Goal: Transaction & Acquisition: Purchase product/service

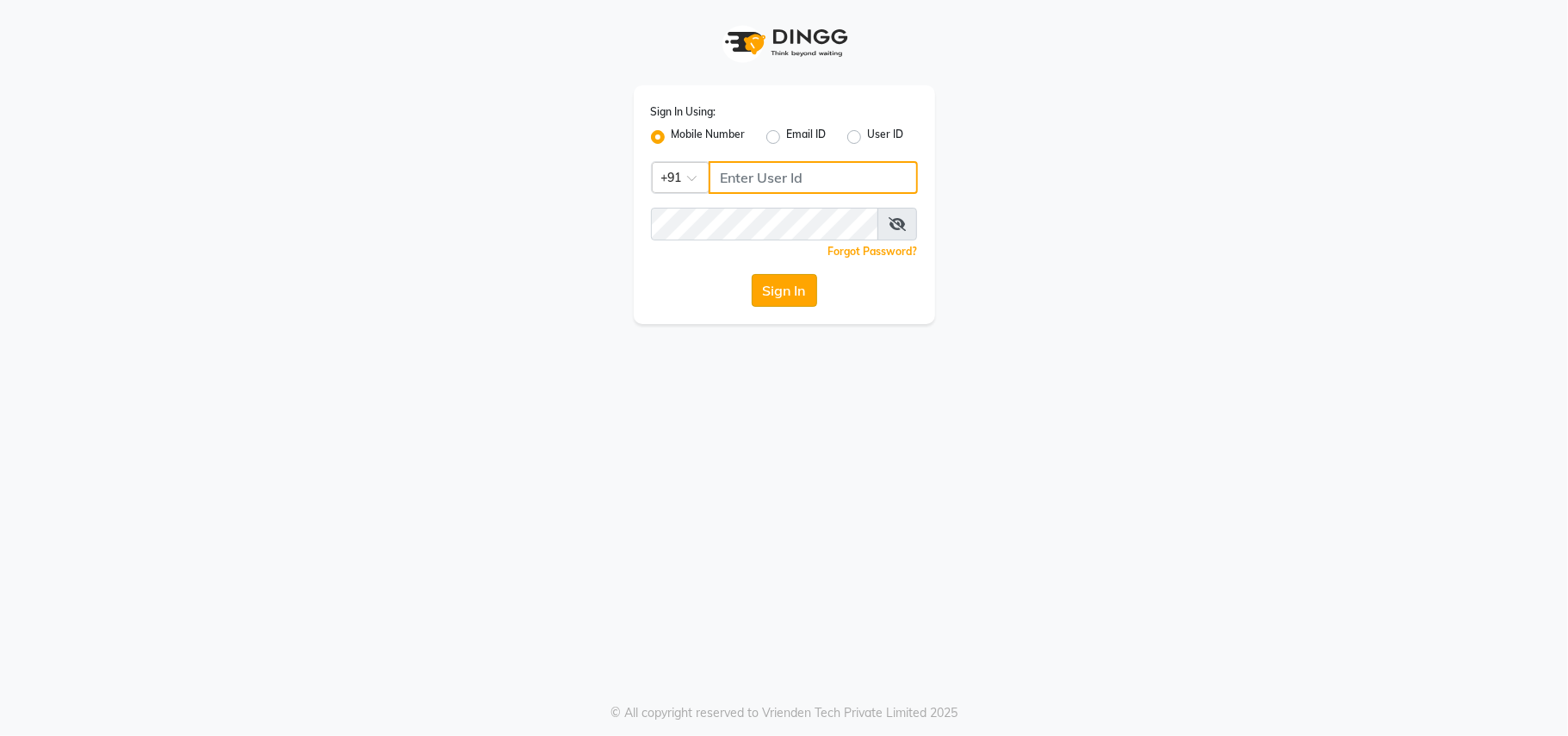
type input "9561719561"
drag, startPoint x: 803, startPoint y: 290, endPoint x: 758, endPoint y: 302, distance: 46.6
click at [803, 290] on button "Sign In" at bounding box center [785, 291] width 66 height 33
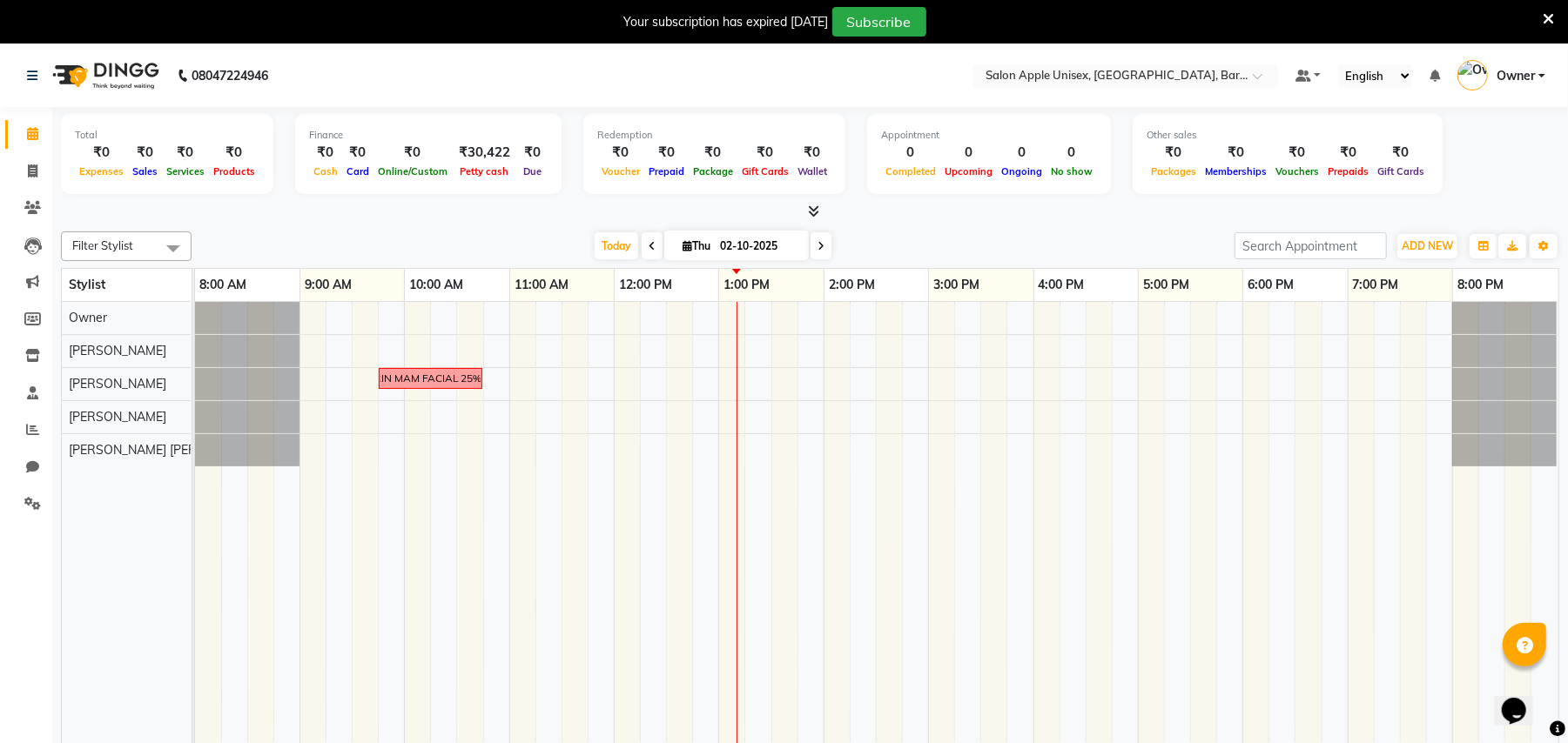
scroll to position [43, 0]
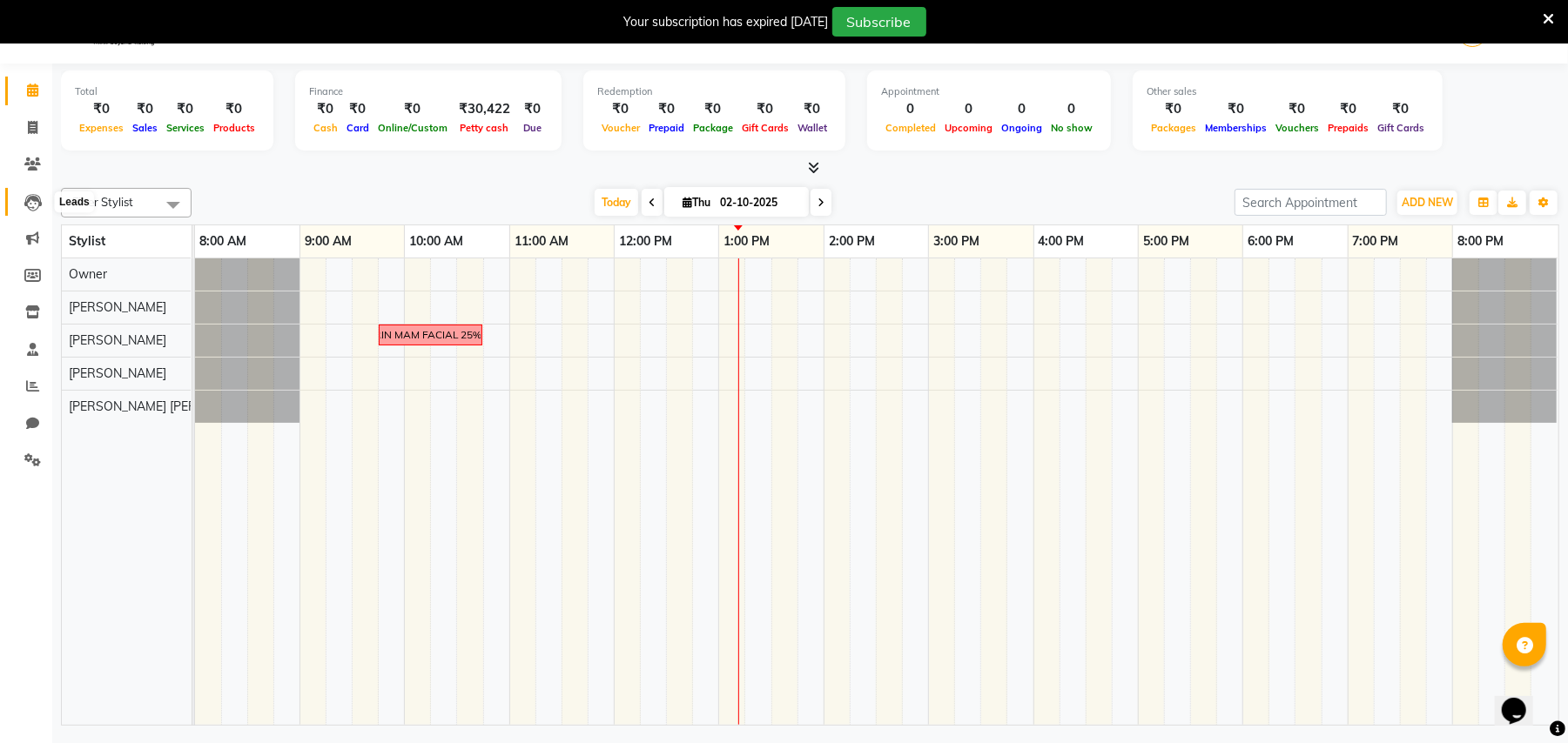
click at [35, 199] on icon at bounding box center [33, 203] width 18 height 18
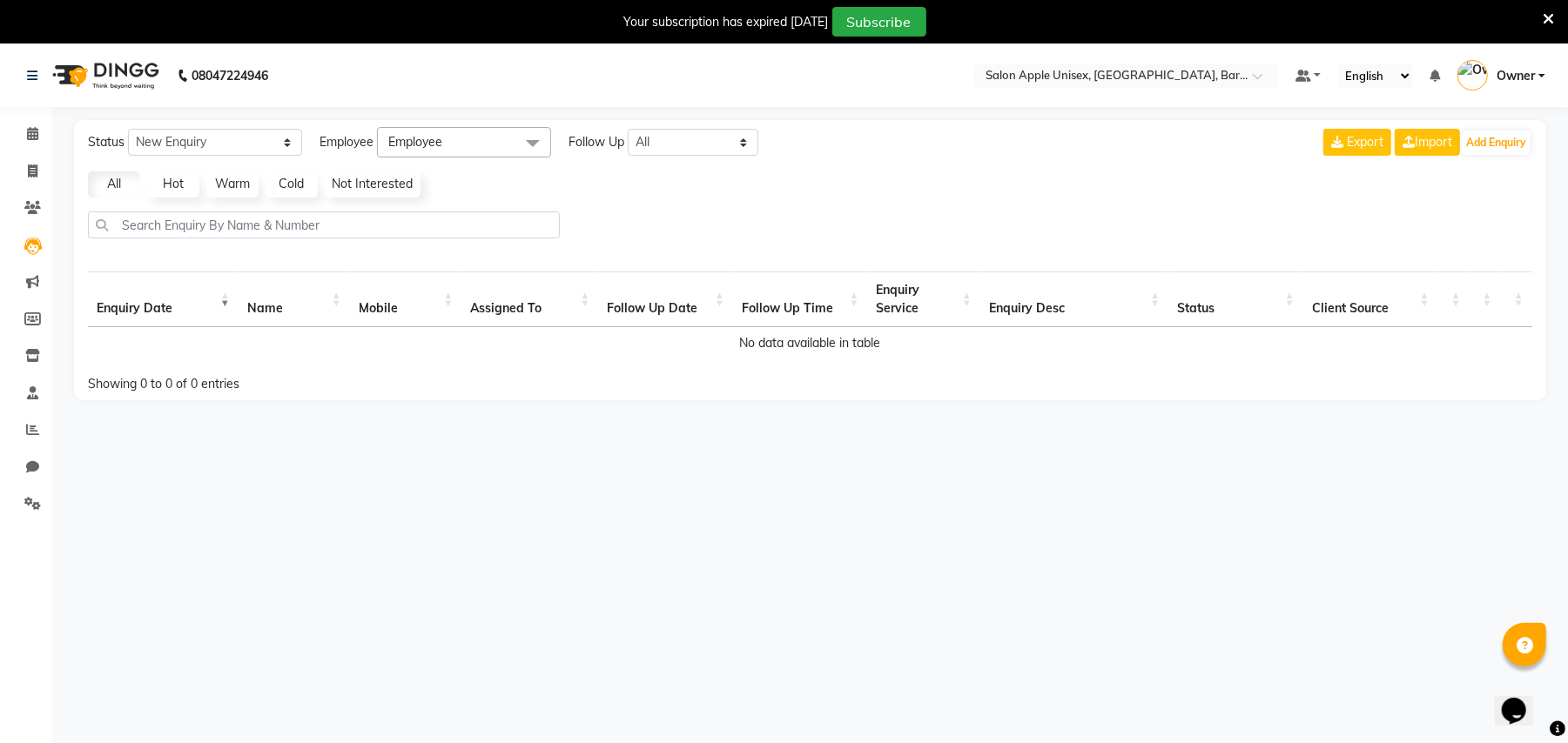
click at [374, 307] on th "Mobile" at bounding box center [405, 299] width 113 height 56
click at [384, 306] on th "Mobile" at bounding box center [405, 299] width 113 height 56
click at [28, 212] on icon at bounding box center [32, 207] width 17 height 13
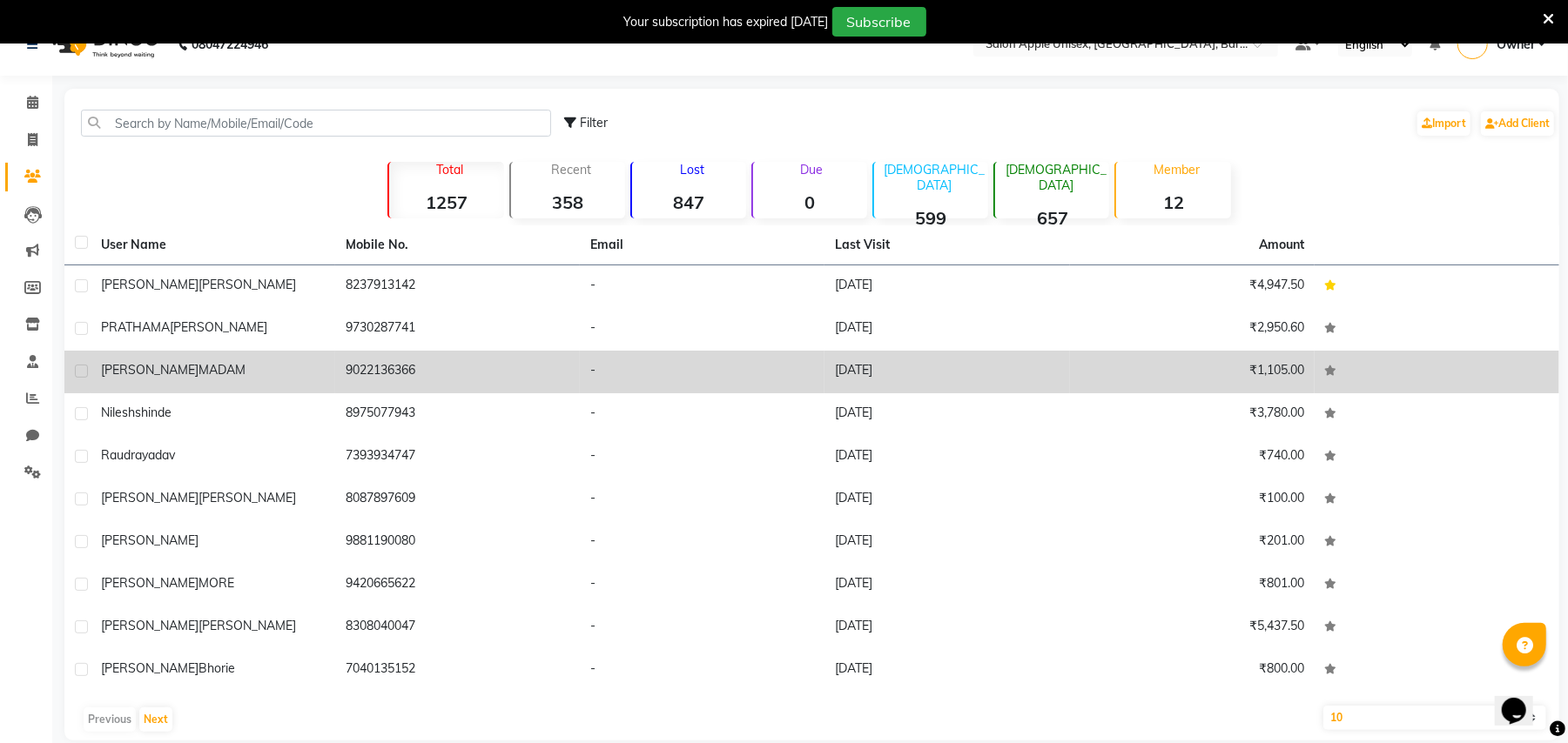
scroll to position [54, 0]
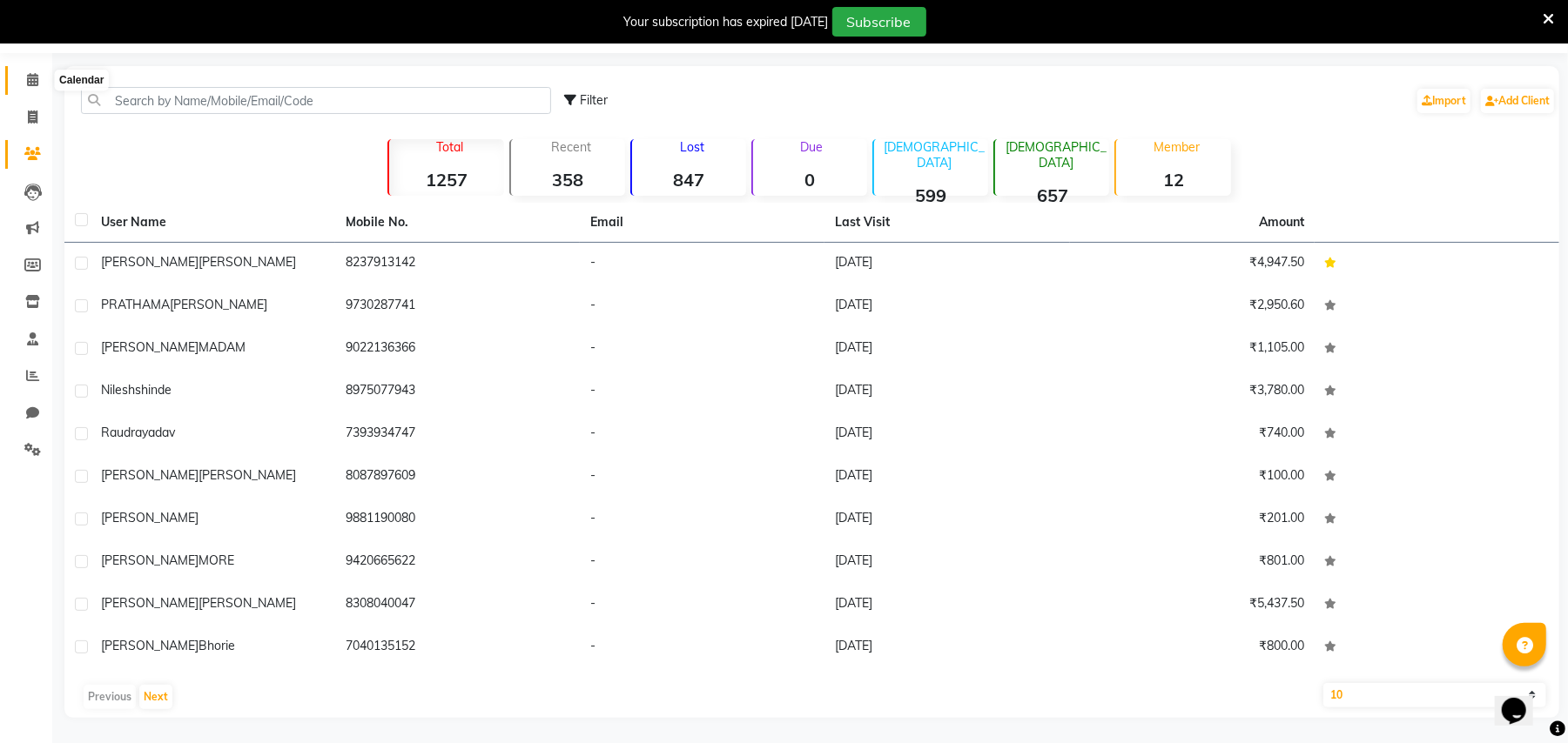
click at [39, 77] on span at bounding box center [32, 80] width 30 height 20
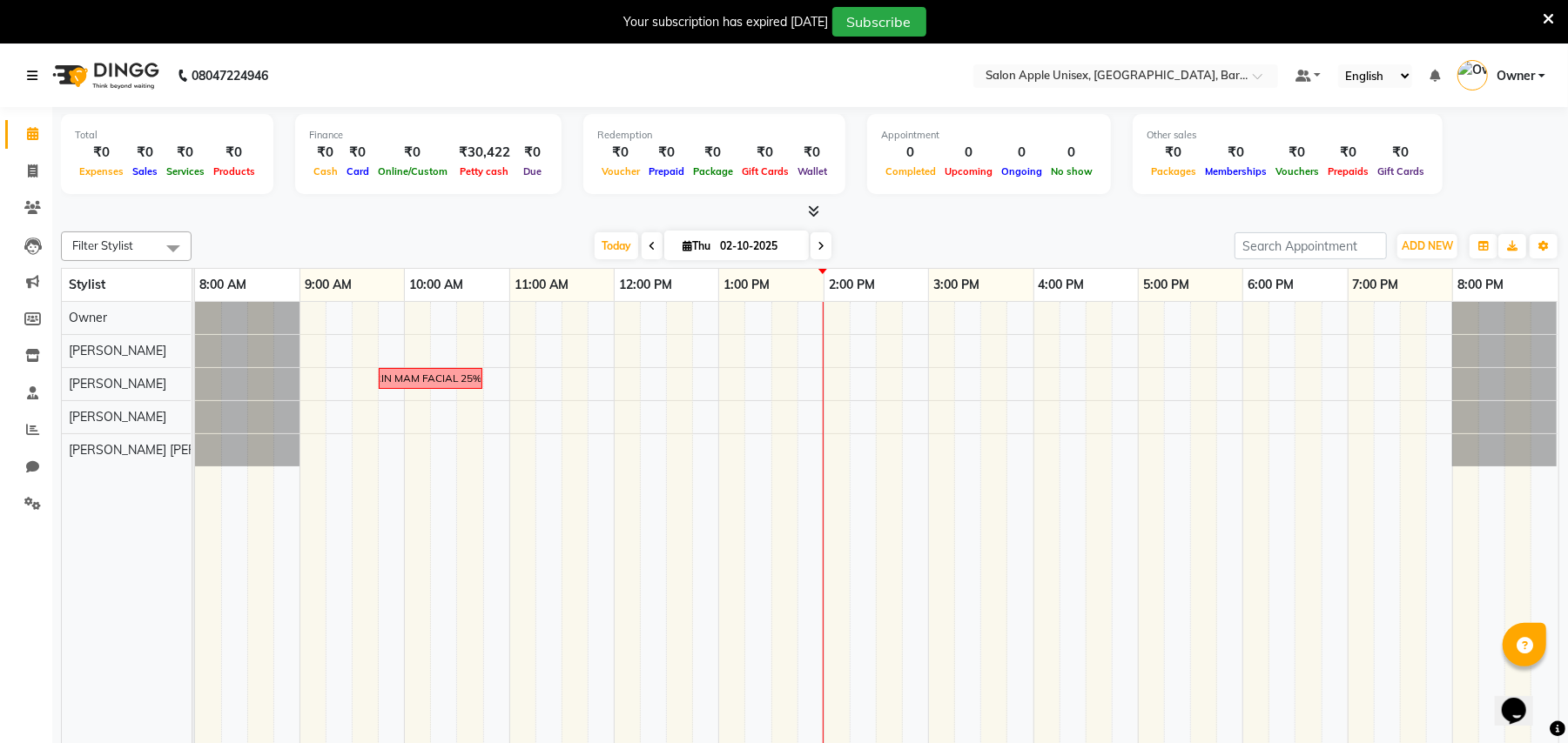
click at [42, 77] on link at bounding box center [36, 75] width 18 height 49
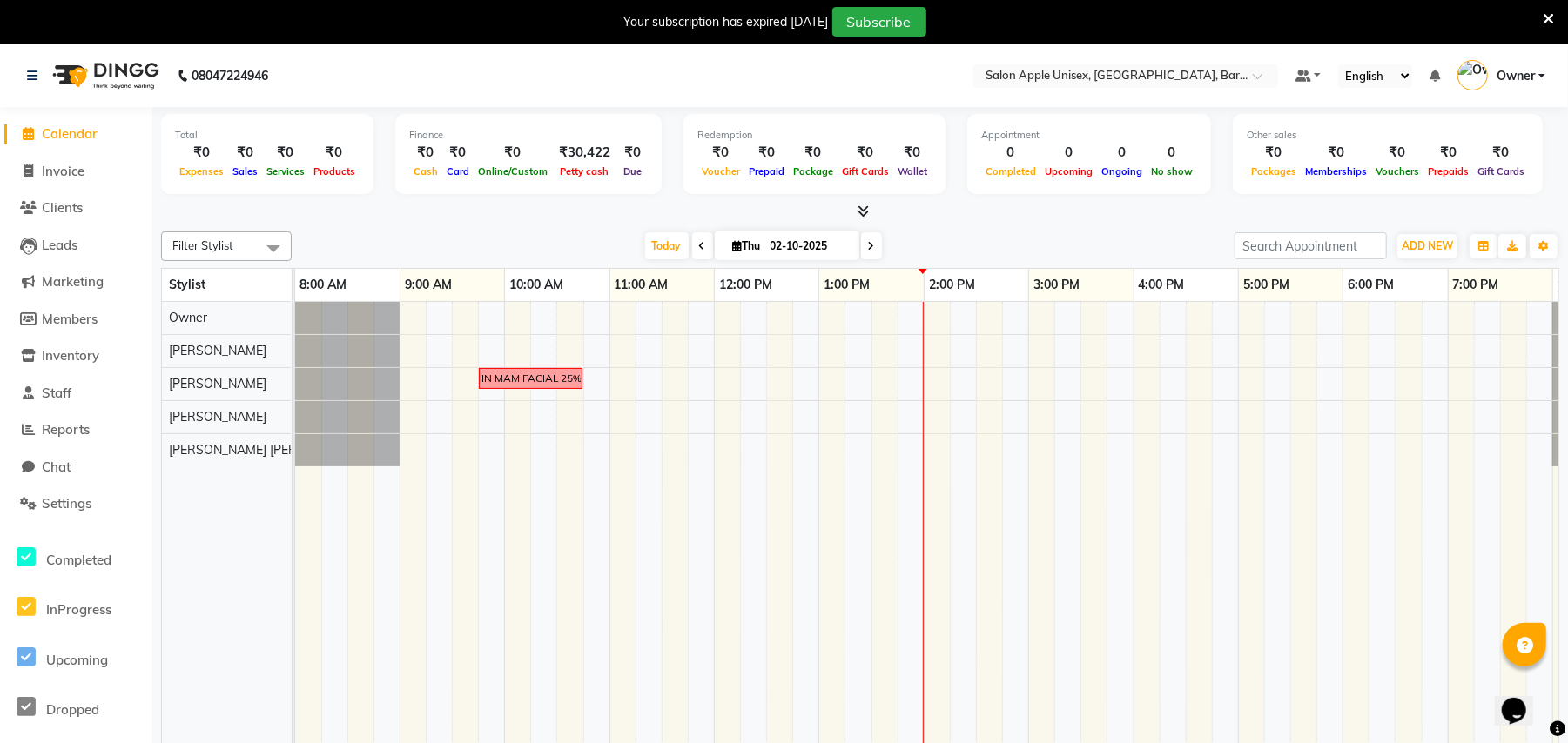
click at [699, 249] on icon at bounding box center [702, 246] width 7 height 11
type input "01-10-2025"
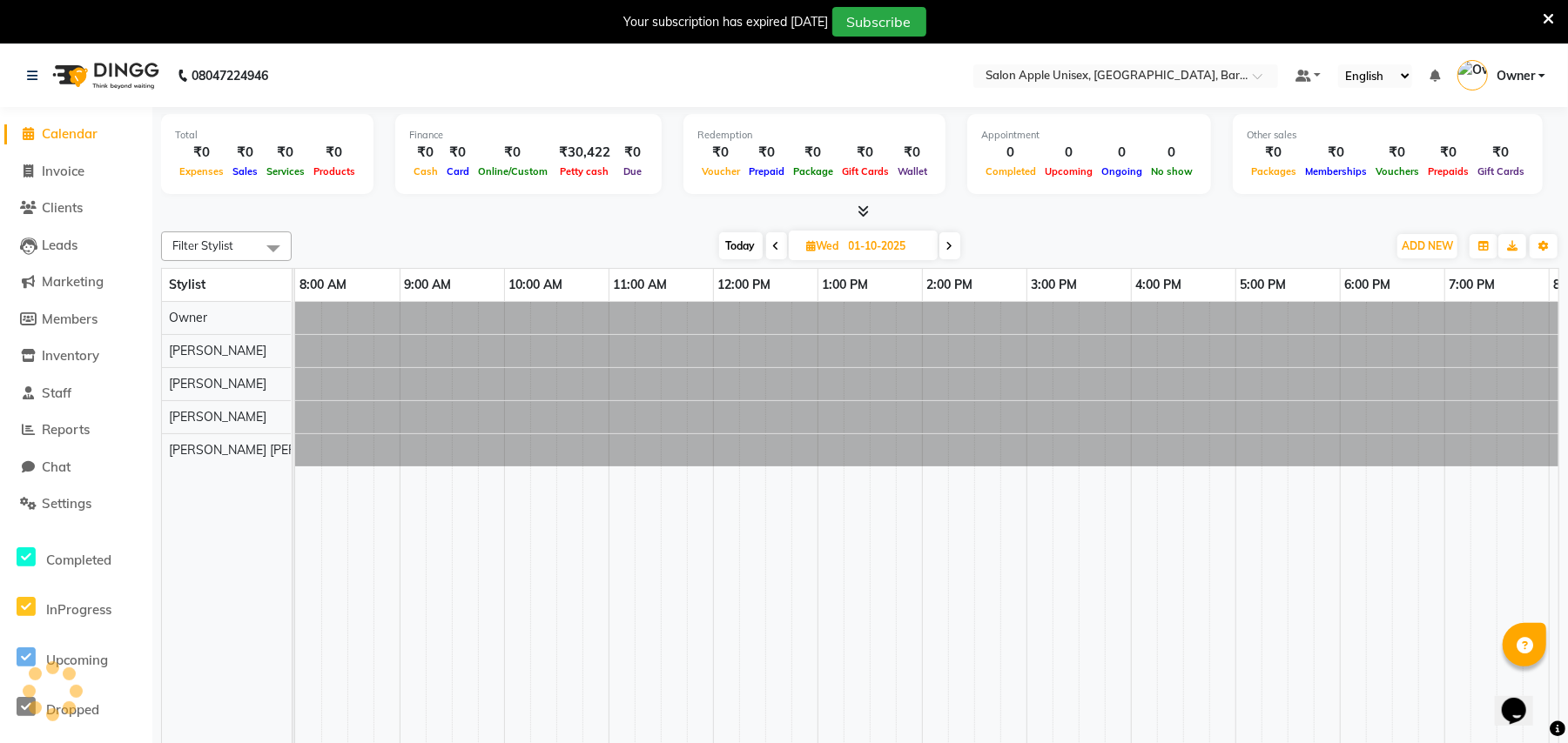
scroll to position [0, 95]
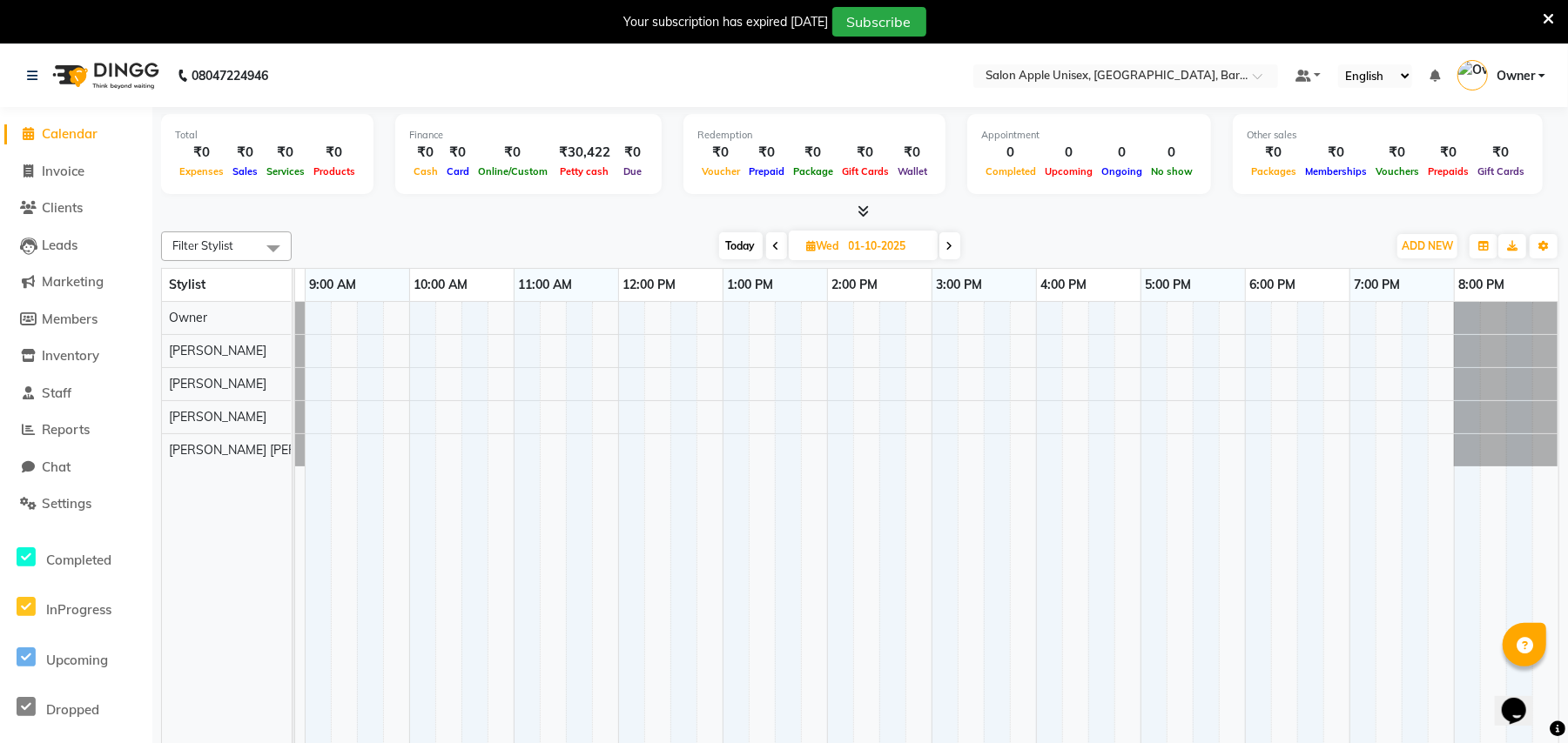
click at [313, 246] on div "[DATE] [DATE]" at bounding box center [839, 246] width 1077 height 26
click at [359, 228] on div "Filter Stylist Select All [PERSON_NAME] [PERSON_NAME] [PERSON_NAME] [PERSON_NAM…" at bounding box center [859, 496] width 1398 height 544
drag, startPoint x: 52, startPoint y: 167, endPoint x: 311, endPoint y: 157, distance: 259.2
click at [498, 226] on div "Filter Stylist Select All [PERSON_NAME] [PERSON_NAME] [PERSON_NAME] [PERSON_NAM…" at bounding box center [859, 496] width 1398 height 544
click at [49, 171] on span "Invoice" at bounding box center [64, 170] width 43 height 17
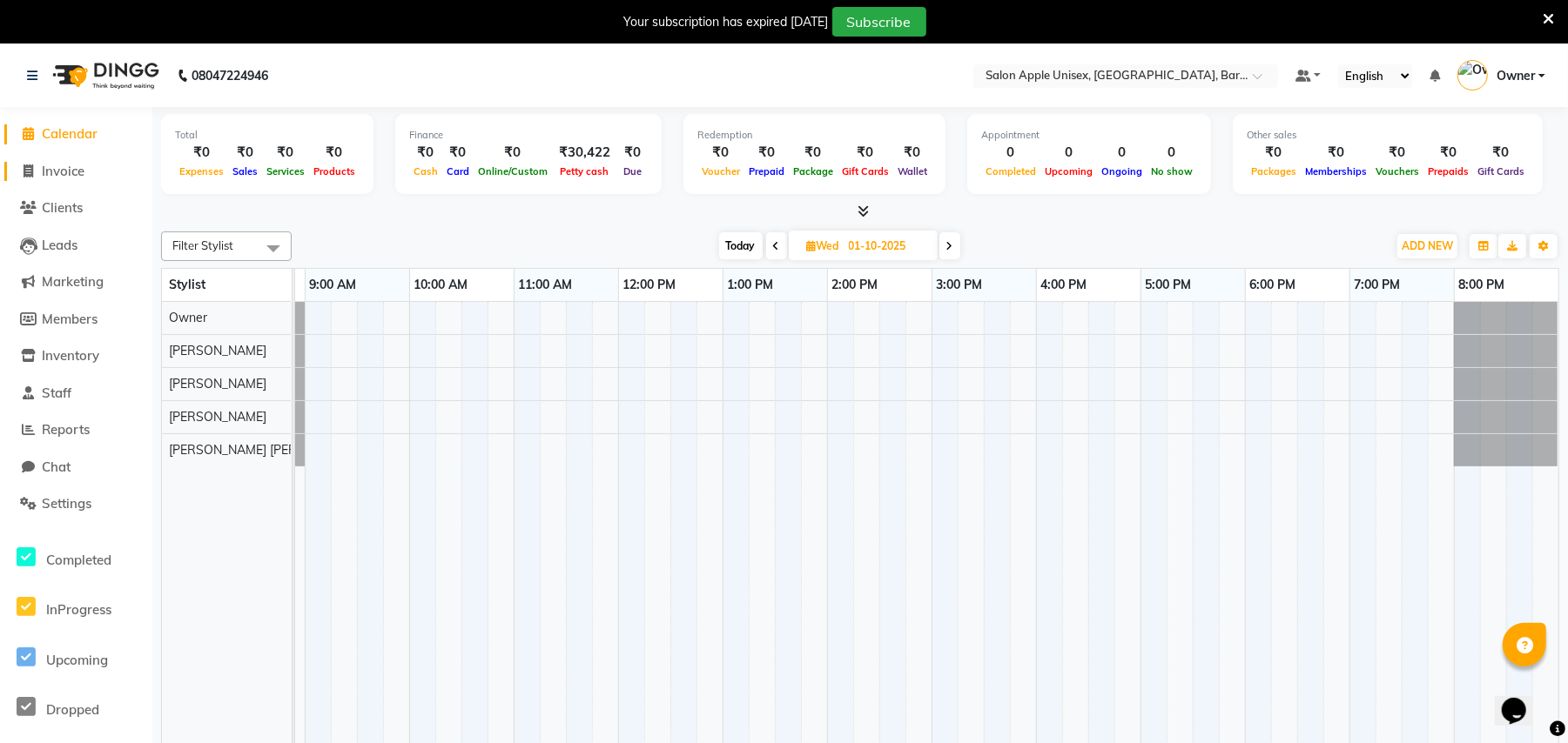
select select "service"
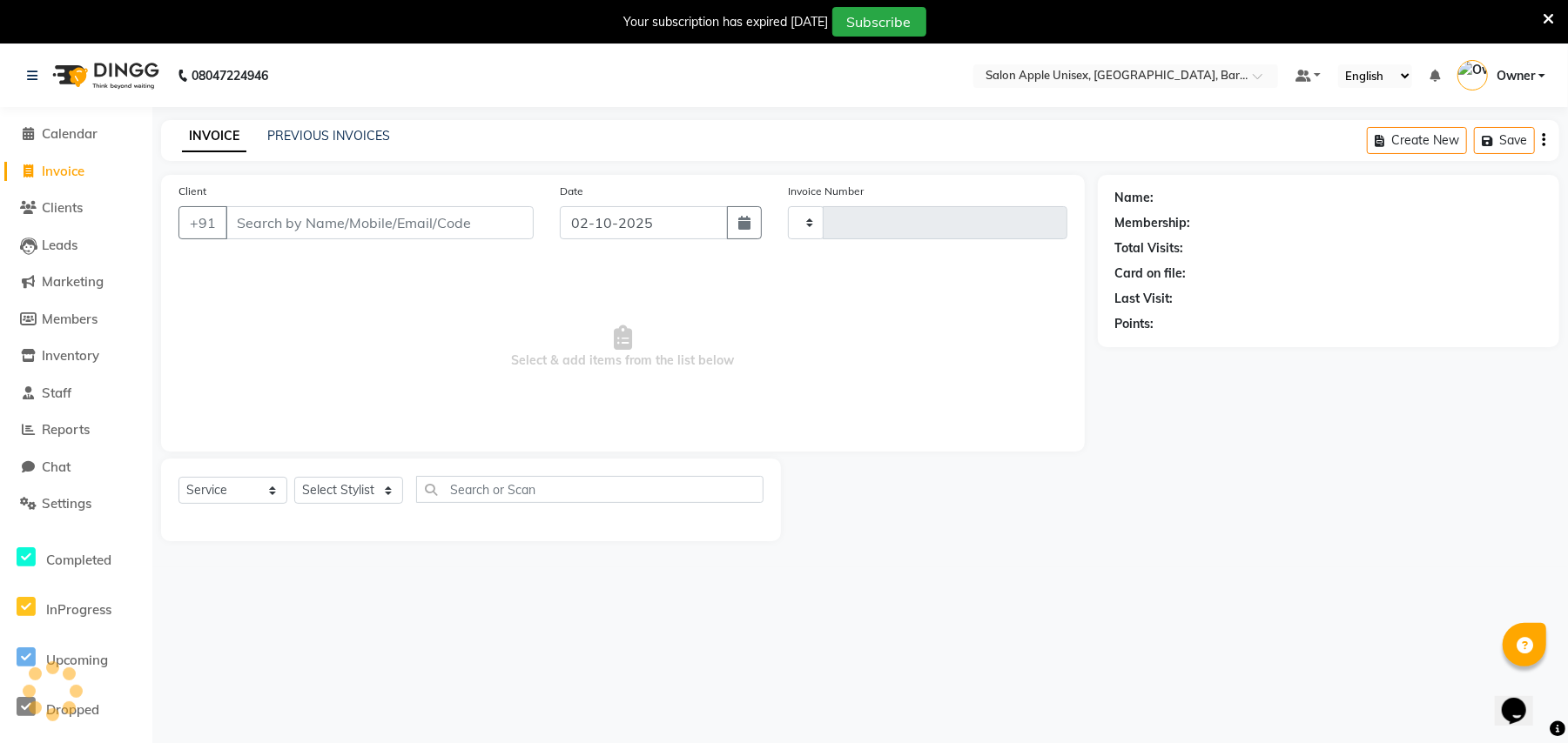
type input "0594"
select select "4957"
click at [36, 124] on span at bounding box center [28, 134] width 26 height 20
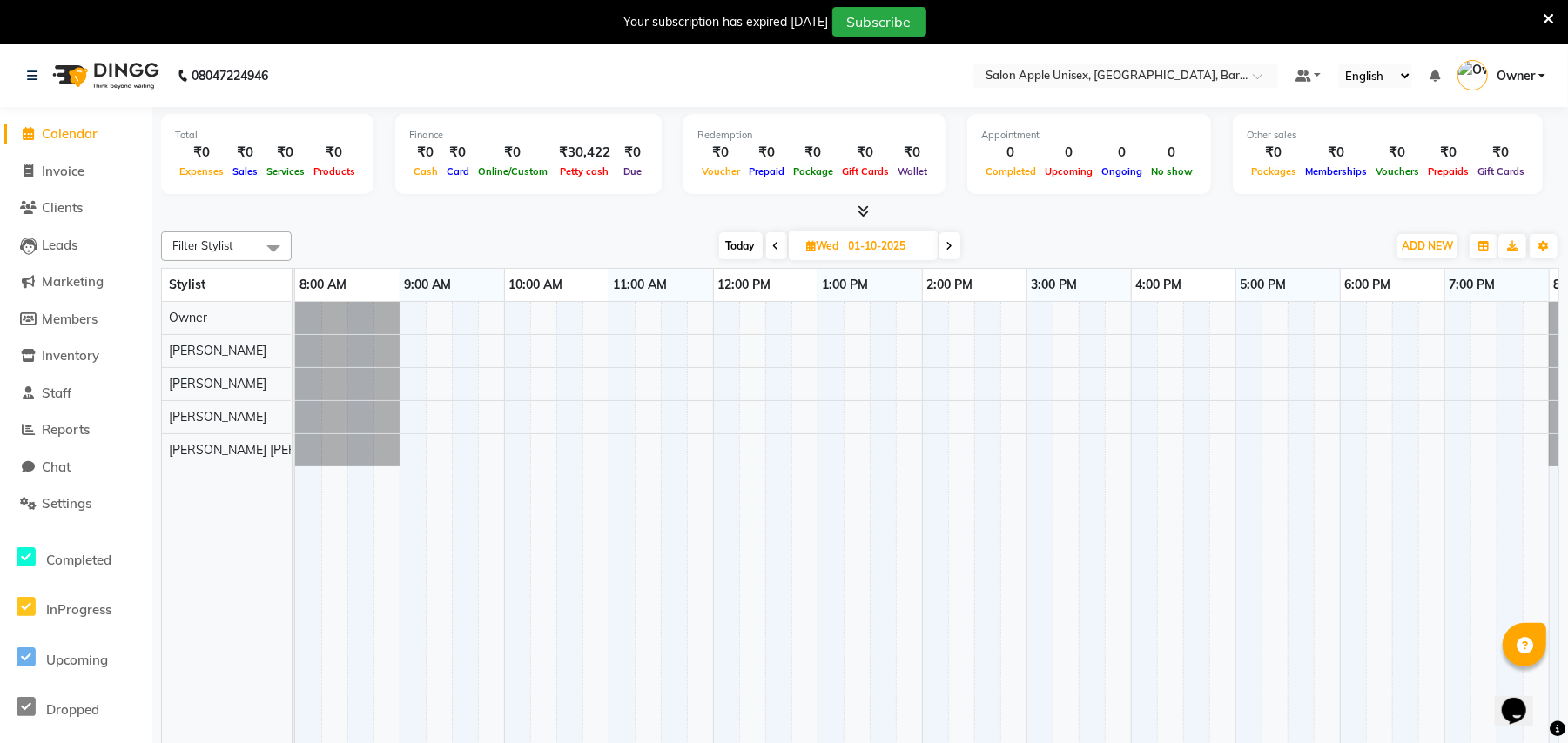
click at [774, 248] on icon at bounding box center [776, 246] width 7 height 11
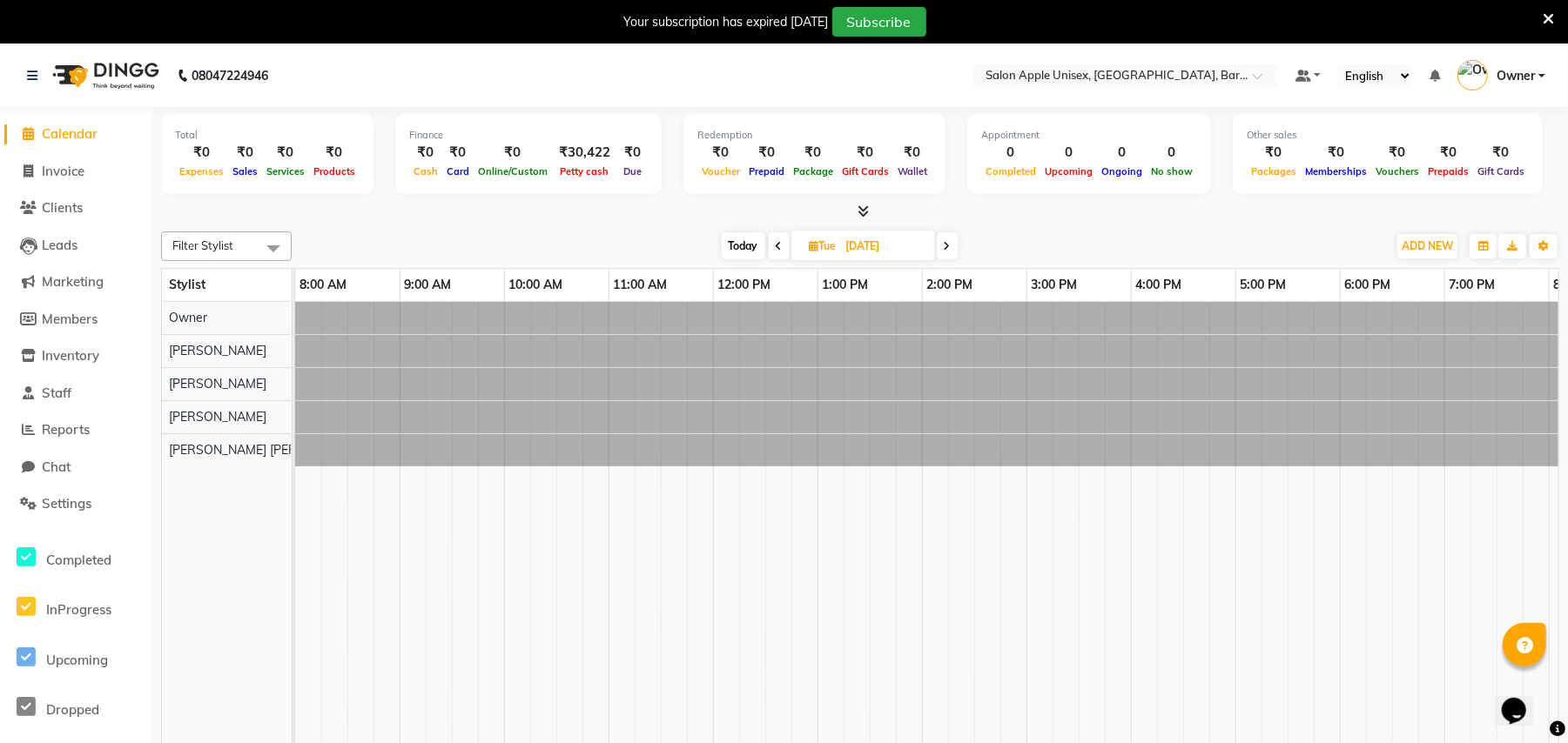
scroll to position [0, 95]
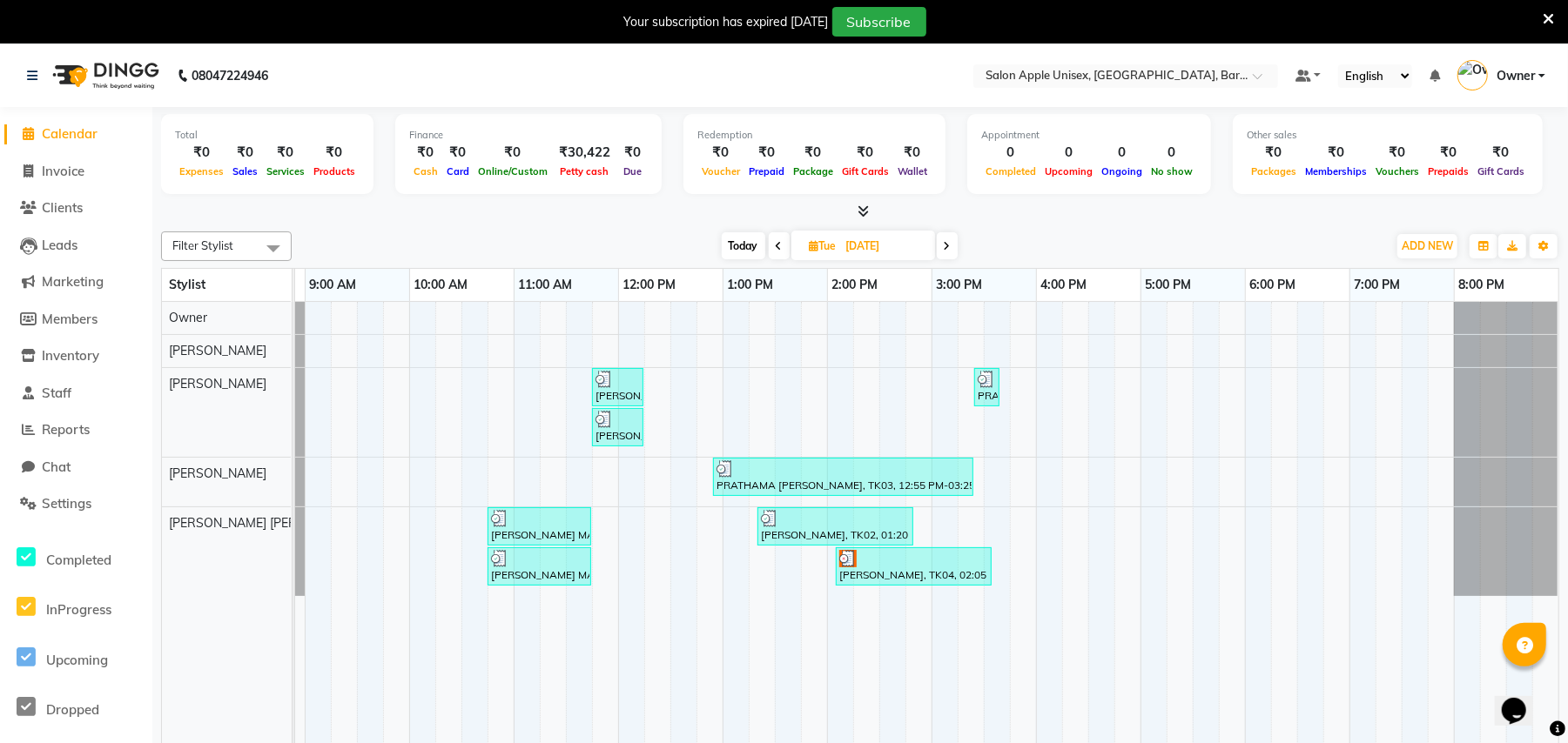
click at [941, 252] on span at bounding box center [946, 246] width 21 height 27
type input "01-10-2025"
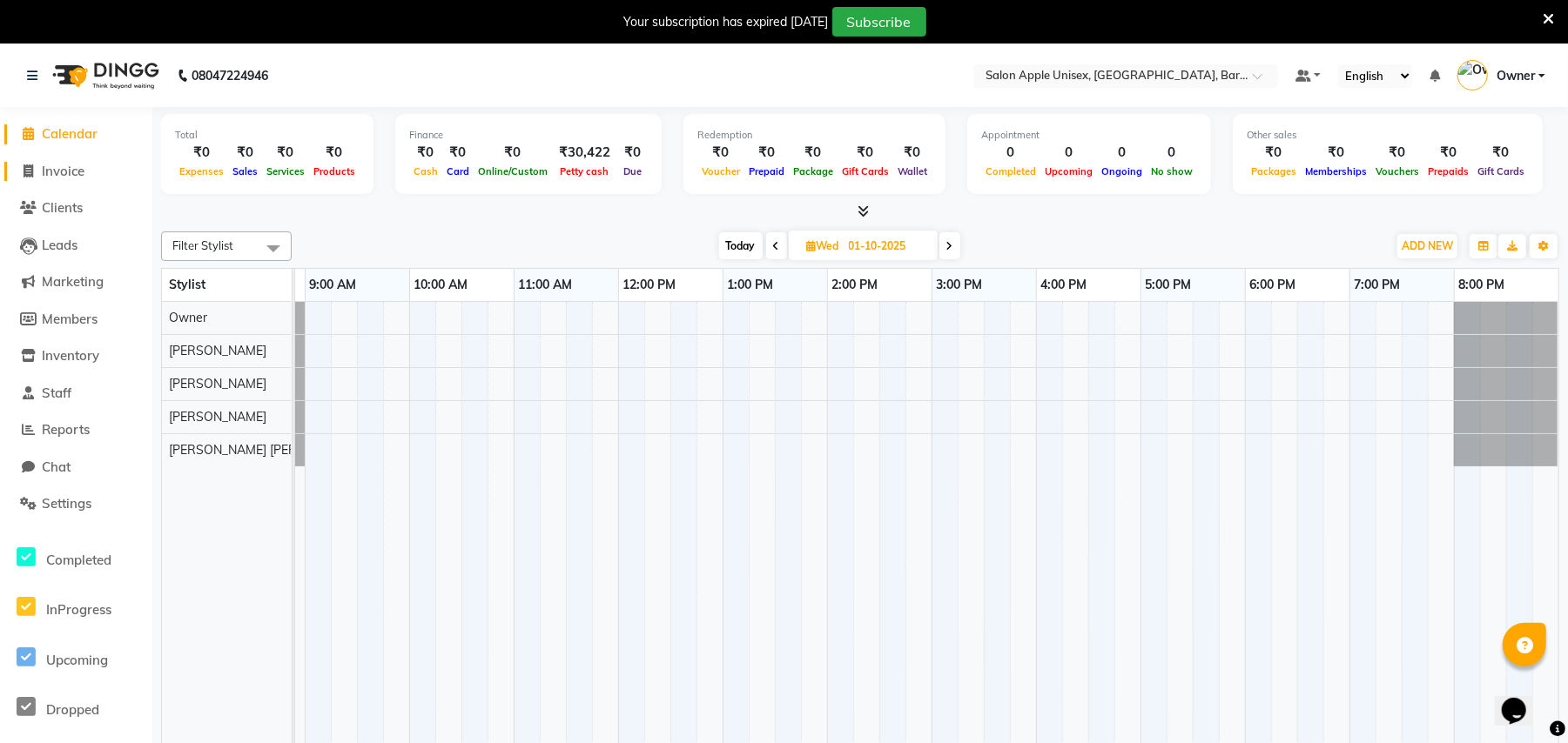
click at [82, 165] on span "Invoice" at bounding box center [64, 170] width 43 height 17
select select "service"
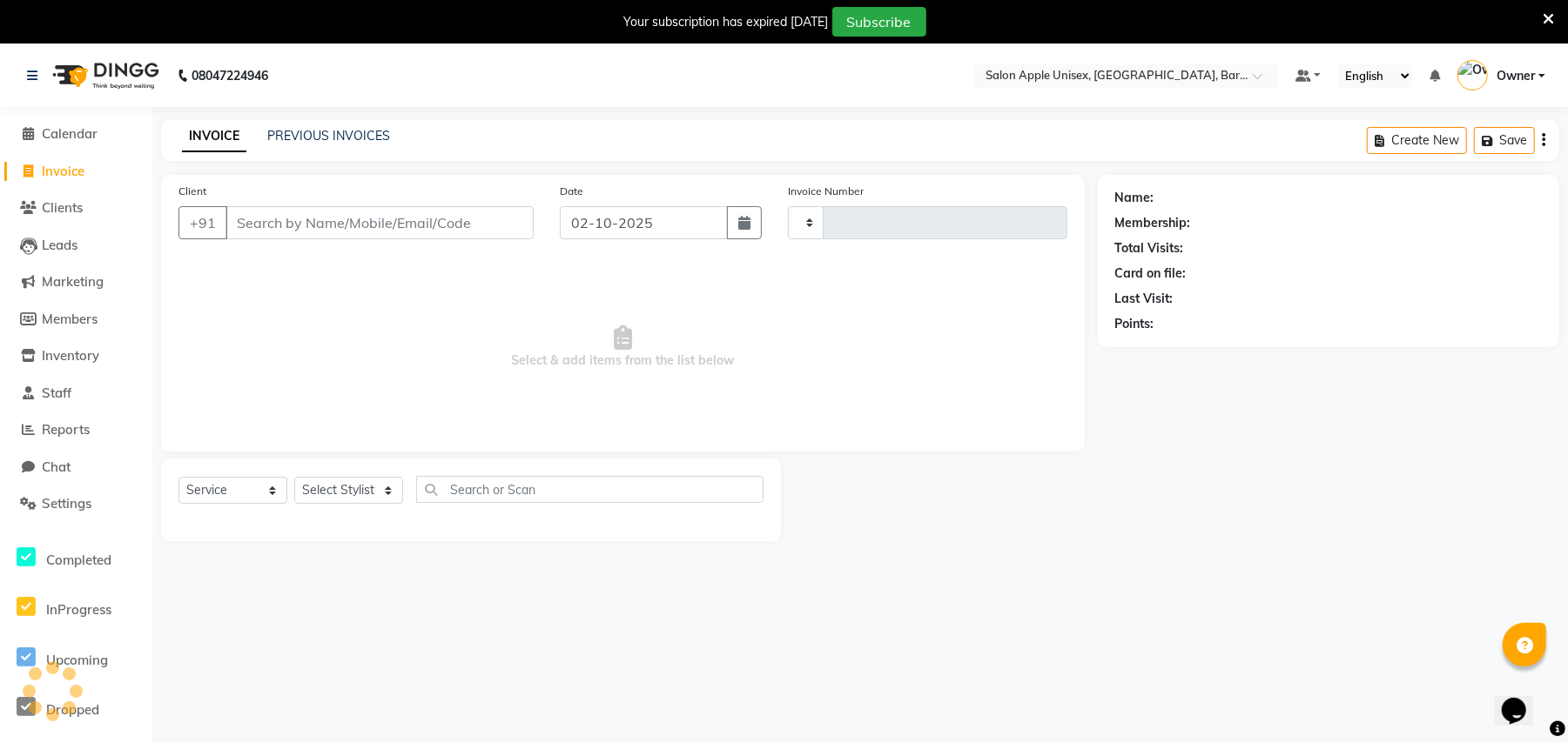
type input "0594"
select select "4957"
click at [686, 226] on input "02-10-2025" at bounding box center [643, 223] width 168 height 33
select select "10"
select select "2025"
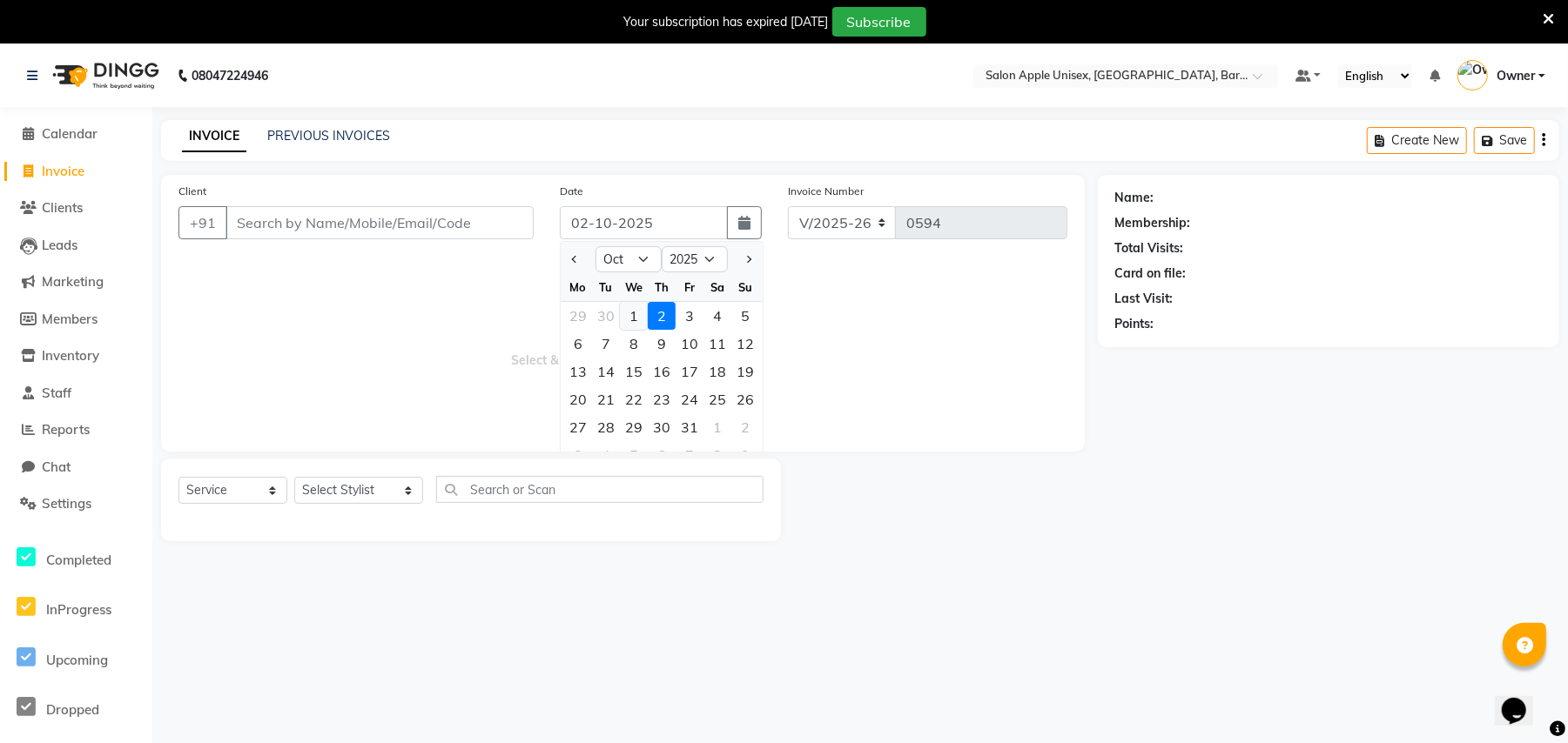
click at [636, 314] on div "1" at bounding box center [634, 315] width 27 height 27
type input "01-10-2025"
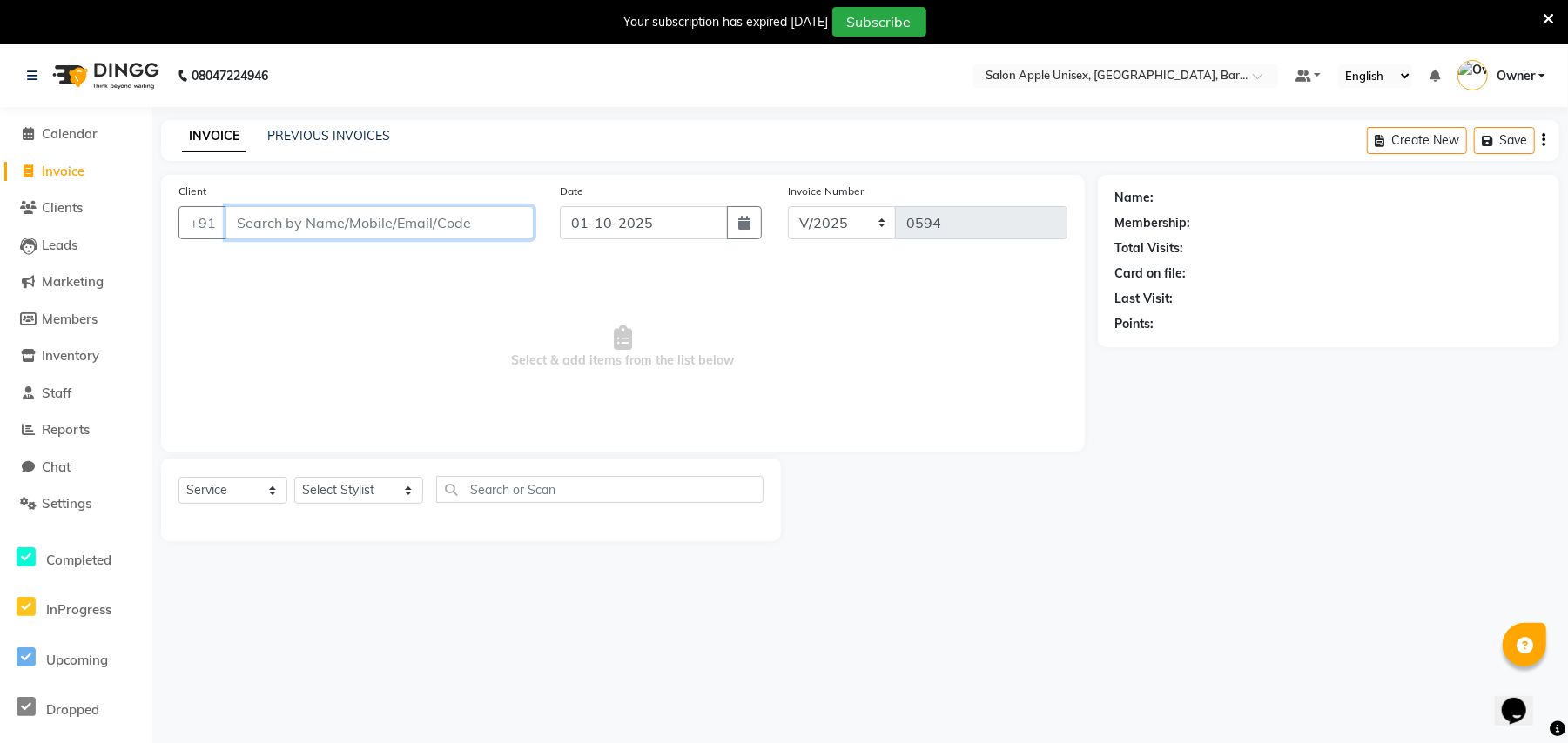
click at [340, 223] on input "Client" at bounding box center [379, 223] width 309 height 33
type input "8261957206"
click at [489, 227] on span "Add Client" at bounding box center [489, 223] width 69 height 18
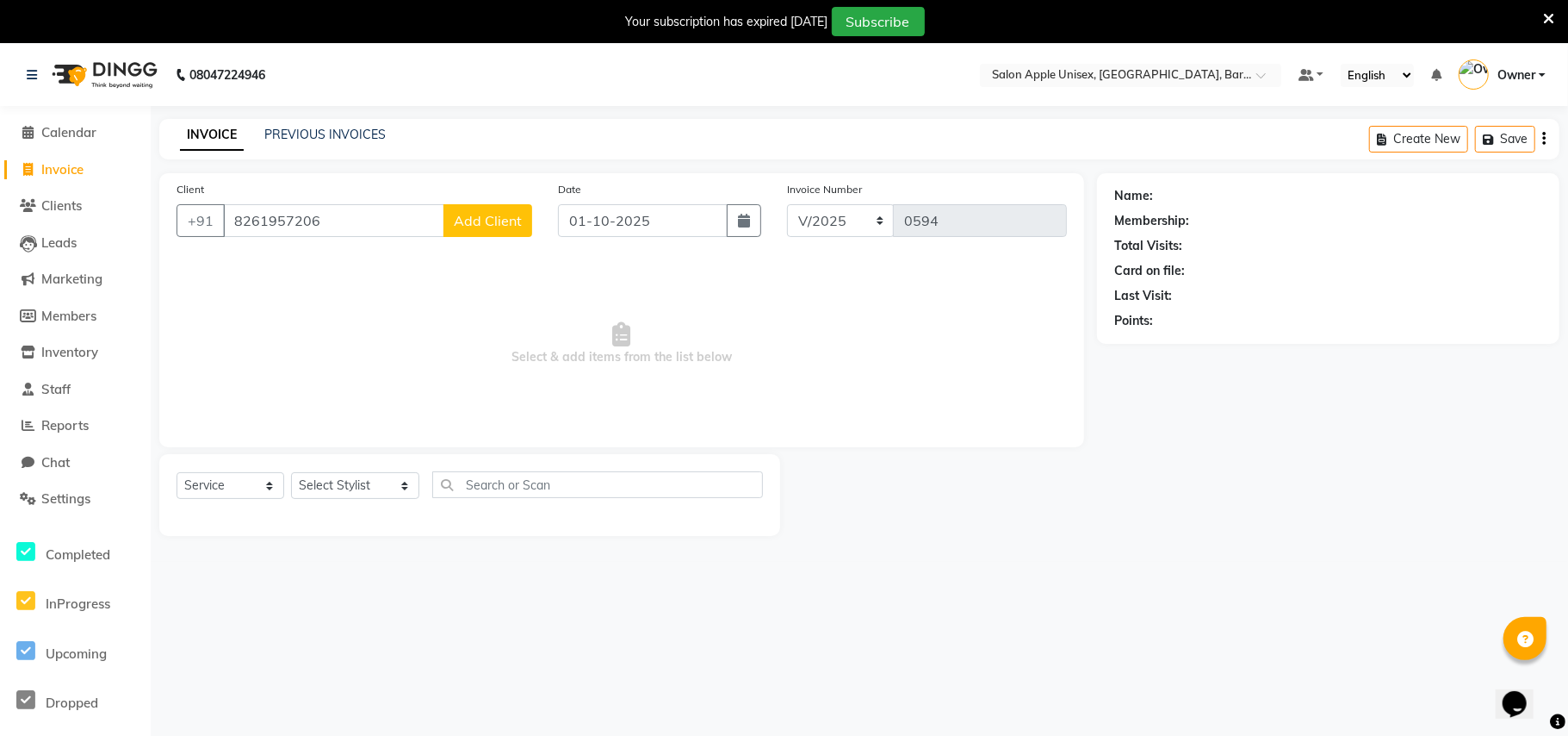
select select "22"
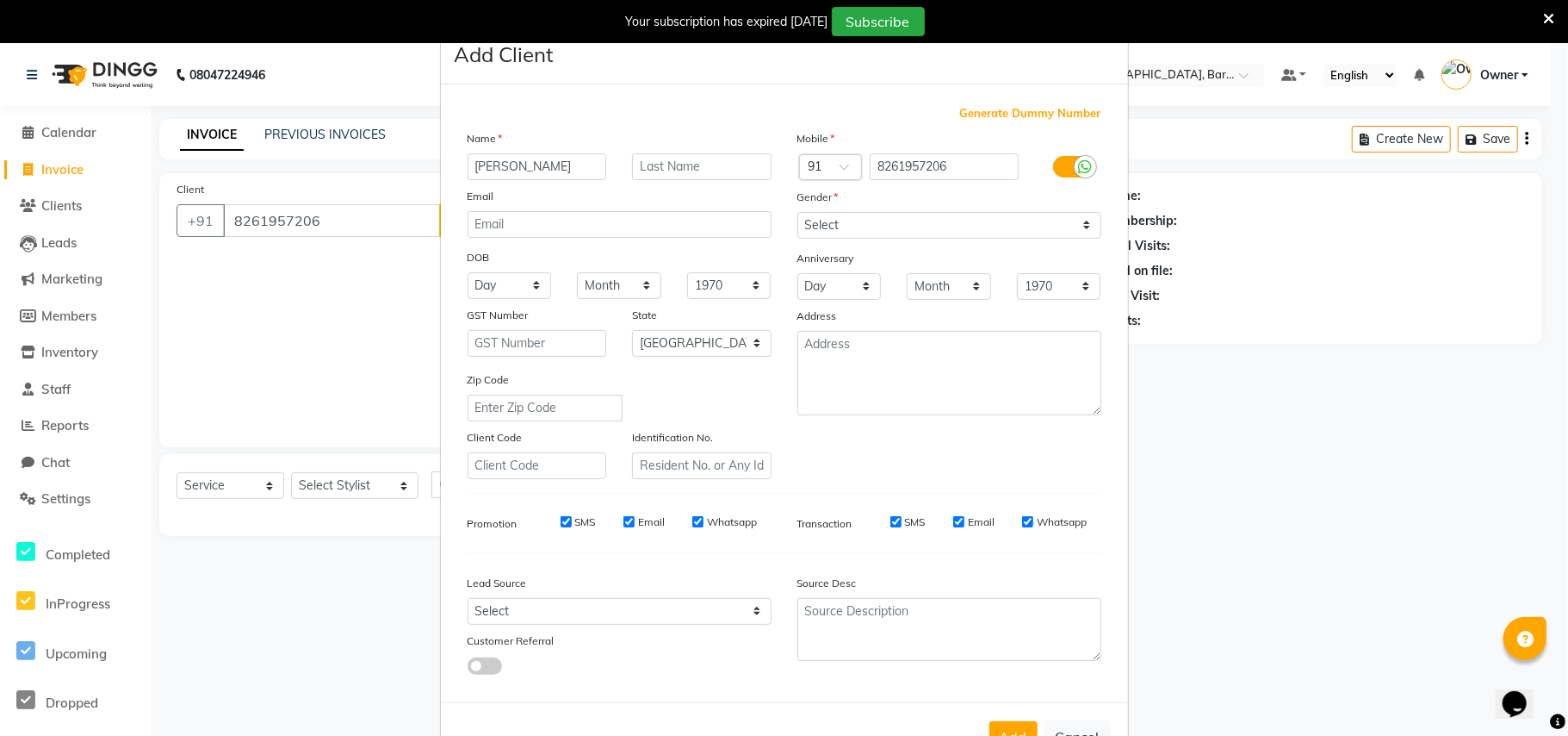
type input "[PERSON_NAME]"
click at [827, 213] on select "Select [DEMOGRAPHIC_DATA] [DEMOGRAPHIC_DATA] Other Prefer Not To Say" at bounding box center [950, 226] width 304 height 27
select select "[DEMOGRAPHIC_DATA]"
click at [798, 212] on select "Select [DEMOGRAPHIC_DATA] [DEMOGRAPHIC_DATA] Other Prefer Not To Say" at bounding box center [950, 226] width 304 height 27
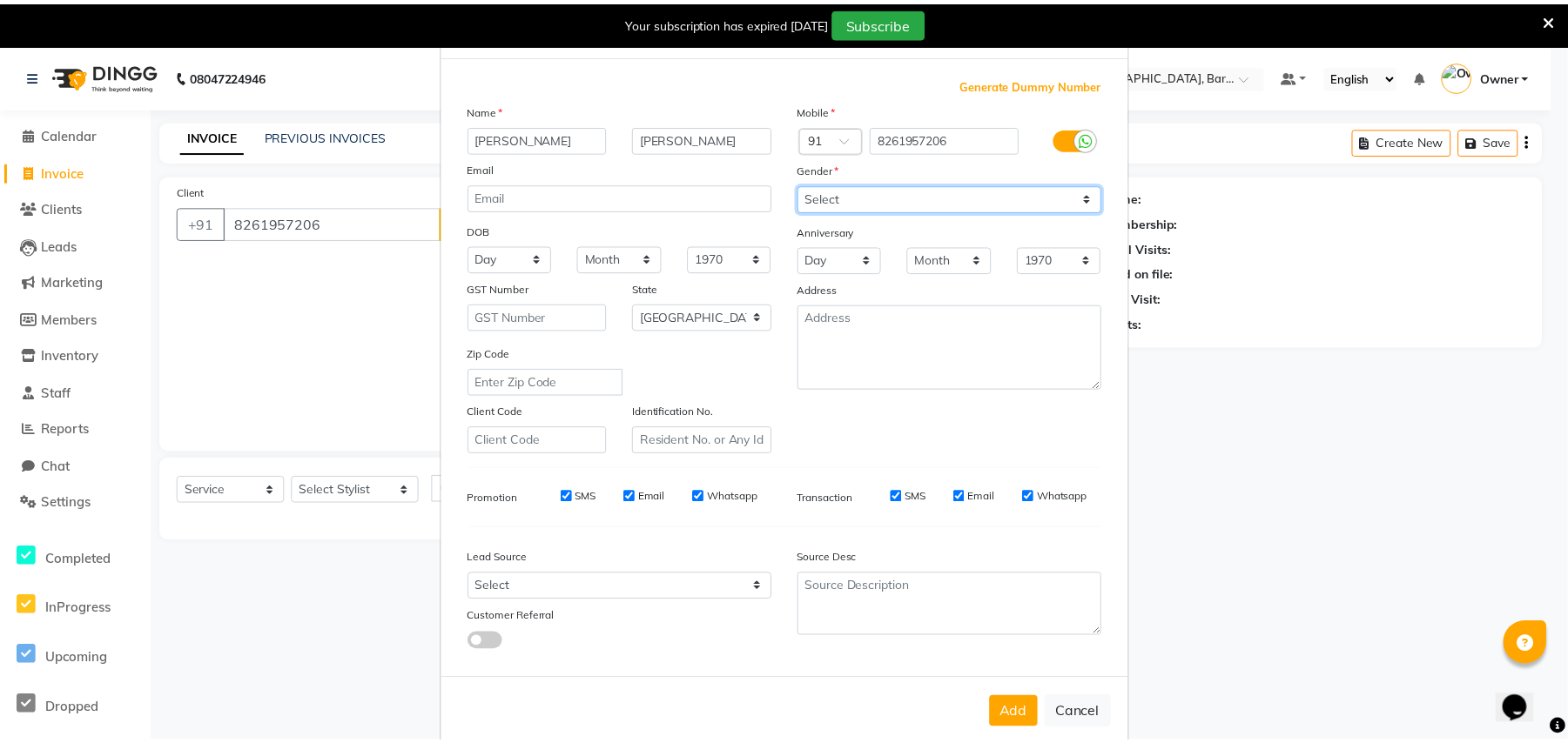
scroll to position [56, 0]
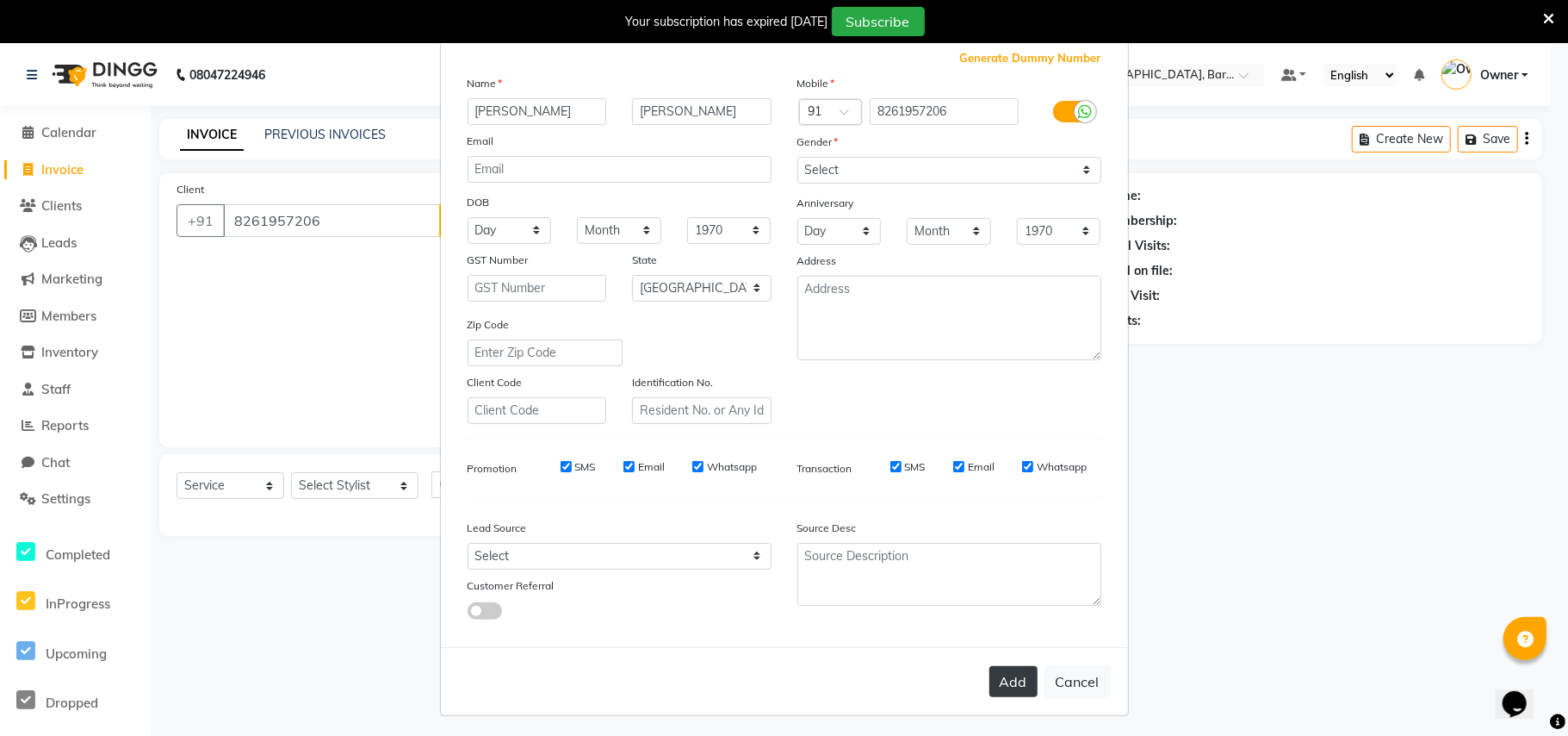
click at [995, 686] on button "Add" at bounding box center [1014, 682] width 48 height 31
select select
select select "null"
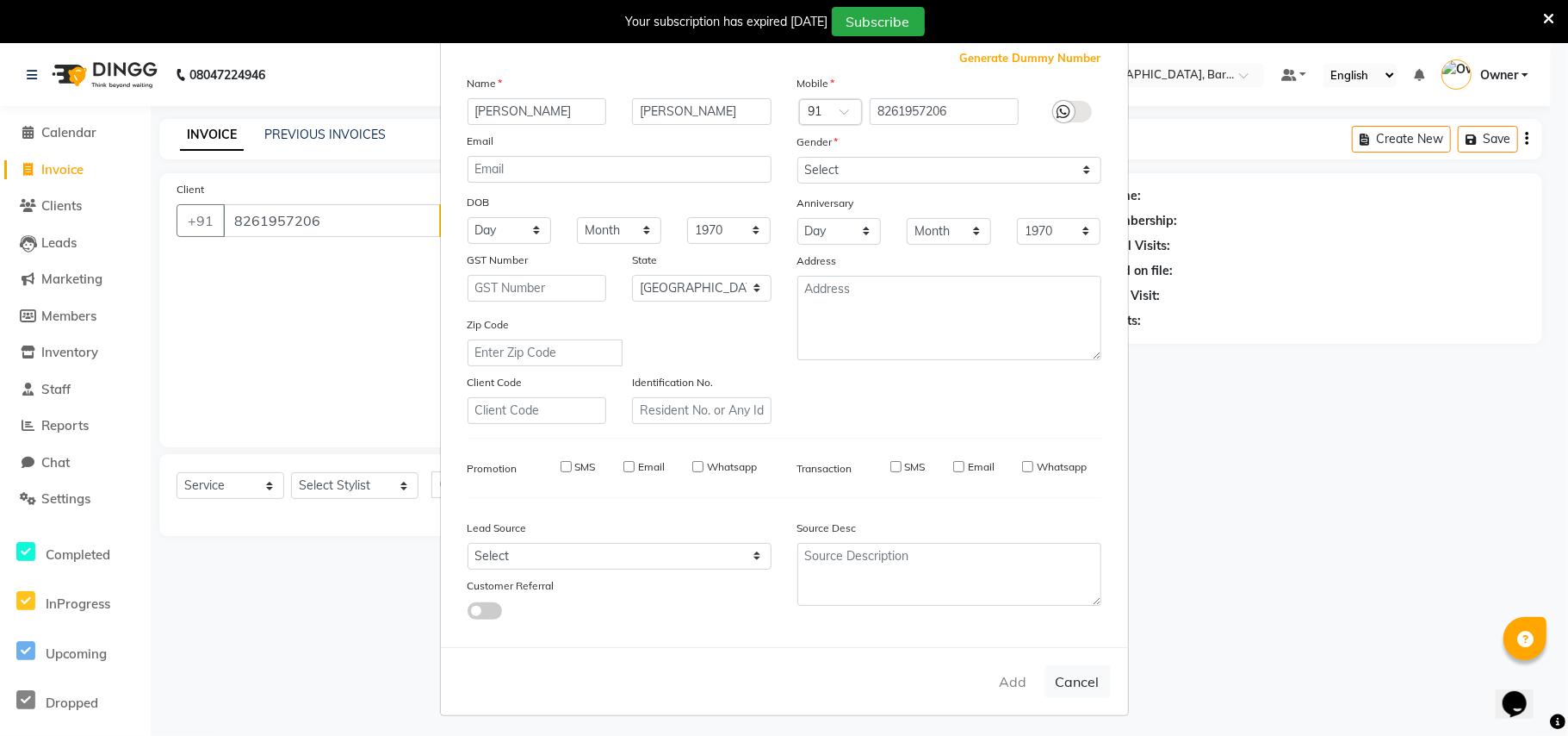
select select
checkbox input "false"
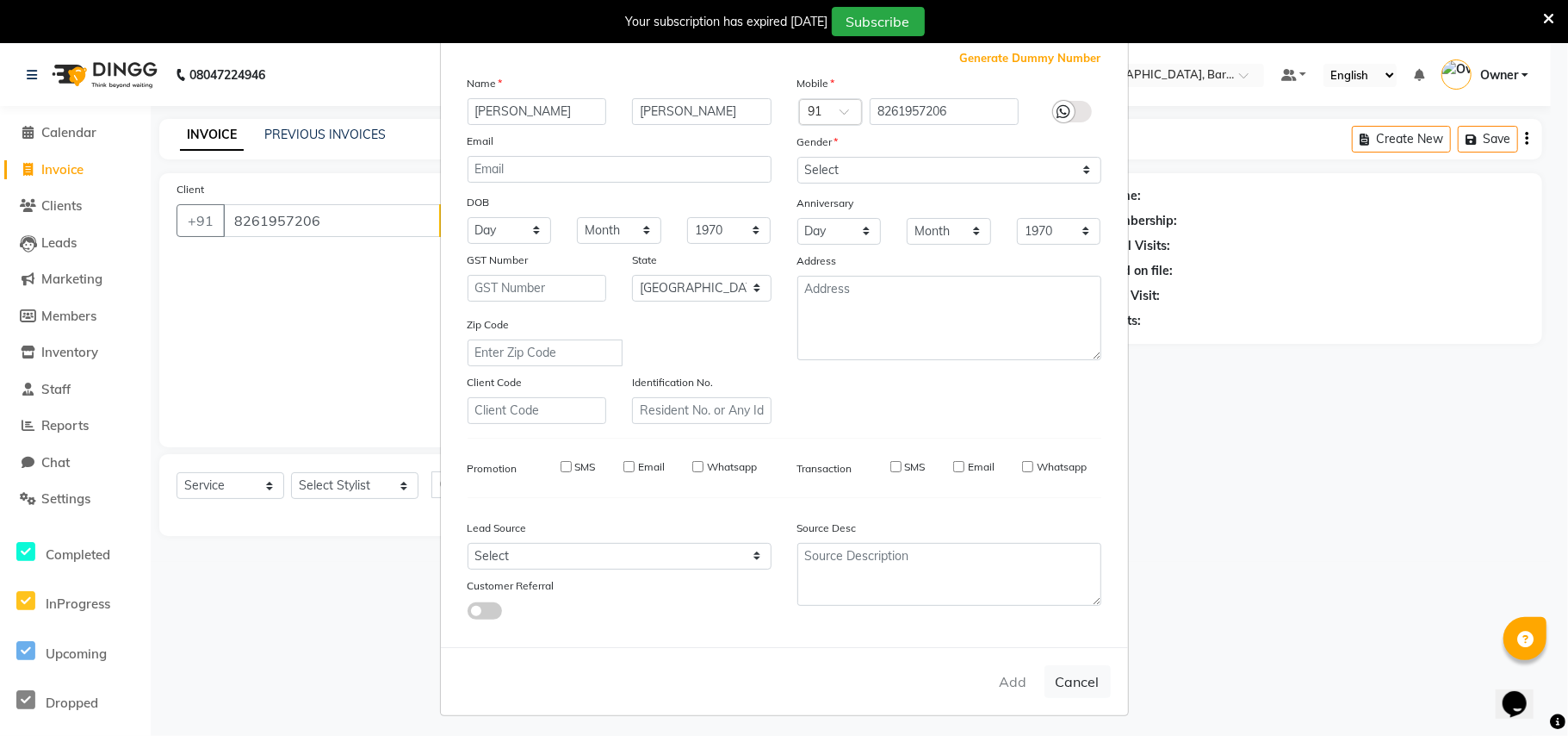
checkbox input "false"
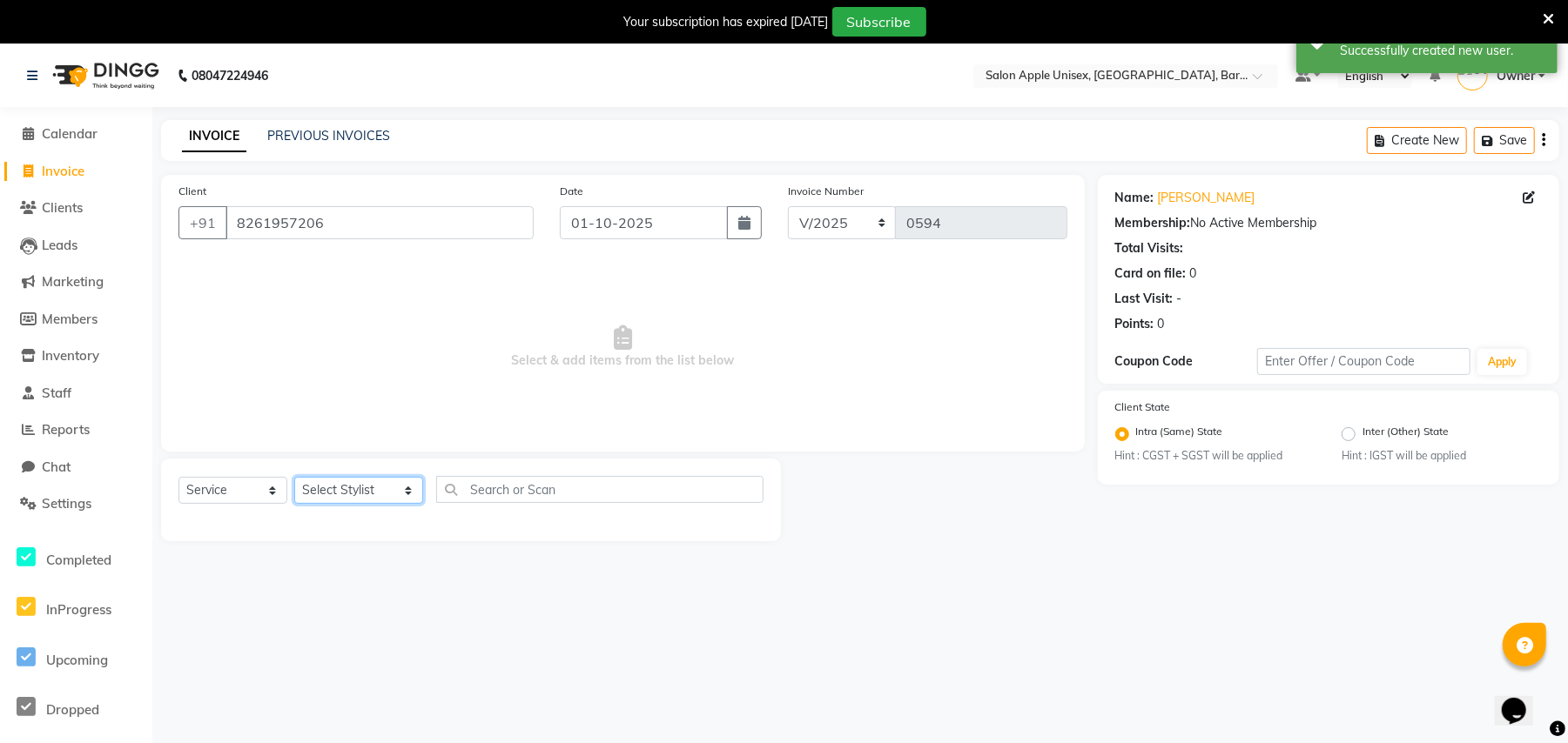
click at [343, 492] on select "Select Stylist [PERSON_NAME] [PERSON_NAME] [PERSON_NAME] [PERSON_NAME] Owner [P…" at bounding box center [358, 490] width 129 height 27
select select "53305"
click at [294, 477] on select "Select Stylist [PERSON_NAME] [PERSON_NAME] [PERSON_NAME] [PERSON_NAME] Owner [P…" at bounding box center [358, 490] width 129 height 27
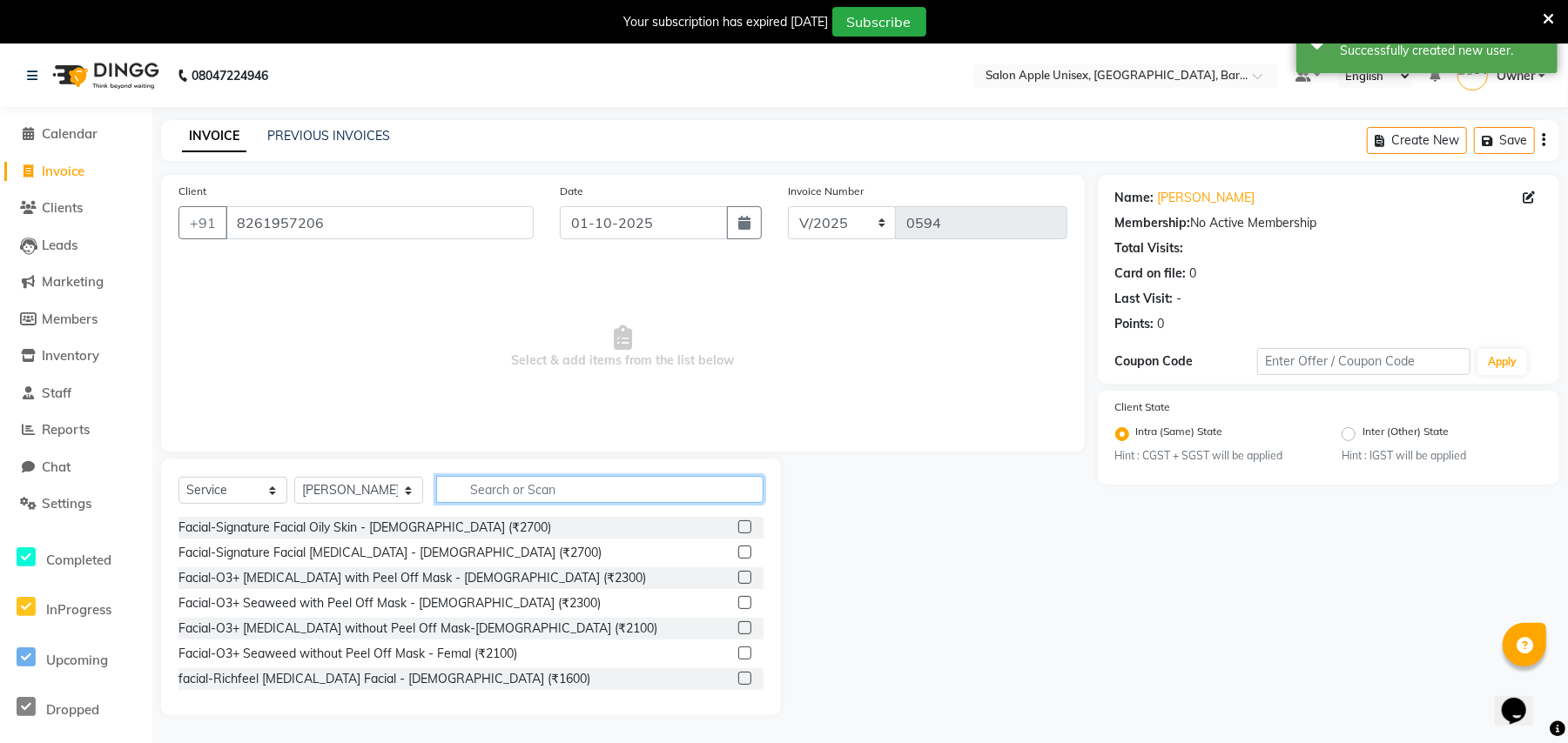
click at [564, 491] on input "text" at bounding box center [599, 489] width 327 height 27
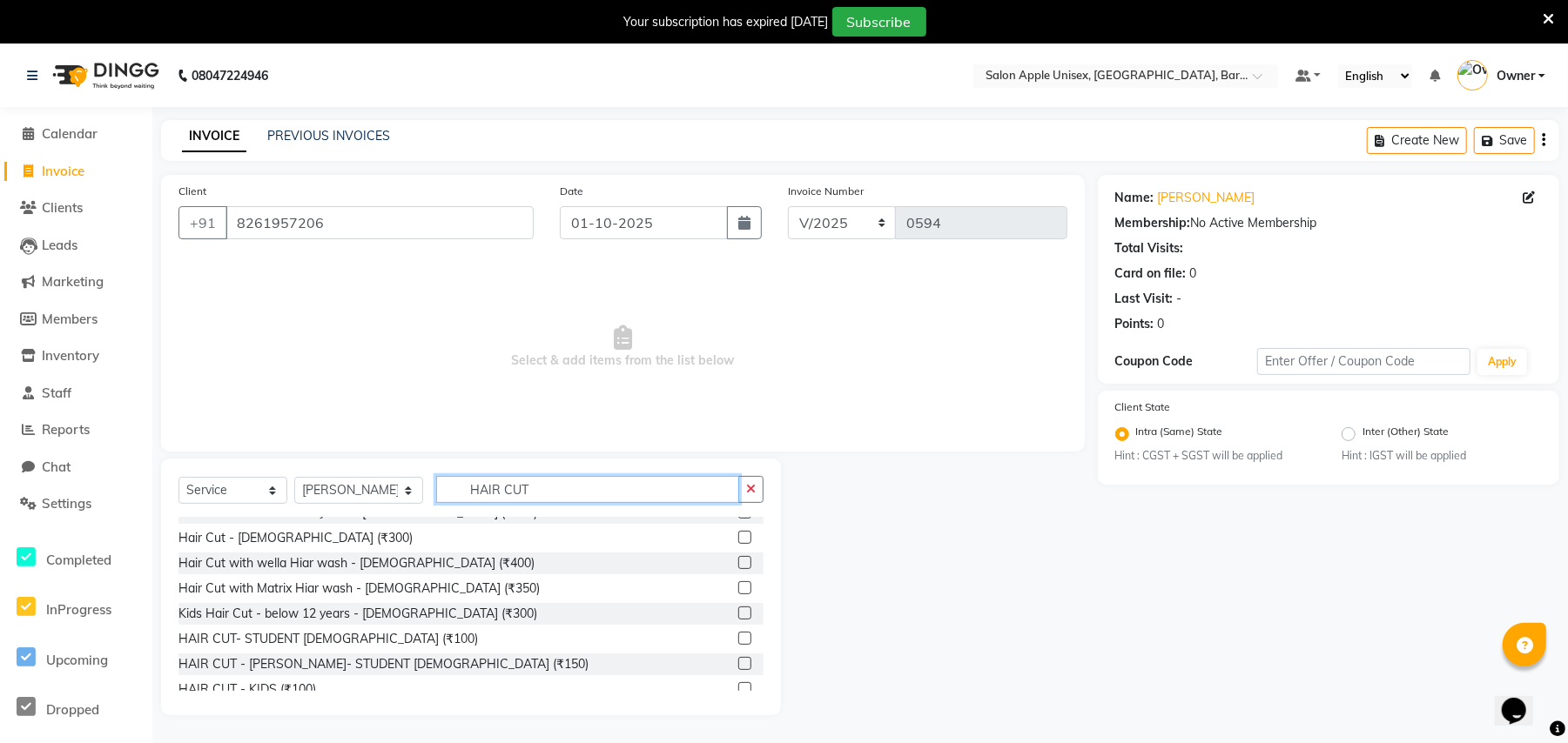
scroll to position [168, 0]
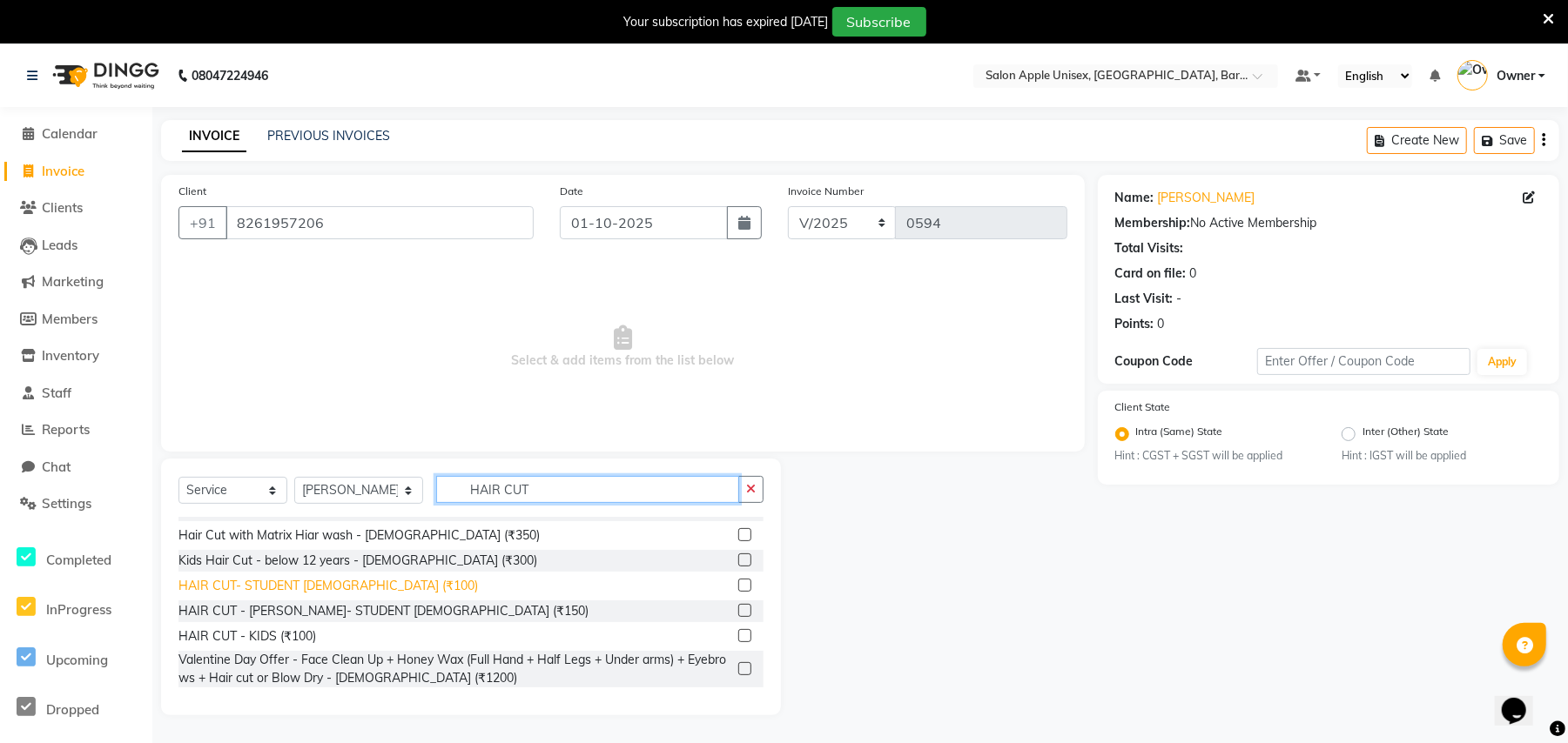
type input "HAIR CUT"
click at [285, 582] on div "HAIR CUT- STUDENT [DEMOGRAPHIC_DATA] (₹100)" at bounding box center [328, 585] width 300 height 19
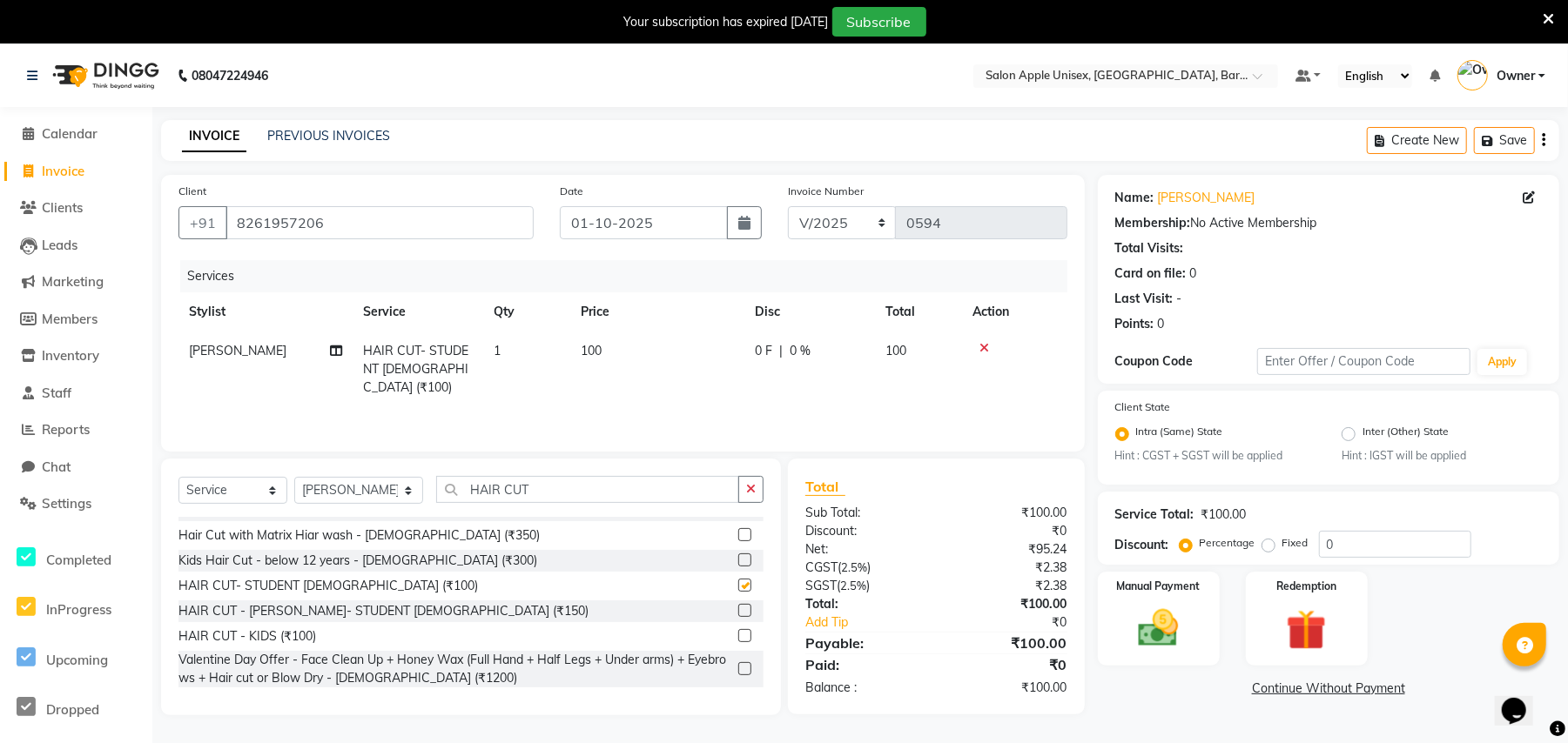
checkbox input "false"
drag, startPoint x: 1166, startPoint y: 630, endPoint x: 1168, endPoint y: 609, distance: 21.1
click at [1163, 630] on img at bounding box center [1158, 628] width 68 height 48
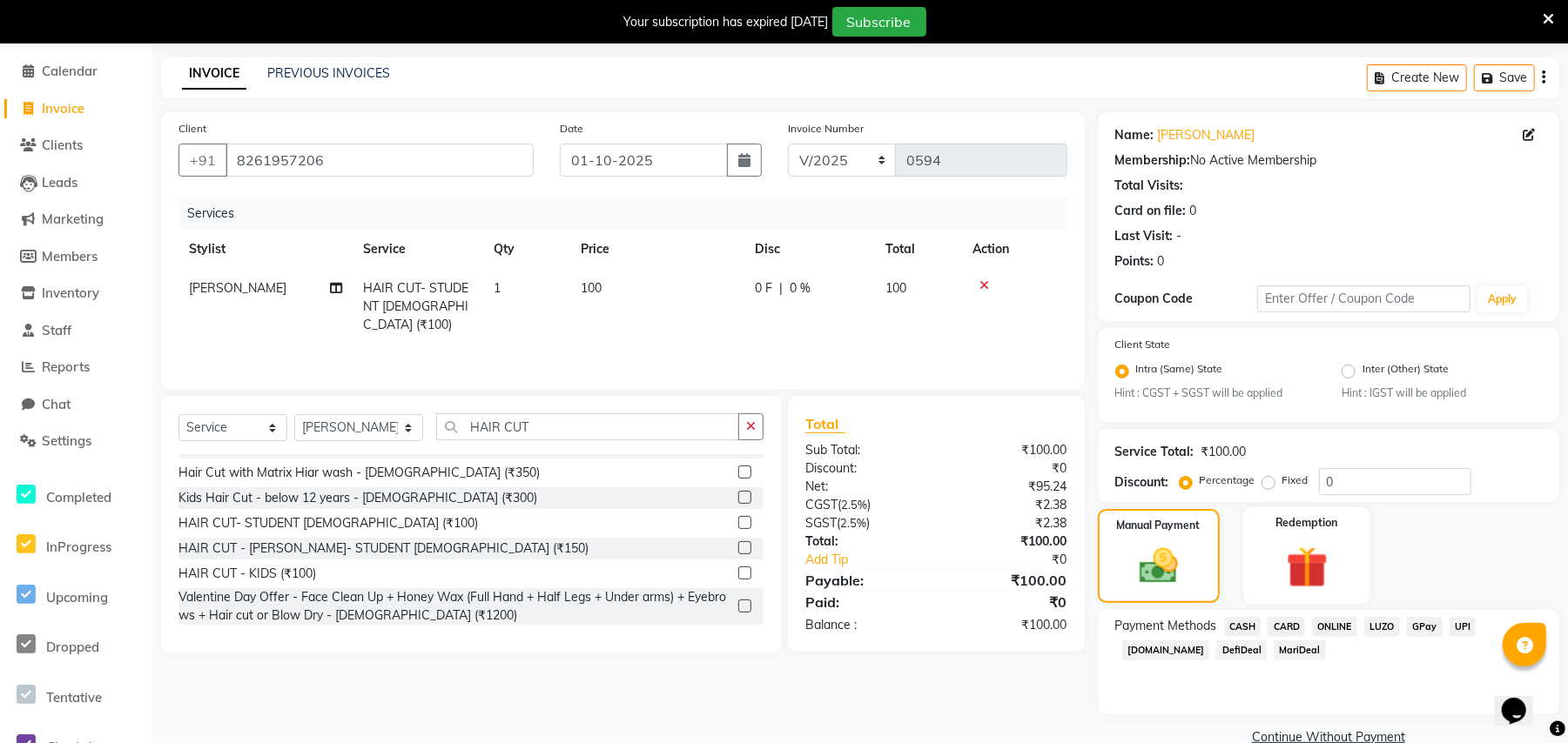
scroll to position [94, 0]
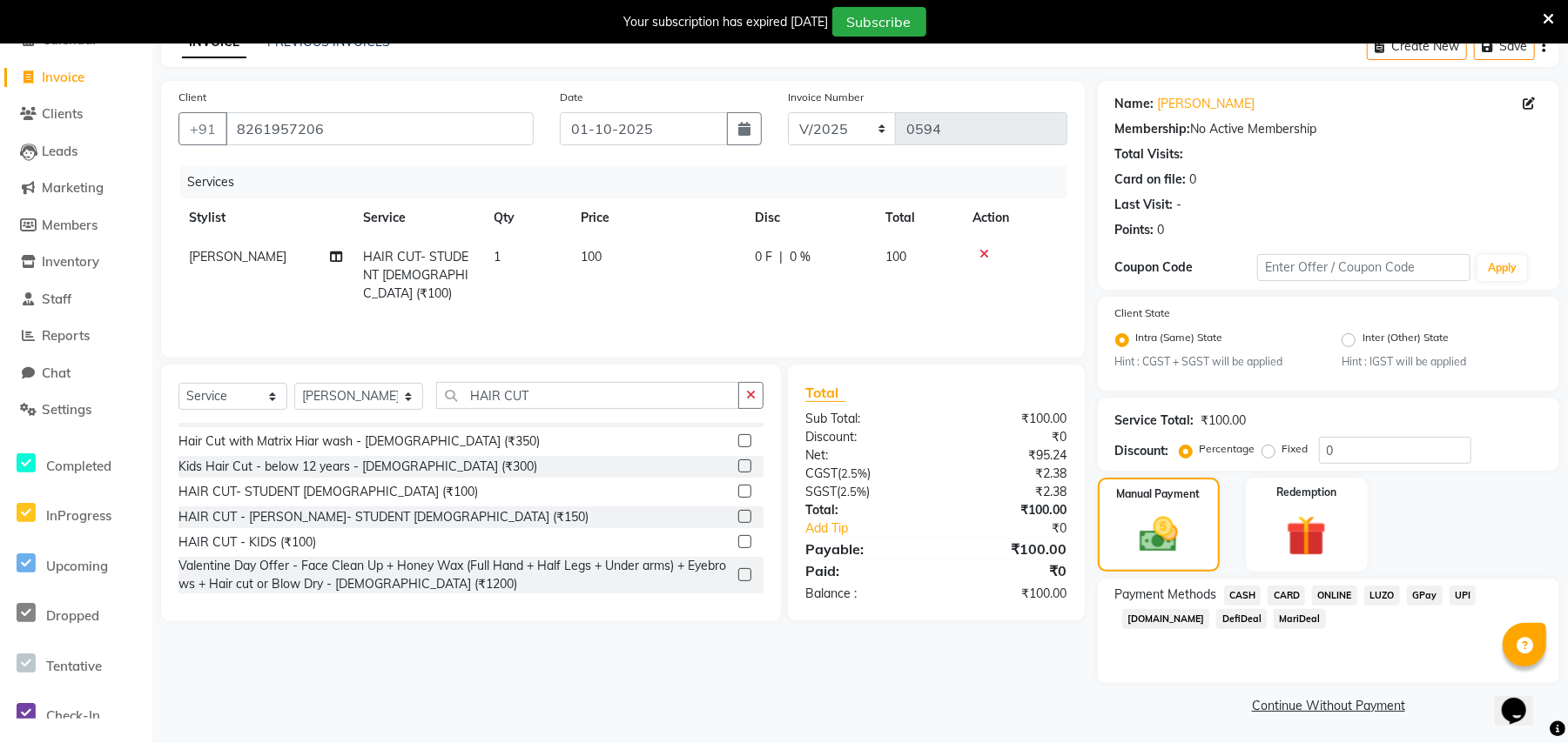
click at [1240, 596] on span "CASH" at bounding box center [1243, 595] width 37 height 20
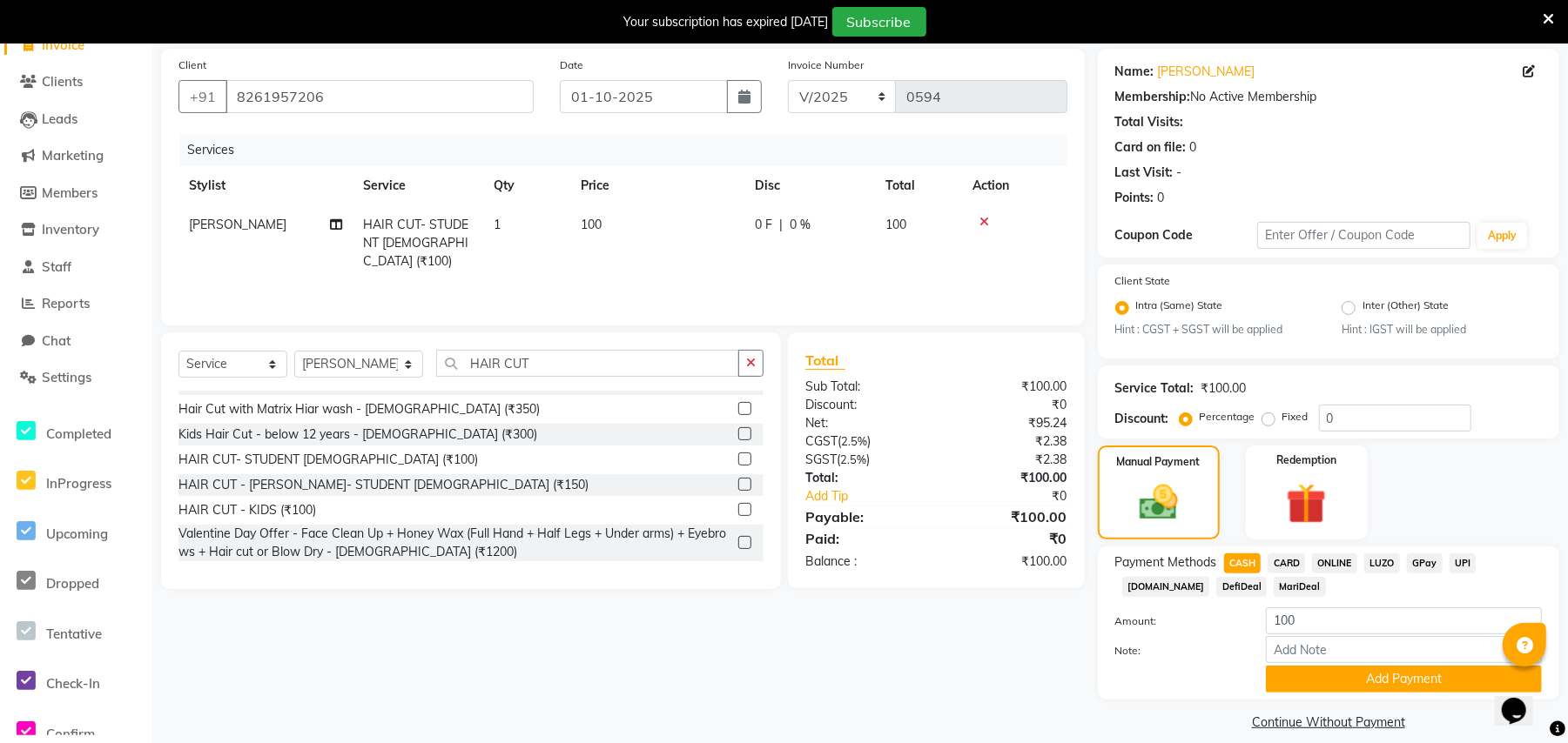
scroll to position [144, 0]
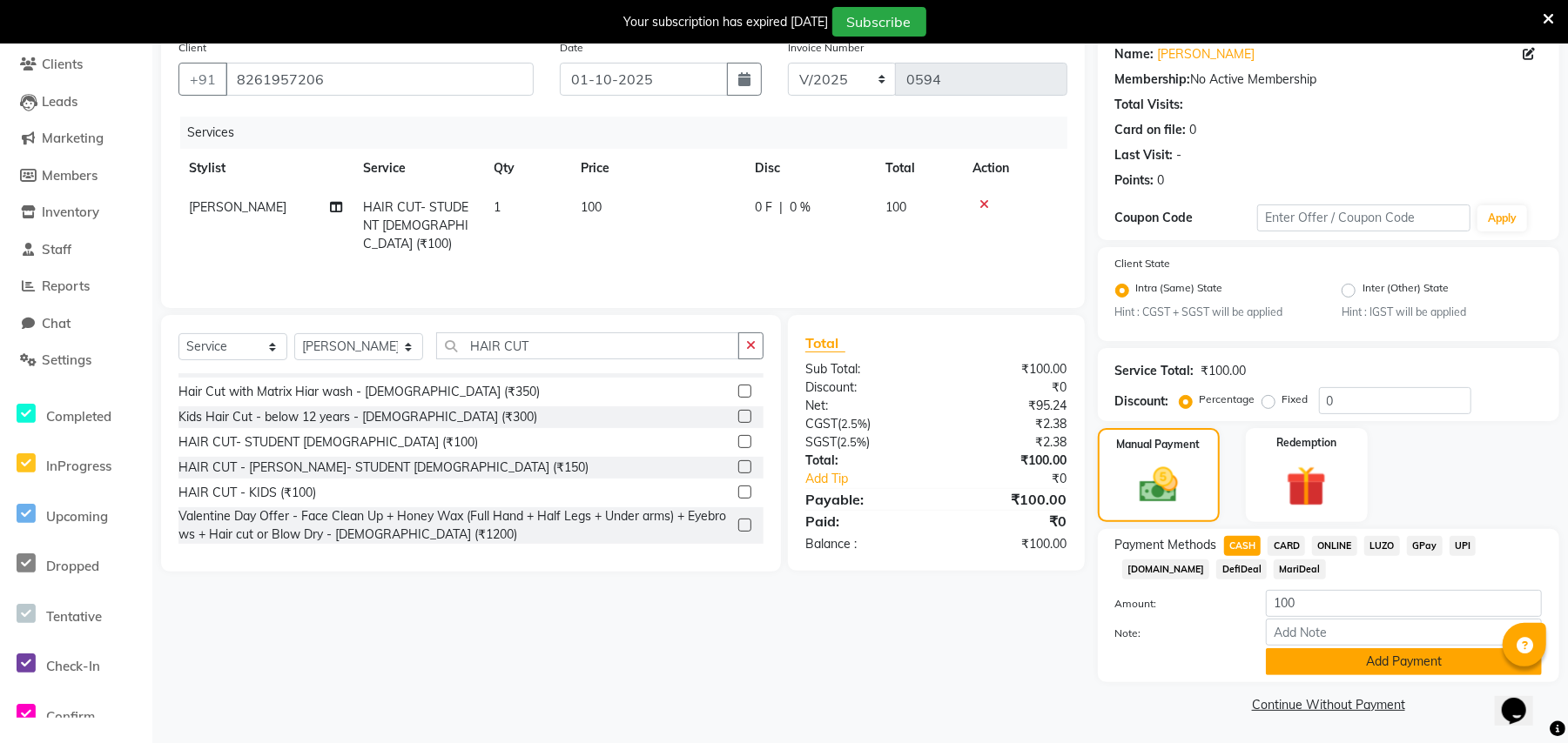
click at [1286, 667] on button "Add Payment" at bounding box center [1403, 662] width 276 height 27
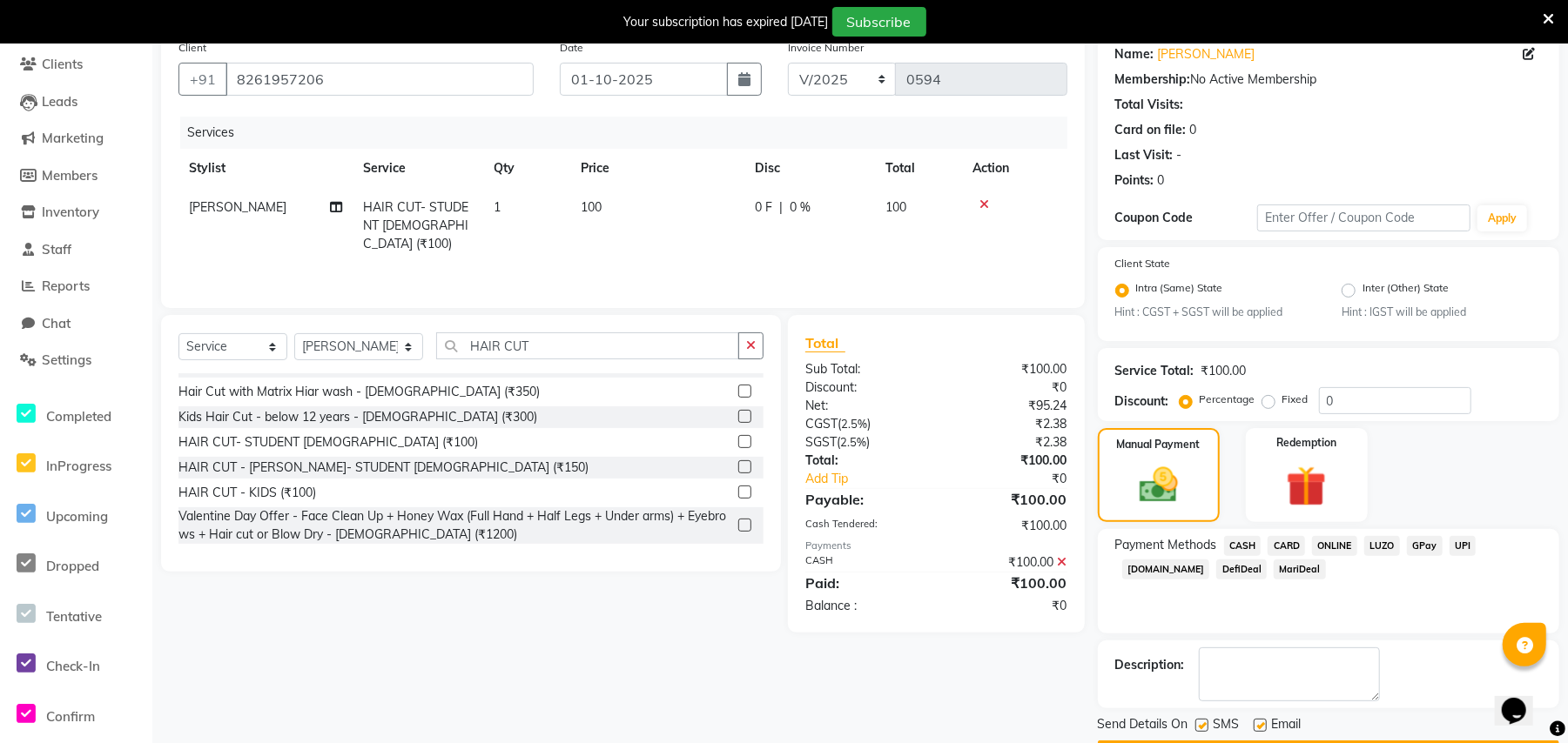
scroll to position [193, 0]
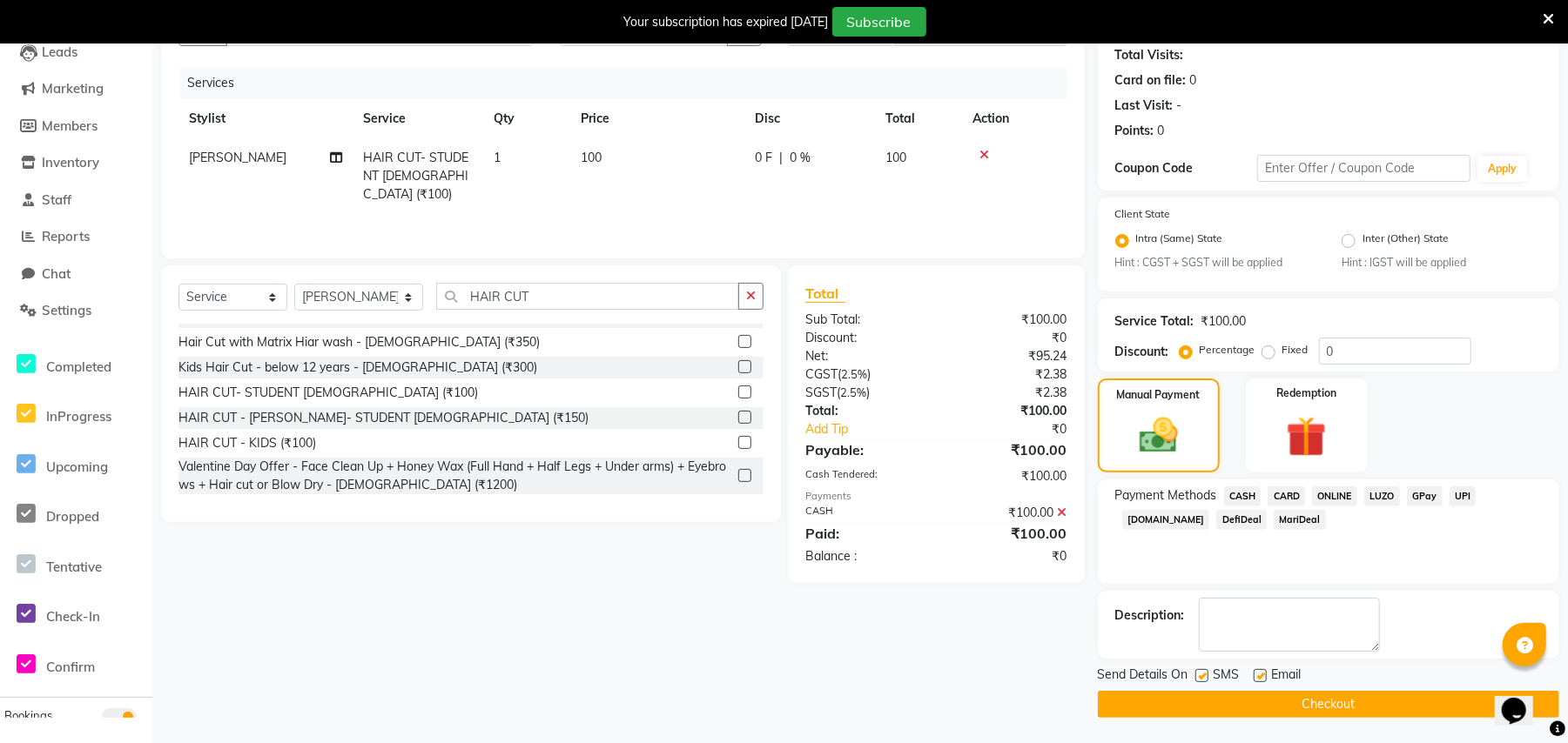
click at [1271, 698] on button "Checkout" at bounding box center [1328, 705] width 461 height 27
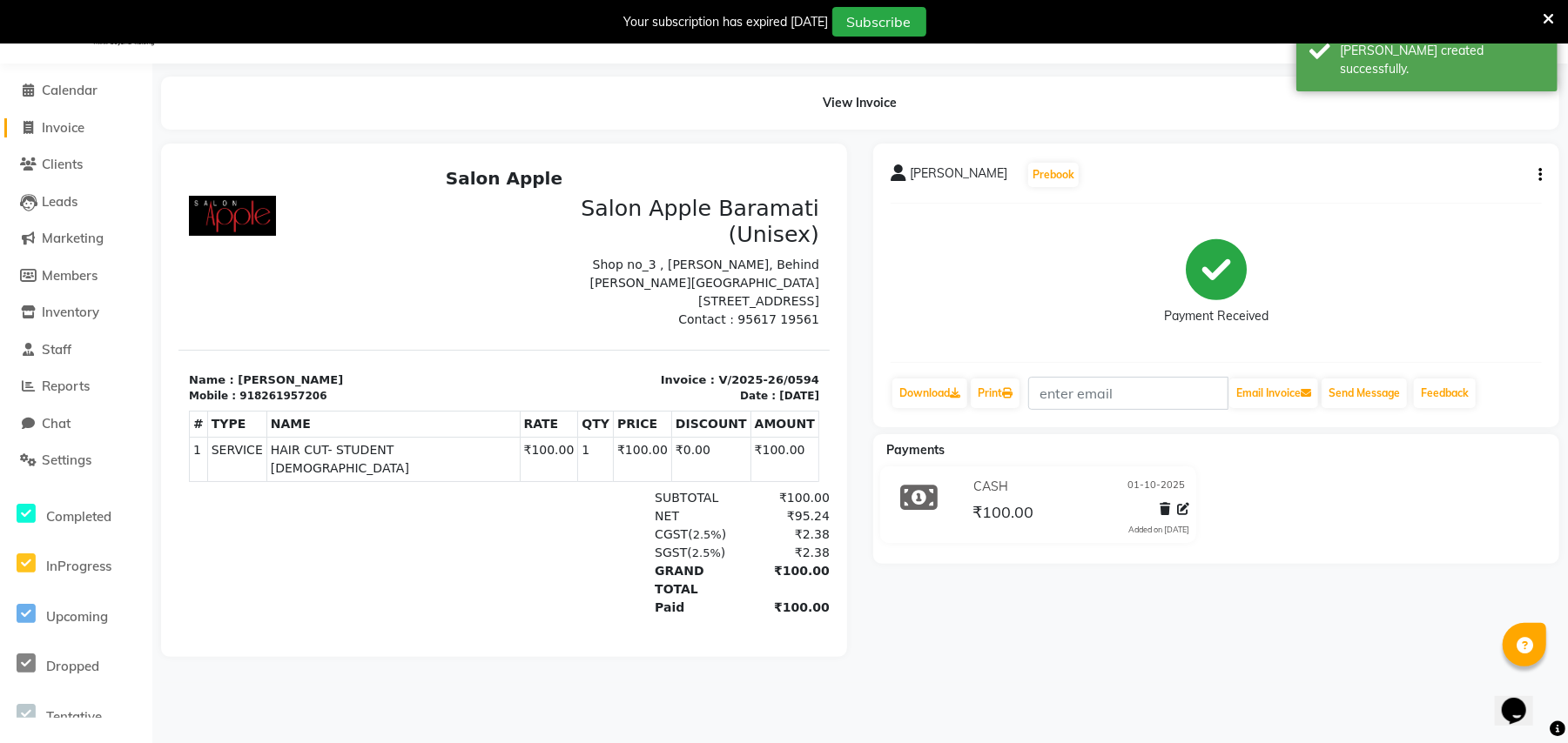
click at [68, 122] on span "Invoice" at bounding box center [64, 127] width 43 height 17
select select "service"
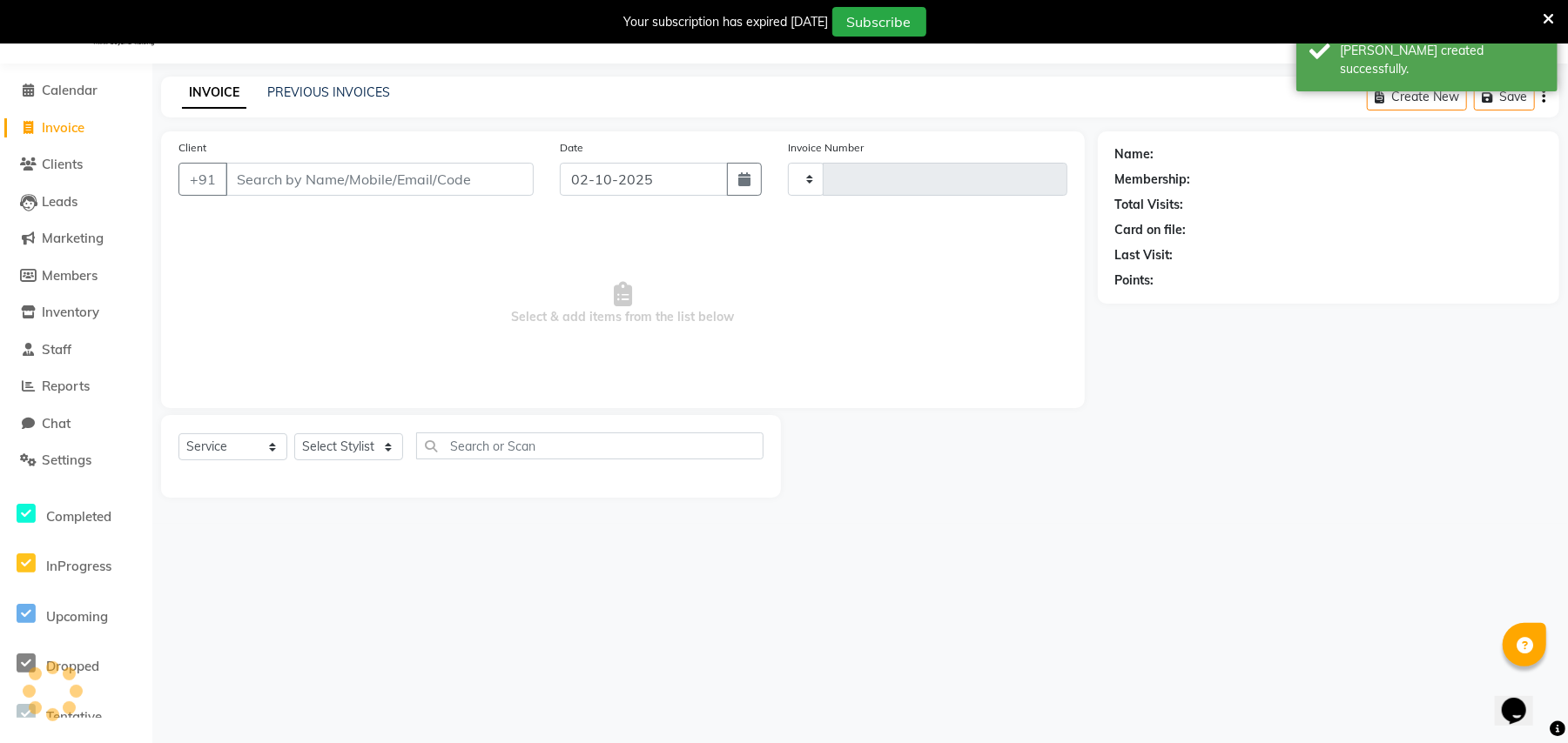
type input "0595"
select select "4957"
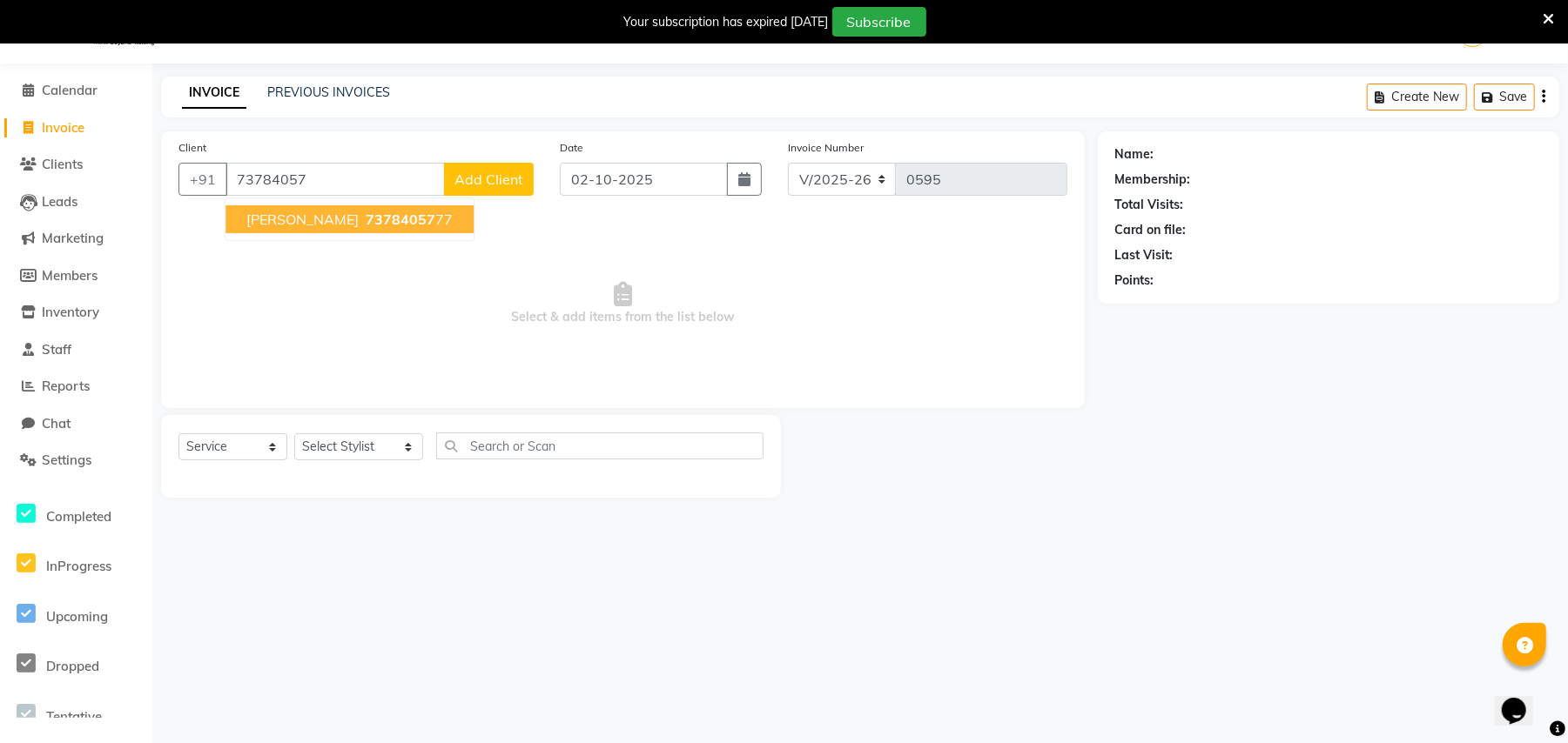
click at [365, 226] on span "73784057" at bounding box center [400, 219] width 70 height 18
type input "7378405777"
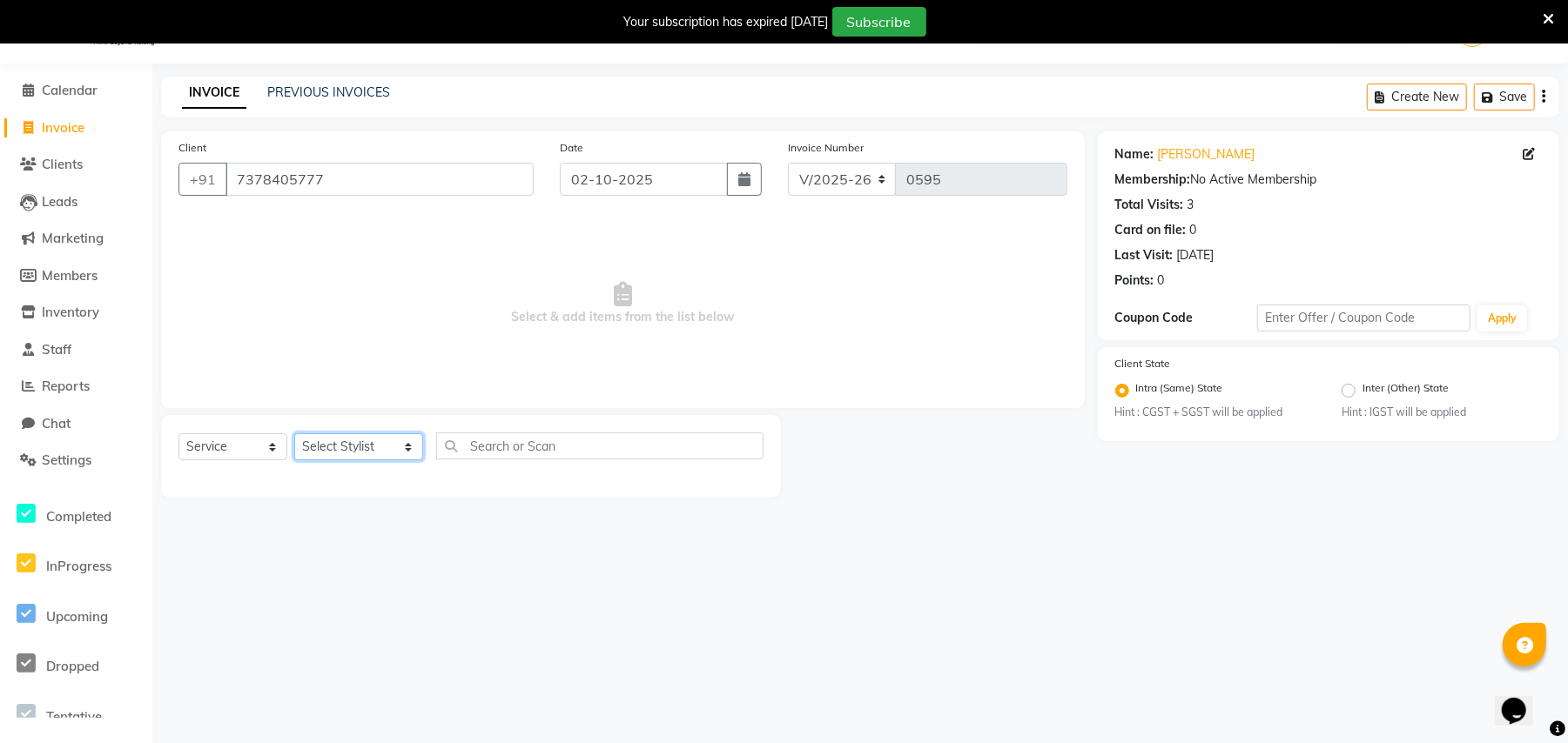
click at [350, 447] on select "Select Stylist [PERSON_NAME] [PERSON_NAME] [PERSON_NAME] [PERSON_NAME] Owner [P…" at bounding box center [358, 447] width 129 height 27
select select "31207"
click at [294, 434] on select "Select Stylist [PERSON_NAME] [PERSON_NAME] [PERSON_NAME] [PERSON_NAME] Owner [P…" at bounding box center [358, 447] width 129 height 27
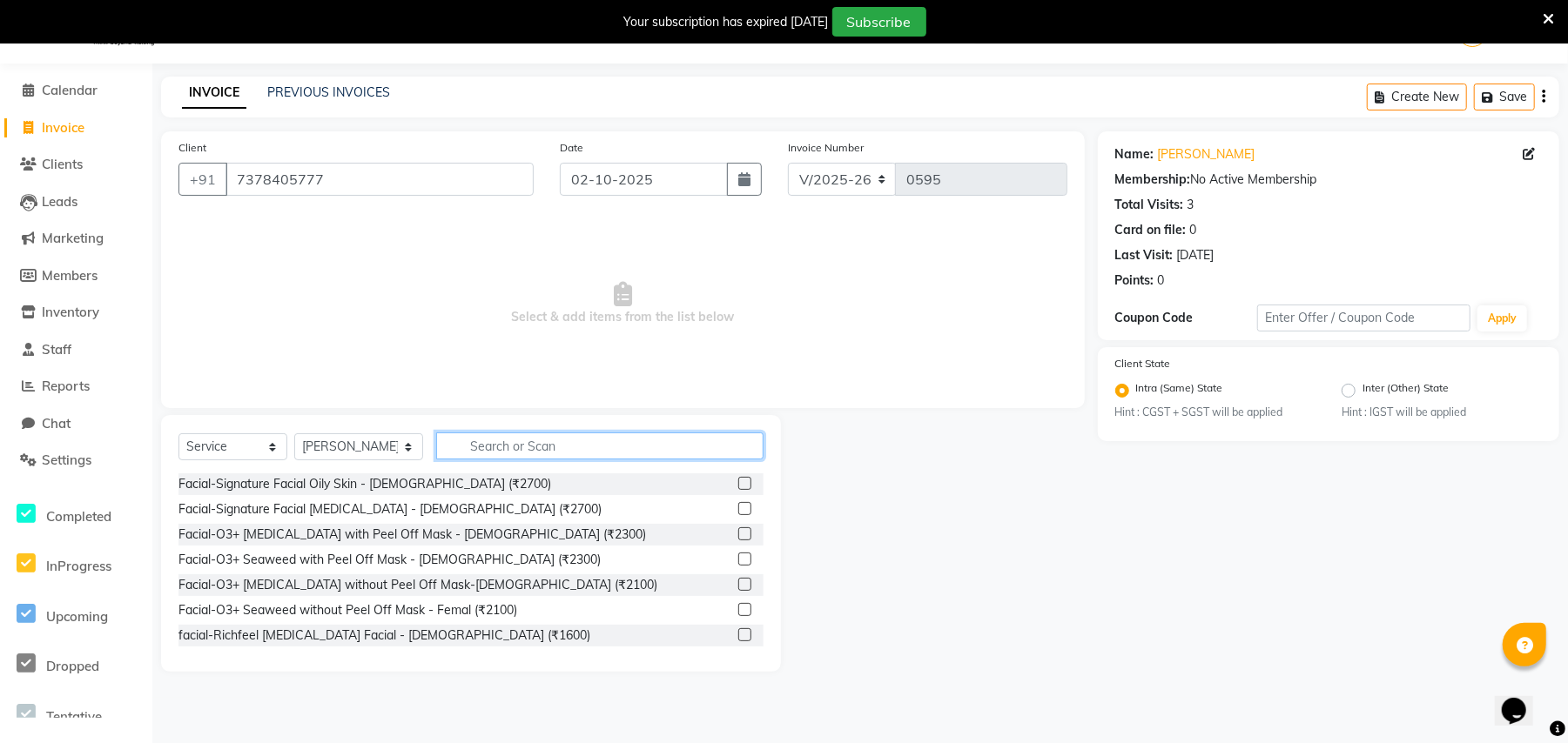
click at [509, 441] on input "text" at bounding box center [599, 446] width 327 height 27
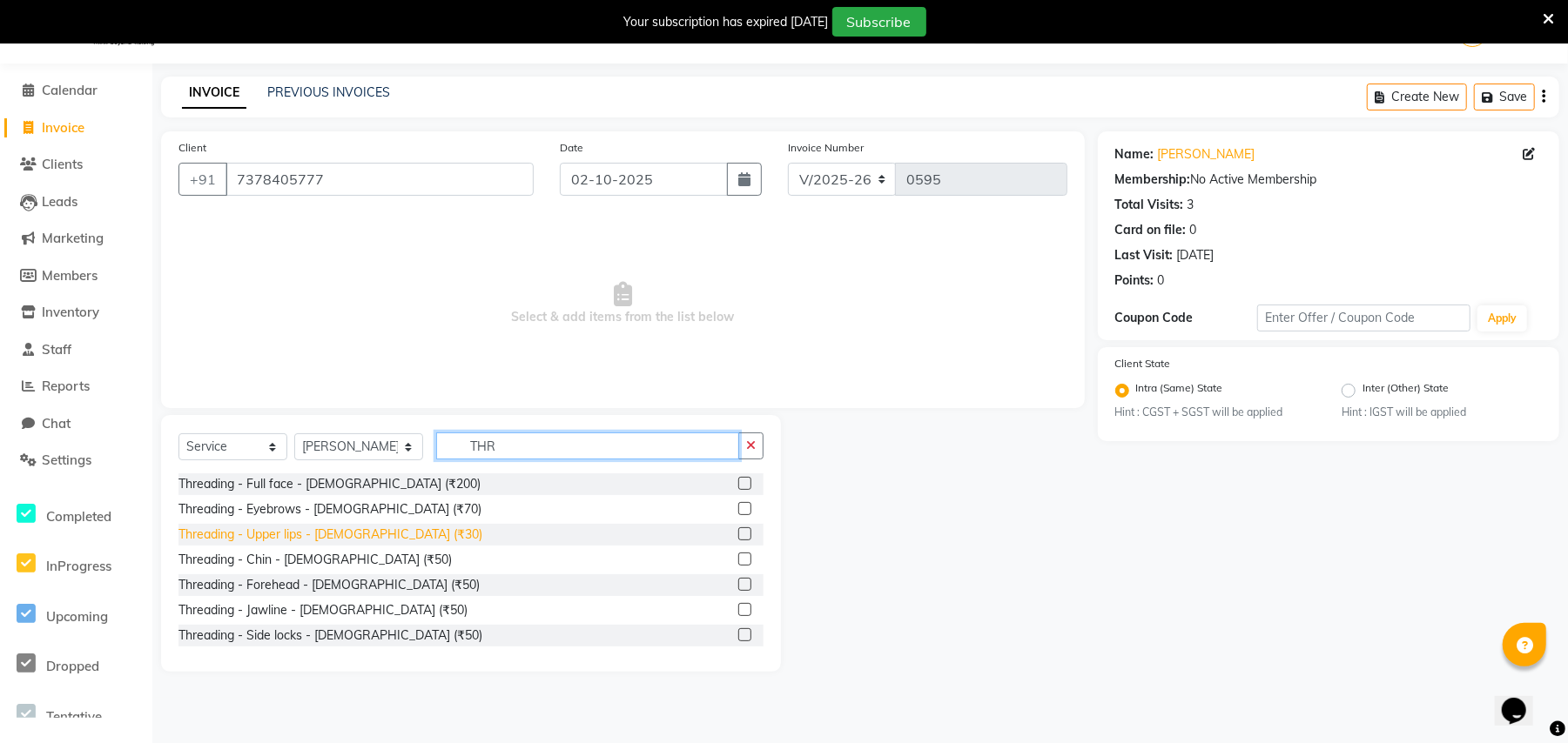
type input "THR"
drag, startPoint x: 334, startPoint y: 536, endPoint x: 349, endPoint y: 527, distance: 17.5
click at [334, 535] on div "Threading - Upper lips - [DEMOGRAPHIC_DATA] (₹30)" at bounding box center [330, 534] width 304 height 19
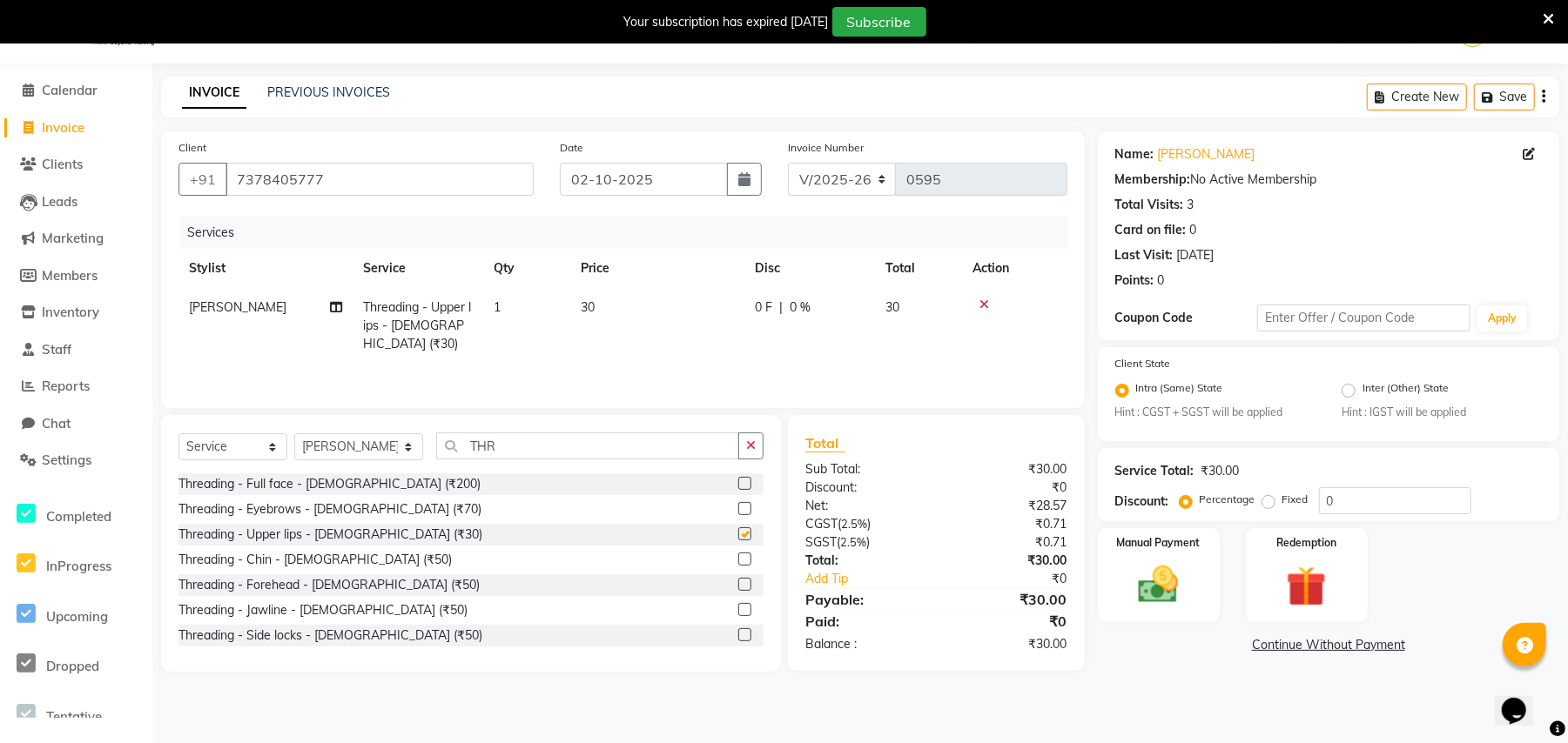
checkbox input "false"
click at [1151, 592] on img at bounding box center [1158, 584] width 68 height 48
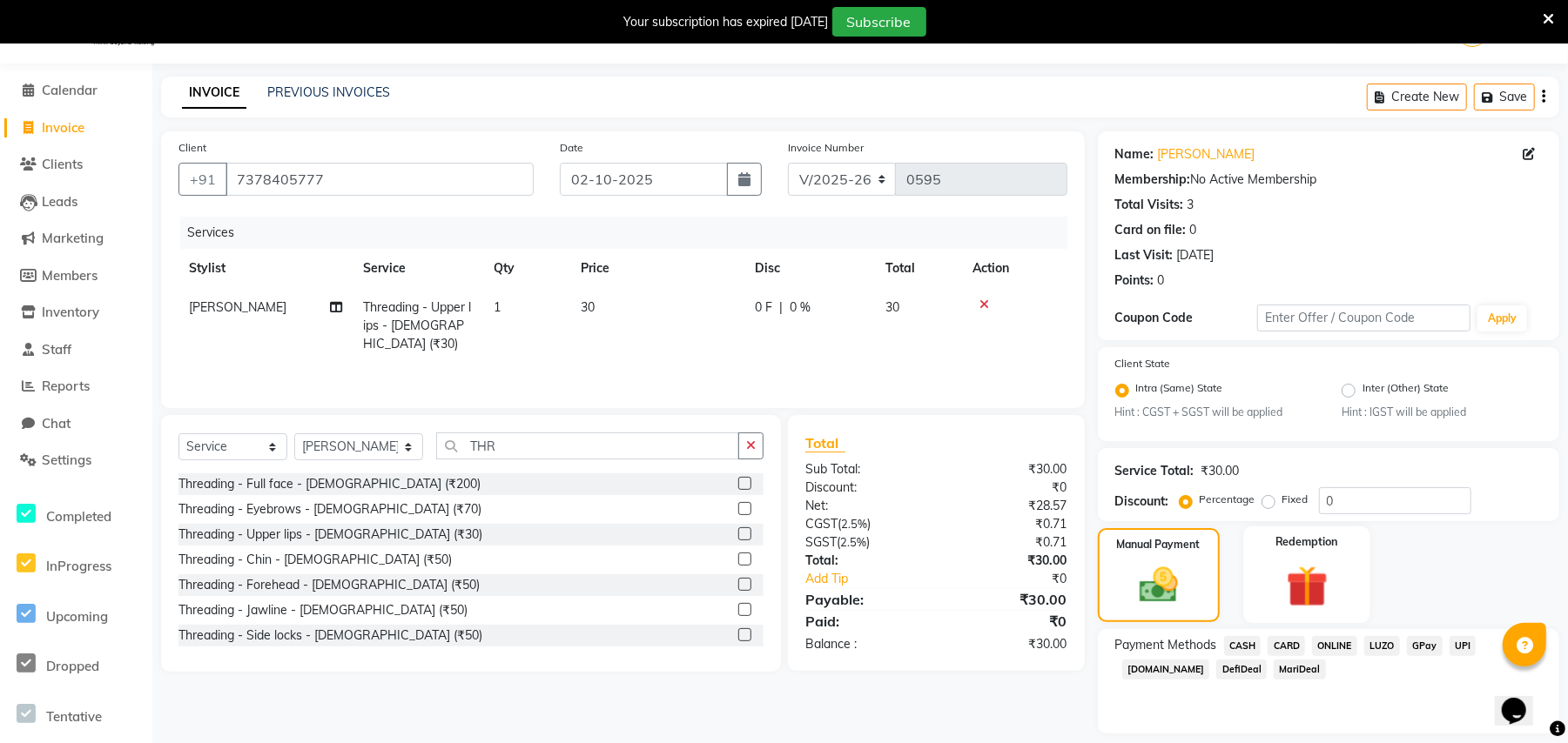
scroll to position [94, 0]
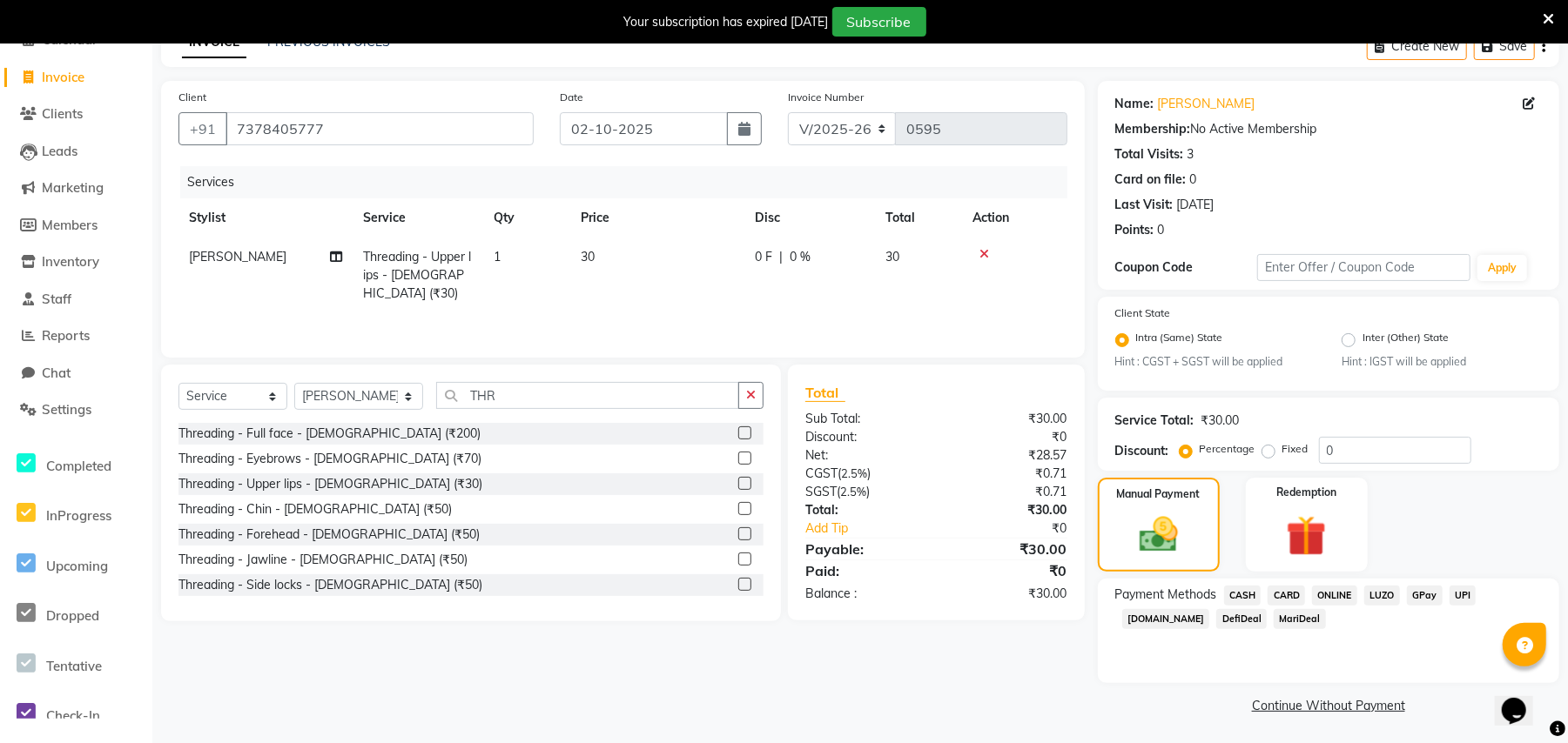
click at [1324, 591] on span "ONLINE" at bounding box center [1334, 595] width 45 height 20
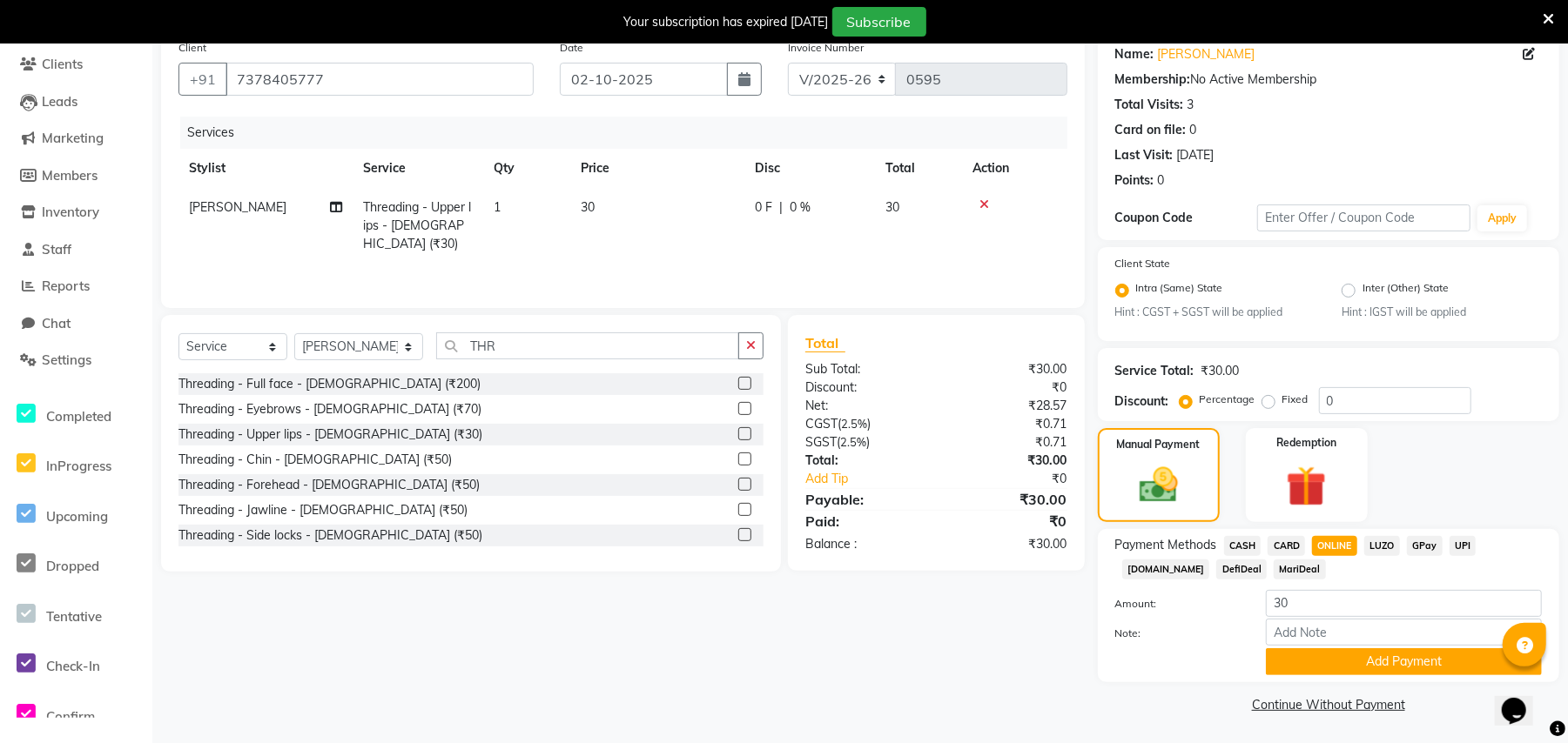
scroll to position [0, 0]
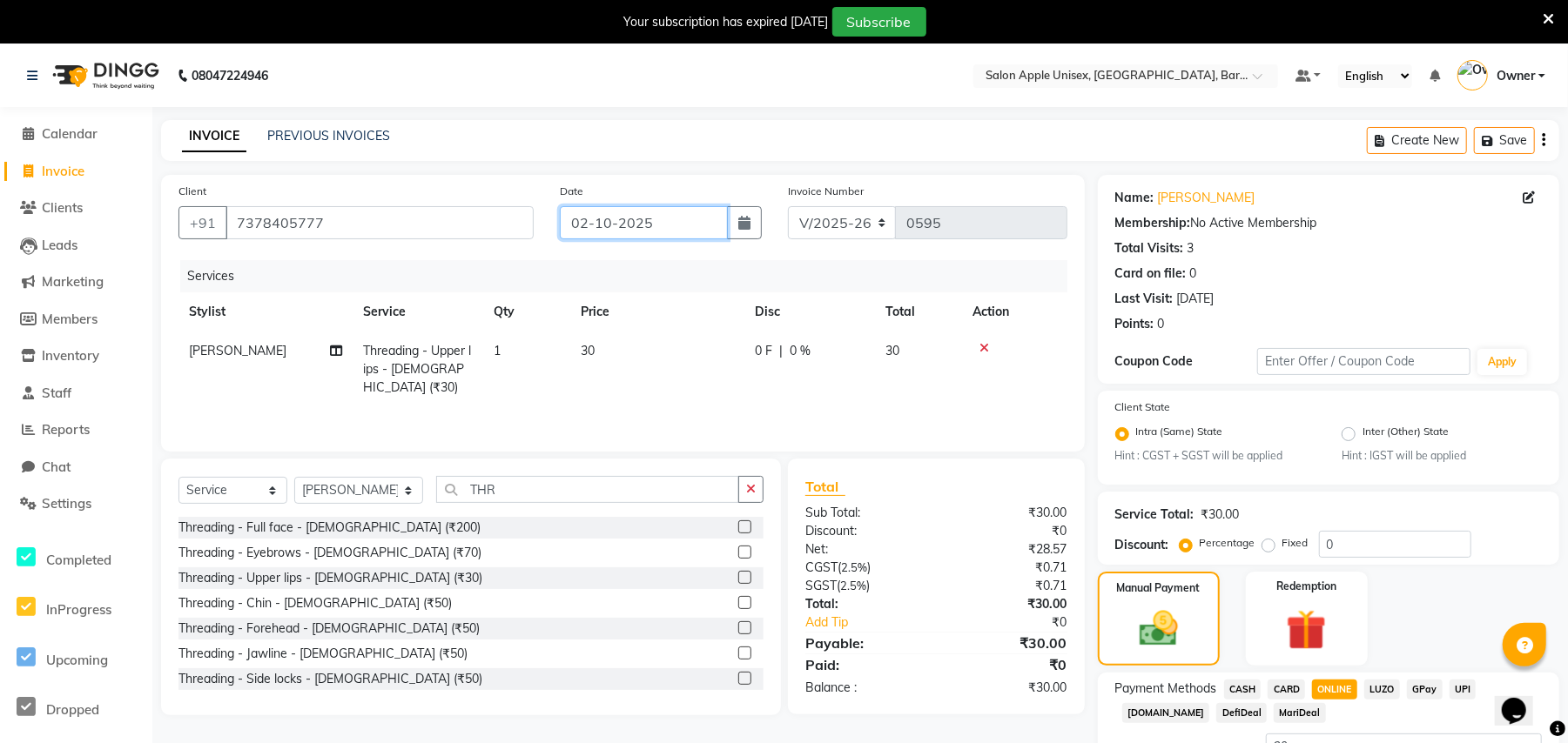
click at [610, 230] on input "02-10-2025" at bounding box center [643, 223] width 168 height 33
select select "10"
select select "2025"
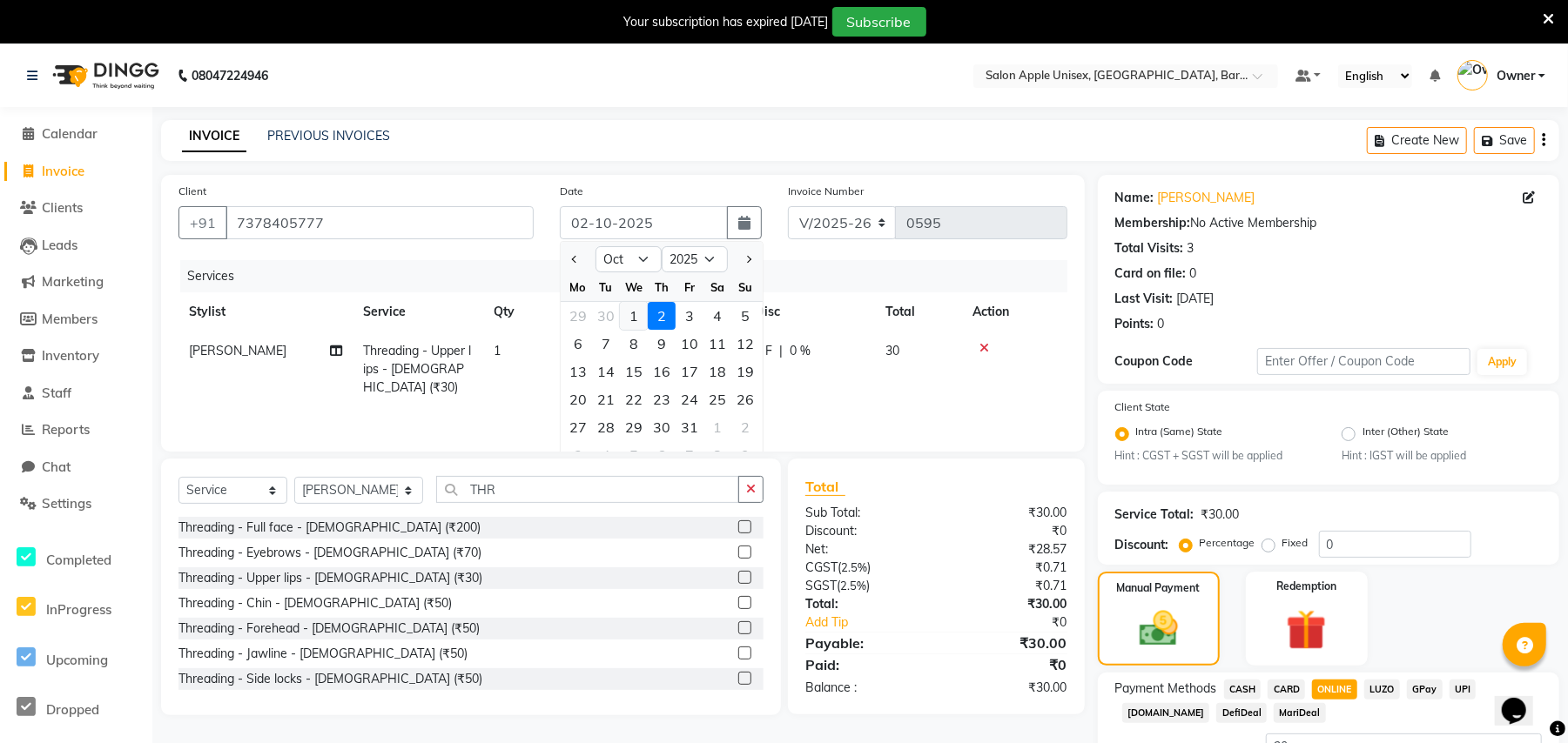
click at [632, 320] on div "1" at bounding box center [634, 315] width 27 height 27
type input "01-10-2025"
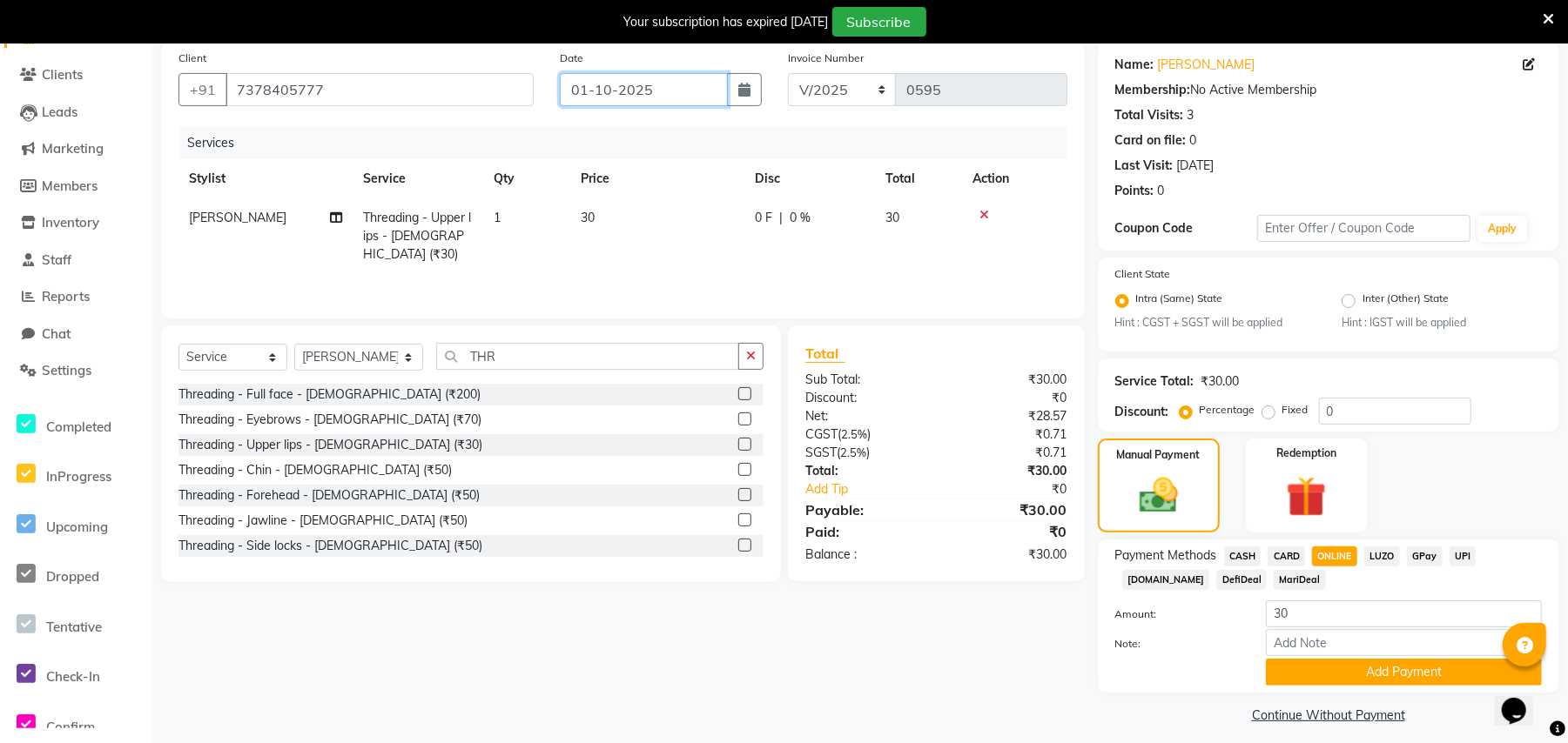
scroll to position [144, 0]
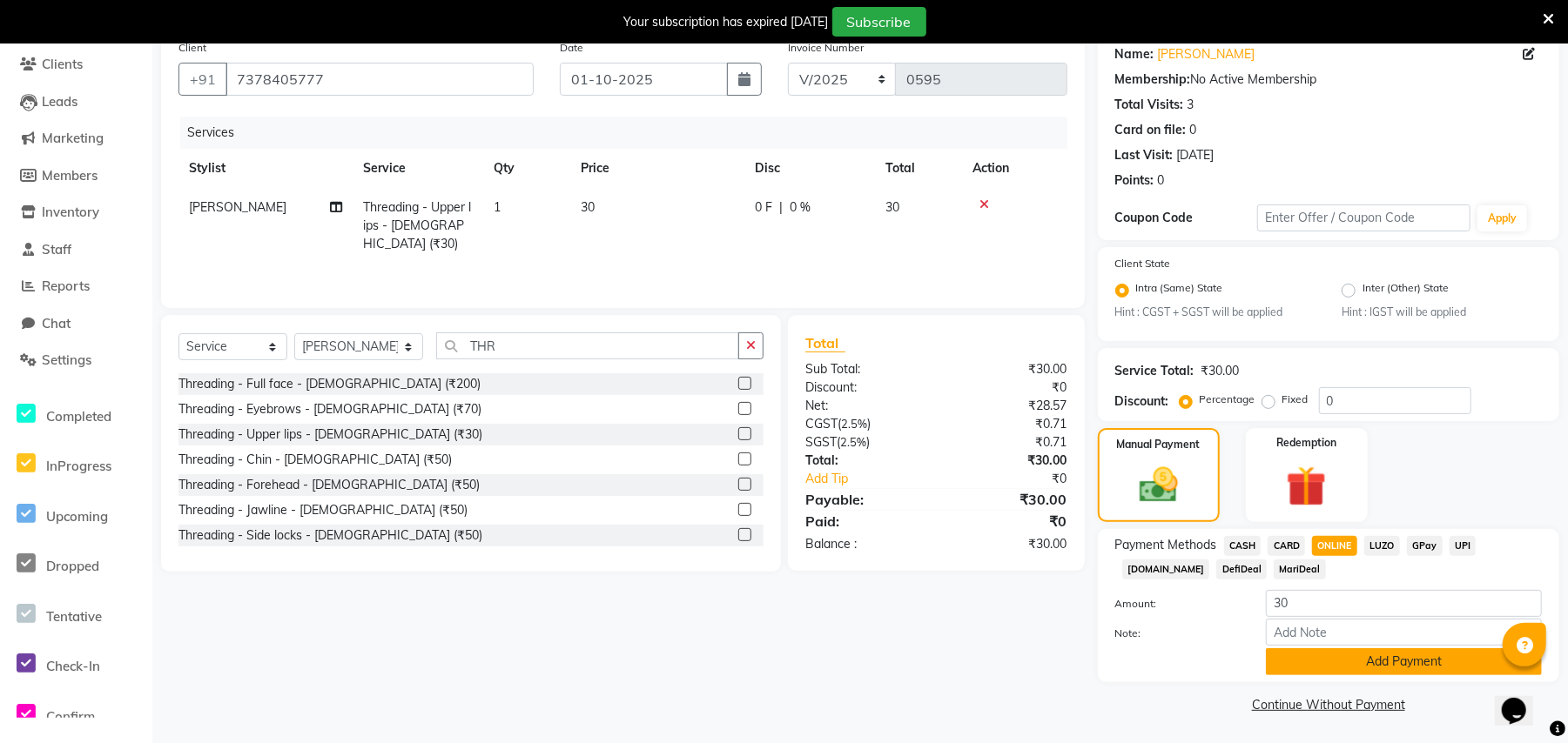
click at [1373, 654] on button "Add Payment" at bounding box center [1403, 662] width 276 height 27
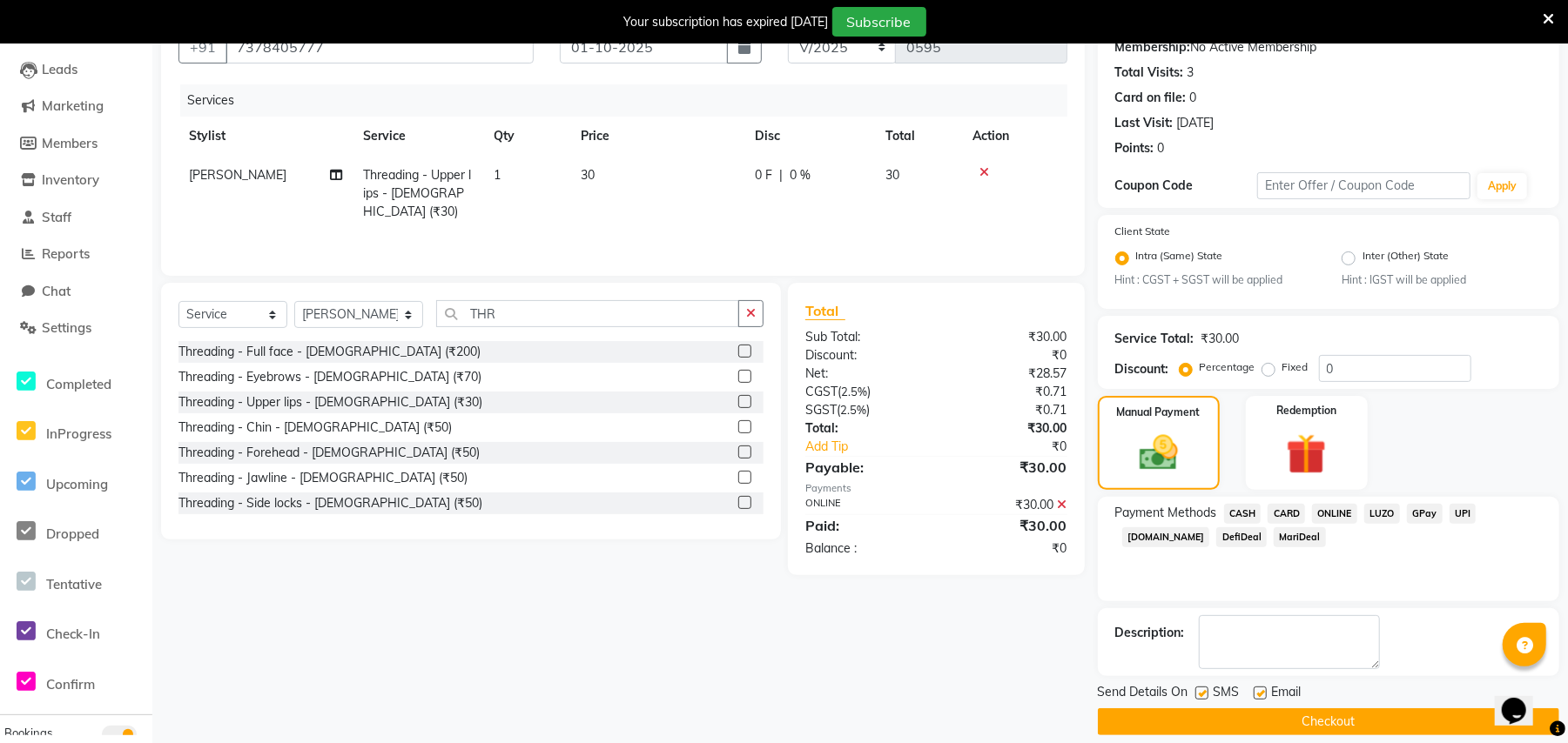
scroll to position [193, 0]
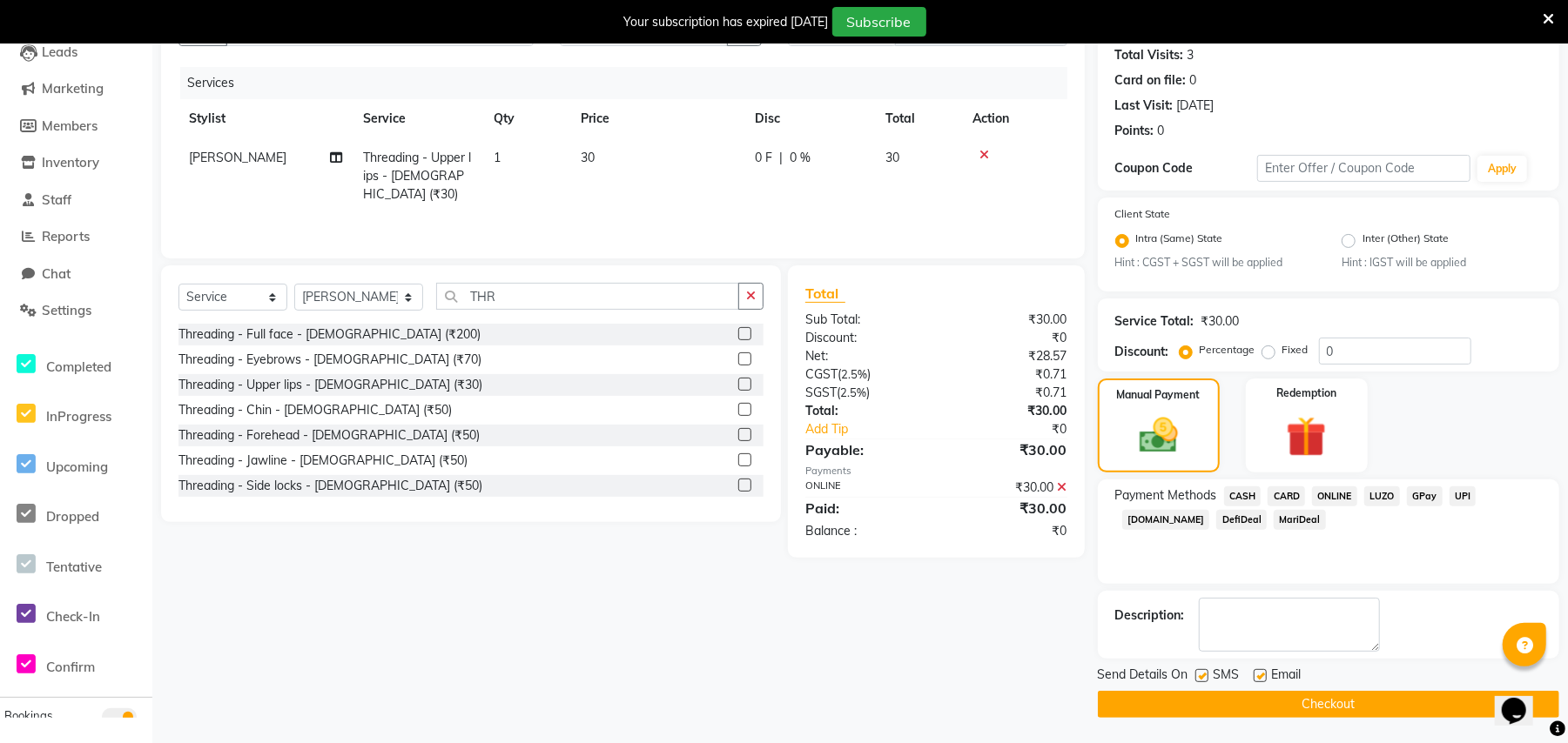
click at [1184, 707] on button "Checkout" at bounding box center [1328, 705] width 461 height 27
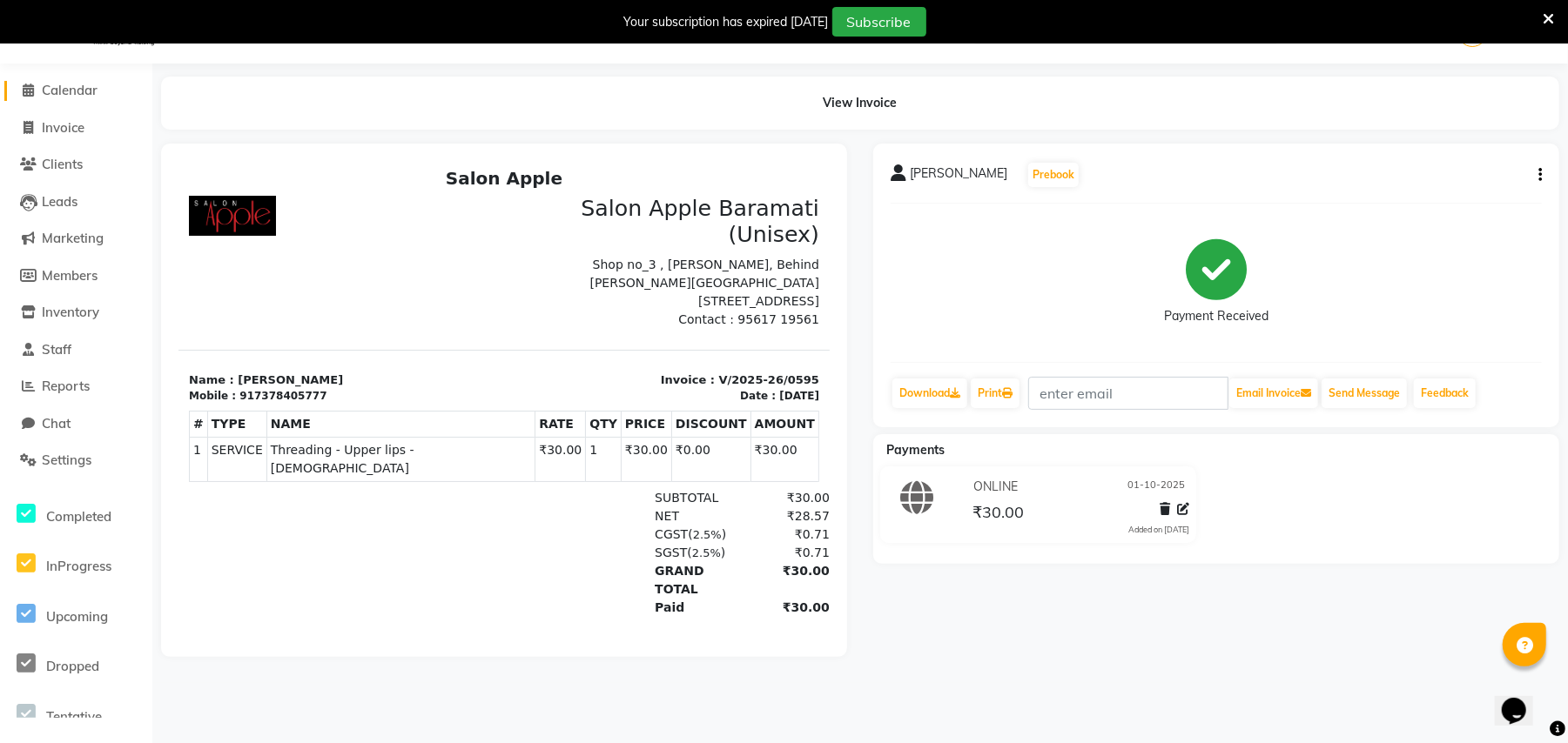
click at [59, 85] on span "Calendar" at bounding box center [70, 90] width 56 height 17
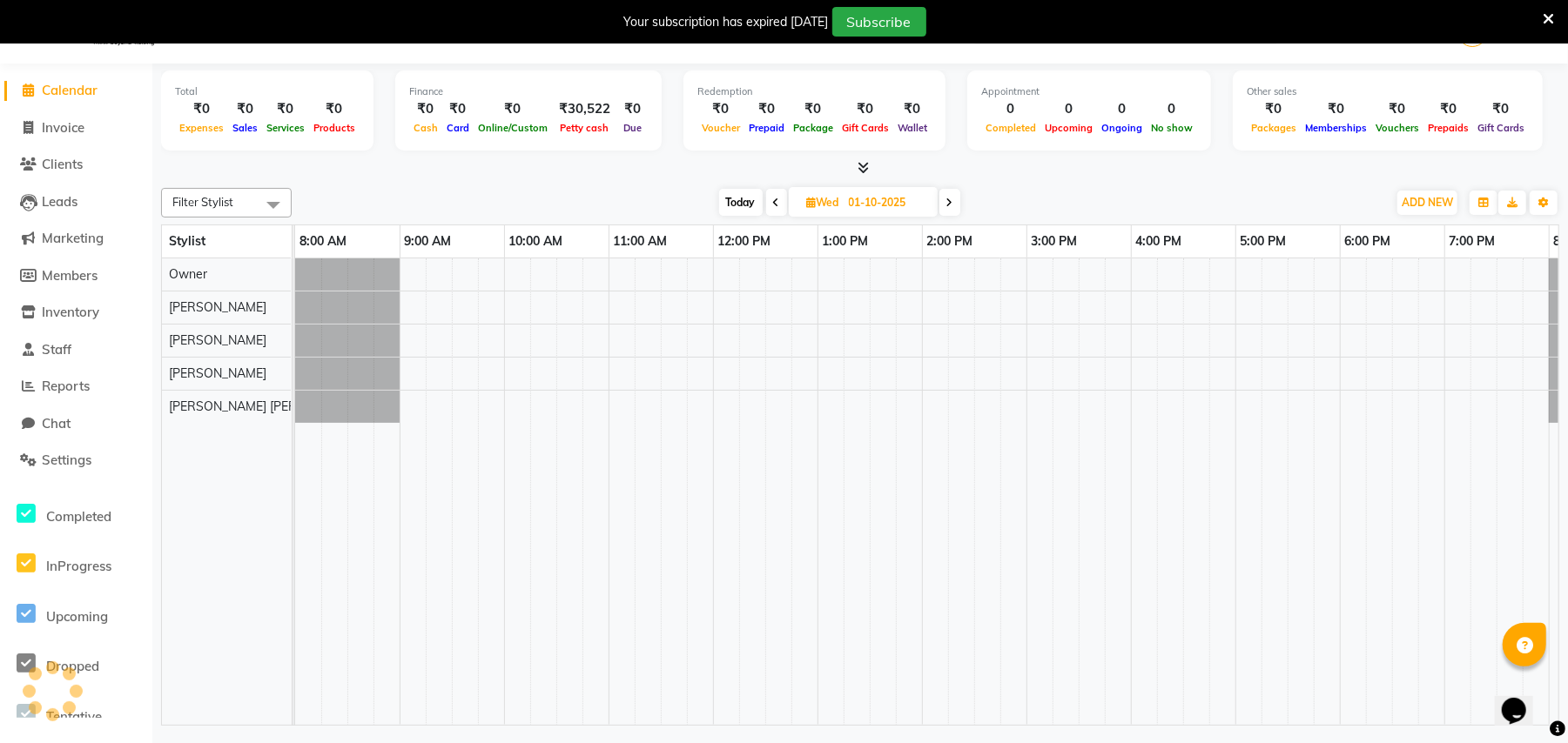
scroll to position [0, 95]
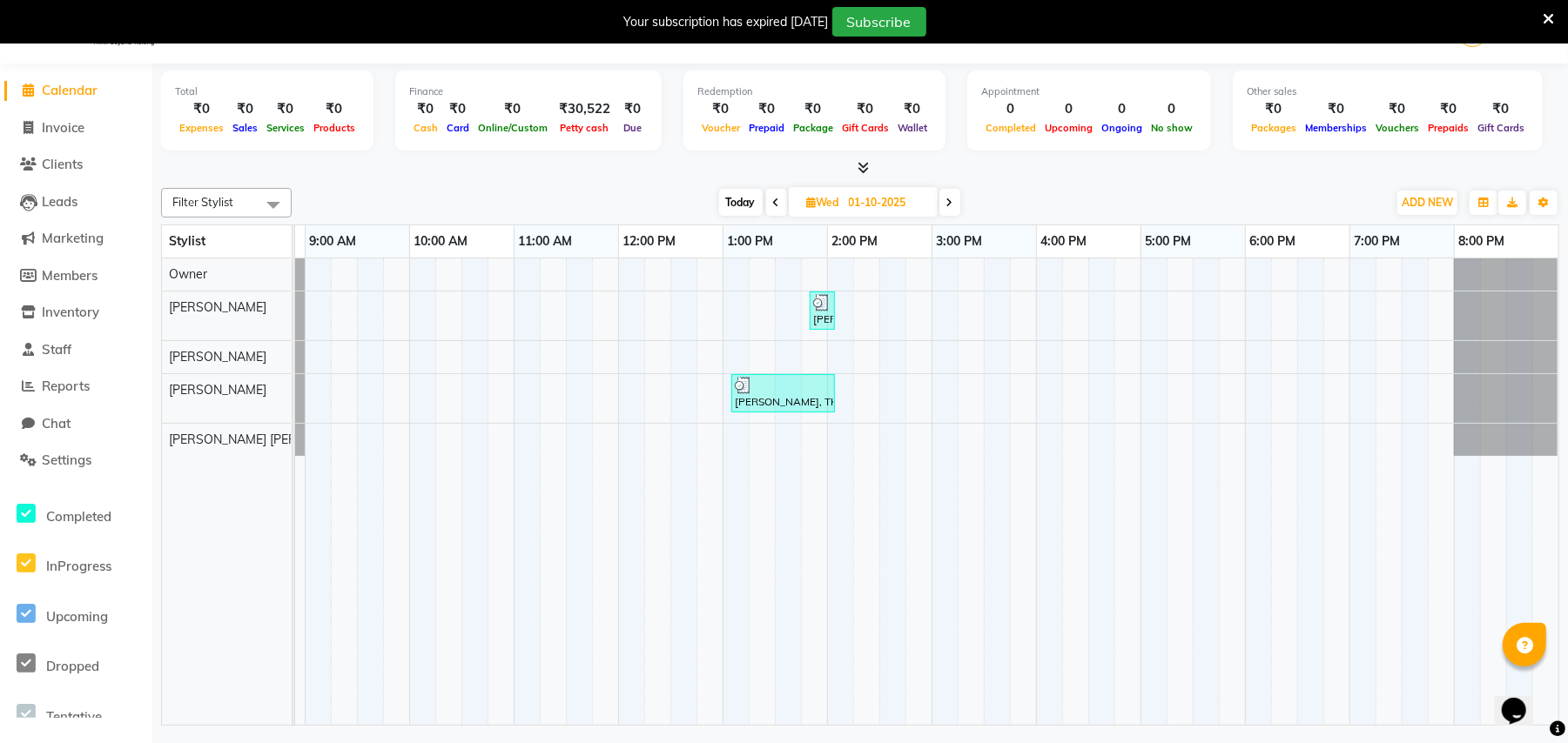
click at [773, 202] on icon at bounding box center [776, 203] width 7 height 11
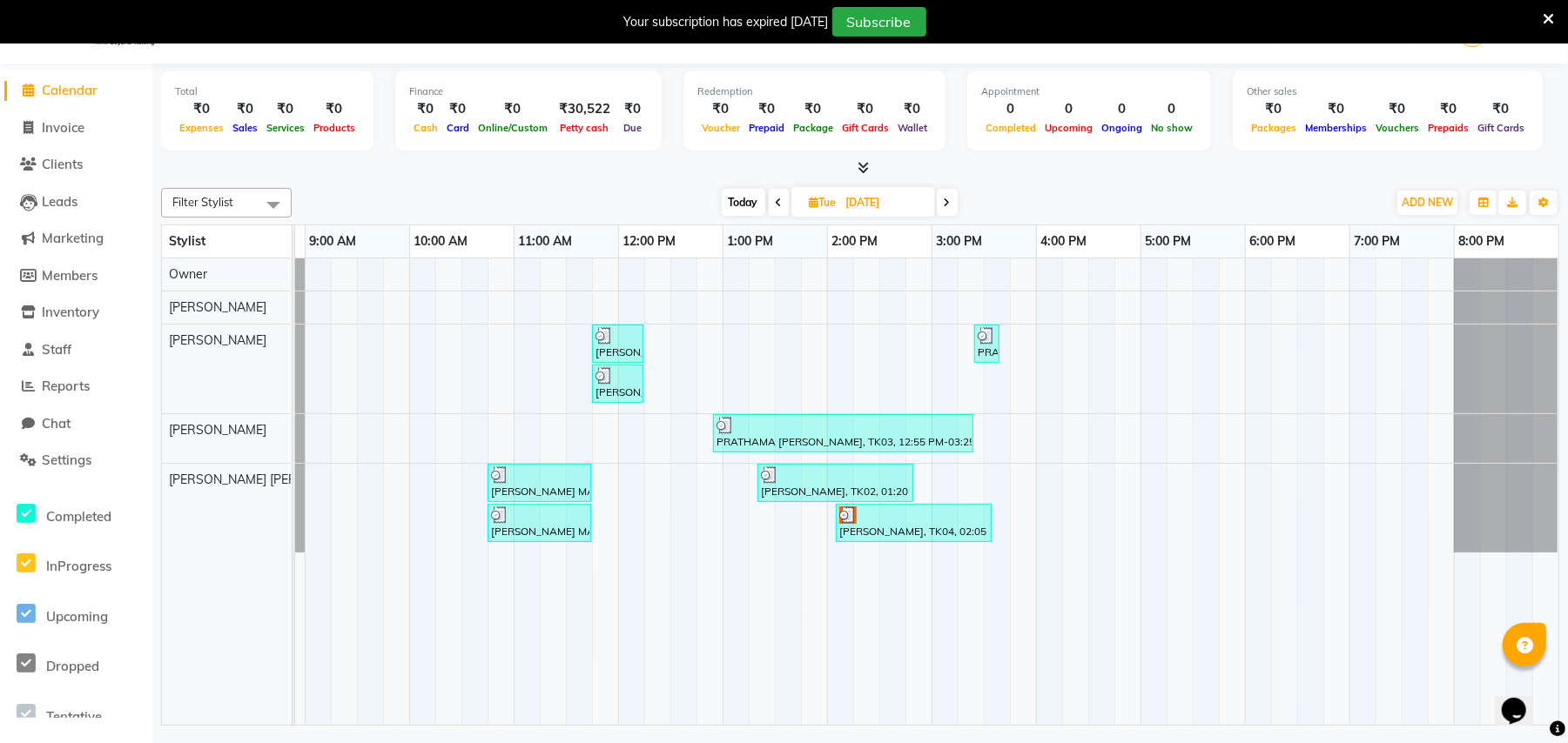
click at [948, 209] on span at bounding box center [946, 203] width 21 height 27
type input "01-10-2025"
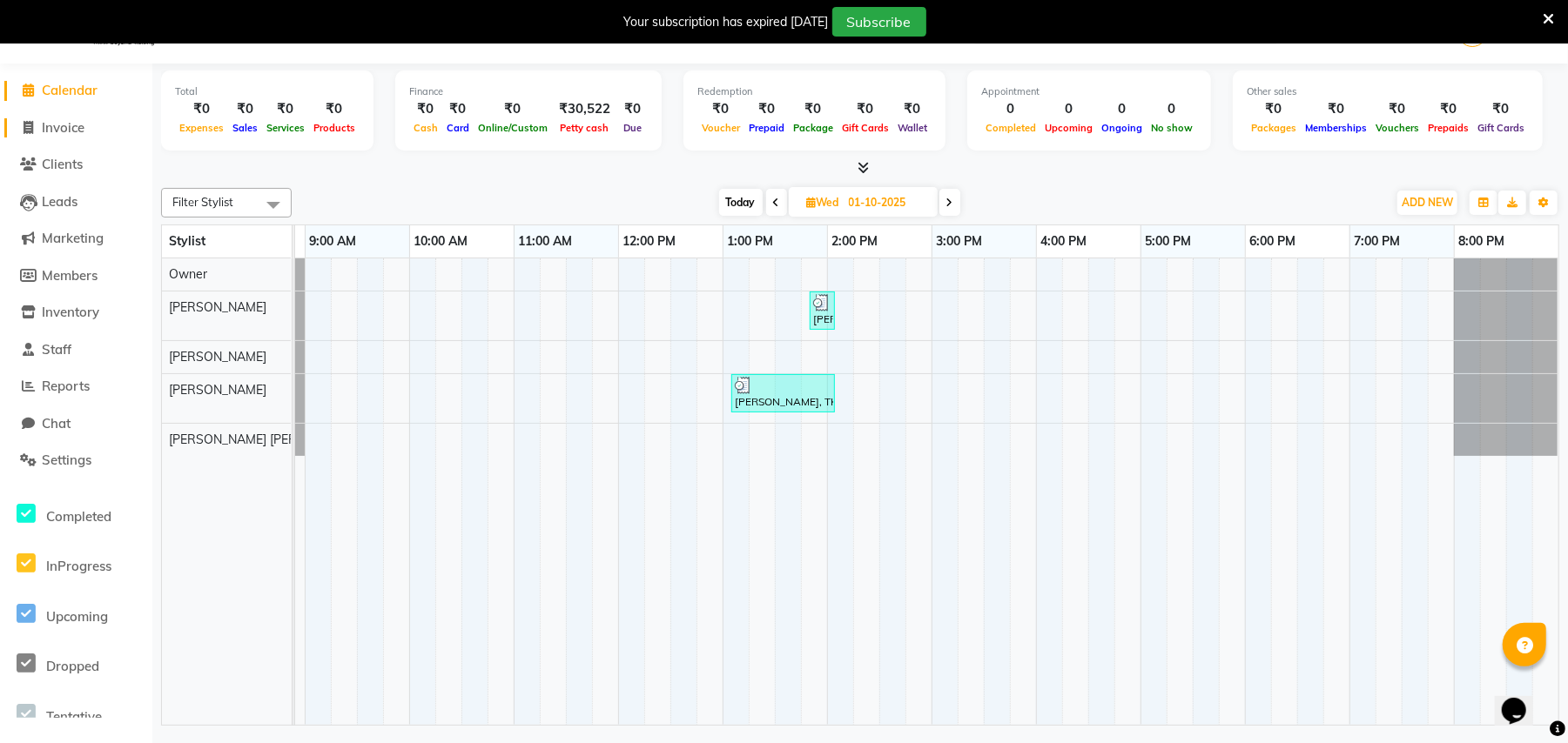
click at [82, 119] on span "Invoice" at bounding box center [64, 127] width 43 height 17
select select "4957"
select select "service"
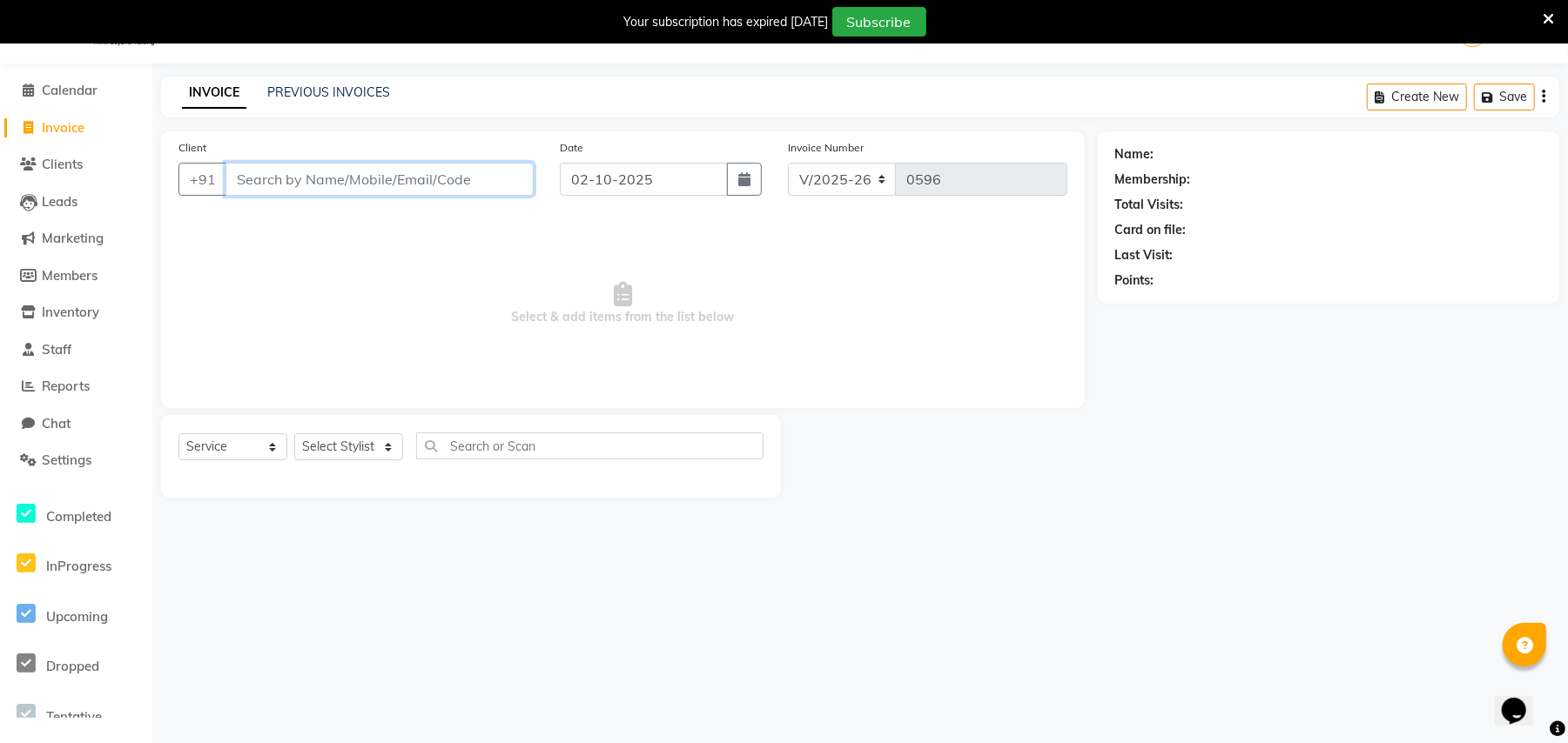
click at [265, 182] on input "Client" at bounding box center [379, 179] width 309 height 33
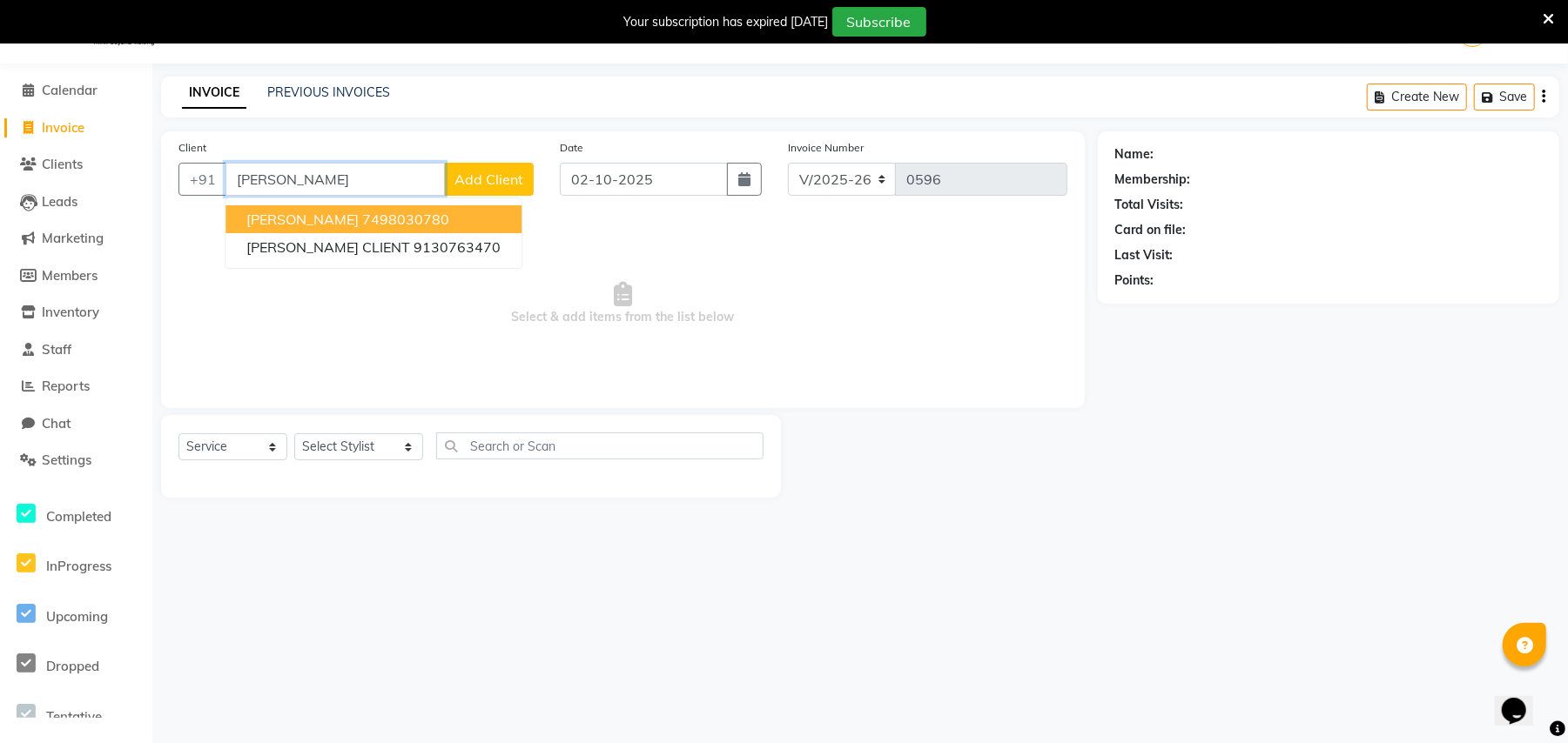
click at [301, 219] on span "[PERSON_NAME]" at bounding box center [302, 219] width 113 height 18
type input "7498030780"
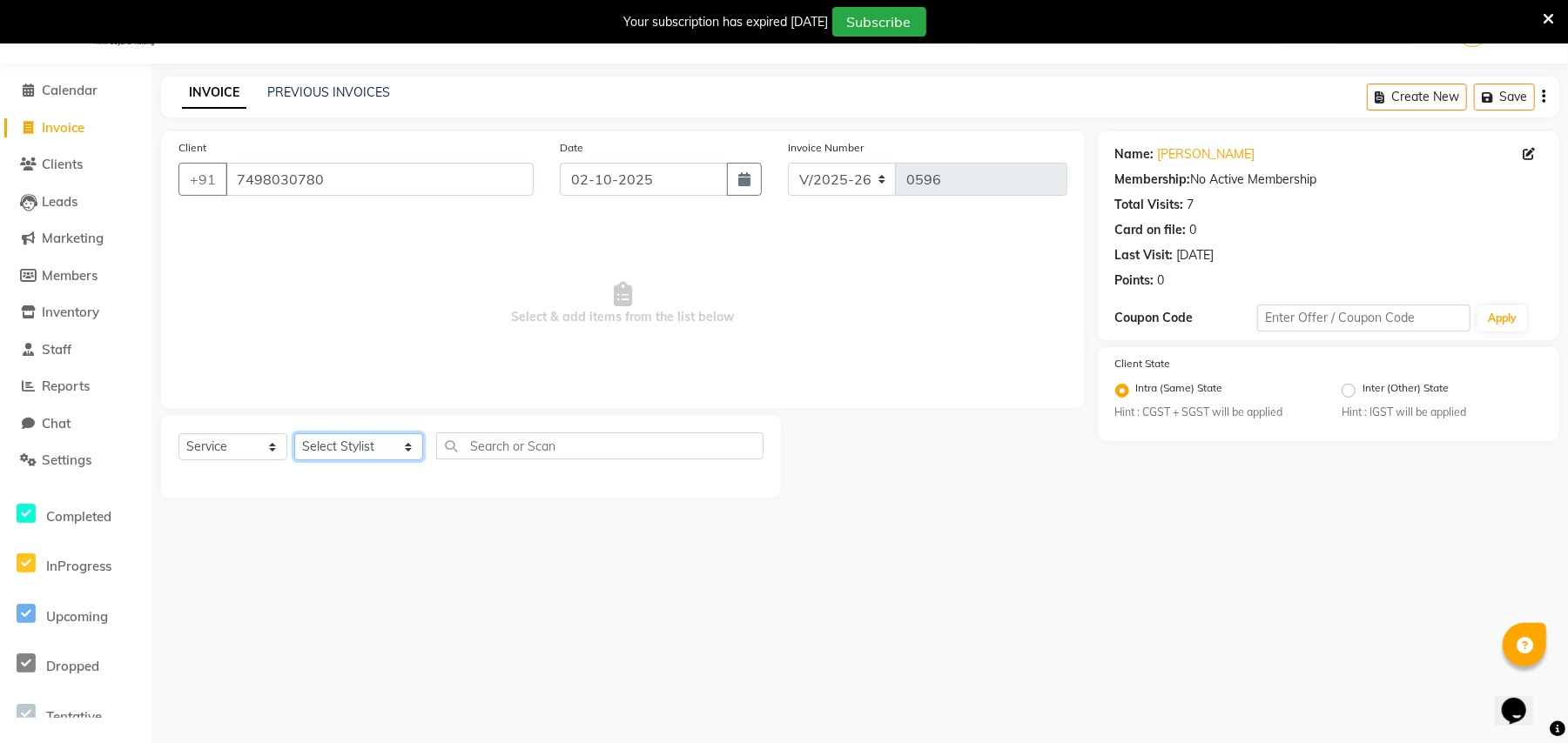
click at [324, 450] on select "Select Stylist [PERSON_NAME] [PERSON_NAME] [PERSON_NAME] [PERSON_NAME] Owner [P…" at bounding box center [358, 447] width 129 height 27
select select "53305"
click at [294, 434] on select "Select Stylist [PERSON_NAME] [PERSON_NAME] [PERSON_NAME] [PERSON_NAME] Owner [P…" at bounding box center [358, 447] width 129 height 27
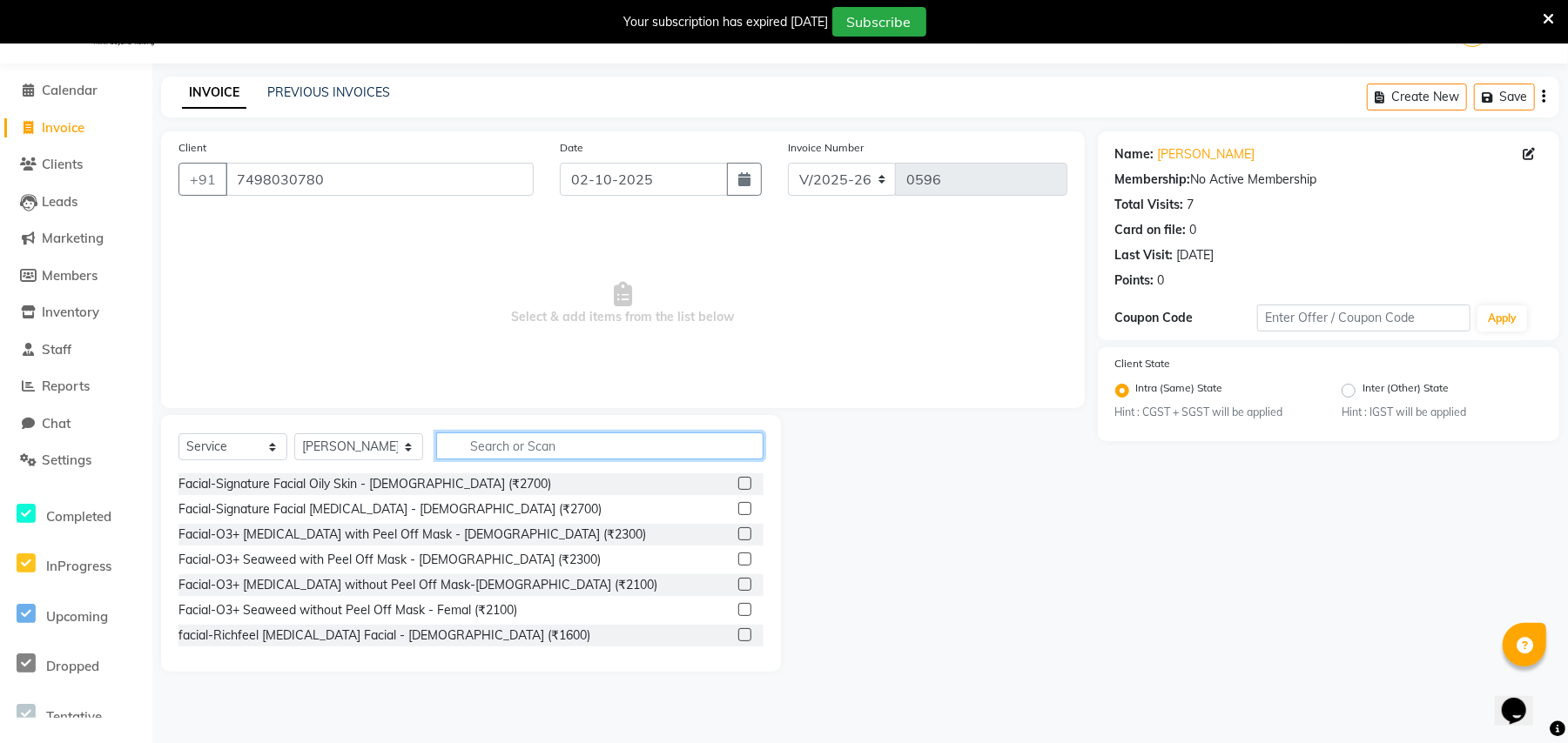
click at [471, 445] on input "text" at bounding box center [599, 446] width 327 height 27
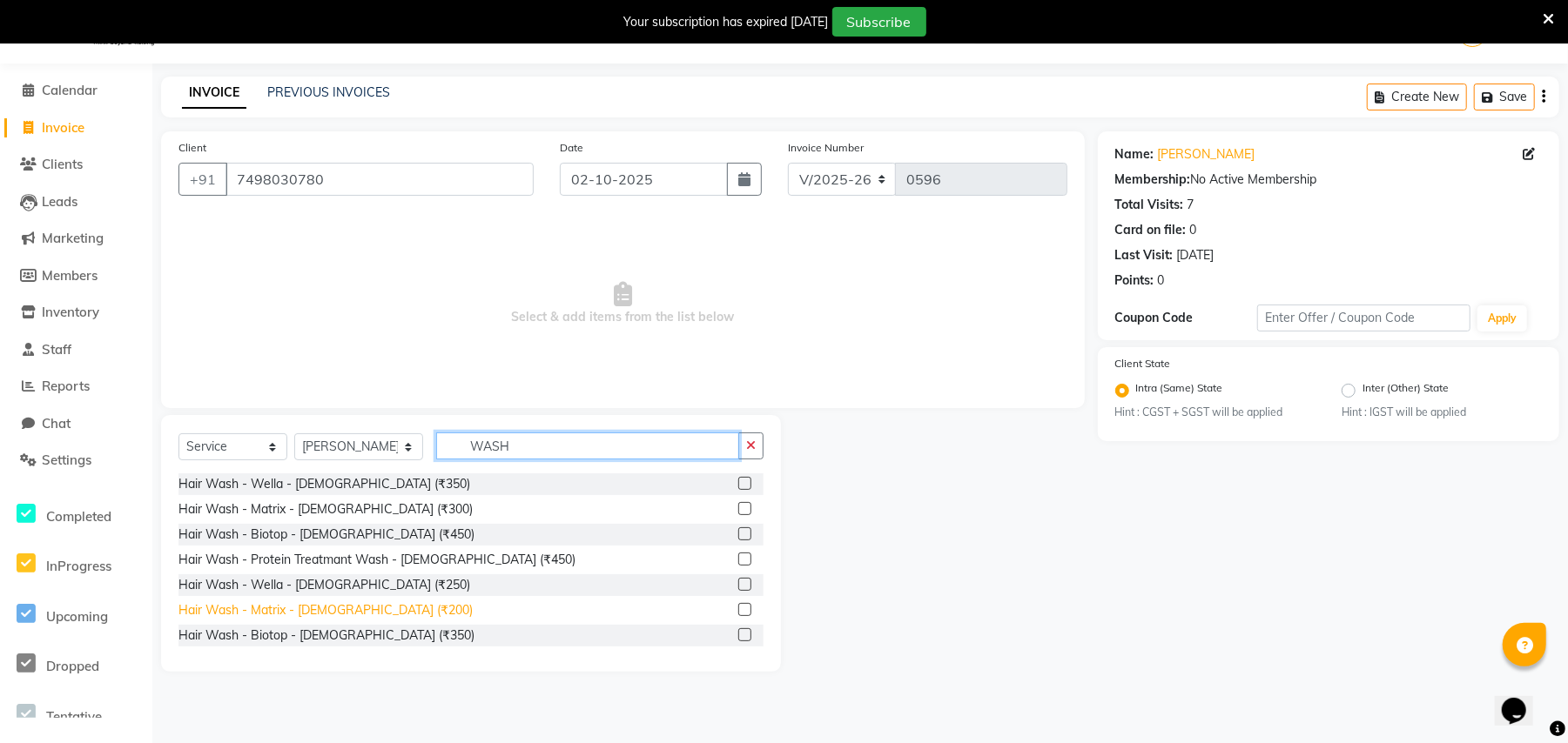
type input "WASH"
drag, startPoint x: 310, startPoint y: 609, endPoint x: 348, endPoint y: 582, distance: 46.6
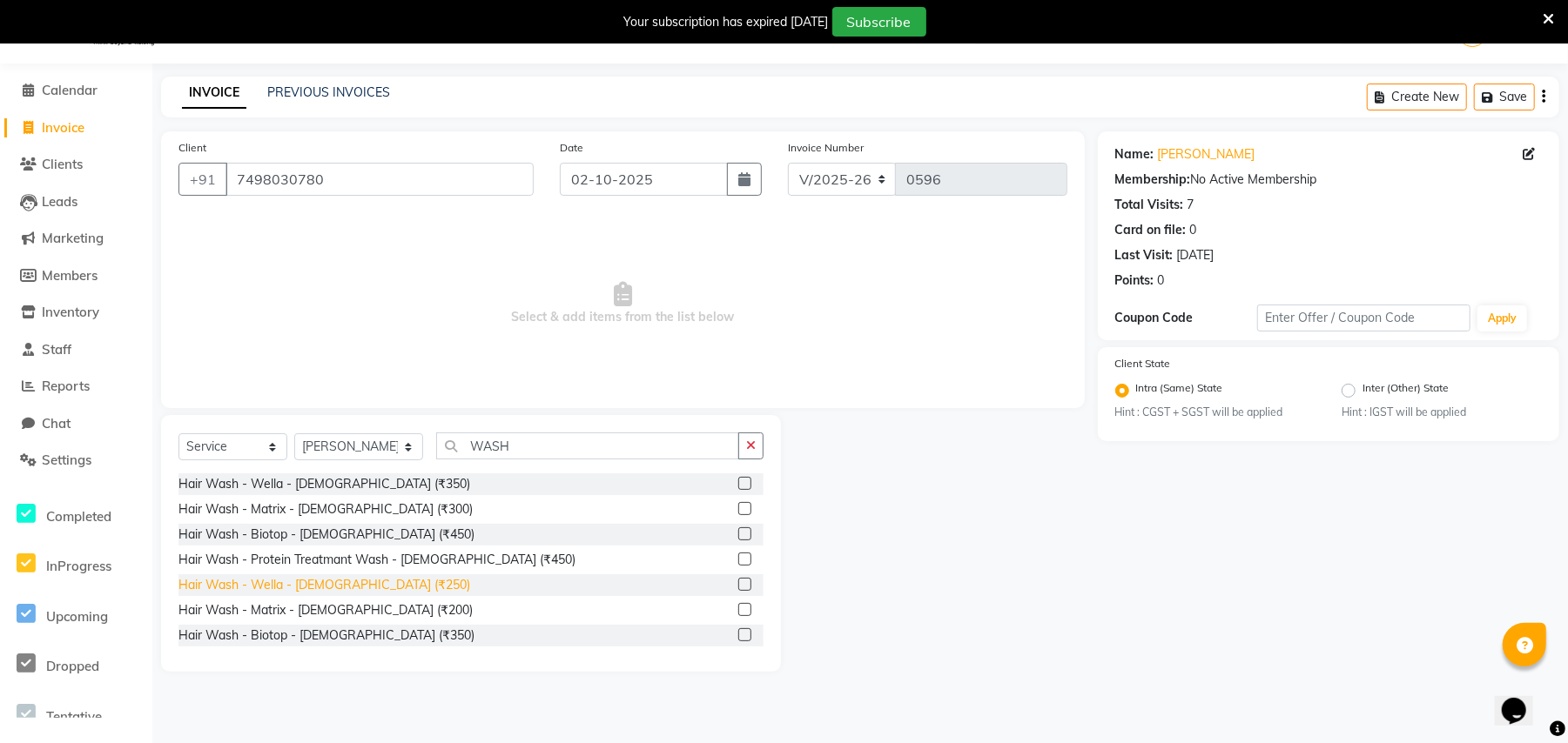
click at [310, 607] on div "Hair Wash - Matrix - [DEMOGRAPHIC_DATA] (₹200)" at bounding box center [325, 610] width 294 height 19
checkbox input "false"
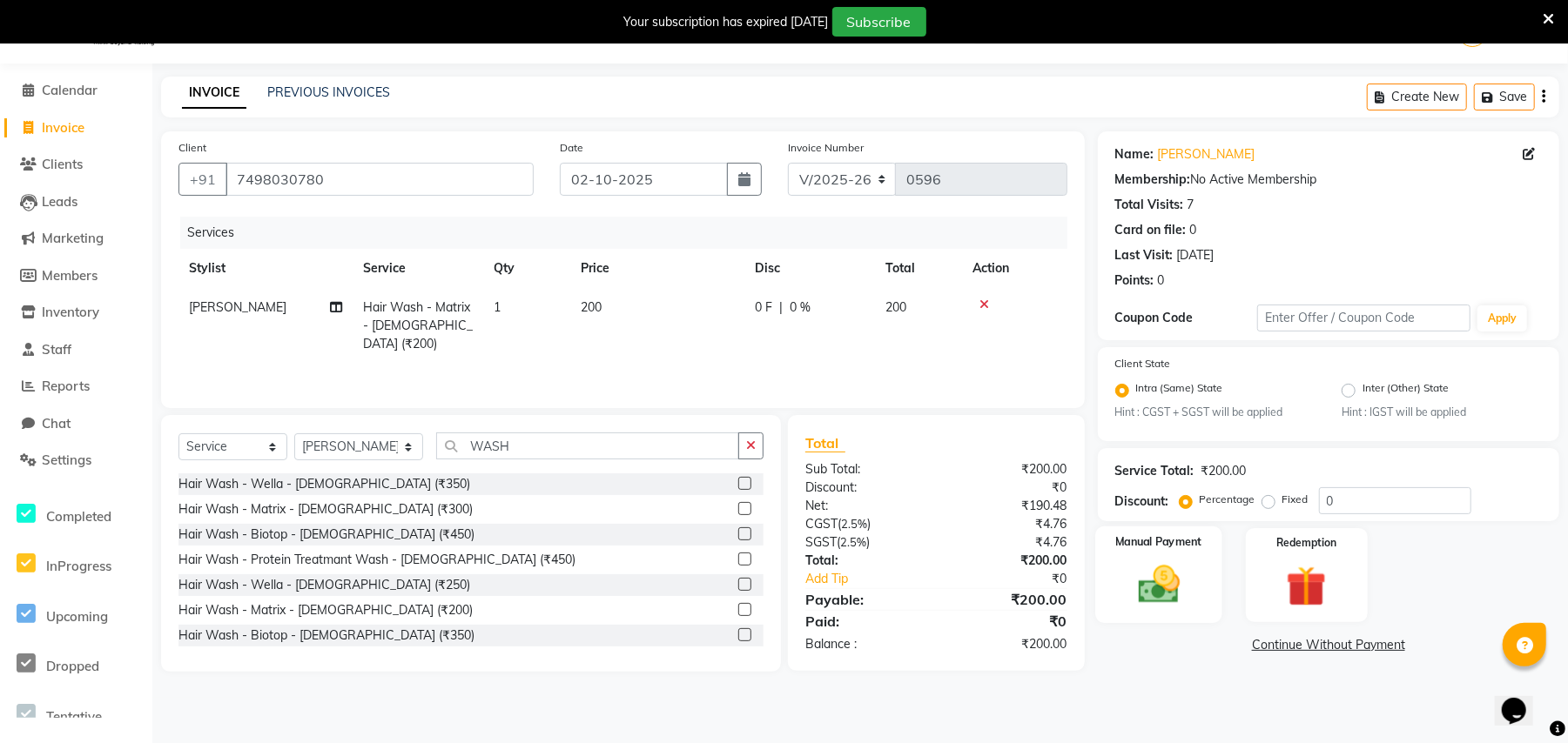
click at [1167, 600] on img at bounding box center [1158, 584] width 68 height 48
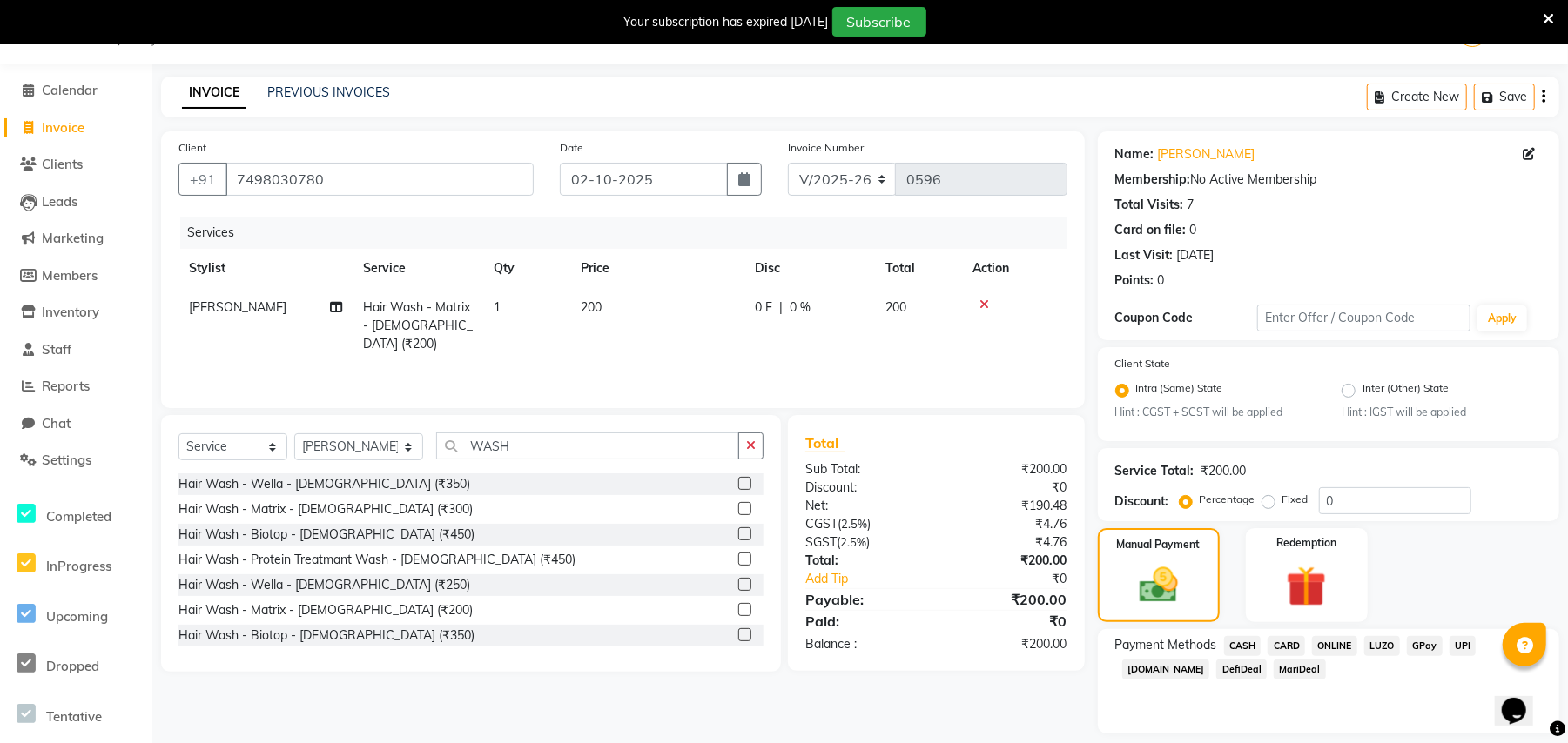
click at [1328, 637] on span "ONLINE" at bounding box center [1334, 646] width 45 height 20
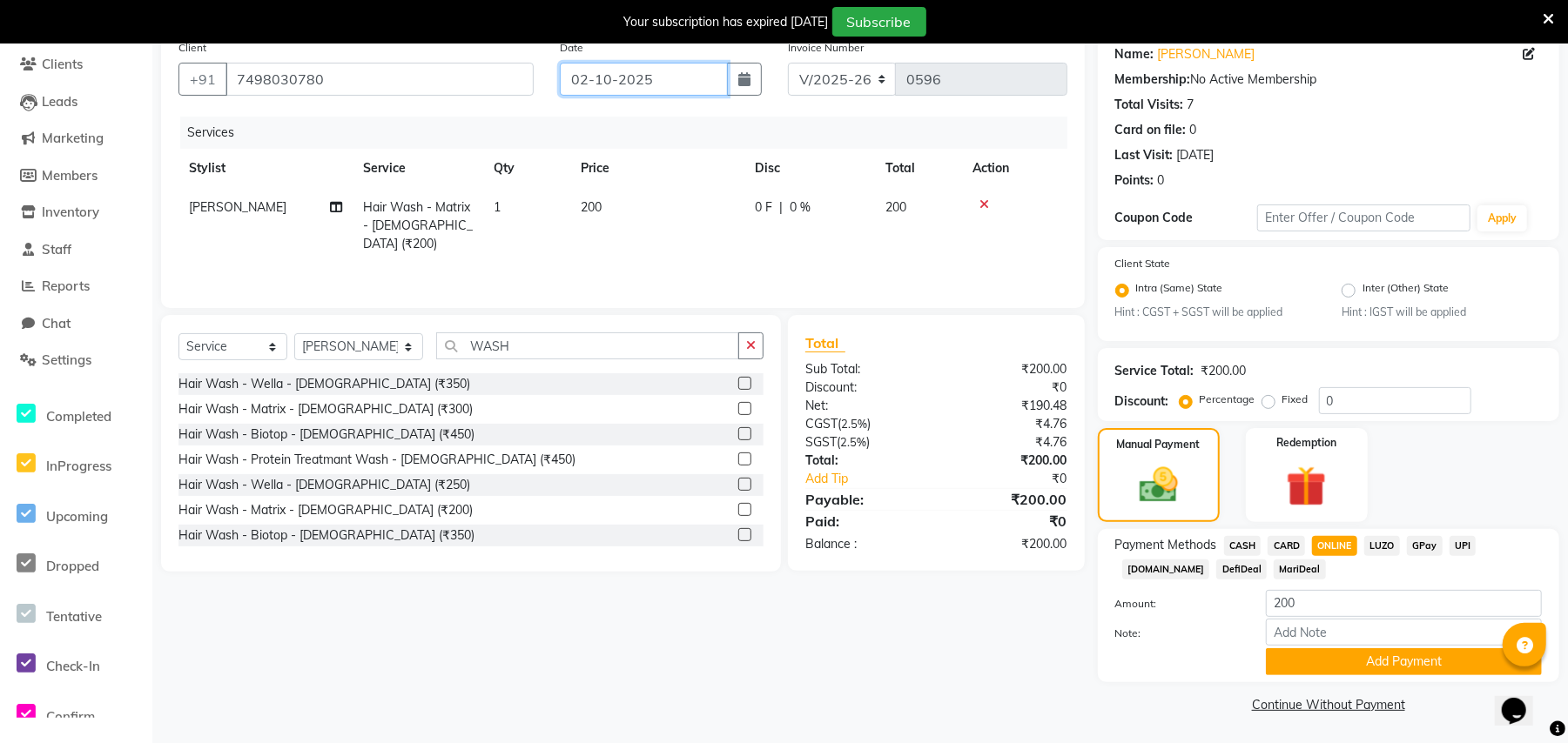
click at [614, 70] on input "02-10-2025" at bounding box center [643, 79] width 168 height 33
select select "10"
select select "2025"
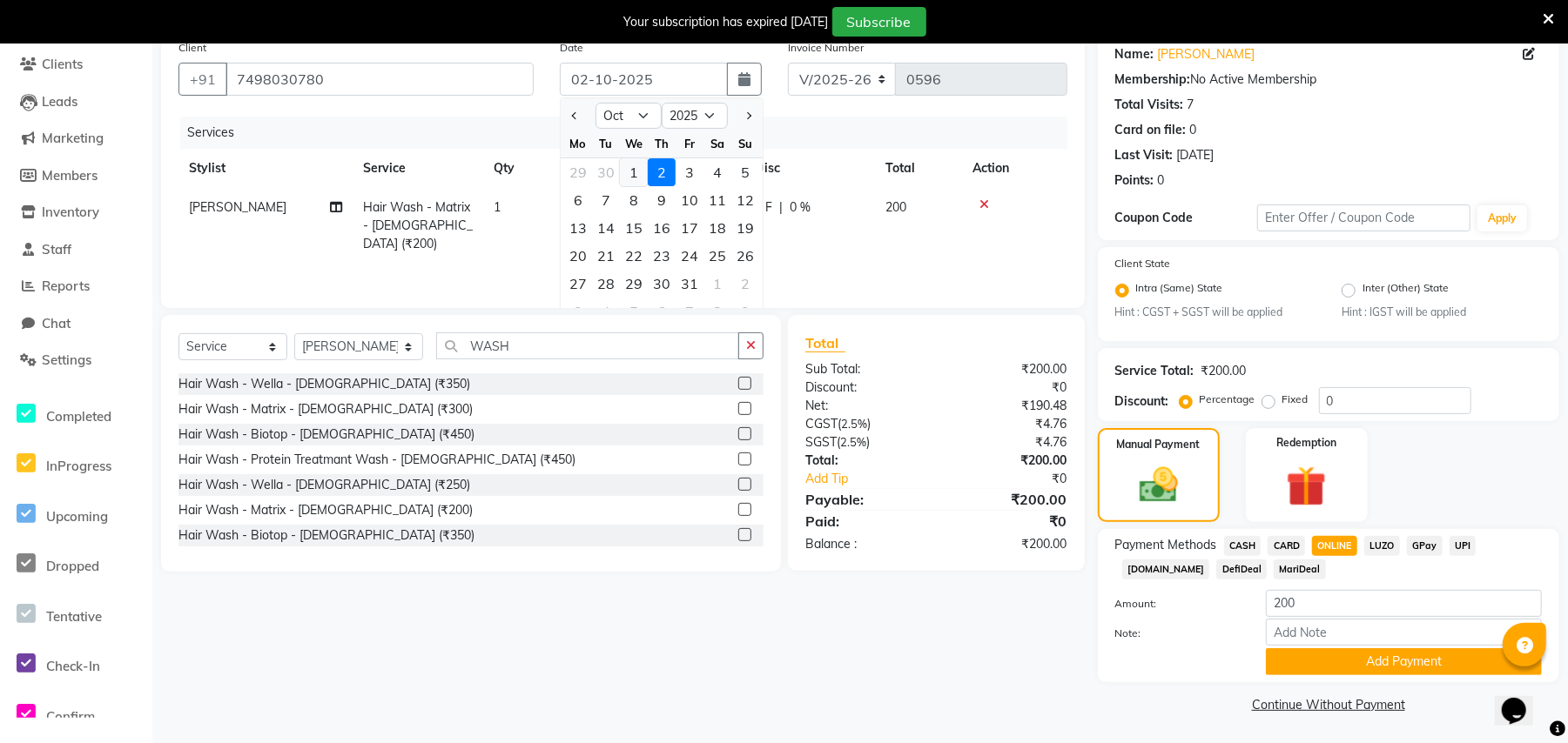
click at [638, 175] on div "1" at bounding box center [634, 172] width 27 height 27
type input "01-10-2025"
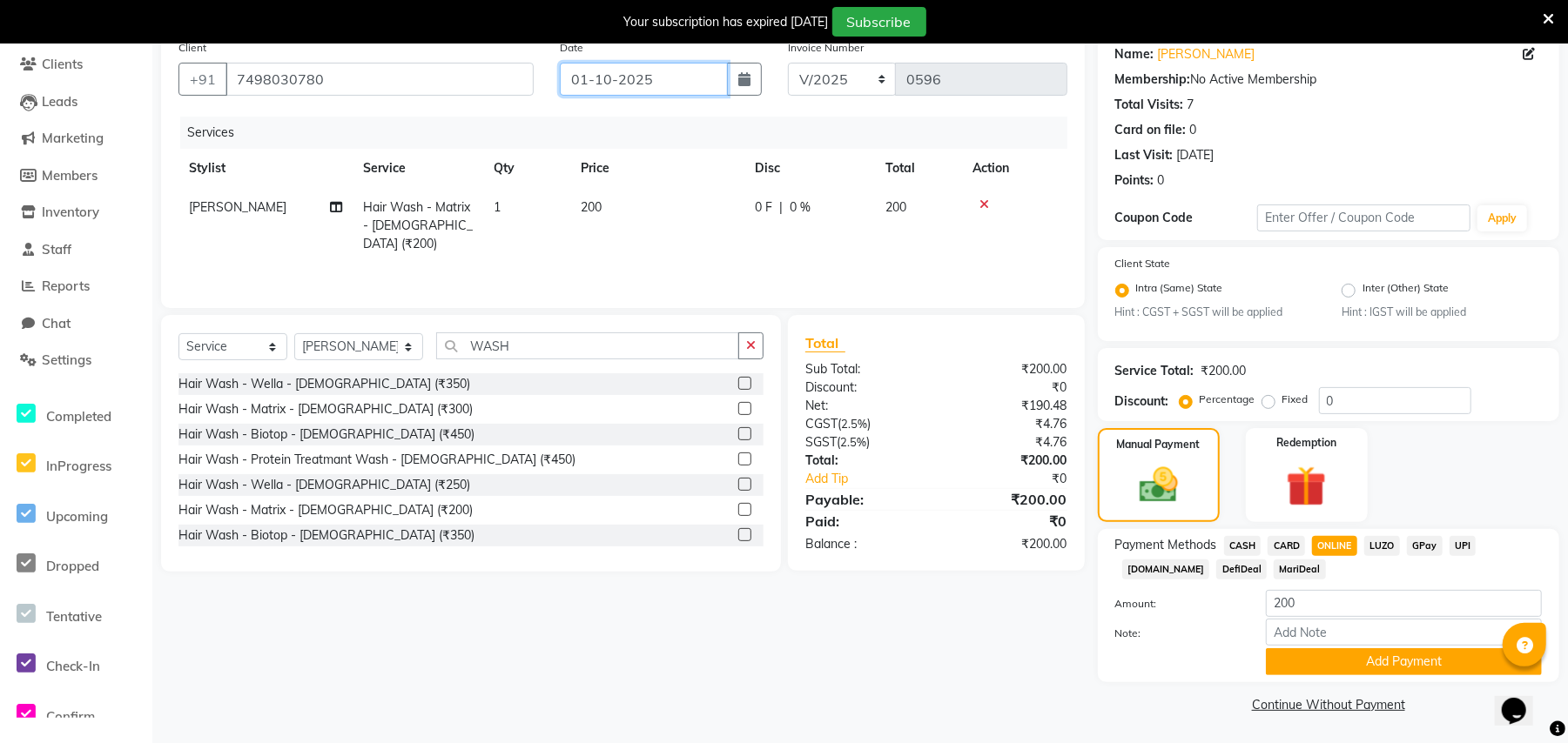
scroll to position [0, 0]
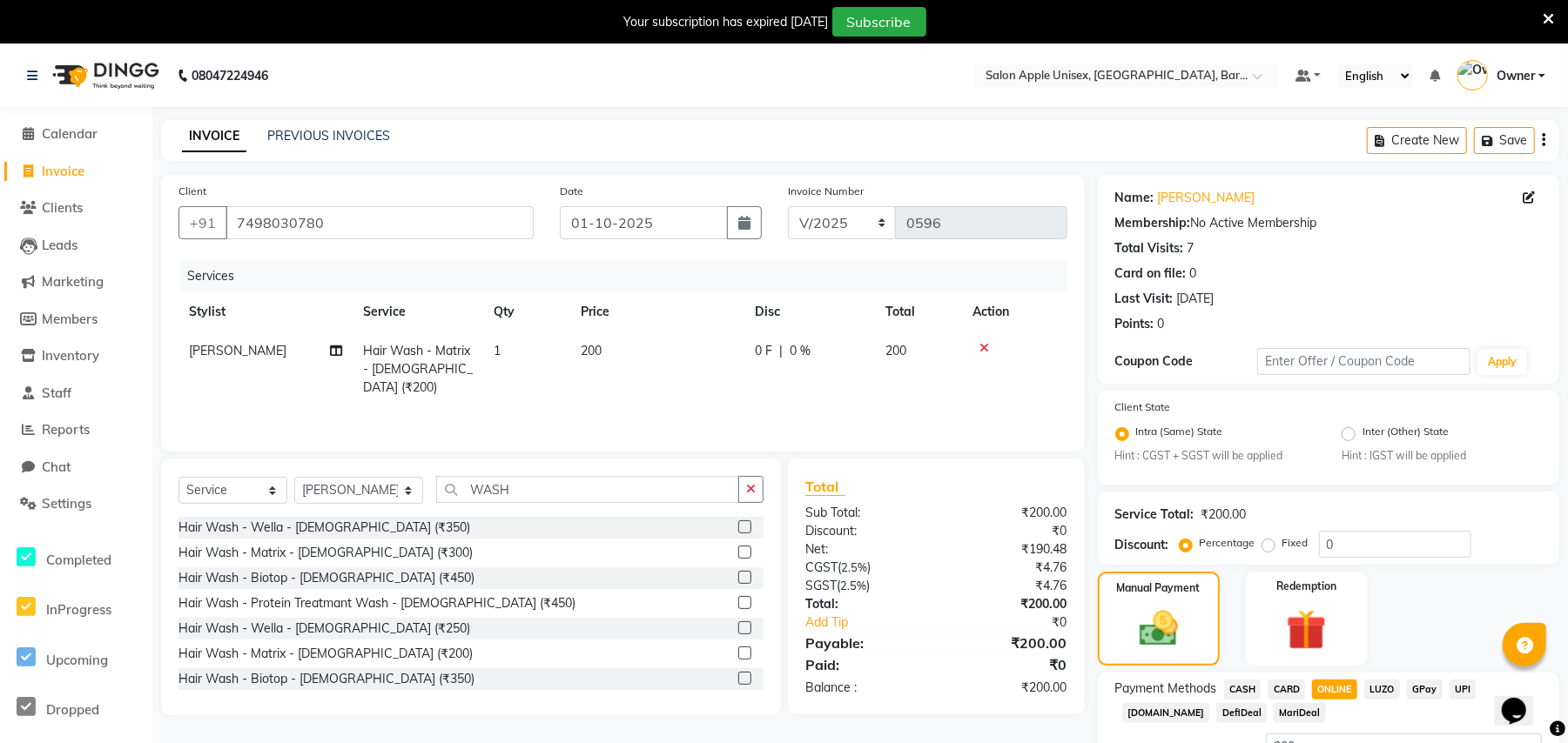
click at [1544, 140] on icon "button" at bounding box center [1544, 140] width 4 height 1
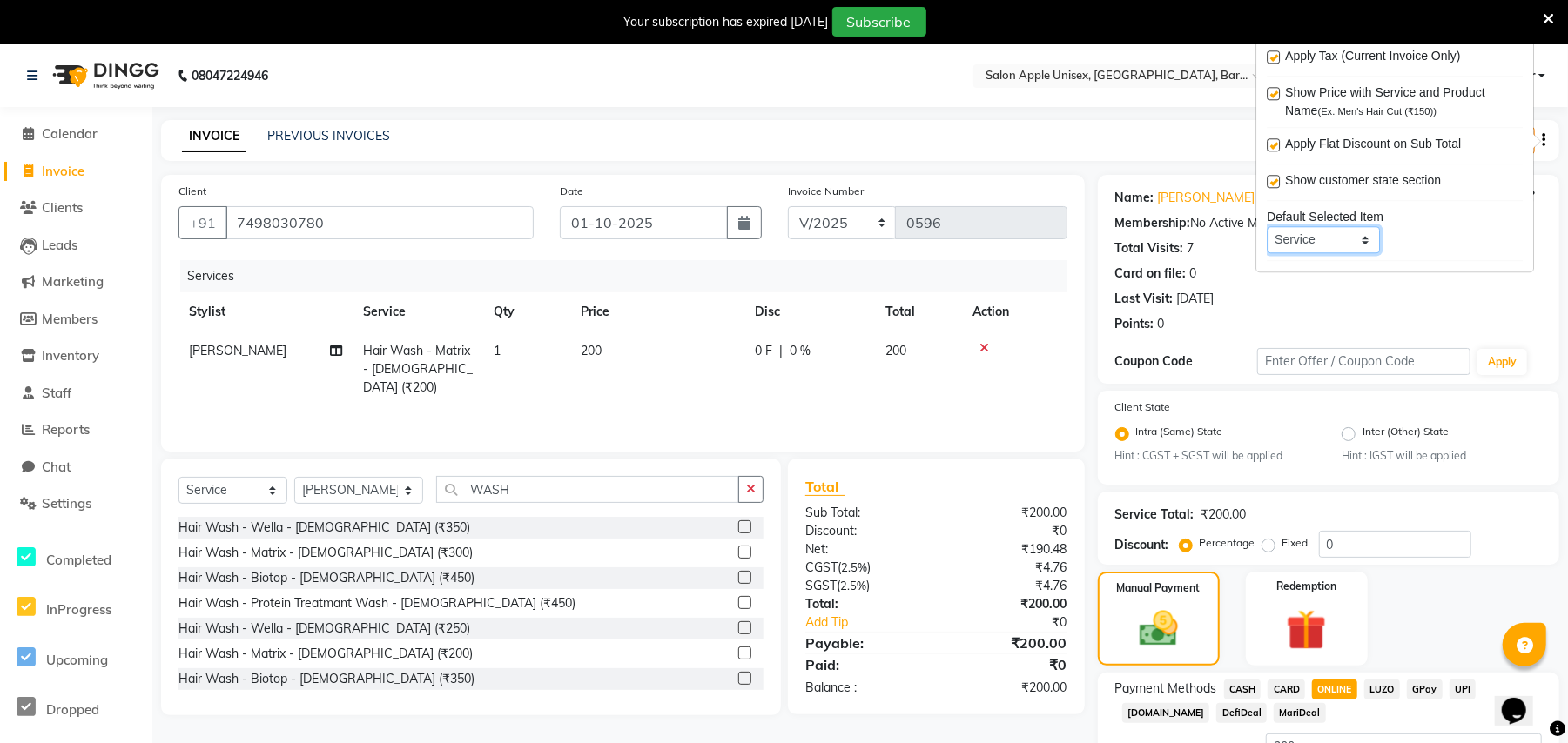
click at [1362, 242] on select "Service Product Membership Package Voucher Prepaid Gift Card" at bounding box center [1323, 241] width 114 height 27
click at [1407, 279] on div "Card on file: 0" at bounding box center [1327, 273] width 426 height 19
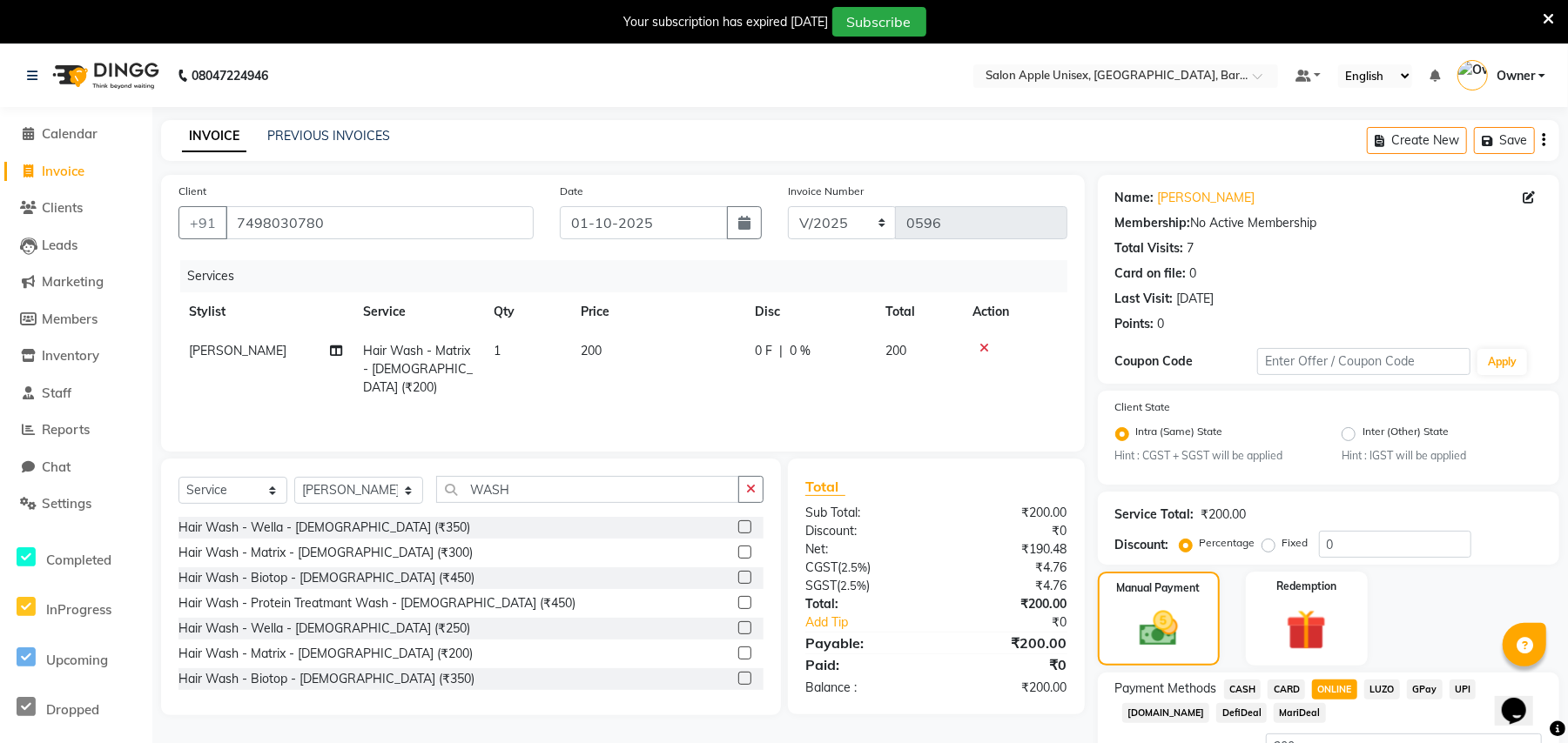
click at [1547, 137] on div "Create New Save" at bounding box center [1462, 141] width 192 height 41
click at [1543, 140] on icon "button" at bounding box center [1544, 140] width 4 height 1
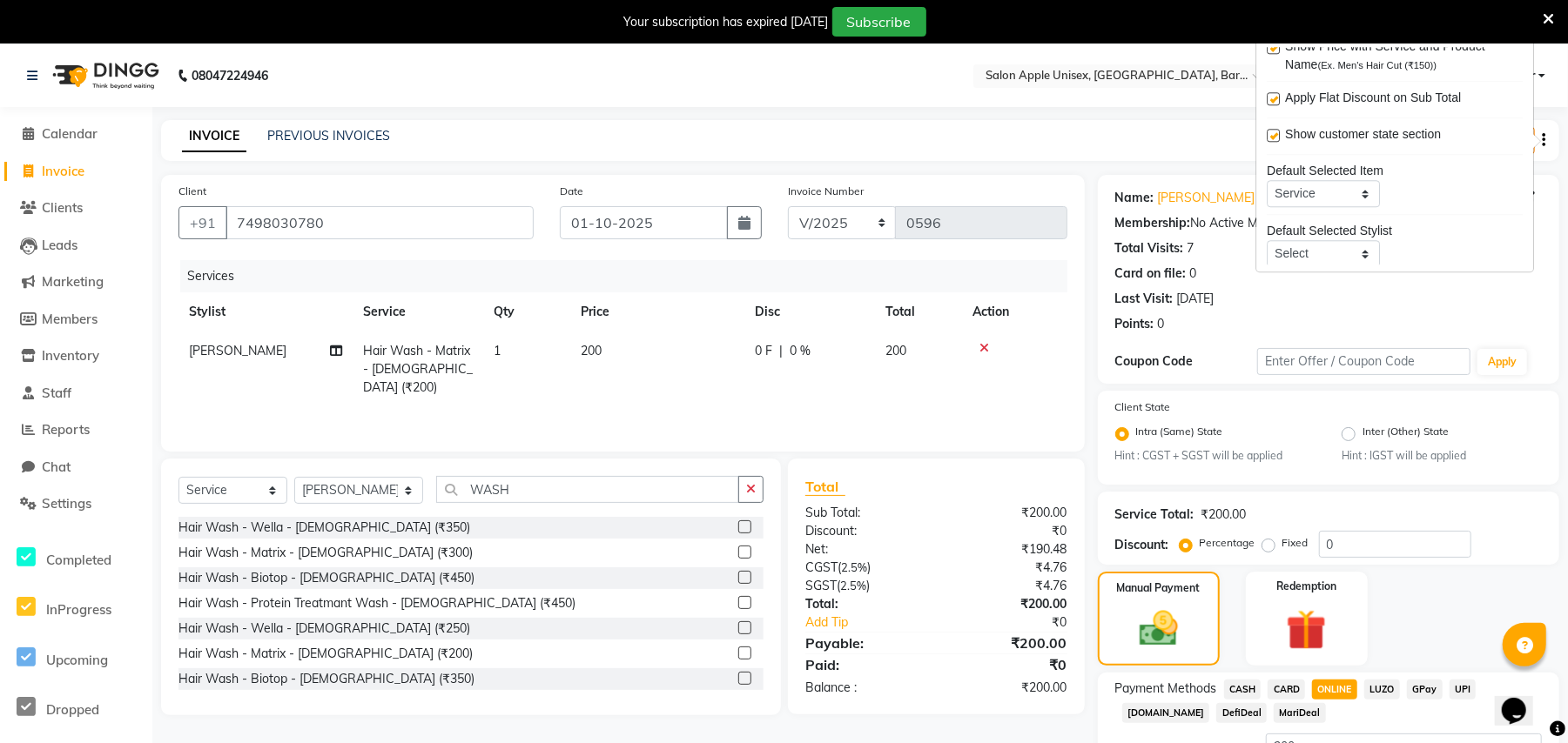
scroll to position [87, 0]
click at [1466, 321] on div "Points: 0" at bounding box center [1327, 324] width 426 height 19
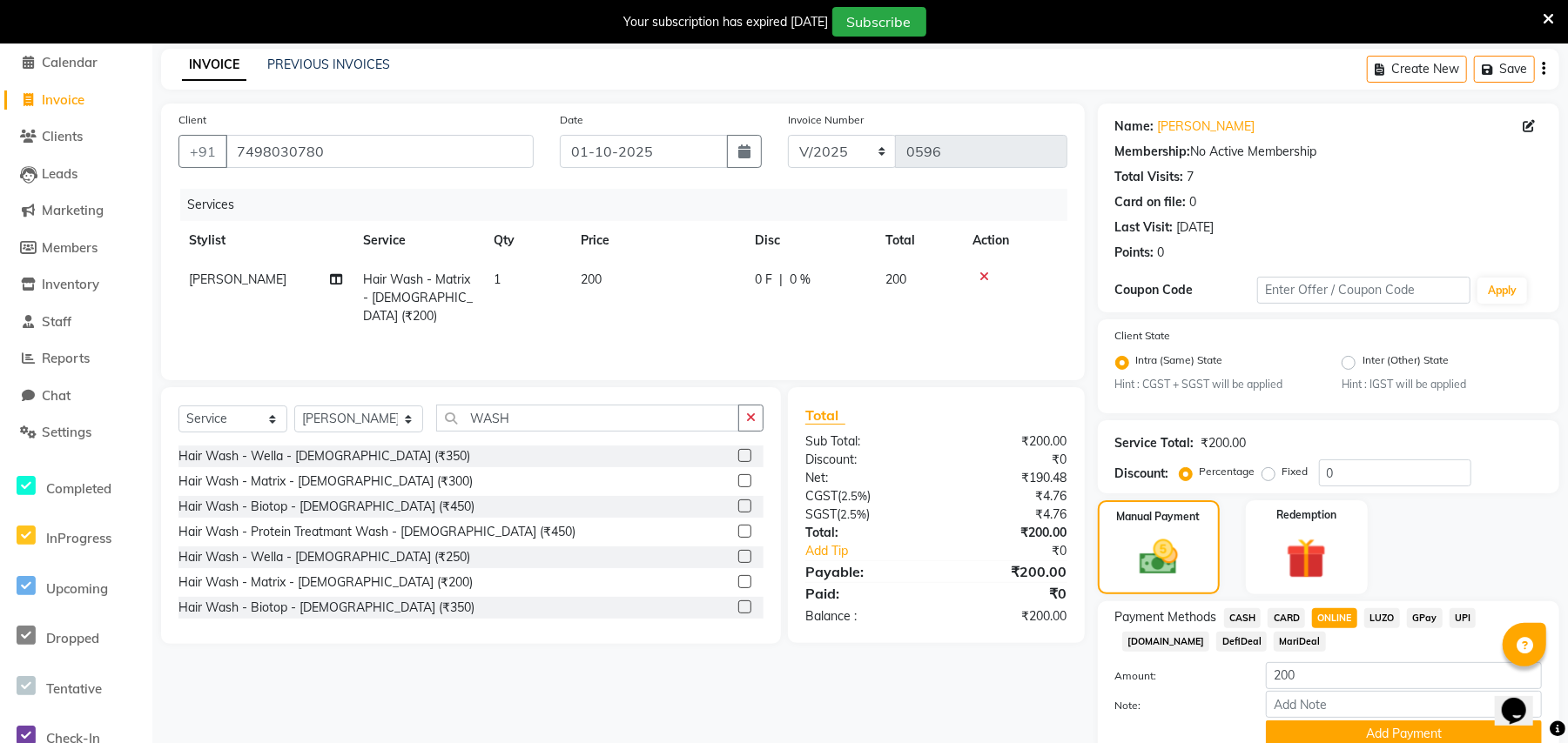
scroll to position [144, 0]
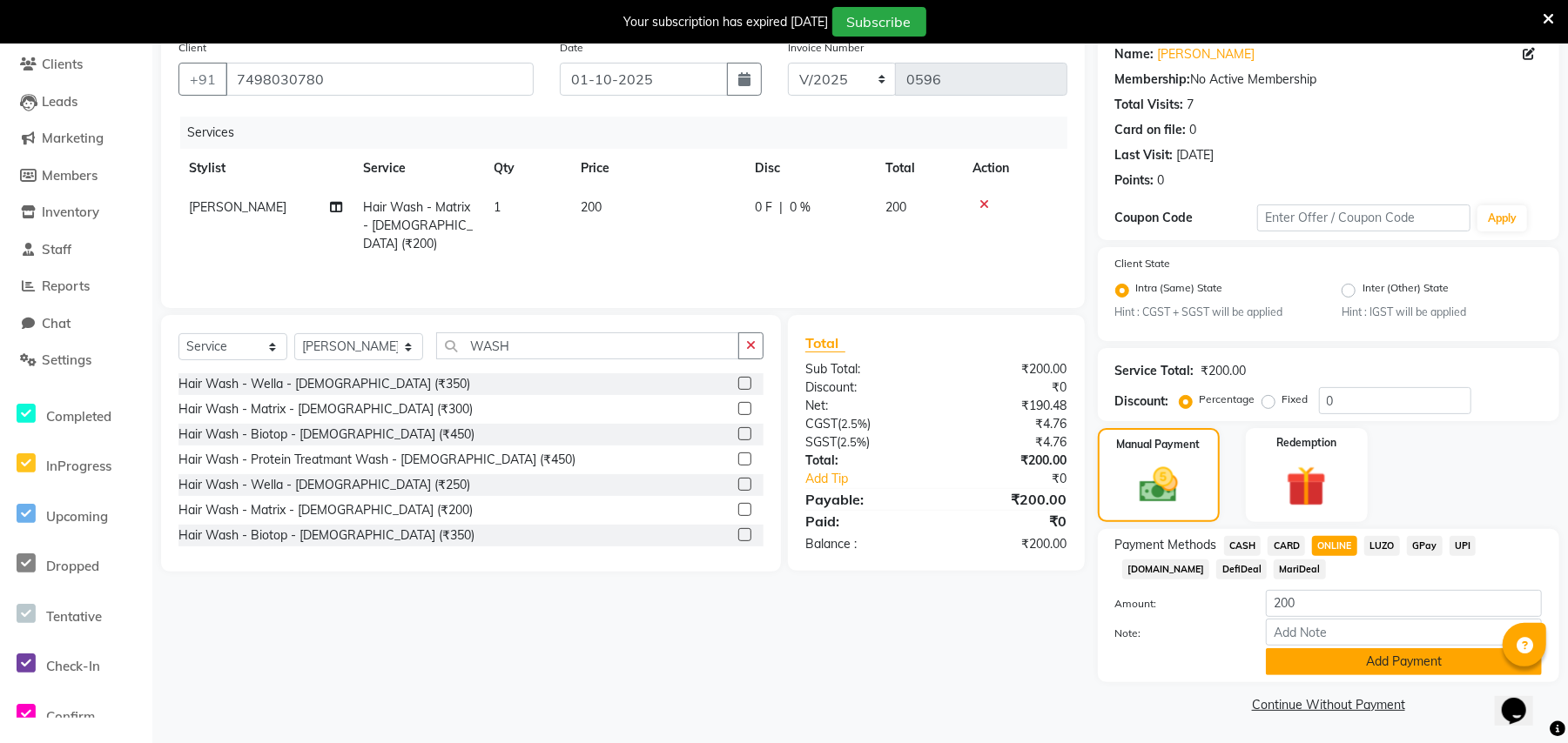
click at [1292, 663] on button "Add Payment" at bounding box center [1403, 662] width 276 height 27
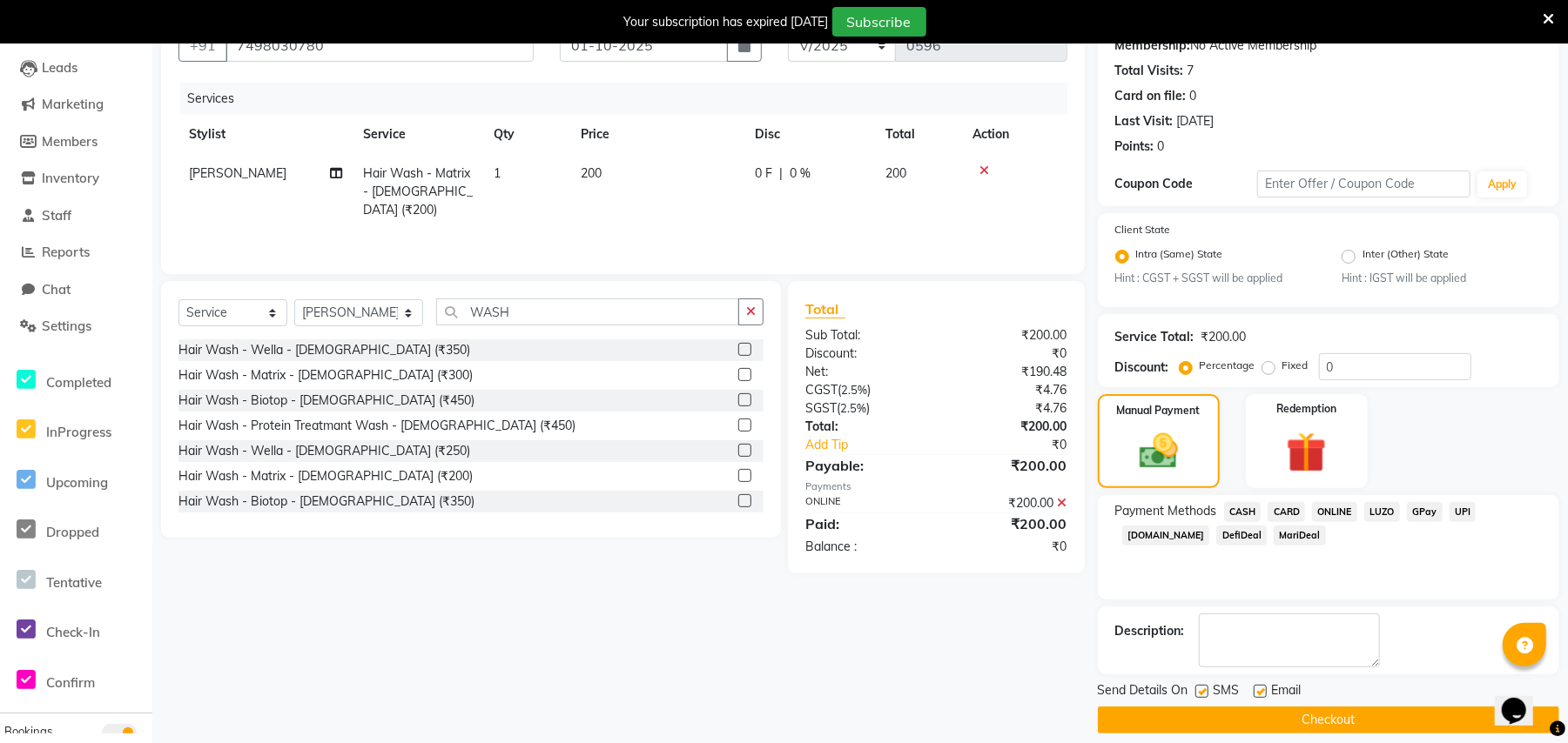
scroll to position [193, 0]
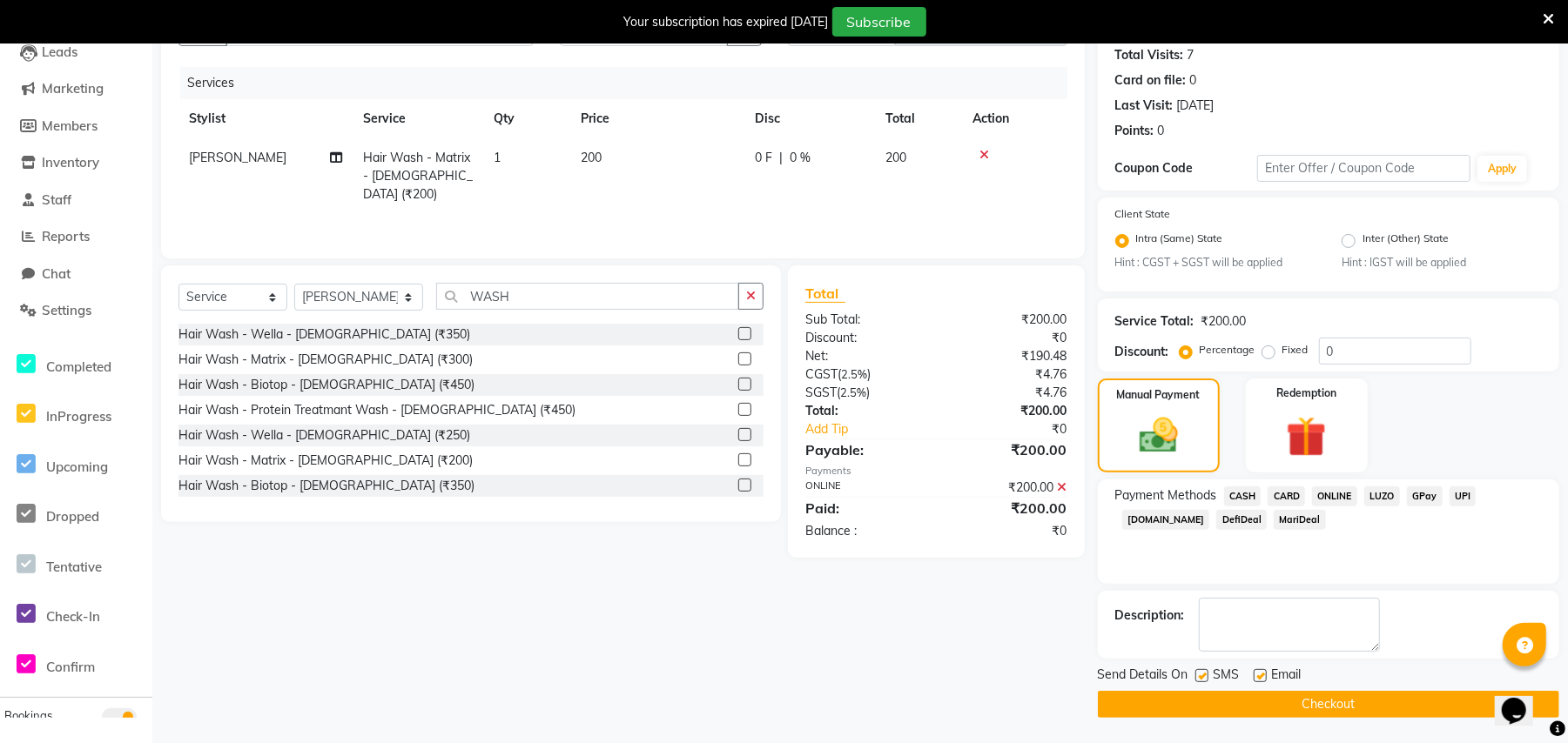
drag, startPoint x: 1278, startPoint y: 696, endPoint x: 1151, endPoint y: 692, distance: 127.1
click at [1276, 698] on button "Checkout" at bounding box center [1328, 705] width 461 height 27
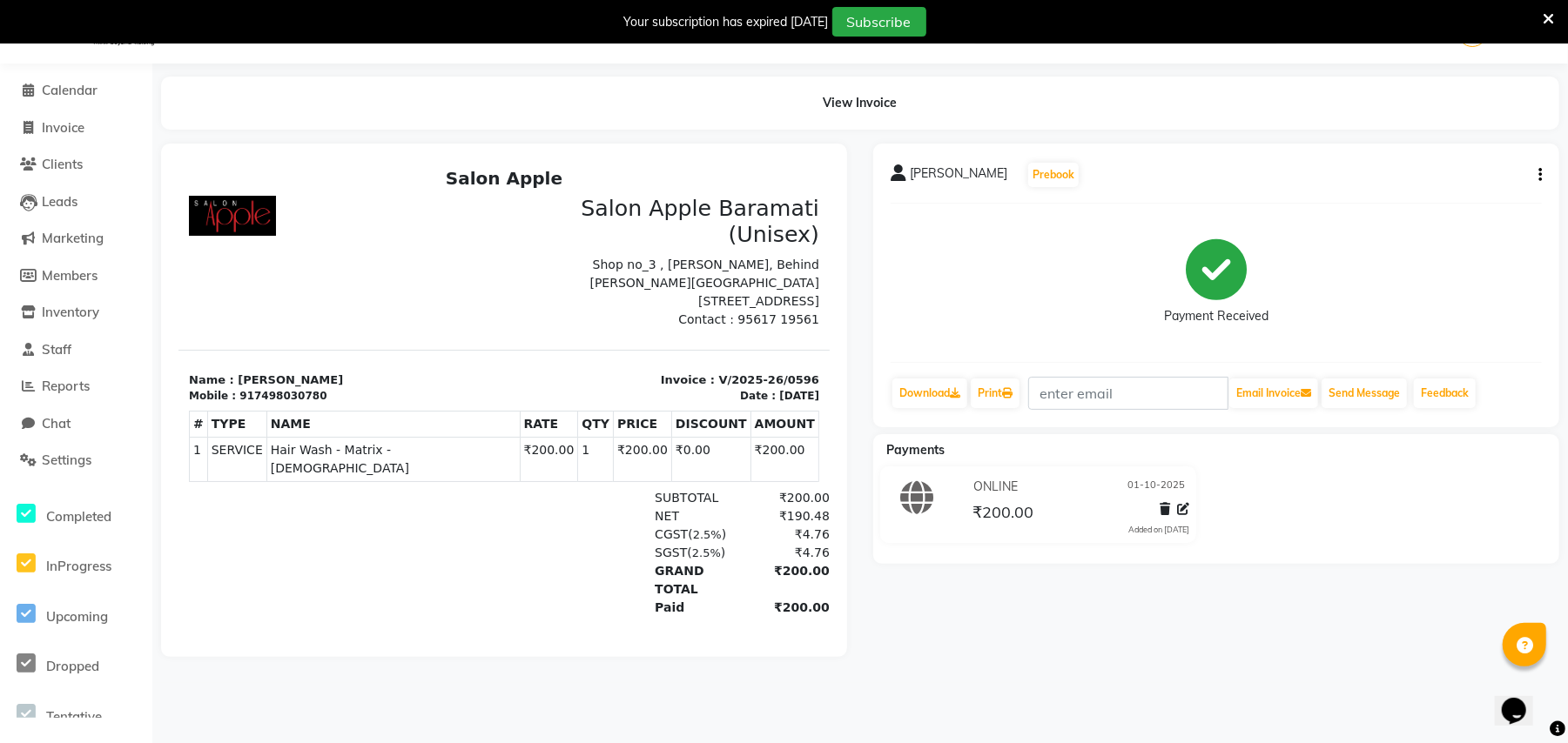
scroll to position [14, 0]
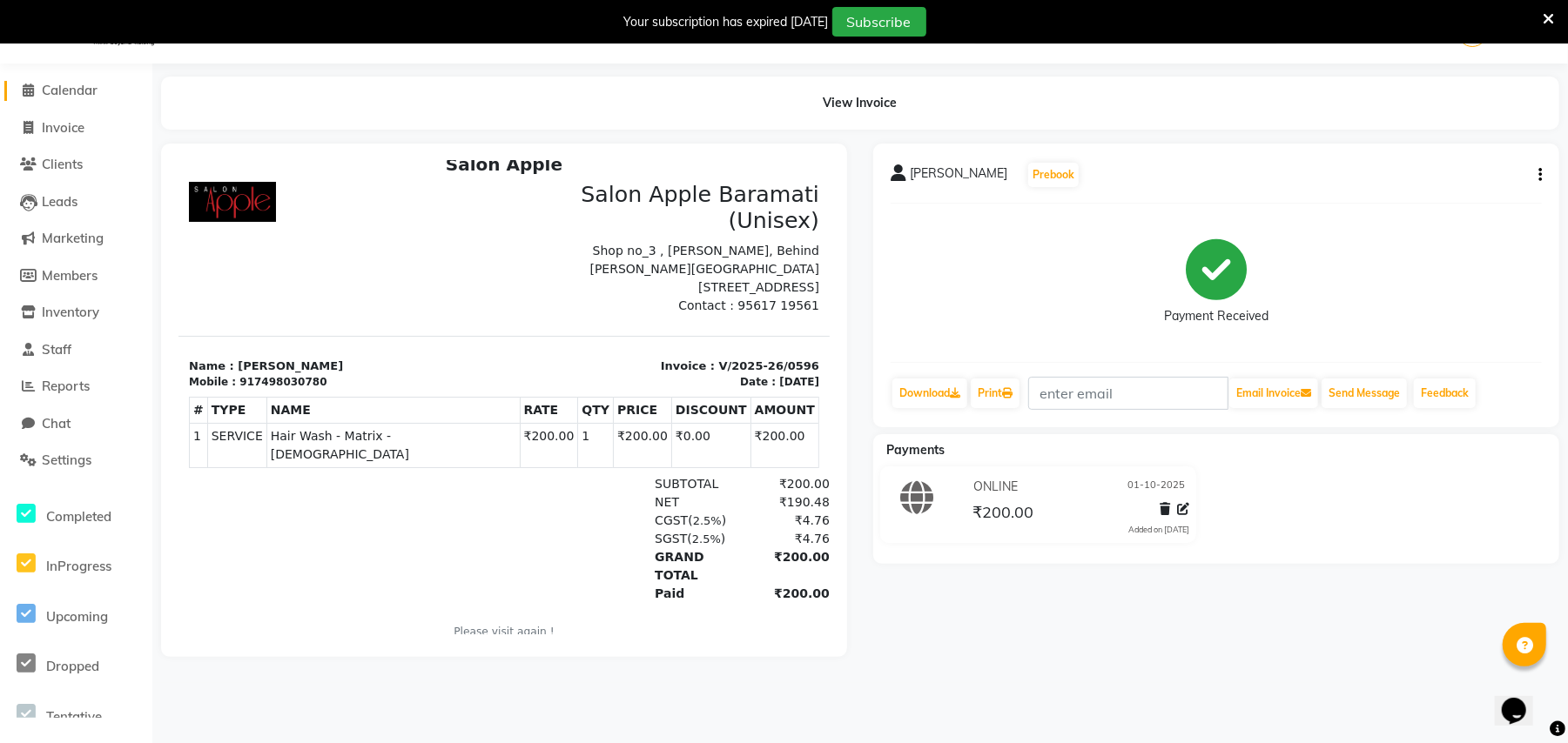
click at [81, 96] on span "Calendar" at bounding box center [70, 90] width 56 height 17
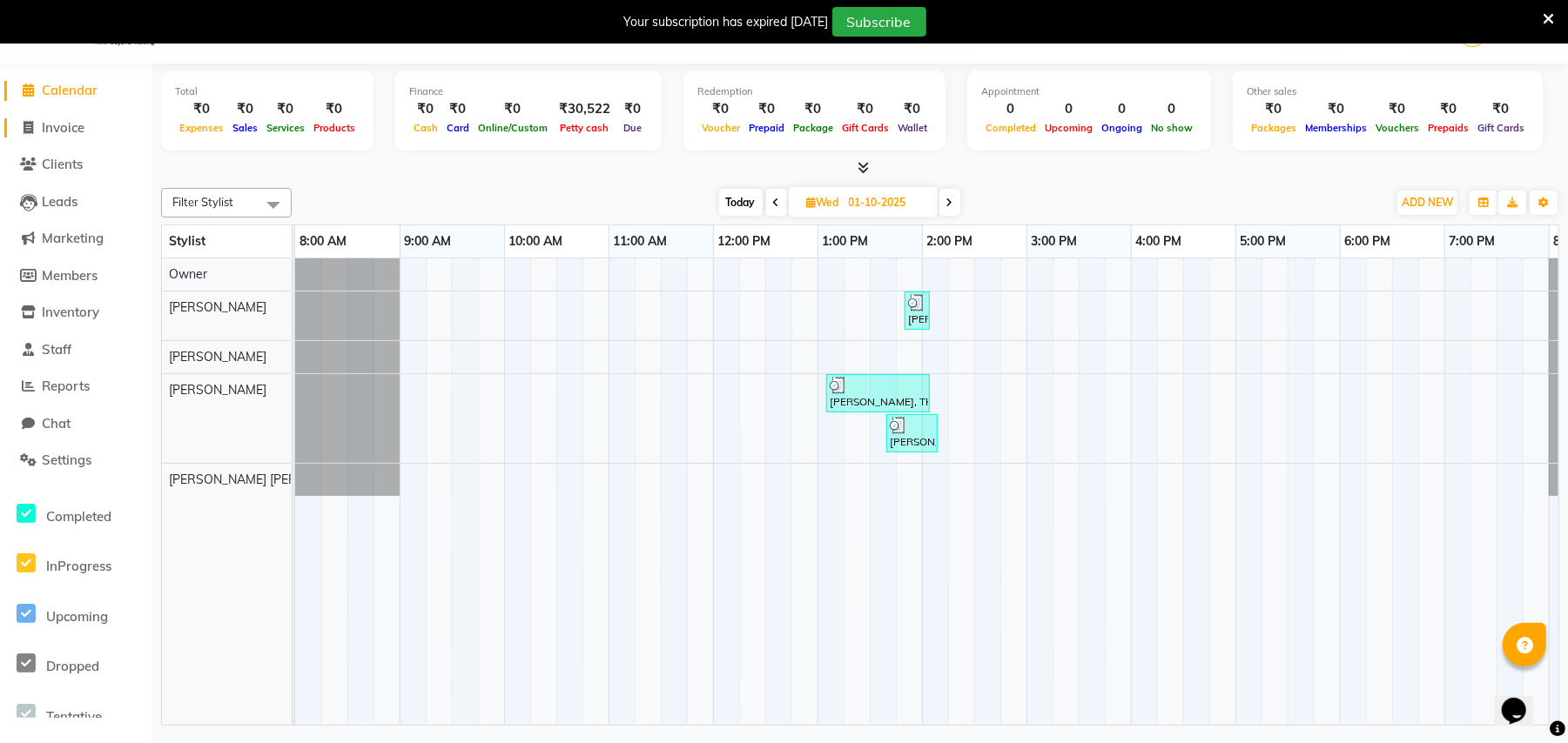
click at [73, 126] on span "Invoice" at bounding box center [64, 127] width 43 height 17
select select "4957"
select select "service"
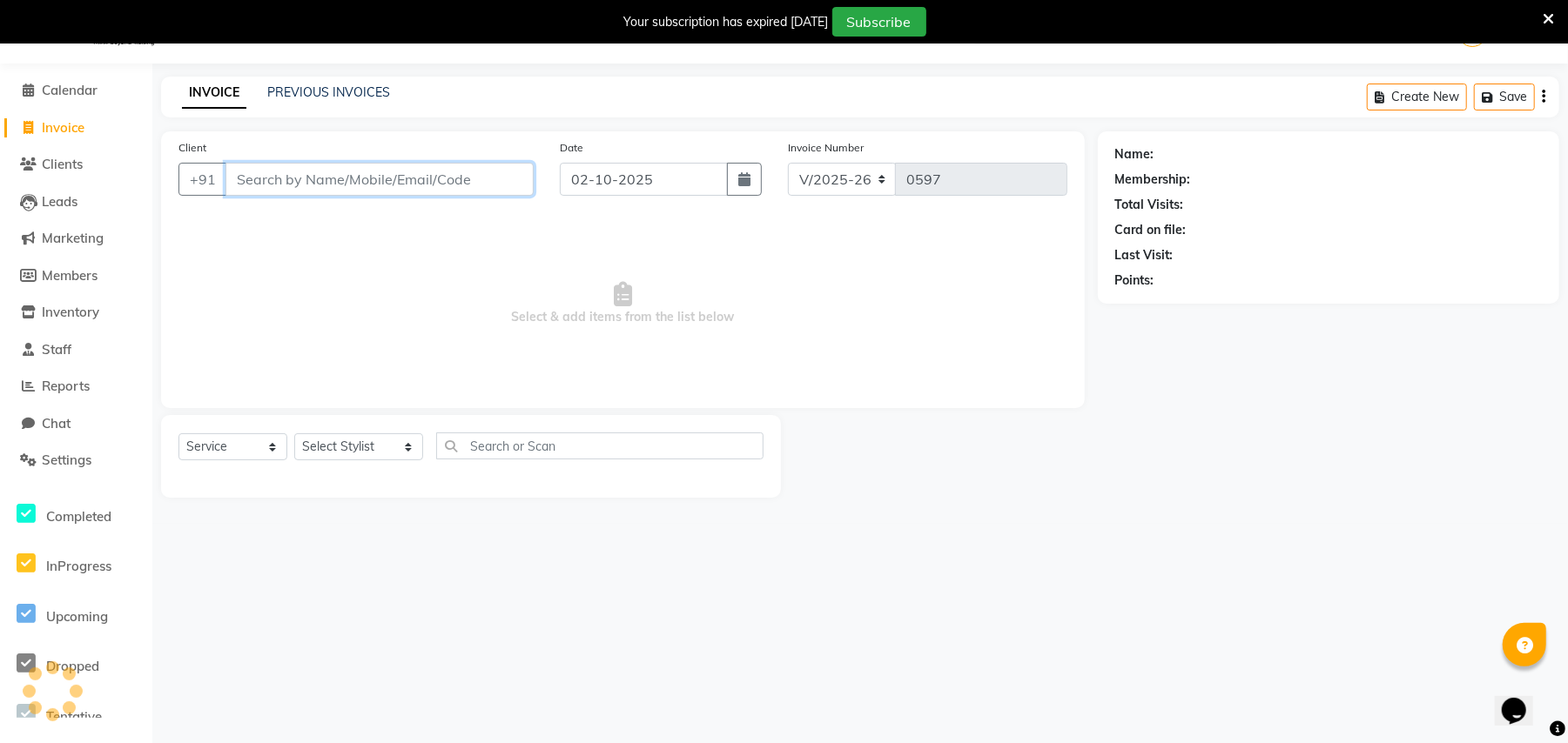
click at [286, 174] on input "Client" at bounding box center [379, 179] width 309 height 33
drag, startPoint x: 213, startPoint y: 179, endPoint x: 184, endPoint y: 190, distance: 31.0
click at [174, 179] on div "Client [PHONE_NUMBER] Add Client" at bounding box center [356, 173] width 381 height 71
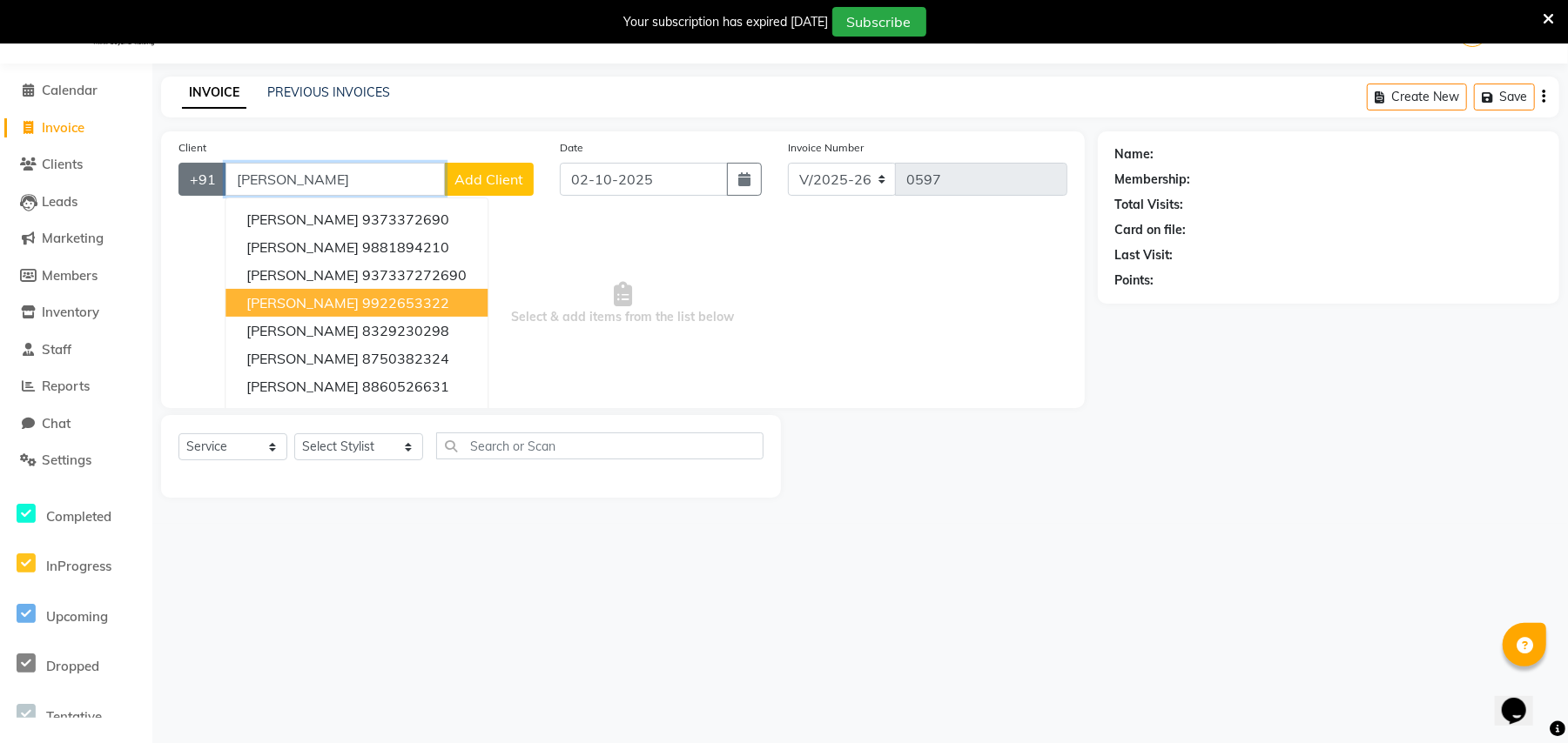
drag, startPoint x: 341, startPoint y: 183, endPoint x: 188, endPoint y: 178, distance: 153.1
click at [188, 178] on div "+91 [PERSON_NAME] [PERSON_NAME] 9373372690 [PERSON_NAME] 9881894210 [PERSON_NAM…" at bounding box center [356, 179] width 356 height 33
paste input "9689466388"
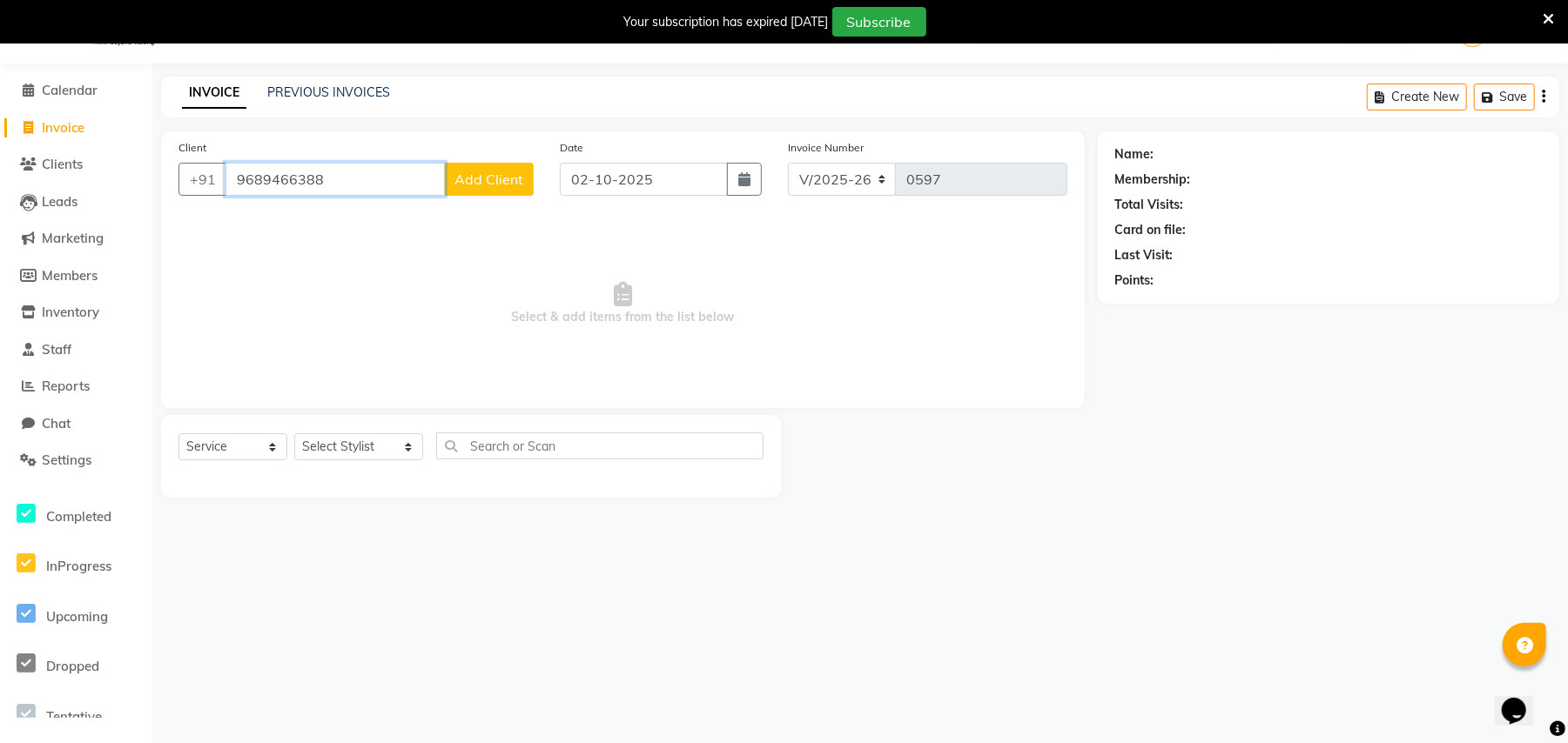
type input "9689466388"
click at [489, 170] on span "Add Client" at bounding box center [489, 179] width 69 height 18
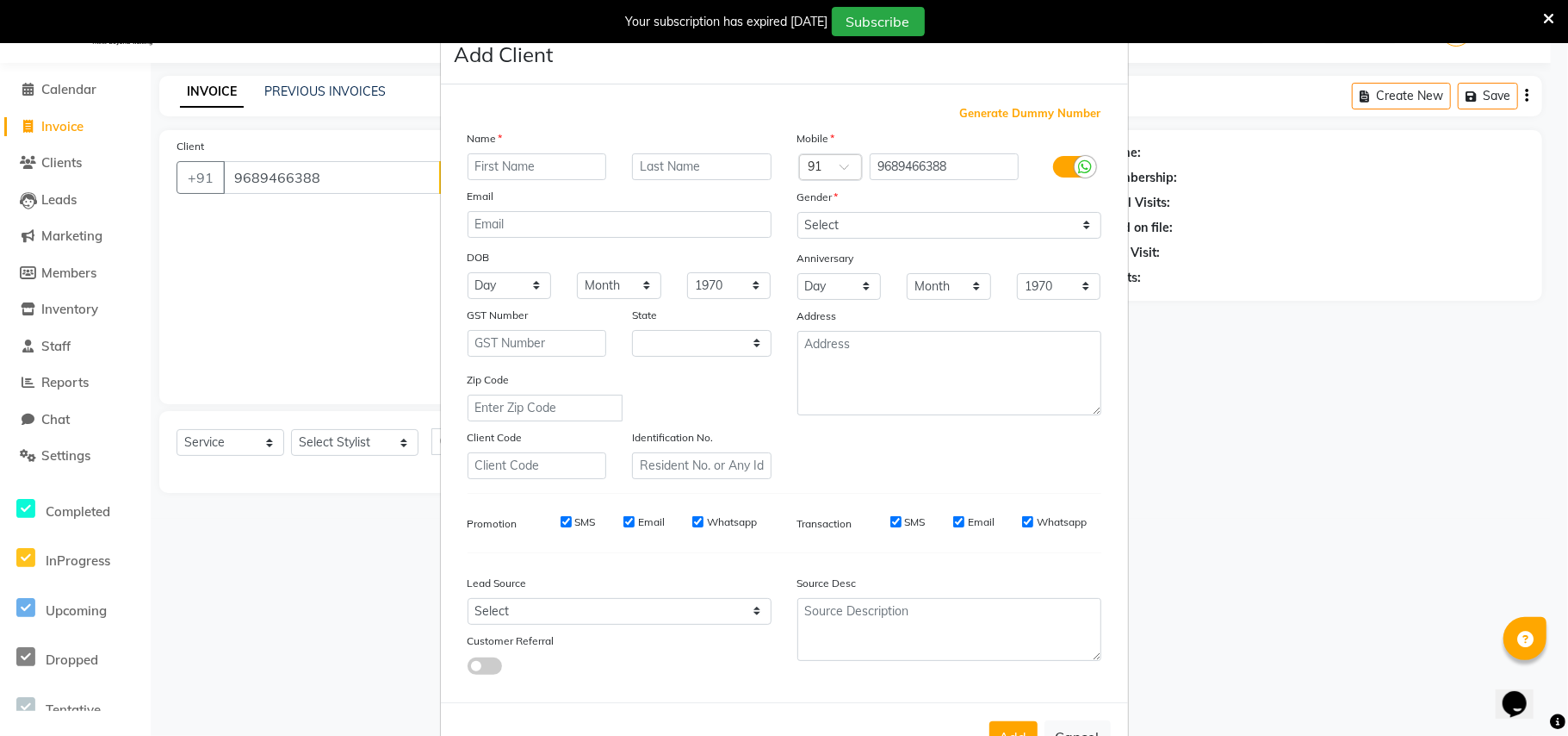
select select "22"
click at [264, 305] on ngb-modal-window "Add Client Generate Dummy Number Name Email DOB Day 01 02 03 04 05 06 07 08 09 …" at bounding box center [784, 368] width 1568 height 736
click at [330, 181] on ngb-modal-window "Add Client Generate Dummy Number Name Email DOB Day 01 02 03 04 05 06 07 08 09 …" at bounding box center [784, 368] width 1568 height 736
click at [1552, 12] on icon at bounding box center [1550, 19] width 12 height 16
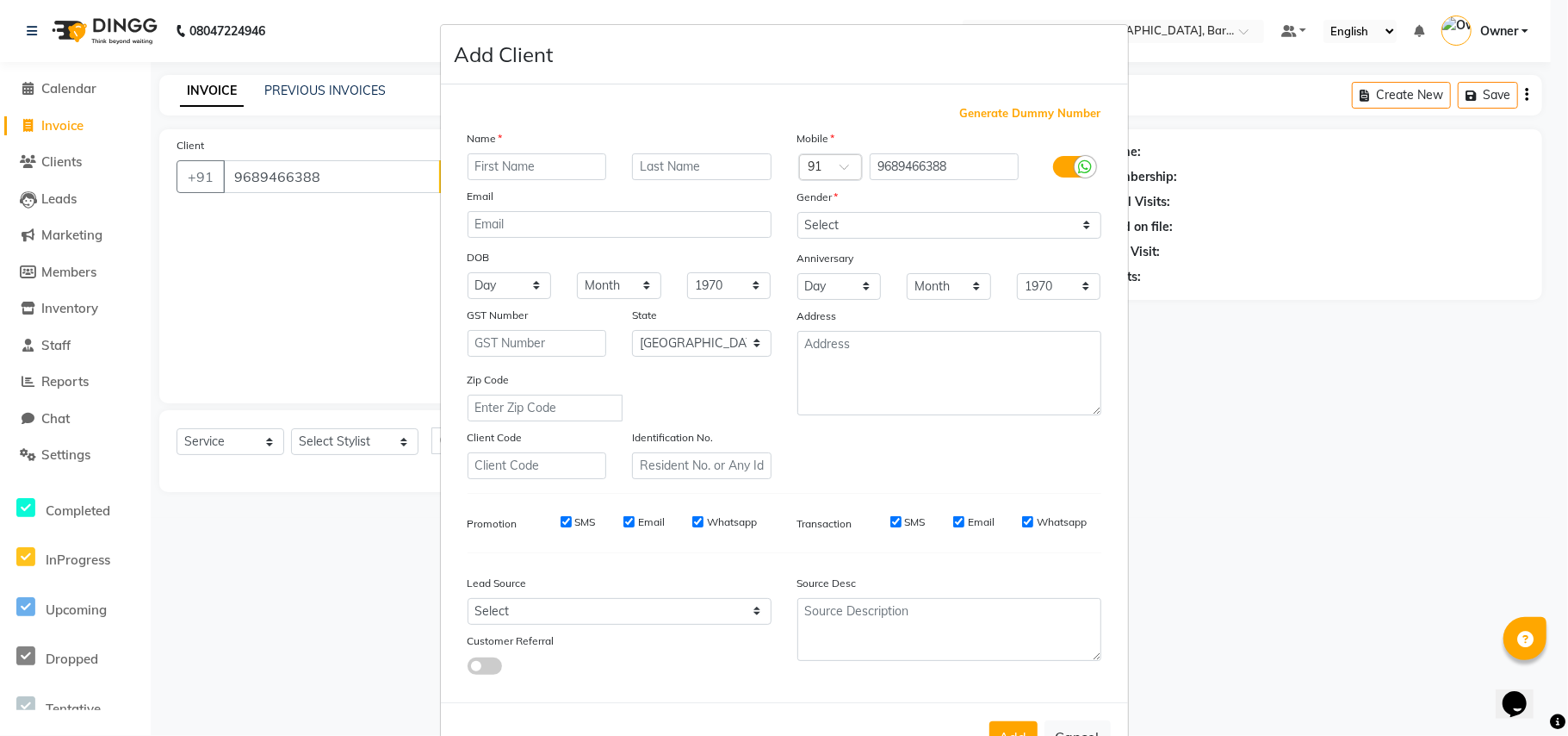
click at [890, 60] on div "Add Client" at bounding box center [784, 54] width 687 height 59
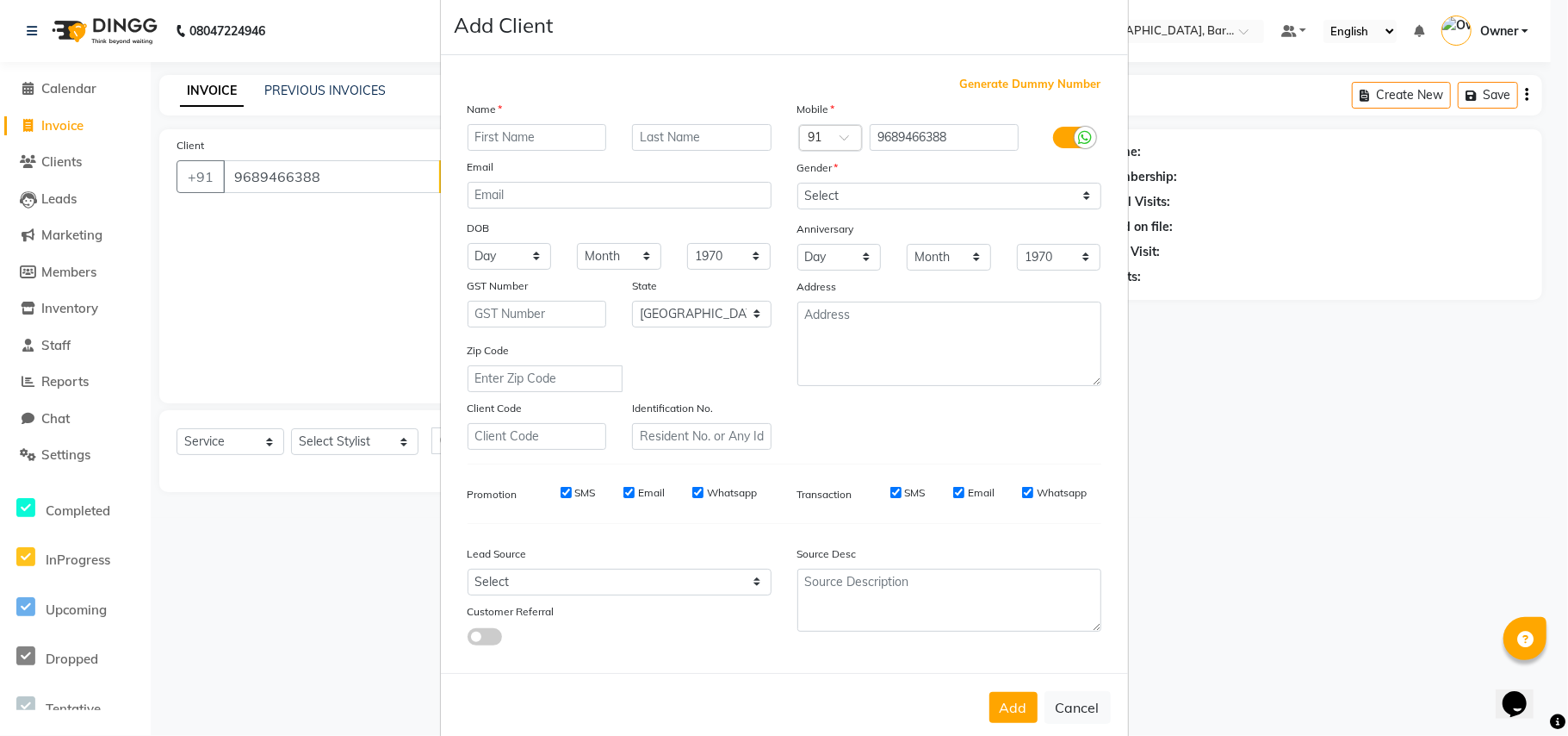
scroll to position [55, 0]
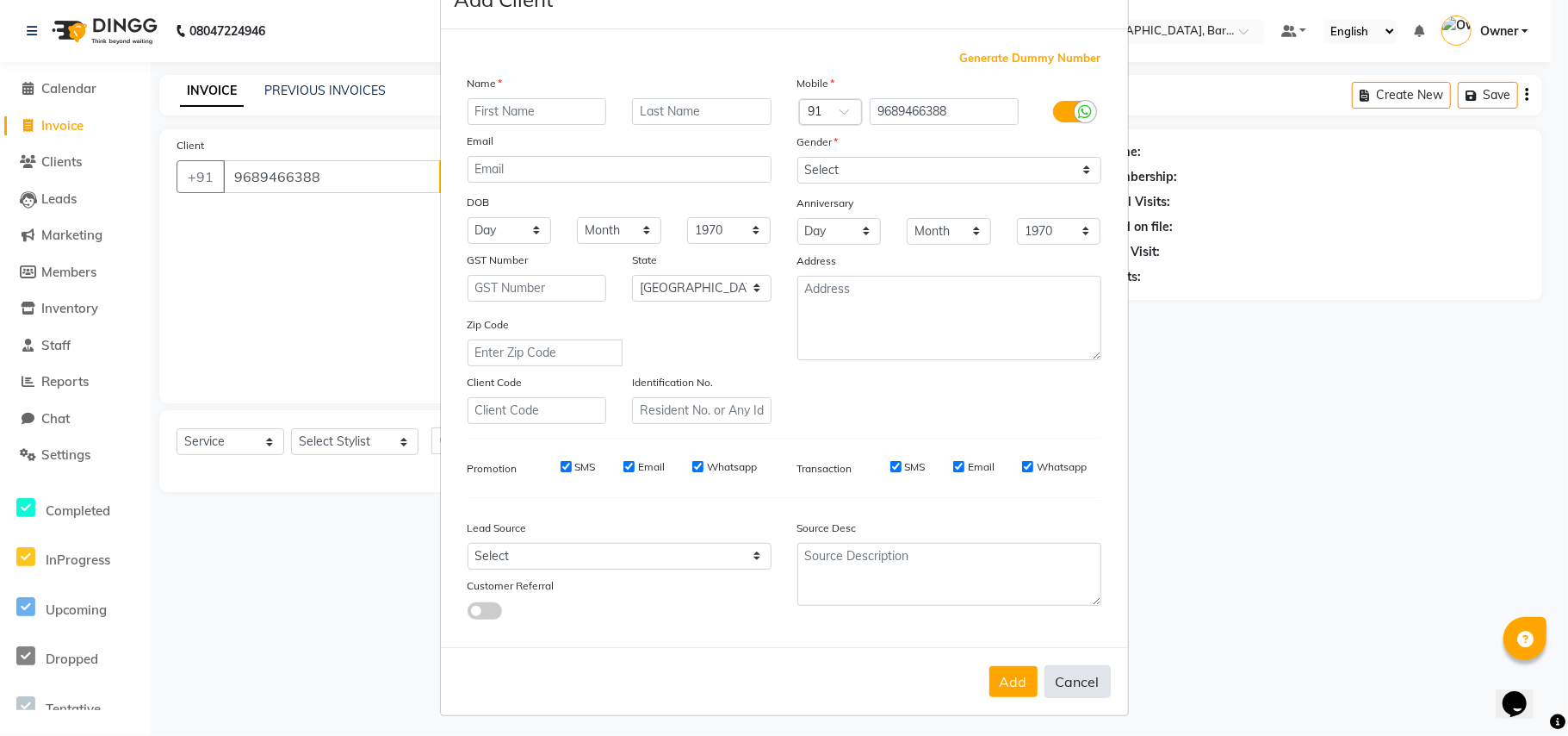
click at [1064, 670] on button "Cancel" at bounding box center [1078, 682] width 66 height 33
select select
select select "null"
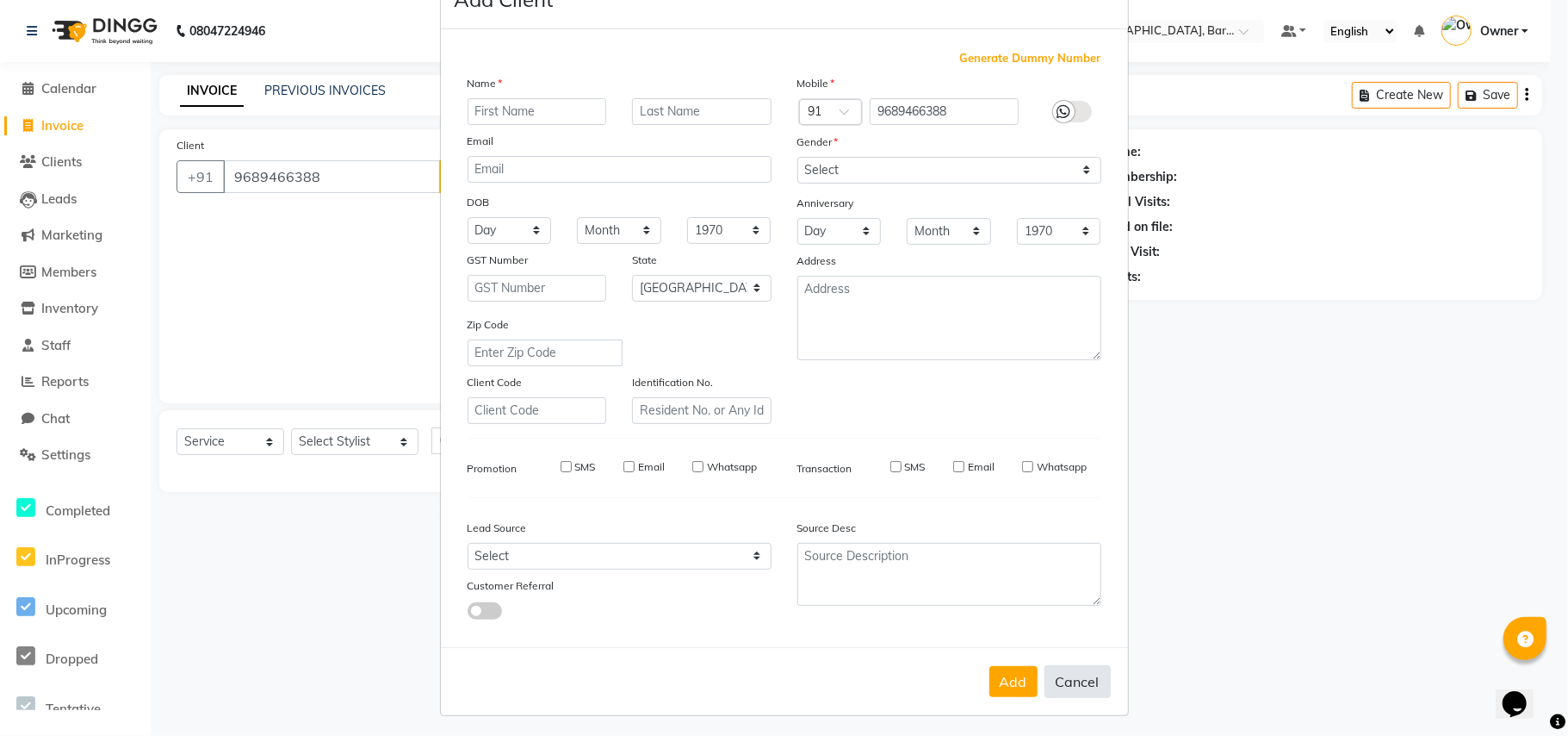
select select
checkbox input "false"
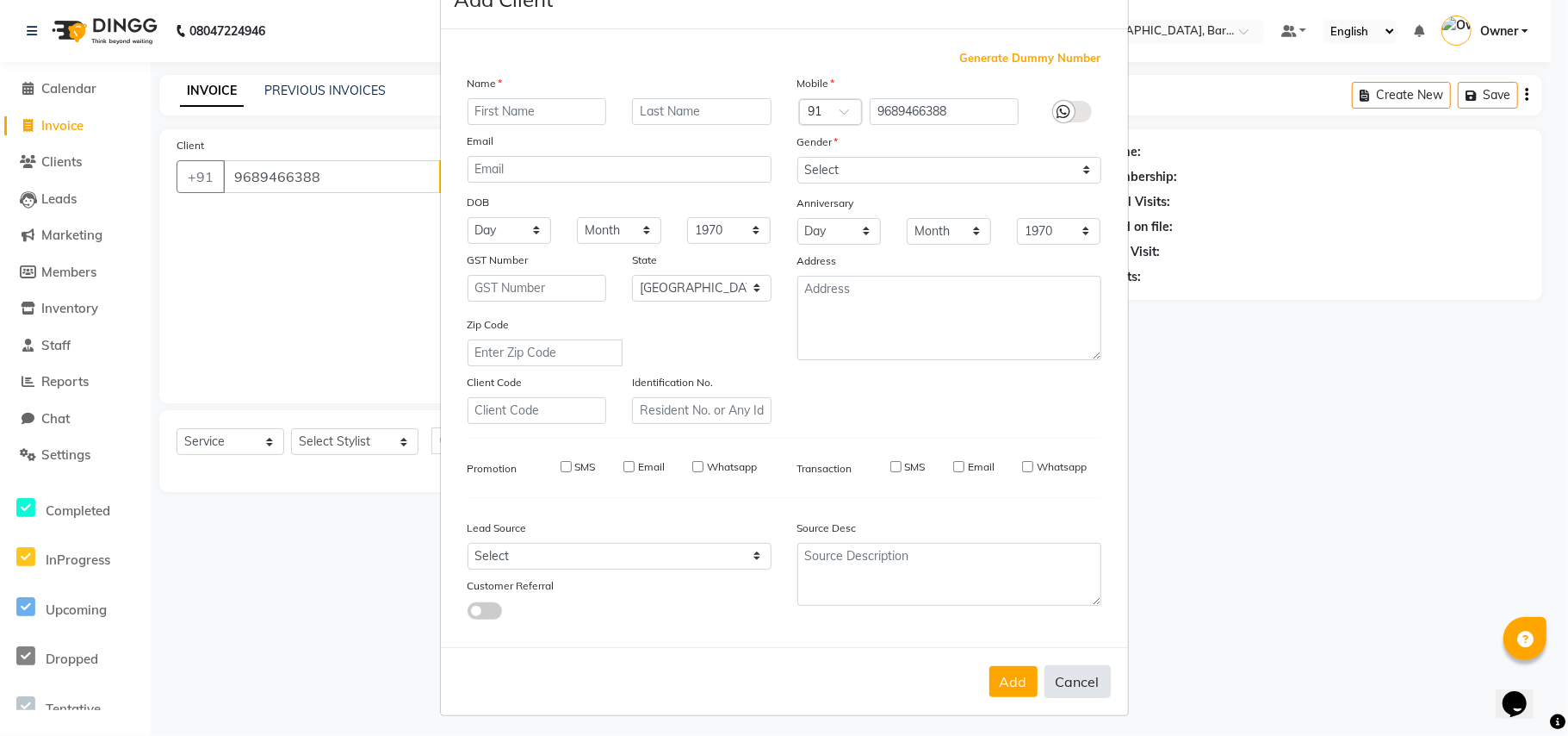
checkbox input "false"
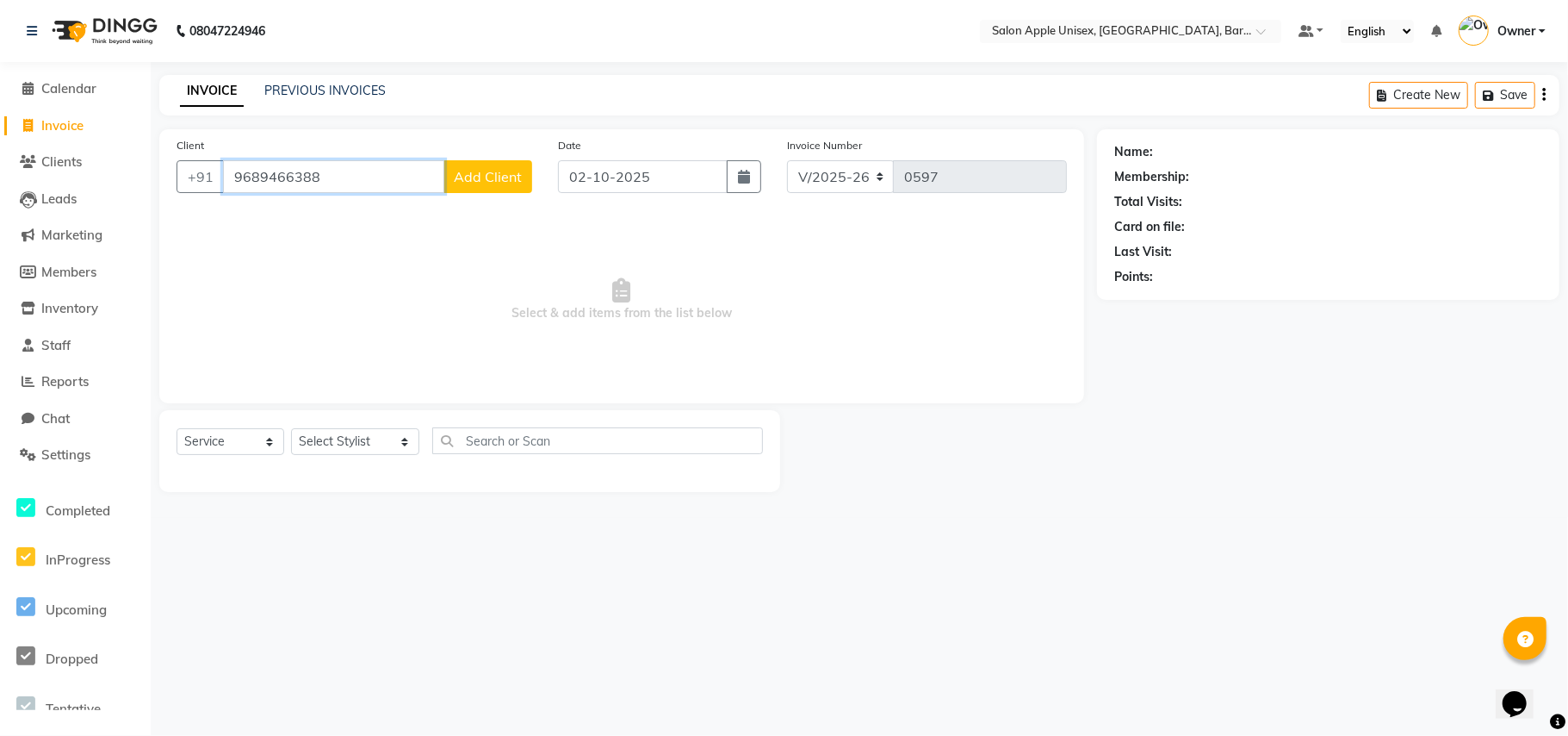
drag, startPoint x: 330, startPoint y: 183, endPoint x: 159, endPoint y: 162, distance: 172.3
click at [167, 164] on div "Client [PHONE_NUMBER] Add Client" at bounding box center [355, 171] width 382 height 71
type input "[PERSON_NAME] MAM"
click at [499, 182] on span "Add Client" at bounding box center [487, 176] width 68 height 17
select select "22"
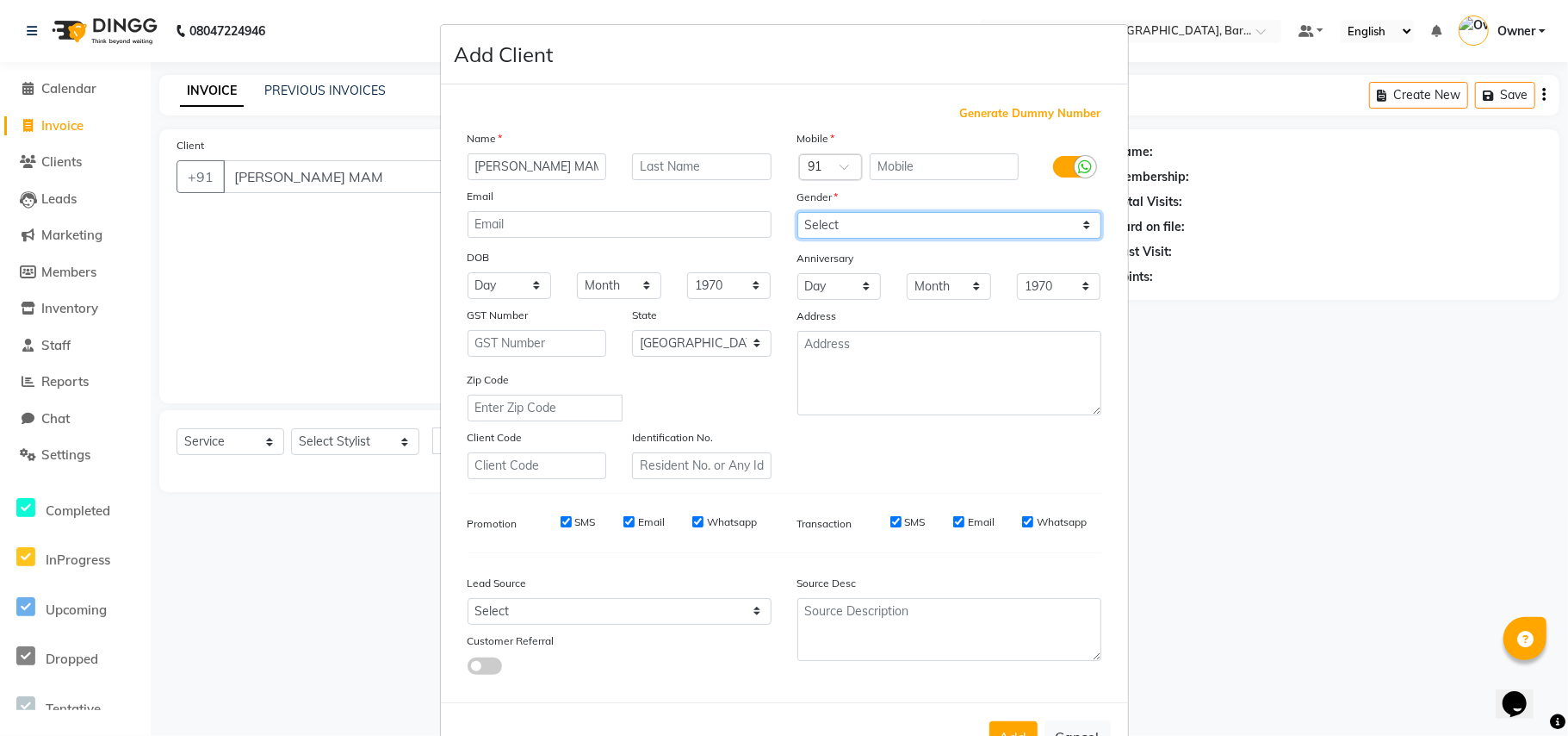
click at [798, 221] on select "Select [DEMOGRAPHIC_DATA] [DEMOGRAPHIC_DATA] Other Prefer Not To Say" at bounding box center [950, 226] width 304 height 27
drag, startPoint x: 871, startPoint y: 174, endPoint x: 883, endPoint y: 170, distance: 12.6
click at [873, 173] on input "text" at bounding box center [945, 167] width 149 height 27
paste input "9689466388"
type input "9689466388"
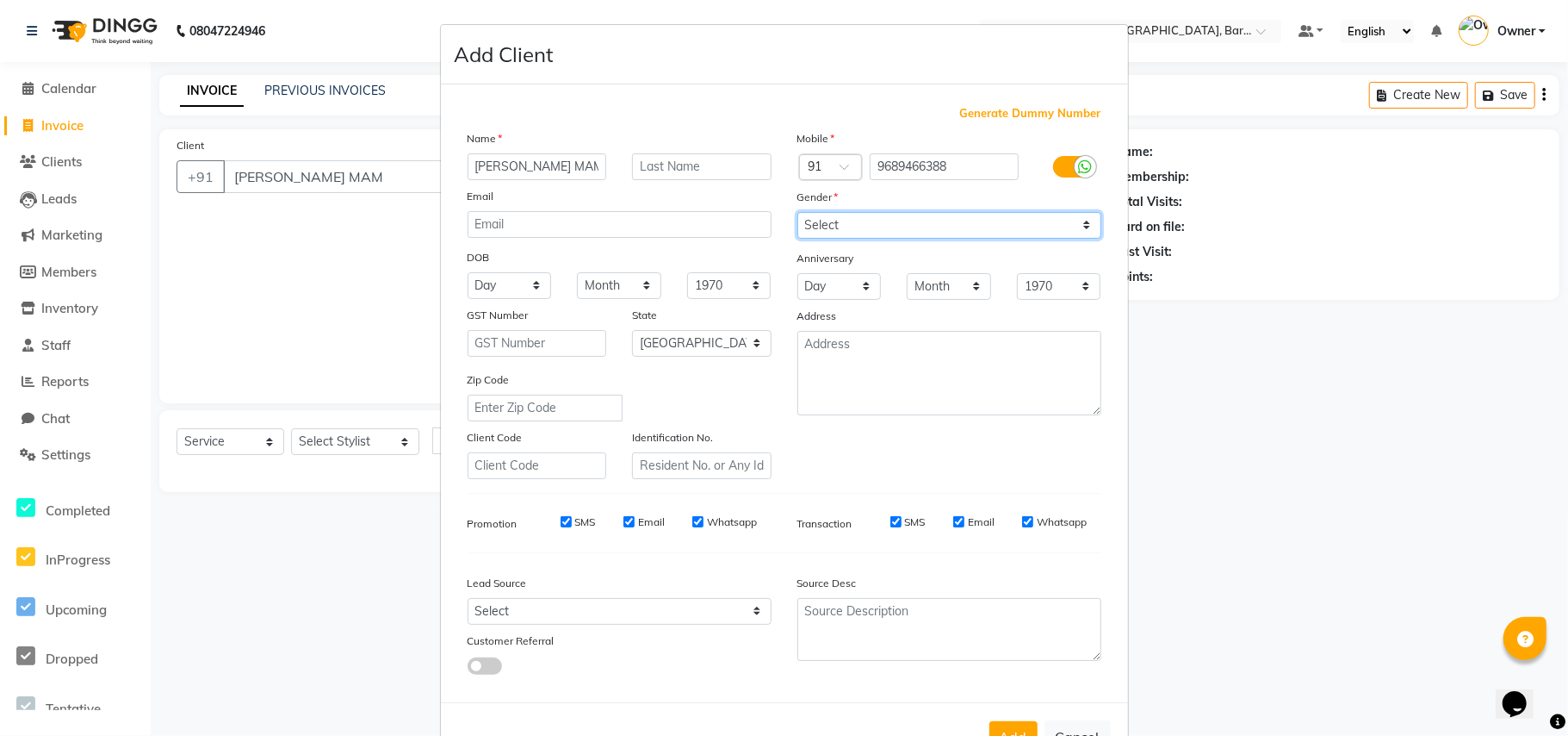
drag, startPoint x: 917, startPoint y: 217, endPoint x: 904, endPoint y: 225, distance: 15.3
click at [917, 217] on select "Select [DEMOGRAPHIC_DATA] [DEMOGRAPHIC_DATA] Other Prefer Not To Say" at bounding box center [950, 226] width 304 height 27
select select "[DEMOGRAPHIC_DATA]"
click at [798, 212] on select "Select [DEMOGRAPHIC_DATA] [DEMOGRAPHIC_DATA] Other Prefer Not To Say" at bounding box center [950, 226] width 304 height 27
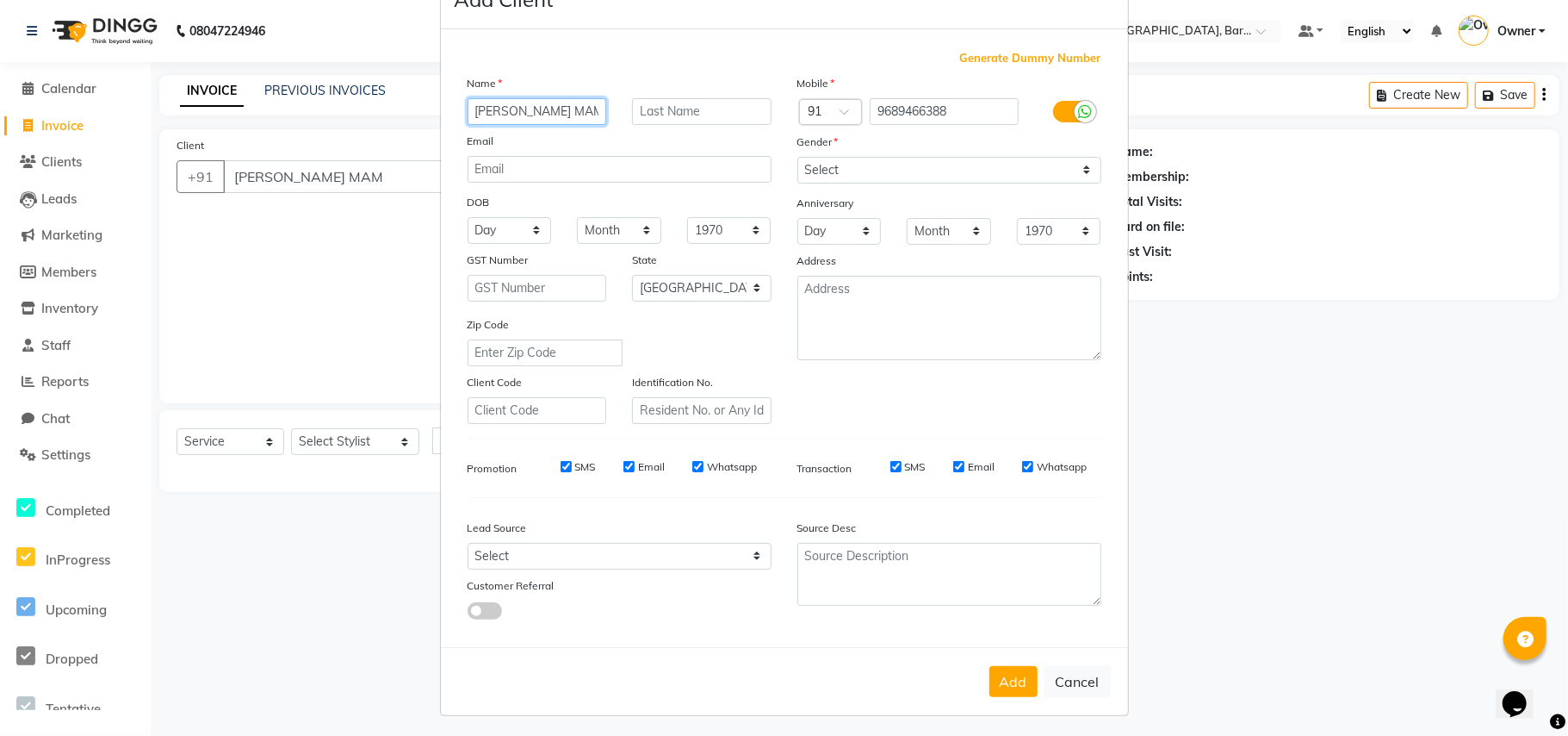
click at [576, 115] on input "[PERSON_NAME] MAM" at bounding box center [538, 112] width 140 height 27
type input "[PERSON_NAME]"
type input "MAM"
click at [957, 670] on div "Add Cancel" at bounding box center [784, 681] width 687 height 68
click at [1004, 666] on button "Add" at bounding box center [1014, 682] width 48 height 31
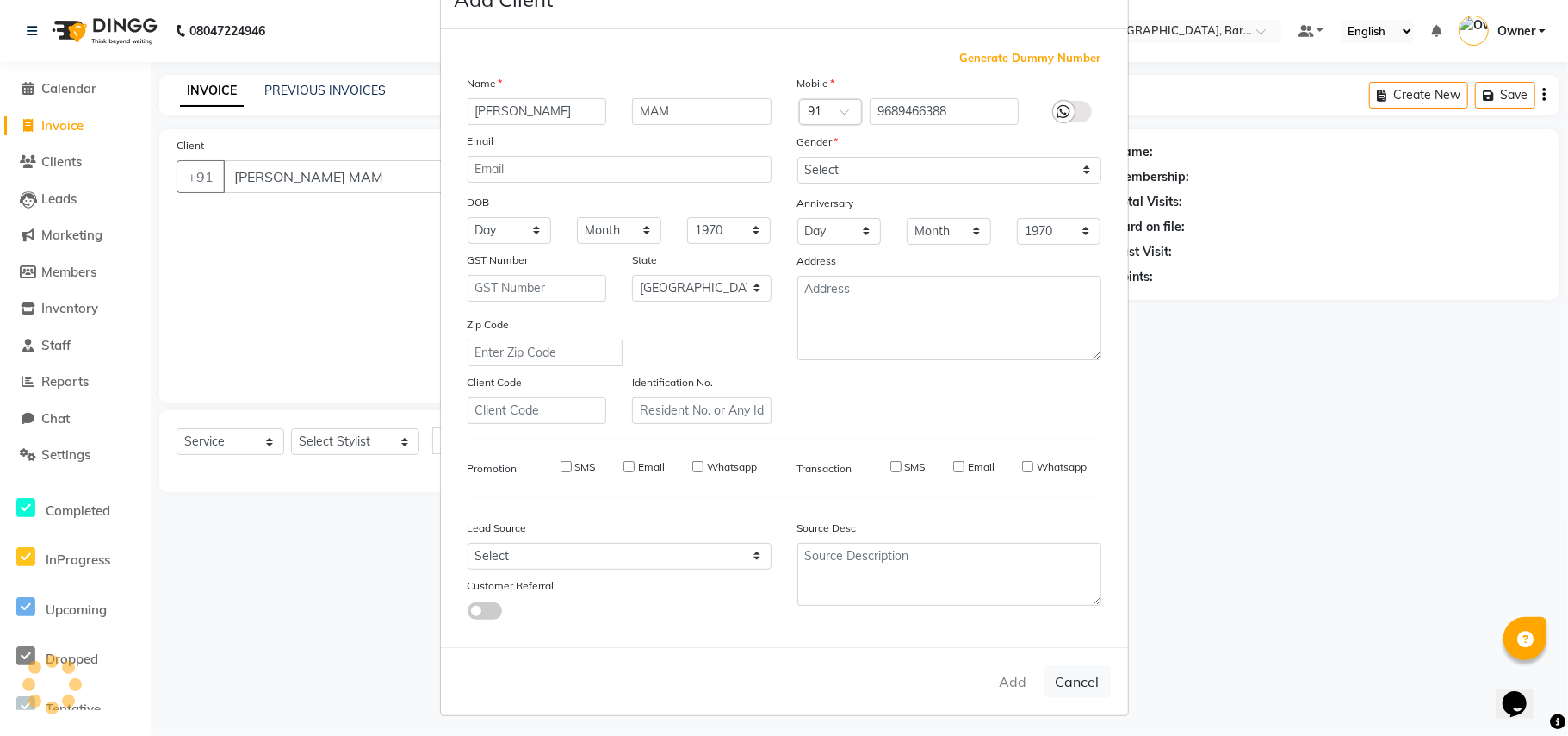
type input "9689466388"
select select
select select "null"
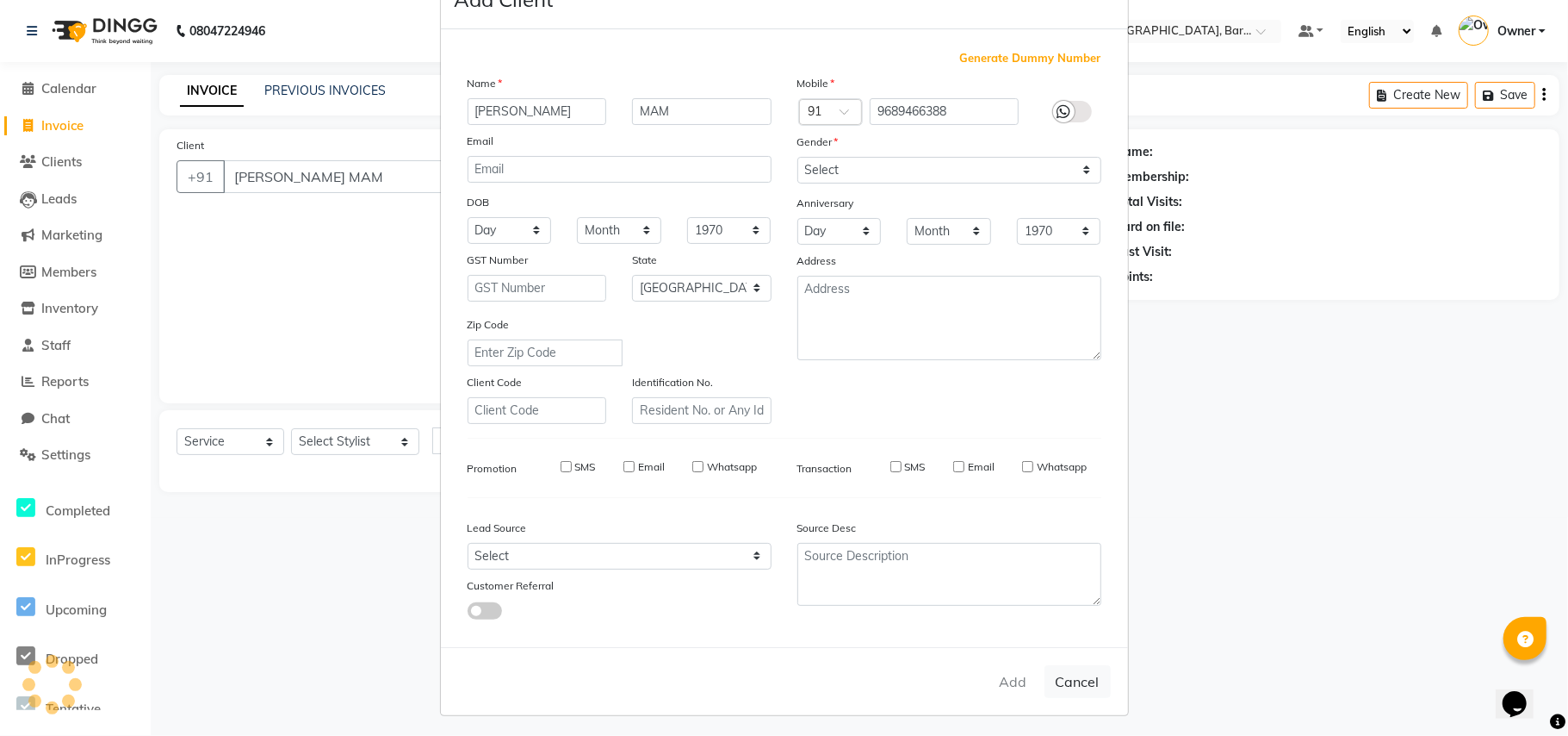
select select
checkbox input "false"
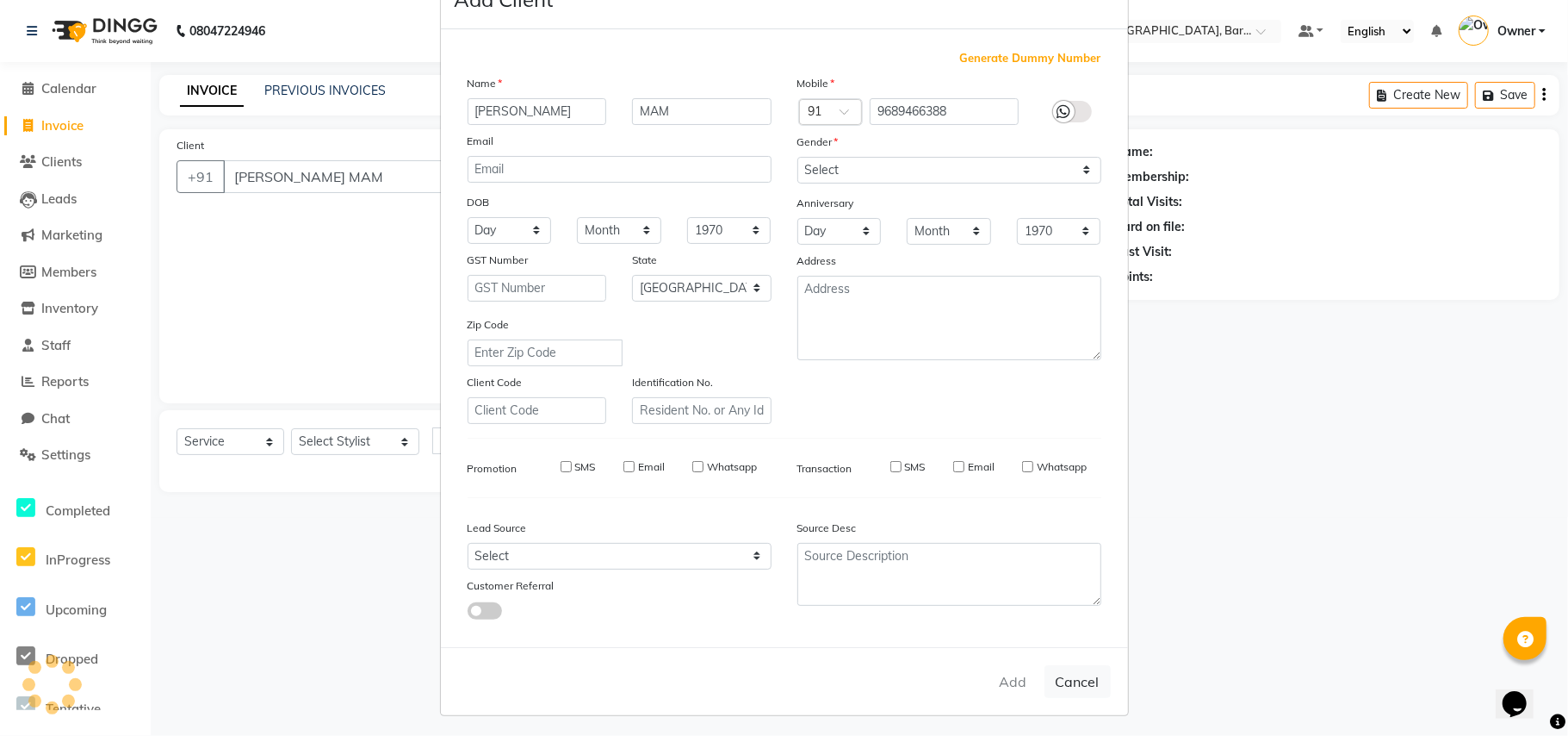
checkbox input "false"
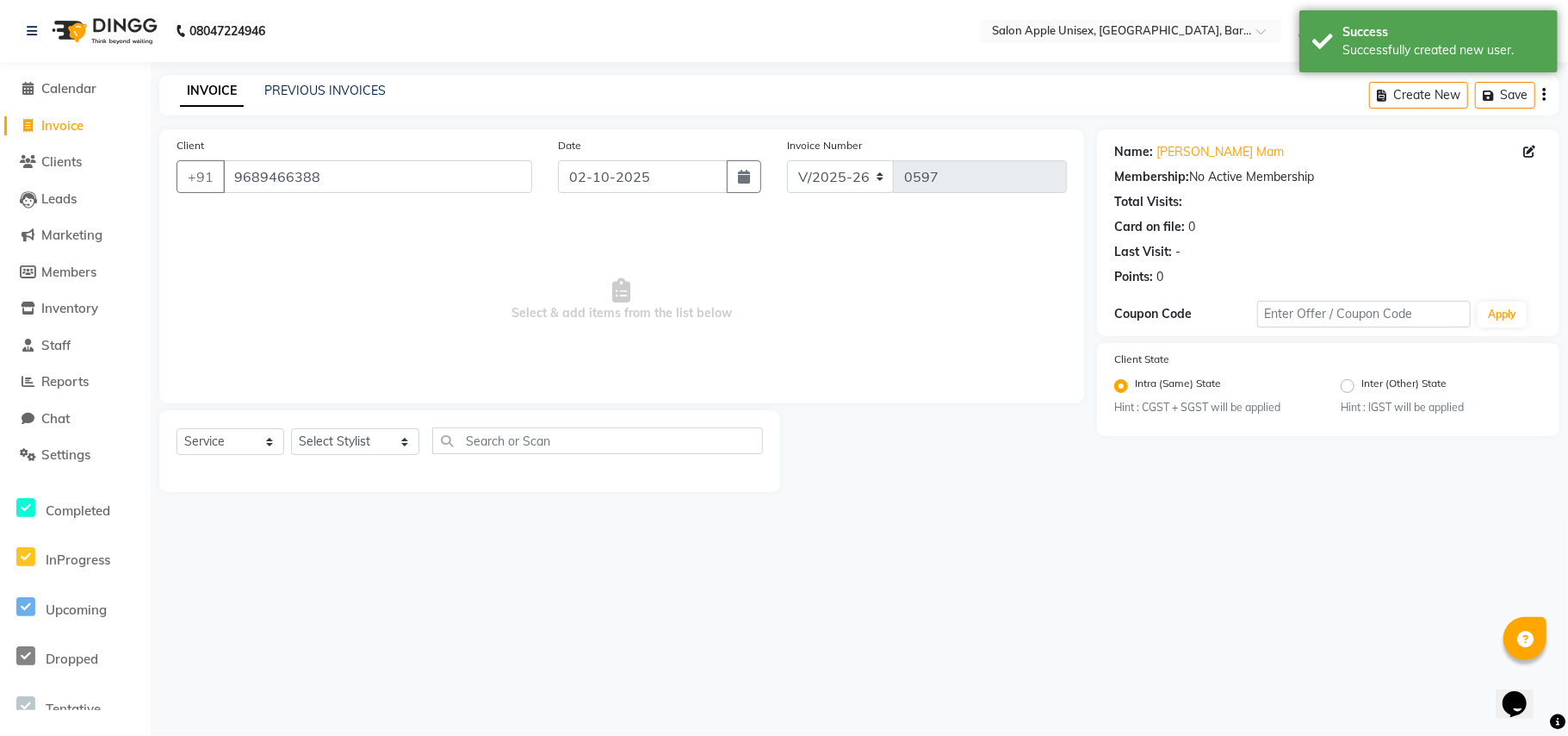
click at [329, 456] on div "Select Service Product Membership Package Voucher Prepaid Gift Card Select Styl…" at bounding box center [469, 448] width 586 height 41
click at [337, 452] on select "Select Stylist [PERSON_NAME] [PERSON_NAME] [PERSON_NAME] [PERSON_NAME] Owner [P…" at bounding box center [355, 442] width 128 height 27
select select "53305"
click at [291, 429] on select "Select Stylist [PERSON_NAME] [PERSON_NAME] [PERSON_NAME] [PERSON_NAME] Owner [P…" at bounding box center [355, 442] width 128 height 27
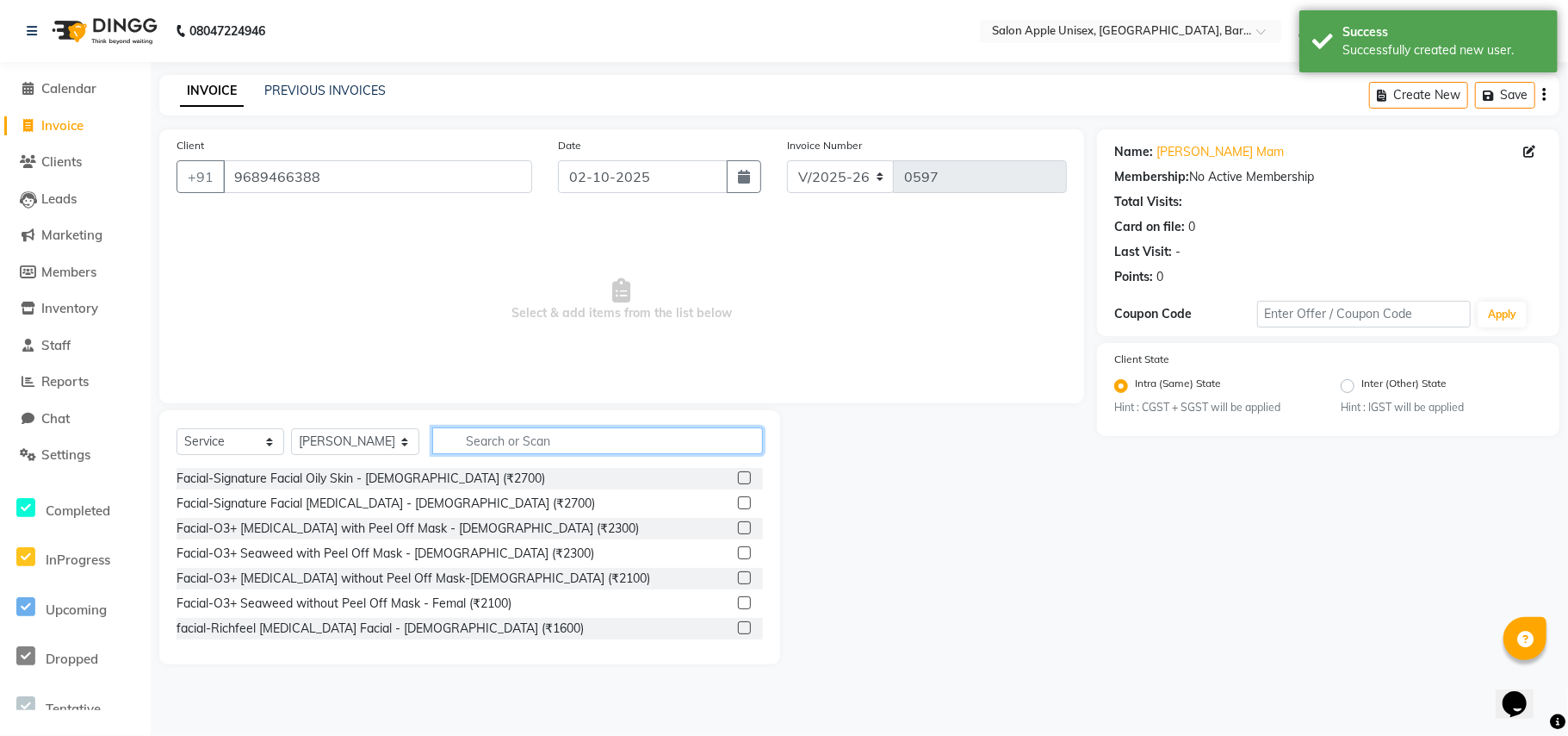
click at [487, 445] on input "text" at bounding box center [597, 441] width 330 height 27
type input "A"
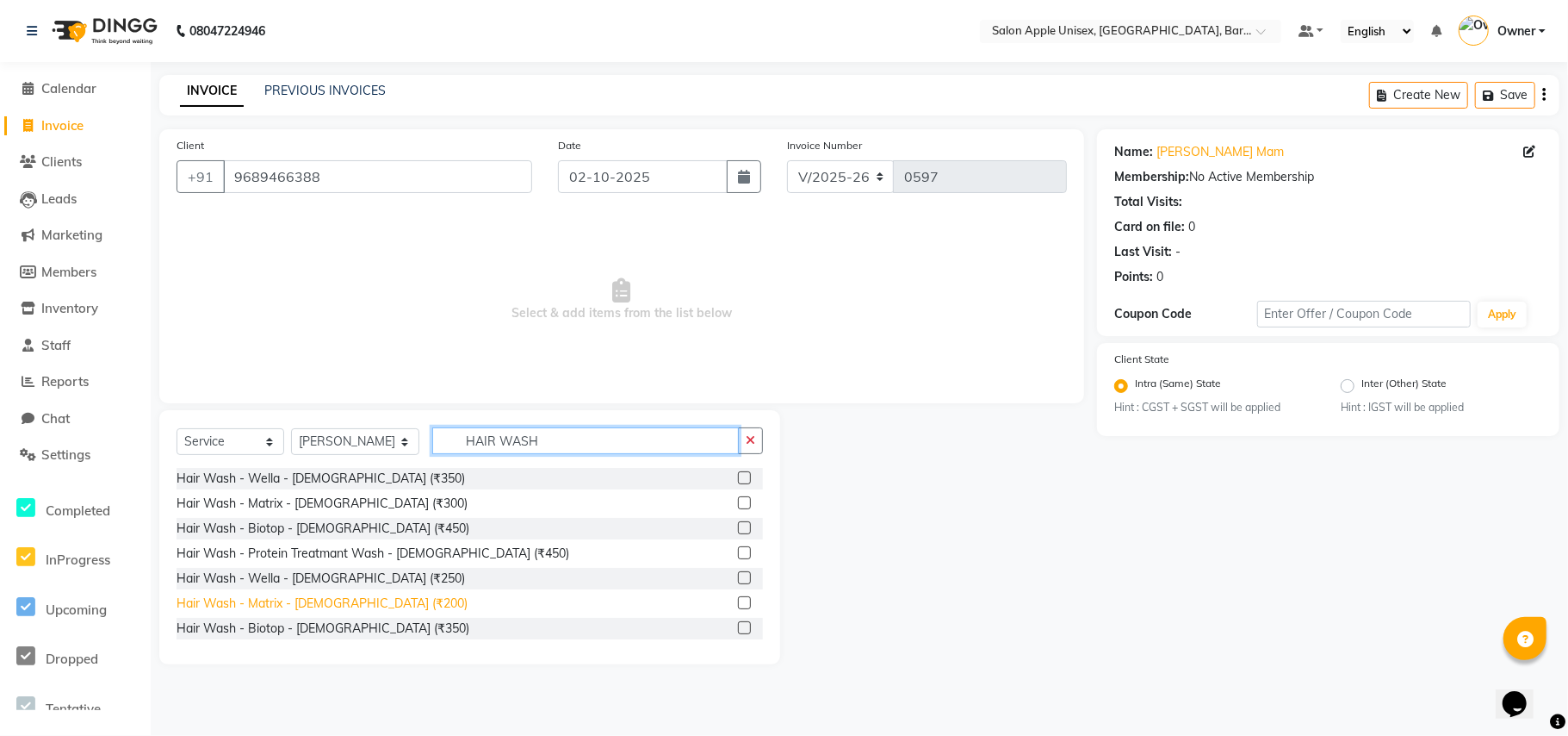
type input "HAIR WASH"
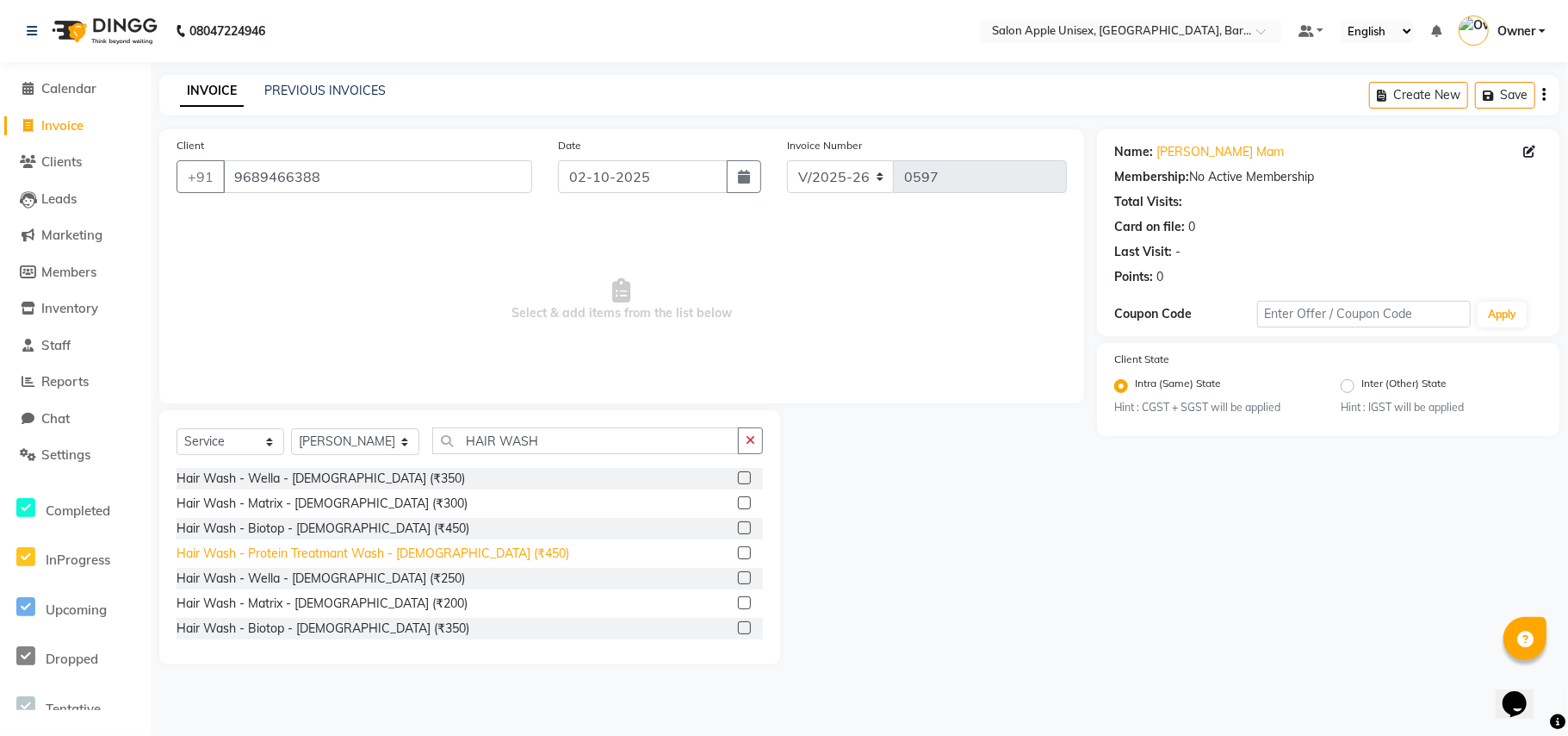
drag, startPoint x: 335, startPoint y: 601, endPoint x: 346, endPoint y: 557, distance: 45.4
click at [335, 597] on div "Hair Wash - Matrix - [DEMOGRAPHIC_DATA] (₹200)" at bounding box center [322, 603] width 291 height 18
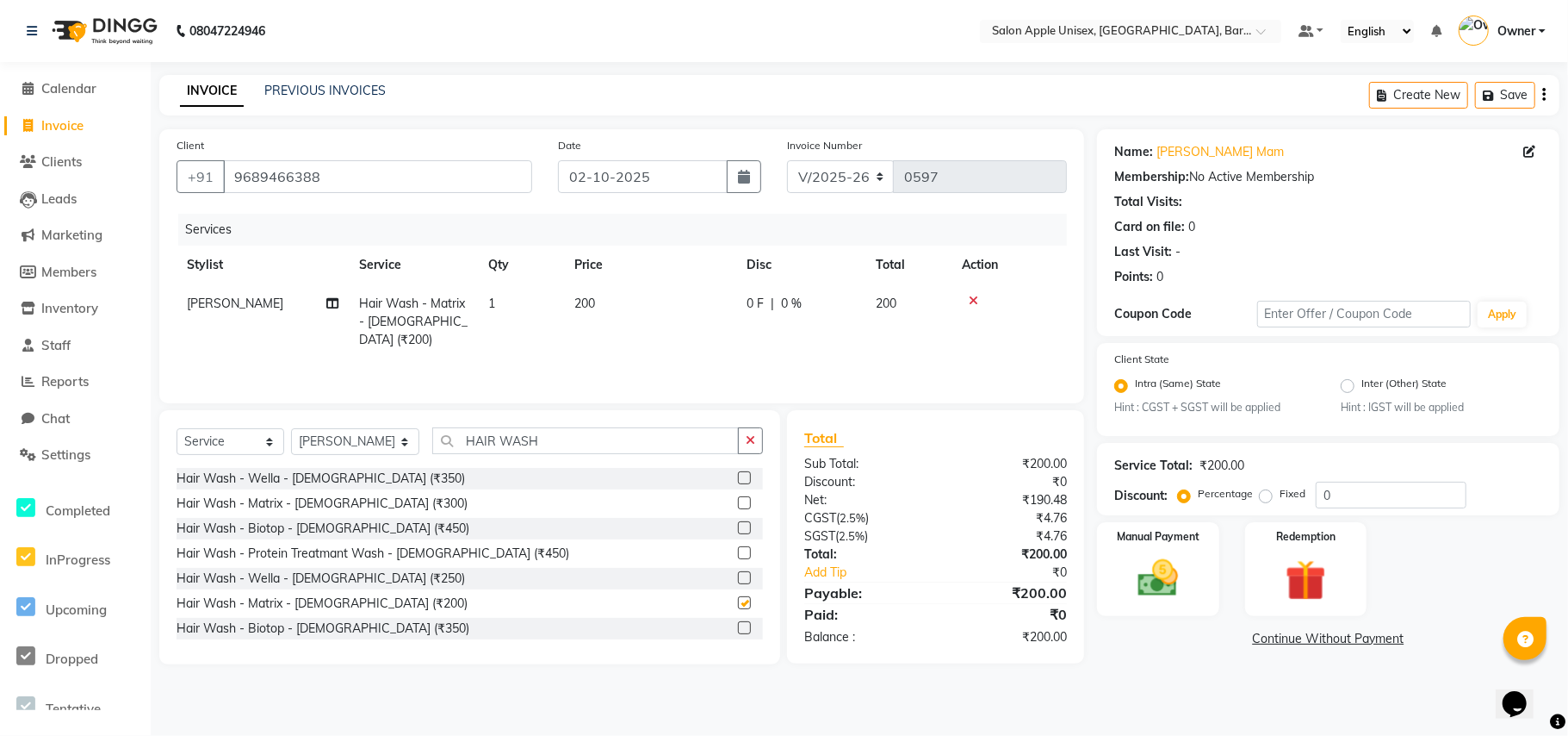
checkbox input "false"
click at [549, 445] on input "HAIR WASH" at bounding box center [585, 441] width 306 height 27
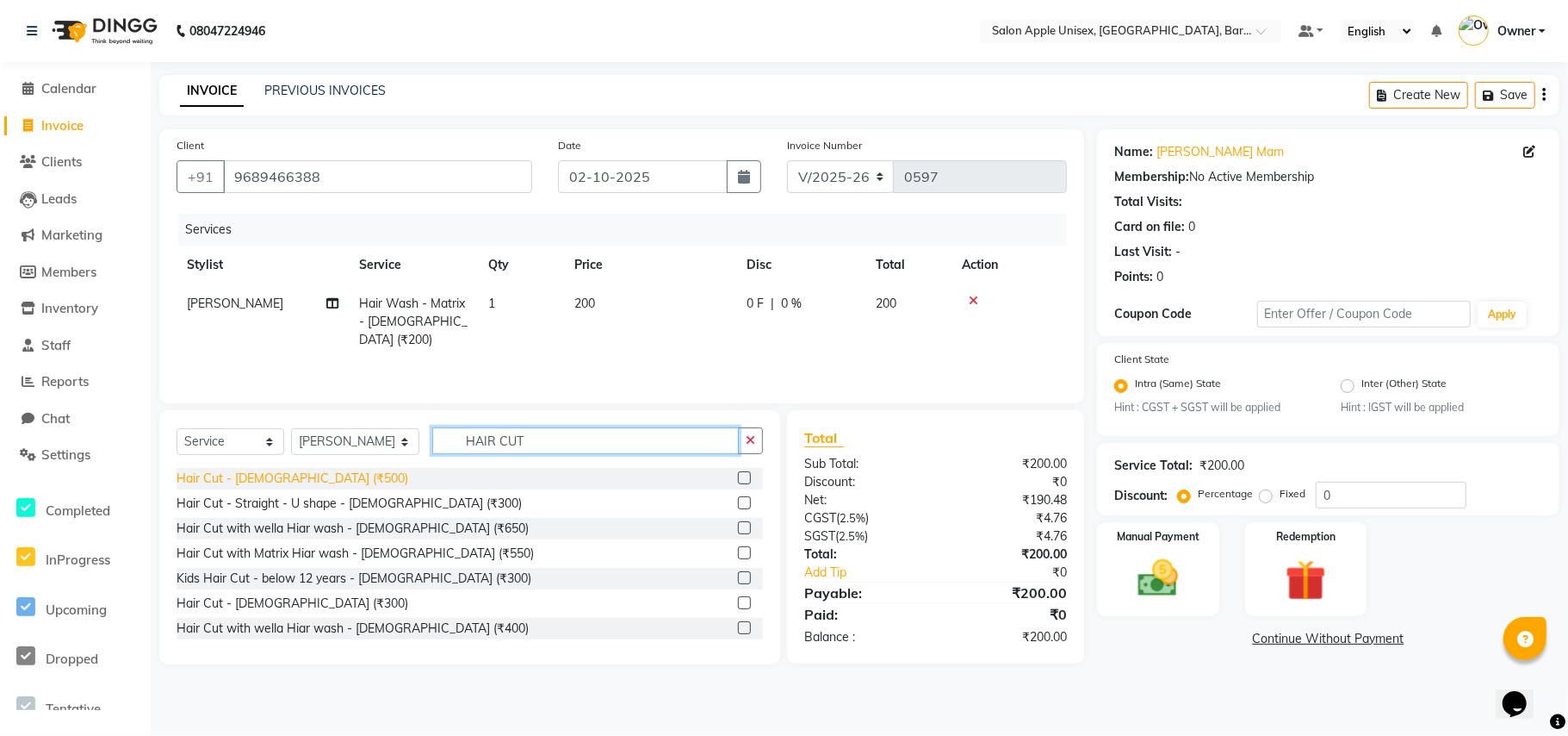
type input "HAIR CUT"
click at [266, 479] on div "Hair Cut - [DEMOGRAPHIC_DATA] (₹500)" at bounding box center [292, 478] width 232 height 18
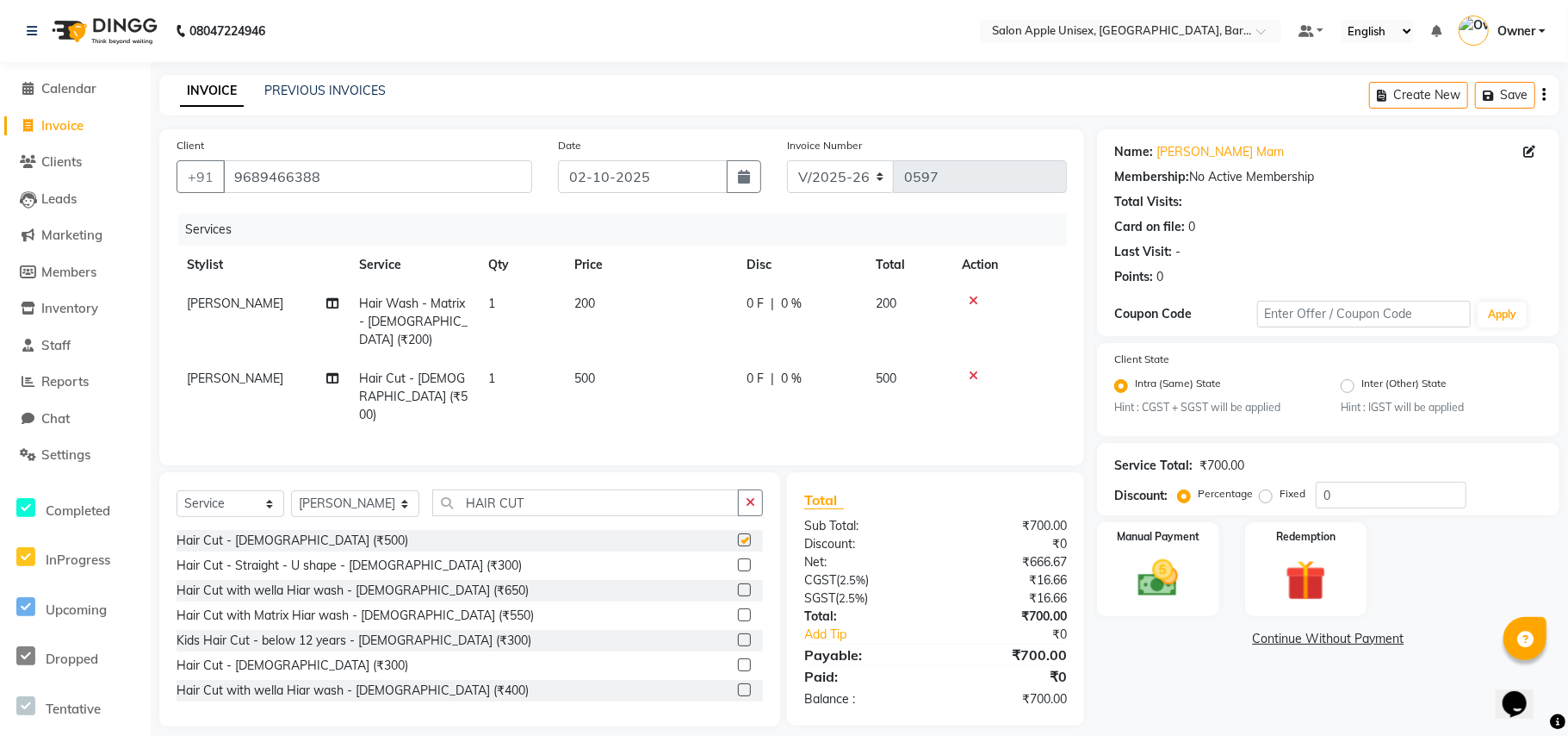
checkbox input "false"
drag, startPoint x: 1365, startPoint y: 495, endPoint x: 1256, endPoint y: 507, distance: 109.7
click at [1256, 507] on div "Percentage Fixed 0" at bounding box center [1324, 496] width 285 height 27
type input "20"
click at [1142, 632] on link "Continue Without Payment" at bounding box center [1329, 639] width 455 height 18
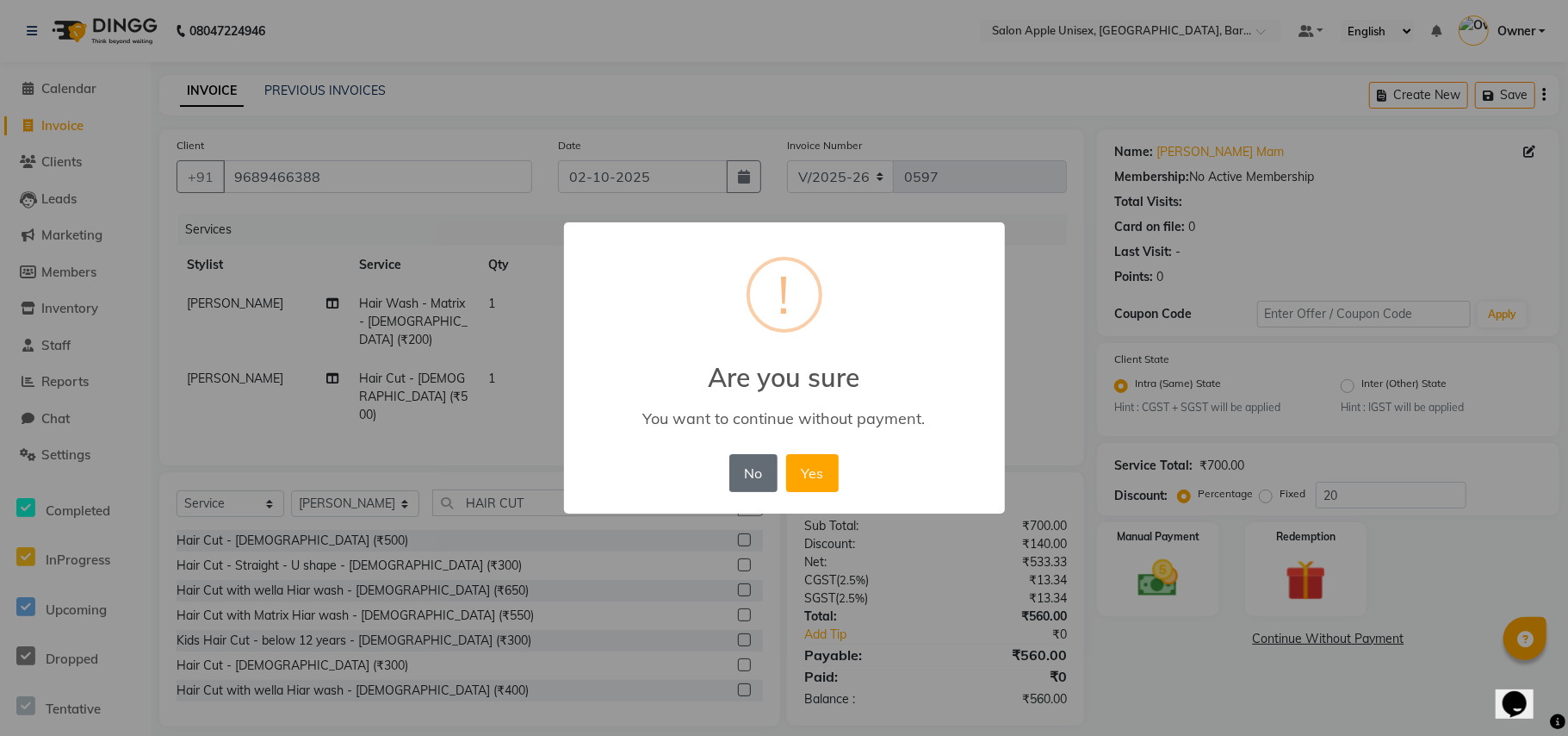
click at [758, 476] on button "No" at bounding box center [754, 472] width 48 height 38
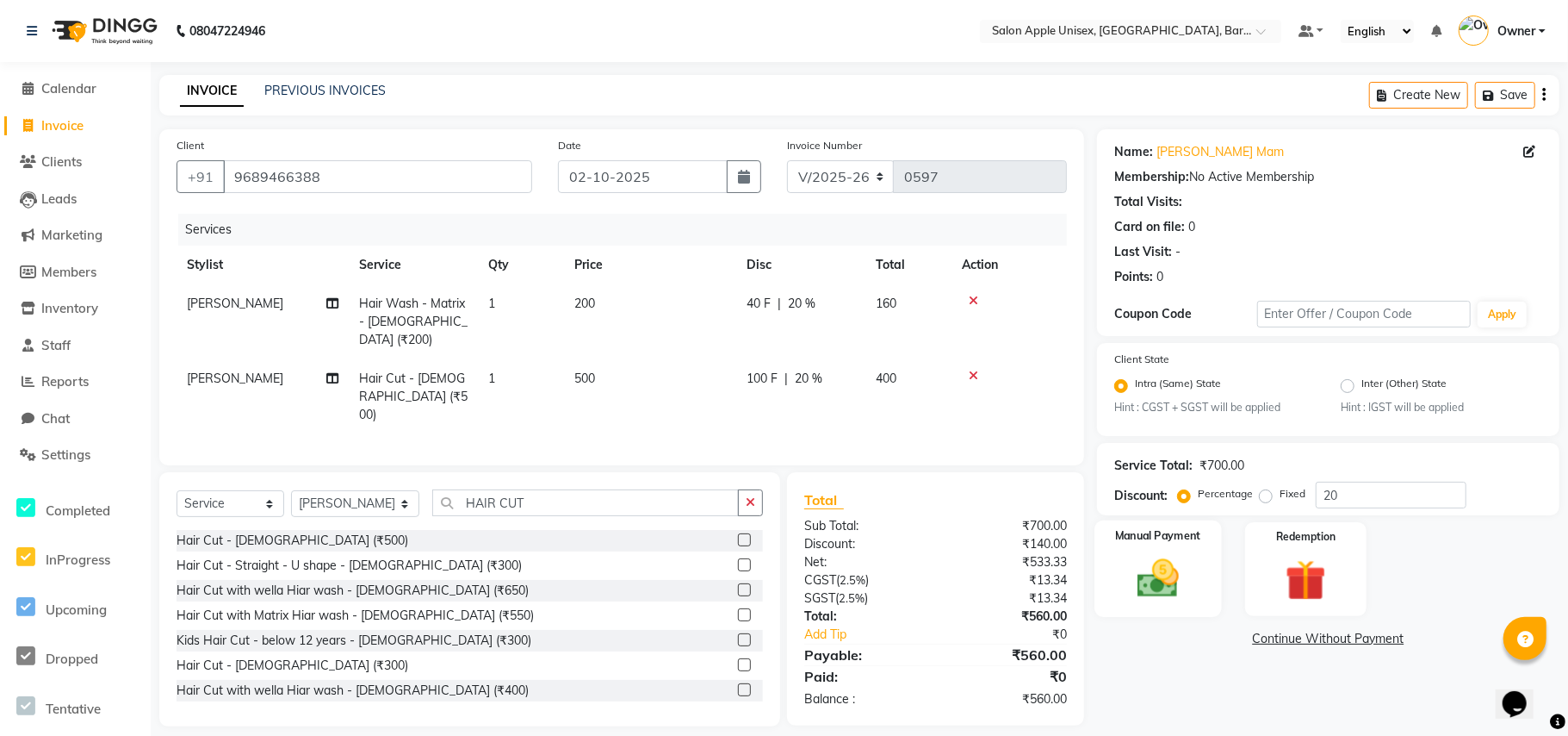
click at [1151, 580] on img at bounding box center [1158, 579] width 68 height 48
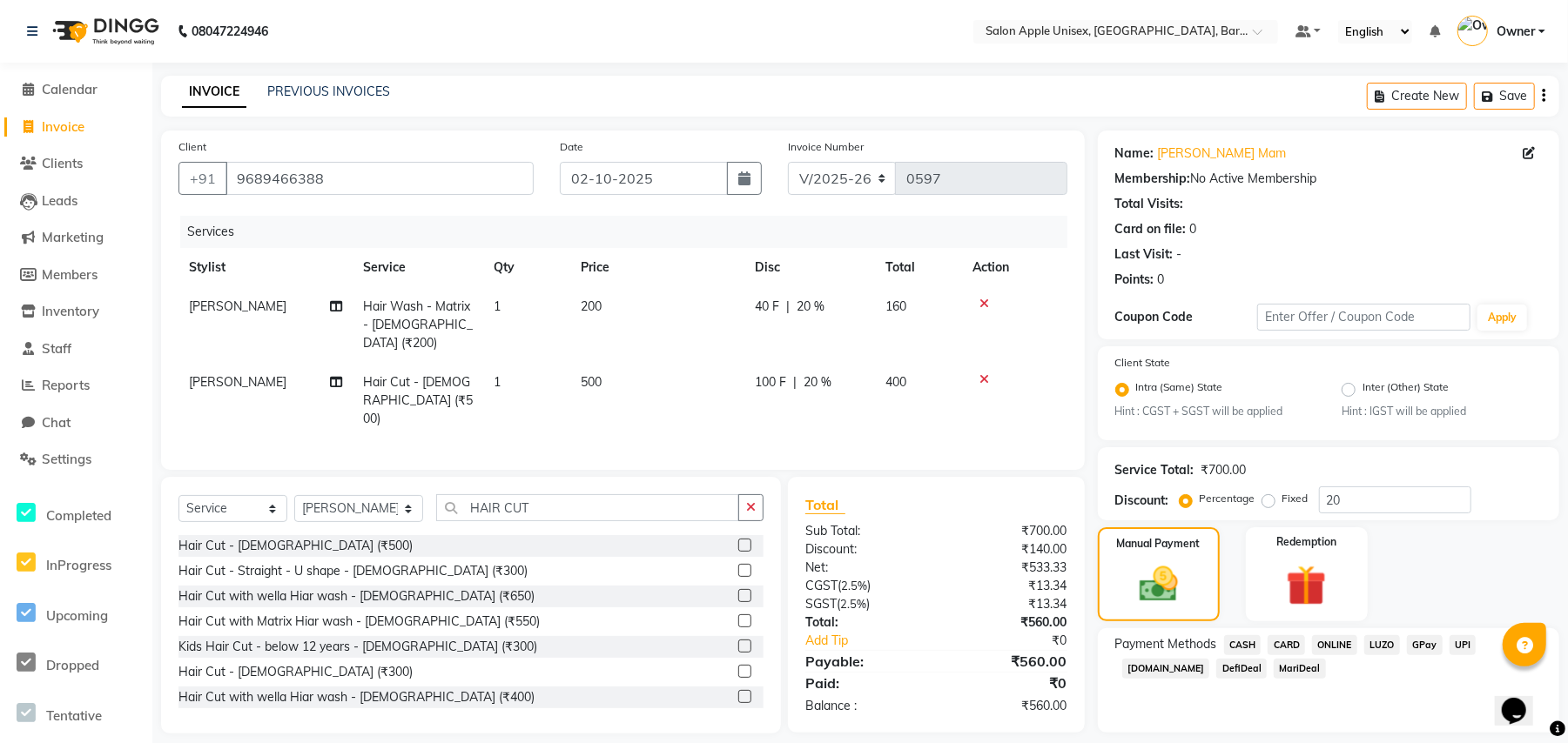
click at [1324, 641] on span "ONLINE" at bounding box center [1334, 645] width 45 height 20
click at [638, 168] on input "02-10-2025" at bounding box center [643, 178] width 168 height 33
select select "10"
select select "2025"
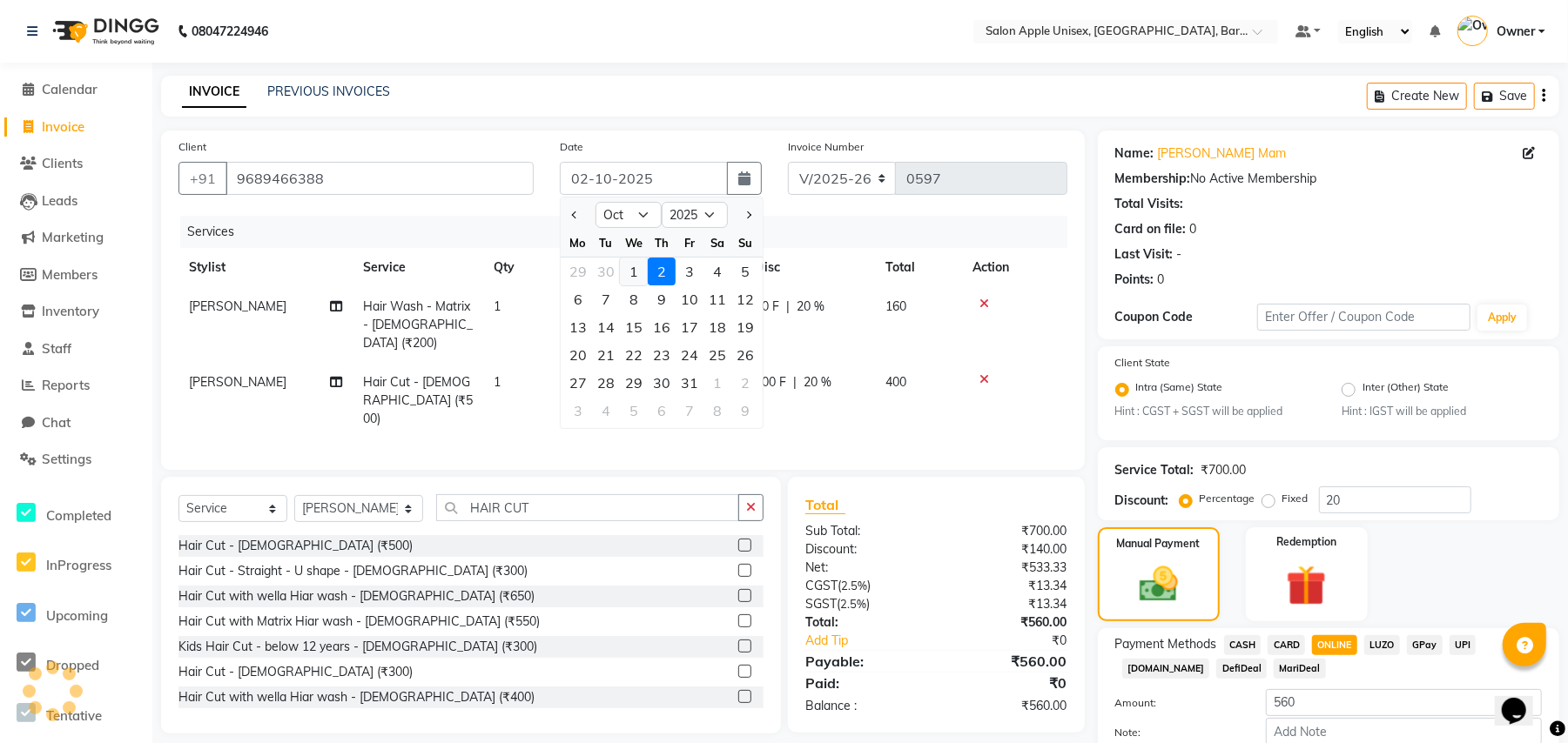
click at [628, 271] on div "1" at bounding box center [634, 271] width 27 height 27
type input "01-10-2025"
type input "0"
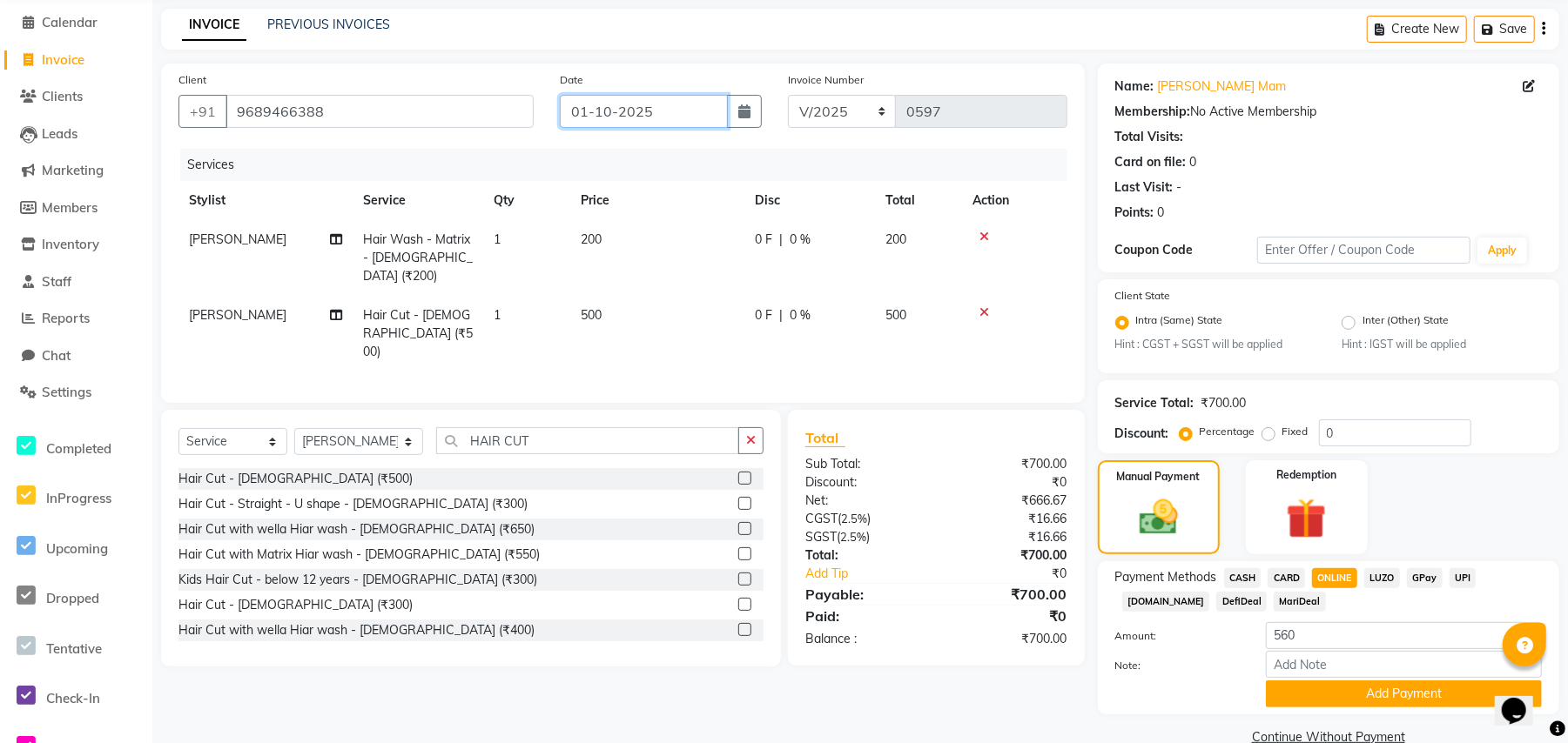
scroll to position [99, 0]
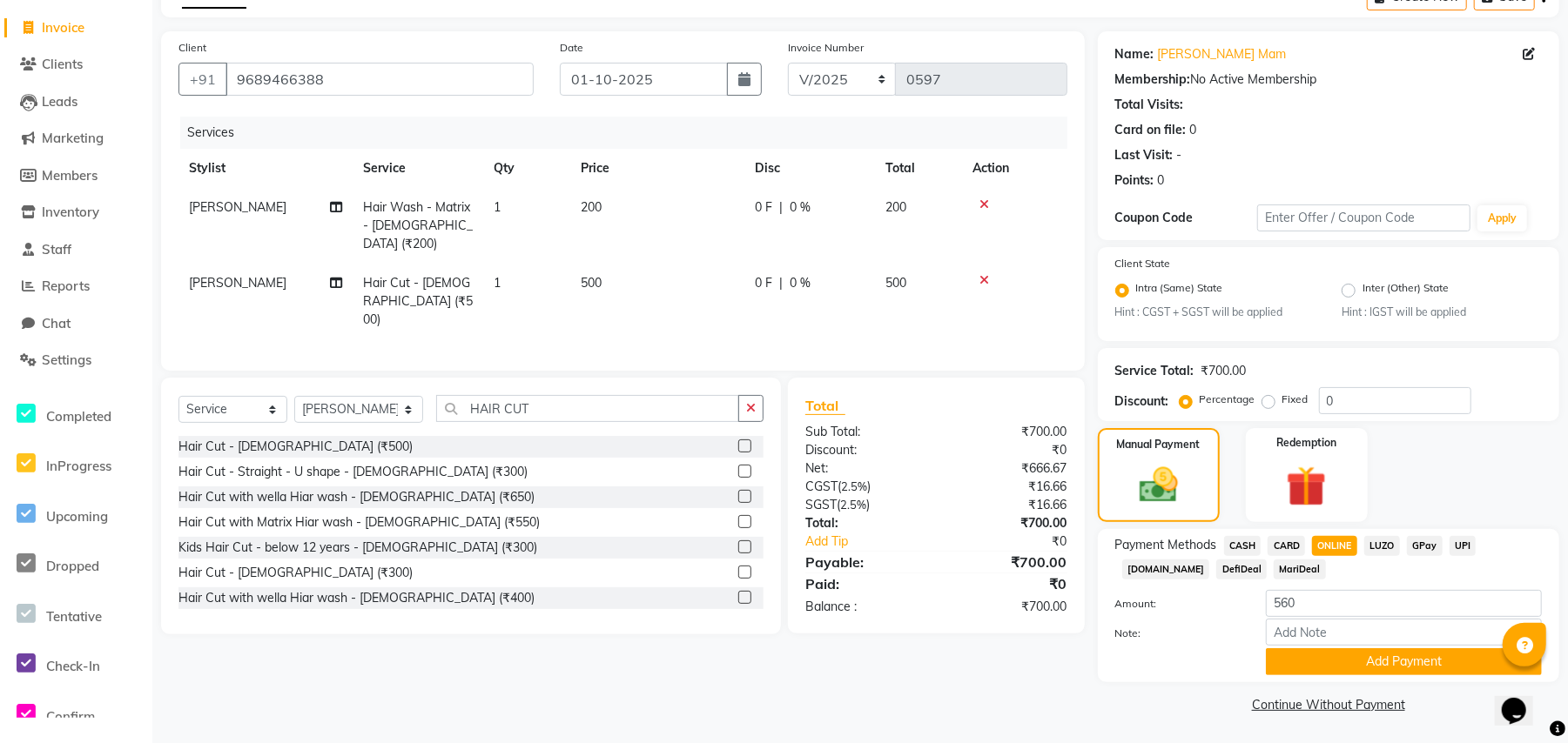
drag, startPoint x: 1243, startPoint y: 544, endPoint x: 1218, endPoint y: 543, distance: 25.0
click at [1243, 543] on span "CASH" at bounding box center [1243, 545] width 37 height 20
type input "700"
click at [1328, 669] on button "Add Payment" at bounding box center [1403, 662] width 276 height 27
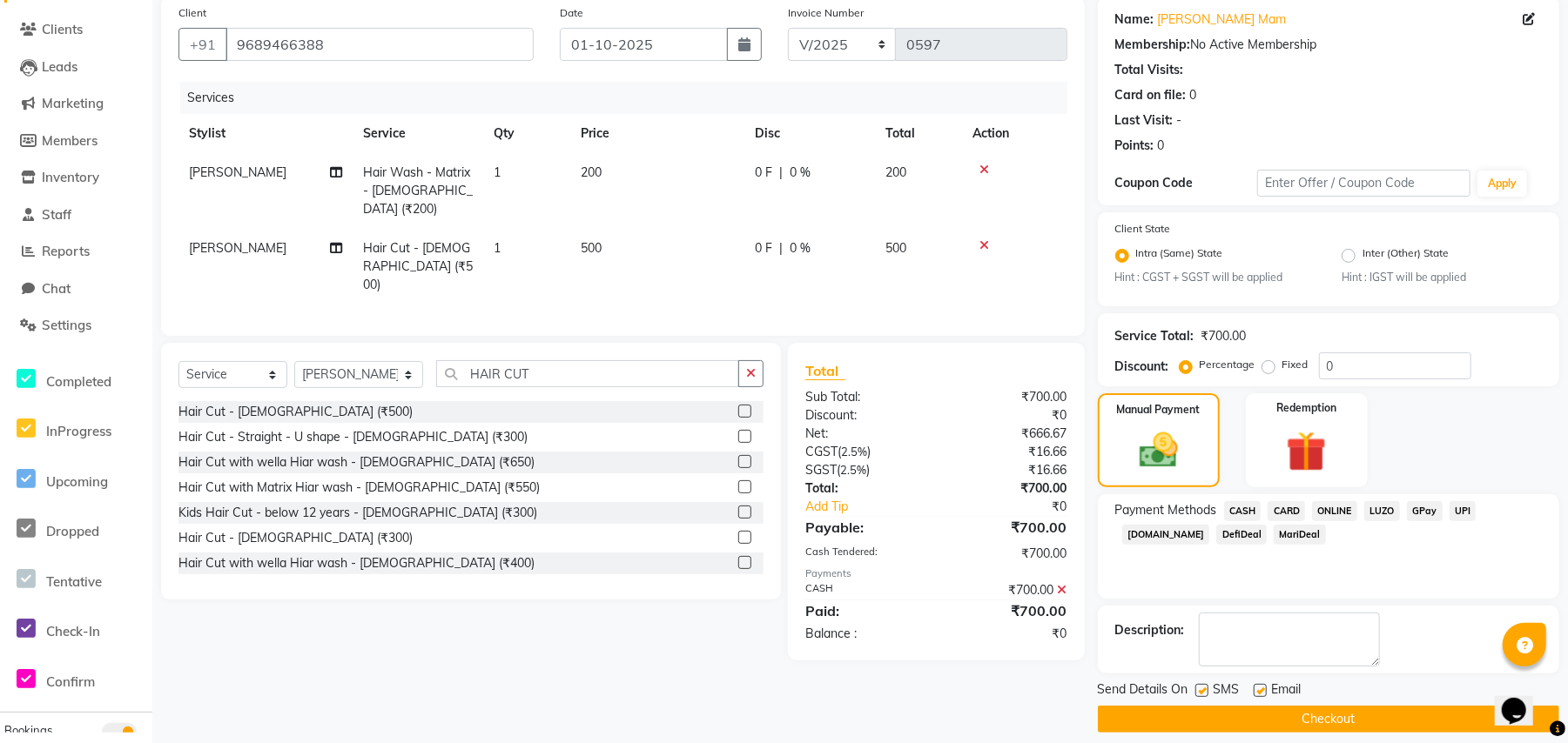
scroll to position [150, 0]
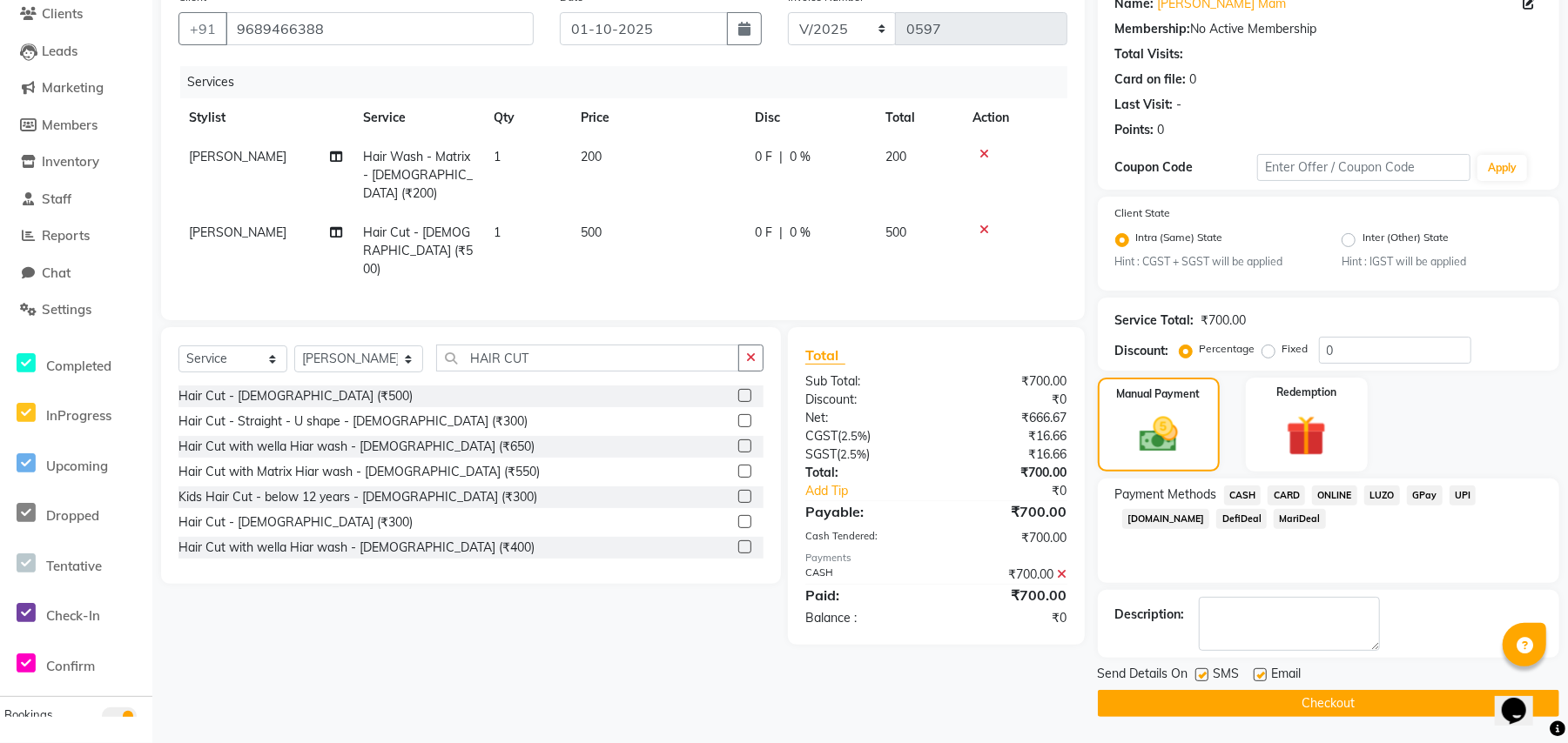
click at [1296, 693] on button "Checkout" at bounding box center [1328, 704] width 461 height 27
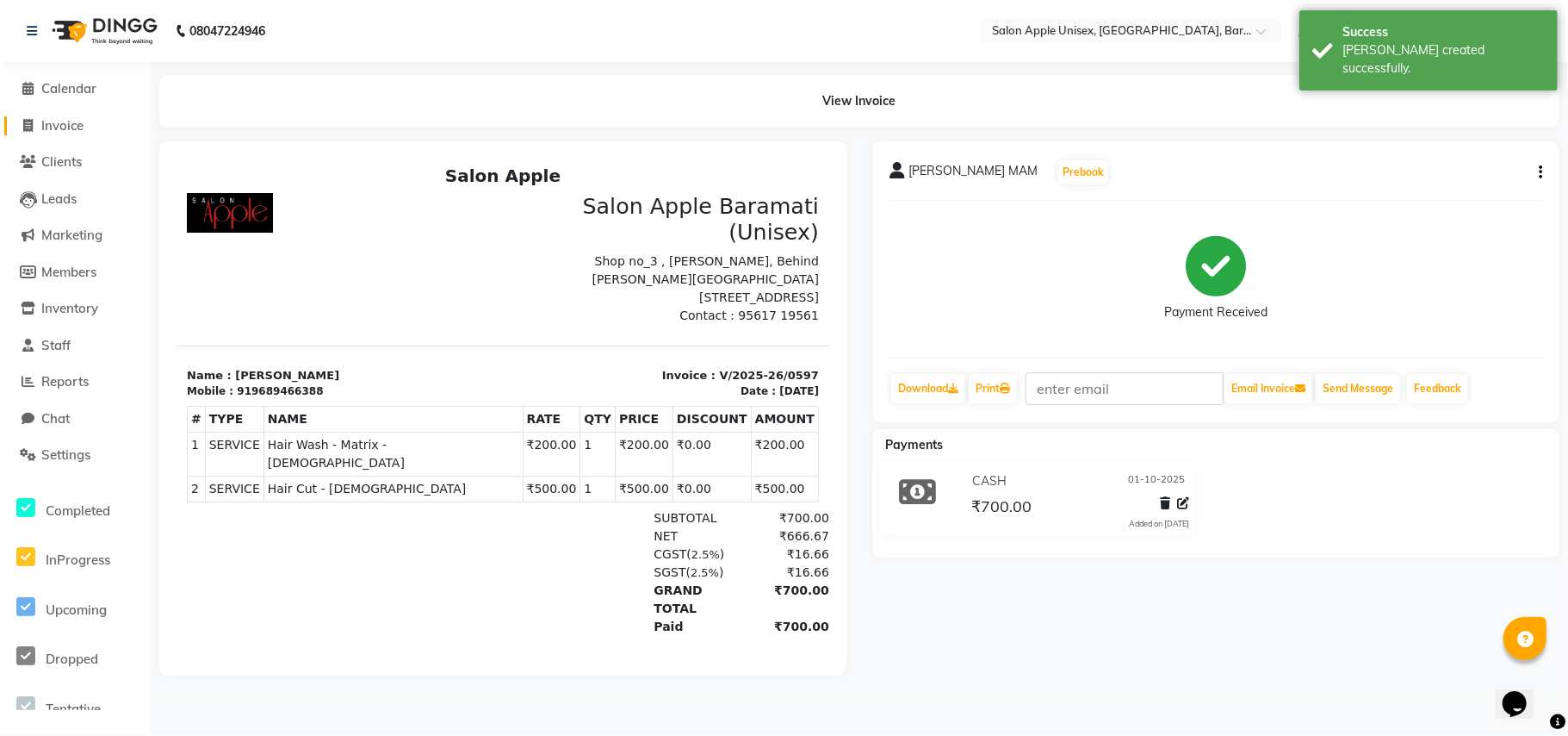
click at [51, 128] on span "Invoice" at bounding box center [63, 125] width 43 height 16
select select "service"
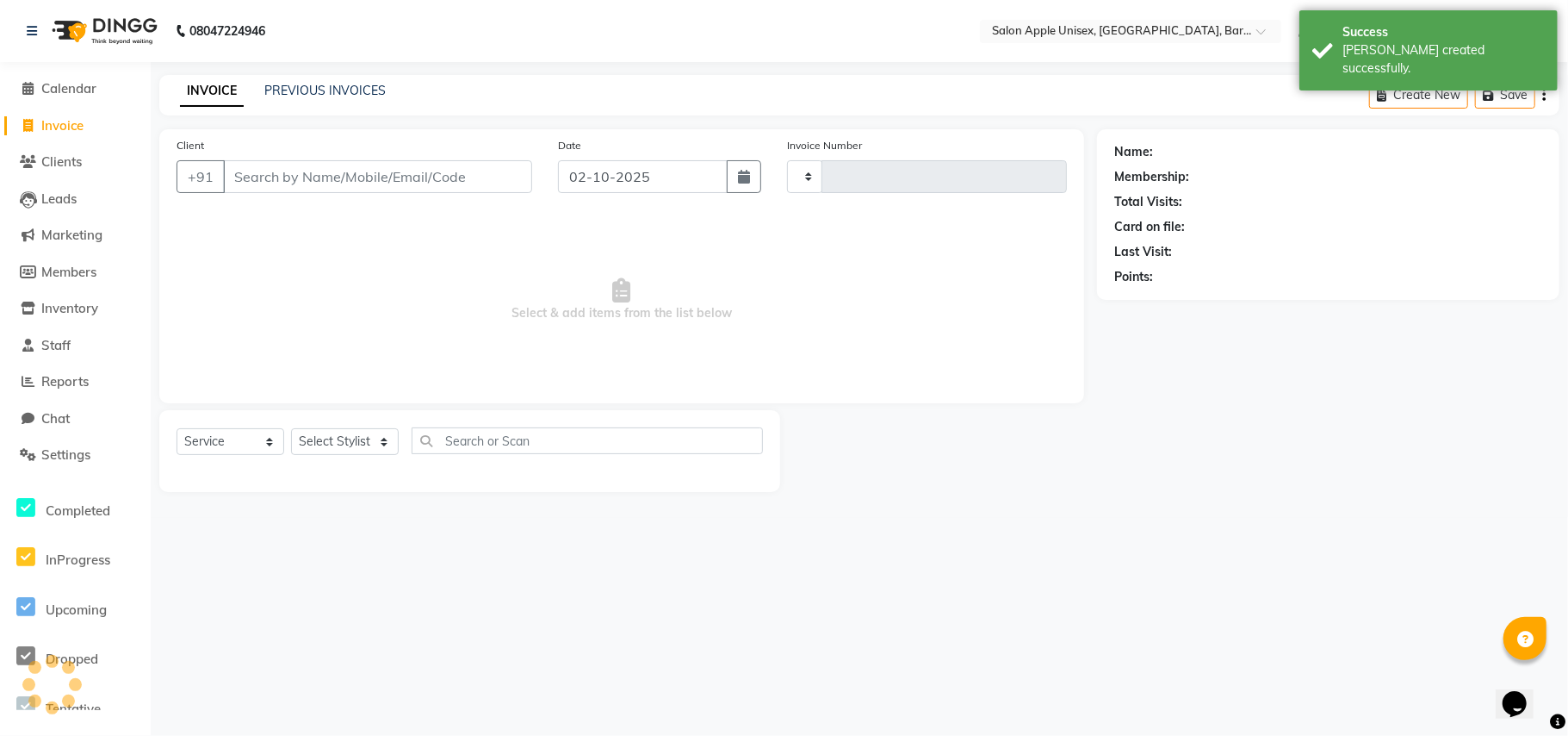
type input "0598"
select select "4957"
click at [245, 175] on input "Client" at bounding box center [377, 176] width 309 height 33
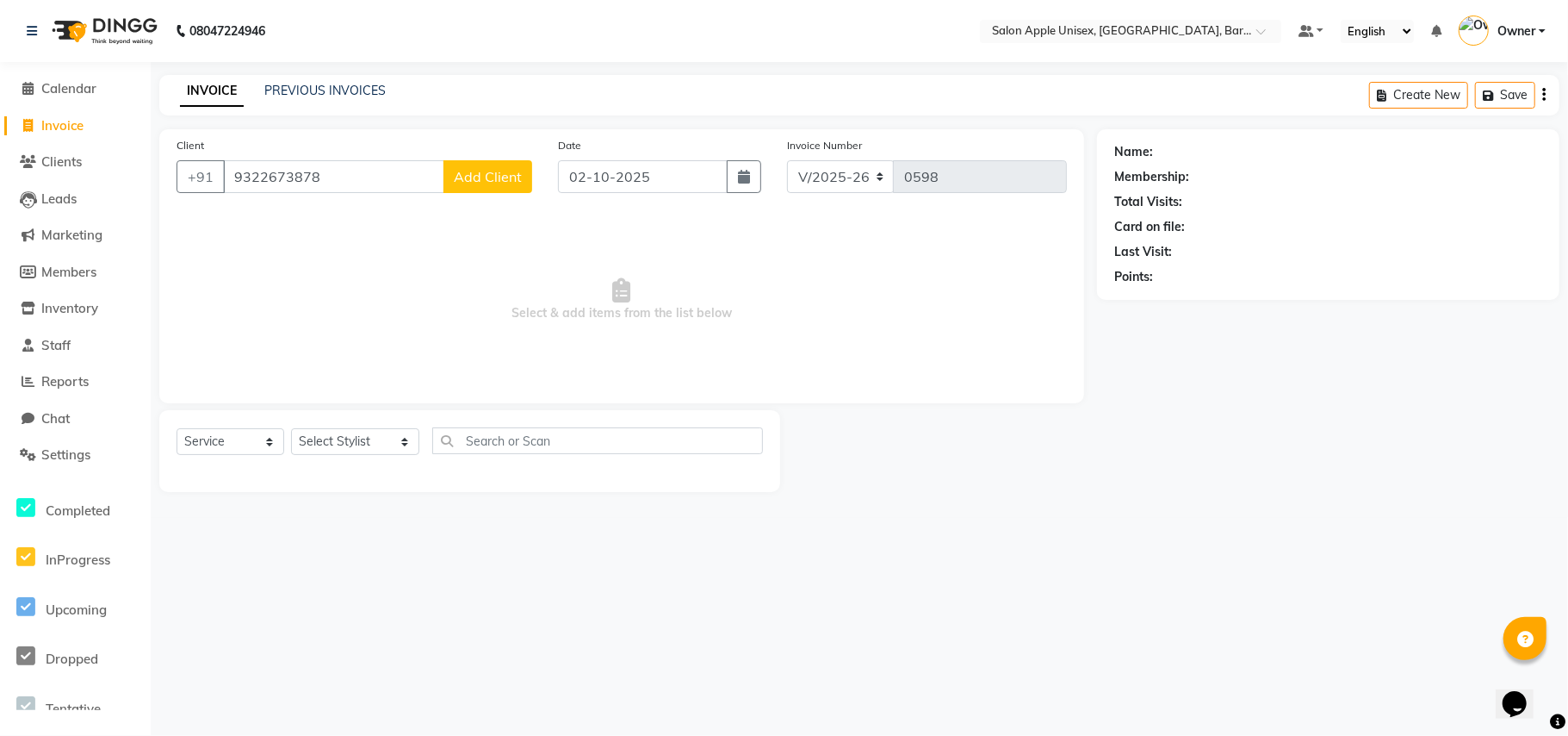
type input "9322673878"
click at [489, 177] on span "Add Client" at bounding box center [487, 176] width 68 height 17
select select "22"
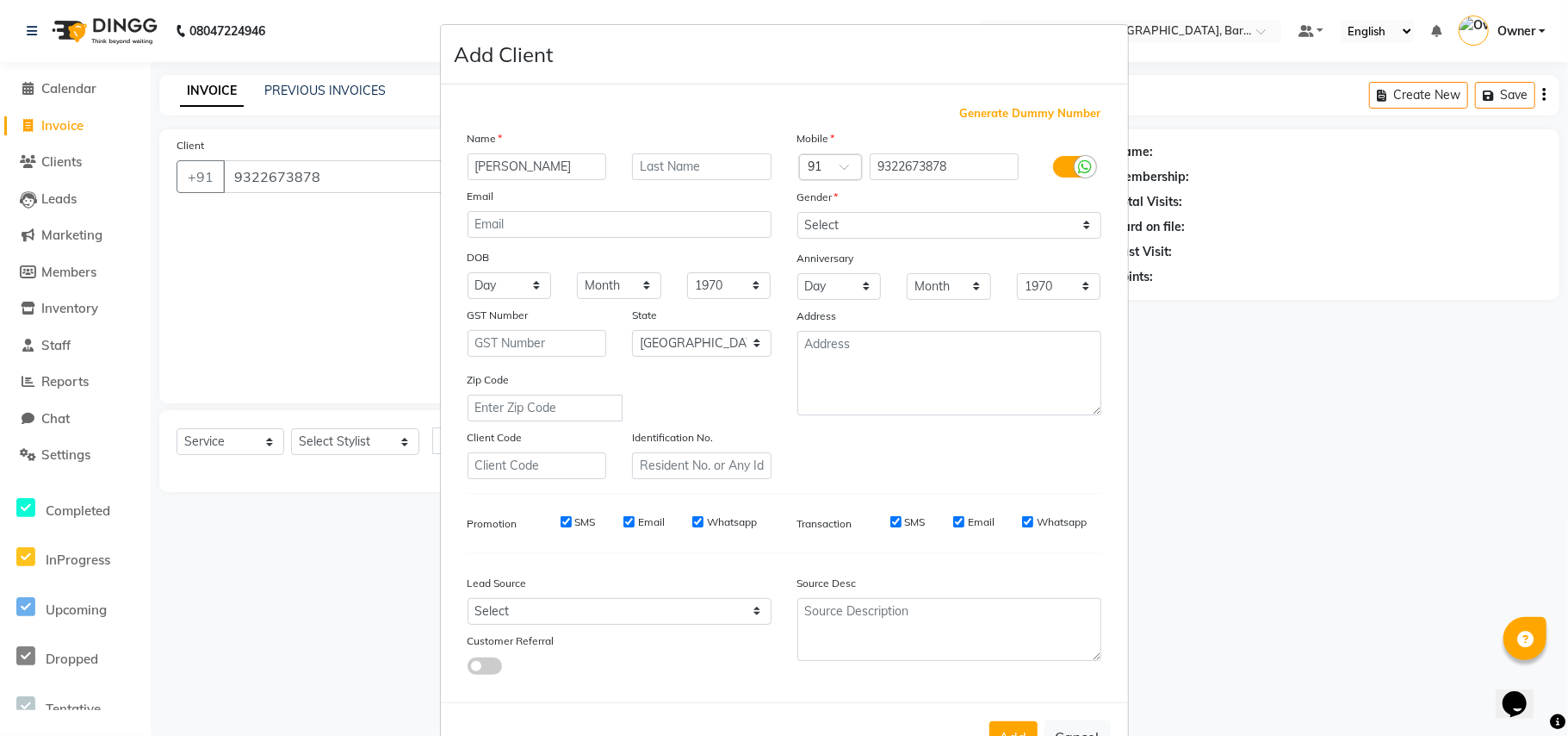
type input "[PERSON_NAME]"
type input "O"
type input "[PERSON_NAME]"
drag, startPoint x: 899, startPoint y: 224, endPoint x: 894, endPoint y: 235, distance: 12.1
click at [899, 224] on select "Select [DEMOGRAPHIC_DATA] [DEMOGRAPHIC_DATA] Other Prefer Not To Say" at bounding box center [950, 226] width 304 height 27
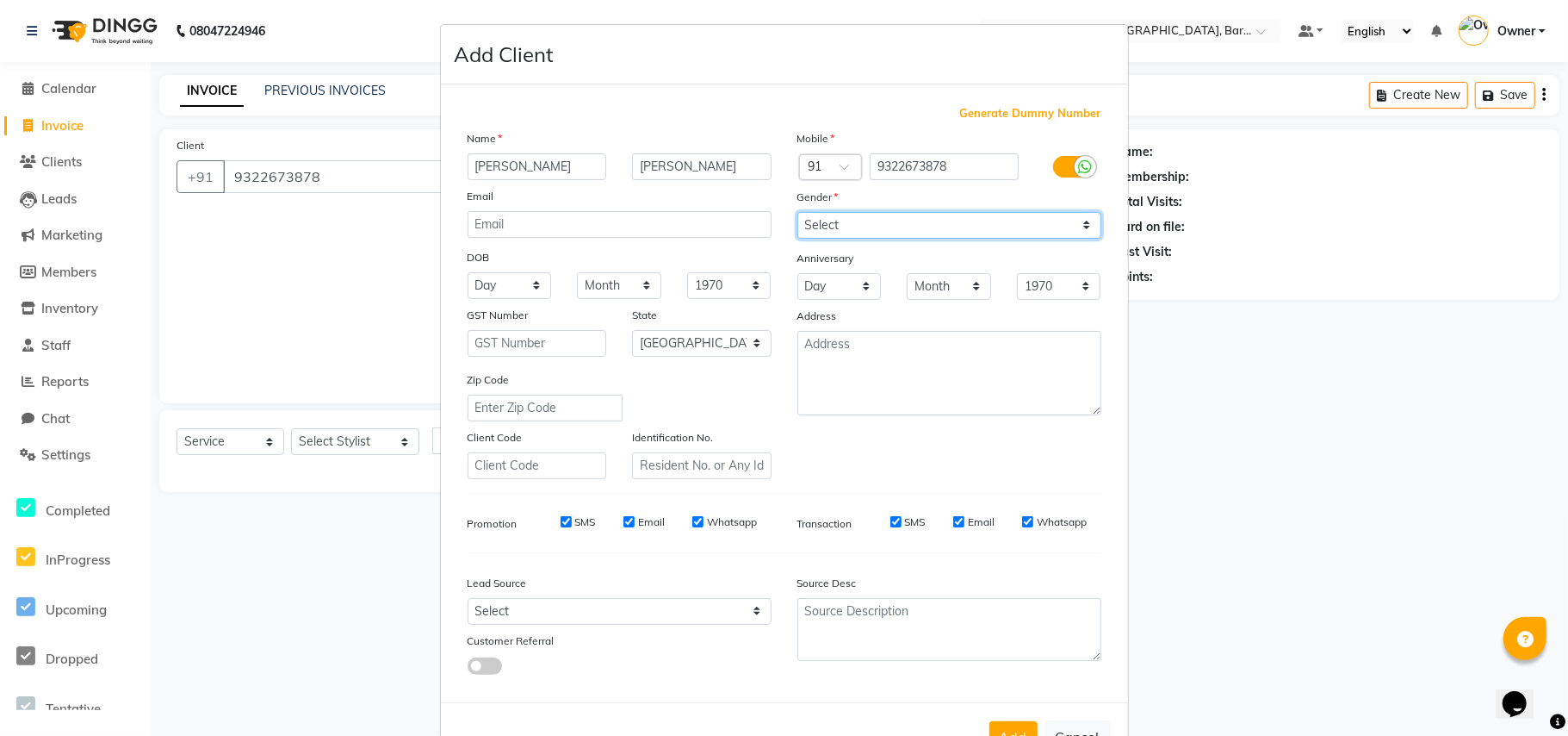
select select "[DEMOGRAPHIC_DATA]"
click at [798, 212] on select "Select [DEMOGRAPHIC_DATA] [DEMOGRAPHIC_DATA] Other Prefer Not To Say" at bounding box center [950, 226] width 304 height 27
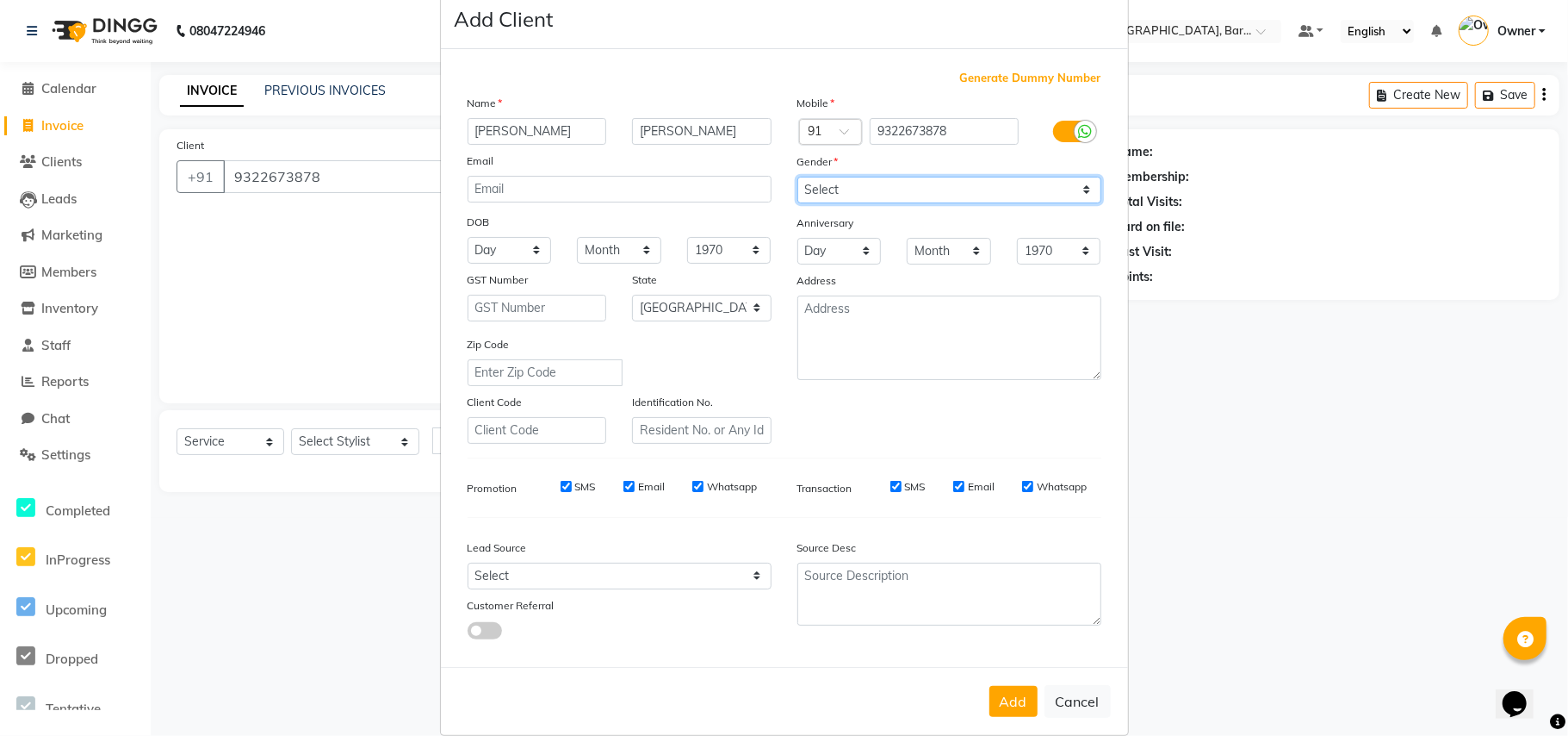
scroll to position [55, 0]
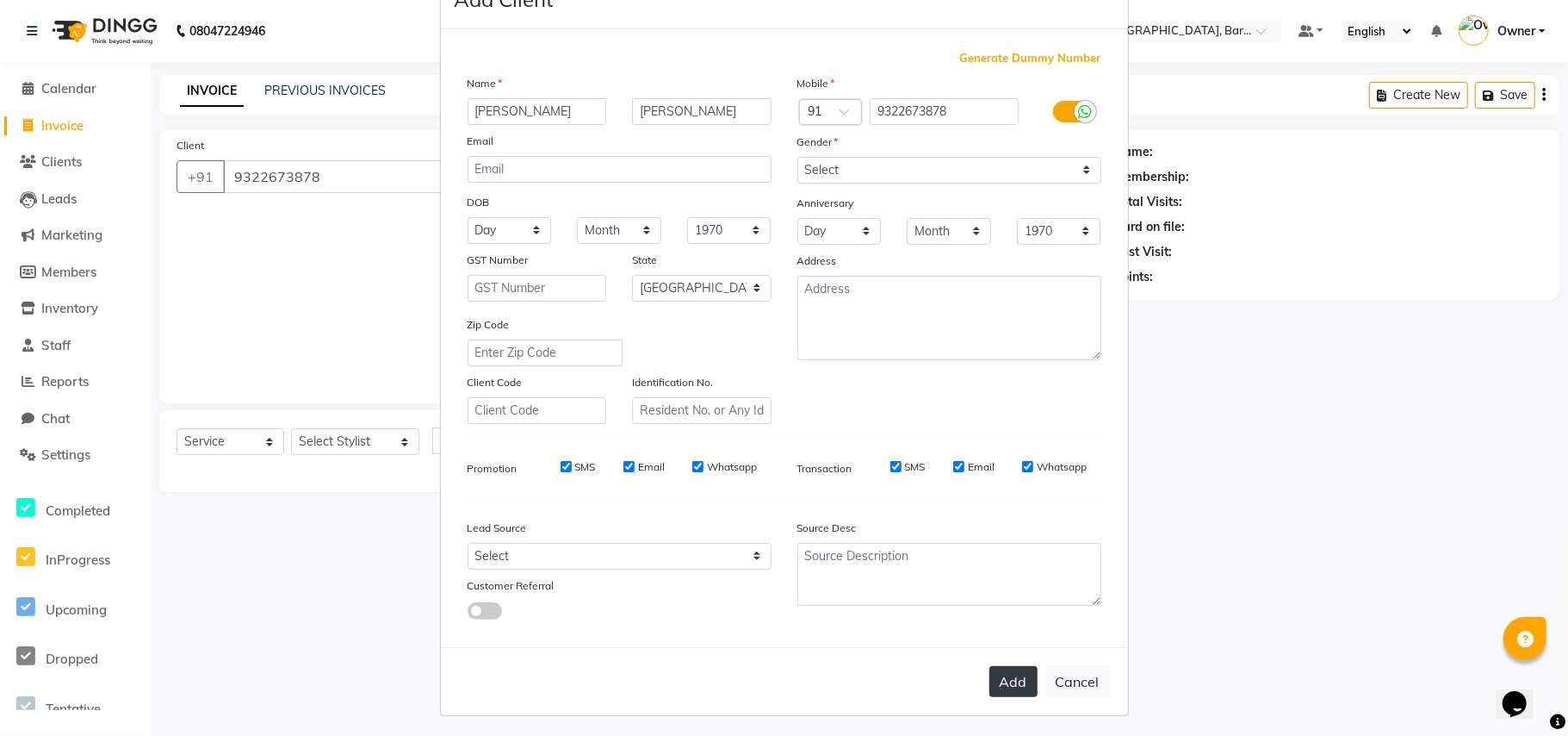
click at [1013, 677] on button "Add" at bounding box center [1014, 682] width 48 height 31
select select
select select "null"
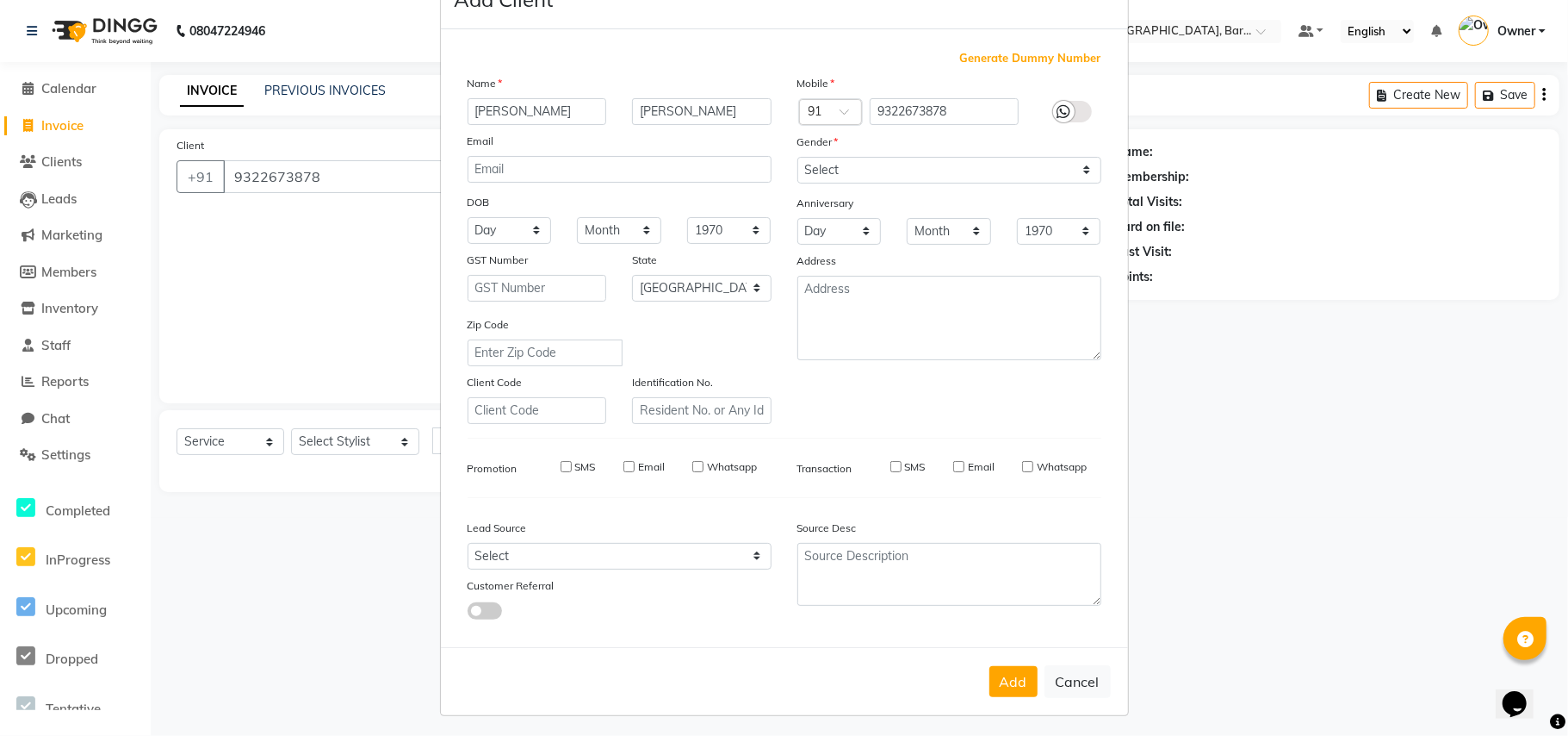
select select
checkbox input "false"
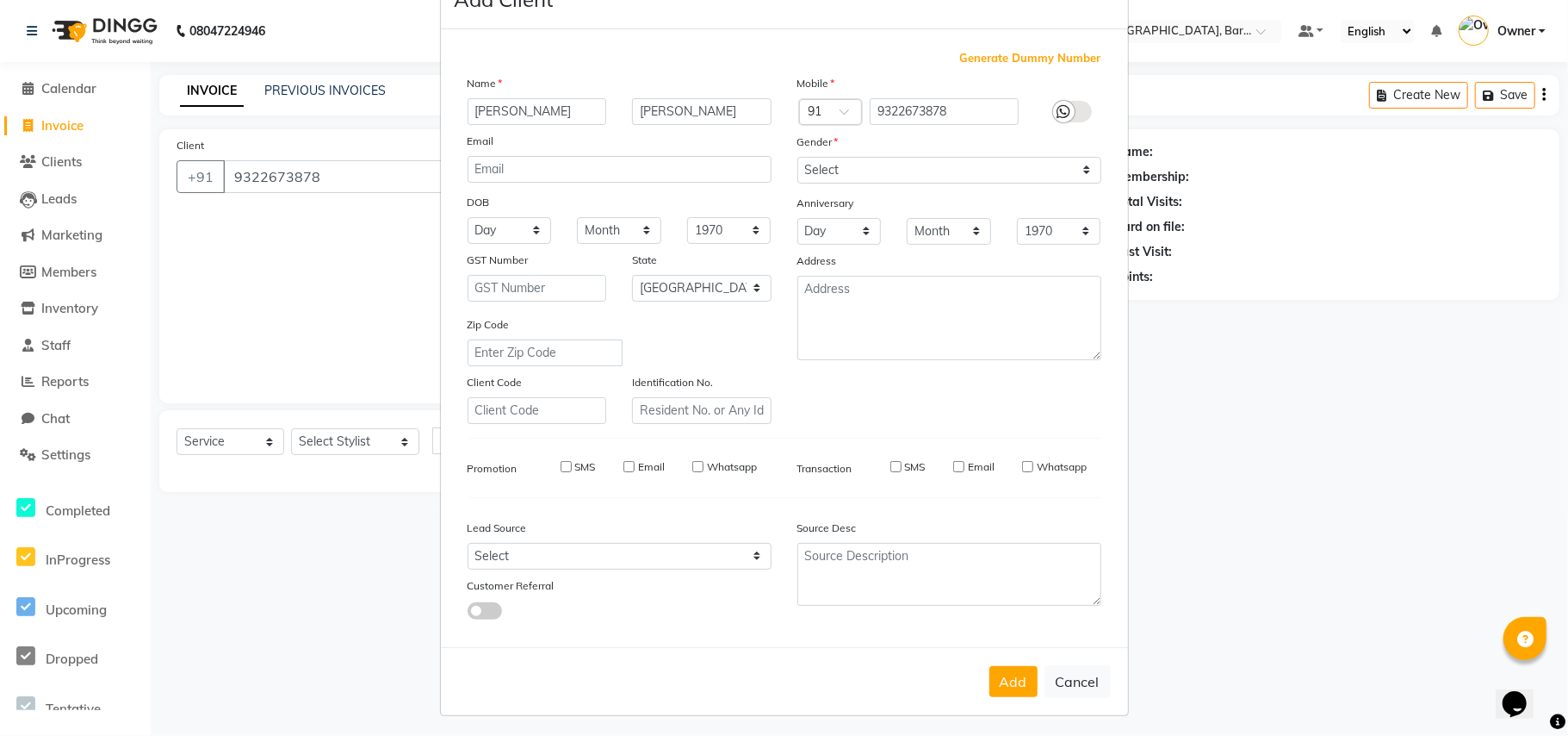
checkbox input "false"
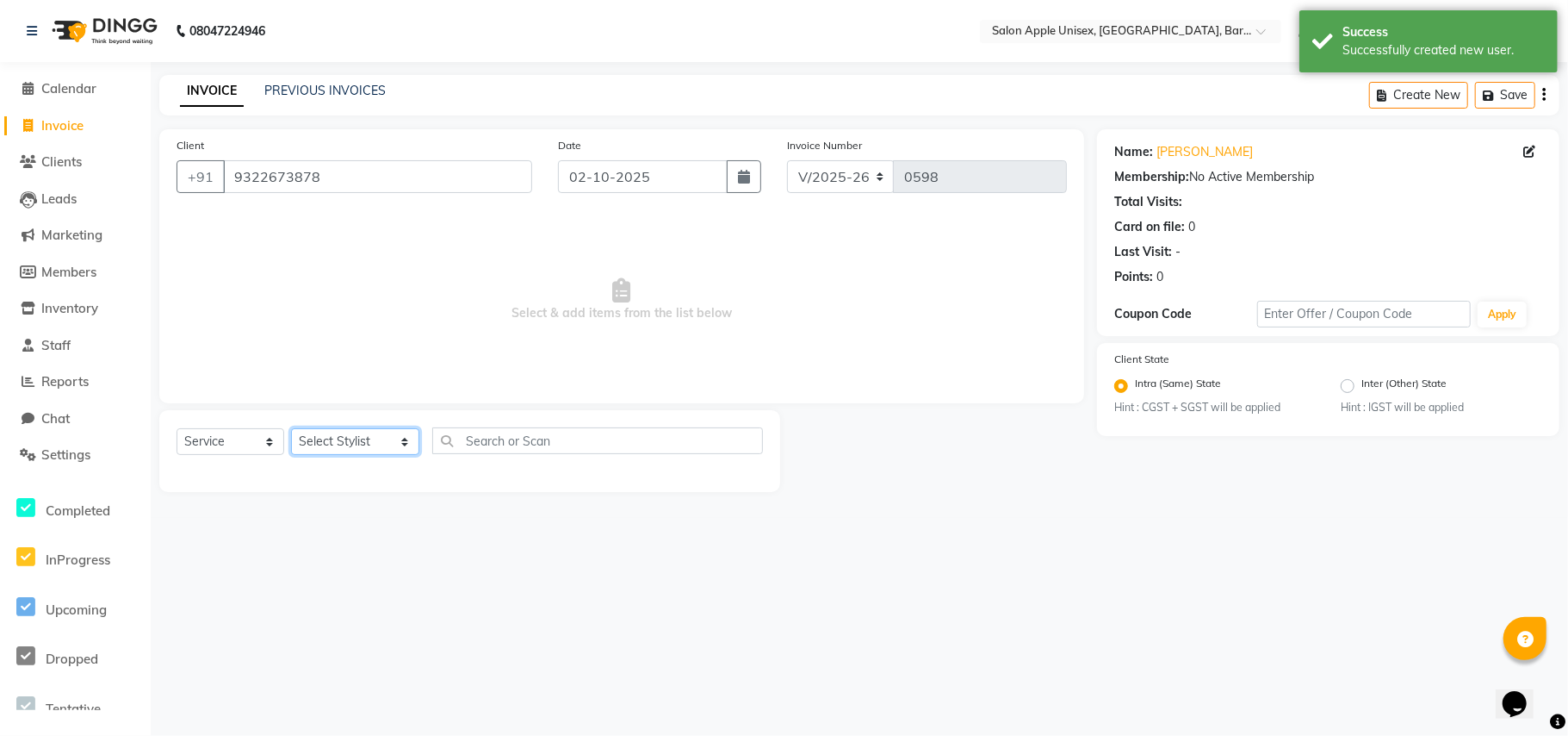
click at [360, 441] on select "Select Stylist [PERSON_NAME] [PERSON_NAME] [PERSON_NAME] [PERSON_NAME] Owner [P…" at bounding box center [355, 442] width 128 height 27
select select "53305"
click at [291, 429] on select "Select Stylist [PERSON_NAME] [PERSON_NAME] [PERSON_NAME] [PERSON_NAME] Owner [P…" at bounding box center [355, 442] width 128 height 27
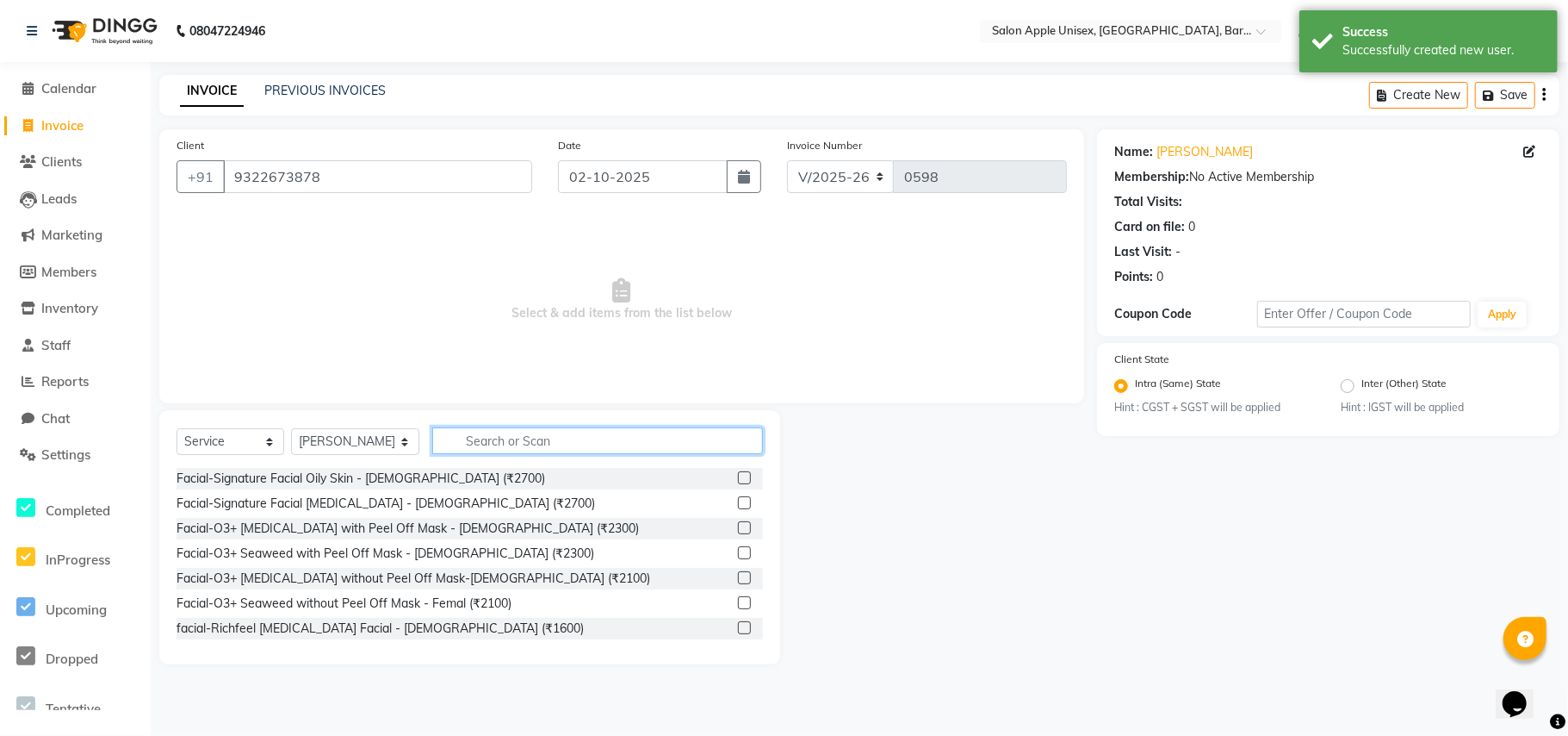
click at [465, 445] on input "text" at bounding box center [597, 441] width 330 height 27
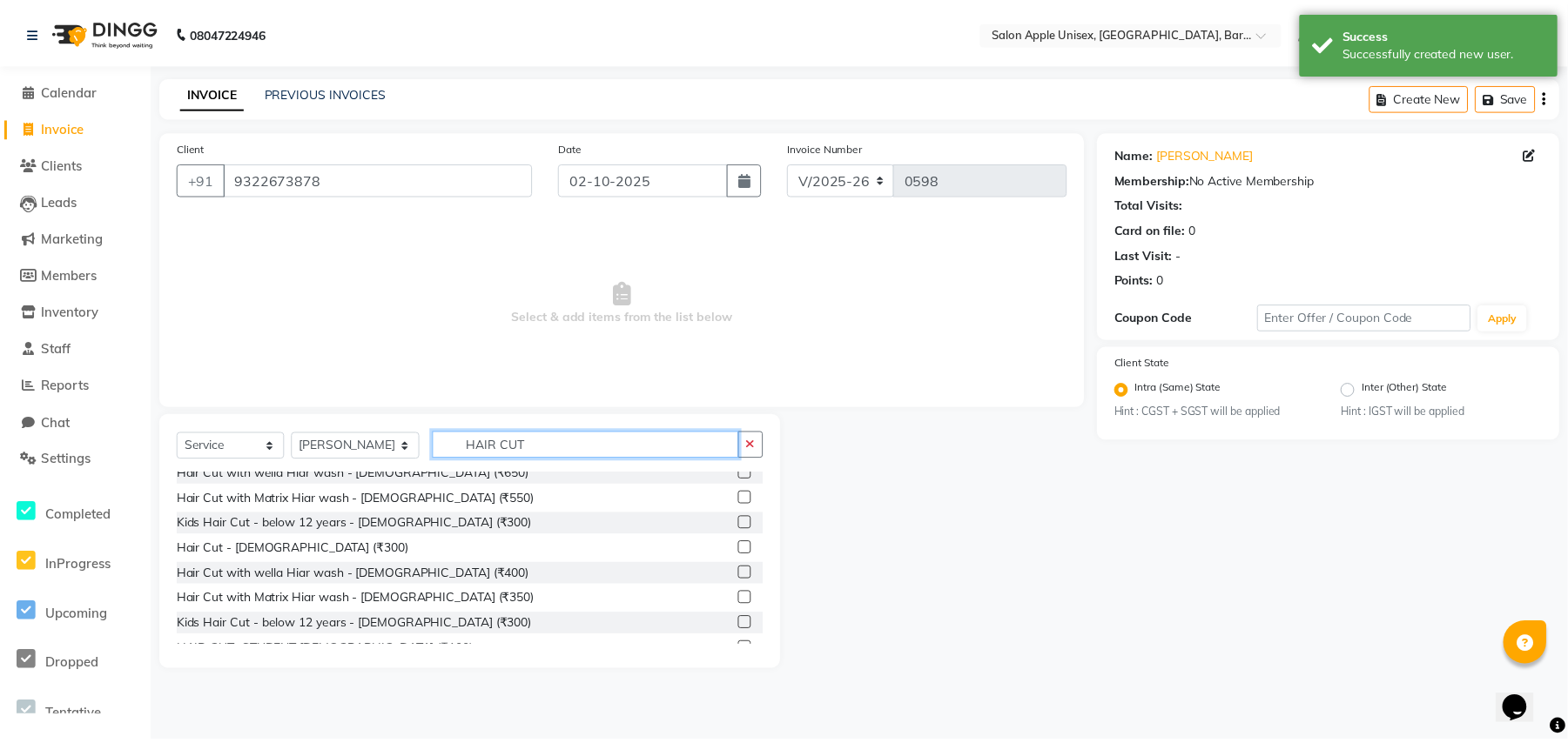
scroll to position [116, 0]
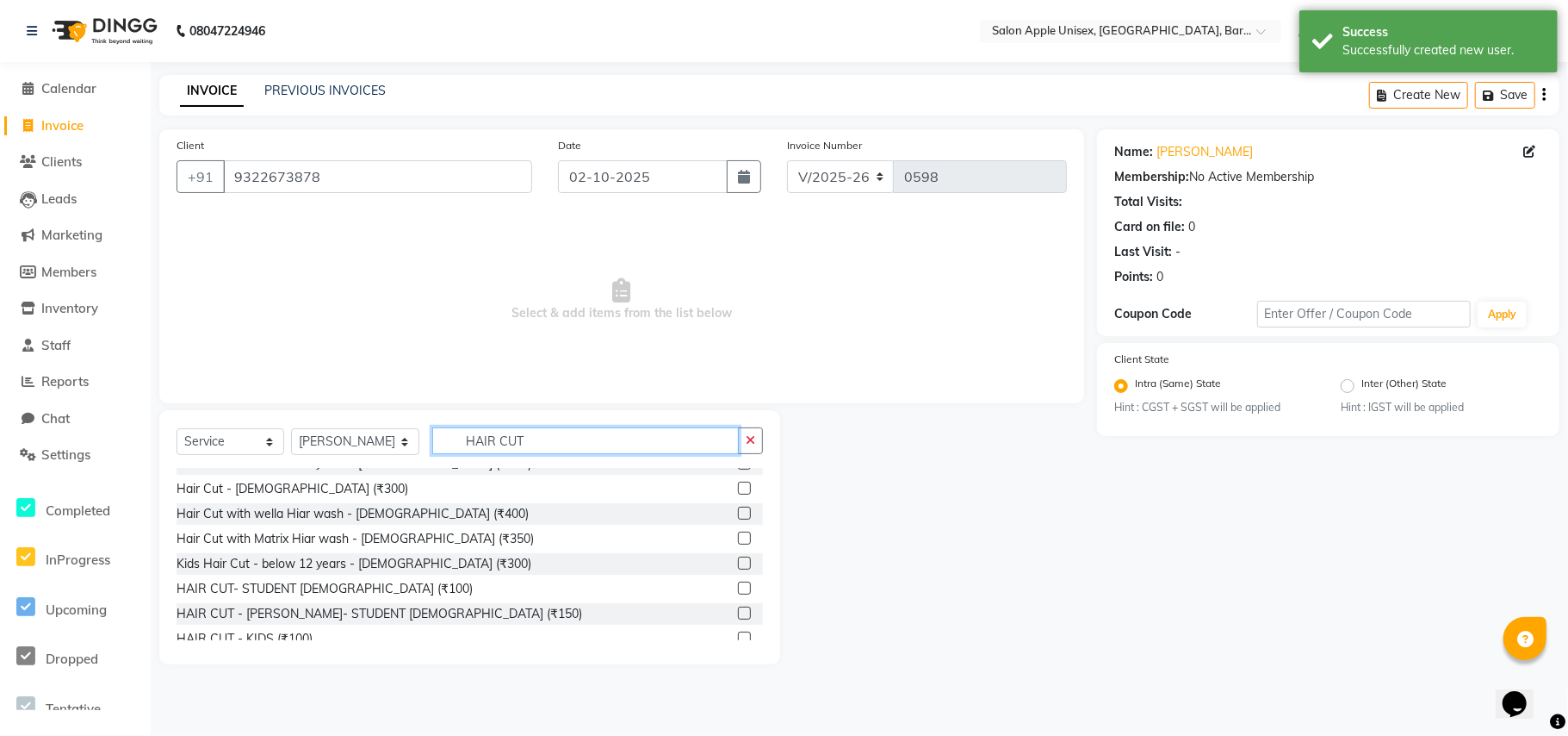
type input "HAIR CUT"
click at [315, 576] on div "Hair Cut - [DEMOGRAPHIC_DATA] (₹500) Hair Cut - Straight - U shape - [DEMOGRAPH…" at bounding box center [469, 555] width 586 height 173
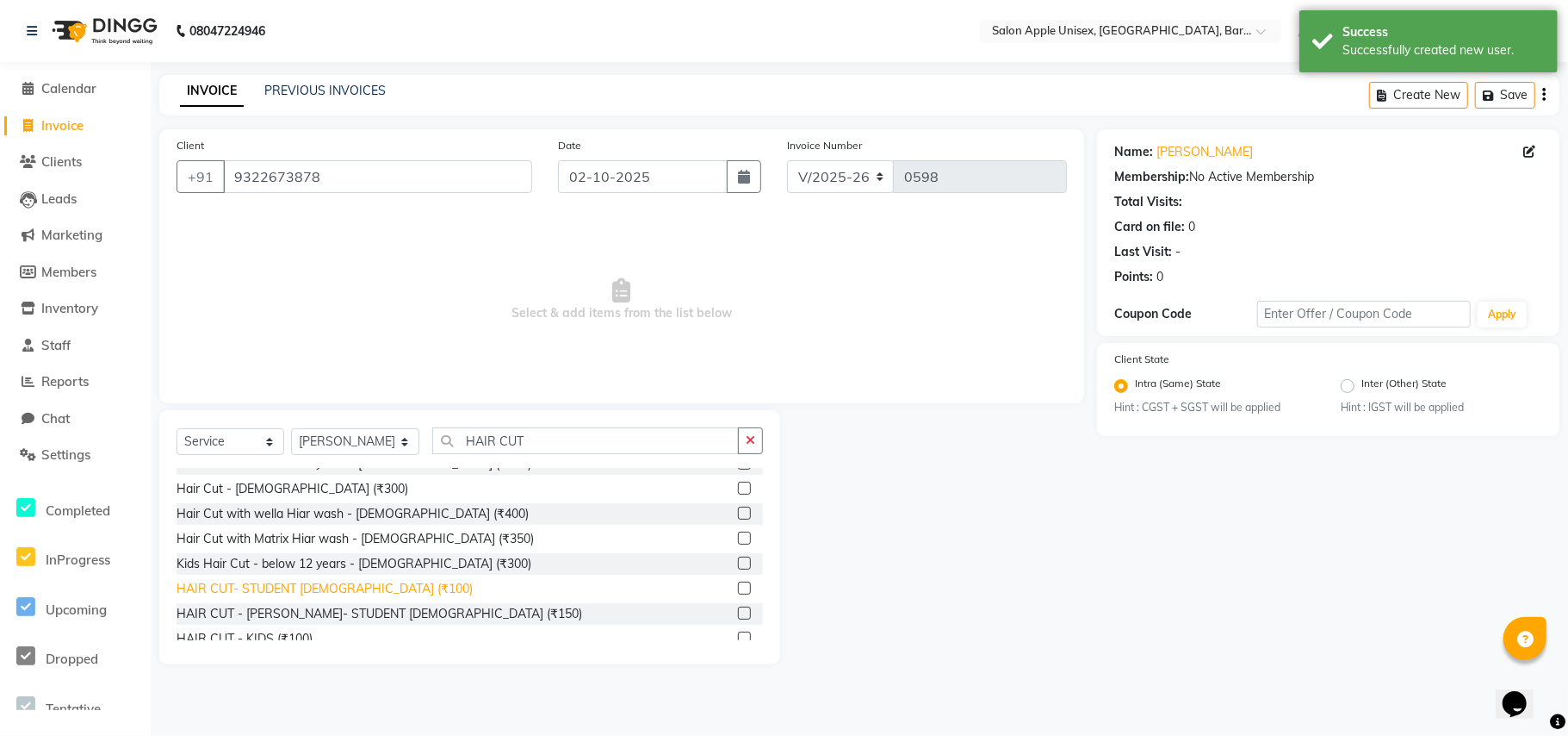
click at [314, 583] on div "HAIR CUT- STUDENT [DEMOGRAPHIC_DATA] (₹100)" at bounding box center [325, 589] width 297 height 18
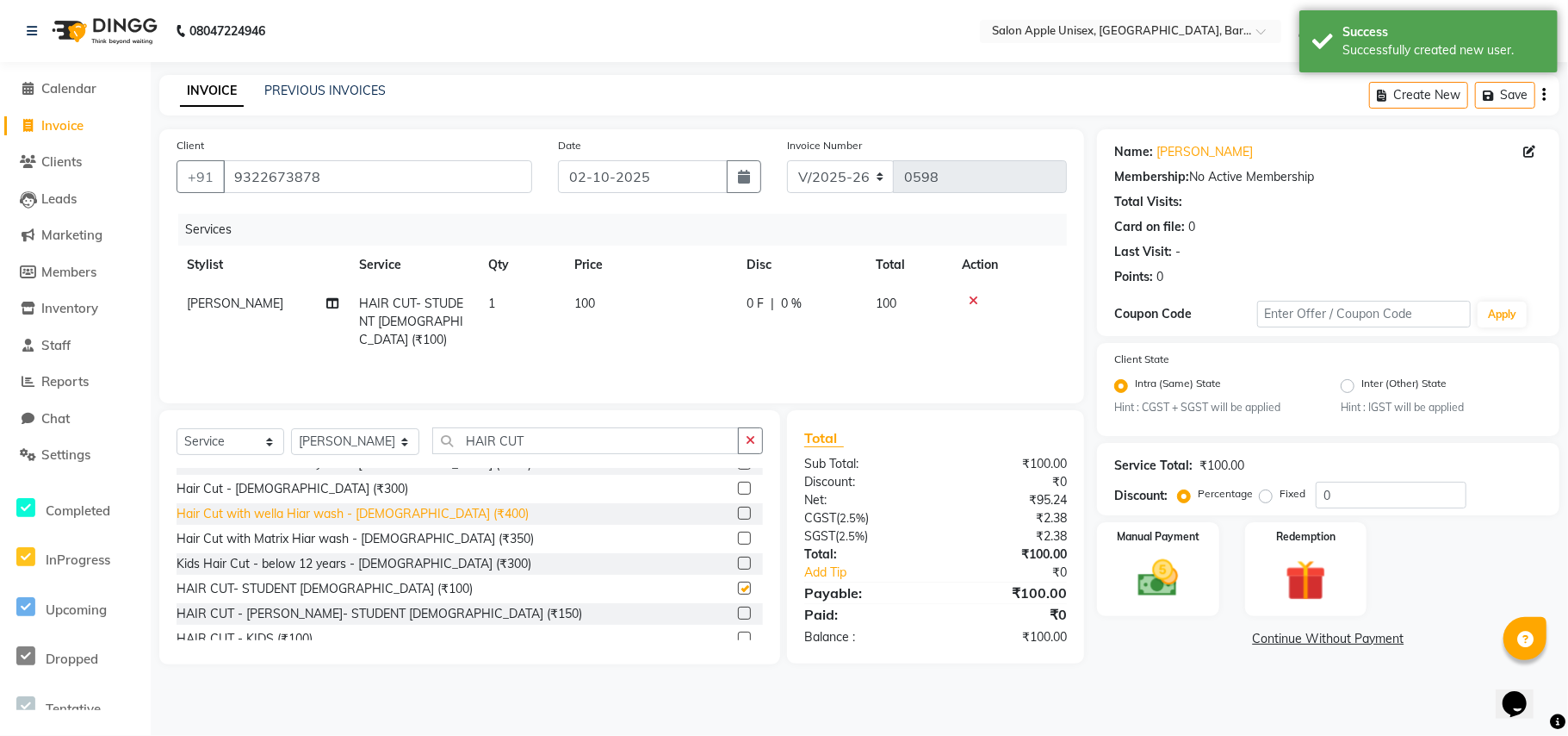
checkbox input "false"
click at [629, 176] on input "02-10-2025" at bounding box center [643, 176] width 170 height 33
select select "10"
select select "2025"
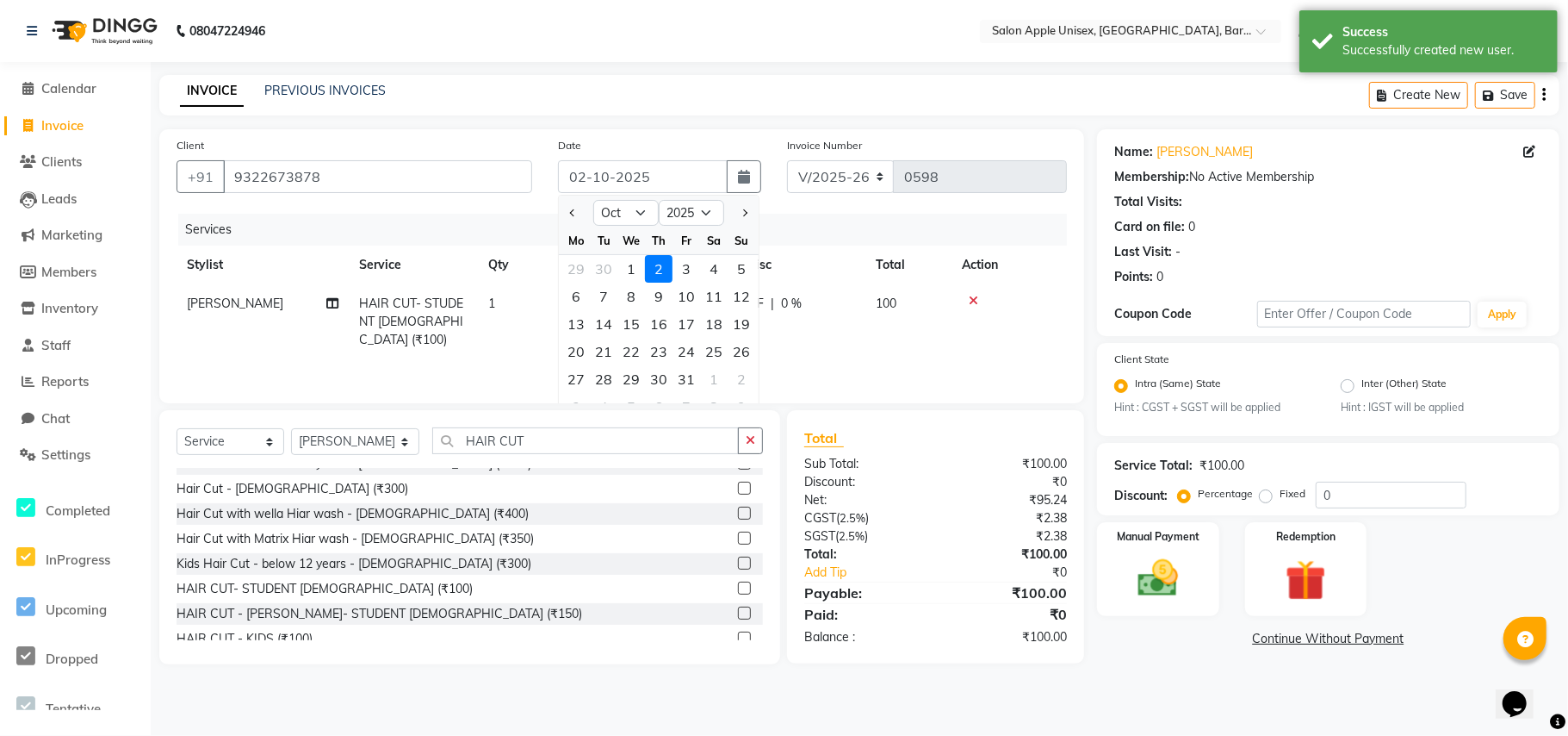
click at [631, 267] on div "1" at bounding box center [631, 269] width 27 height 27
type input "01-10-2025"
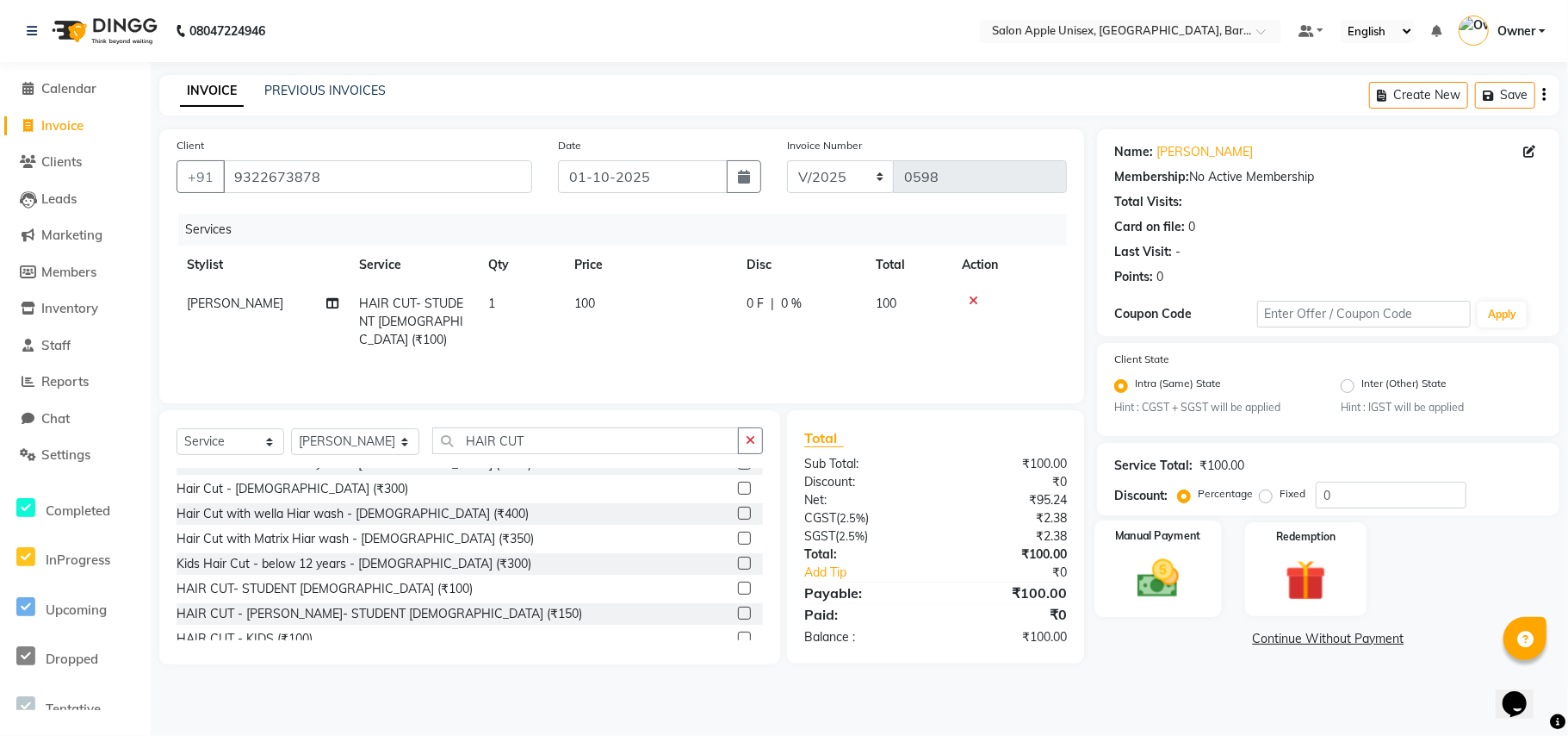
click at [1169, 588] on img at bounding box center [1158, 579] width 68 height 48
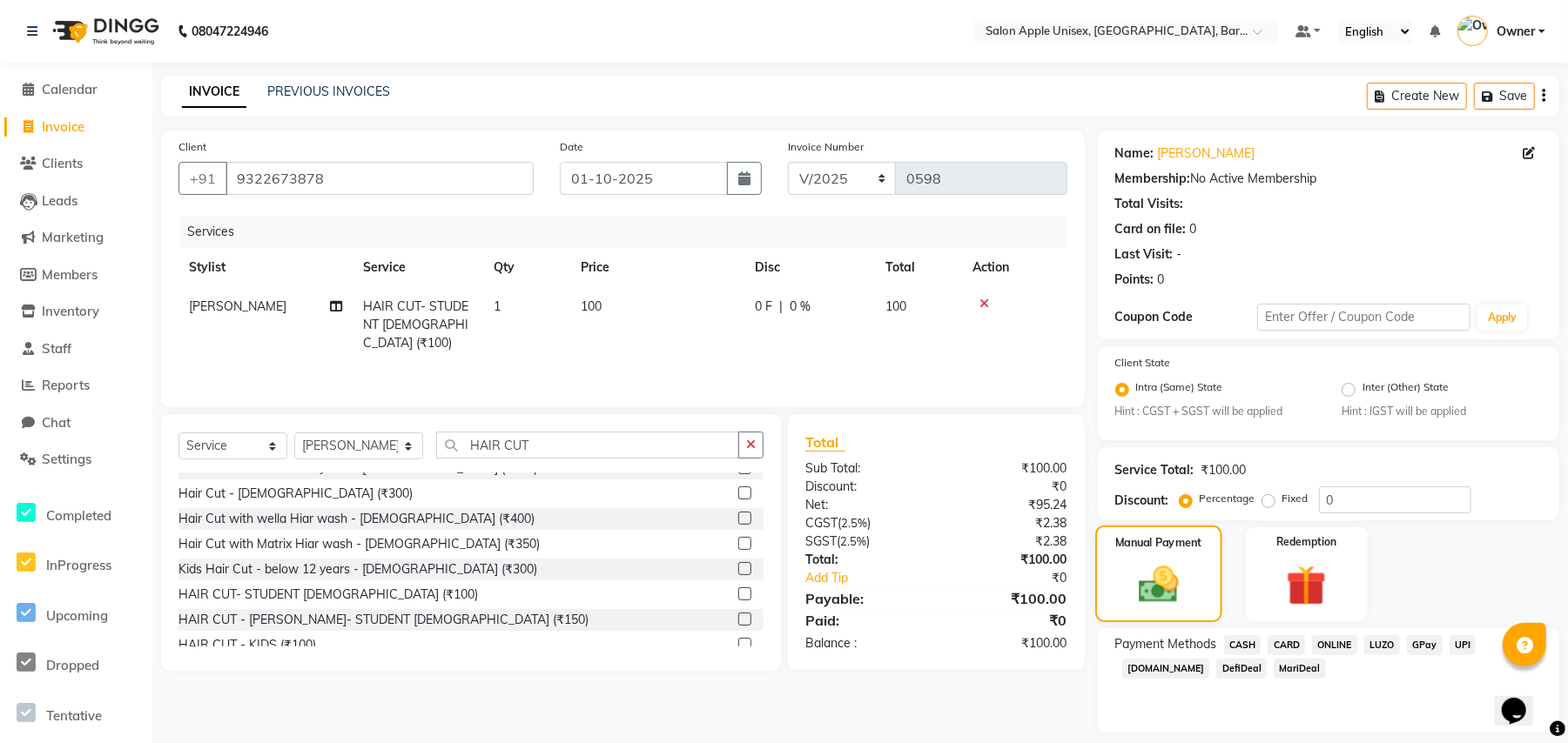
scroll to position [50, 0]
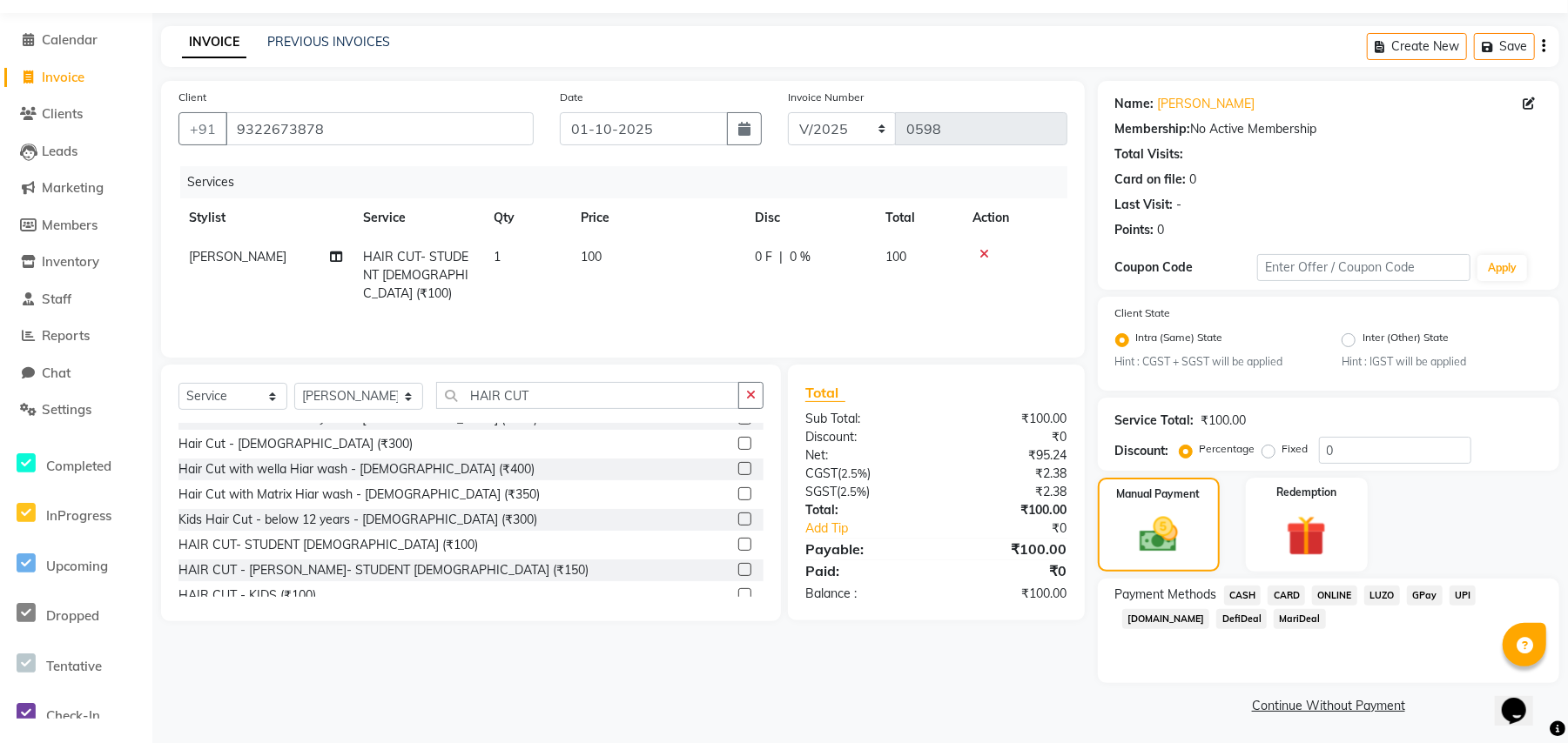
click at [1236, 596] on span "CASH" at bounding box center [1243, 595] width 37 height 20
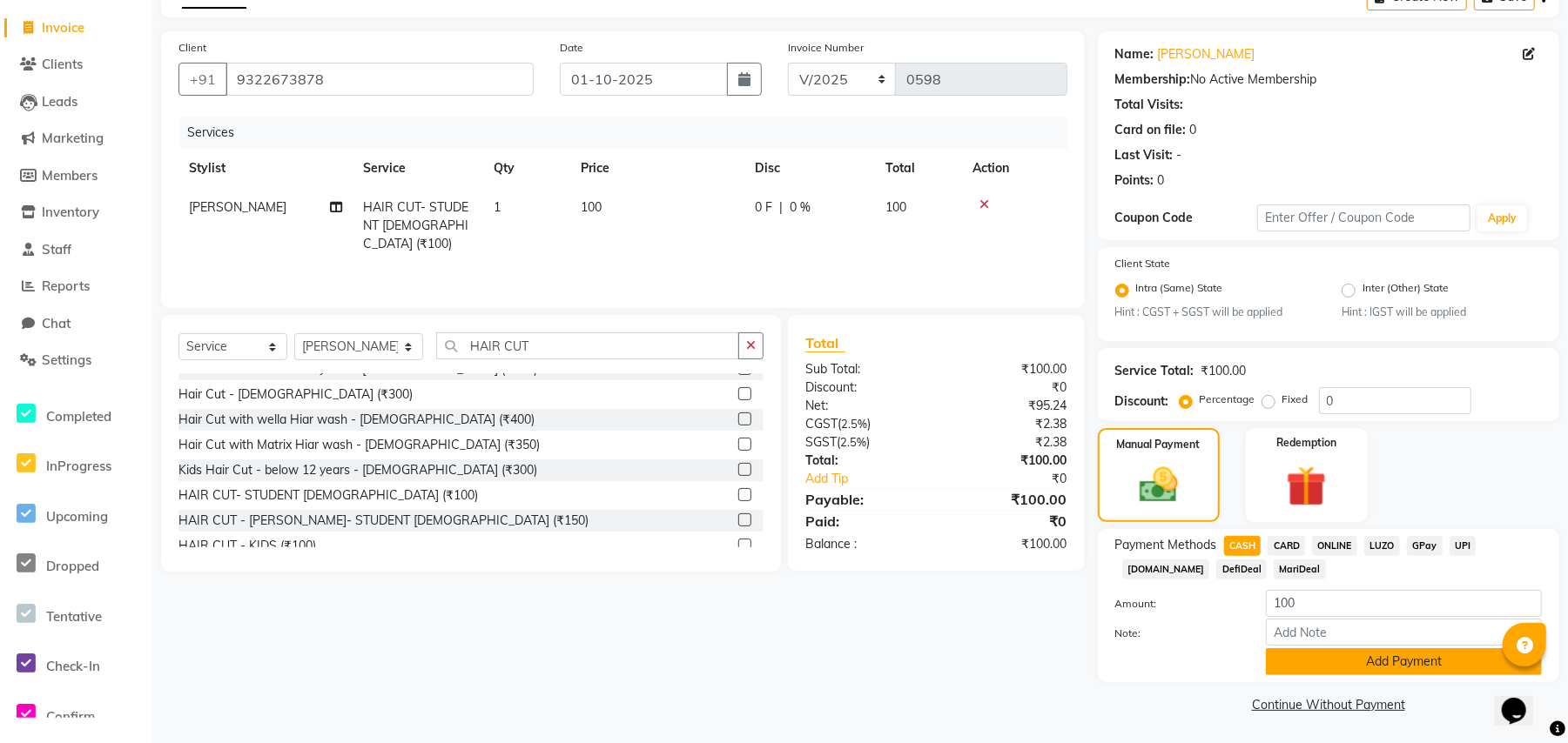
click at [1292, 661] on button "Add Payment" at bounding box center [1403, 662] width 276 height 27
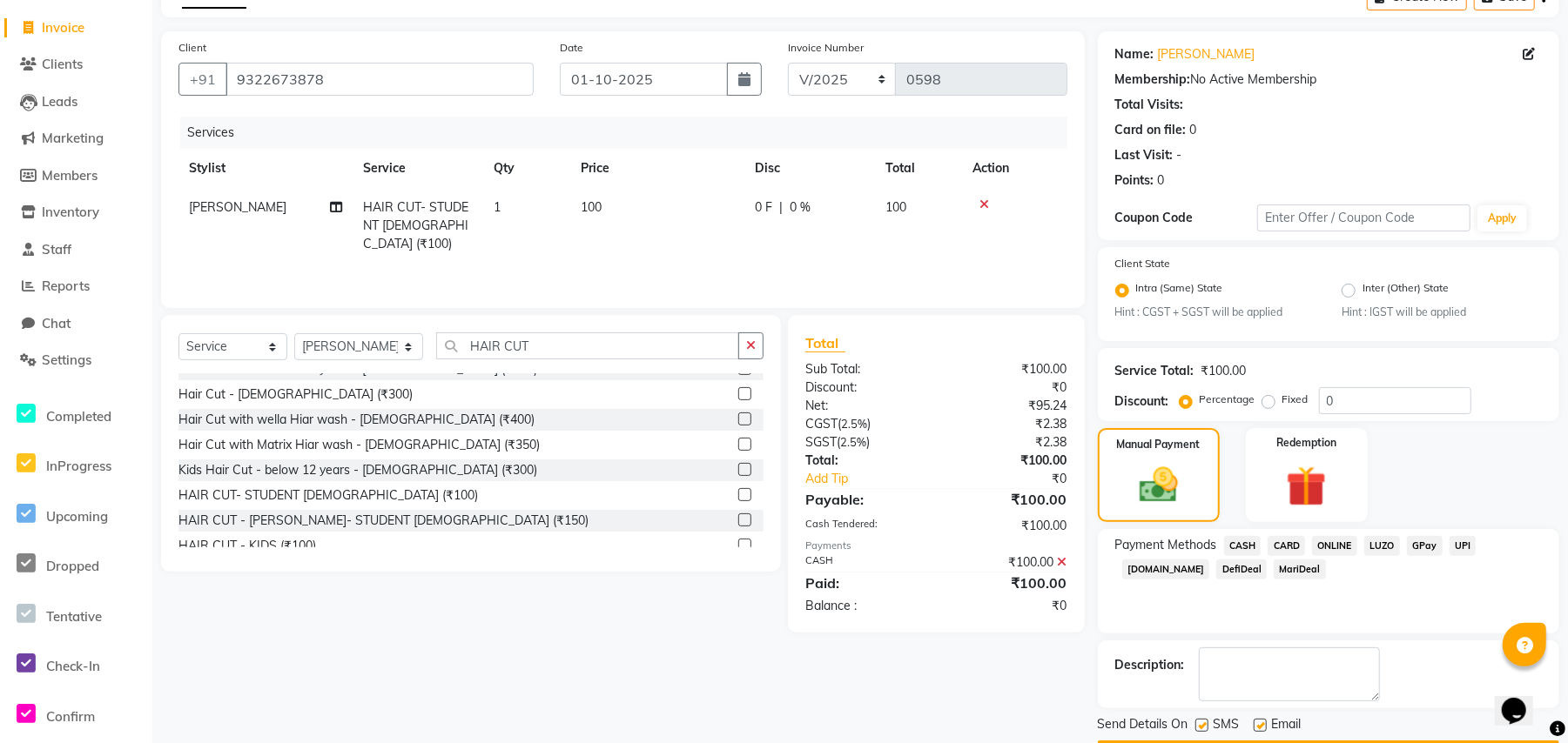
scroll to position [150, 0]
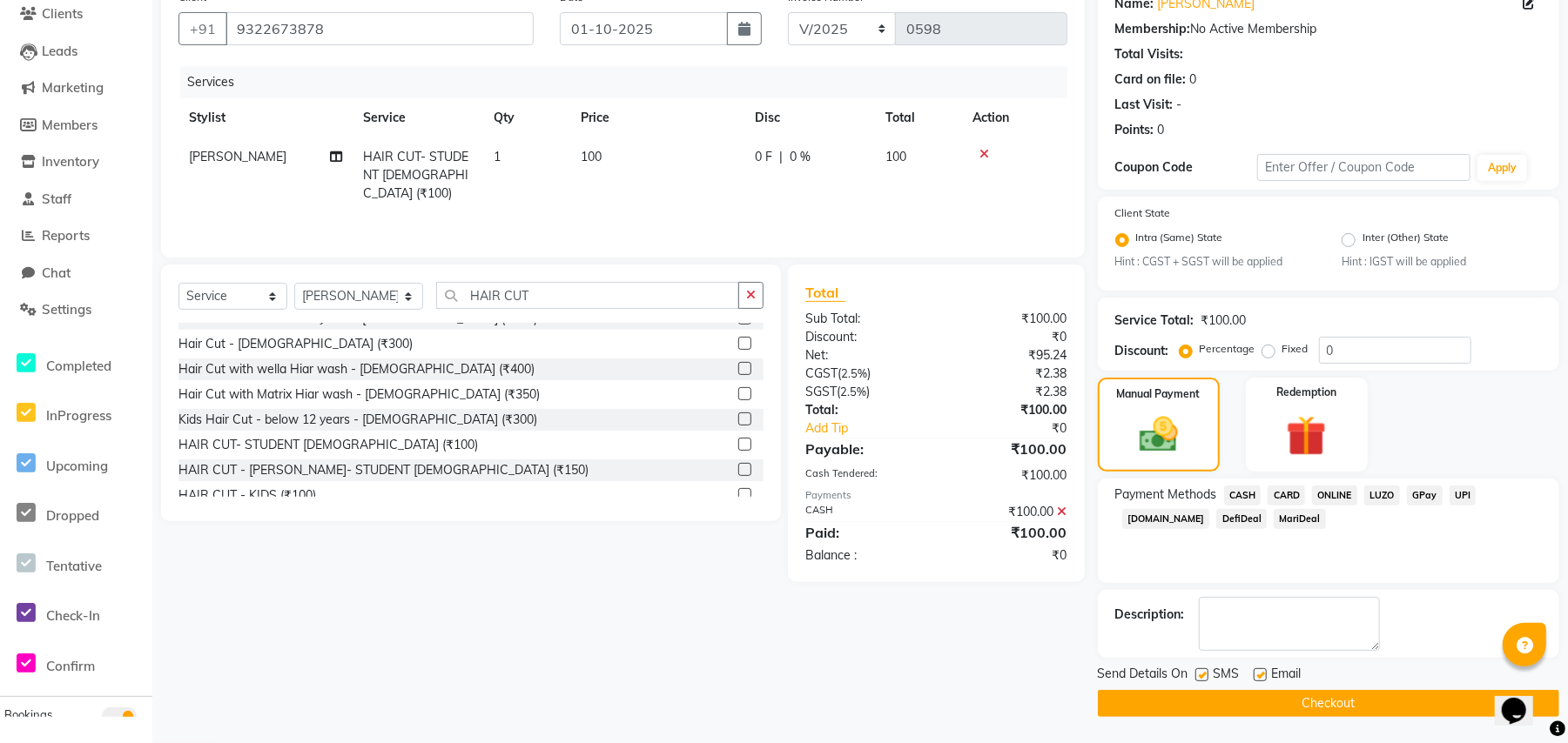
click at [1192, 698] on button "Checkout" at bounding box center [1328, 704] width 461 height 27
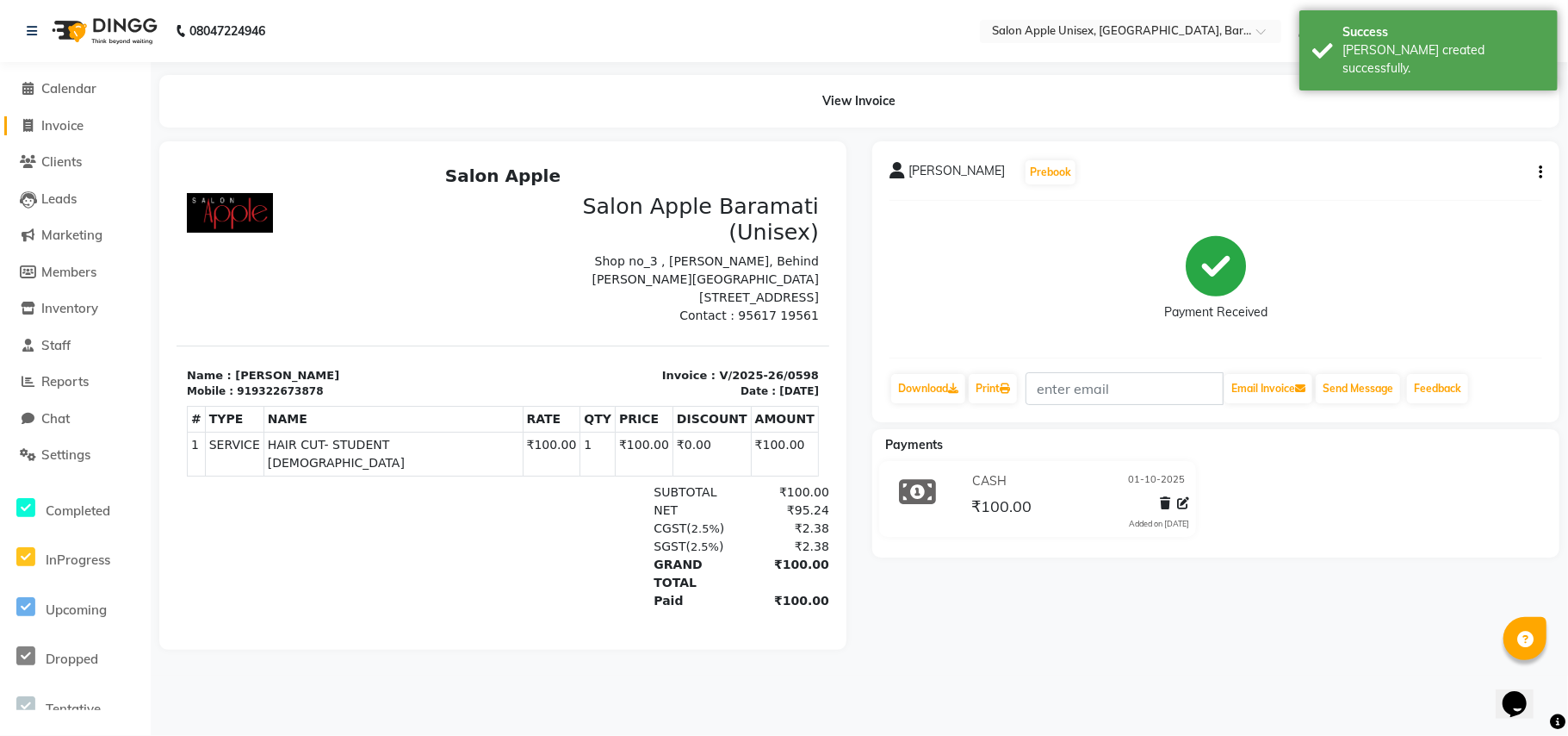
click at [67, 121] on span "Invoice" at bounding box center [63, 125] width 43 height 16
select select "4957"
select select "service"
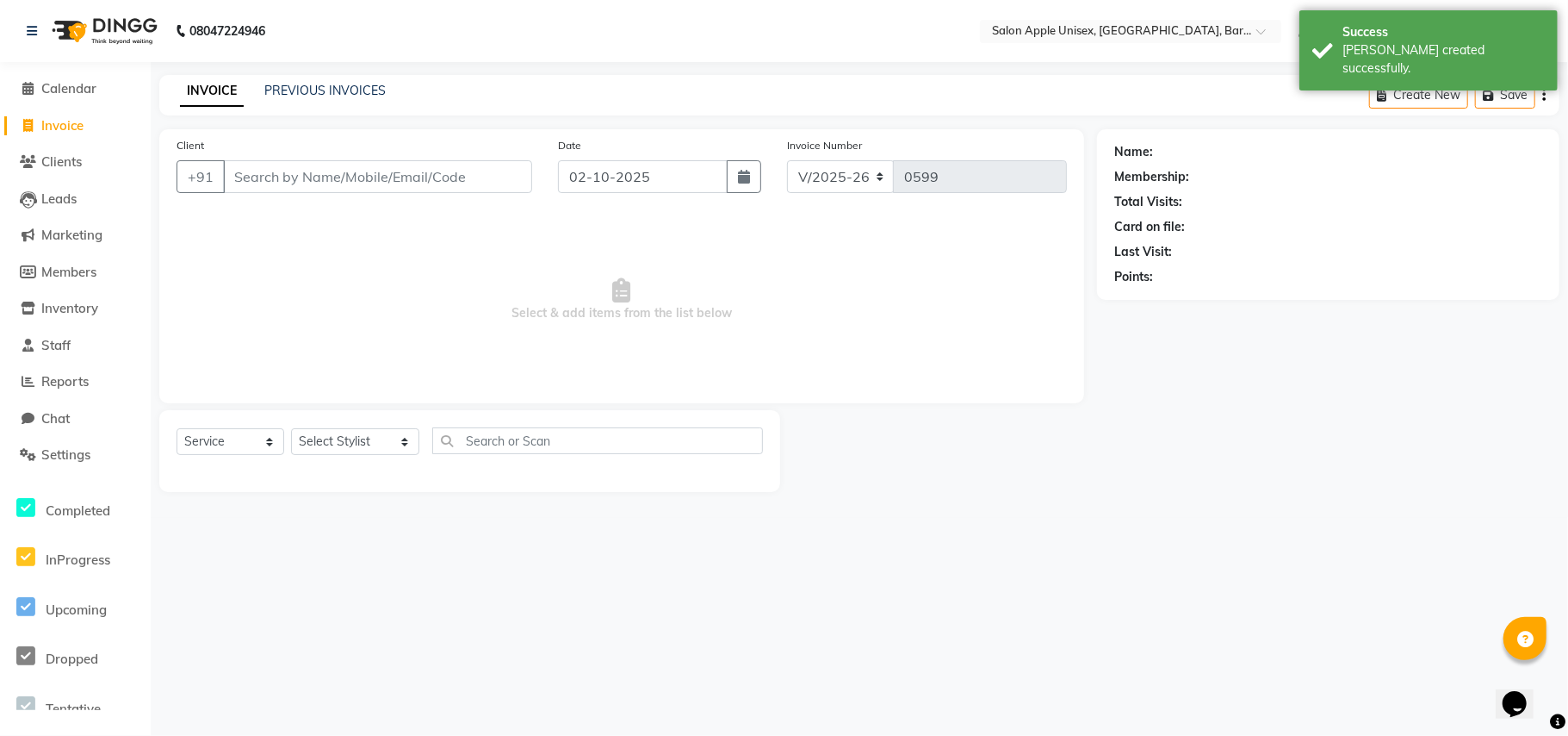
click at [435, 169] on input "Client" at bounding box center [377, 176] width 309 height 33
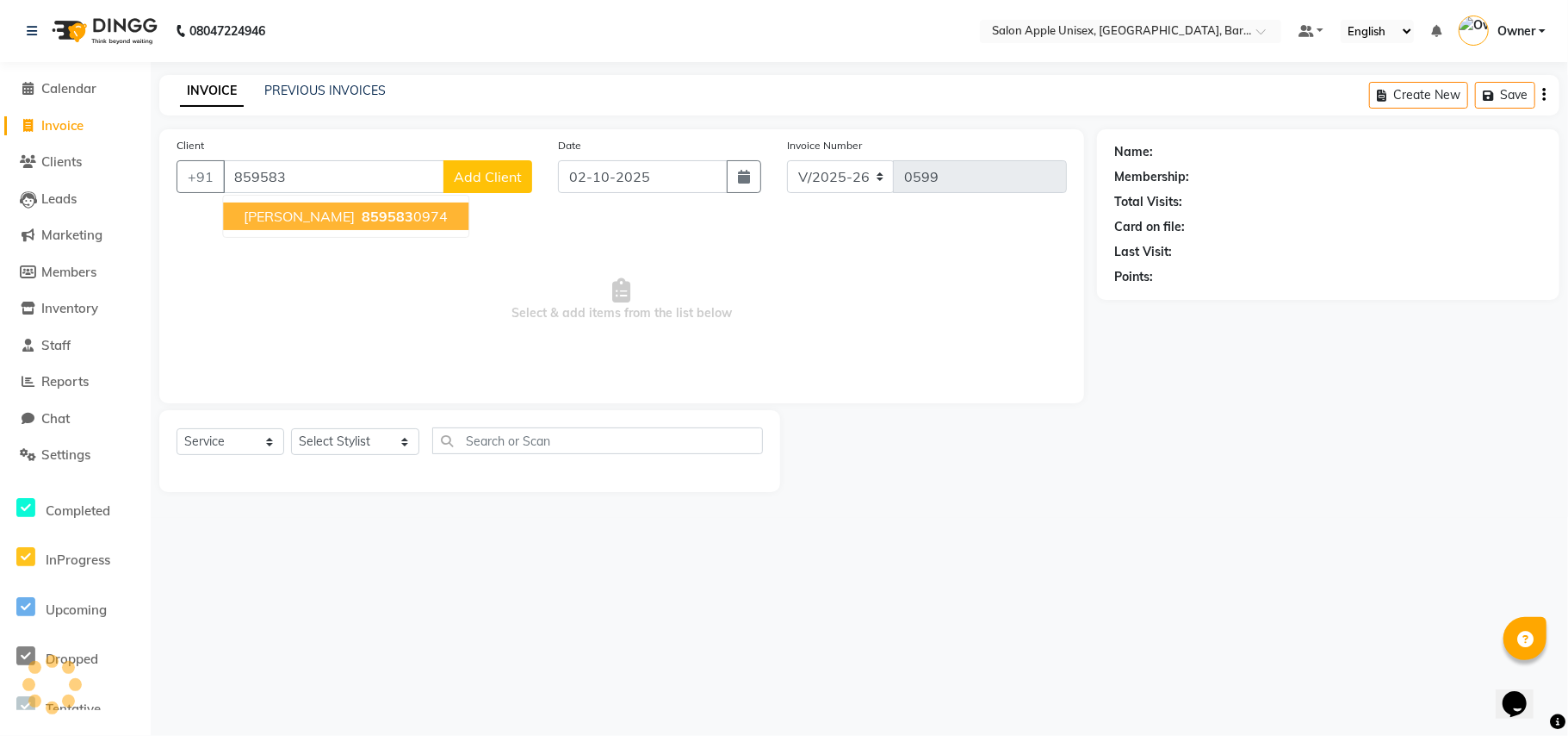
click at [380, 214] on span "859583" at bounding box center [387, 216] width 51 height 17
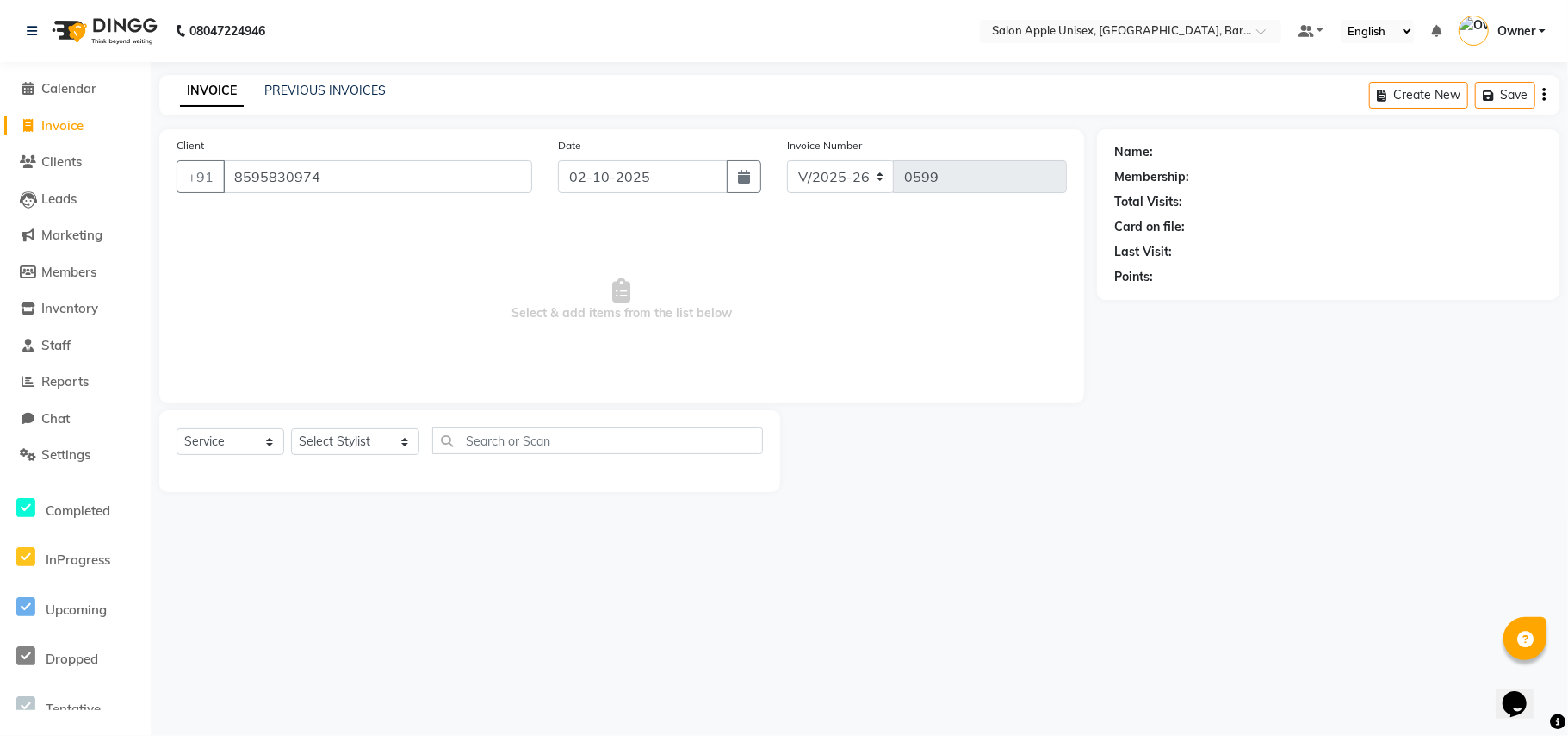
type input "8595830974"
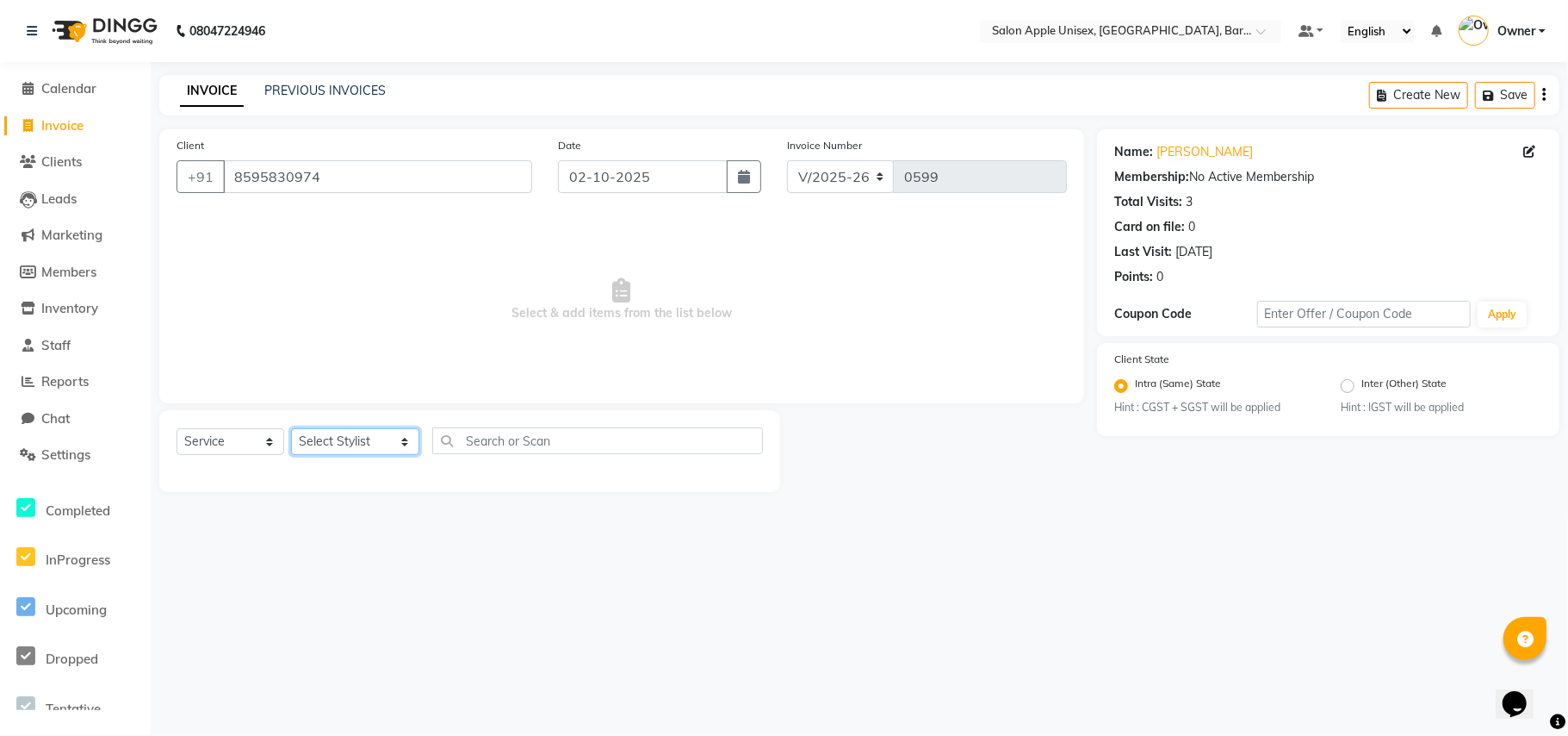
click at [344, 439] on select "Select Stylist [PERSON_NAME] [PERSON_NAME] [PERSON_NAME] [PERSON_NAME] Owner [P…" at bounding box center [355, 442] width 128 height 27
select select "31207"
click at [291, 429] on select "Select Stylist [PERSON_NAME] [PERSON_NAME] [PERSON_NAME] [PERSON_NAME] Owner [P…" at bounding box center [355, 442] width 128 height 27
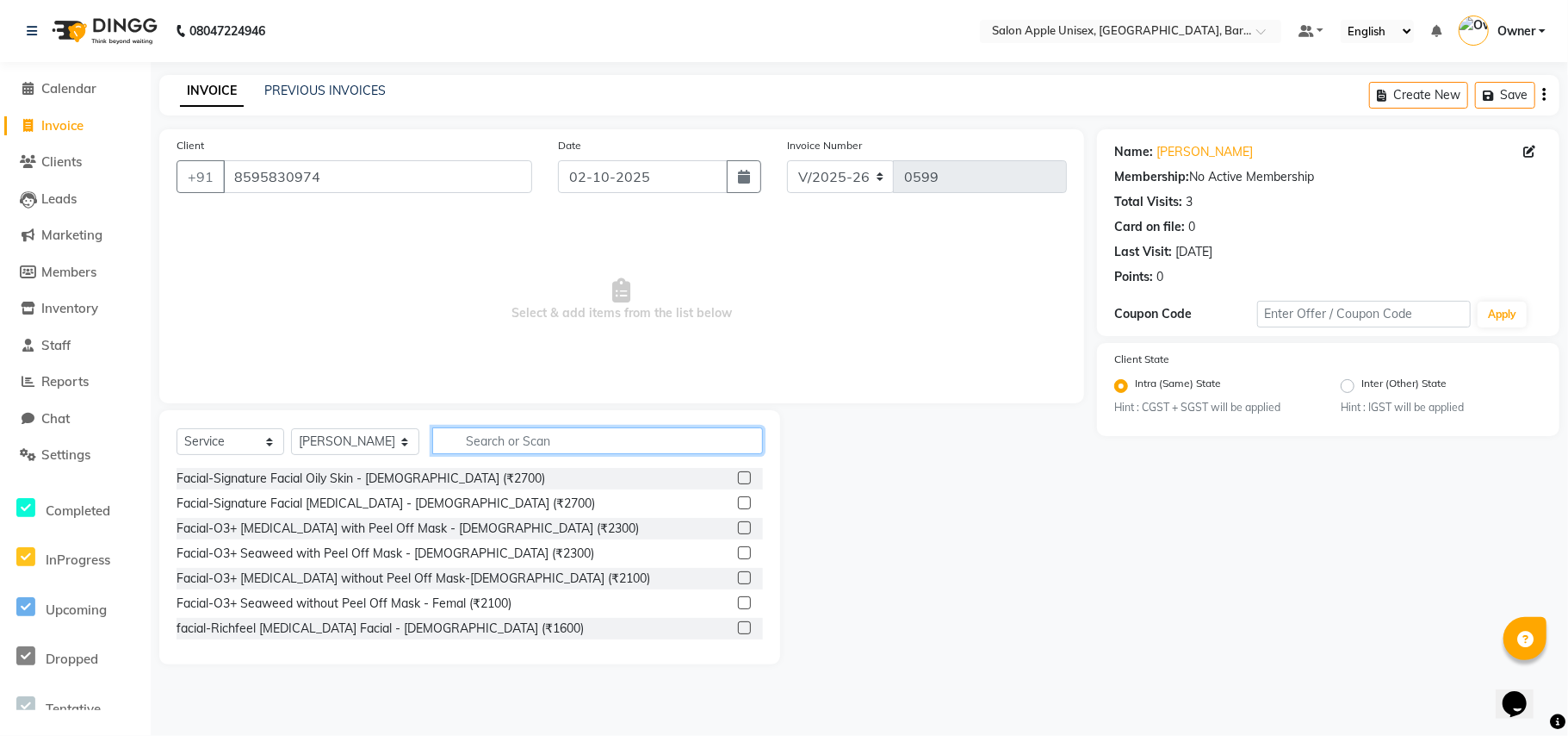
click at [449, 441] on input "text" at bounding box center [597, 441] width 330 height 27
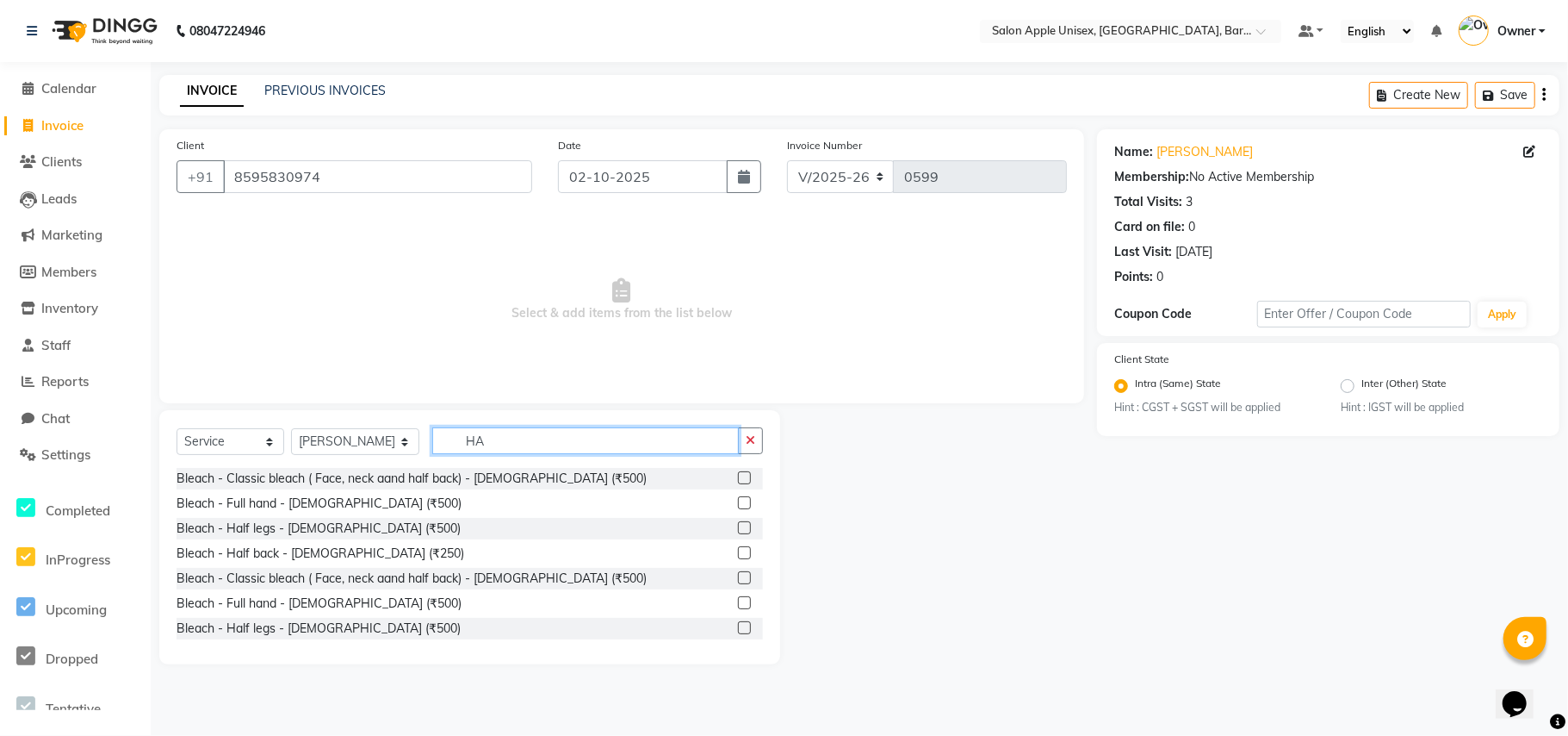
type input "H"
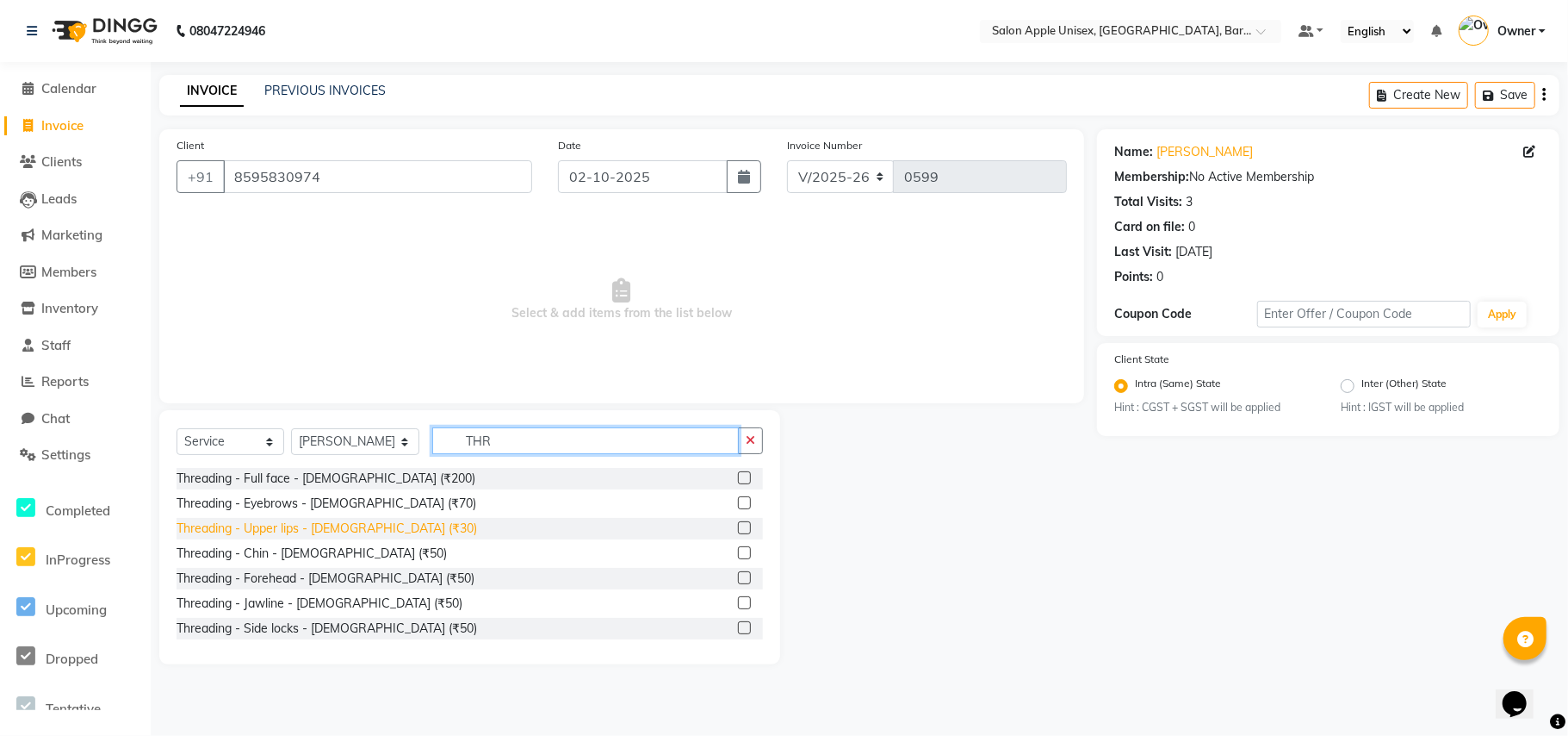
type input "THR"
click at [335, 528] on div "Threading - Upper lips - [DEMOGRAPHIC_DATA] (₹30)" at bounding box center [327, 528] width 300 height 18
checkbox input "false"
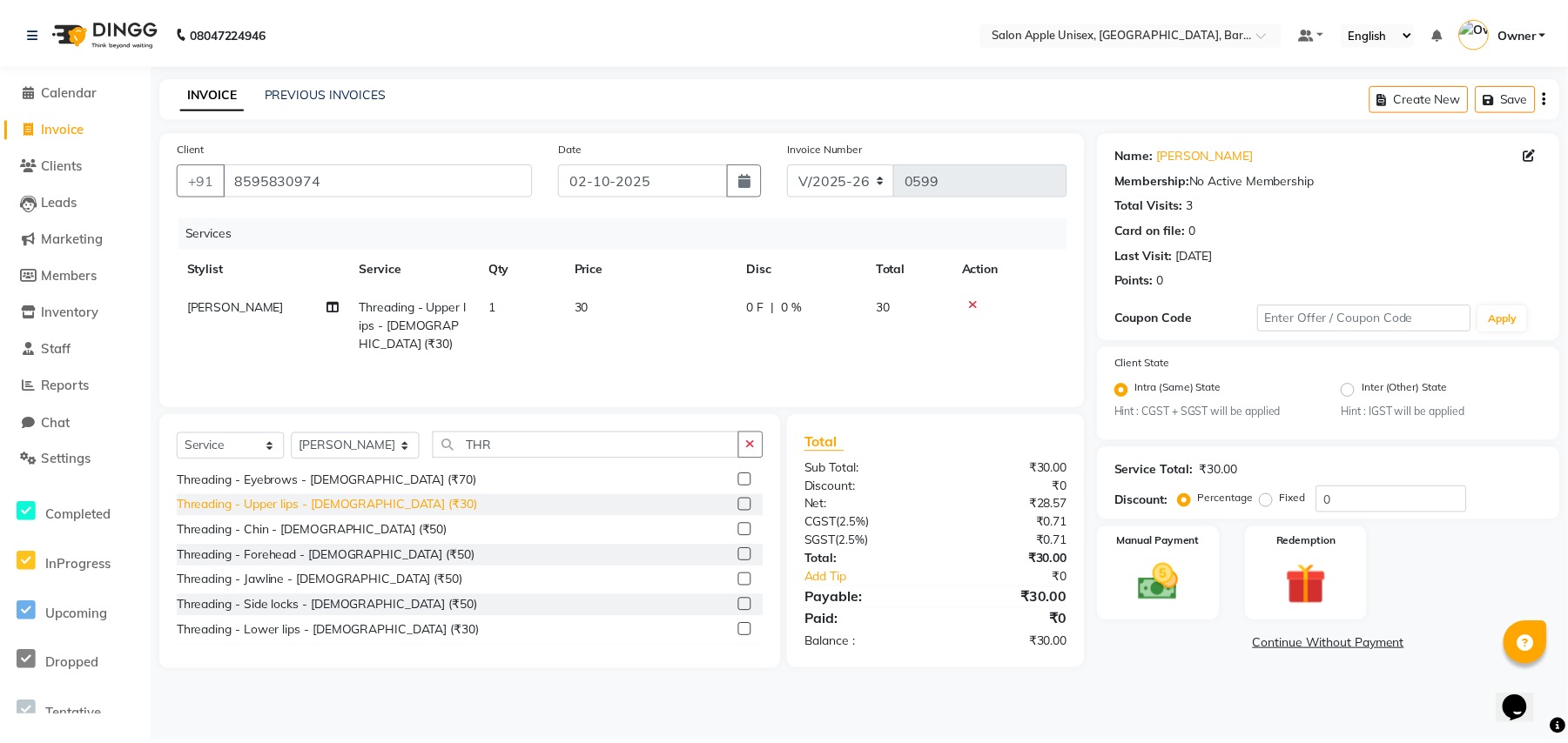
scroll to position [53, 0]
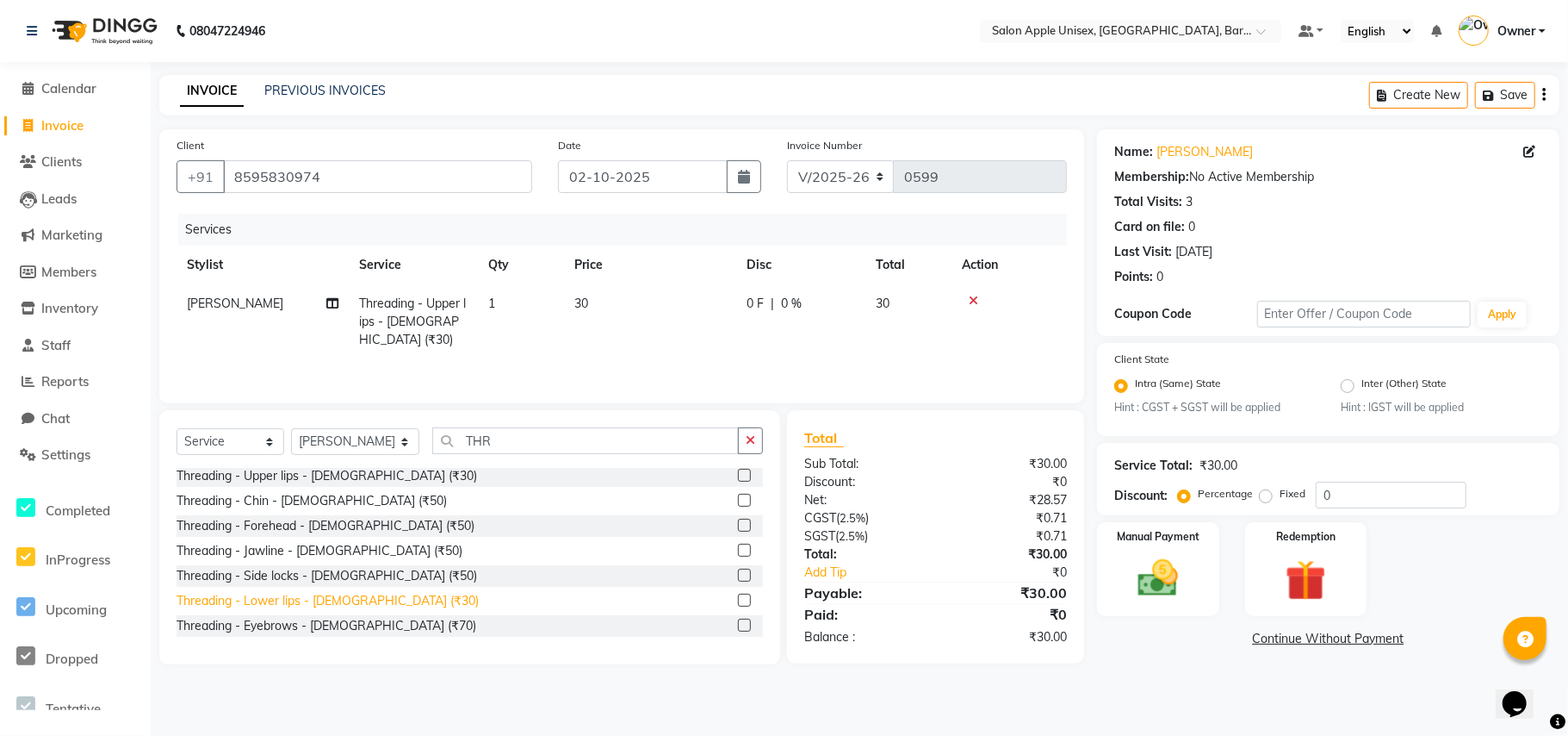
click at [331, 592] on div "Threading - Lower lips - [DEMOGRAPHIC_DATA] (₹30)" at bounding box center [328, 601] width 302 height 18
checkbox input "false"
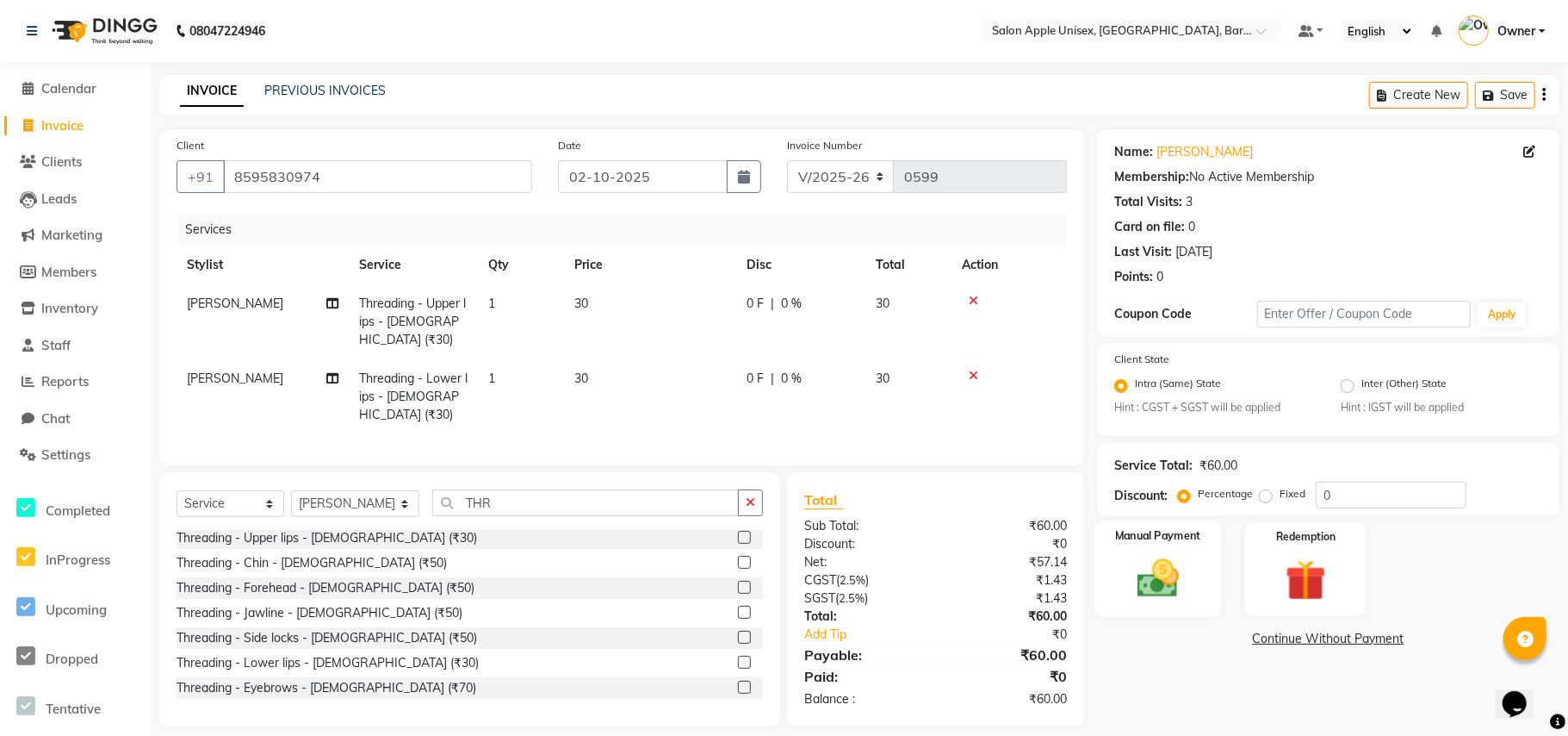
click at [1151, 588] on img at bounding box center [1158, 579] width 68 height 48
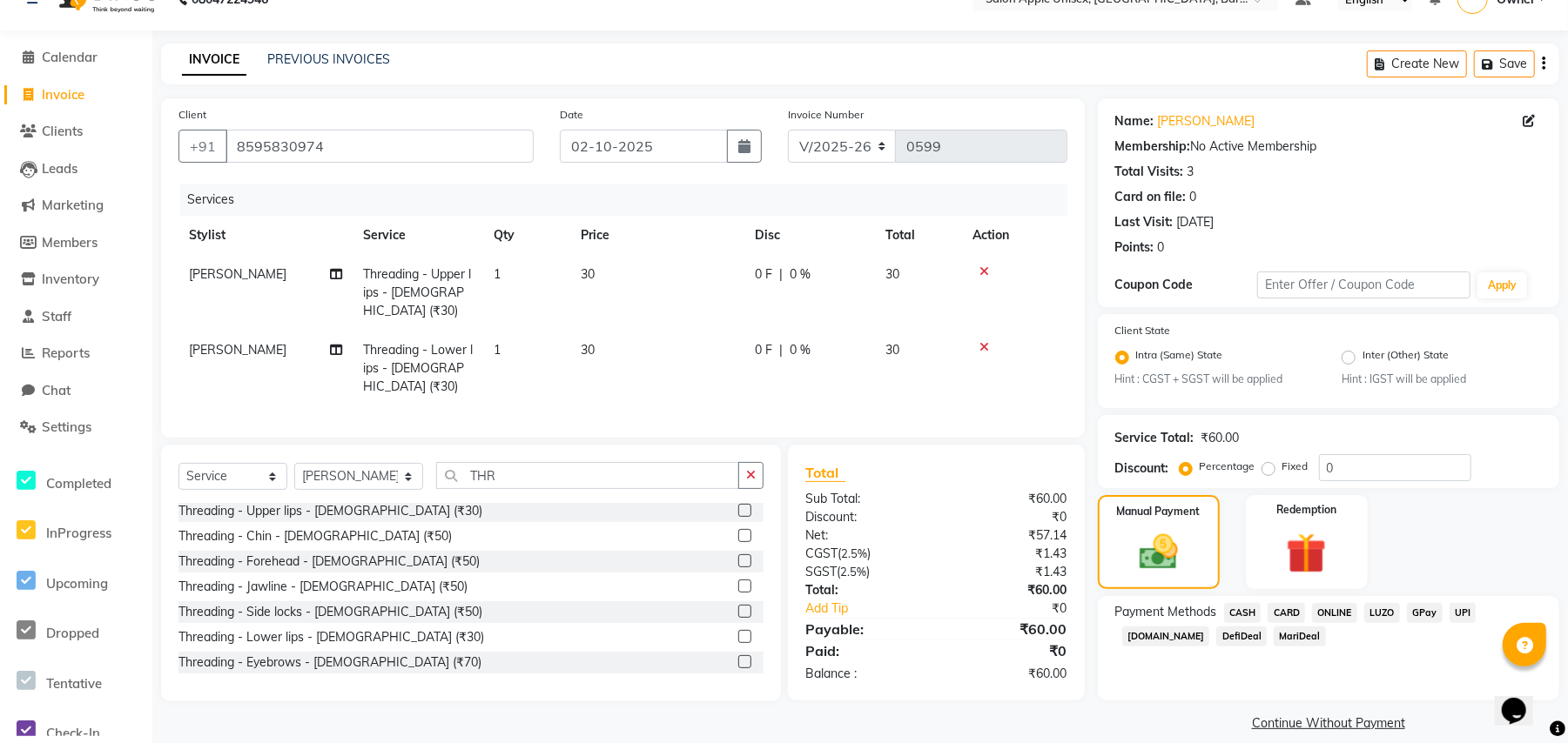
scroll to position [50, 0]
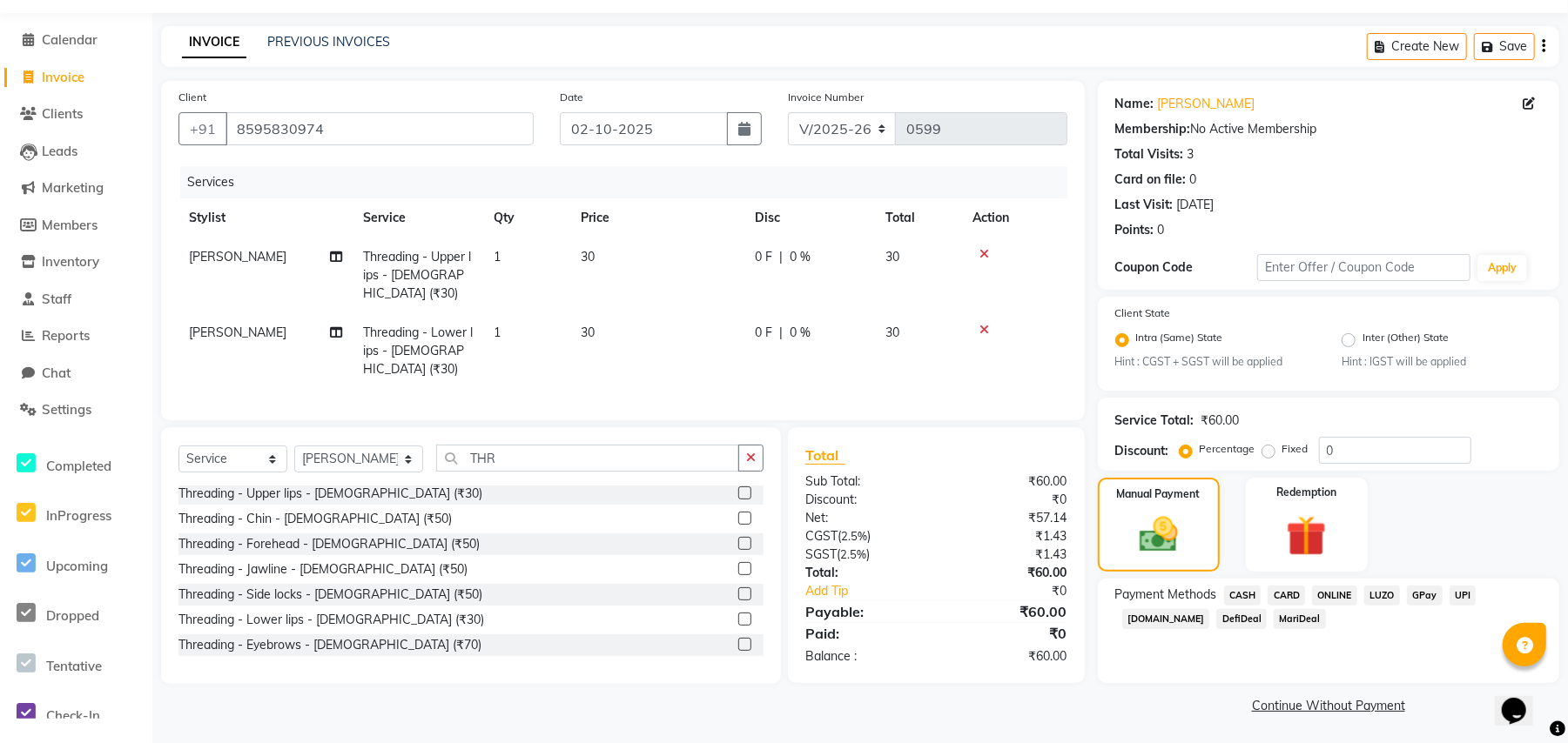
click at [1236, 593] on span "CASH" at bounding box center [1243, 595] width 37 height 20
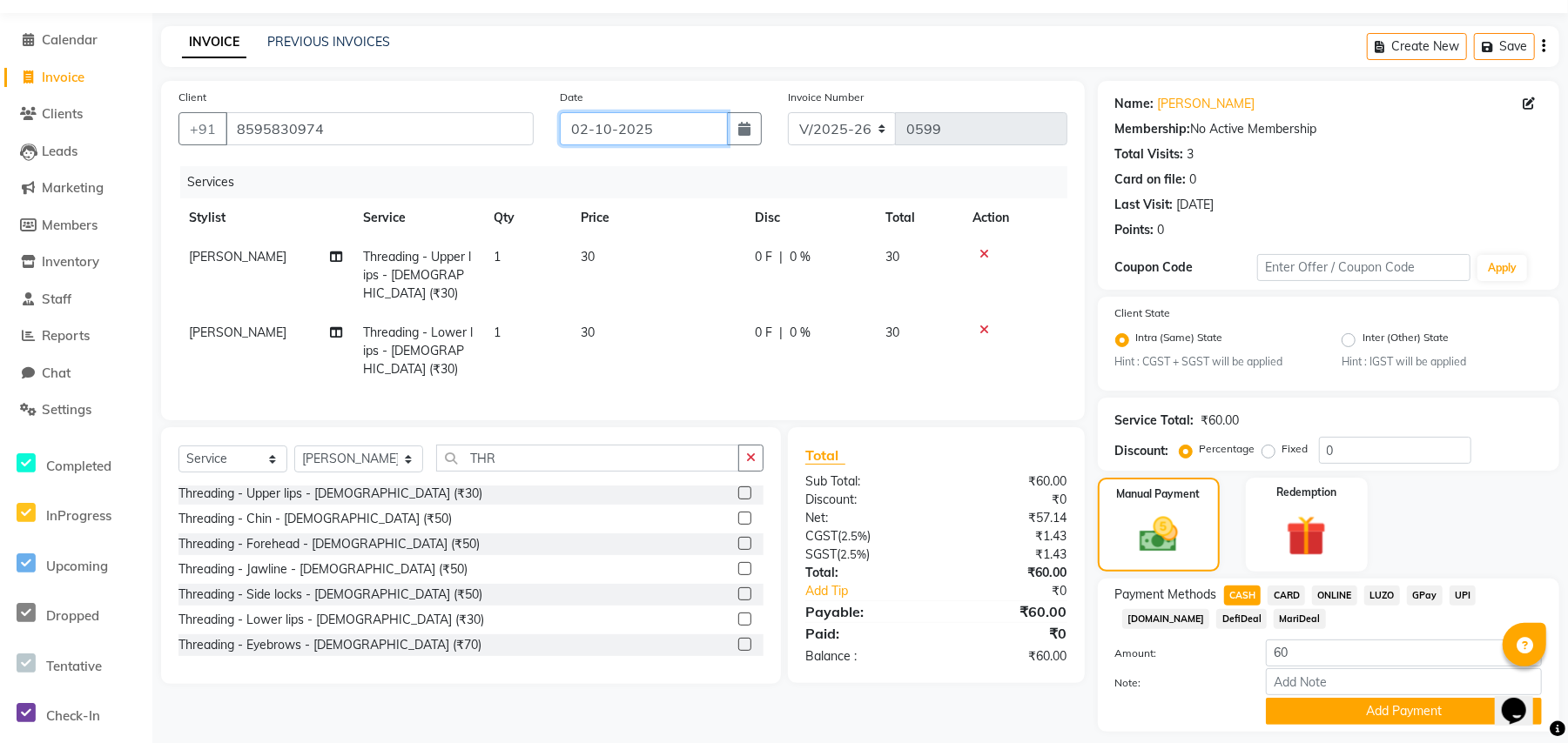
click at [594, 130] on input "02-10-2025" at bounding box center [643, 129] width 168 height 33
select select "10"
select select "2025"
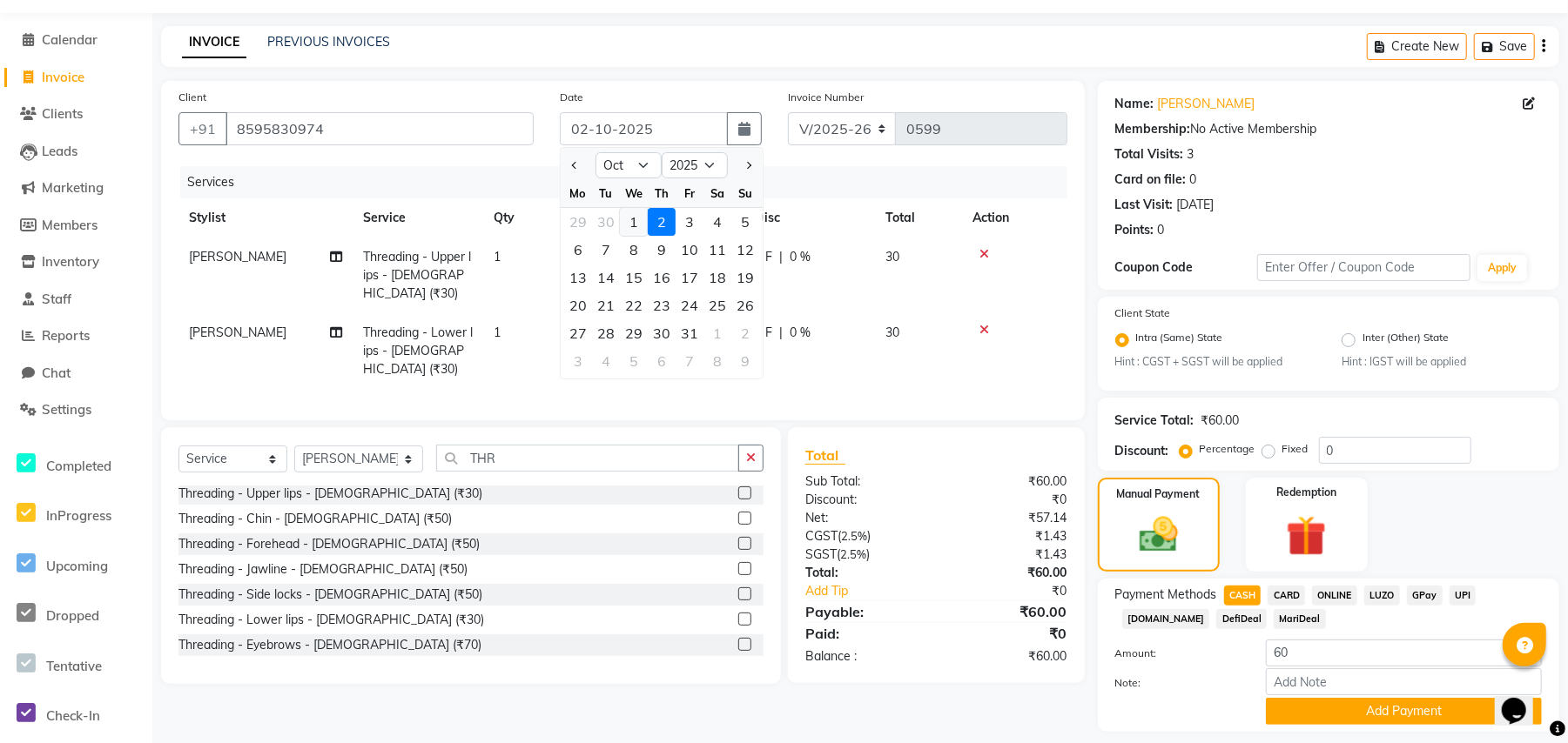
click at [627, 224] on div "1" at bounding box center [634, 221] width 27 height 27
type input "01-10-2025"
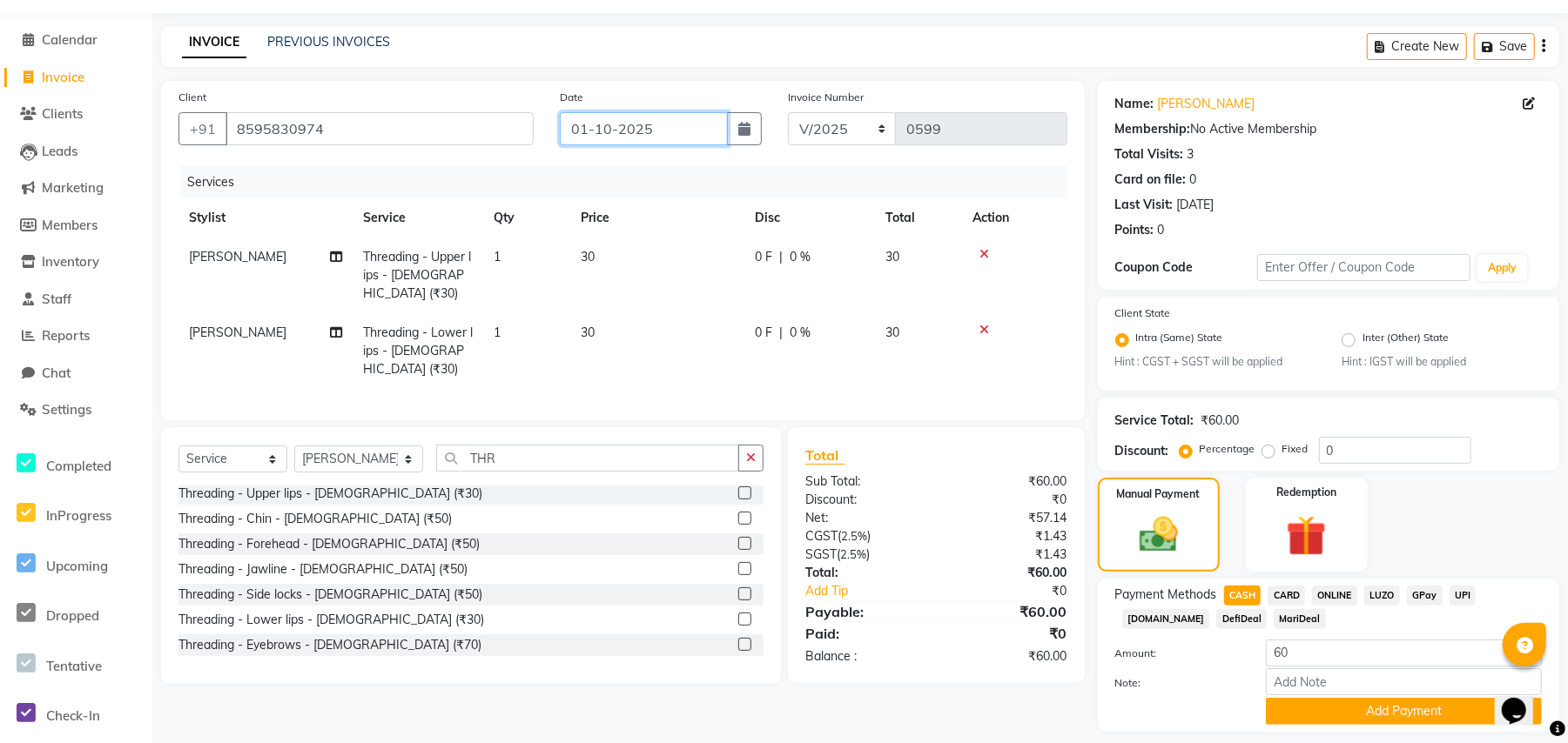
scroll to position [99, 0]
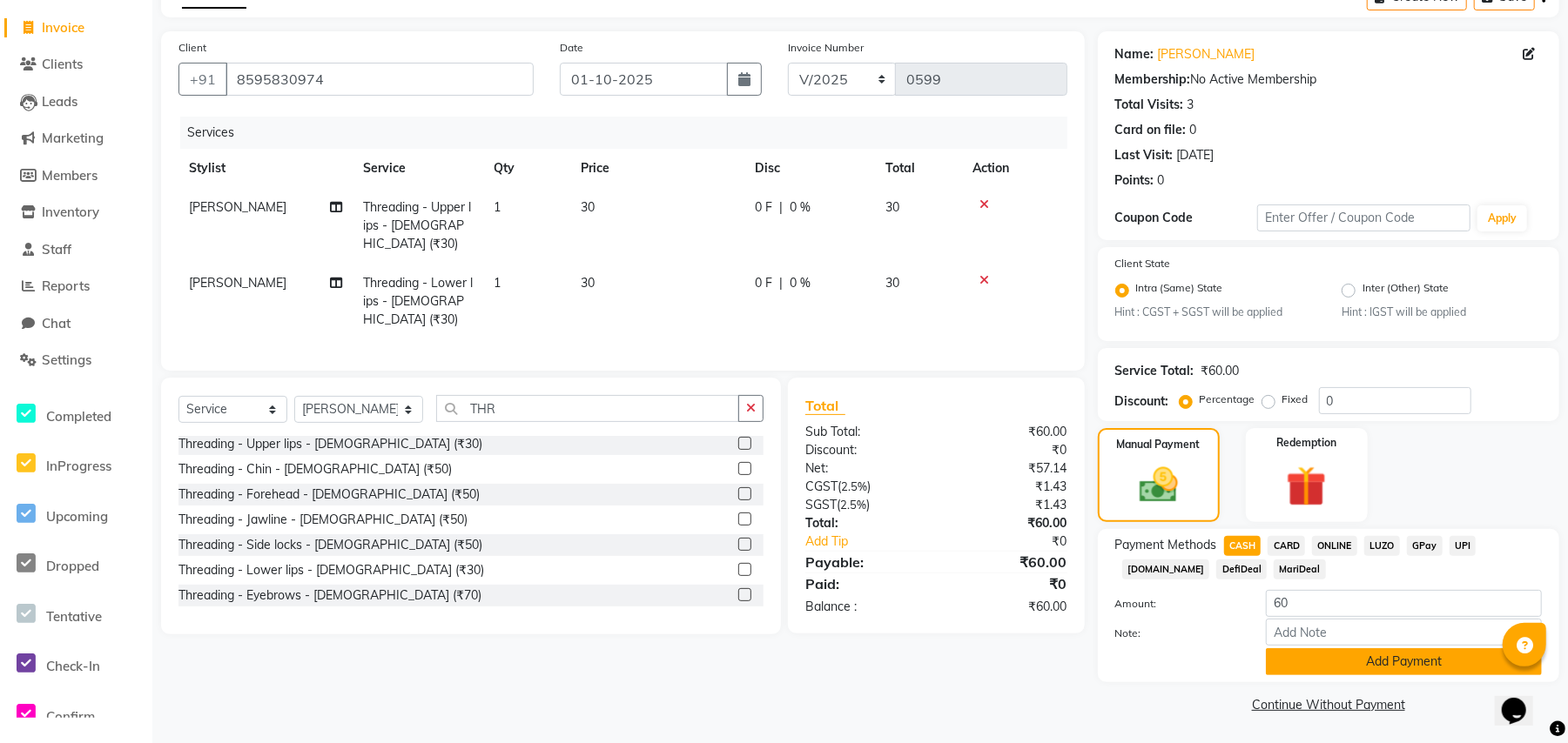
click at [1289, 669] on button "Add Payment" at bounding box center [1403, 662] width 276 height 27
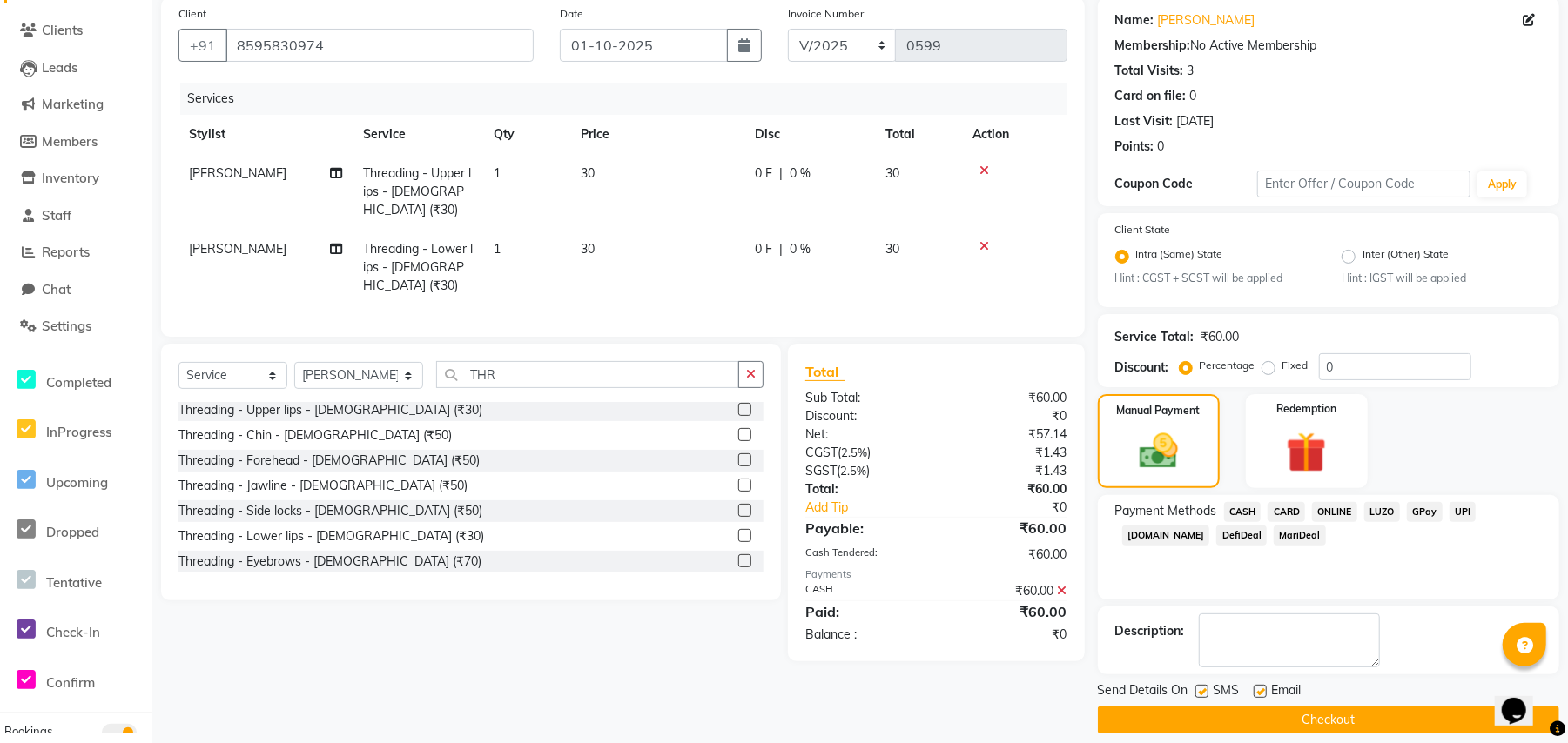
scroll to position [150, 0]
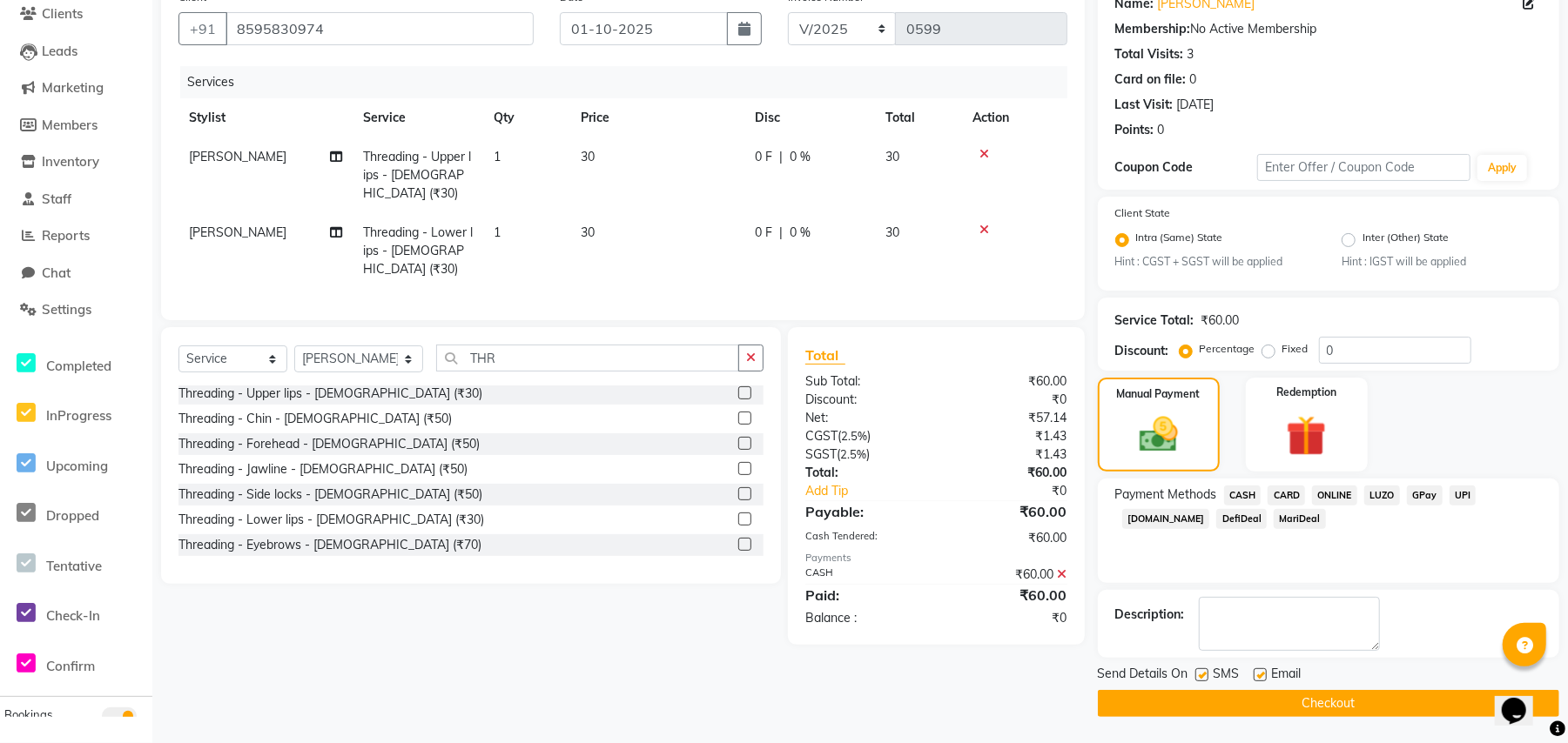
click at [1297, 710] on button "Checkout" at bounding box center [1328, 704] width 461 height 27
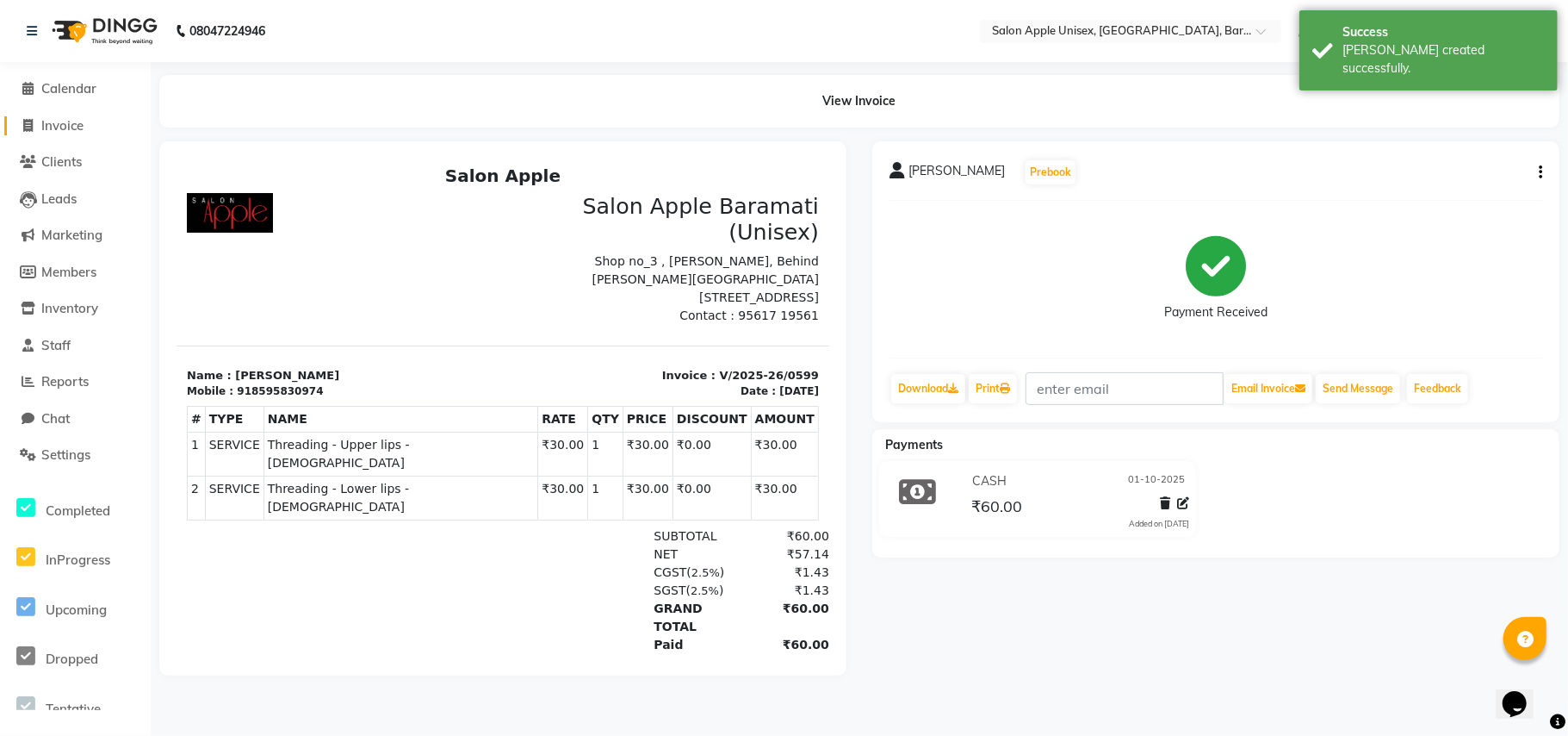
click at [43, 122] on span "Invoice" at bounding box center [63, 125] width 43 height 16
select select "service"
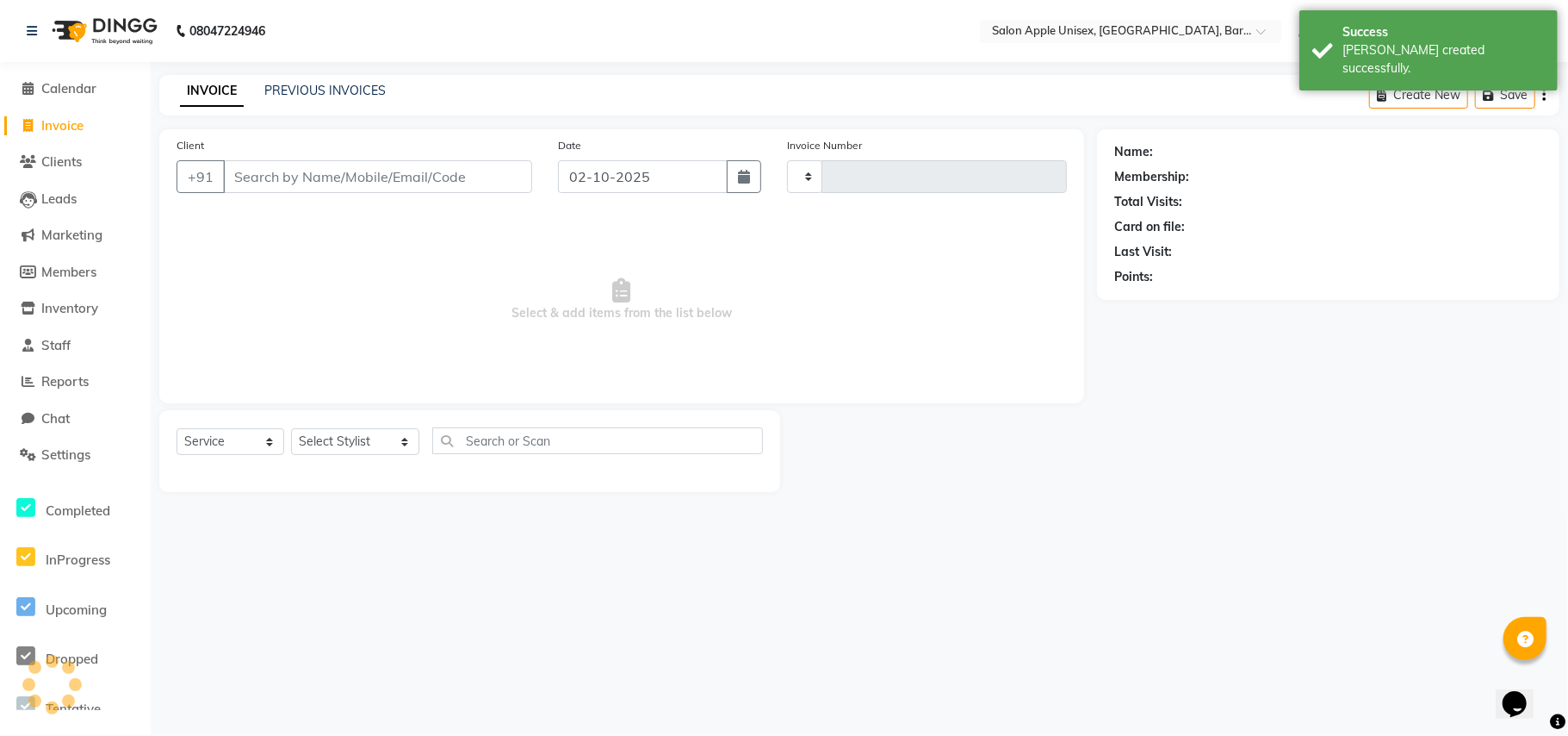
type input "0600"
select select "4957"
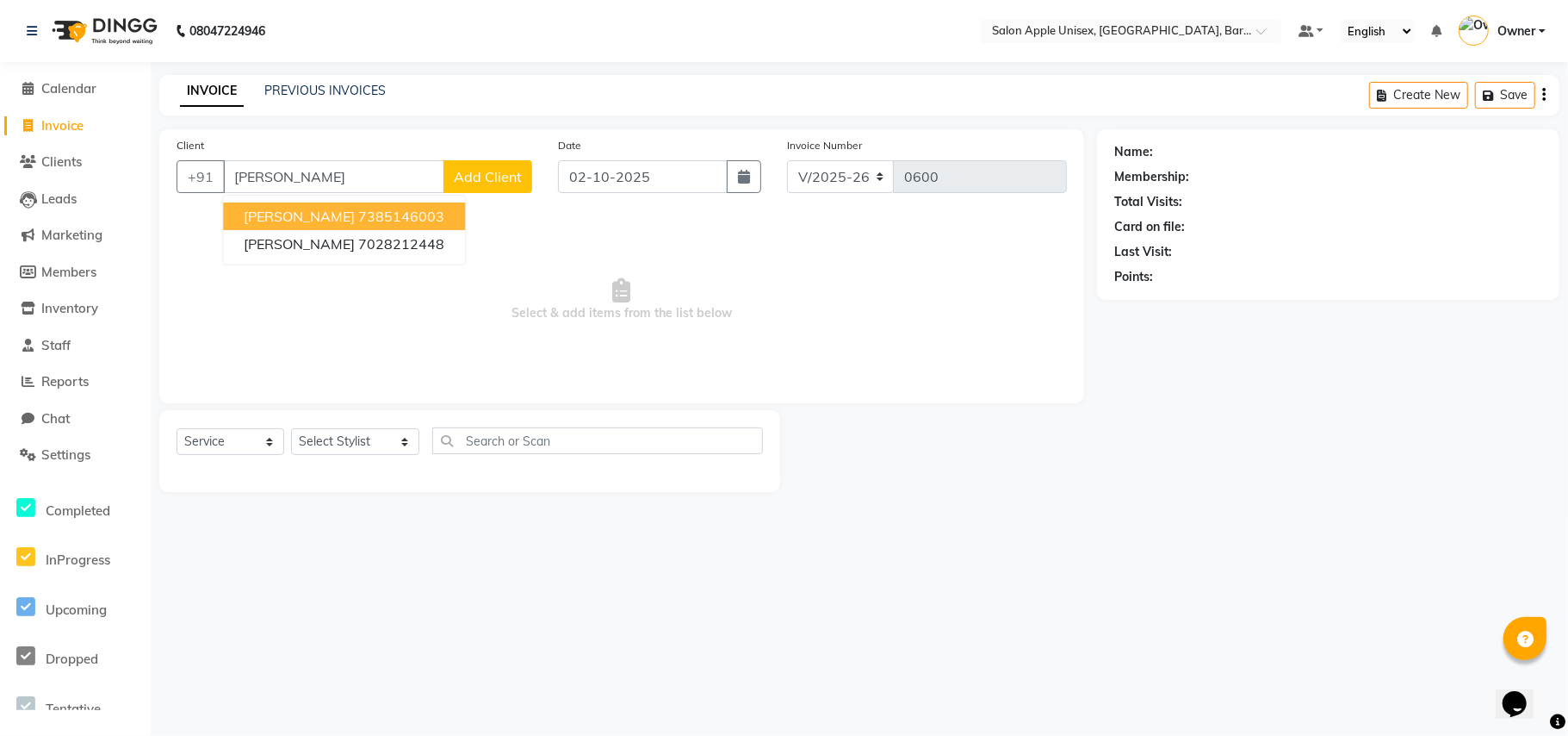
click at [291, 210] on span "[PERSON_NAME]" at bounding box center [298, 216] width 111 height 17
type input "7385146003"
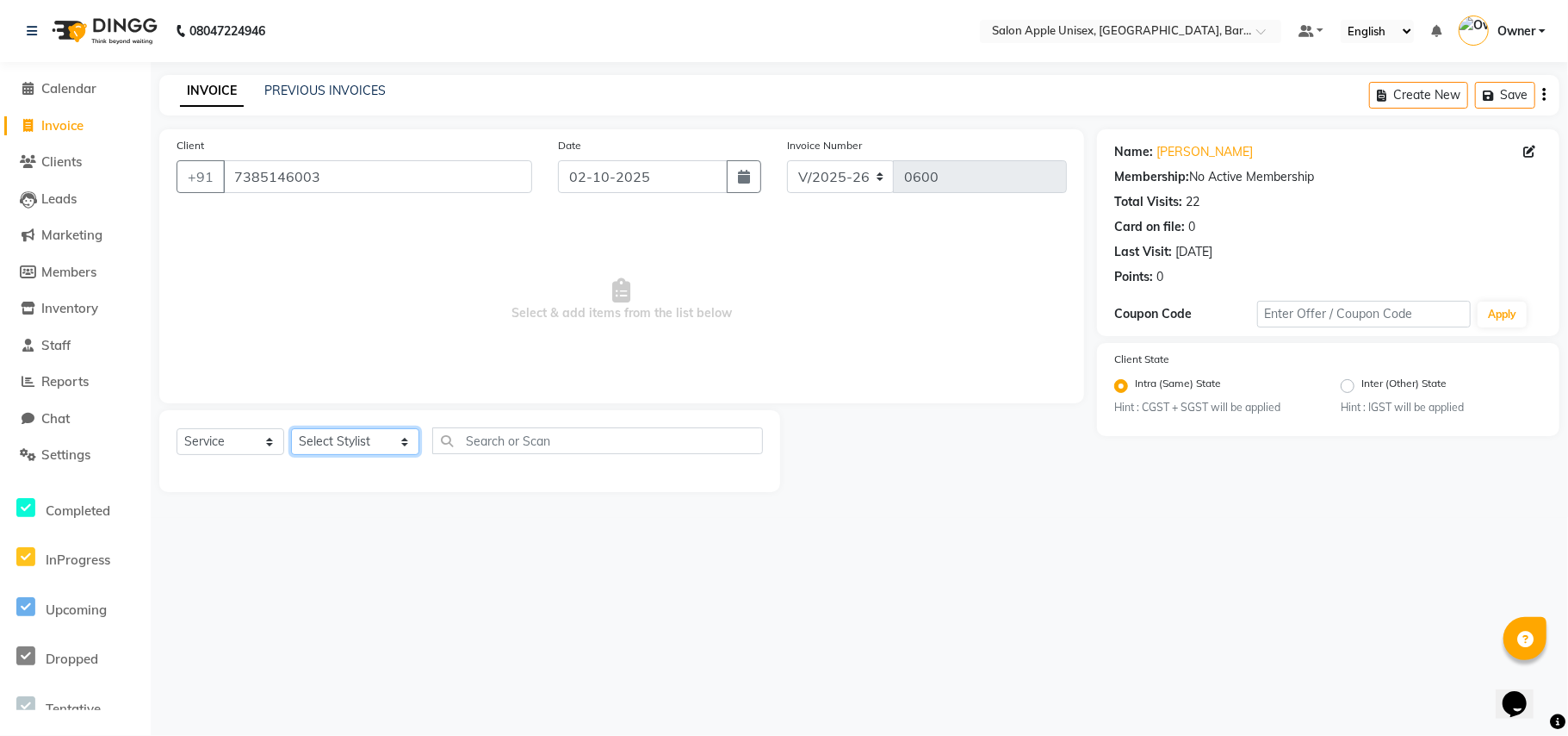
click at [350, 445] on select "Select Stylist [PERSON_NAME] [PERSON_NAME] [PERSON_NAME] [PERSON_NAME] Owner [P…" at bounding box center [355, 442] width 128 height 27
select select "53305"
click at [291, 429] on select "Select Stylist [PERSON_NAME] [PERSON_NAME] [PERSON_NAME] [PERSON_NAME] Owner [P…" at bounding box center [355, 442] width 128 height 27
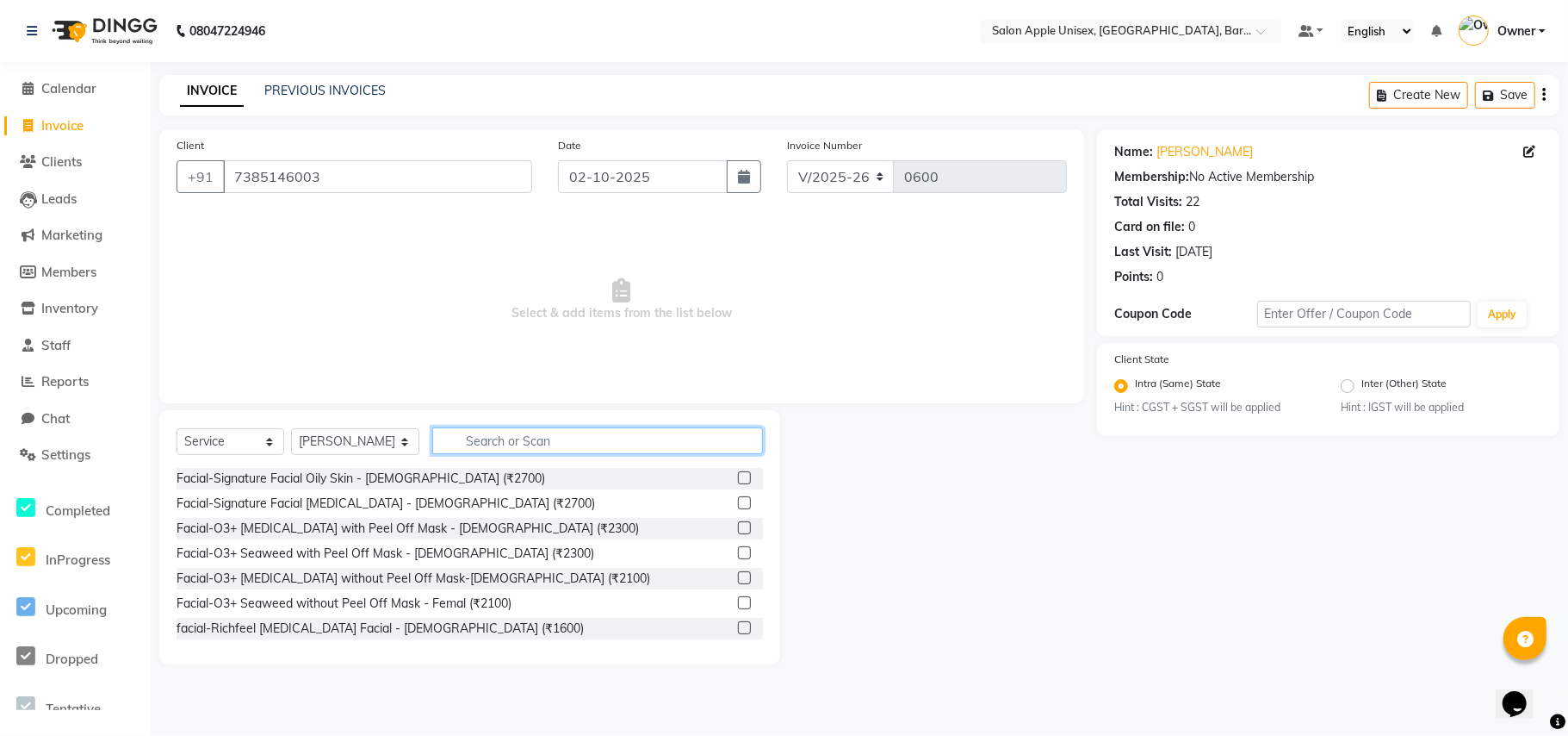
click at [468, 434] on input "text" at bounding box center [597, 441] width 330 height 27
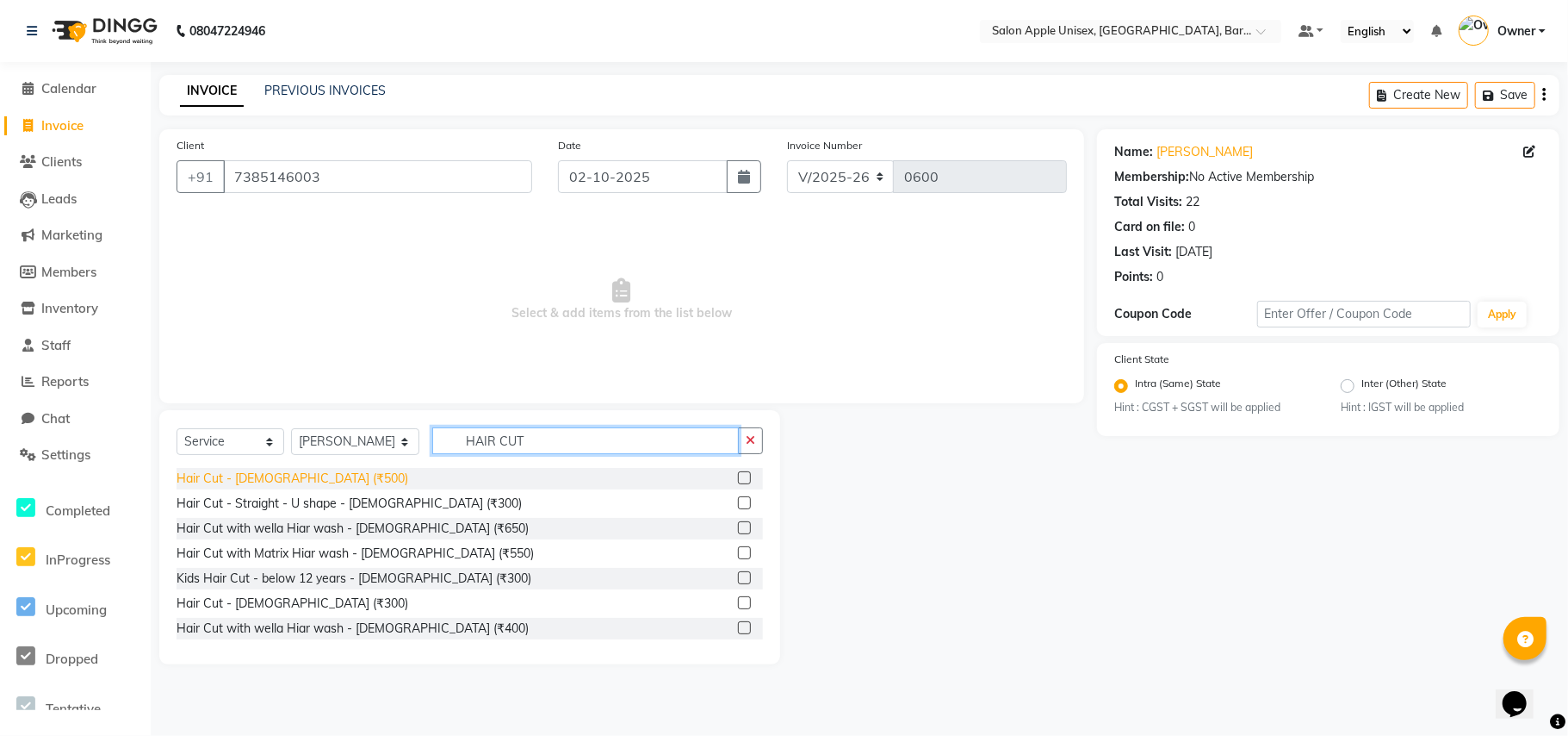
type input "HAIR CUT"
click at [299, 476] on div "Hair Cut - [DEMOGRAPHIC_DATA] (₹500)" at bounding box center [292, 478] width 232 height 18
checkbox input "false"
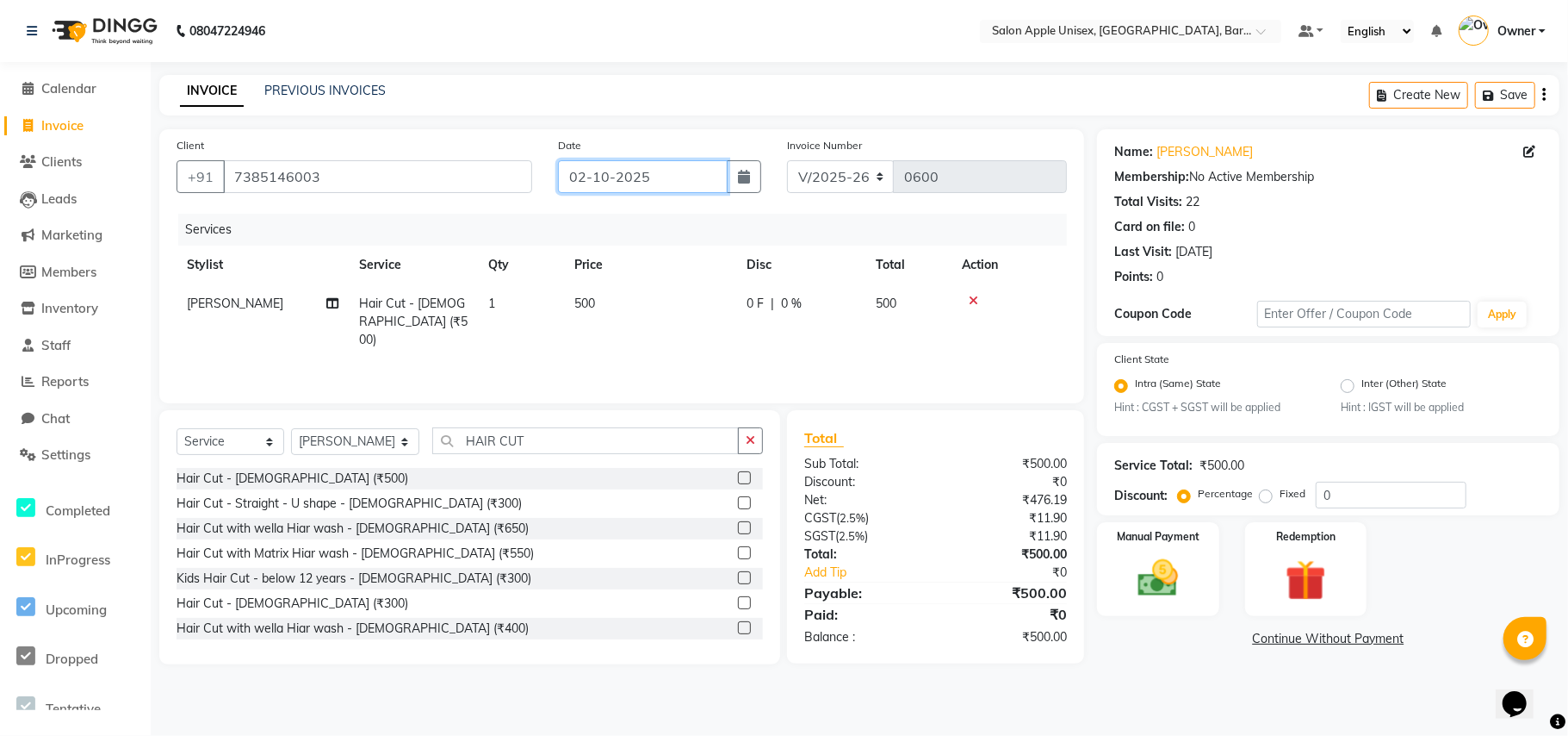
click at [625, 163] on input "02-10-2025" at bounding box center [643, 176] width 170 height 33
select select "10"
select select "2025"
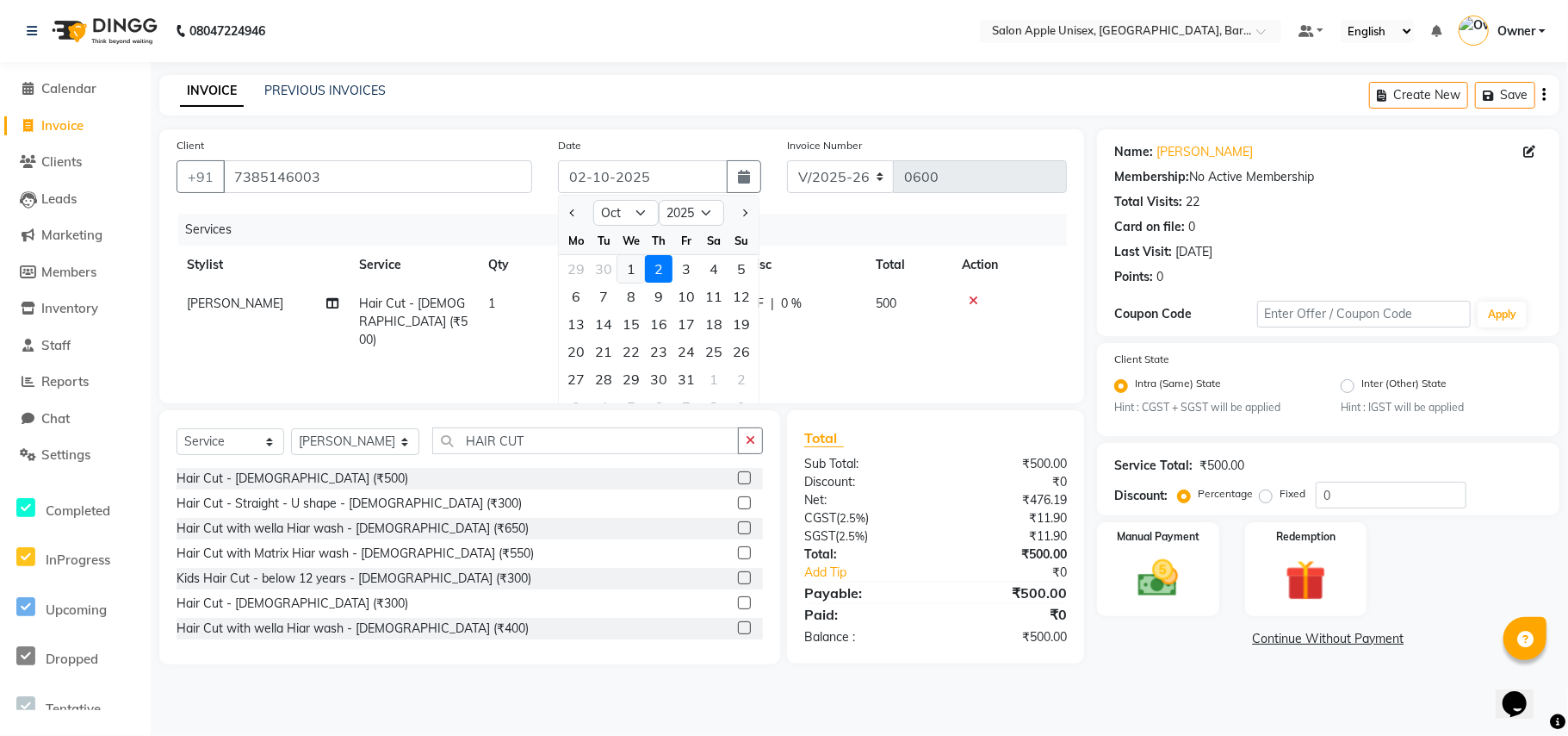
click at [635, 273] on div "1" at bounding box center [631, 269] width 27 height 27
type input "01-10-2025"
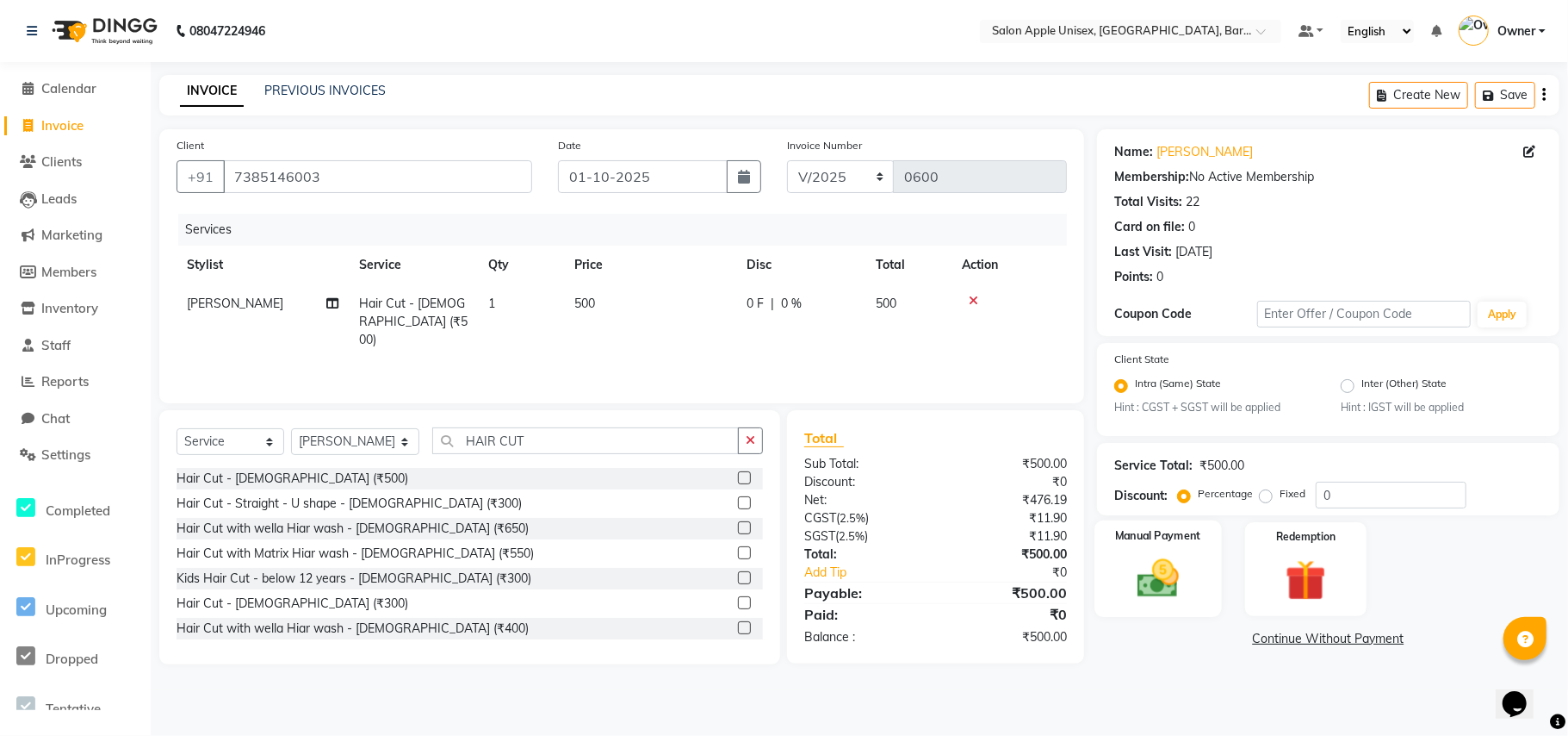
click at [1162, 569] on img at bounding box center [1158, 579] width 68 height 48
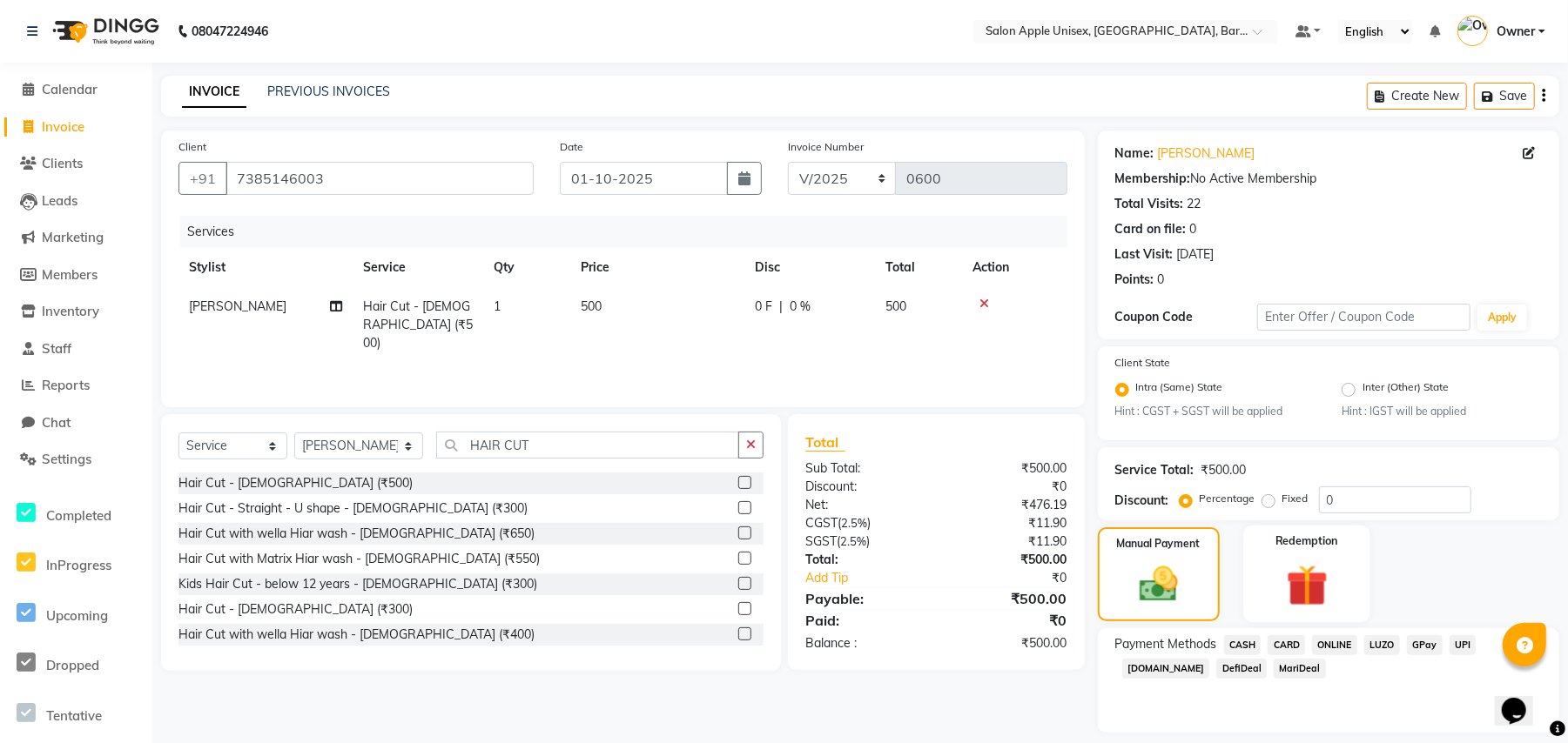
scroll to position [50, 0]
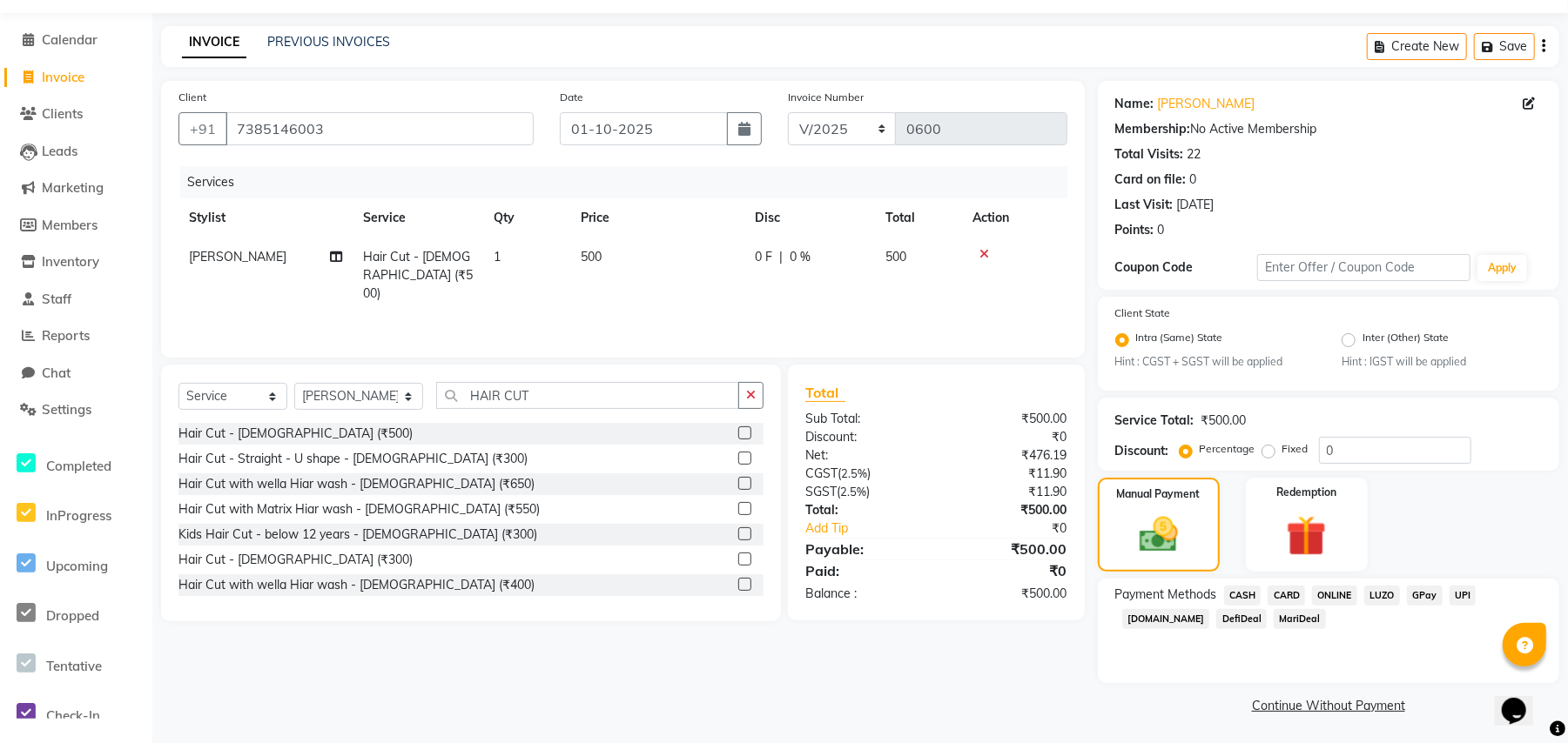
click at [1331, 591] on span "ONLINE" at bounding box center [1334, 595] width 45 height 20
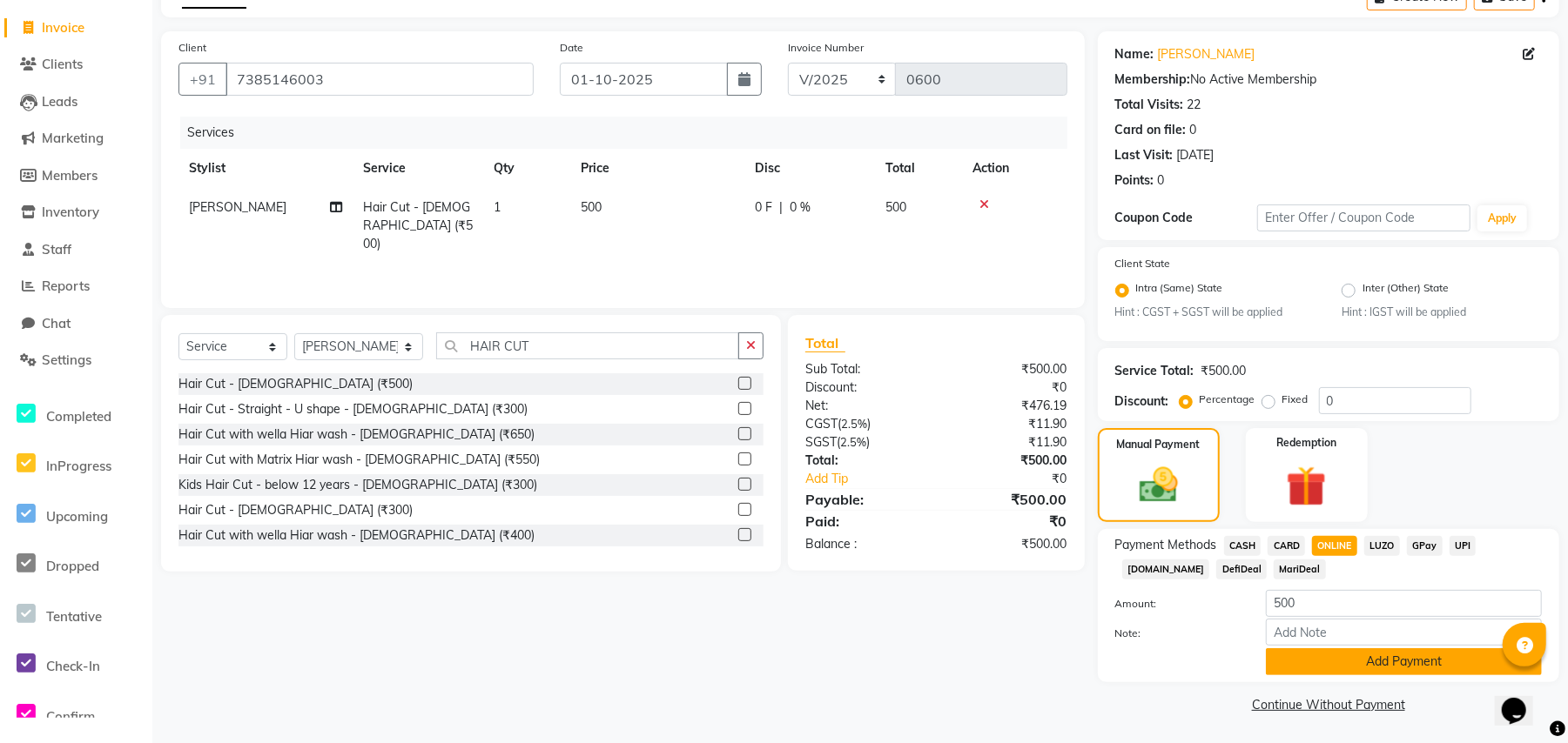
click at [1319, 661] on button "Add Payment" at bounding box center [1403, 662] width 276 height 27
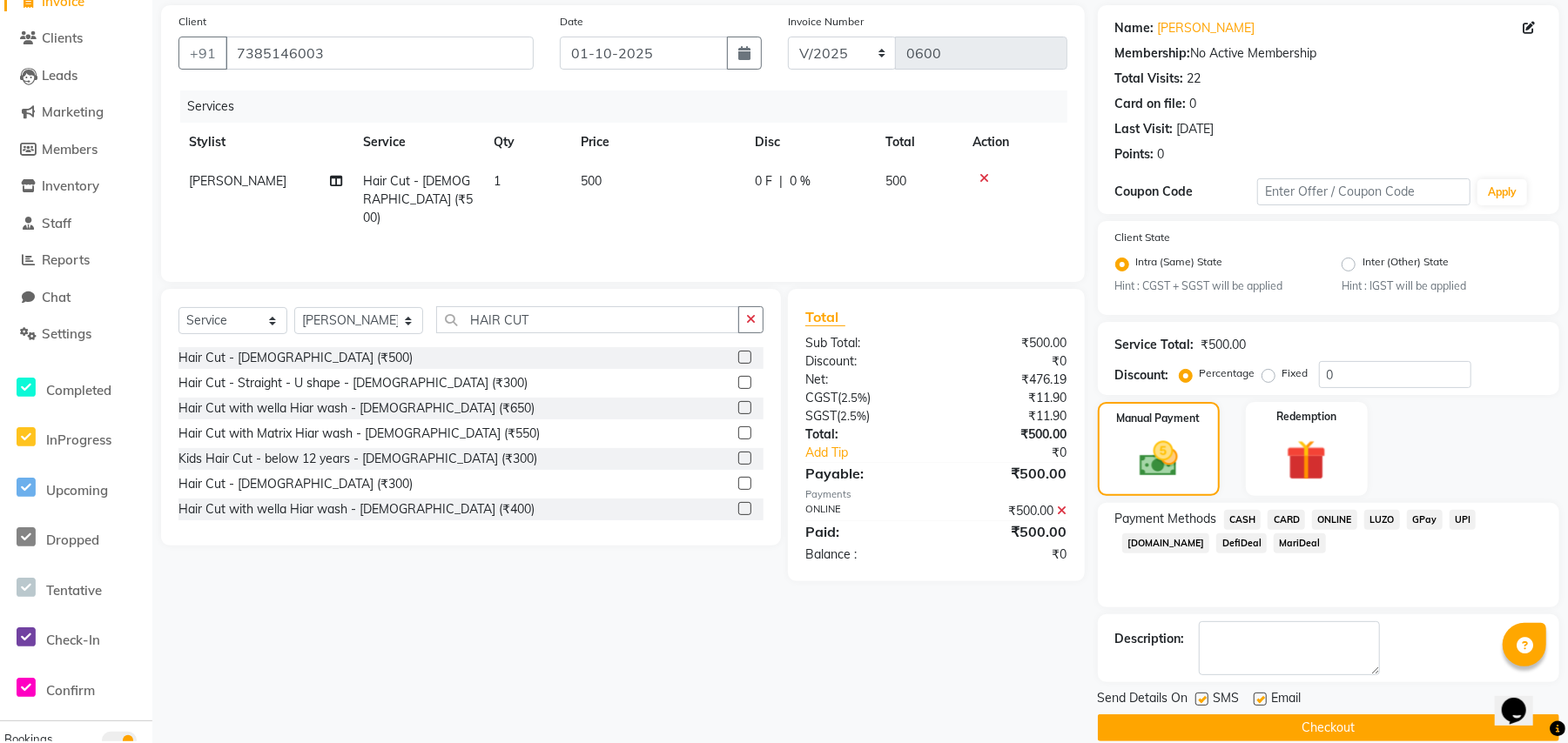
scroll to position [150, 0]
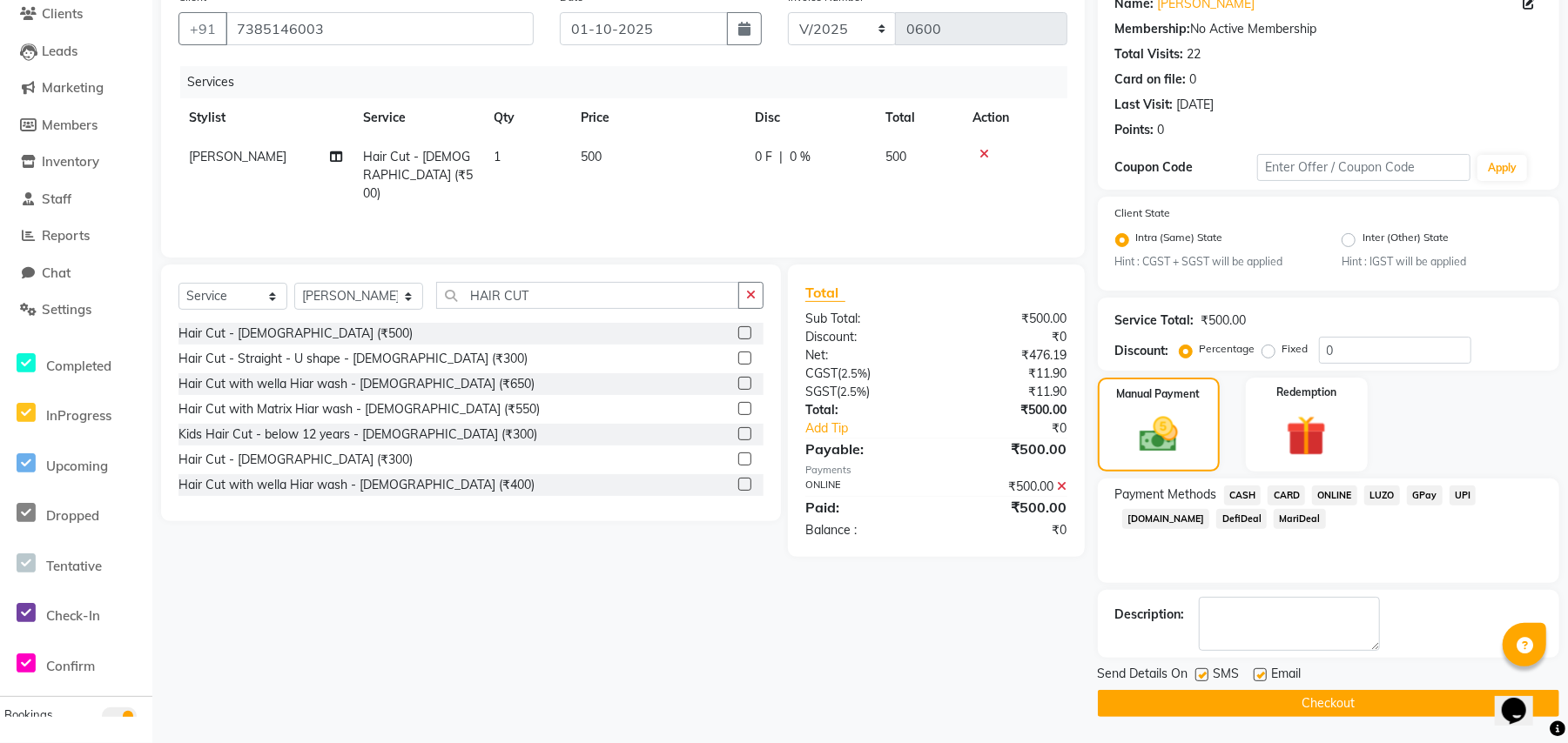
click at [1286, 697] on button "Checkout" at bounding box center [1328, 704] width 461 height 27
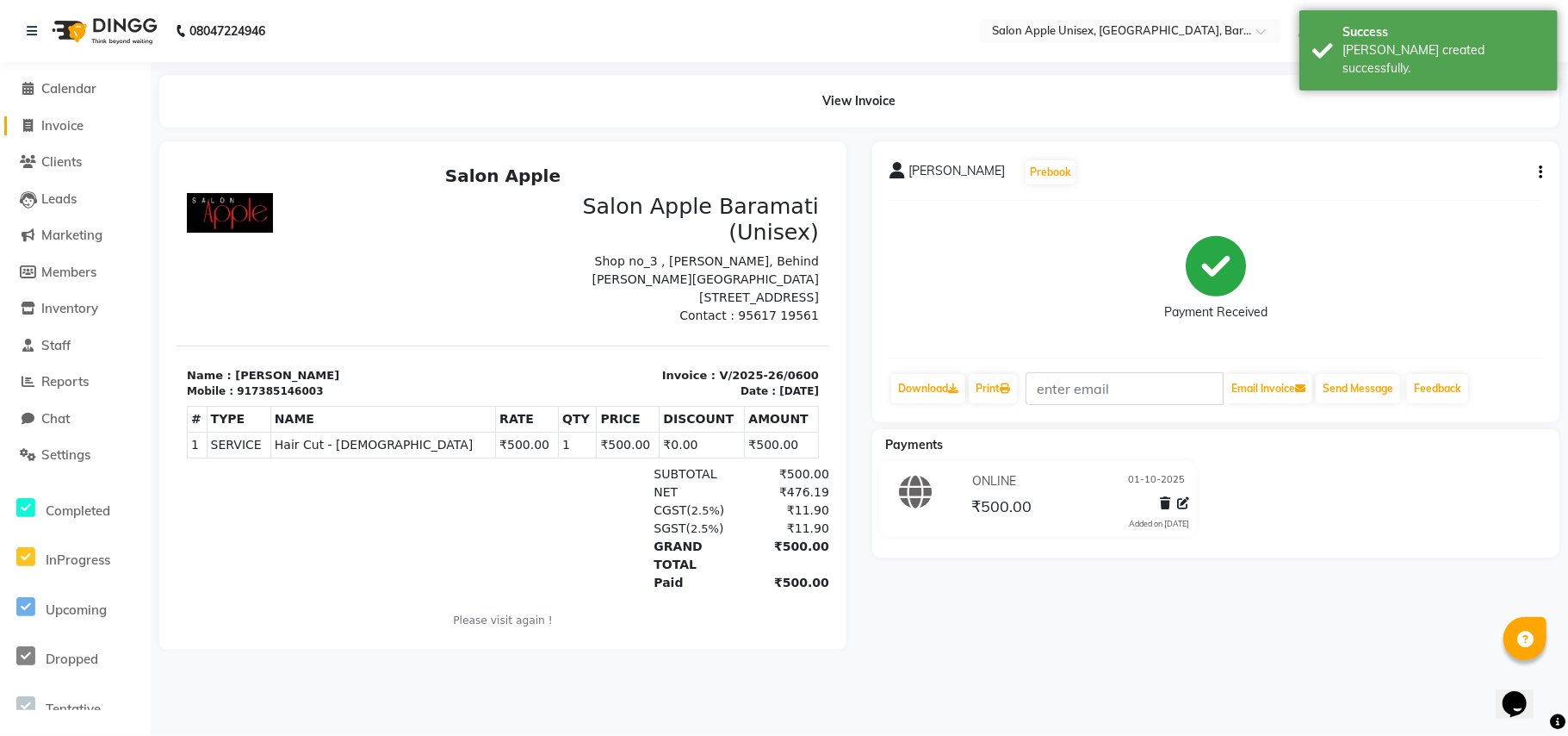
click at [33, 120] on span at bounding box center [28, 126] width 26 height 19
select select "4957"
select select "service"
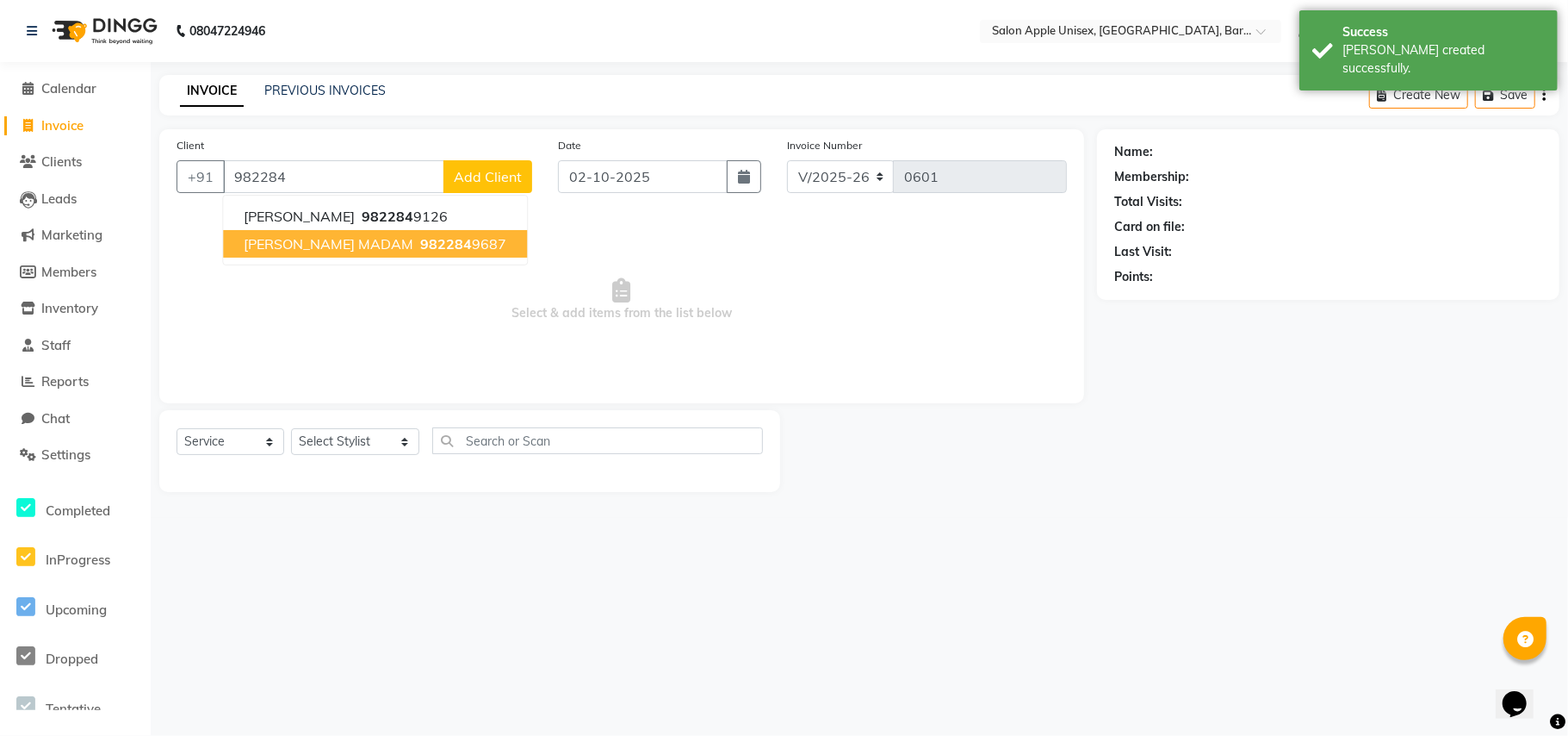
click at [332, 245] on span "[PERSON_NAME] MADAM" at bounding box center [328, 244] width 170 height 17
type input "9822849687"
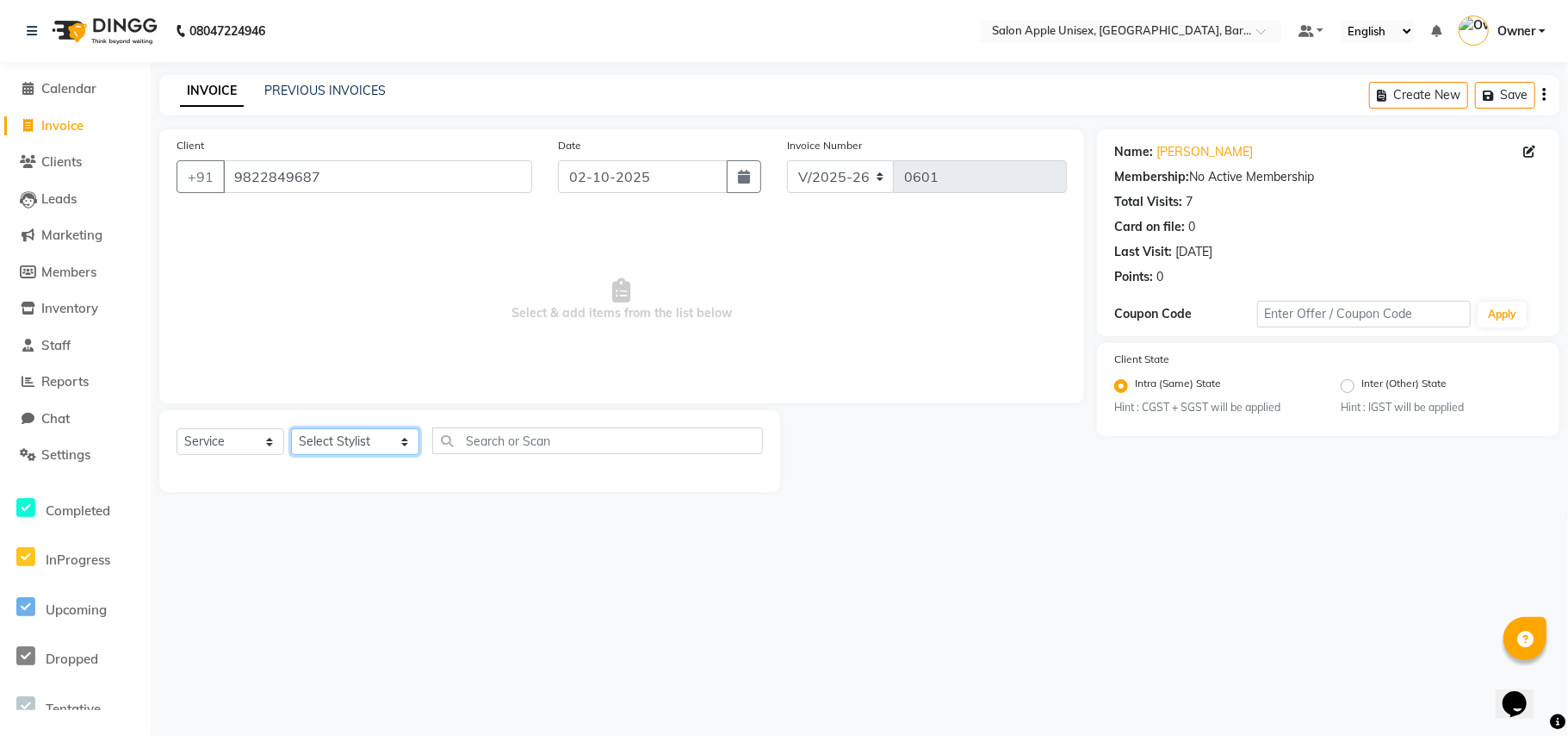
click at [348, 441] on select "Select Stylist [PERSON_NAME] [PERSON_NAME] [PERSON_NAME] [PERSON_NAME] Owner [P…" at bounding box center [355, 442] width 128 height 27
select select "31207"
click at [291, 429] on select "Select Stylist [PERSON_NAME] [PERSON_NAME] [PERSON_NAME] [PERSON_NAME] Owner [P…" at bounding box center [355, 442] width 128 height 27
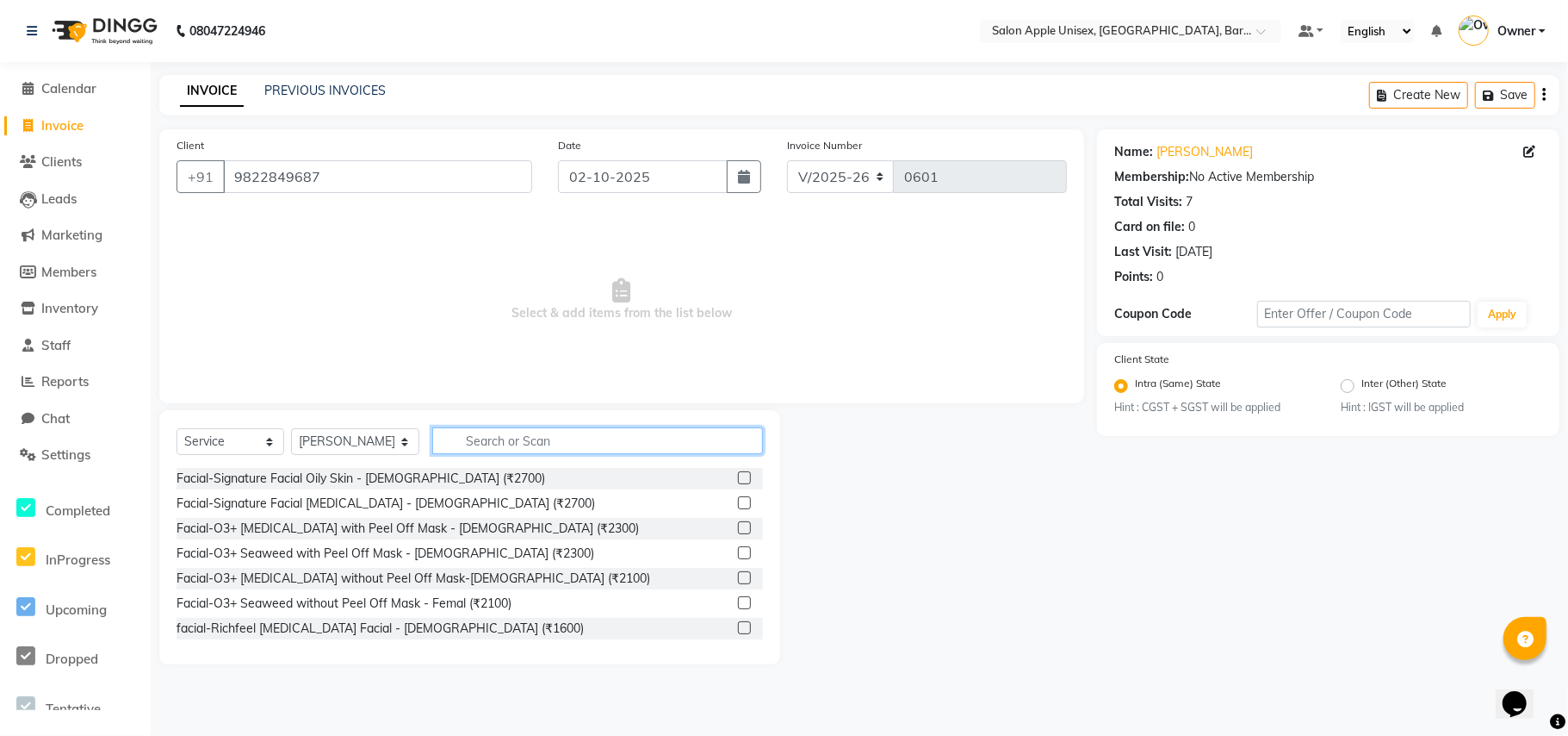
click at [504, 445] on input "text" at bounding box center [597, 441] width 330 height 27
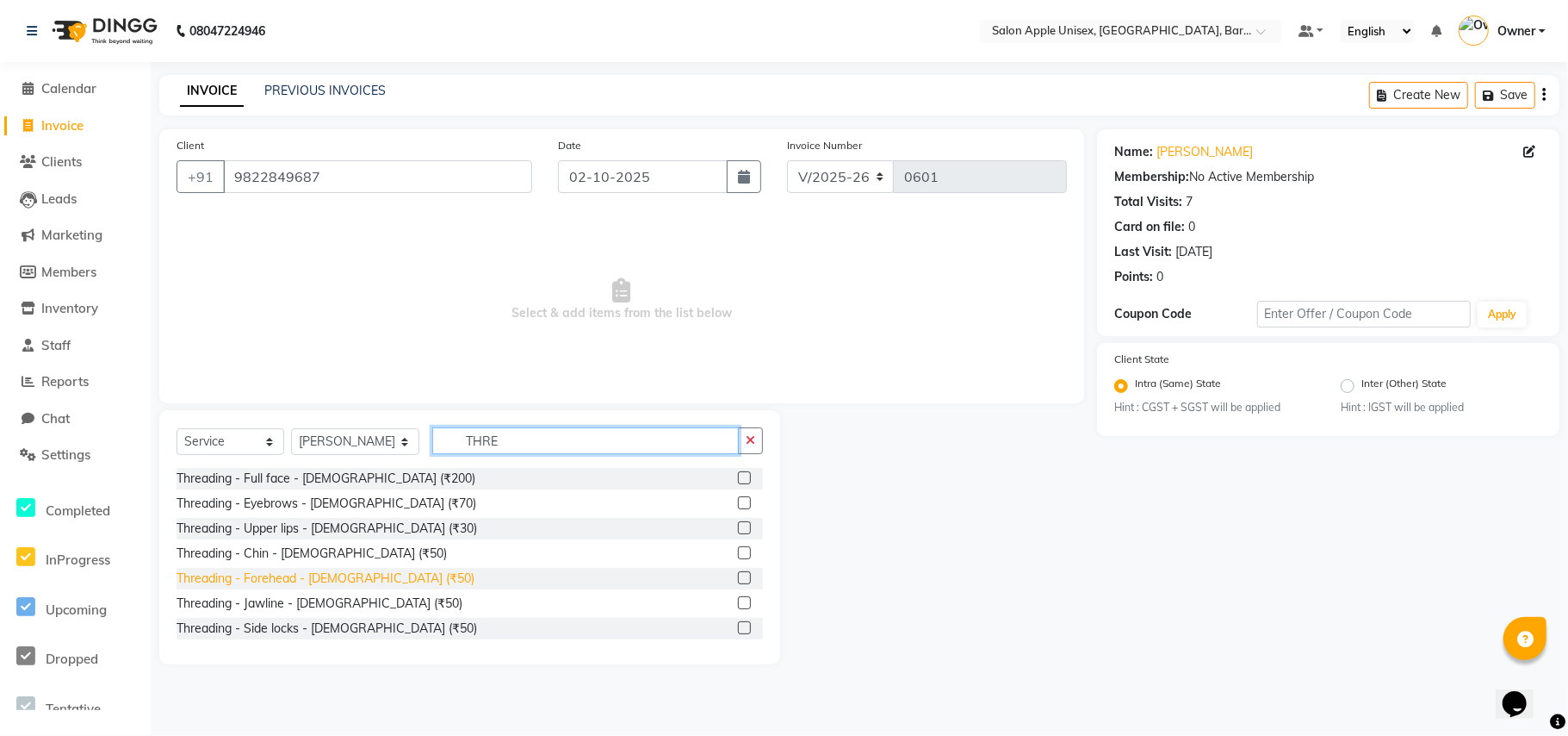
type input "THRE"
click at [321, 574] on div "Threading - Forehead - [DEMOGRAPHIC_DATA] (₹50)" at bounding box center [325, 578] width 298 height 18
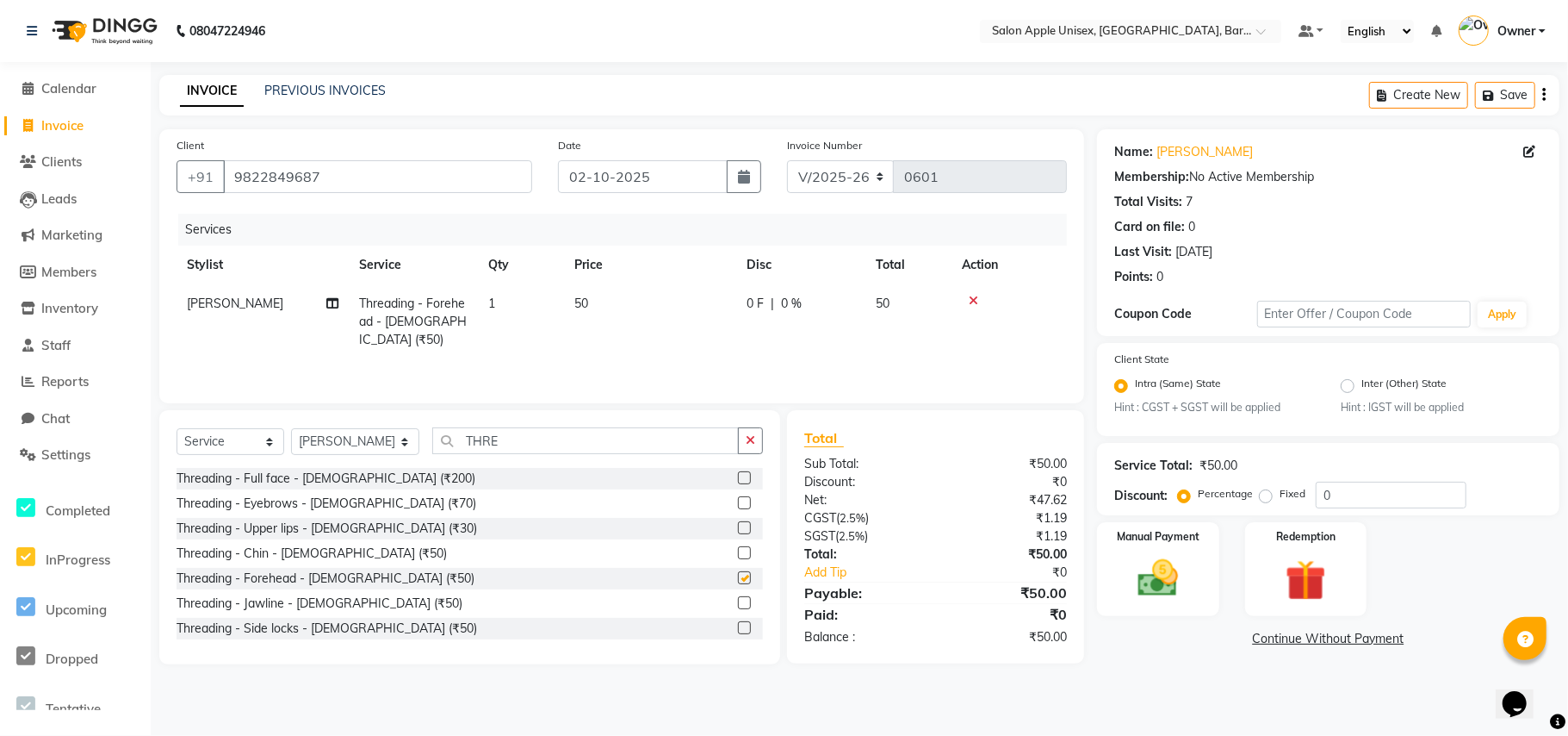
checkbox input "false"
click at [318, 530] on div "Threading - Upper lips - [DEMOGRAPHIC_DATA] (₹30)" at bounding box center [327, 528] width 300 height 18
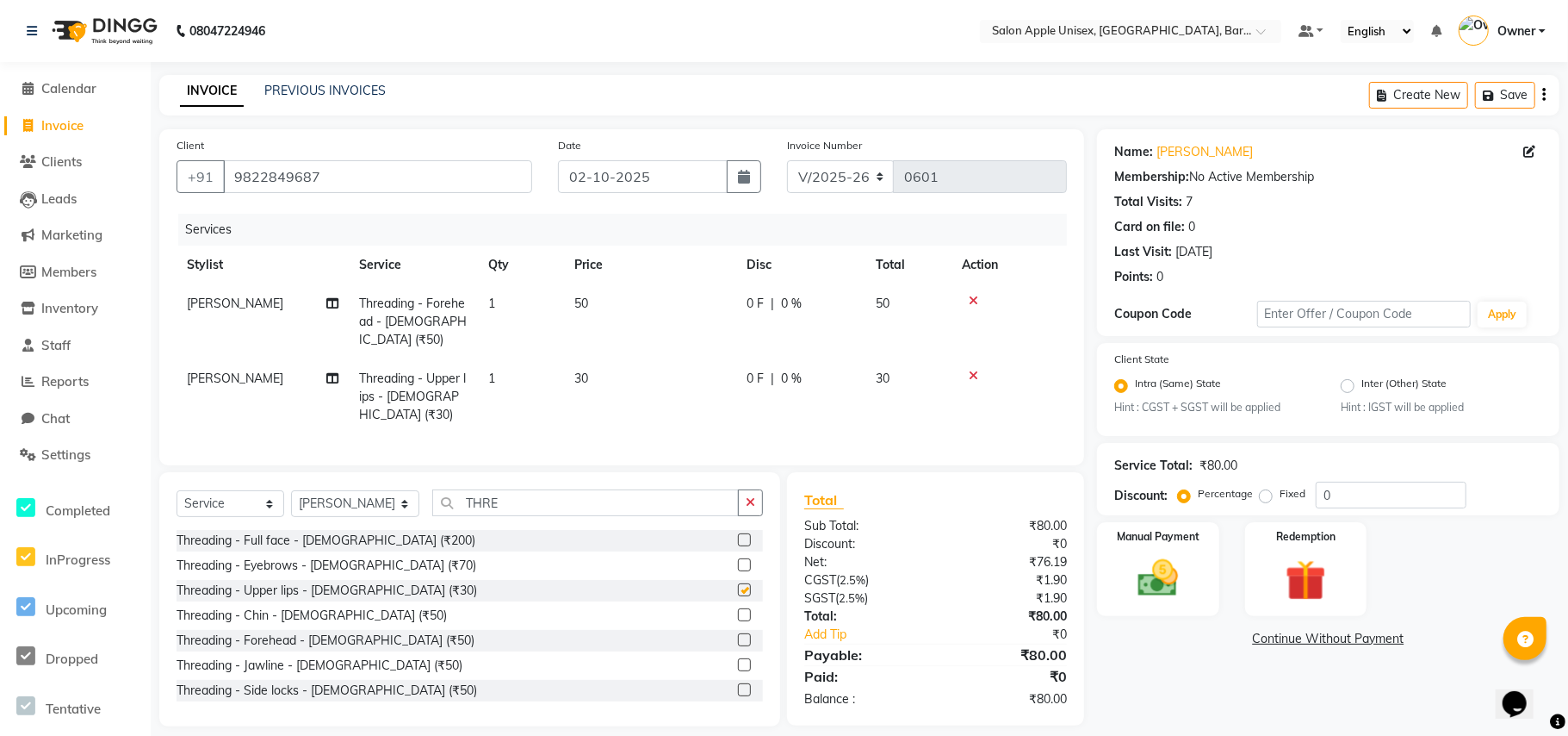
checkbox input "false"
click at [1147, 587] on img at bounding box center [1158, 579] width 68 height 48
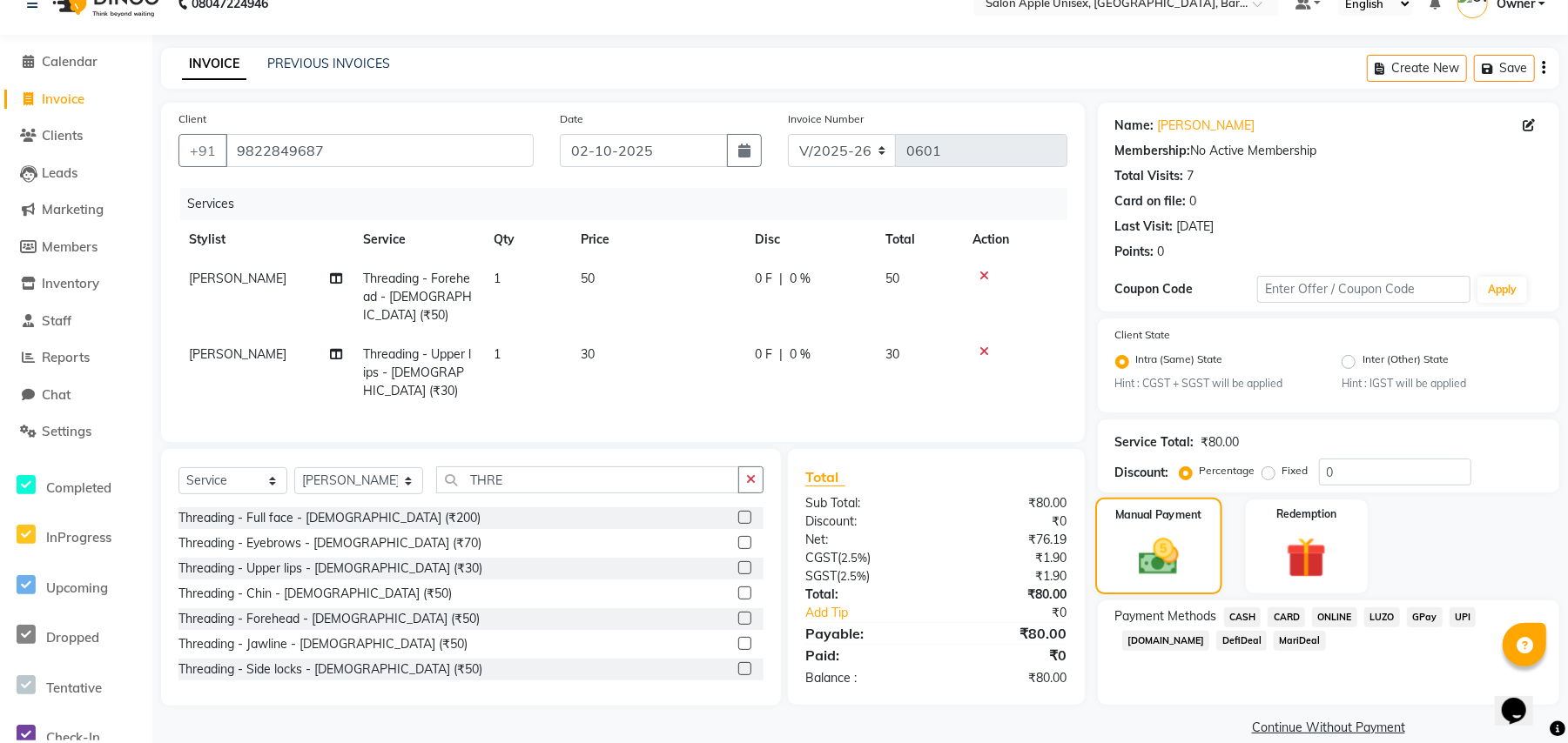
scroll to position [50, 0]
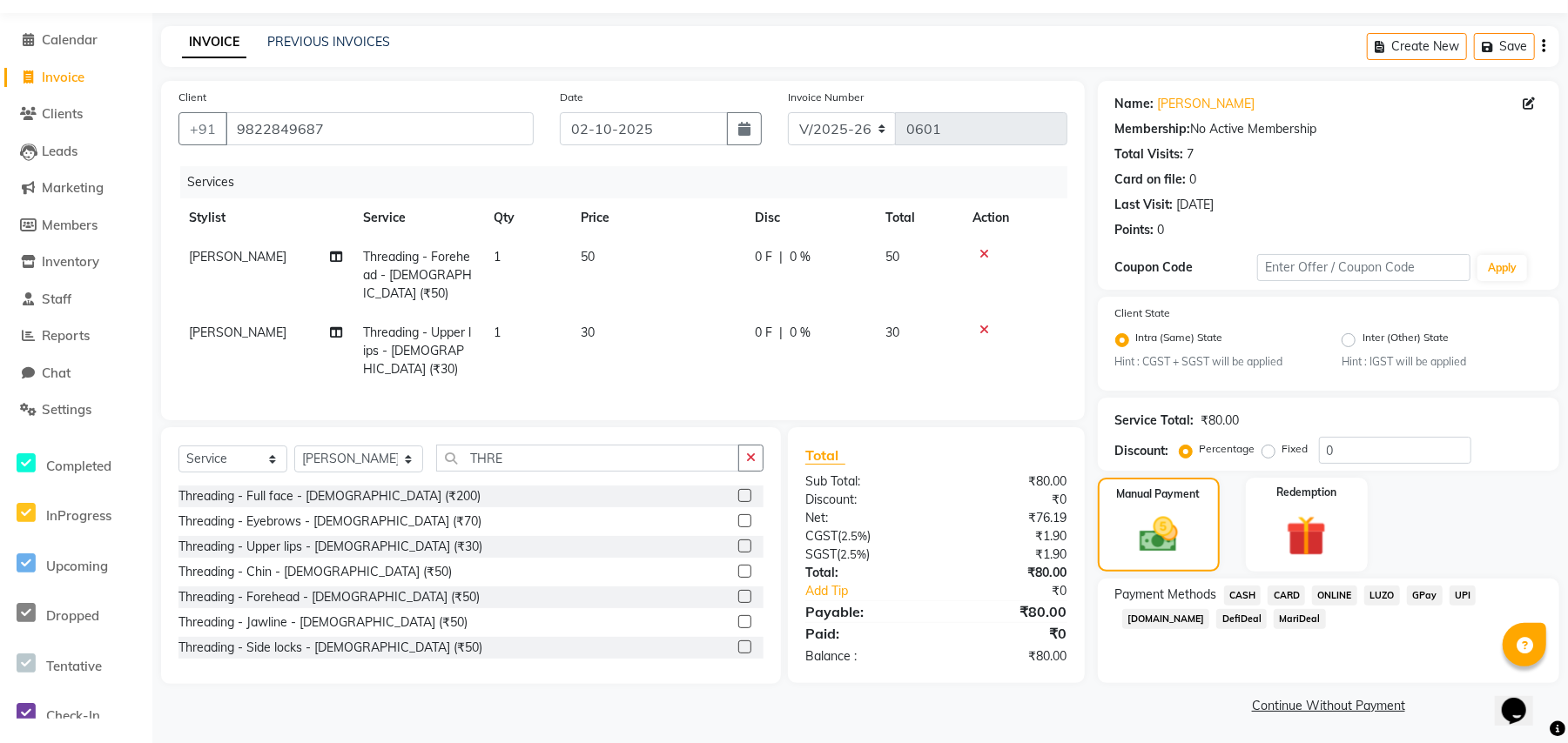
click at [1230, 590] on span "CASH" at bounding box center [1243, 595] width 37 height 20
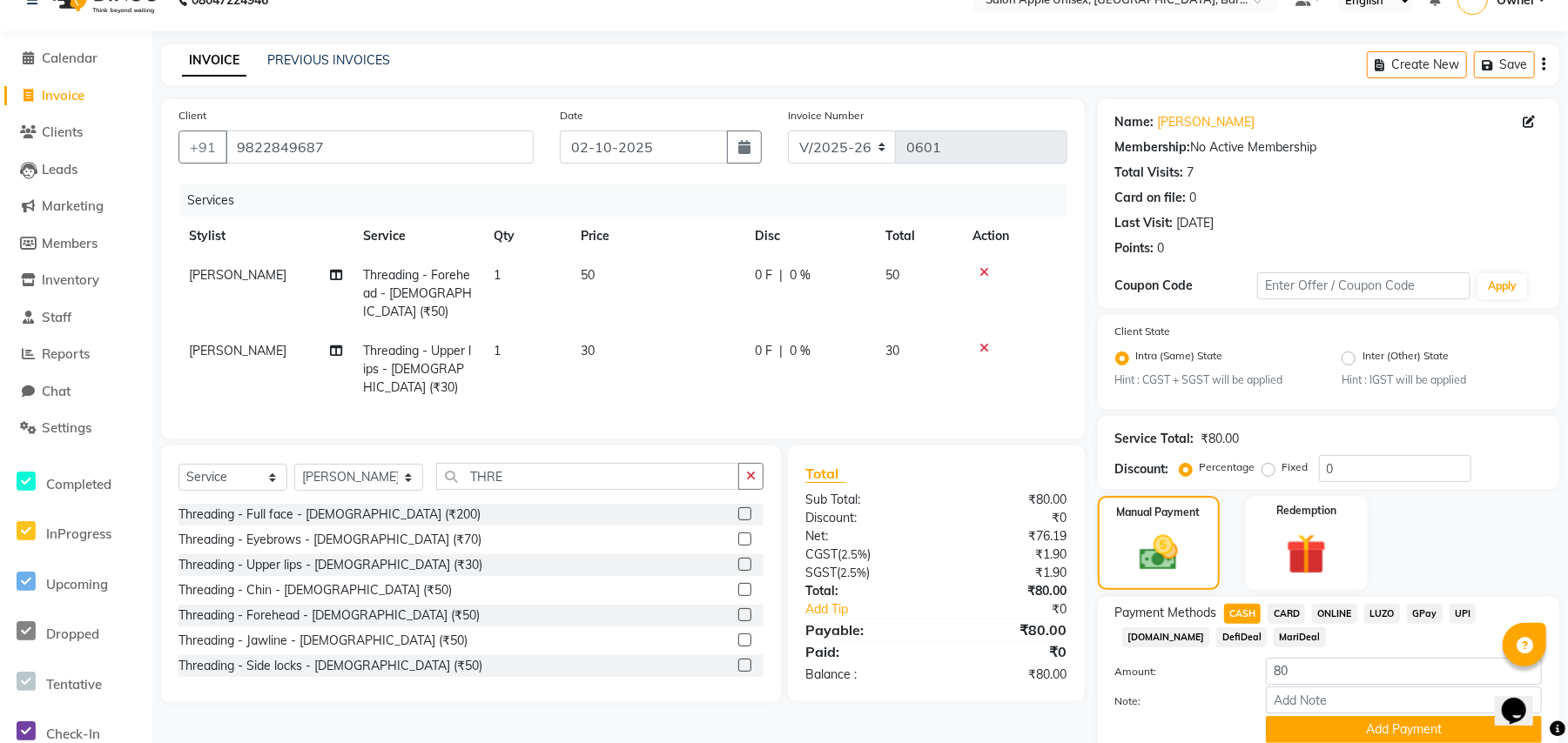
scroll to position [0, 0]
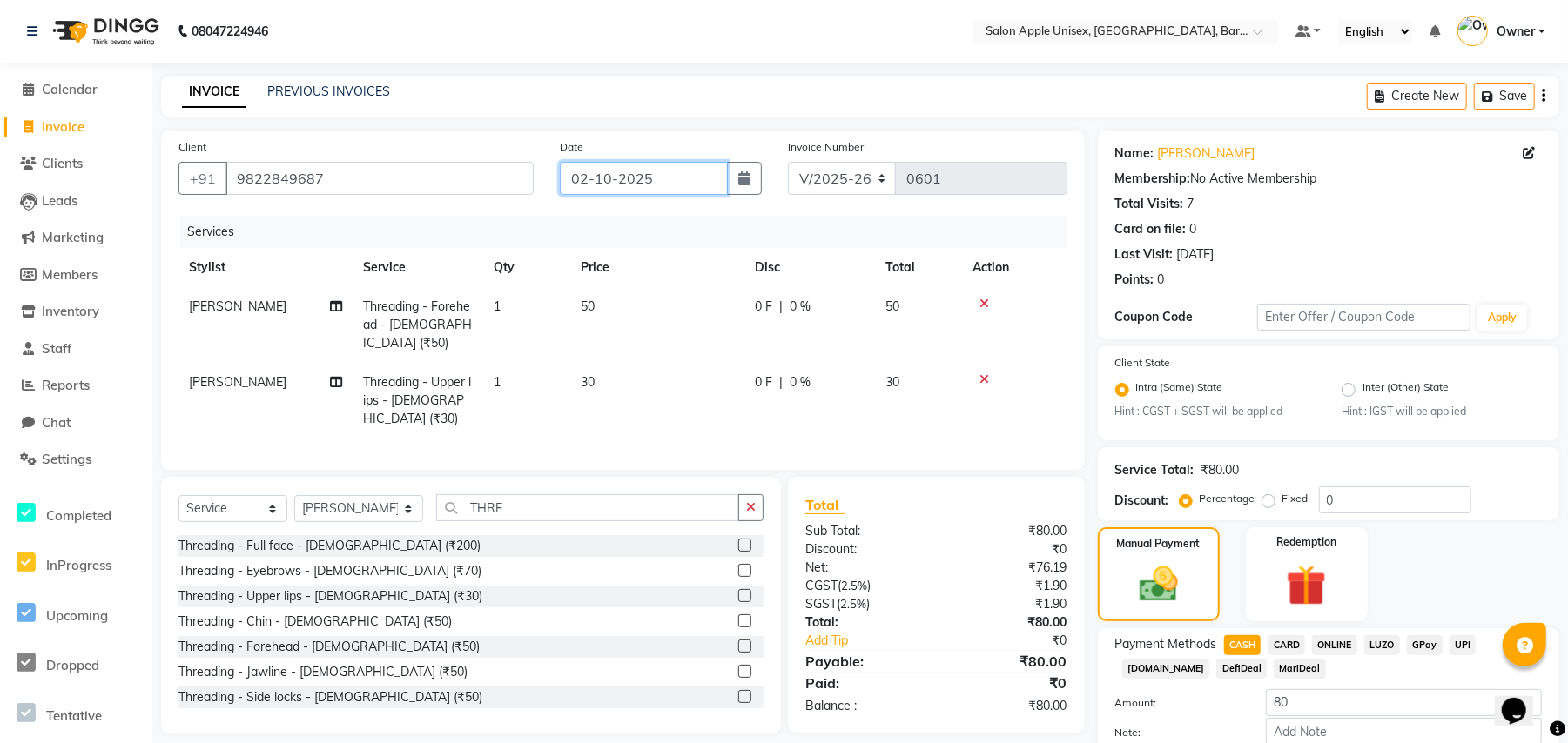
click at [606, 162] on input "02-10-2025" at bounding box center [643, 178] width 168 height 33
select select "10"
select select "2025"
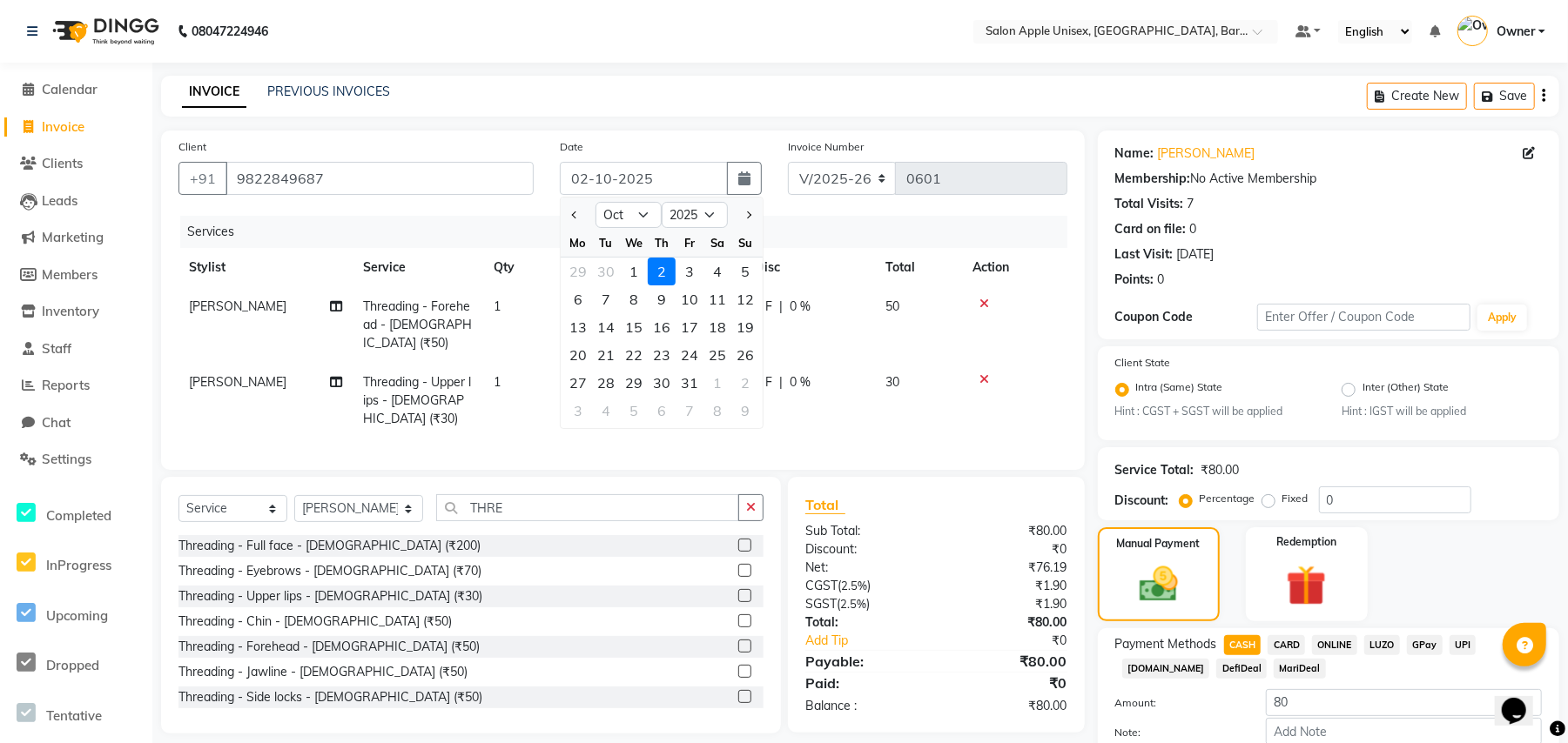
click at [632, 269] on div "1" at bounding box center [634, 271] width 27 height 27
type input "01-10-2025"
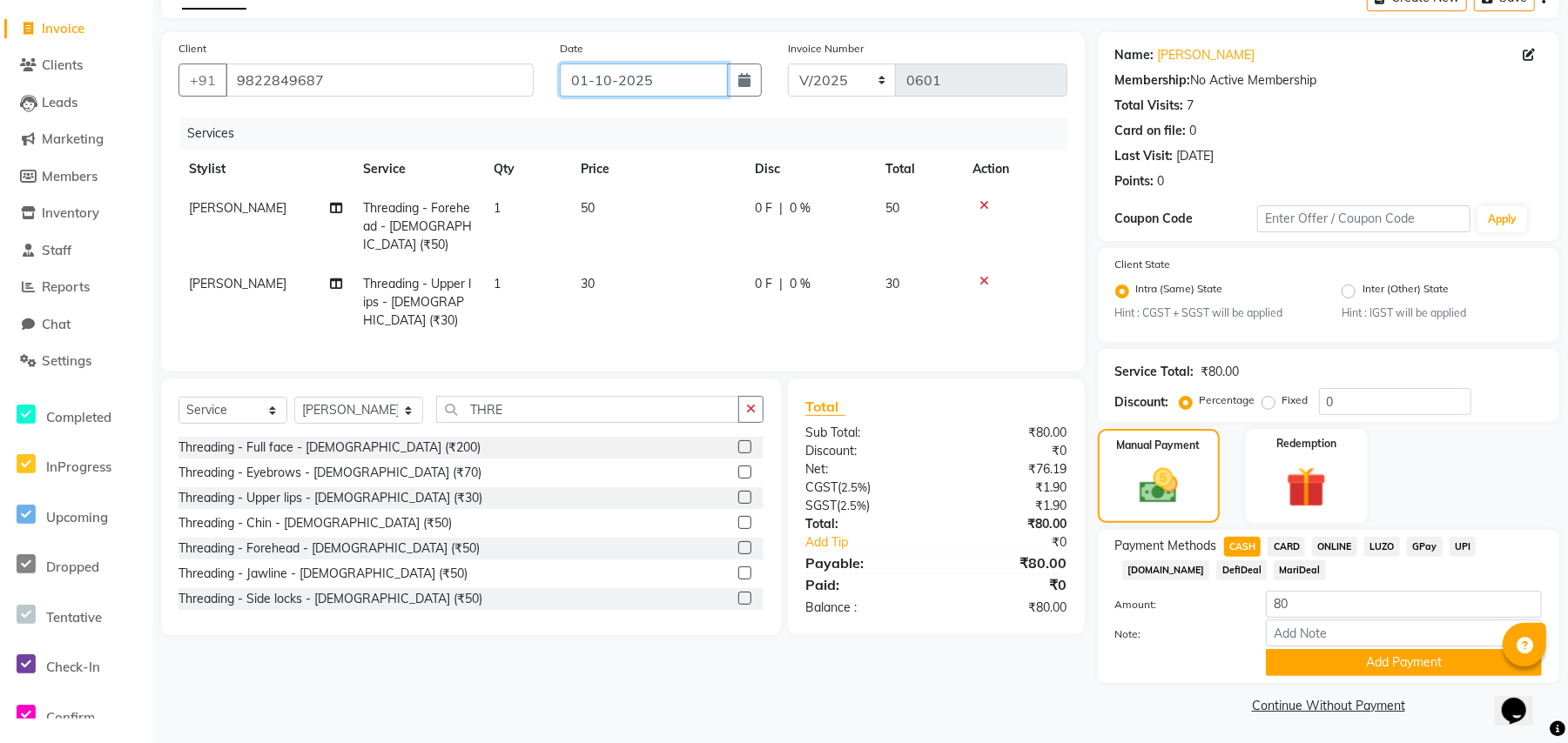
scroll to position [99, 0]
click at [1300, 666] on button "Add Payment" at bounding box center [1403, 662] width 276 height 27
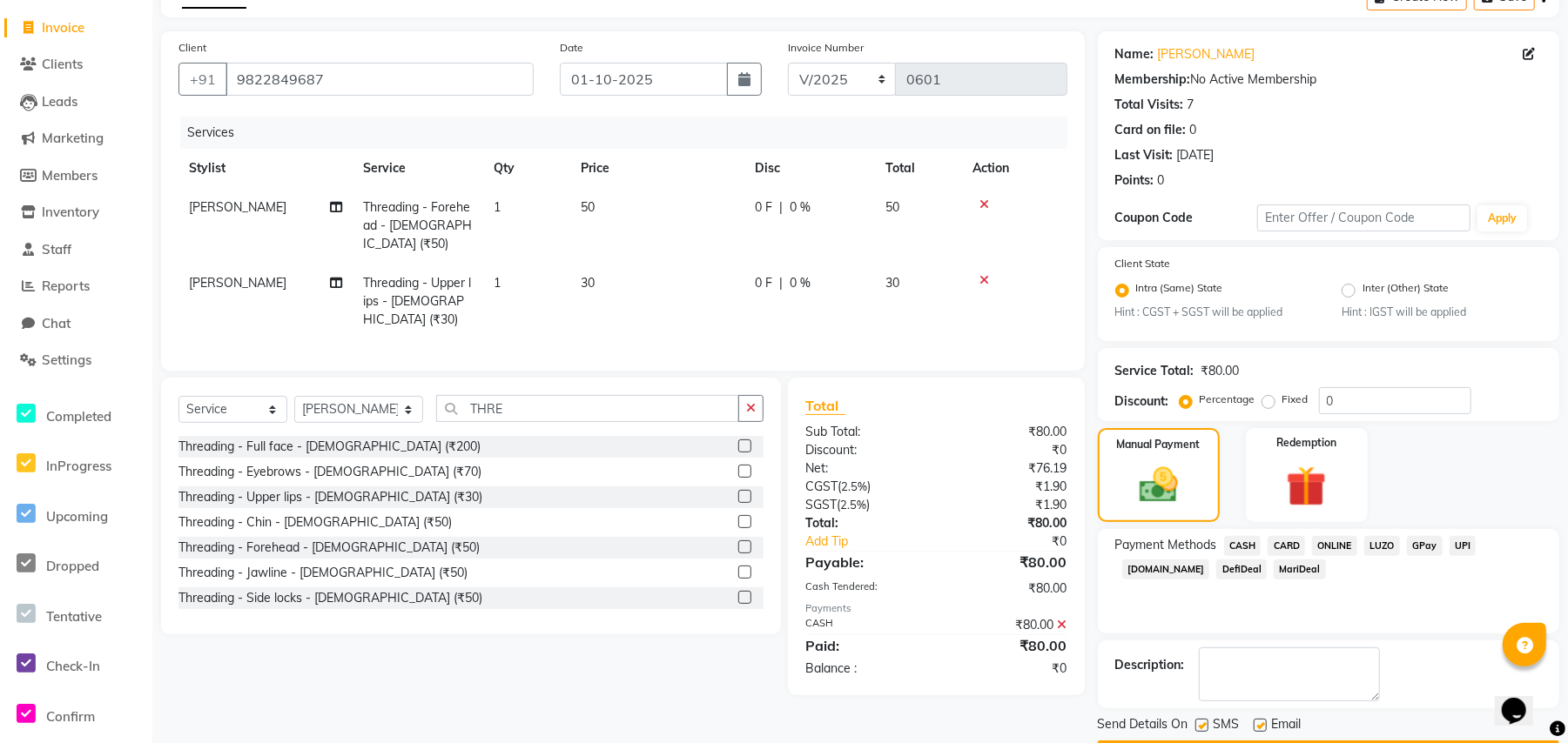
scroll to position [150, 0]
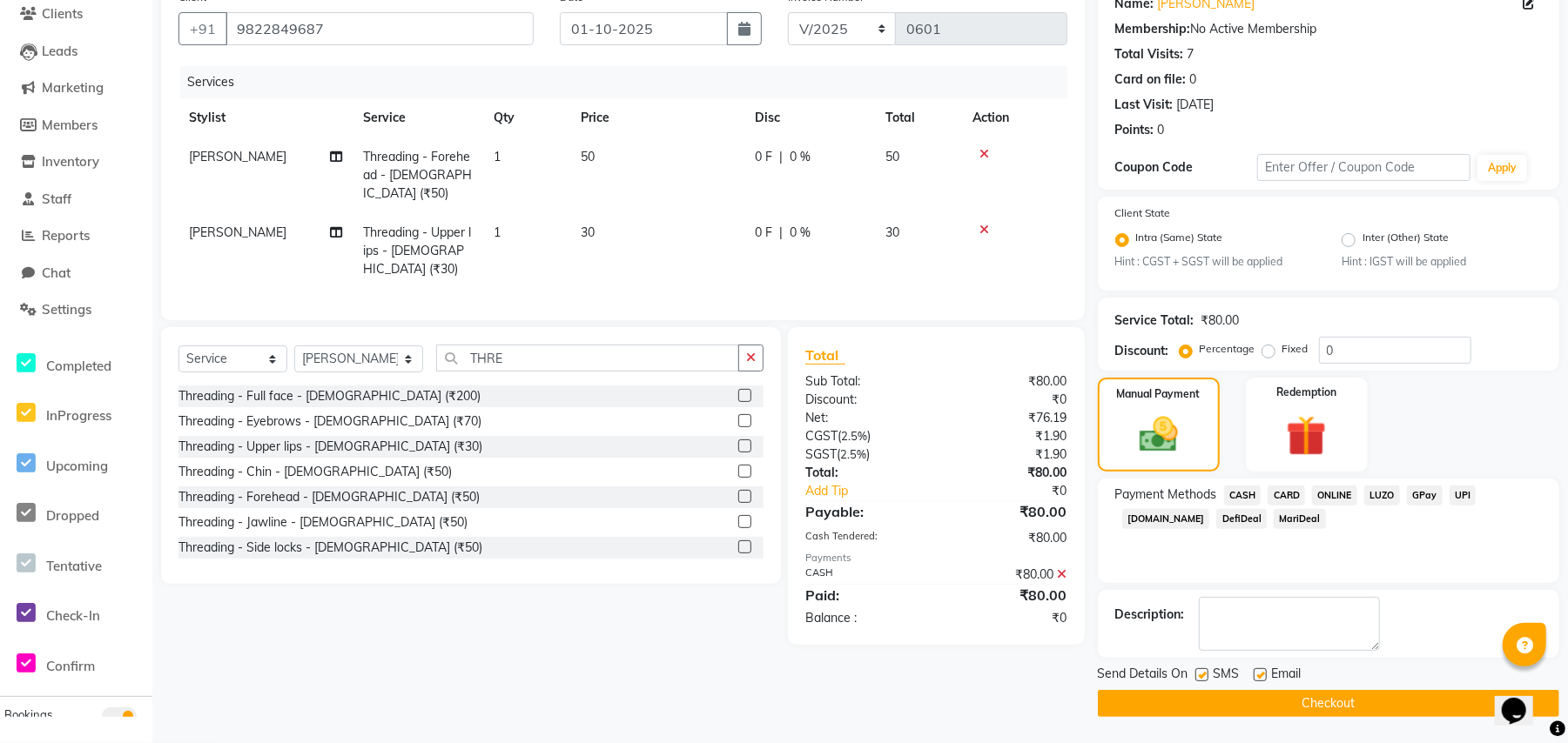
drag, startPoint x: 1232, startPoint y: 704, endPoint x: 1213, endPoint y: 698, distance: 19.9
click at [1231, 704] on button "Checkout" at bounding box center [1328, 704] width 461 height 27
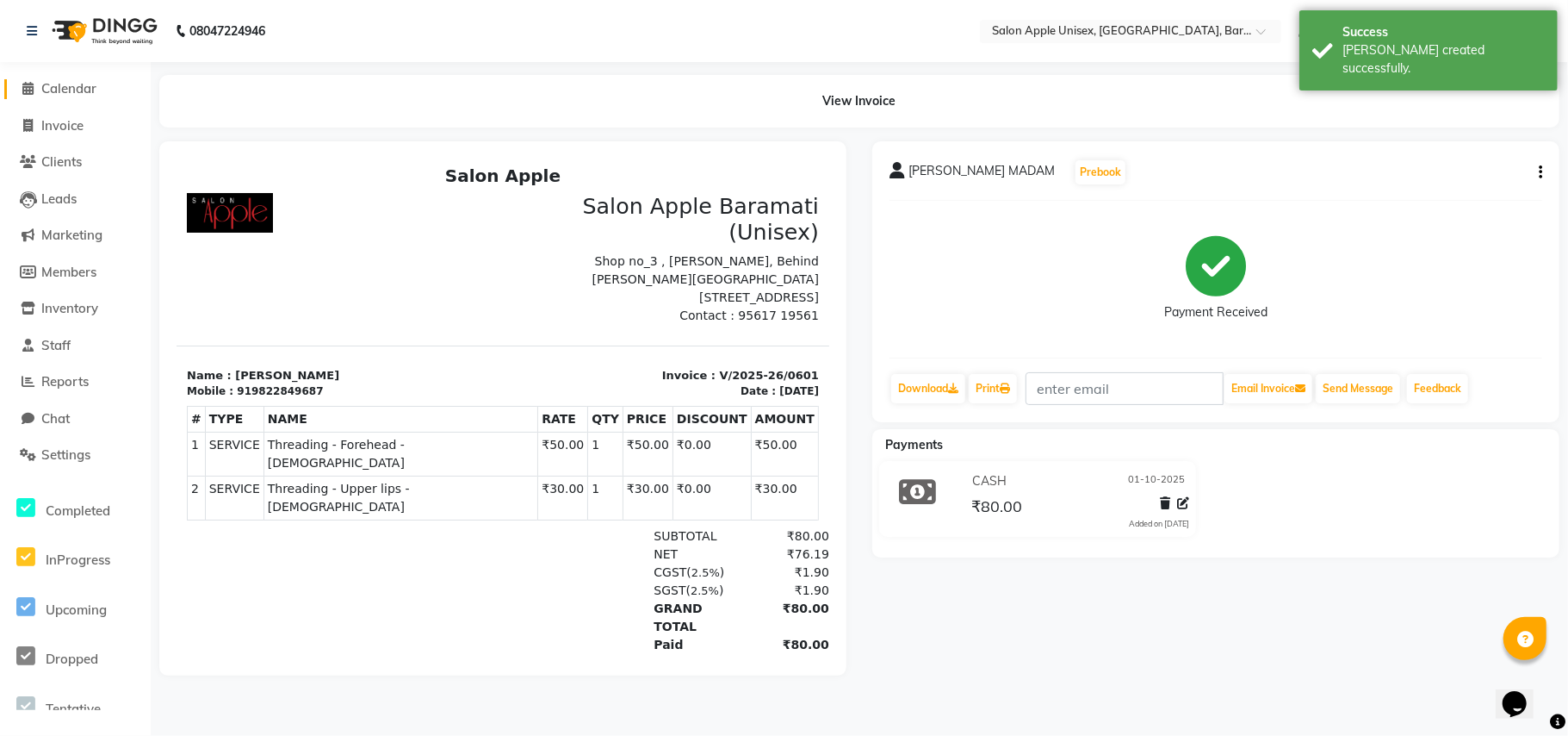
click at [66, 81] on span "Calendar" at bounding box center [69, 88] width 55 height 16
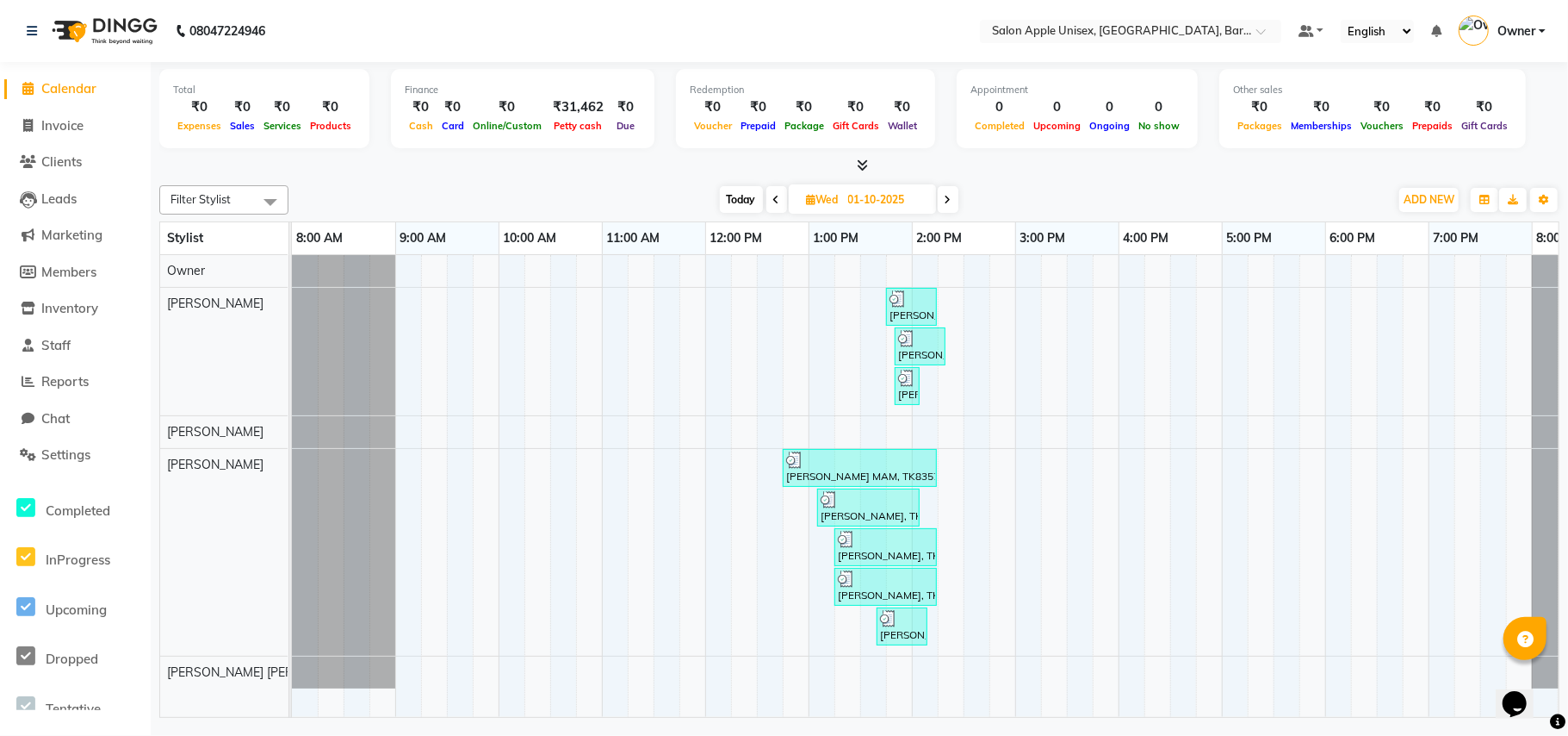
click at [738, 194] on span "Today" at bounding box center [741, 200] width 43 height 27
type input "02-10-2025"
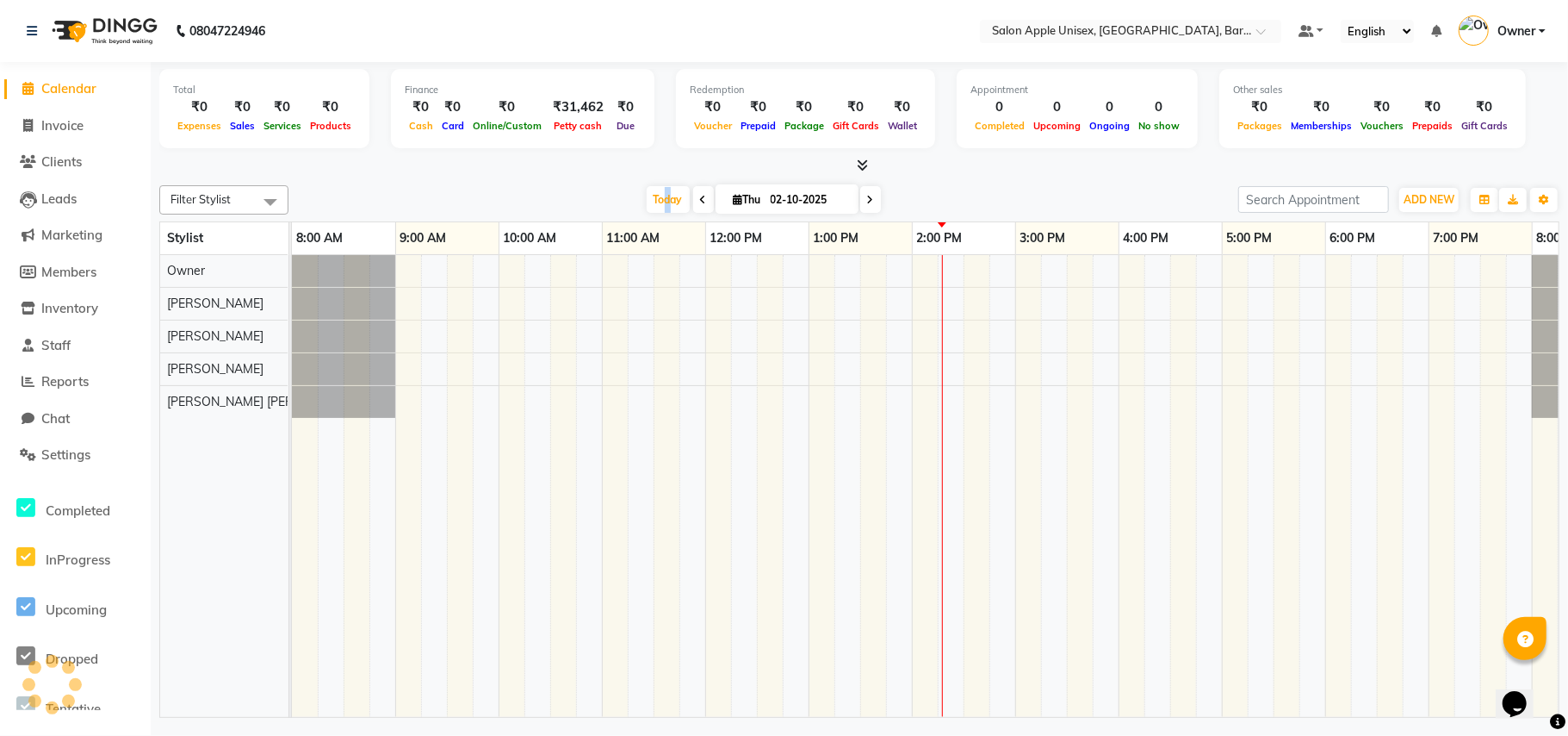
scroll to position [0, 77]
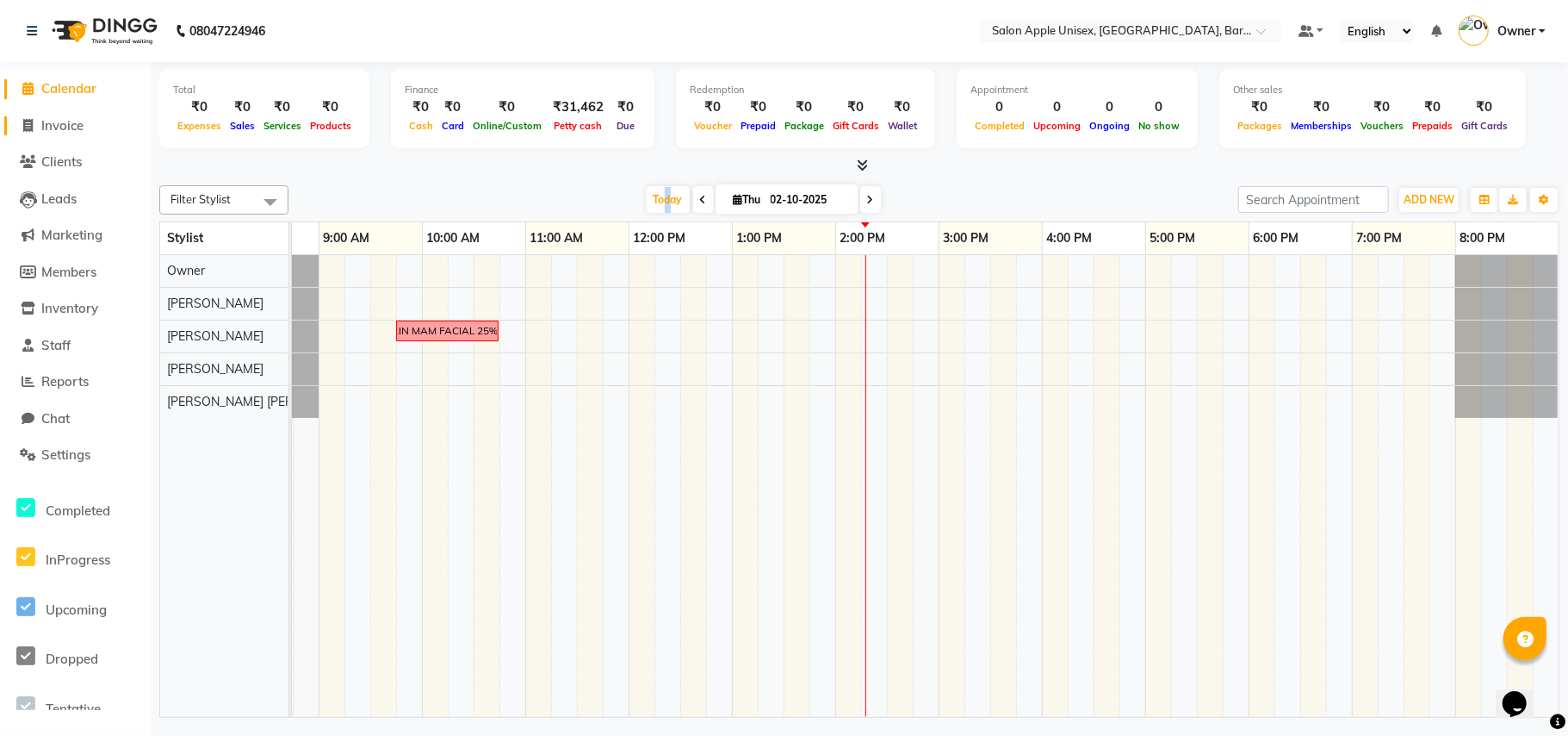
click at [78, 128] on span "Invoice" at bounding box center [63, 125] width 43 height 16
select select "4957"
select select "service"
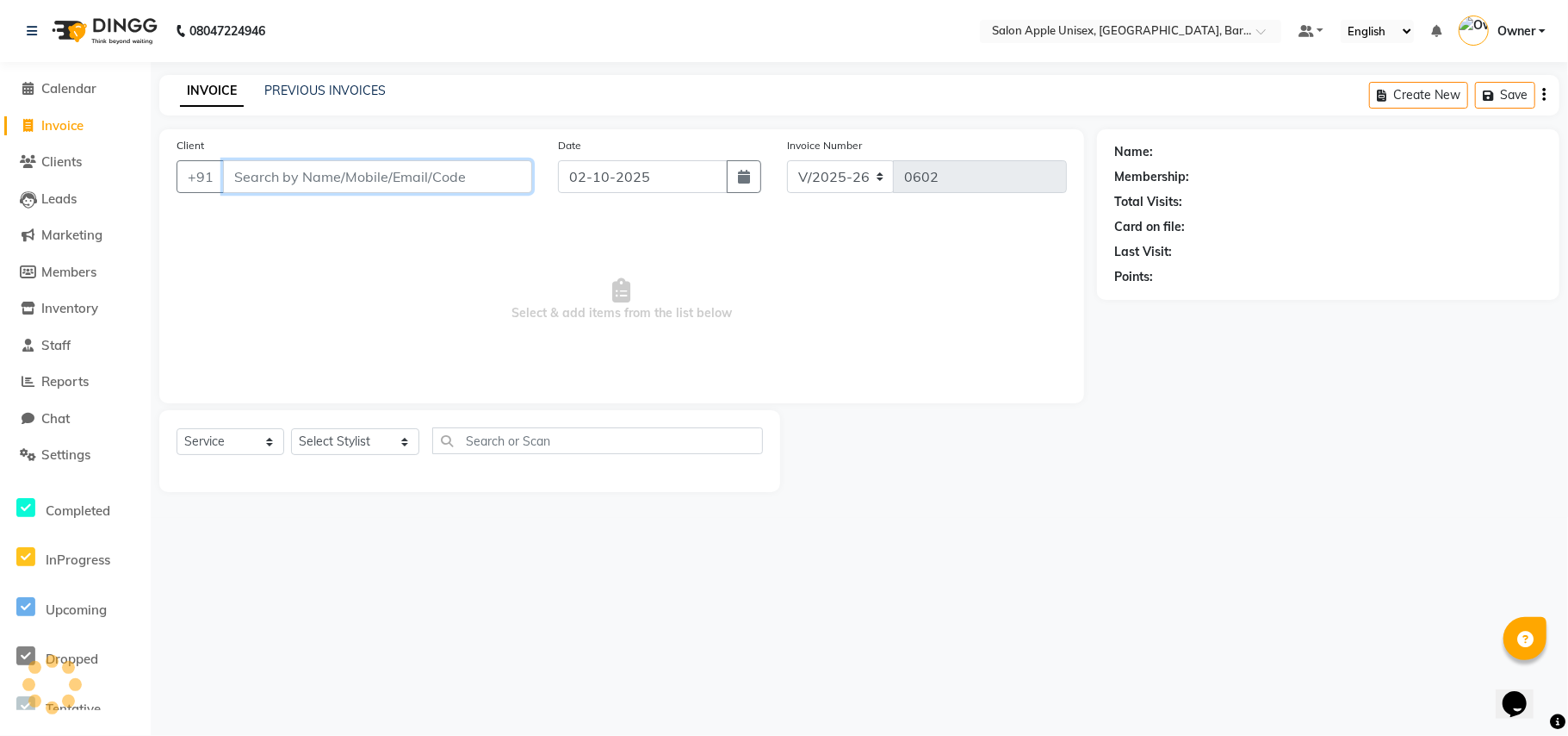
click at [326, 177] on input "Client" at bounding box center [377, 176] width 309 height 33
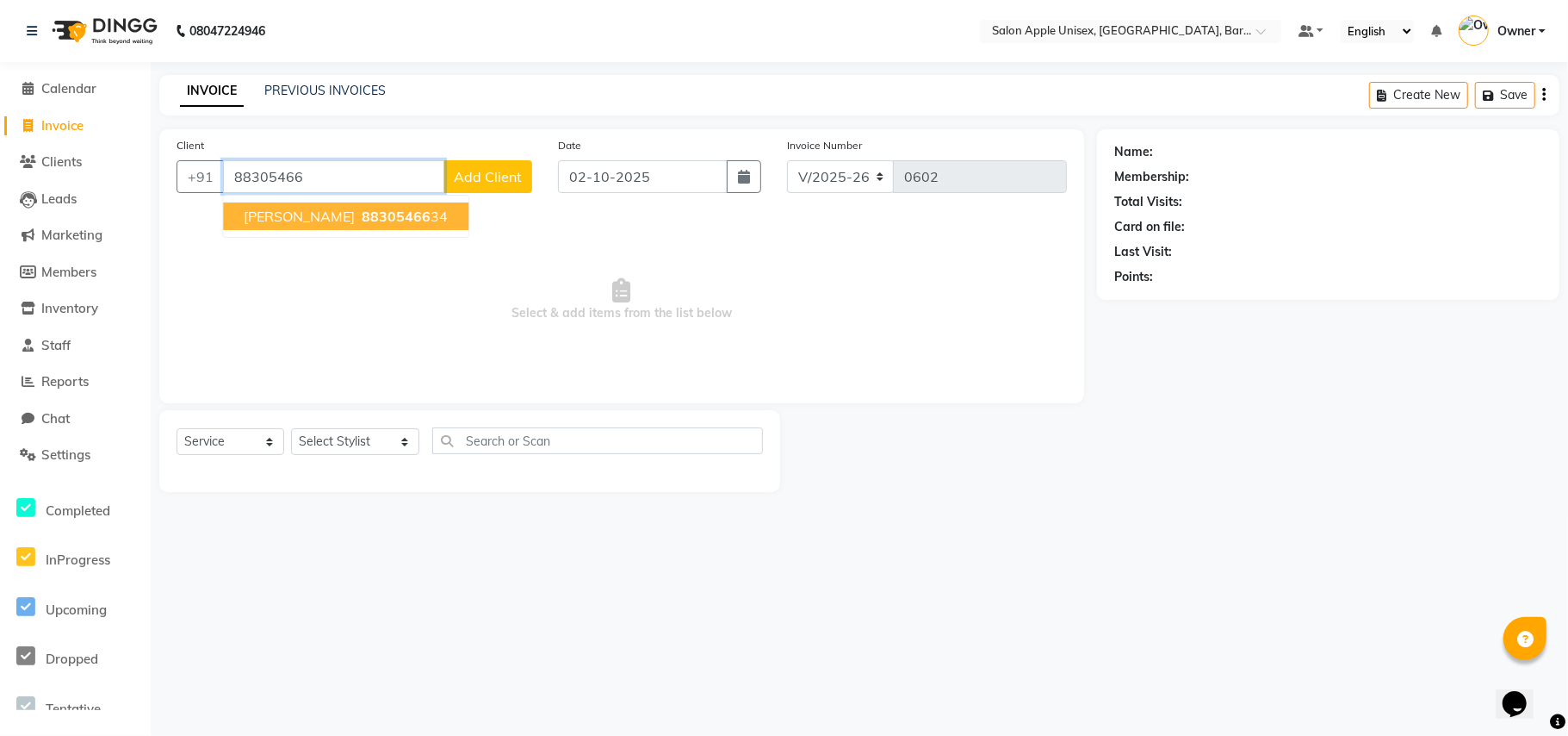
click at [329, 224] on span "[PERSON_NAME]" at bounding box center [298, 216] width 111 height 17
type input "8830546634"
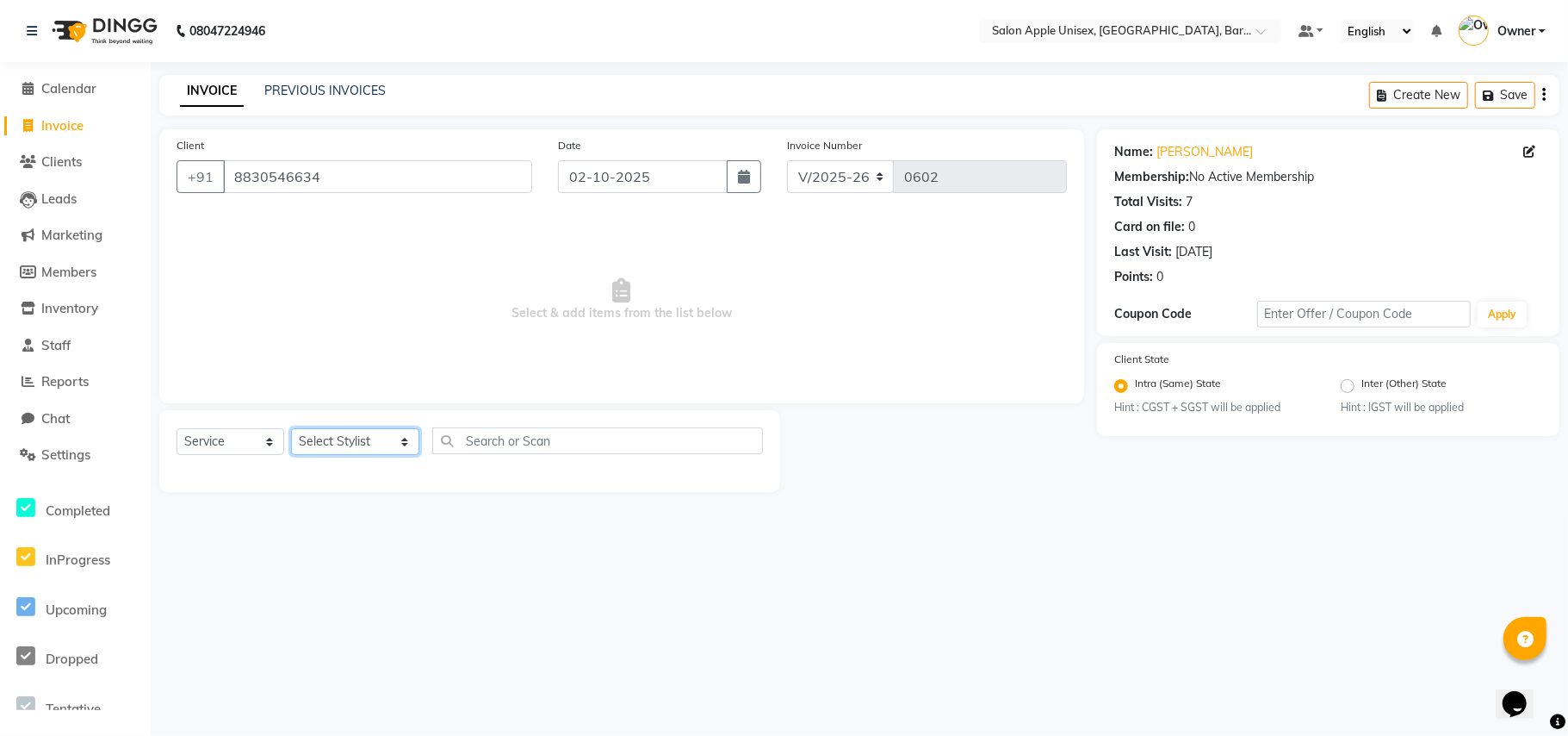
click at [330, 437] on select "Select Stylist [PERSON_NAME] [PERSON_NAME] [PERSON_NAME] [PERSON_NAME] Owner [P…" at bounding box center [355, 442] width 128 height 27
select select "63751"
click at [291, 429] on select "Select Stylist [PERSON_NAME] [PERSON_NAME] [PERSON_NAME] [PERSON_NAME] Owner [P…" at bounding box center [355, 442] width 128 height 27
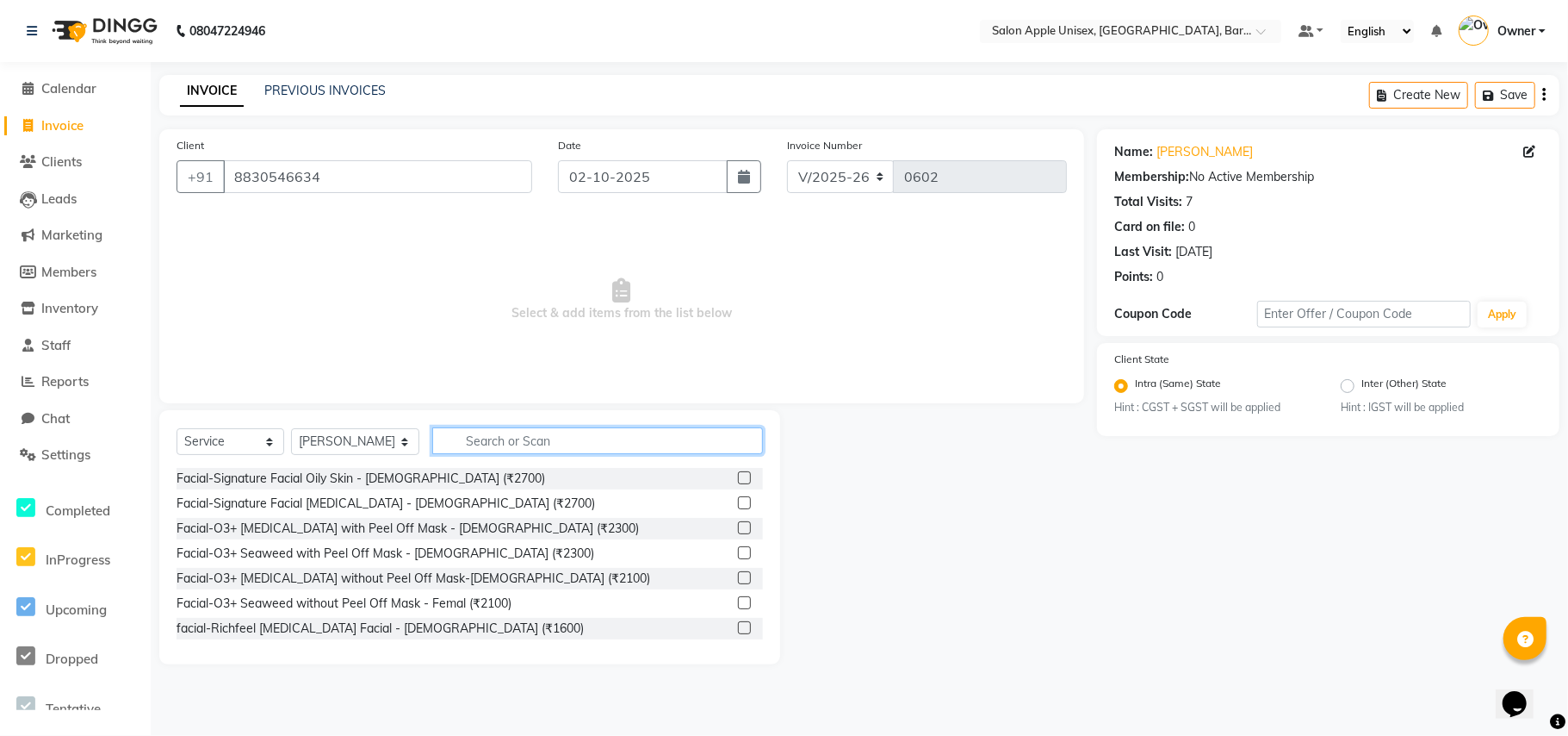
click at [460, 452] on input "text" at bounding box center [597, 441] width 330 height 27
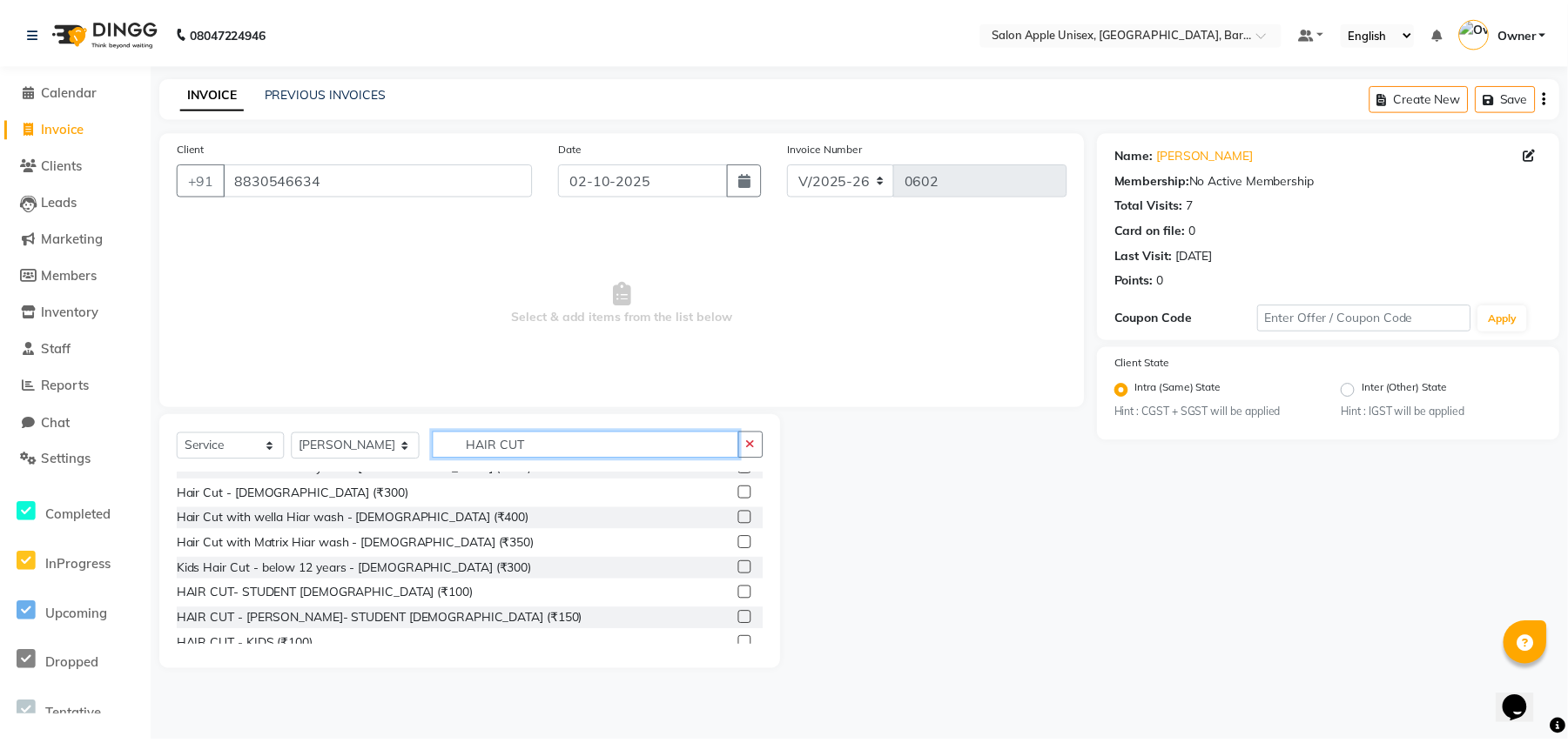
scroll to position [168, 0]
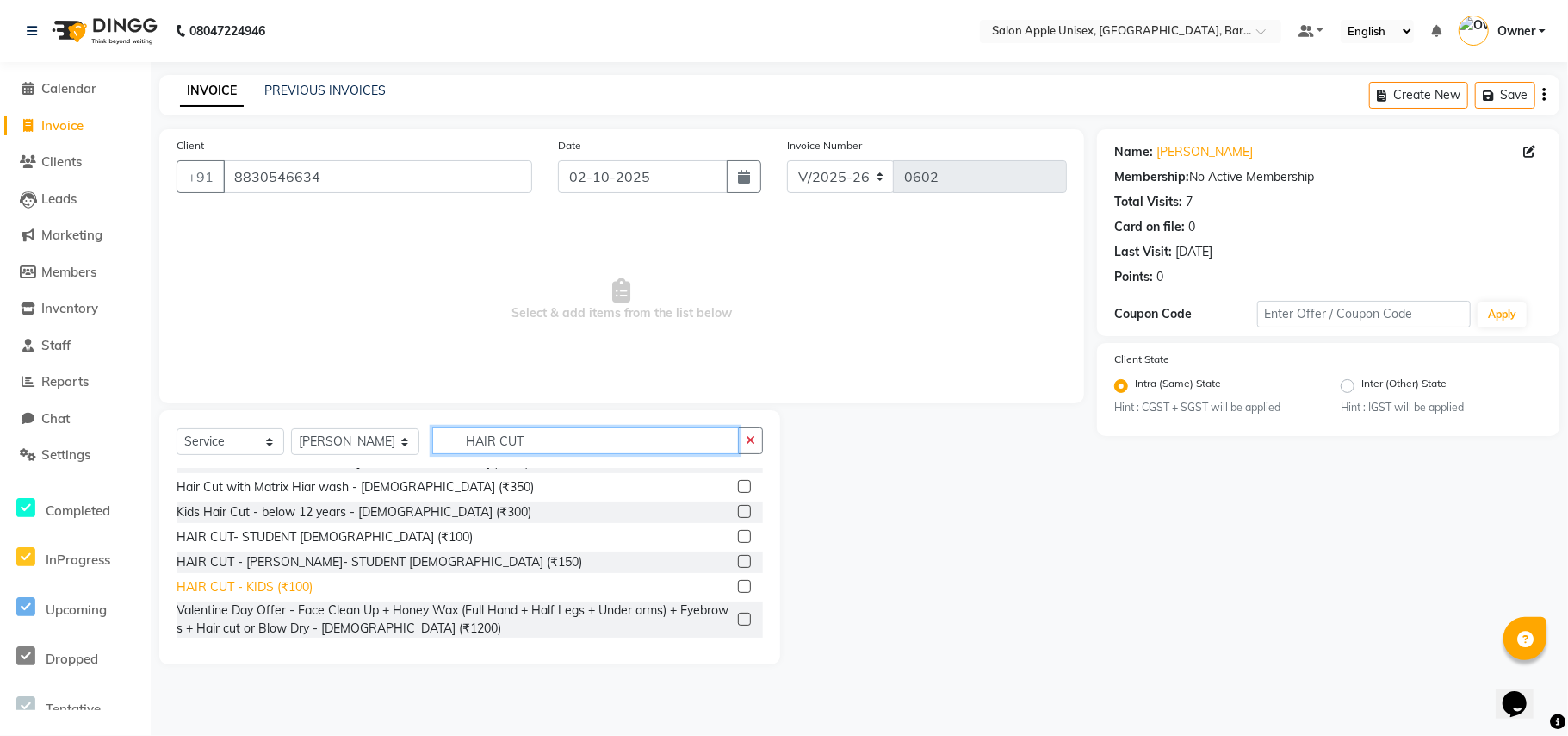
type input "HAIR CUT"
click at [238, 584] on div "HAIR CUT - KIDS (₹100)" at bounding box center [244, 587] width 136 height 18
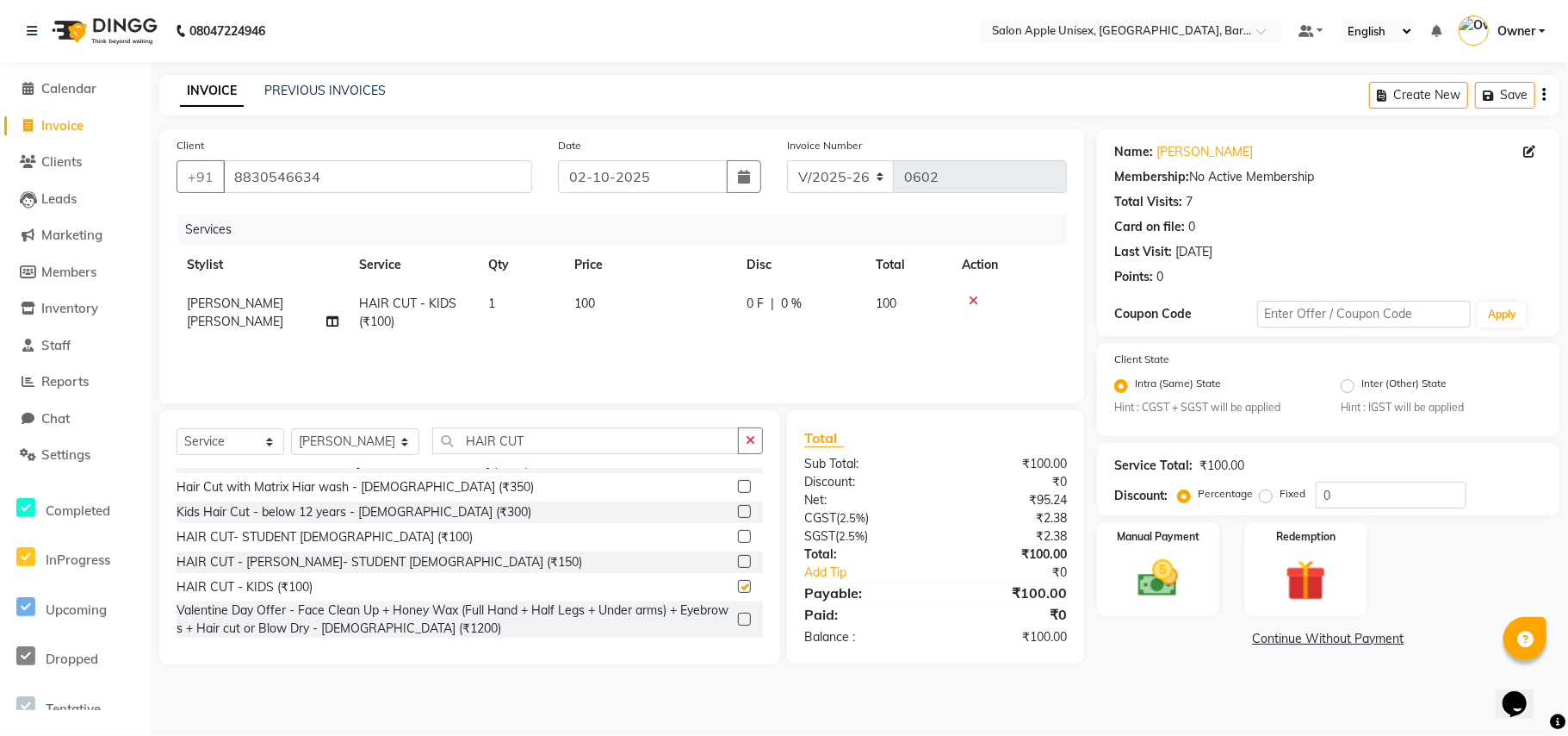
checkbox input "false"
click at [1156, 585] on img at bounding box center [1158, 579] width 68 height 48
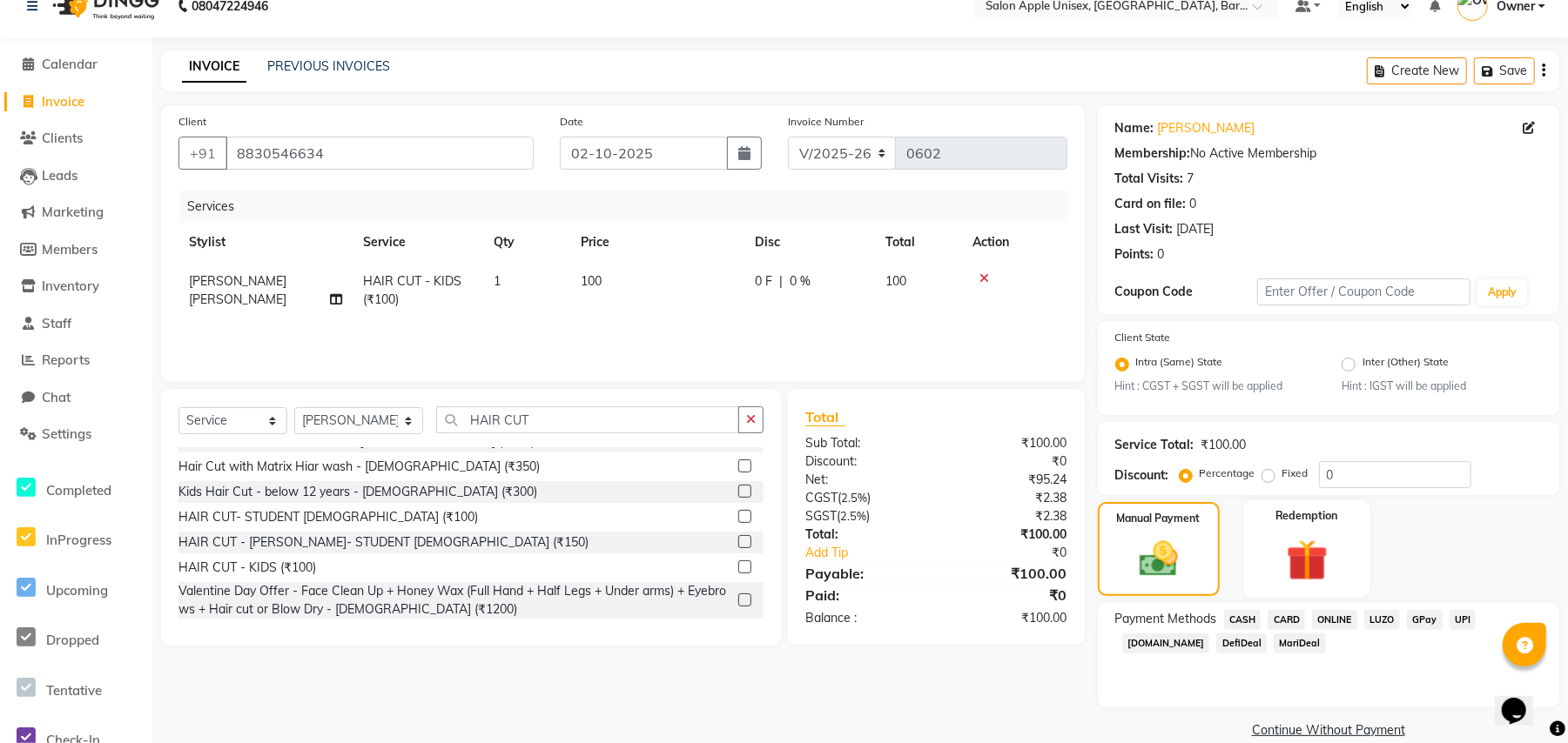
scroll to position [50, 0]
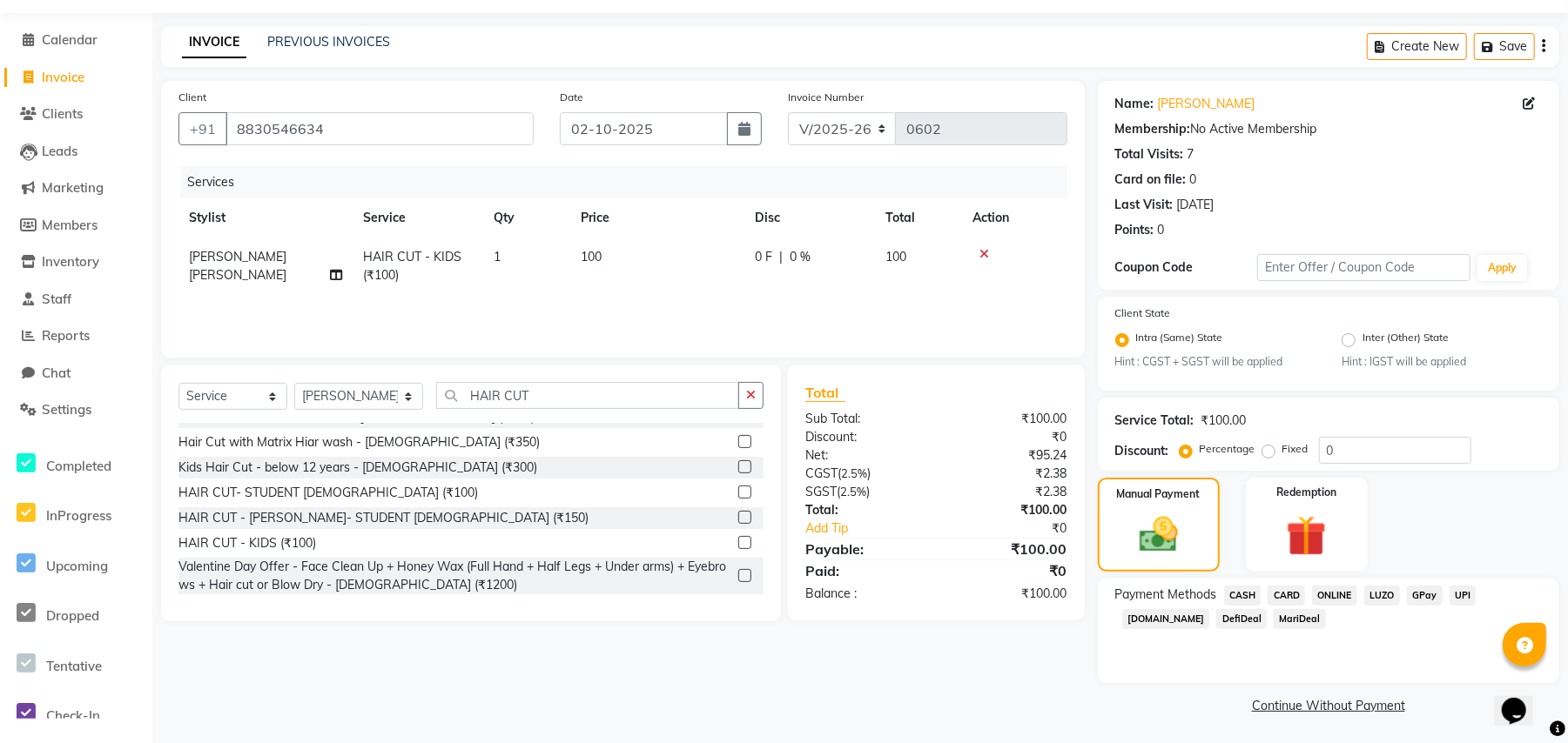
click at [1323, 593] on span "ONLINE" at bounding box center [1334, 595] width 45 height 20
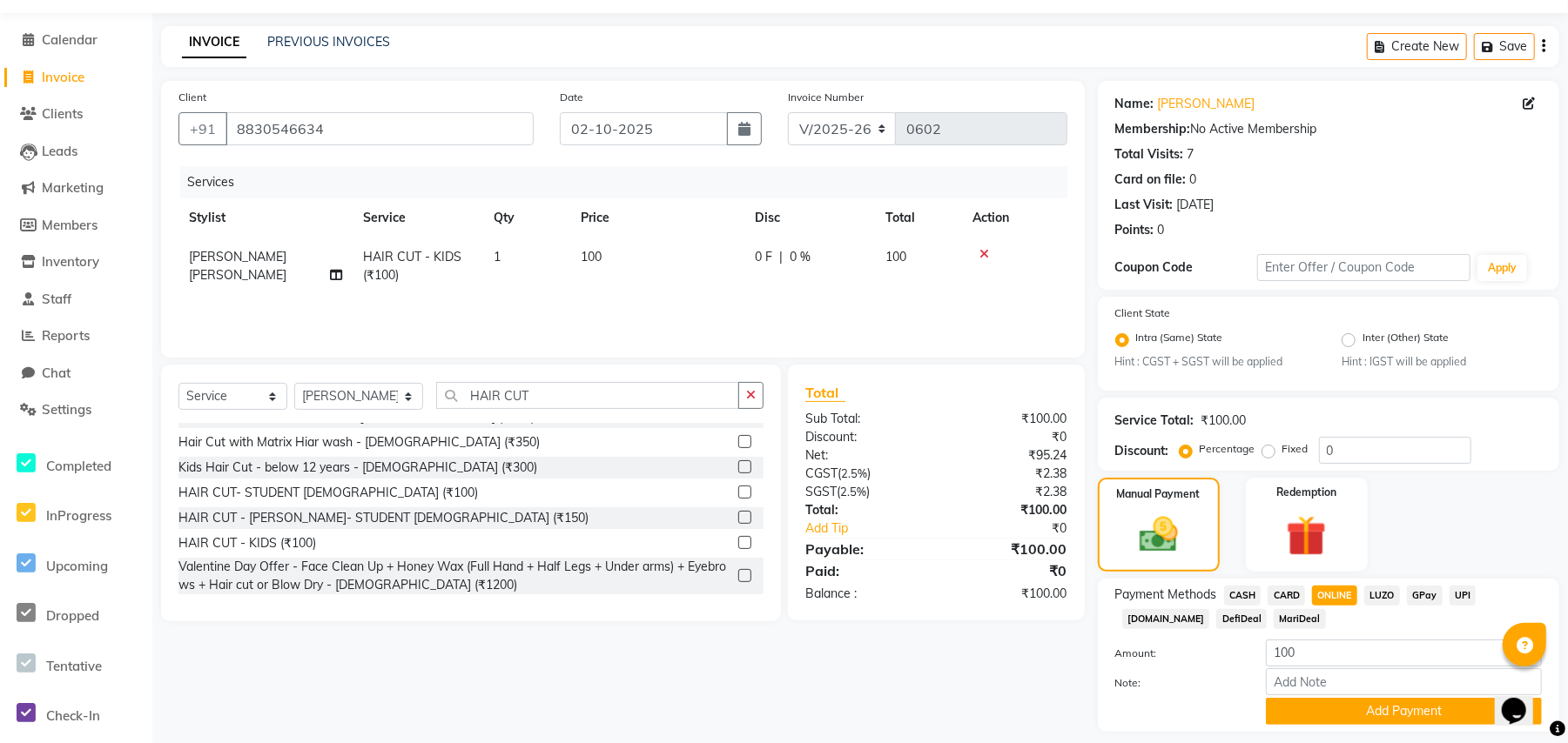
scroll to position [99, 0]
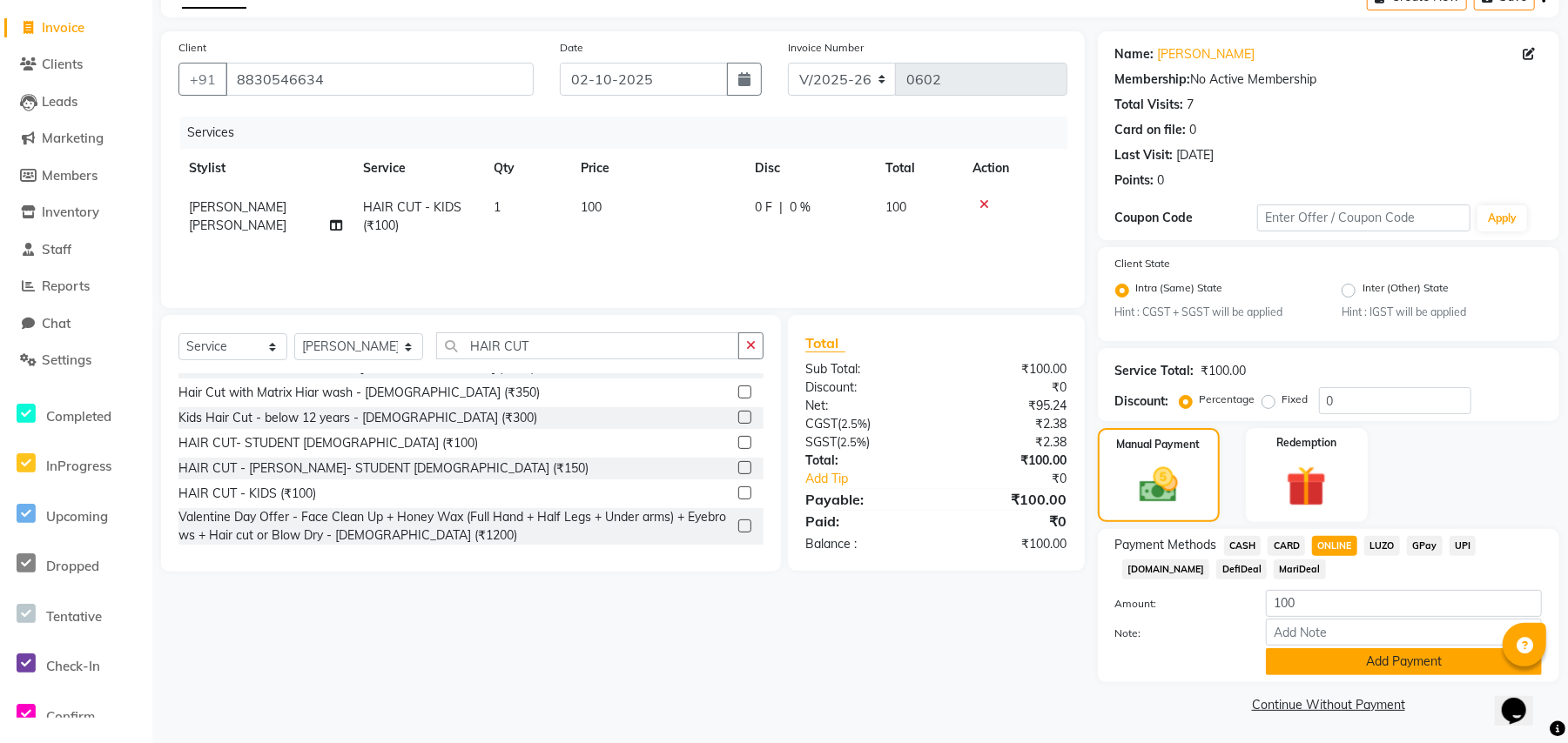
click at [1314, 663] on button "Add Payment" at bounding box center [1403, 662] width 276 height 27
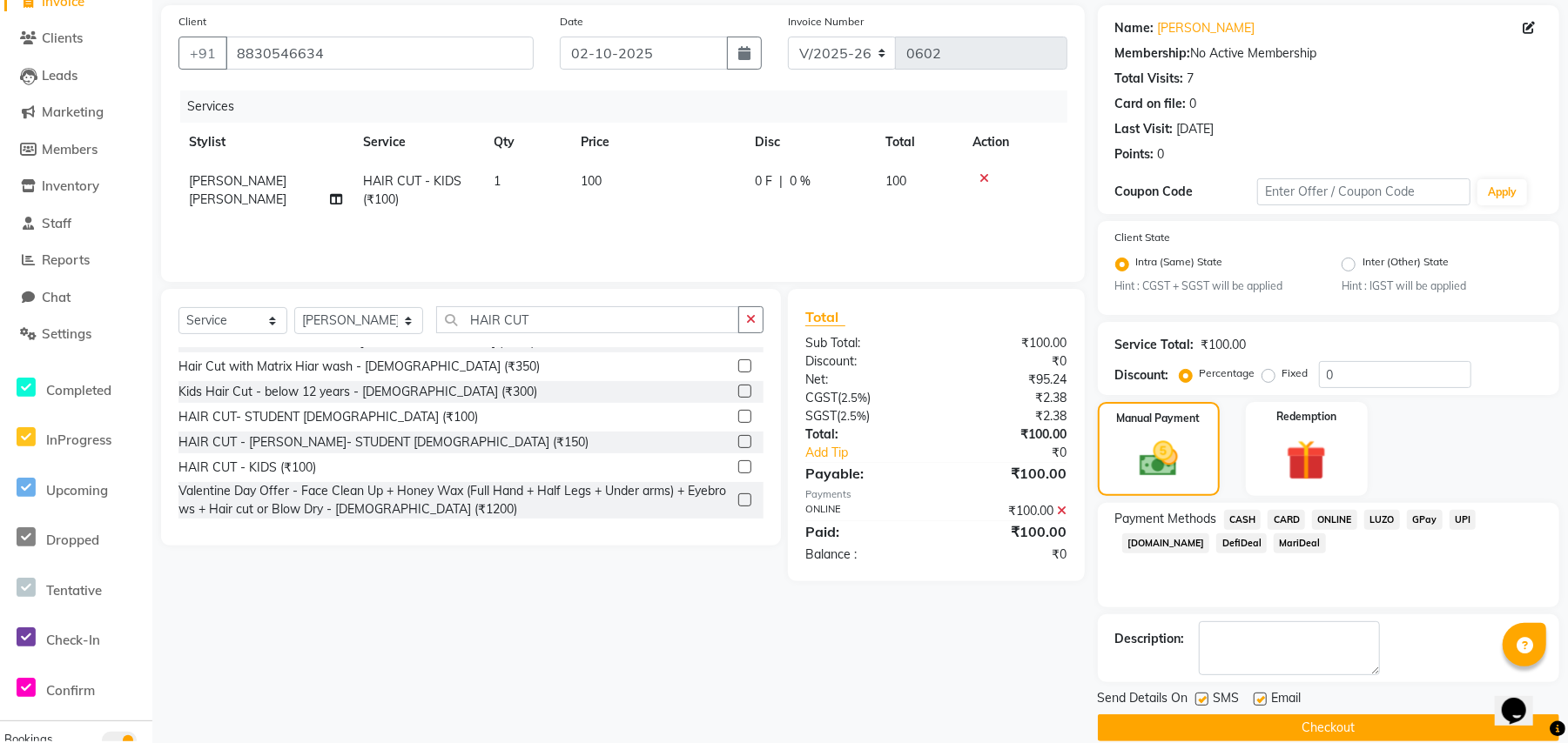
scroll to position [150, 0]
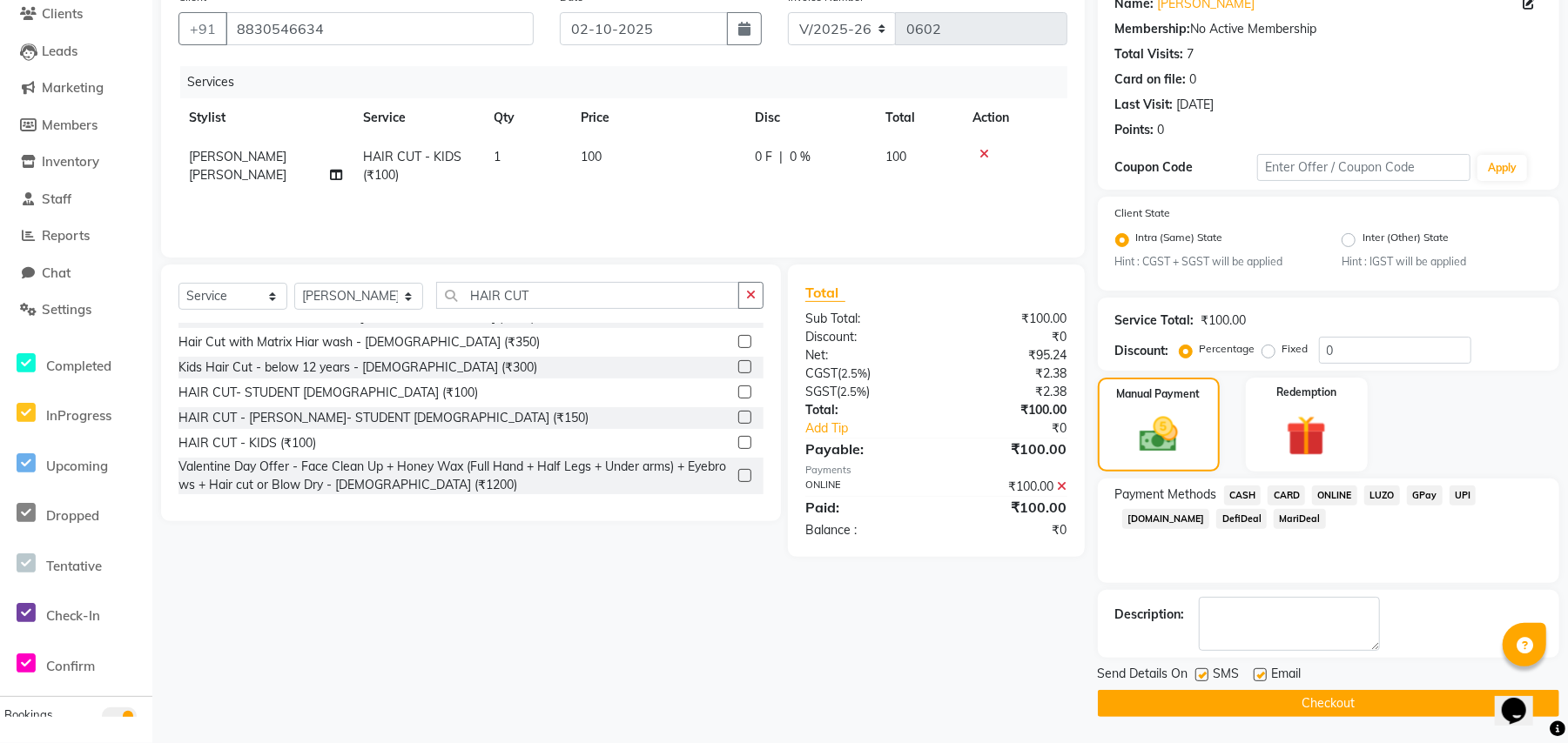
click at [1261, 698] on button "Checkout" at bounding box center [1328, 704] width 461 height 27
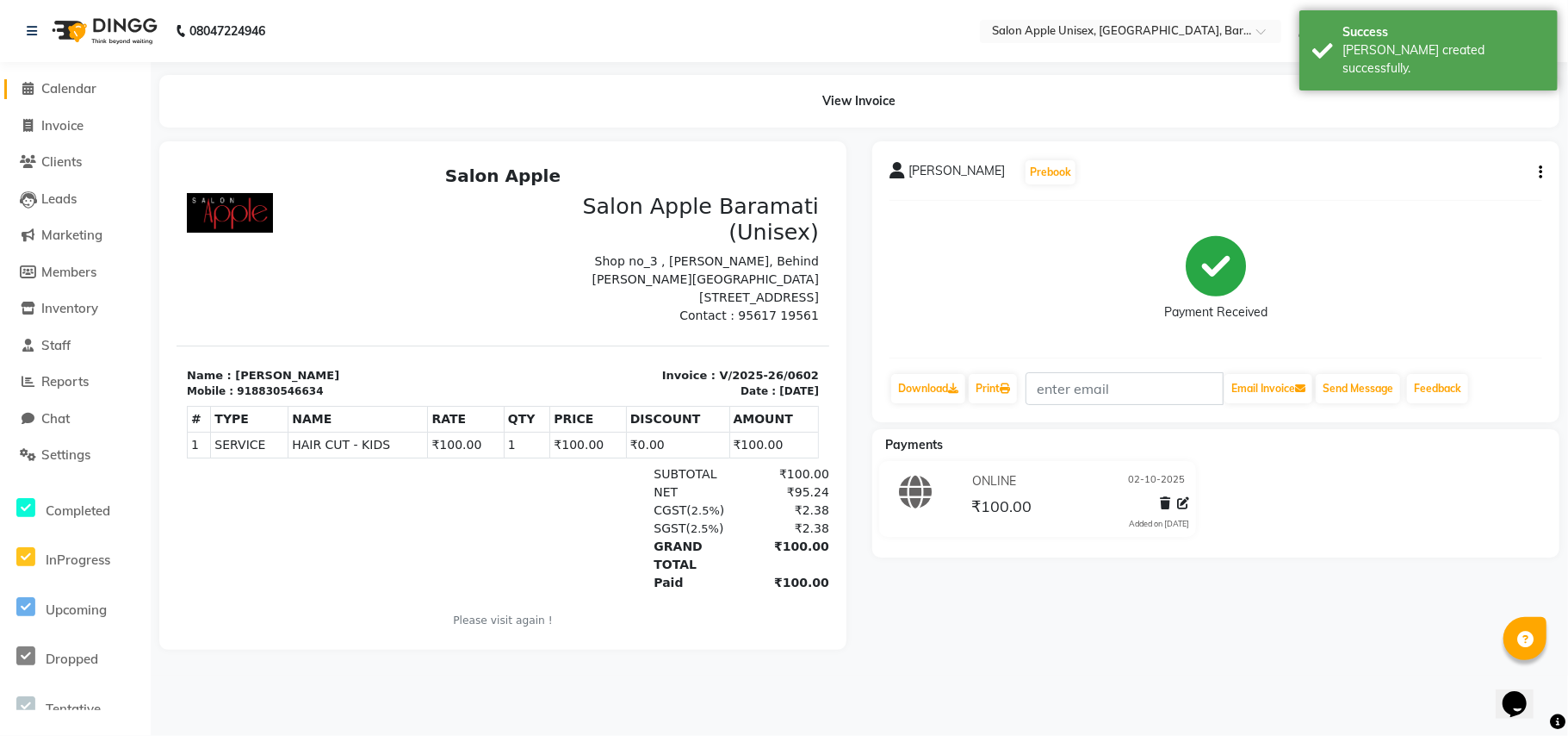
click at [69, 86] on span "Calendar" at bounding box center [69, 88] width 55 height 16
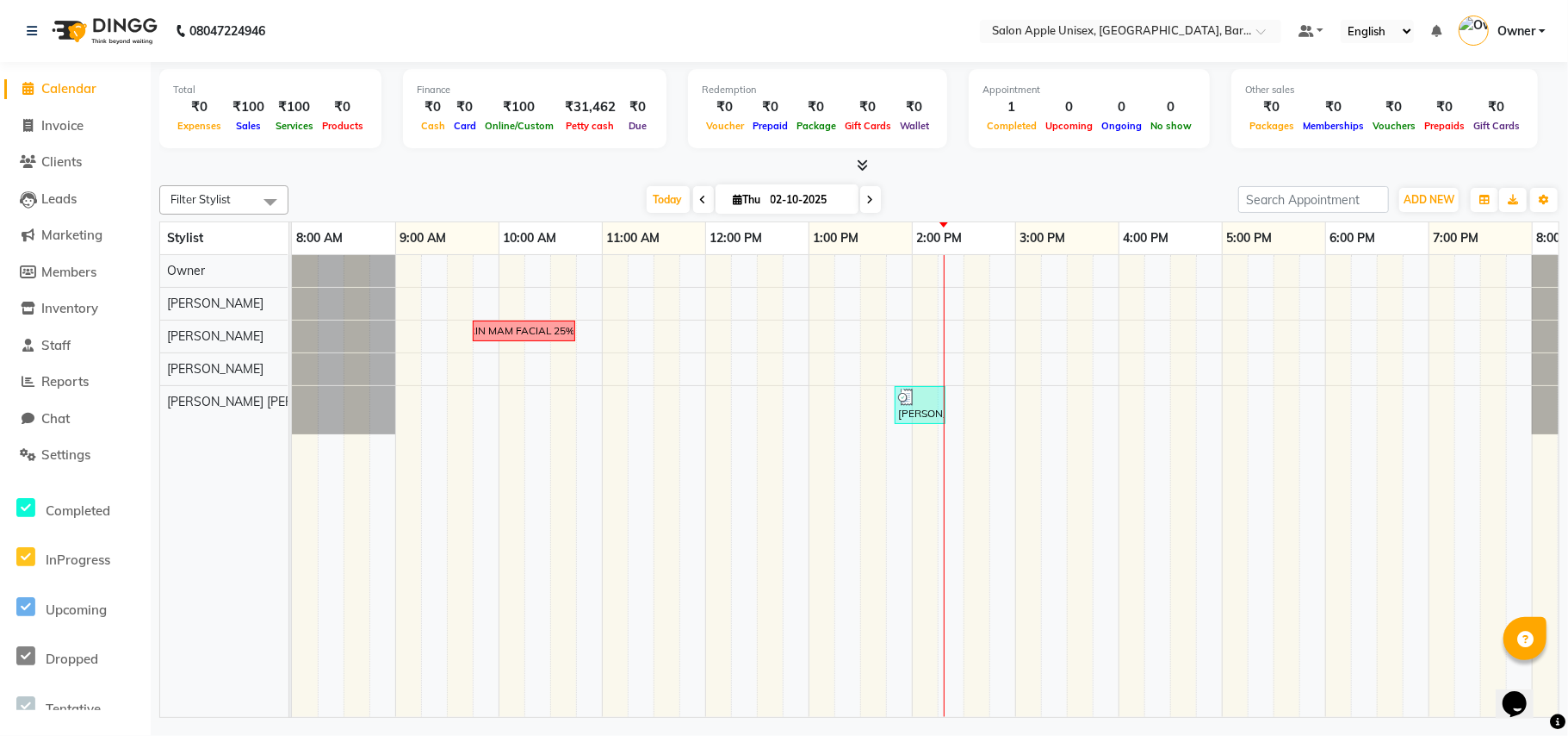
click at [1567, 708] on div "Total ₹0 Expenses ₹100 Sales ₹100 Services ₹0 Products Finance ₹0 Cash ₹0 Card …" at bounding box center [860, 392] width 1418 height 660
click at [922, 191] on div "Today Thu 02-10-2025" at bounding box center [764, 200] width 932 height 26
click at [753, 496] on td at bounding box center [743, 486] width 26 height 462
click at [342, 198] on div "Today Thu 02-10-2025" at bounding box center [764, 200] width 932 height 26
click at [460, 43] on nav "08047224946 Select Location × Salon Apple Unisex, [GEOGRAPHIC_DATA], Baramati 2…" at bounding box center [784, 31] width 1568 height 62
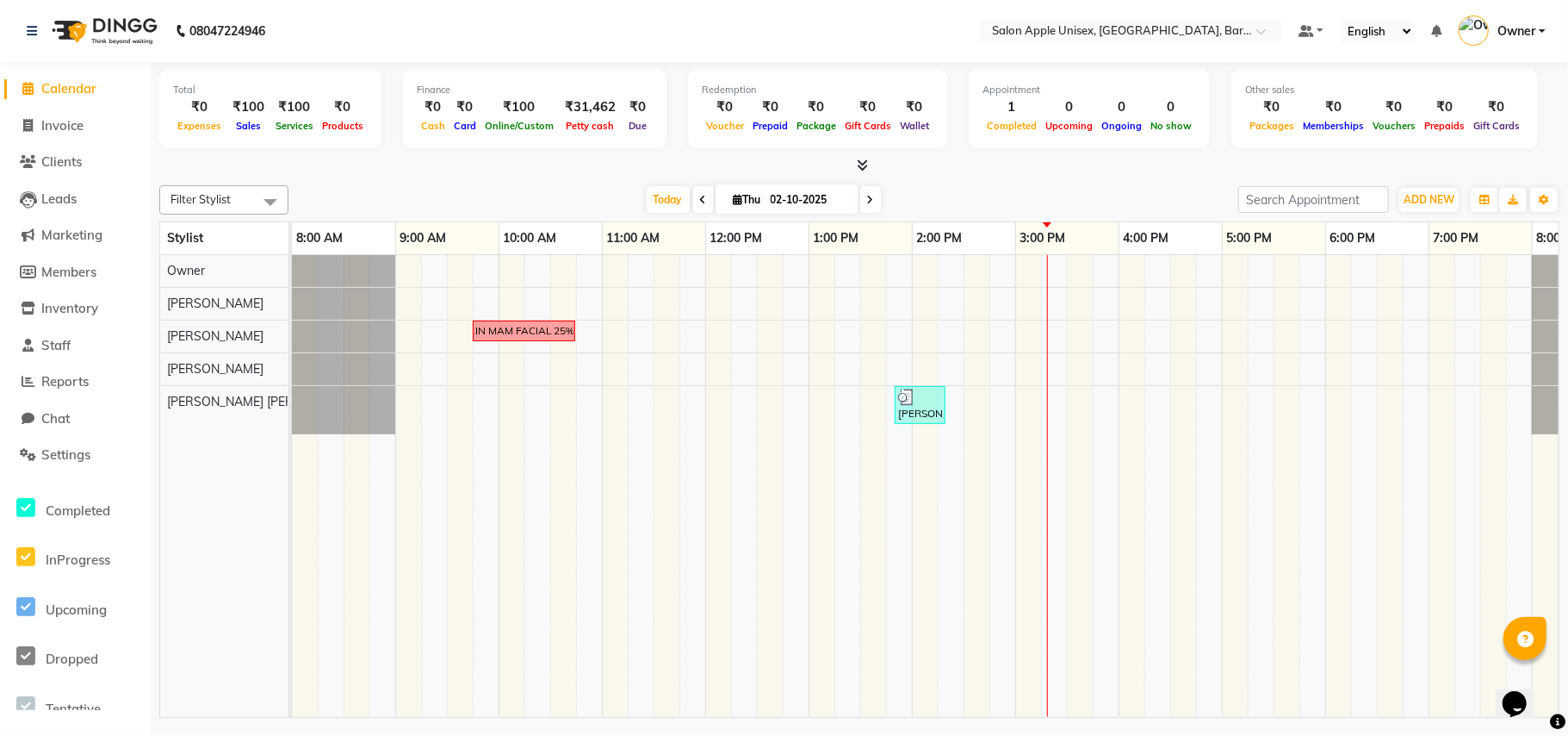
click at [961, 181] on div "Filter Stylist Select All [PERSON_NAME] [PERSON_NAME] [PERSON_NAME] [PERSON_NAM…" at bounding box center [859, 448] width 1400 height 539
click at [64, 157] on span "Clients" at bounding box center [62, 161] width 41 height 16
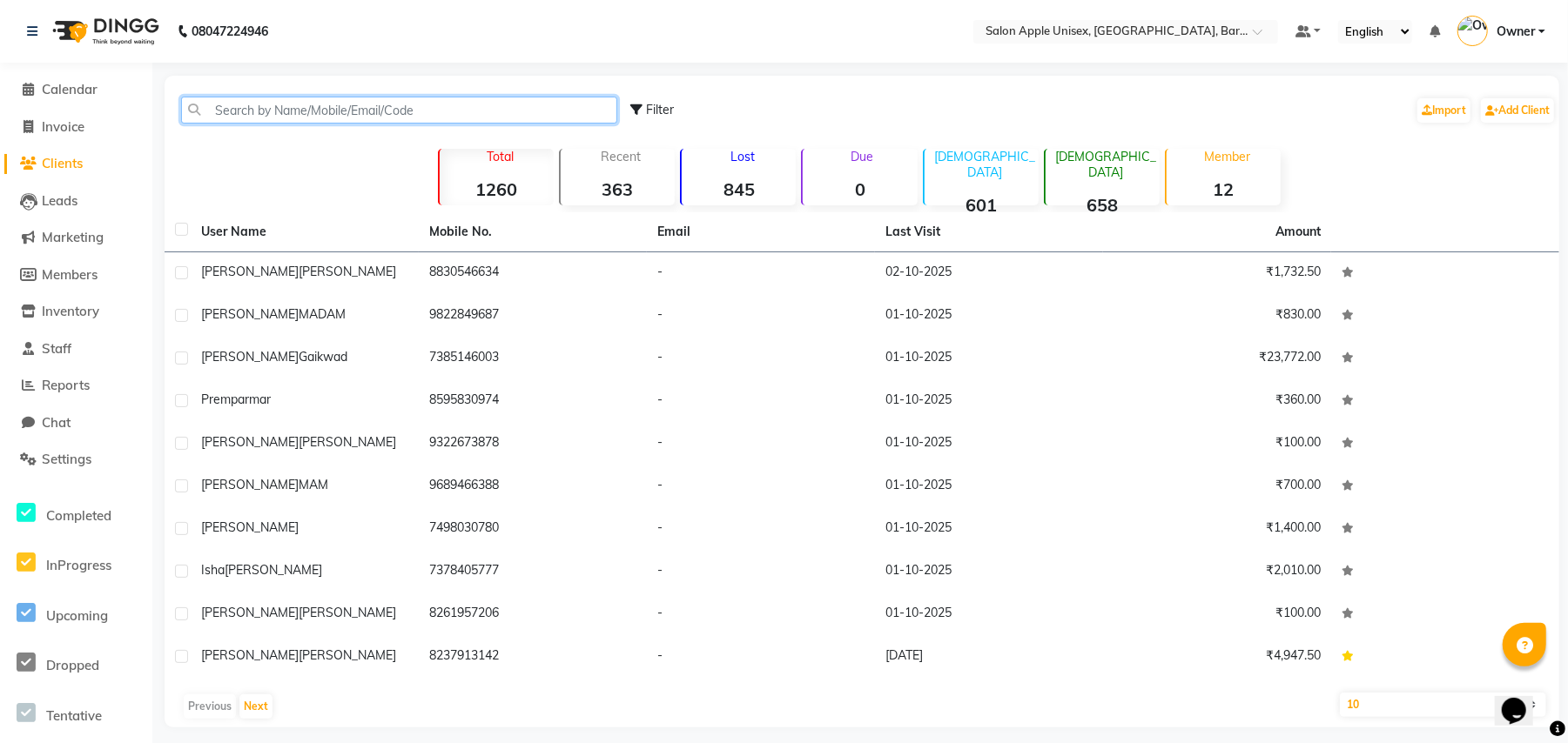
click at [269, 115] on input "text" at bounding box center [399, 111] width 436 height 27
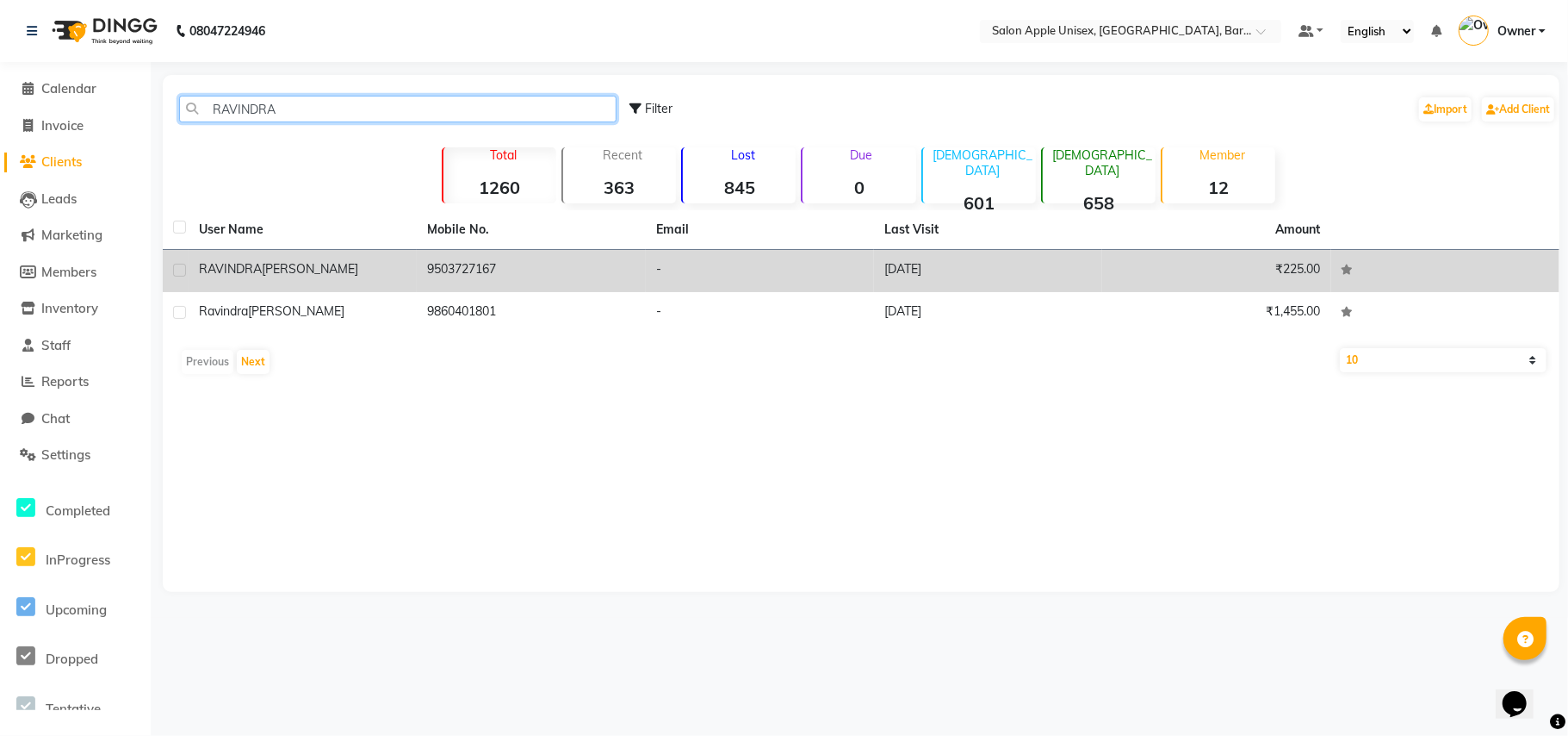
type input "RAVINDRA"
click at [259, 270] on span "RAVINDRA" at bounding box center [230, 269] width 63 height 16
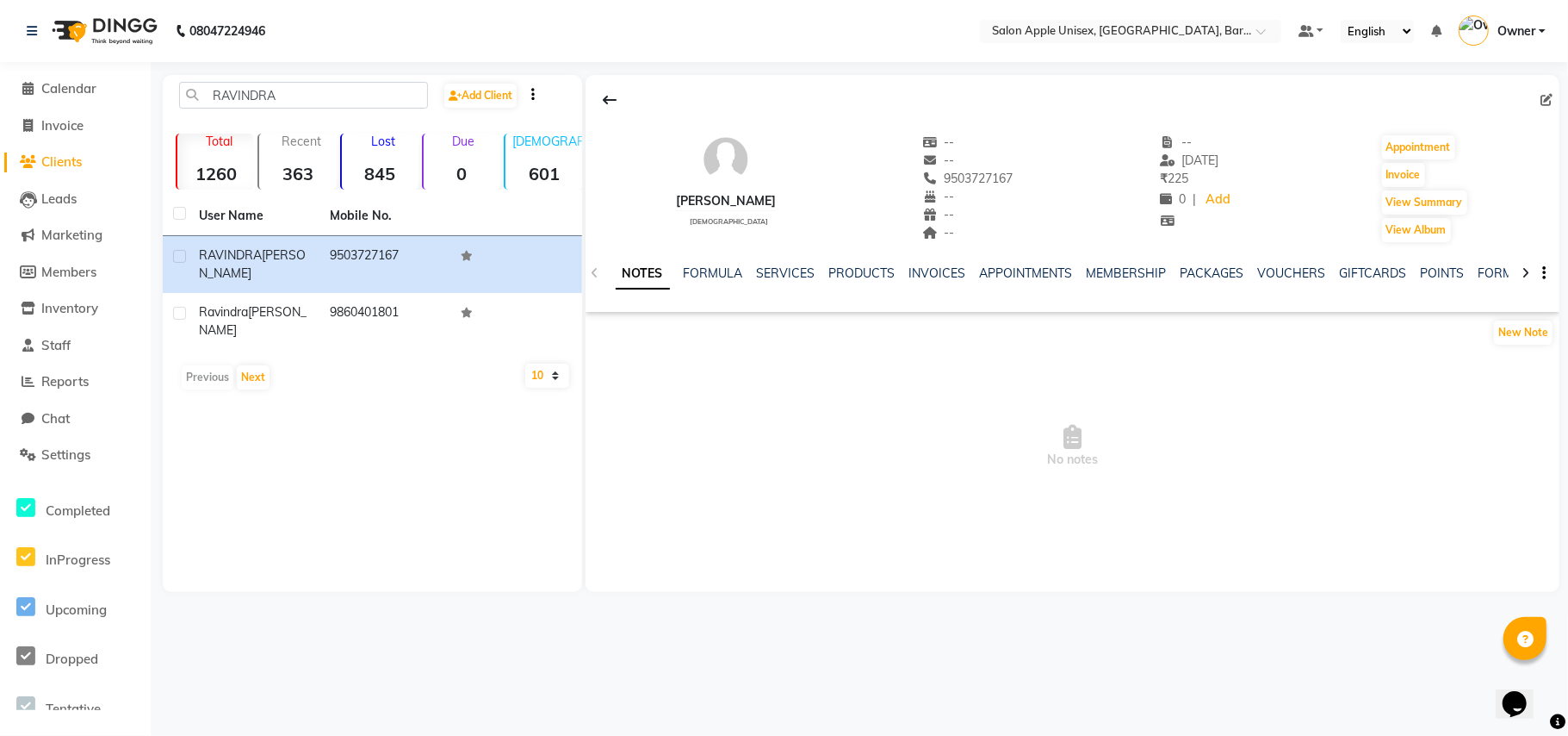
click at [771, 263] on div "NOTES FORMULA SERVICES PRODUCTS INVOICES APPOINTMENTS MEMBERSHIP PACKAGES VOUCH…" at bounding box center [1072, 272] width 974 height 59
click at [791, 276] on link "SERVICES" at bounding box center [786, 273] width 58 height 16
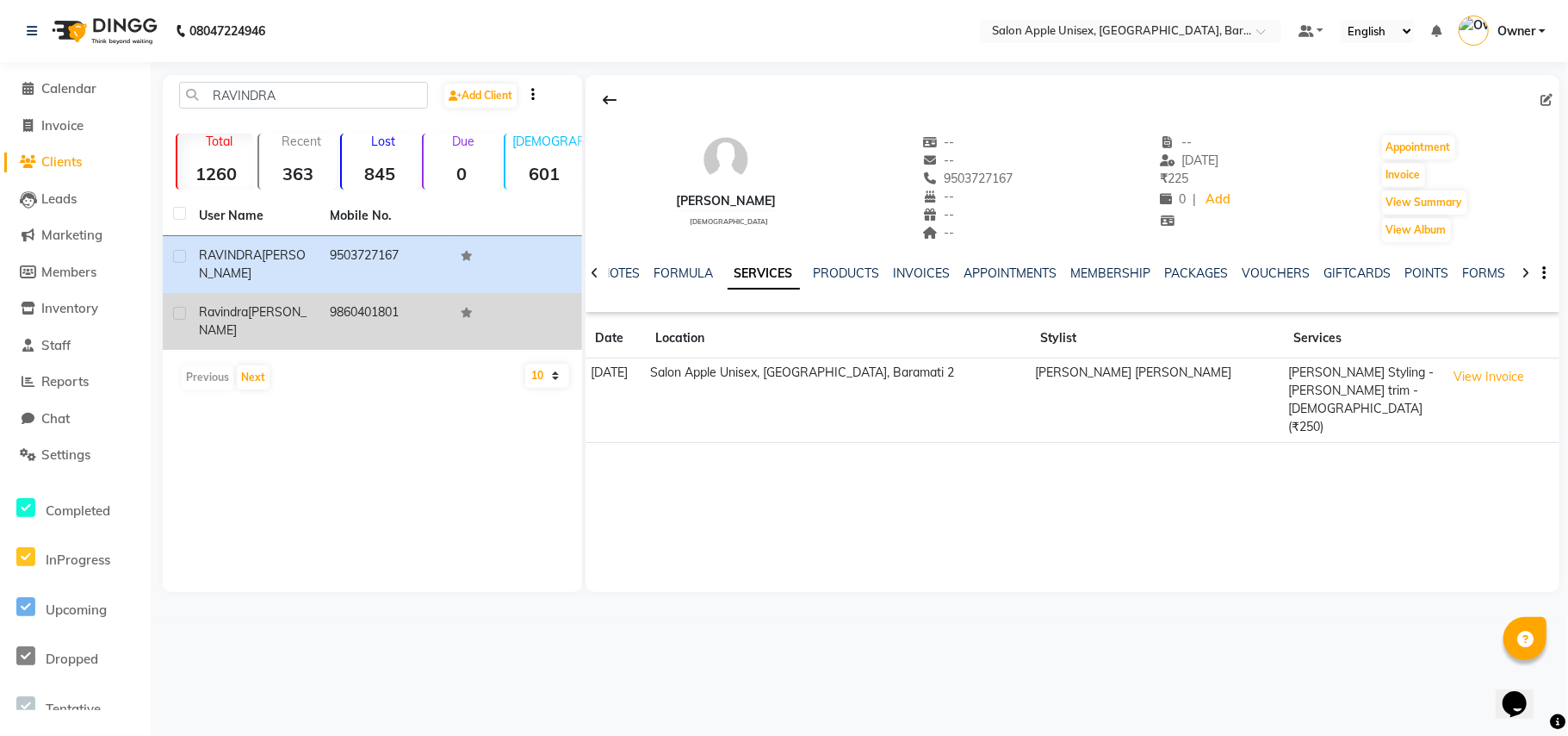
click at [218, 308] on span "ravindra" at bounding box center [223, 312] width 49 height 16
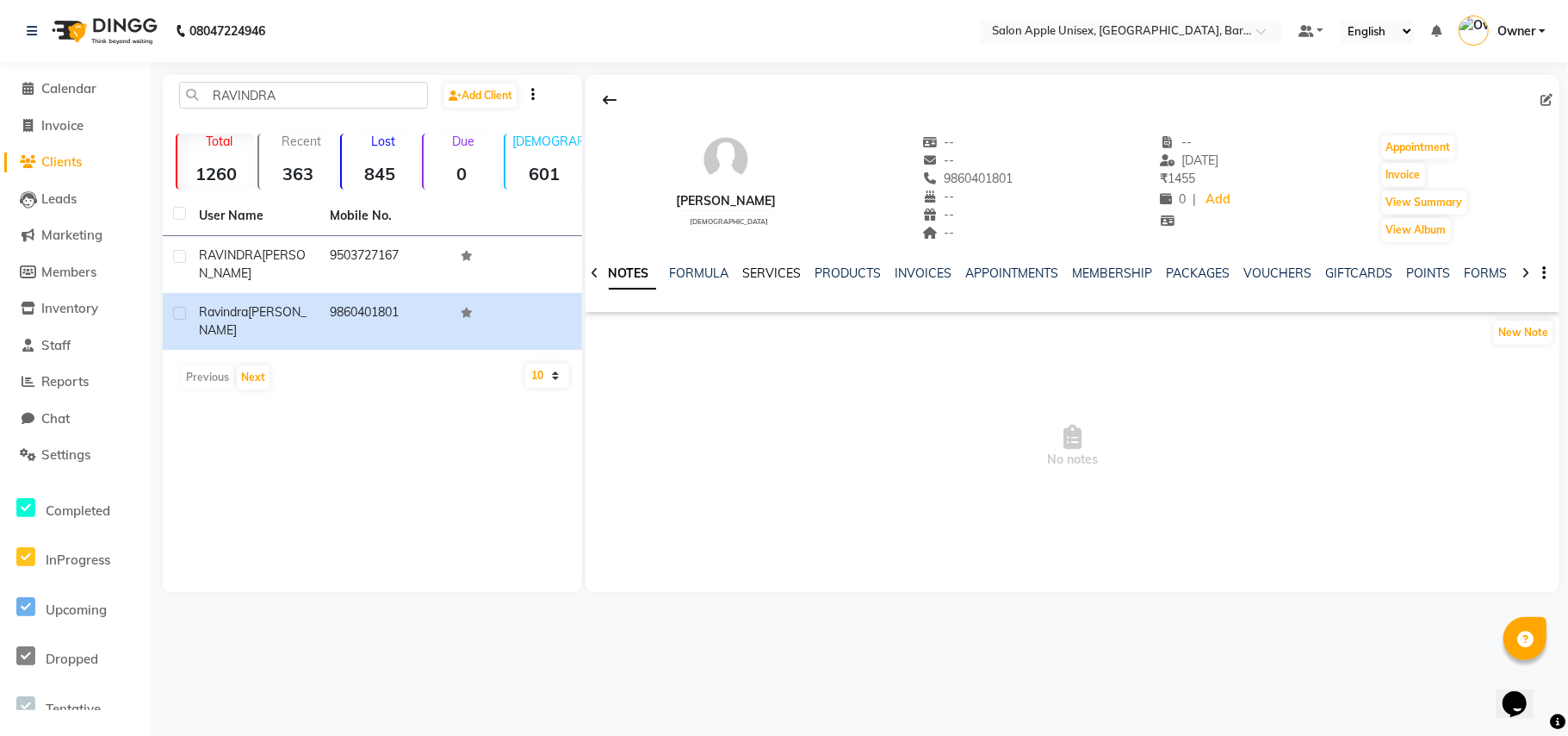
click at [762, 272] on link "SERVICES" at bounding box center [772, 273] width 58 height 16
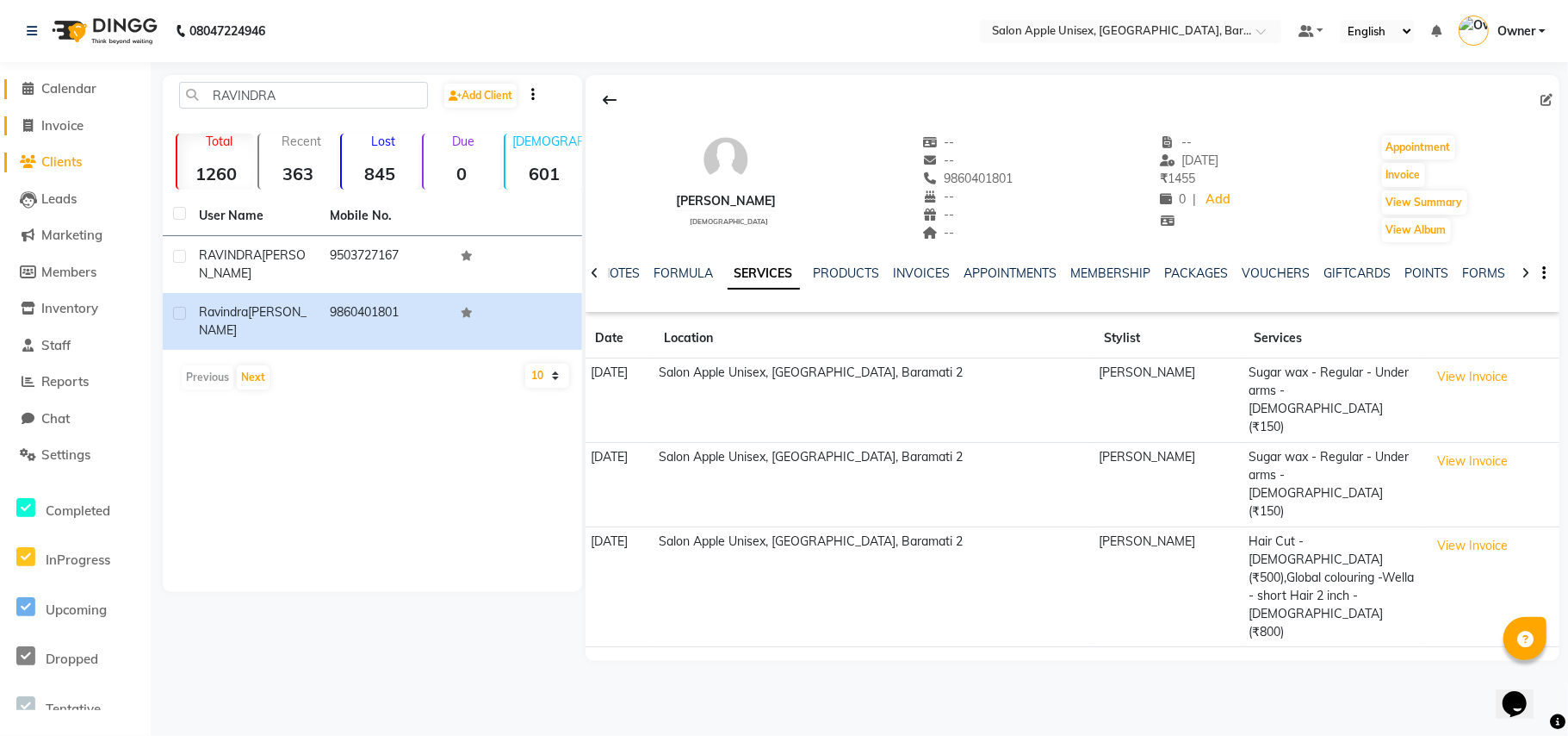
drag, startPoint x: 43, startPoint y: 89, endPoint x: 94, endPoint y: 119, distance: 59.2
click at [43, 89] on span "Calendar" at bounding box center [69, 88] width 55 height 16
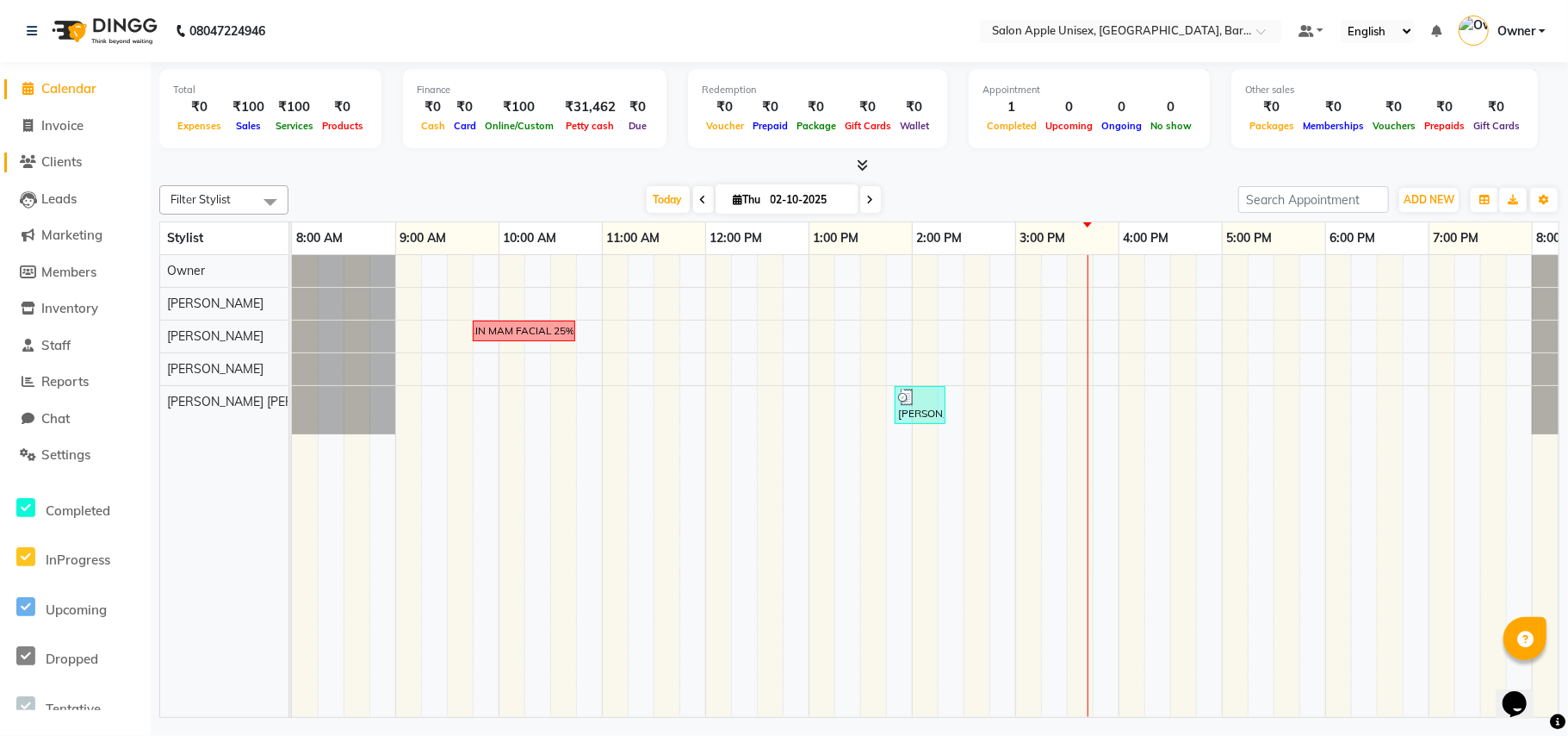
click at [55, 152] on link "Clients" at bounding box center [75, 162] width 142 height 19
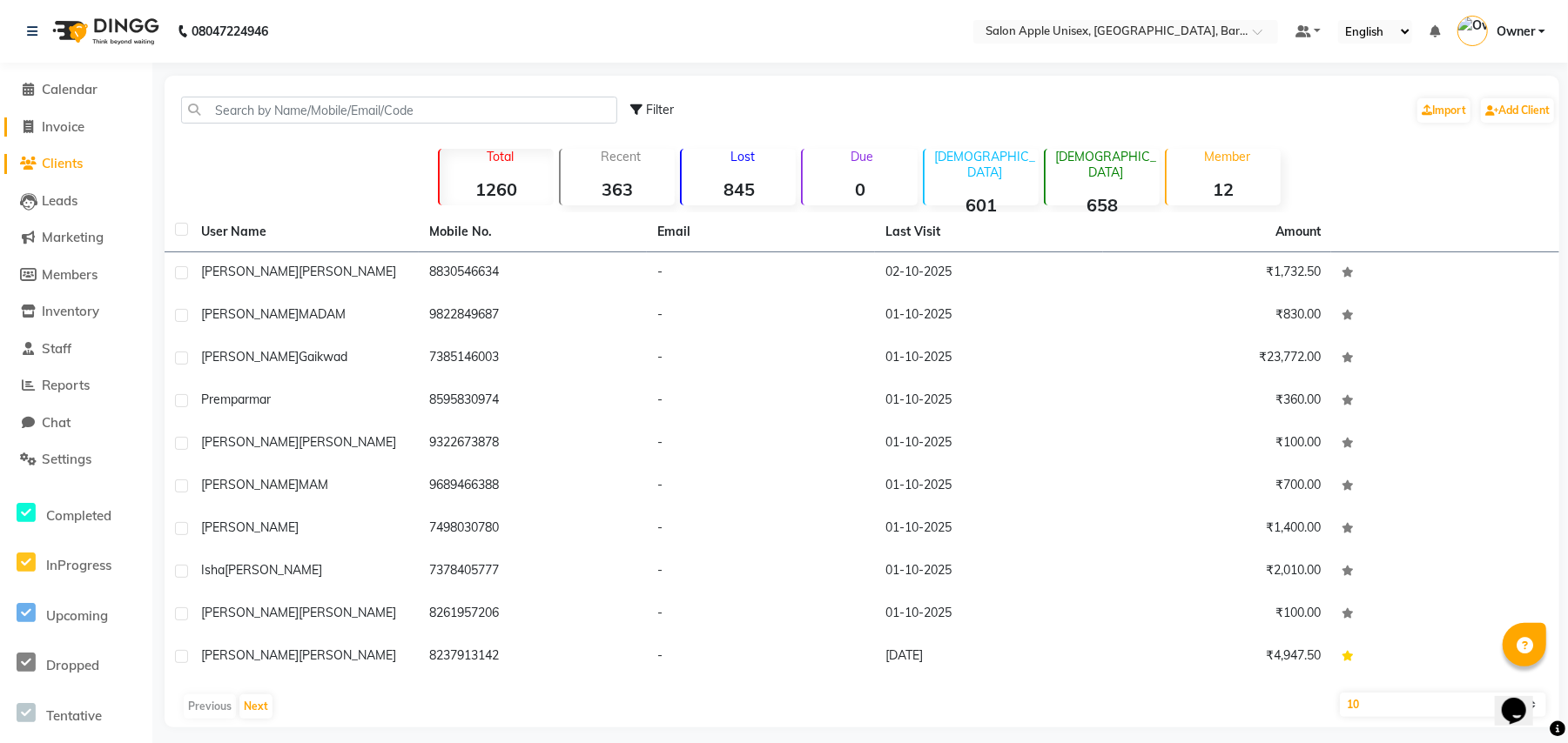
click at [73, 126] on span "Invoice" at bounding box center [64, 126] width 43 height 17
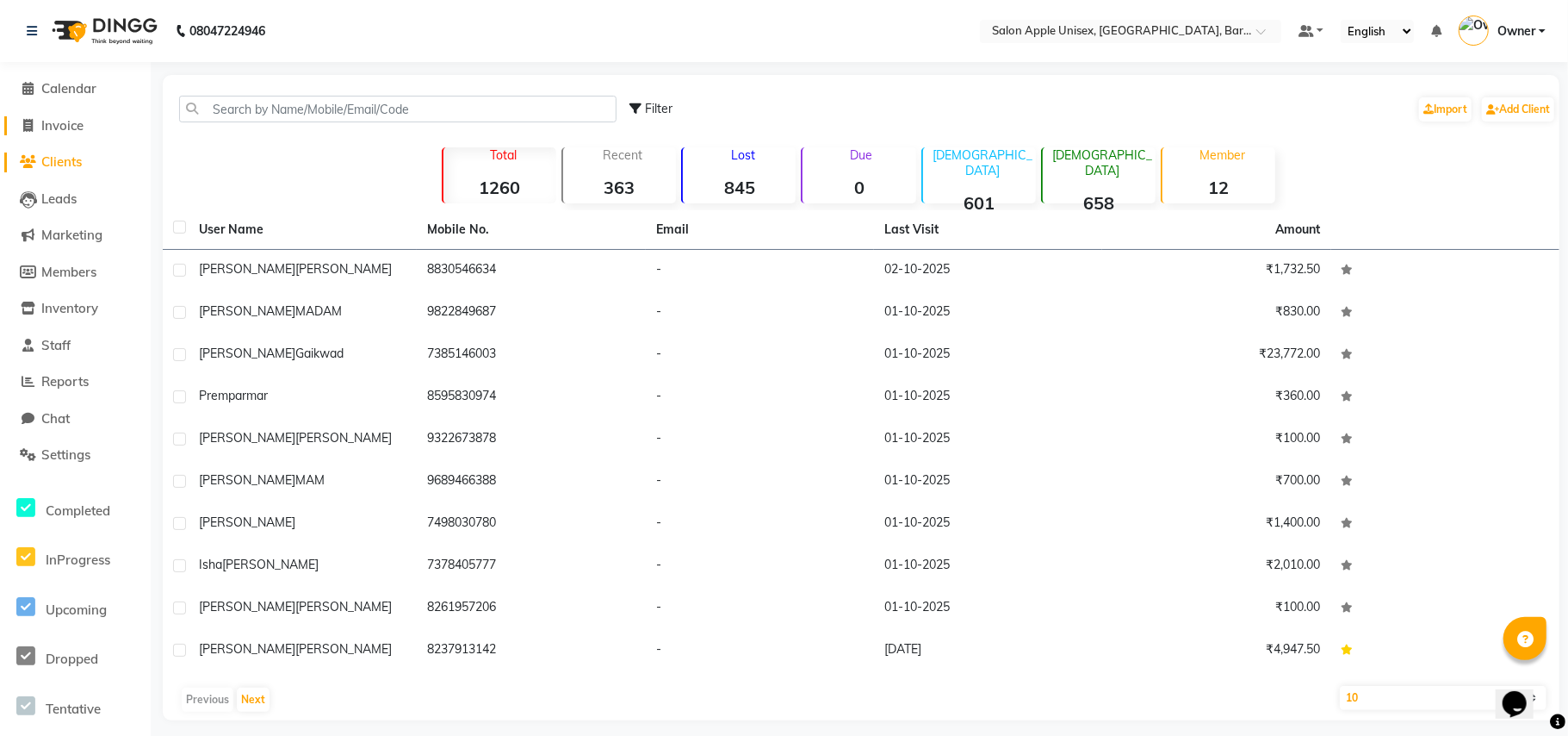
select select "service"
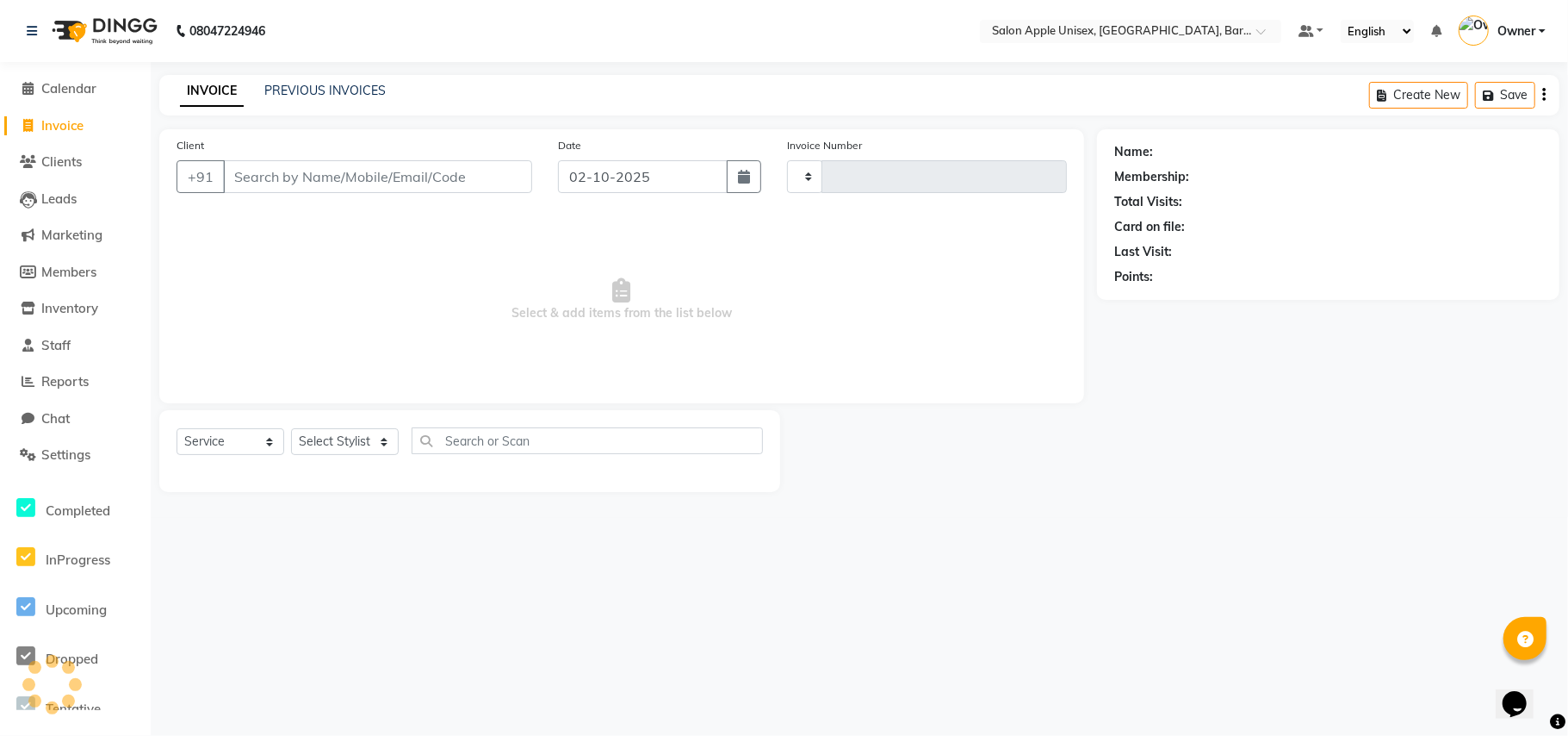
type input "0603"
select select "4957"
click at [267, 160] on input "Client" at bounding box center [377, 176] width 309 height 33
click at [295, 190] on input "Client" at bounding box center [377, 176] width 309 height 33
drag, startPoint x: 349, startPoint y: 180, endPoint x: 235, endPoint y: 180, distance: 114.0
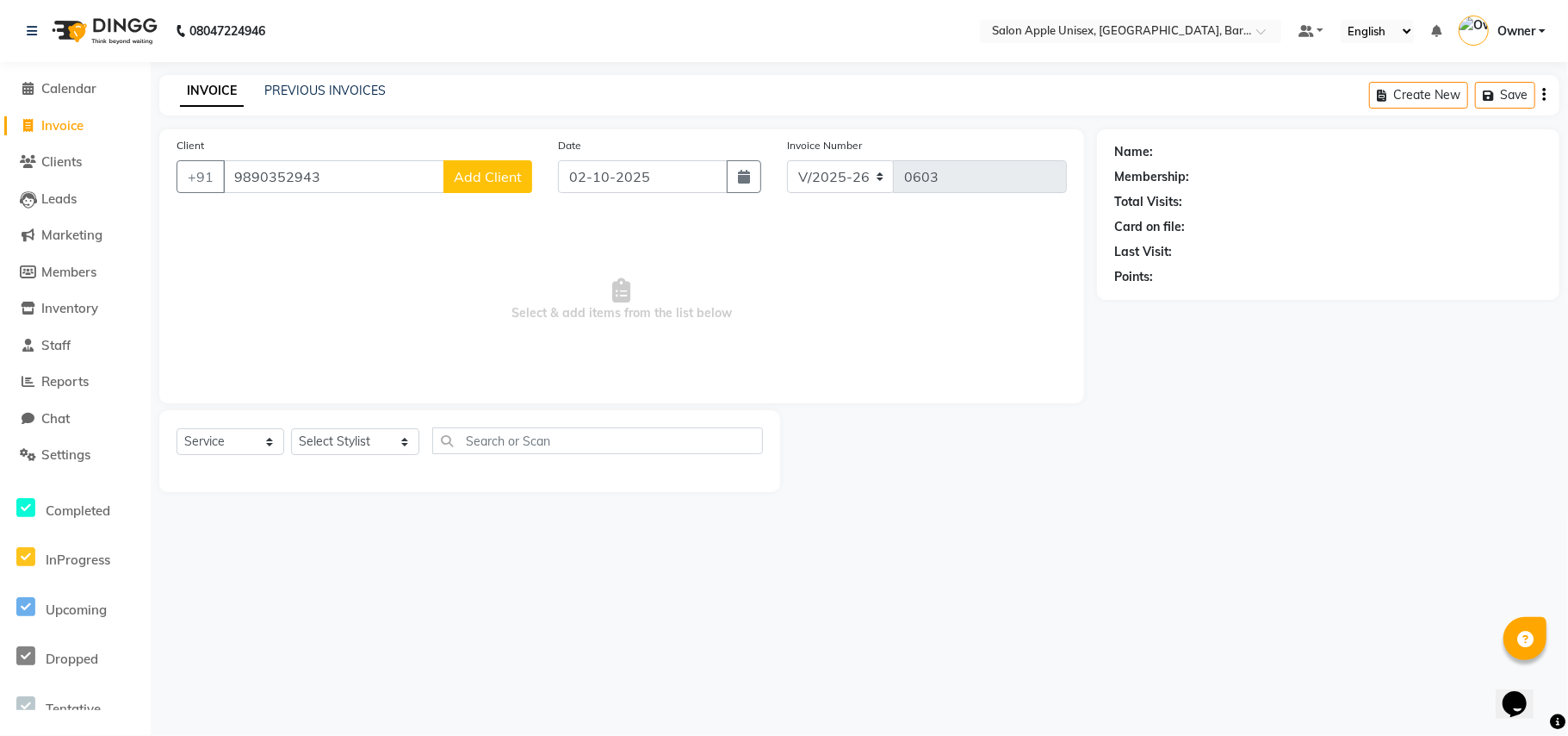
click at [237, 180] on input "9890352943" at bounding box center [333, 176] width 221 height 33
drag, startPoint x: 280, startPoint y: 179, endPoint x: 235, endPoint y: 190, distance: 46.3
click at [235, 190] on input "[PERSON_NAME]" at bounding box center [333, 176] width 221 height 33
type input "9890352943"
click at [518, 177] on span "Add Client" at bounding box center [487, 176] width 68 height 17
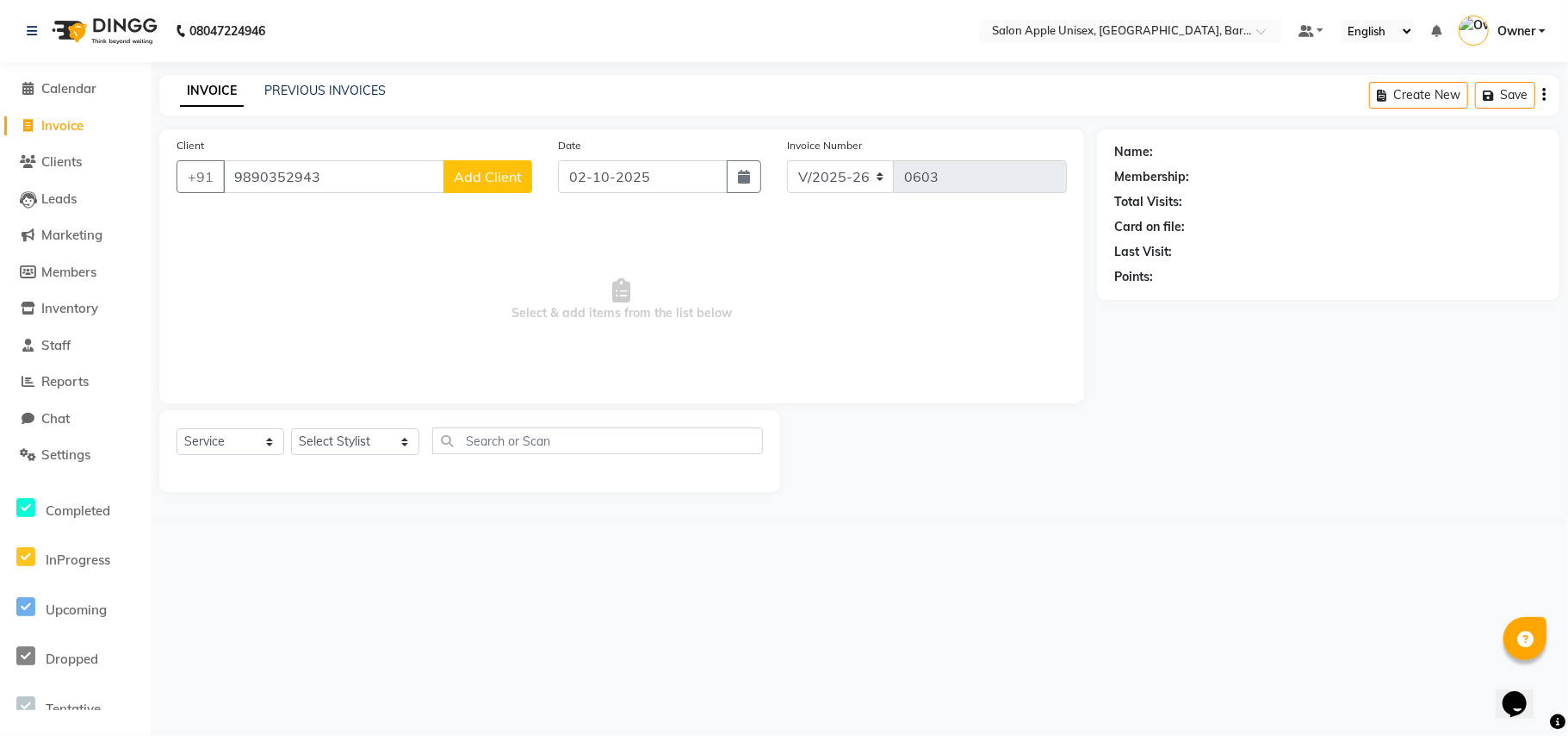
select select "22"
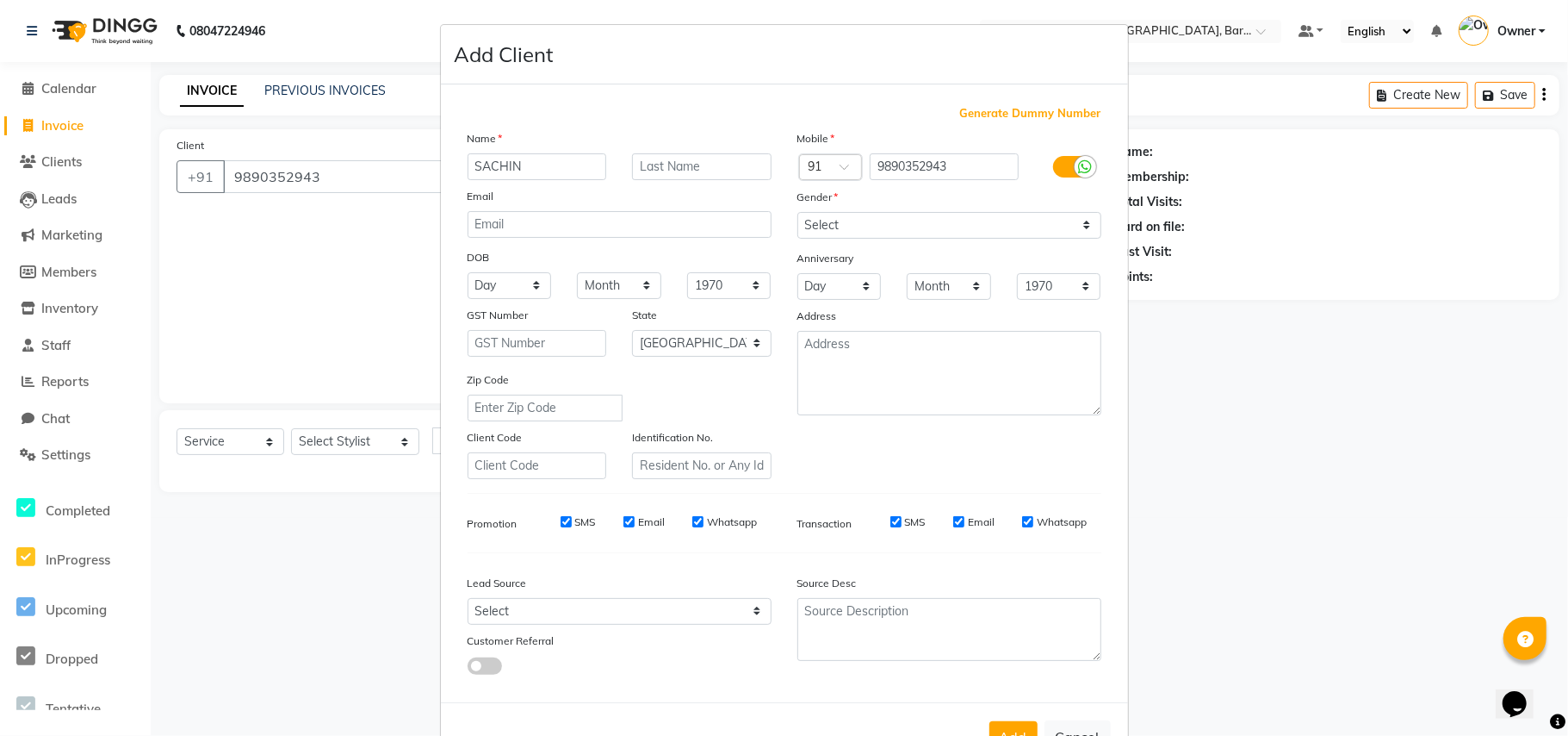
type input "SACHIN"
type input "SHINDE"
click at [820, 218] on select "Select [DEMOGRAPHIC_DATA] [DEMOGRAPHIC_DATA] Other Prefer Not To Say" at bounding box center [950, 226] width 304 height 27
select select "[DEMOGRAPHIC_DATA]"
click at [798, 212] on select "Select [DEMOGRAPHIC_DATA] [DEMOGRAPHIC_DATA] Other Prefer Not To Say" at bounding box center [950, 226] width 304 height 27
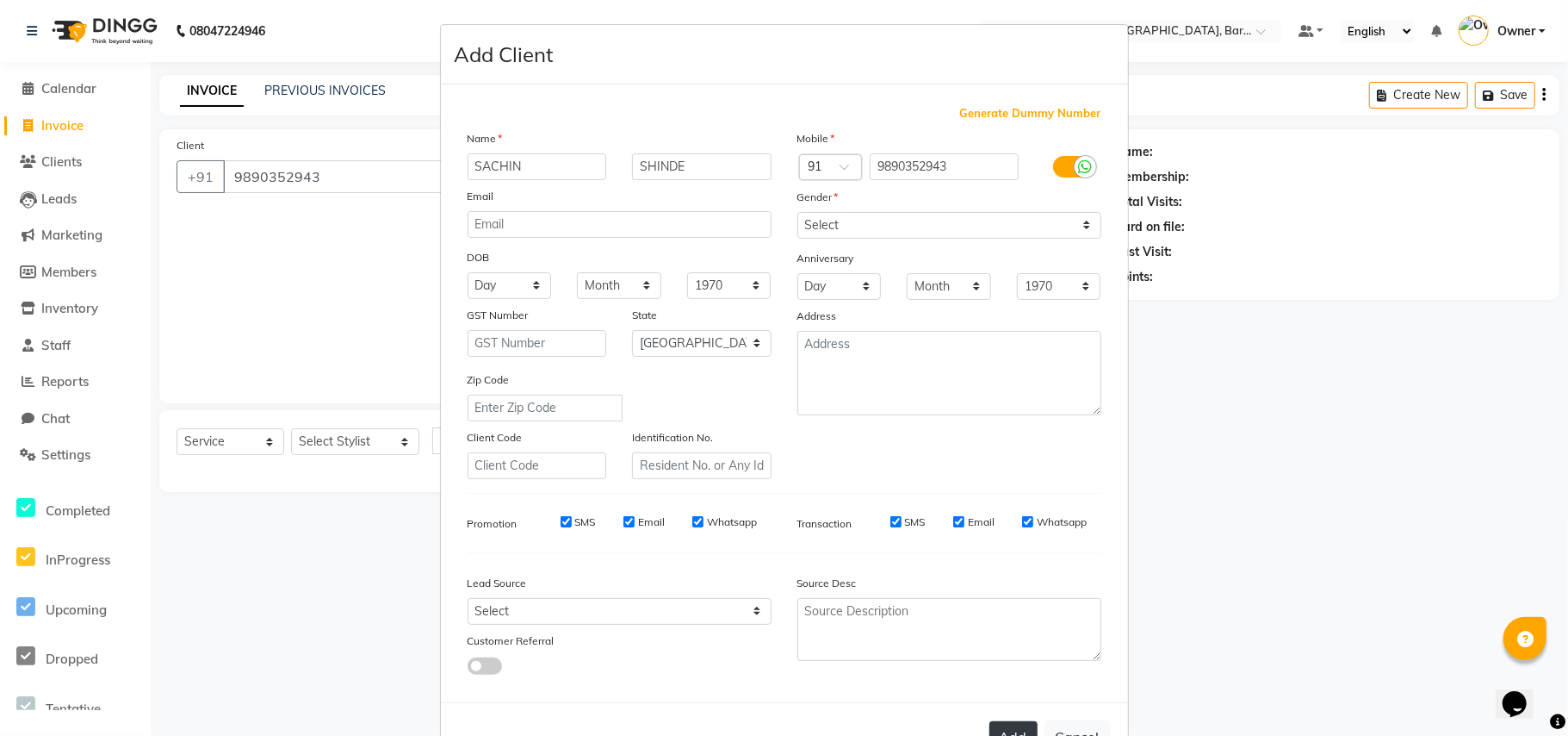
click at [1003, 721] on button "Add" at bounding box center [1014, 737] width 48 height 31
select select
select select "null"
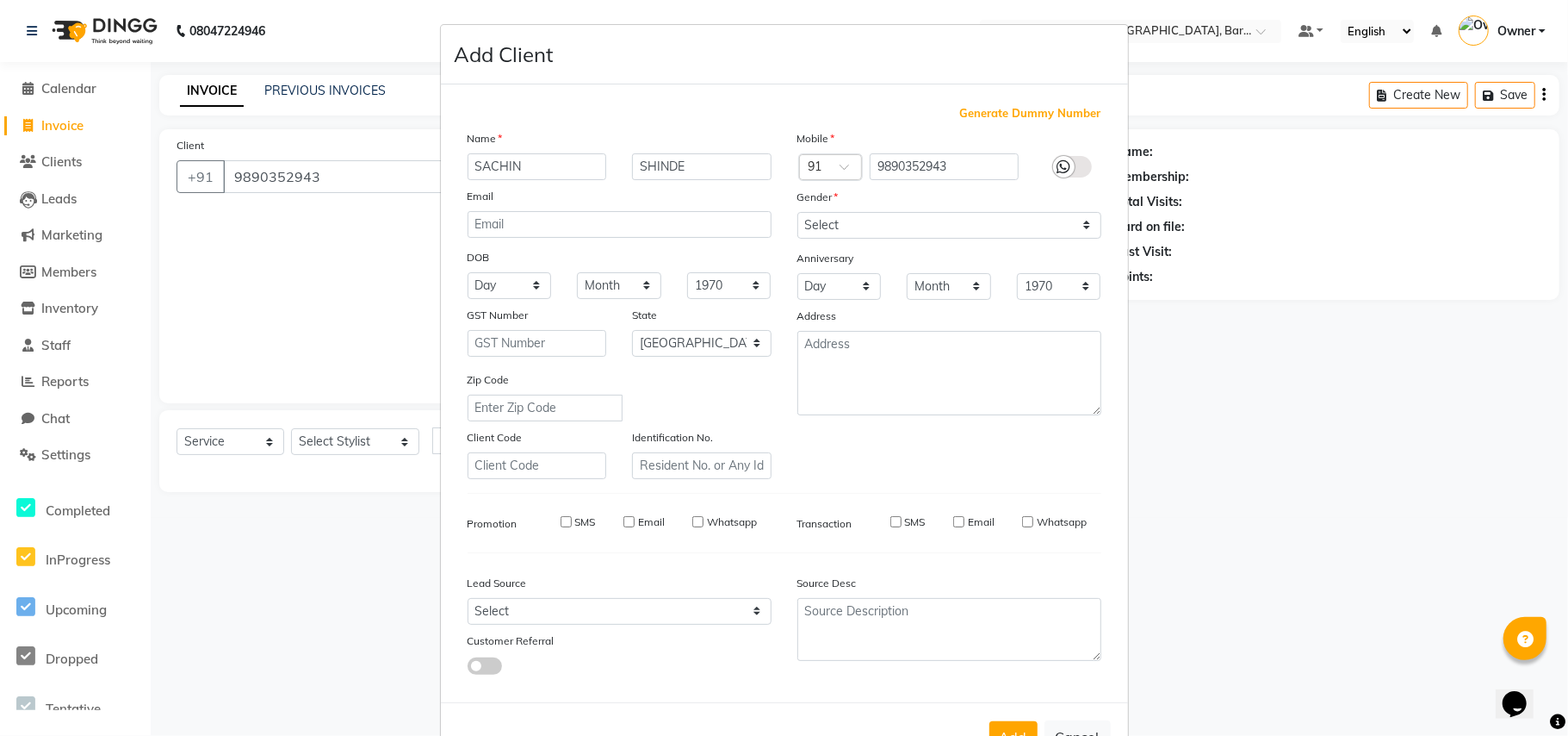
select select
checkbox input "false"
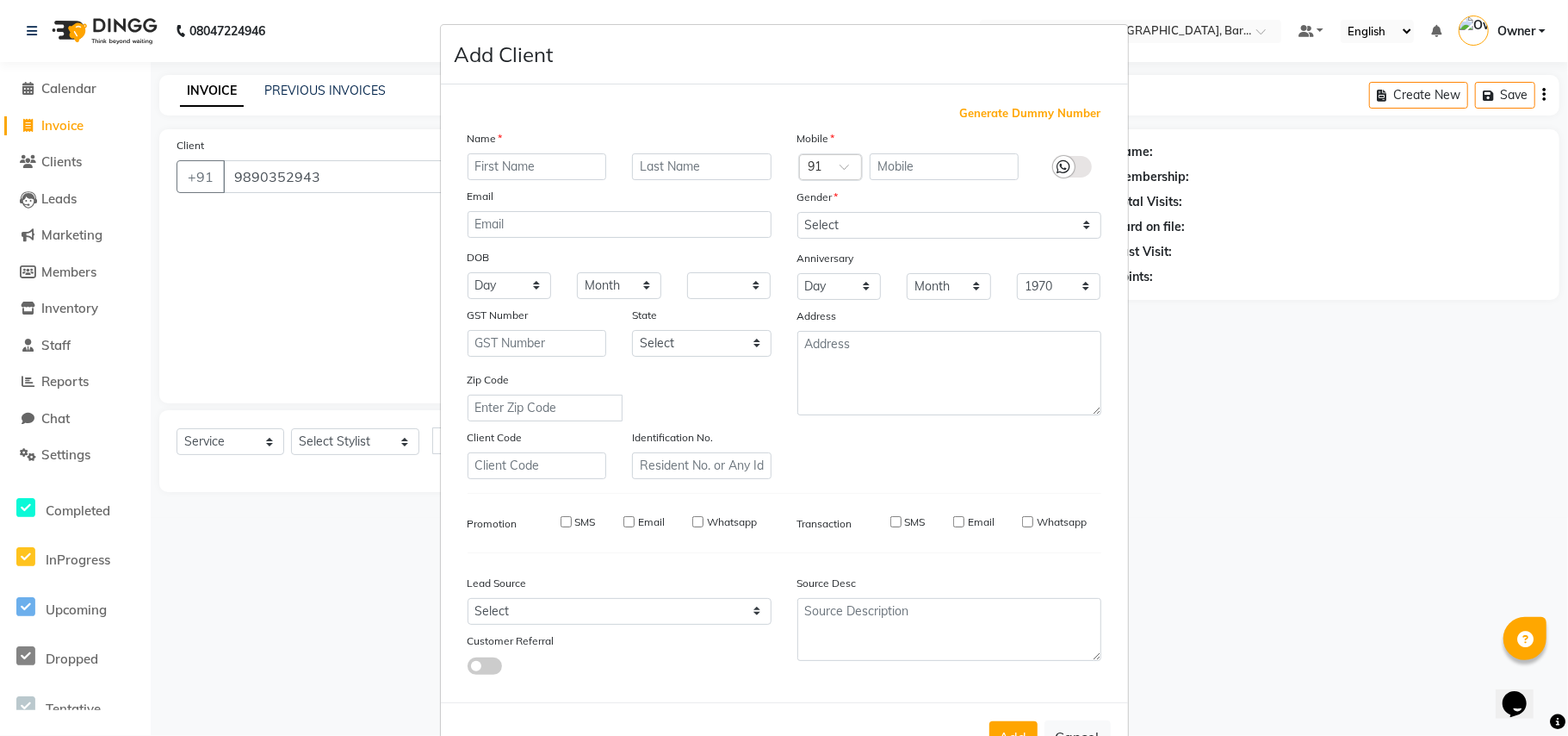
checkbox input "false"
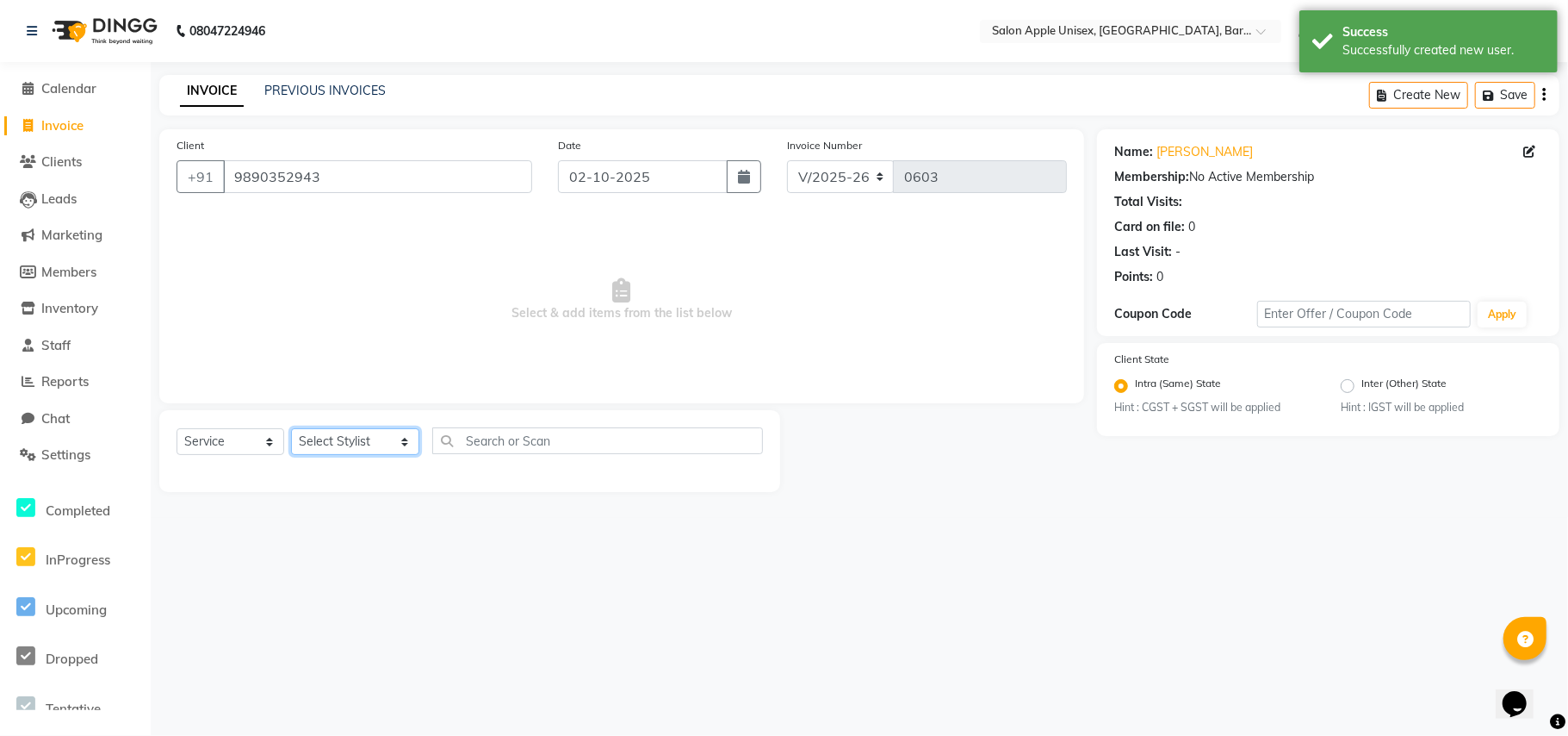
drag, startPoint x: 360, startPoint y: 436, endPoint x: 360, endPoint y: 455, distance: 19.0
click at [360, 436] on select "Select Stylist [PERSON_NAME] [PERSON_NAME] [PERSON_NAME] [PERSON_NAME] Owner [P…" at bounding box center [355, 442] width 128 height 27
select select "63751"
click at [291, 429] on select "Select Stylist [PERSON_NAME] [PERSON_NAME] [PERSON_NAME] [PERSON_NAME] Owner [P…" at bounding box center [355, 442] width 128 height 27
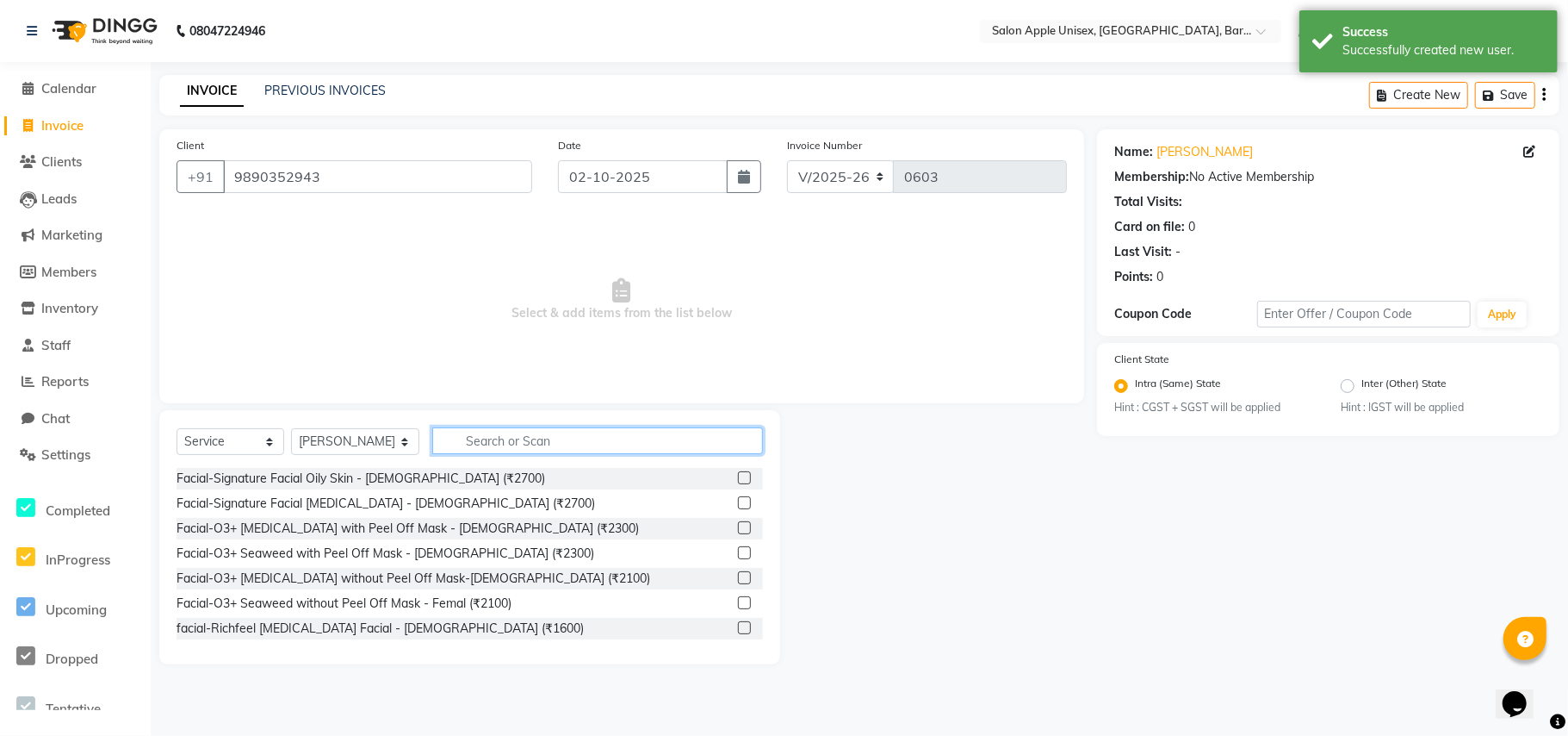
click at [486, 448] on input "text" at bounding box center [597, 441] width 330 height 27
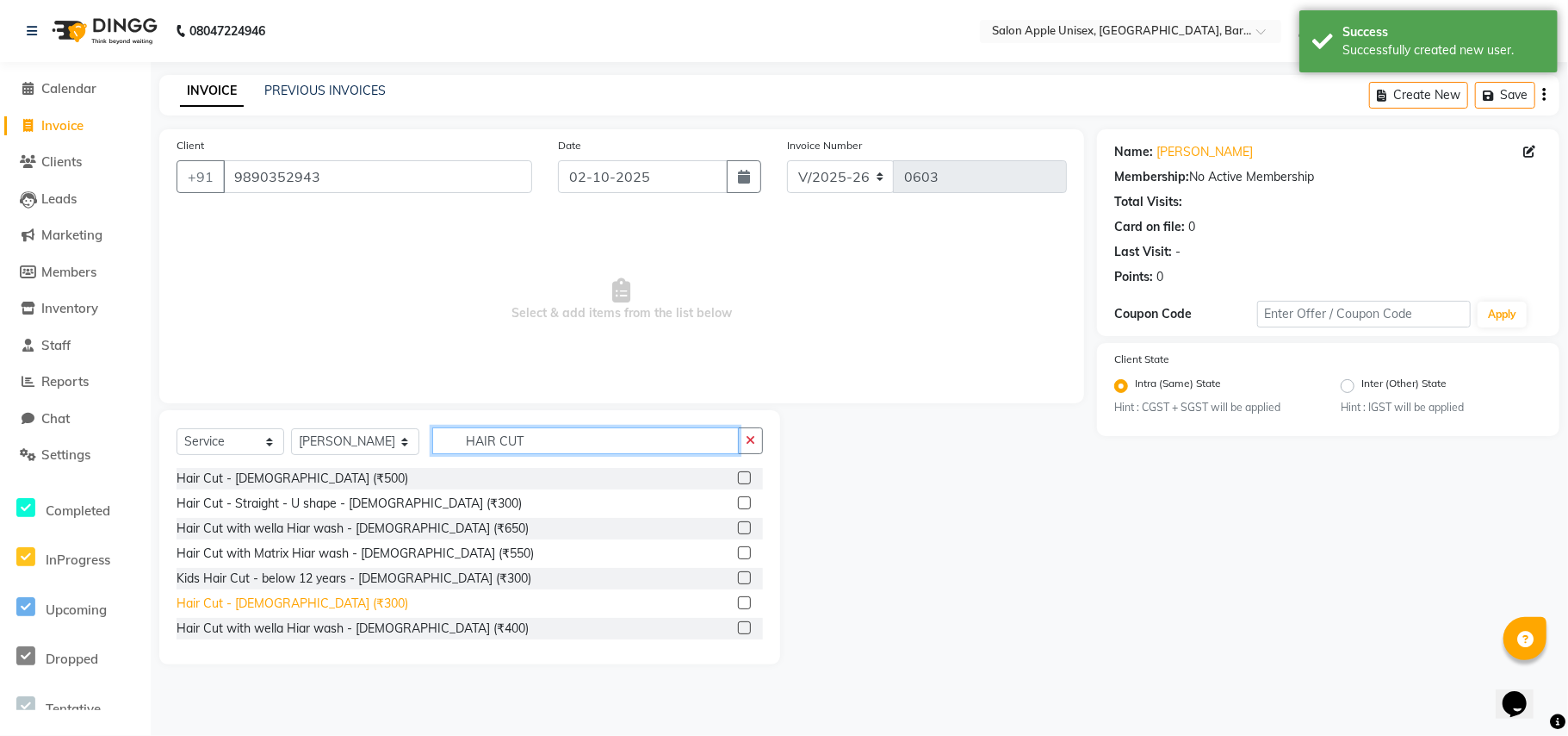
type input "HAIR CUT"
click at [266, 608] on div "Hair Cut - [DEMOGRAPHIC_DATA] (₹300)" at bounding box center [292, 603] width 232 height 18
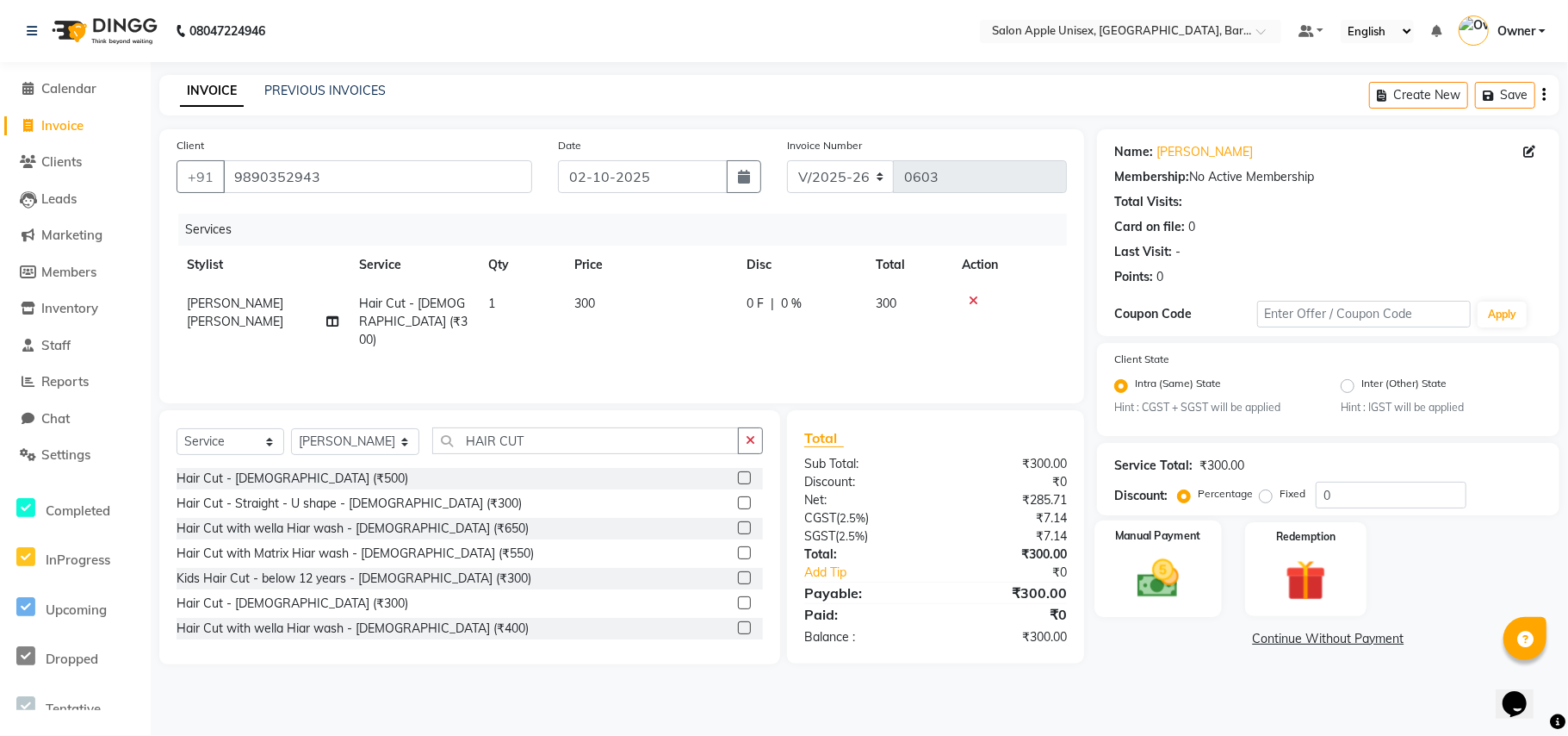
click at [1154, 584] on img at bounding box center [1158, 579] width 68 height 48
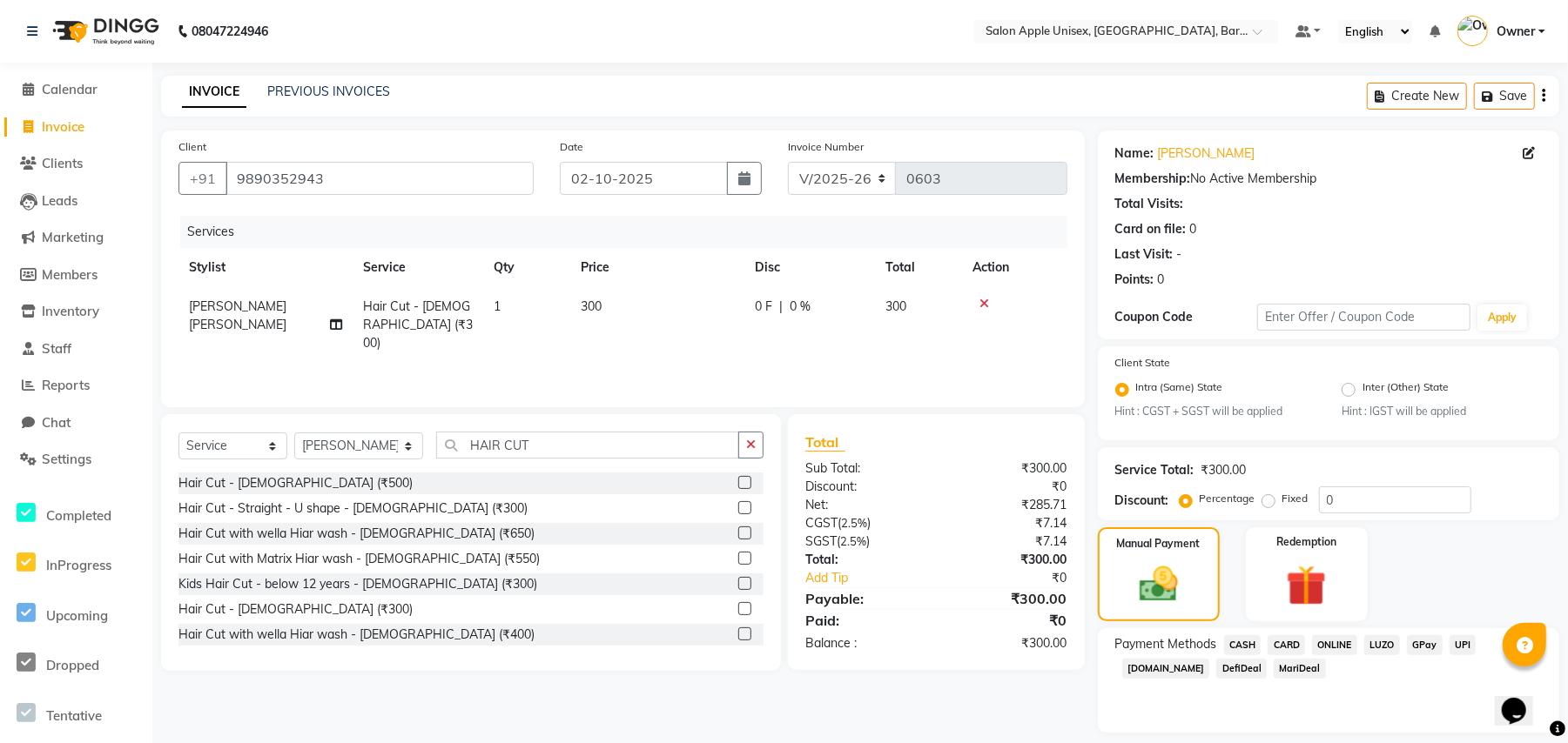
click at [1317, 637] on span "ONLINE" at bounding box center [1334, 645] width 45 height 20
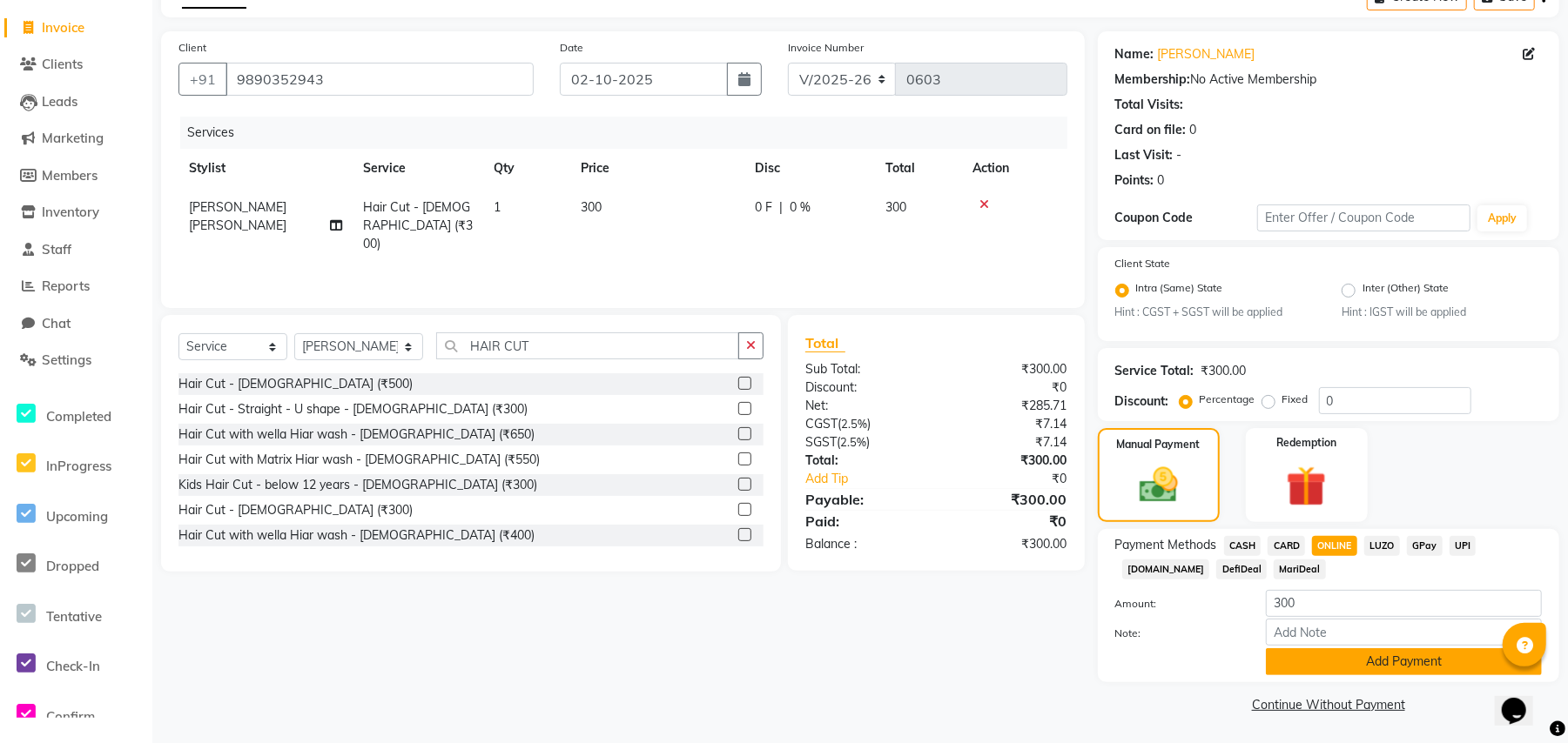
click at [1293, 662] on button "Add Payment" at bounding box center [1403, 662] width 276 height 27
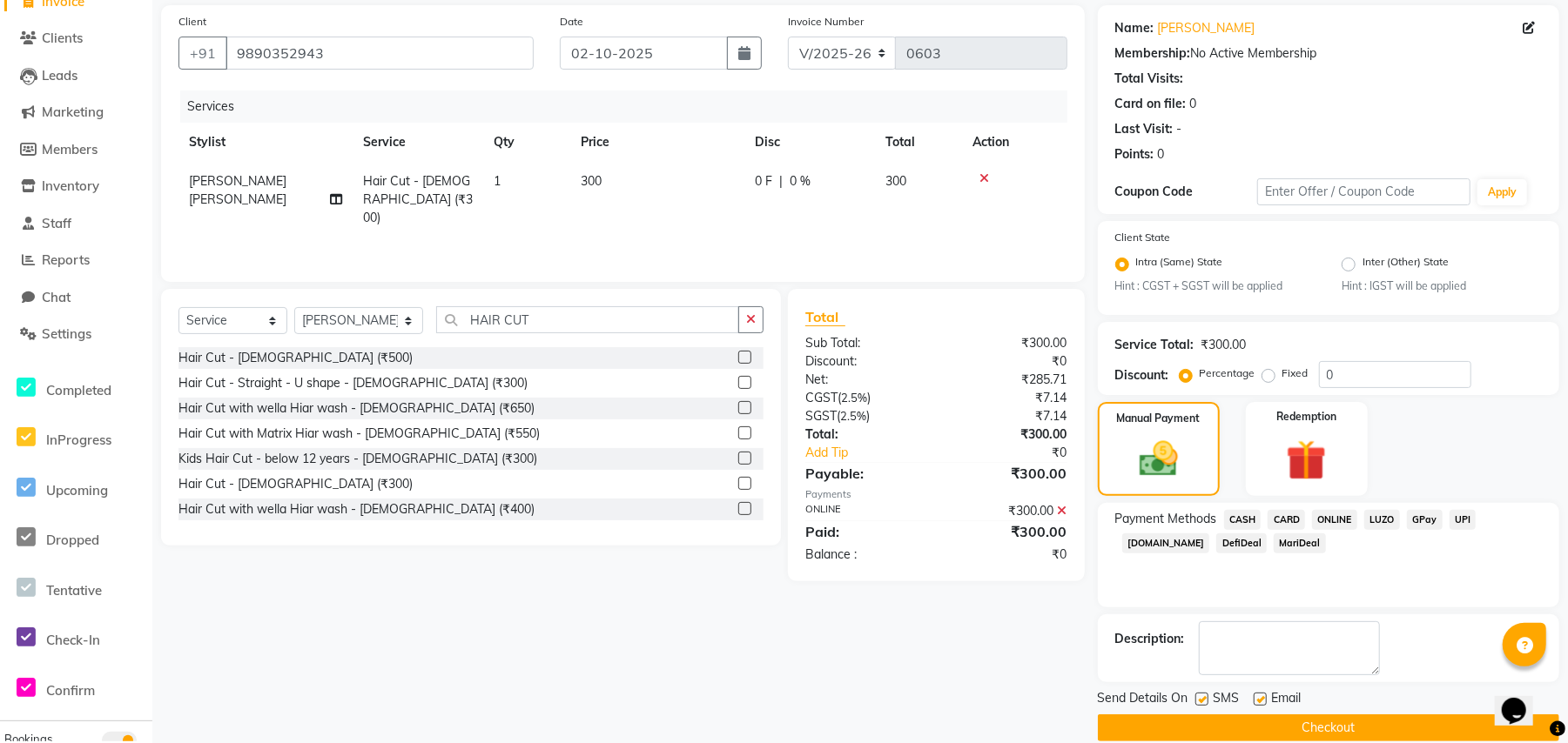
scroll to position [150, 0]
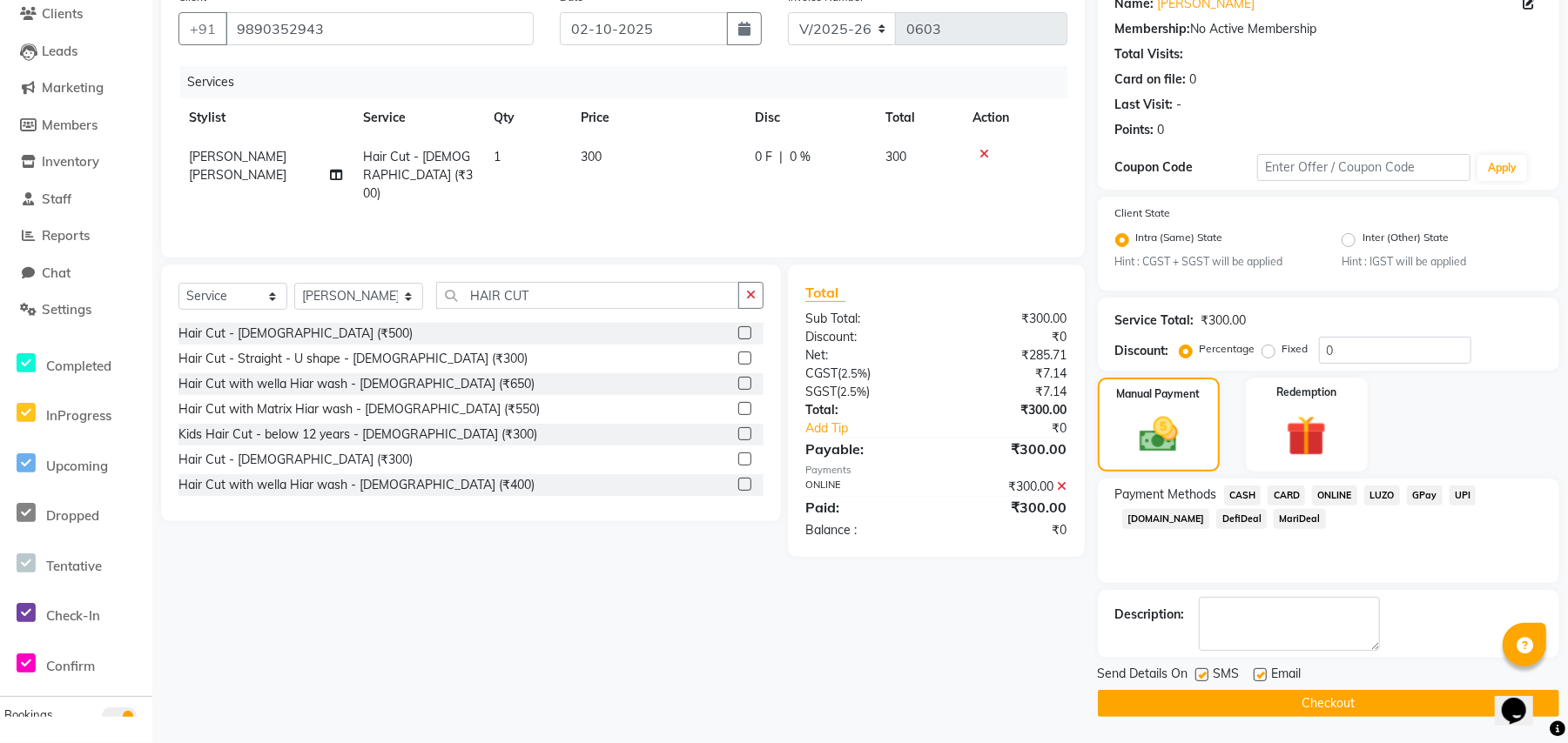
click at [1299, 708] on button "Checkout" at bounding box center [1328, 704] width 461 height 27
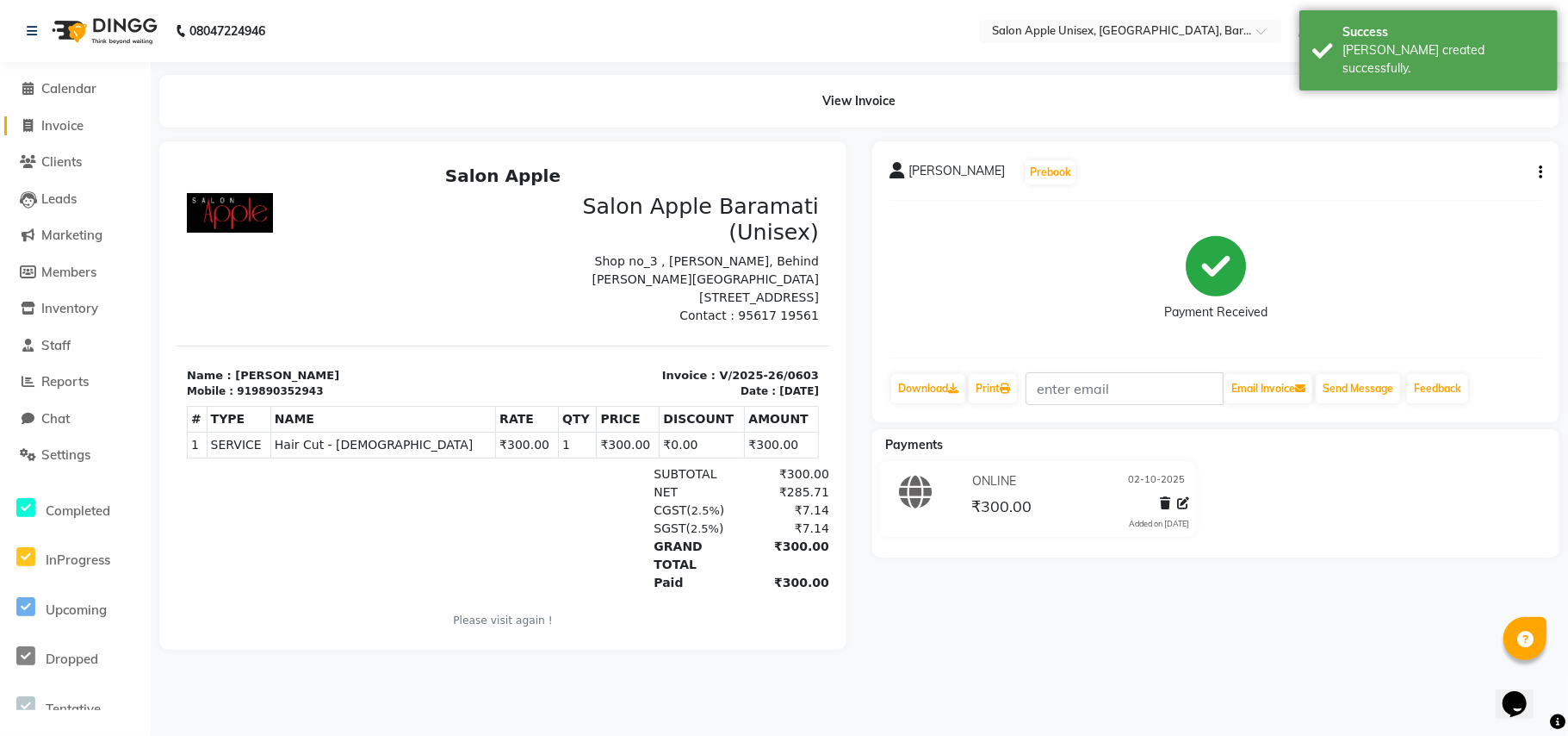
click at [71, 126] on span "Invoice" at bounding box center [63, 125] width 43 height 16
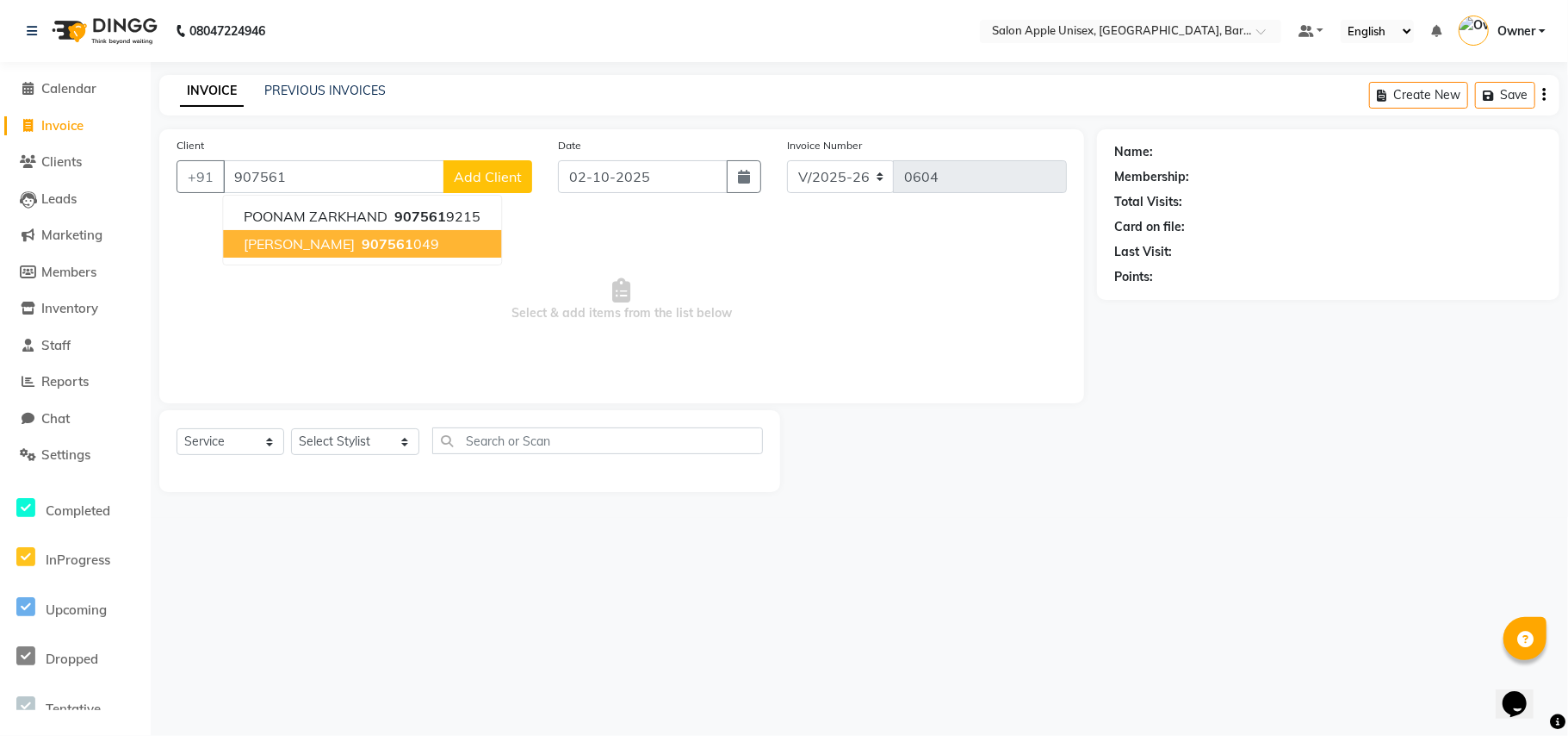
click at [399, 243] on span "907561" at bounding box center [387, 244] width 51 height 17
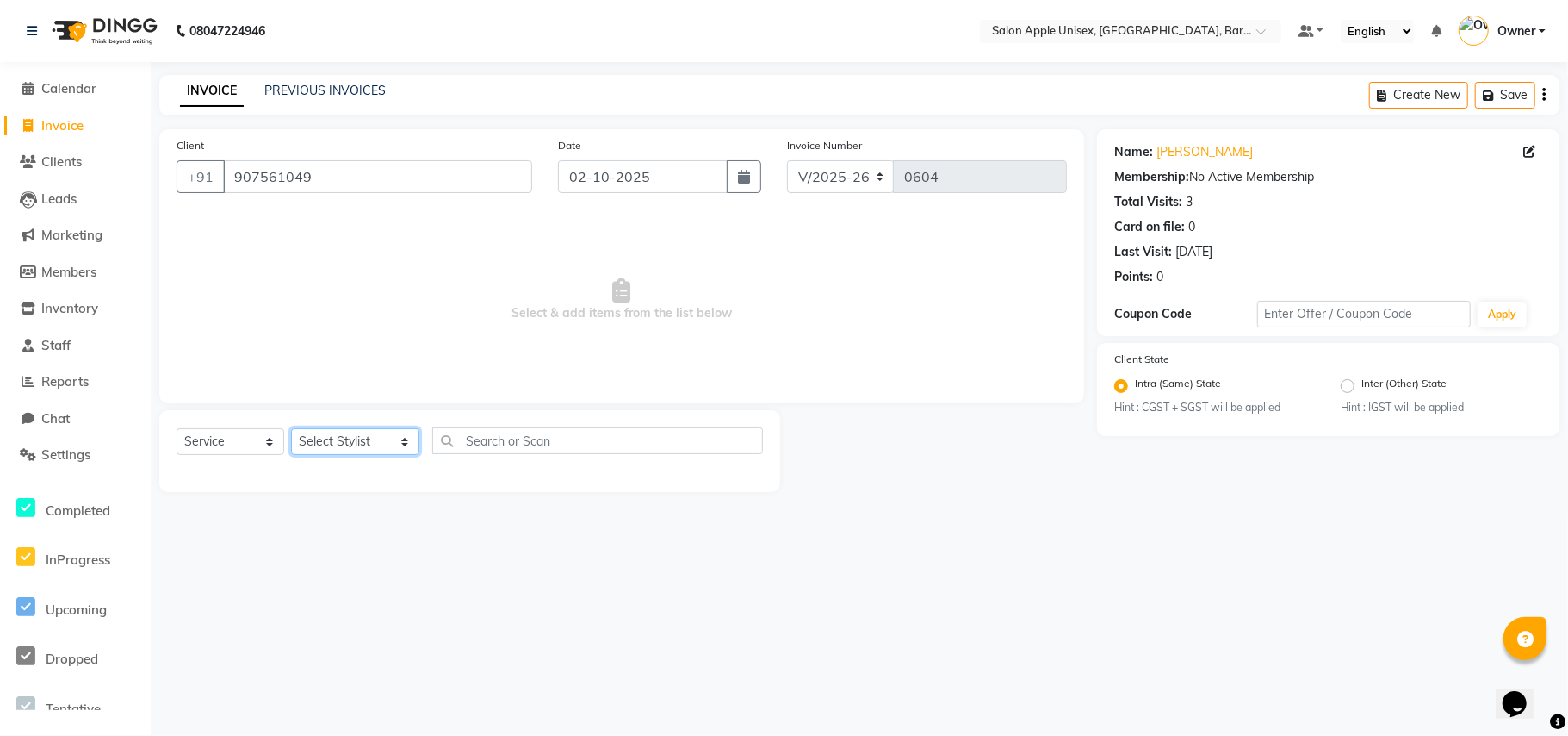
click at [352, 445] on select "Select Stylist [PERSON_NAME] [PERSON_NAME] [PERSON_NAME] [PERSON_NAME] Owner [P…" at bounding box center [355, 442] width 128 height 27
click at [291, 429] on select "Select Stylist [PERSON_NAME] [PERSON_NAME] [PERSON_NAME] [PERSON_NAME] Owner [P…" at bounding box center [355, 442] width 128 height 27
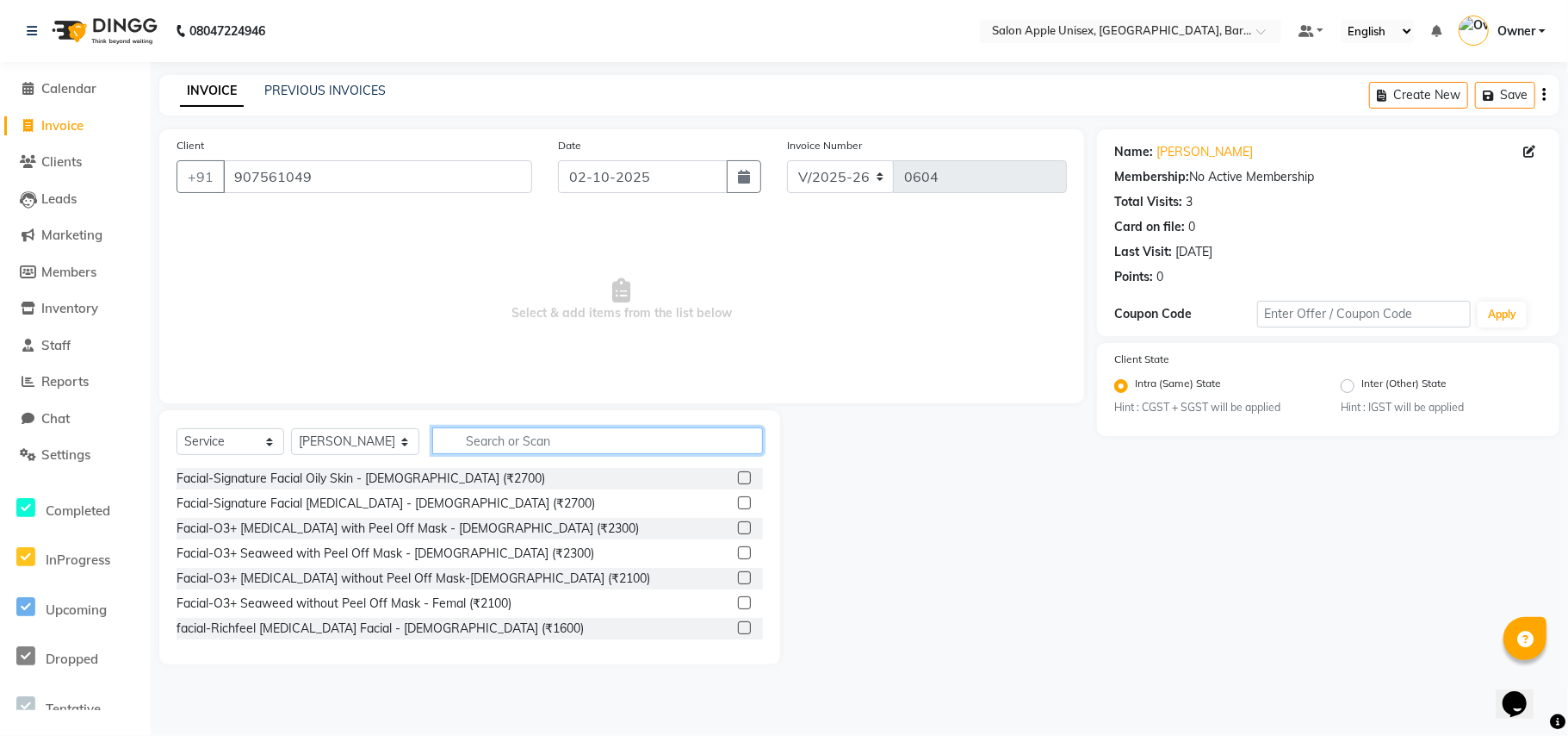
click at [453, 432] on input "text" at bounding box center [597, 441] width 330 height 27
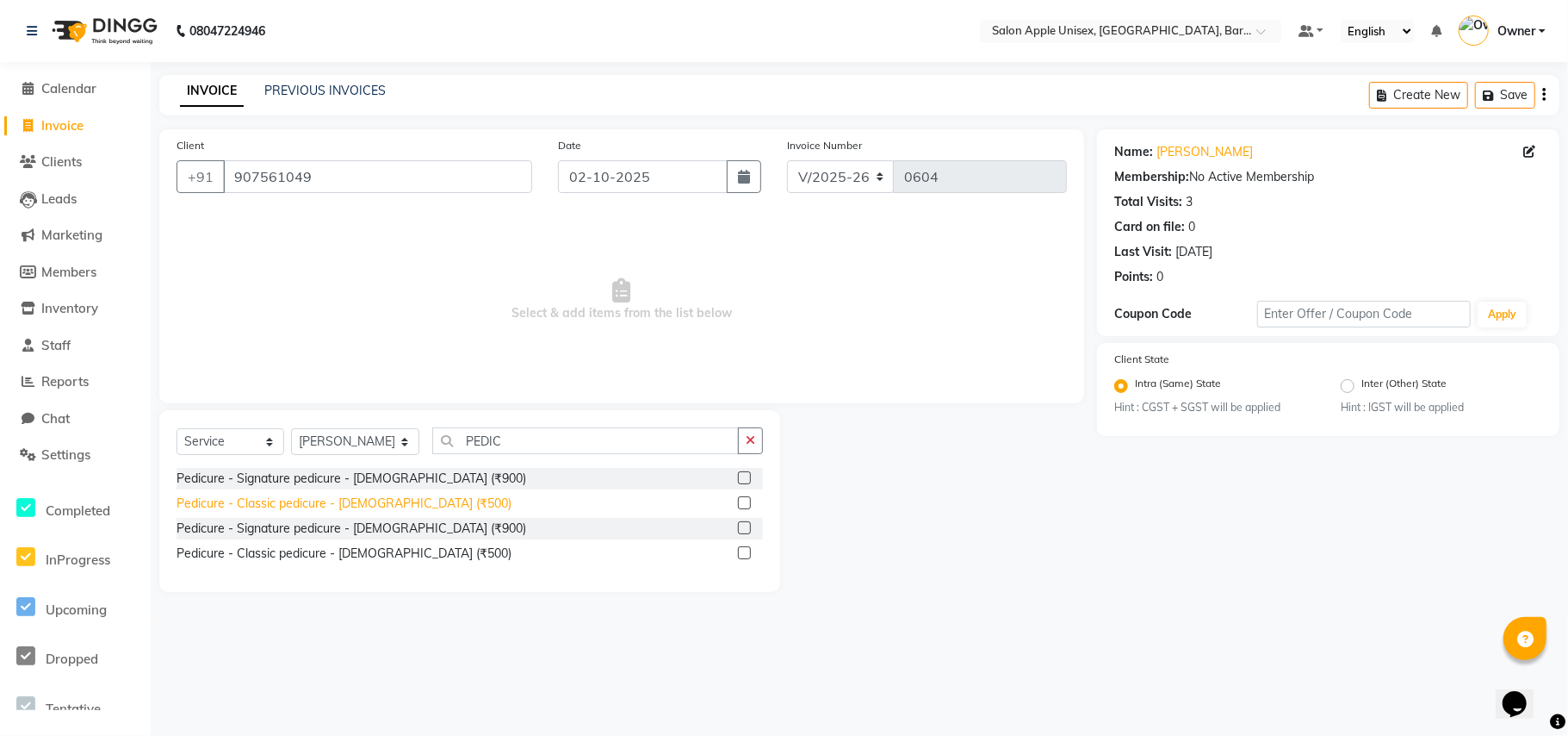
click at [391, 499] on div "Pedicure - Classic pedicure - [DEMOGRAPHIC_DATA] (₹500)" at bounding box center [344, 503] width 335 height 18
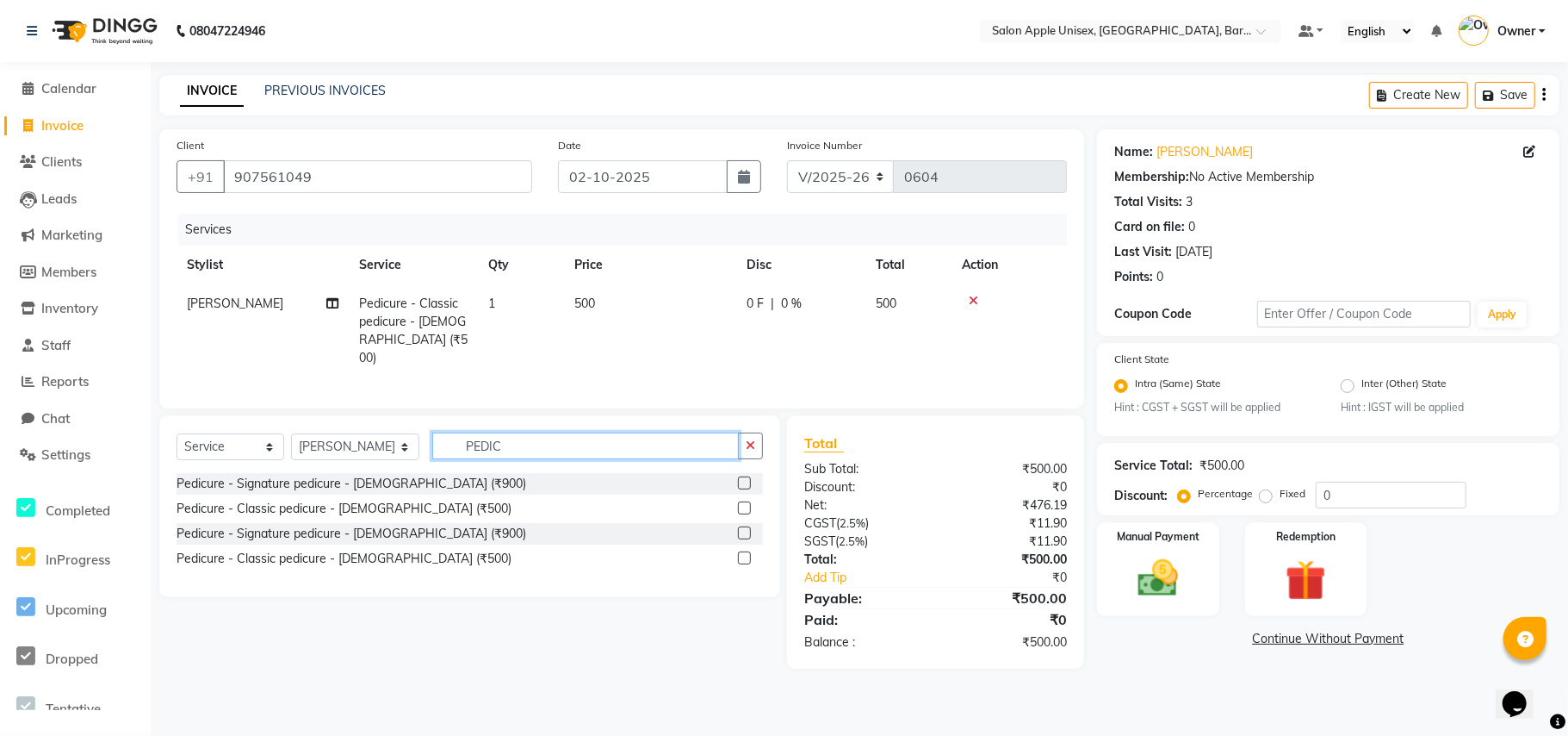
drag, startPoint x: 494, startPoint y: 445, endPoint x: 439, endPoint y: 456, distance: 56.1
click at [439, 456] on input "PEDIC" at bounding box center [585, 446] width 306 height 27
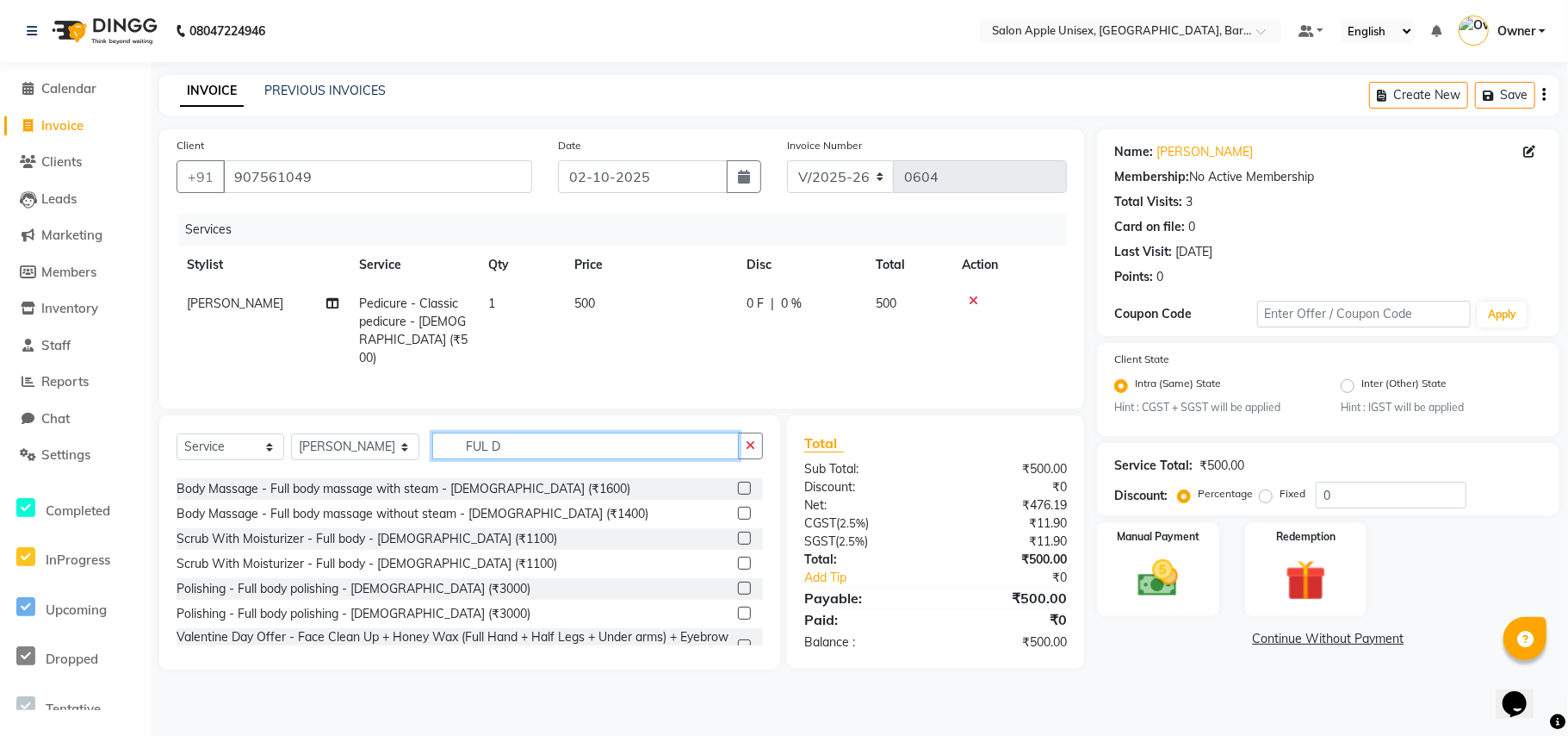
scroll to position [367, 0]
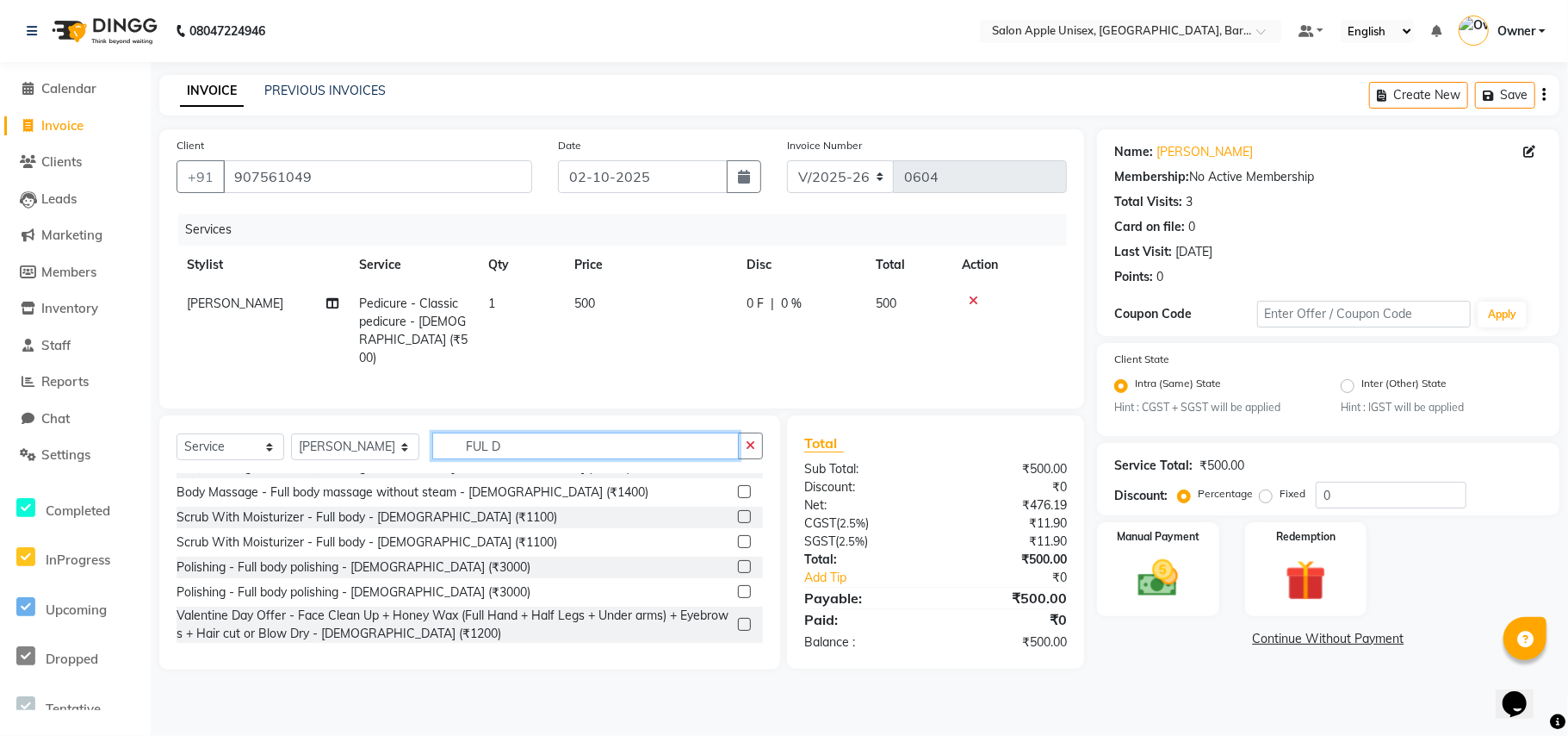
drag, startPoint x: 515, startPoint y: 435, endPoint x: 405, endPoint y: 452, distance: 111.3
click at [405, 452] on div "Select Service Product Membership Package Voucher Prepaid Gift Card Select Styl…" at bounding box center [469, 453] width 586 height 41
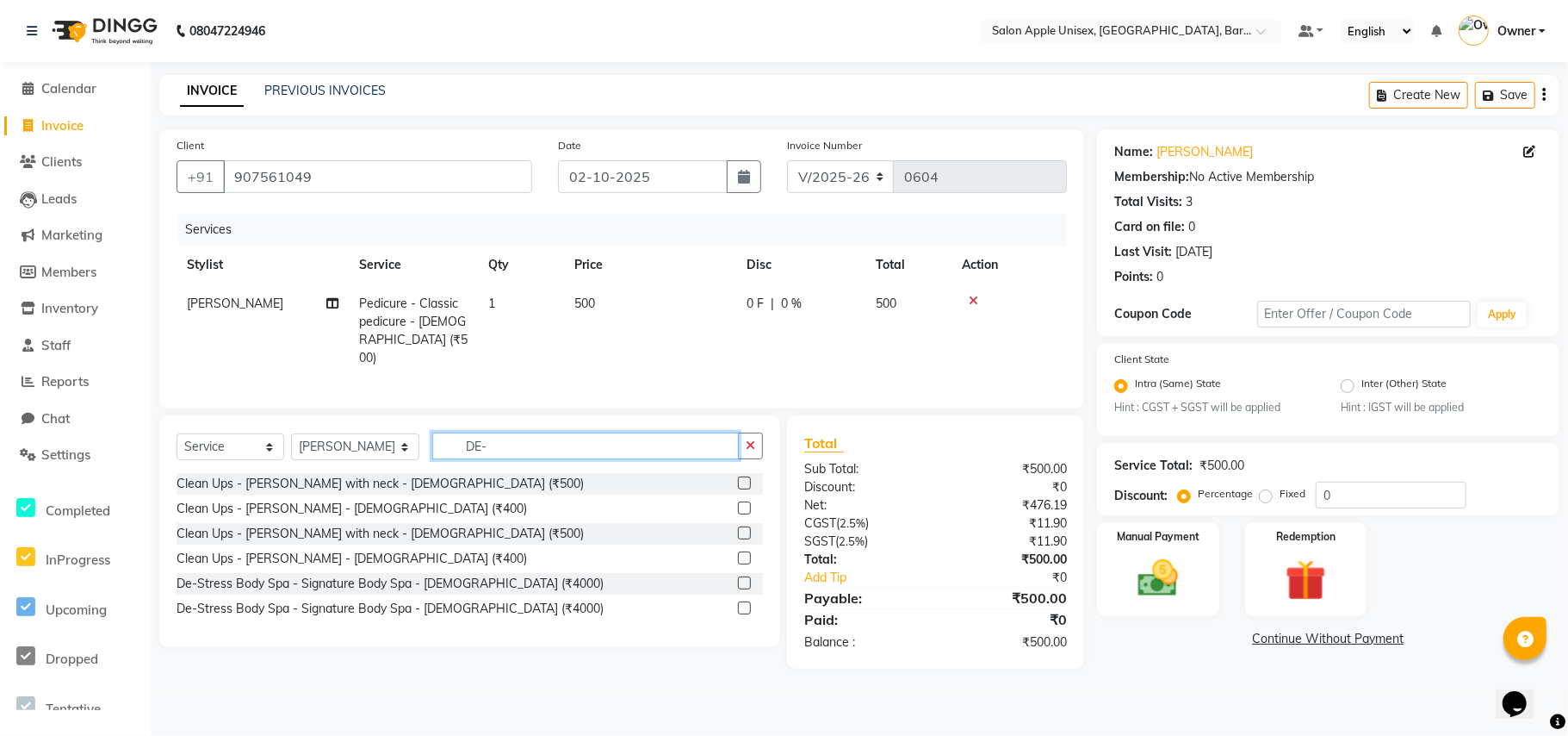
scroll to position [0, 0]
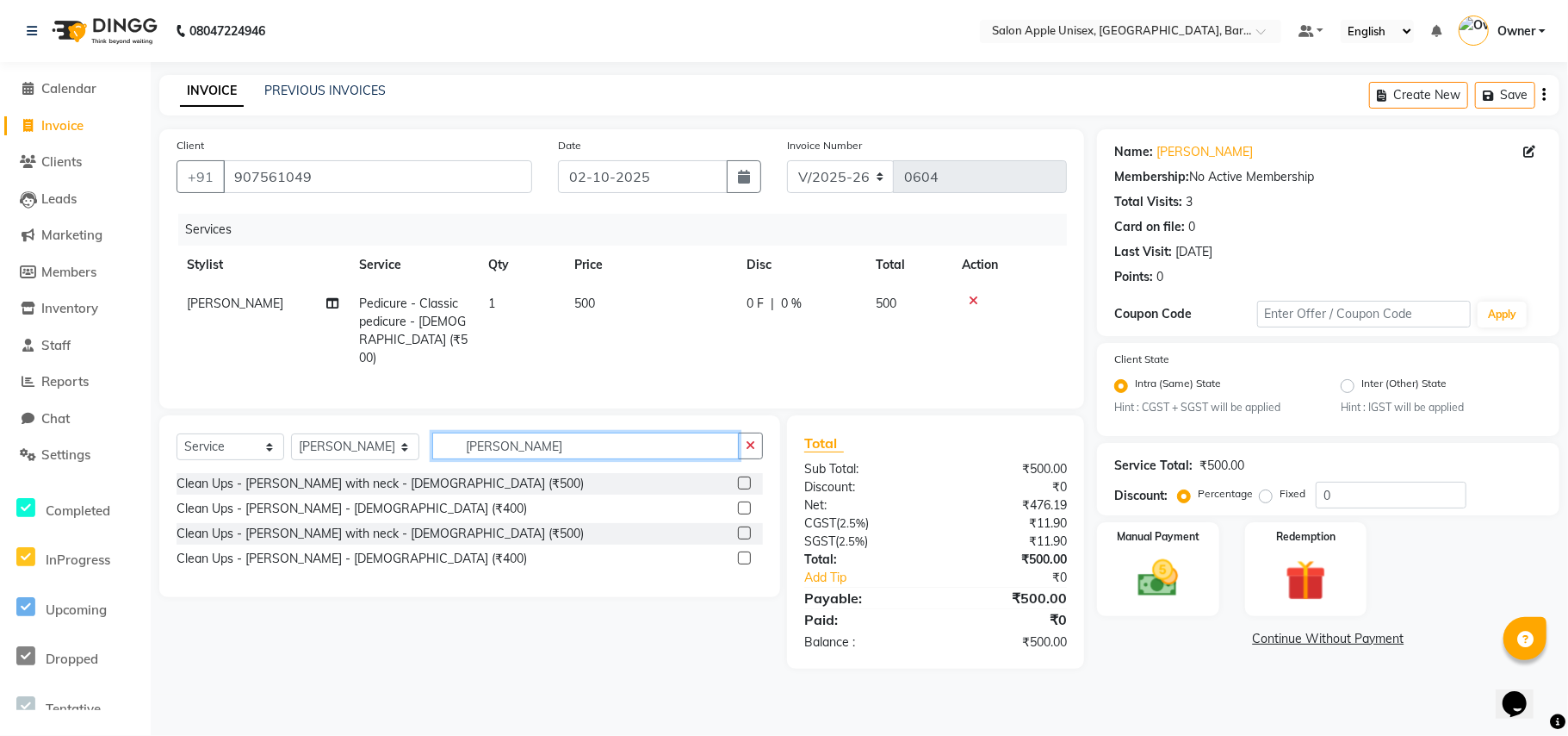
drag, startPoint x: 521, startPoint y: 439, endPoint x: 407, endPoint y: 445, distance: 114.2
click at [407, 445] on div "Select Service Product Membership Package Voucher Prepaid Gift Card Select Styl…" at bounding box center [469, 453] width 586 height 41
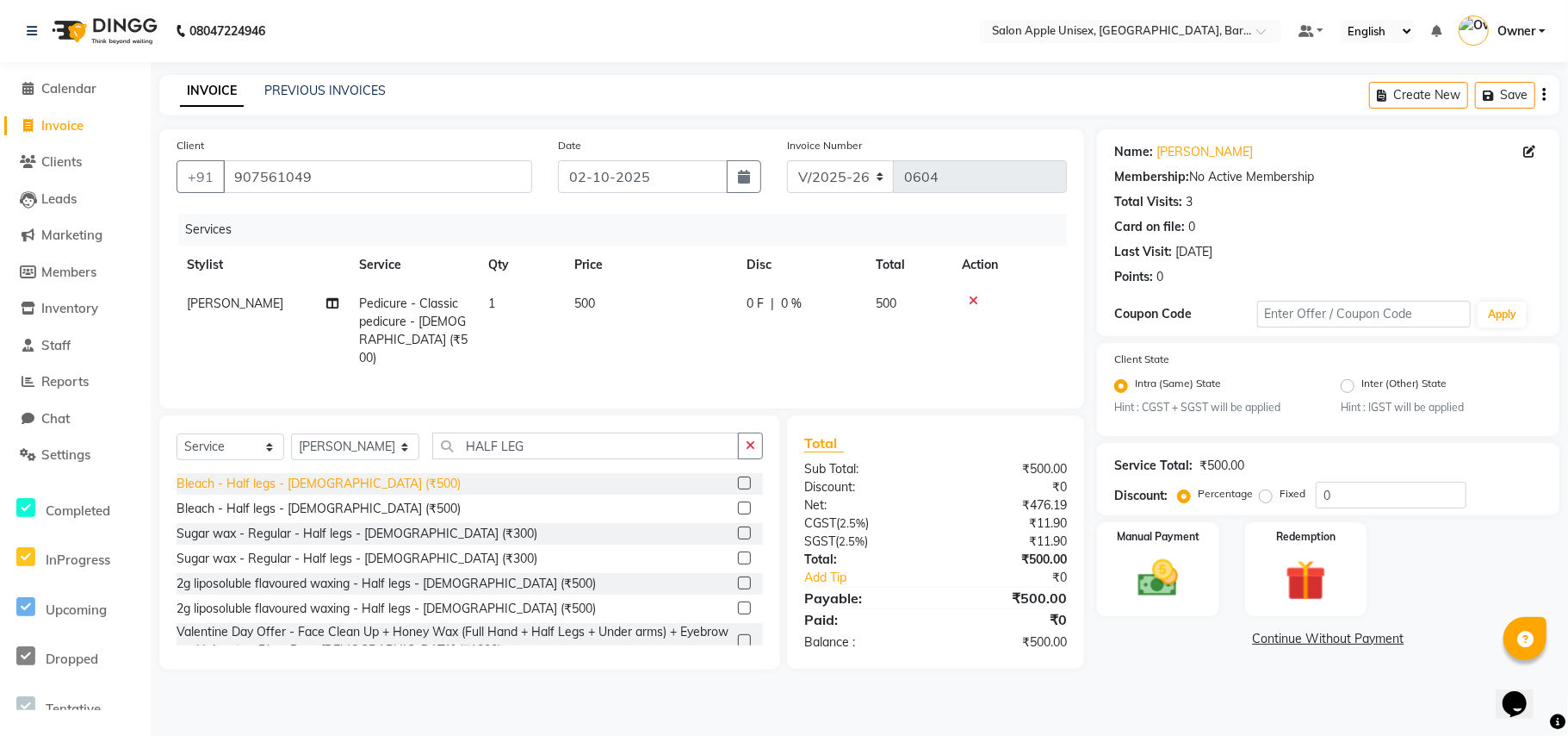
click at [341, 481] on div "Bleach - Half legs - [DEMOGRAPHIC_DATA] (₹500)" at bounding box center [318, 484] width 284 height 18
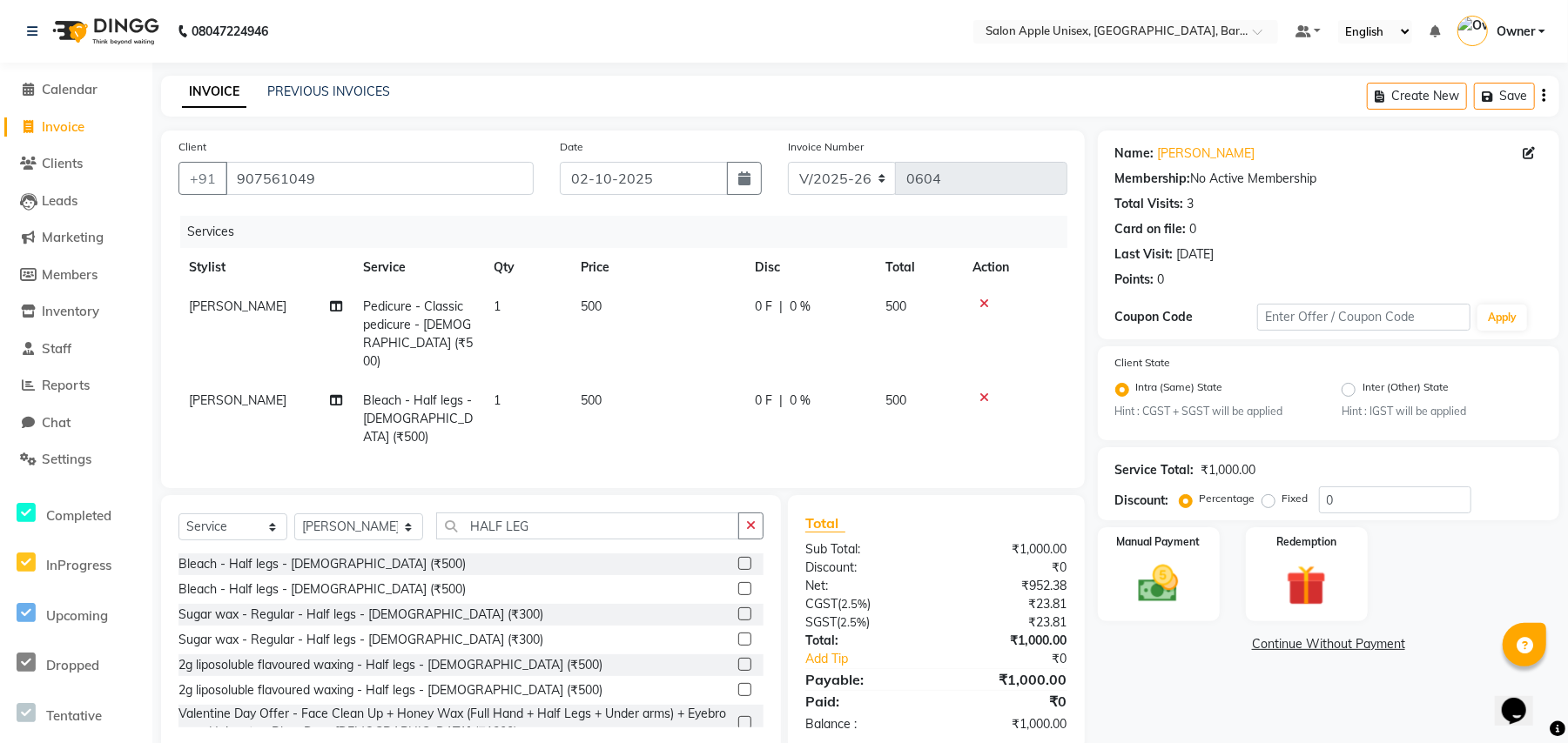
scroll to position [16, 0]
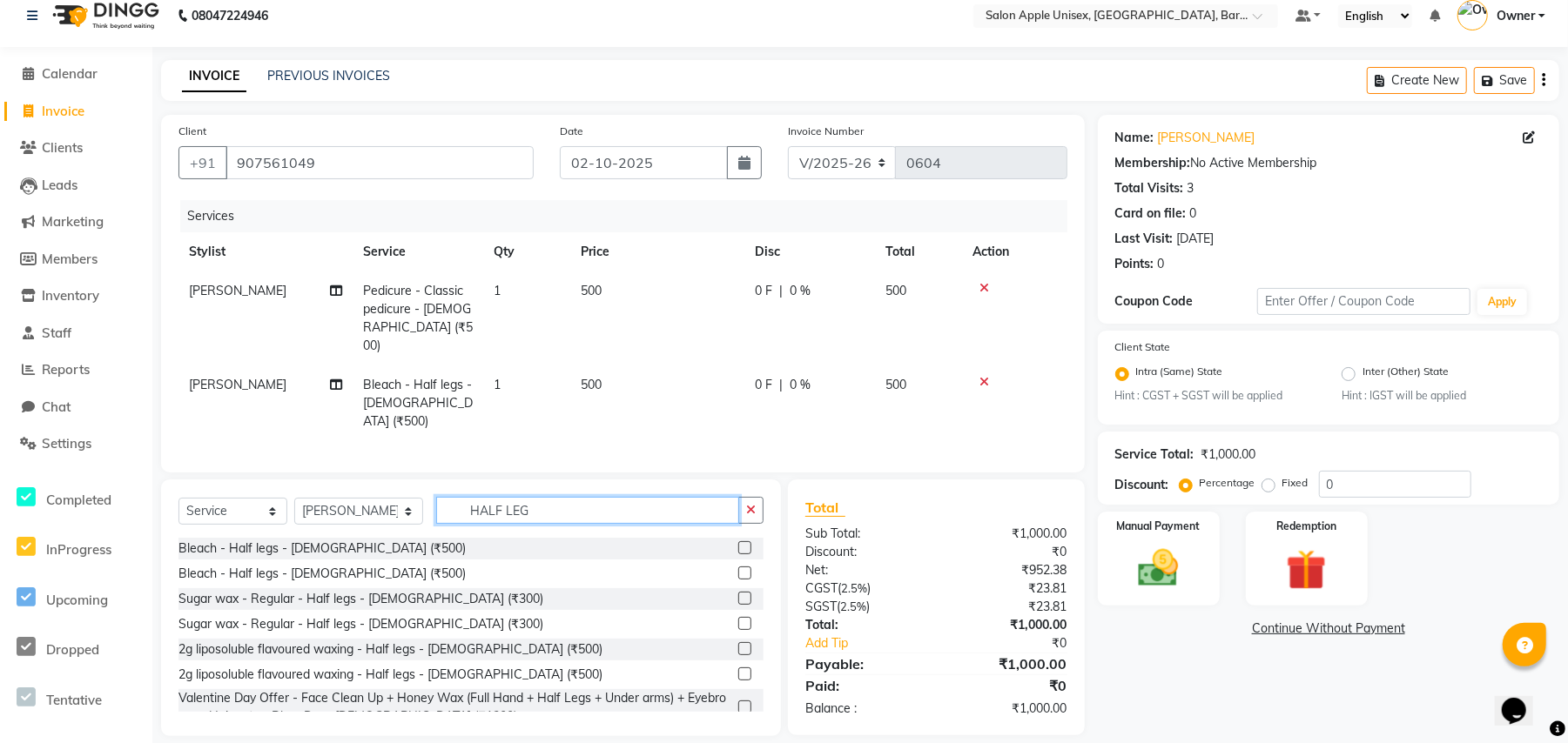
drag, startPoint x: 496, startPoint y: 498, endPoint x: 442, endPoint y: 505, distance: 54.5
click at [442, 505] on div "Select Service Product Membership Package Voucher Prepaid Gift Card Select Styl…" at bounding box center [470, 517] width 585 height 41
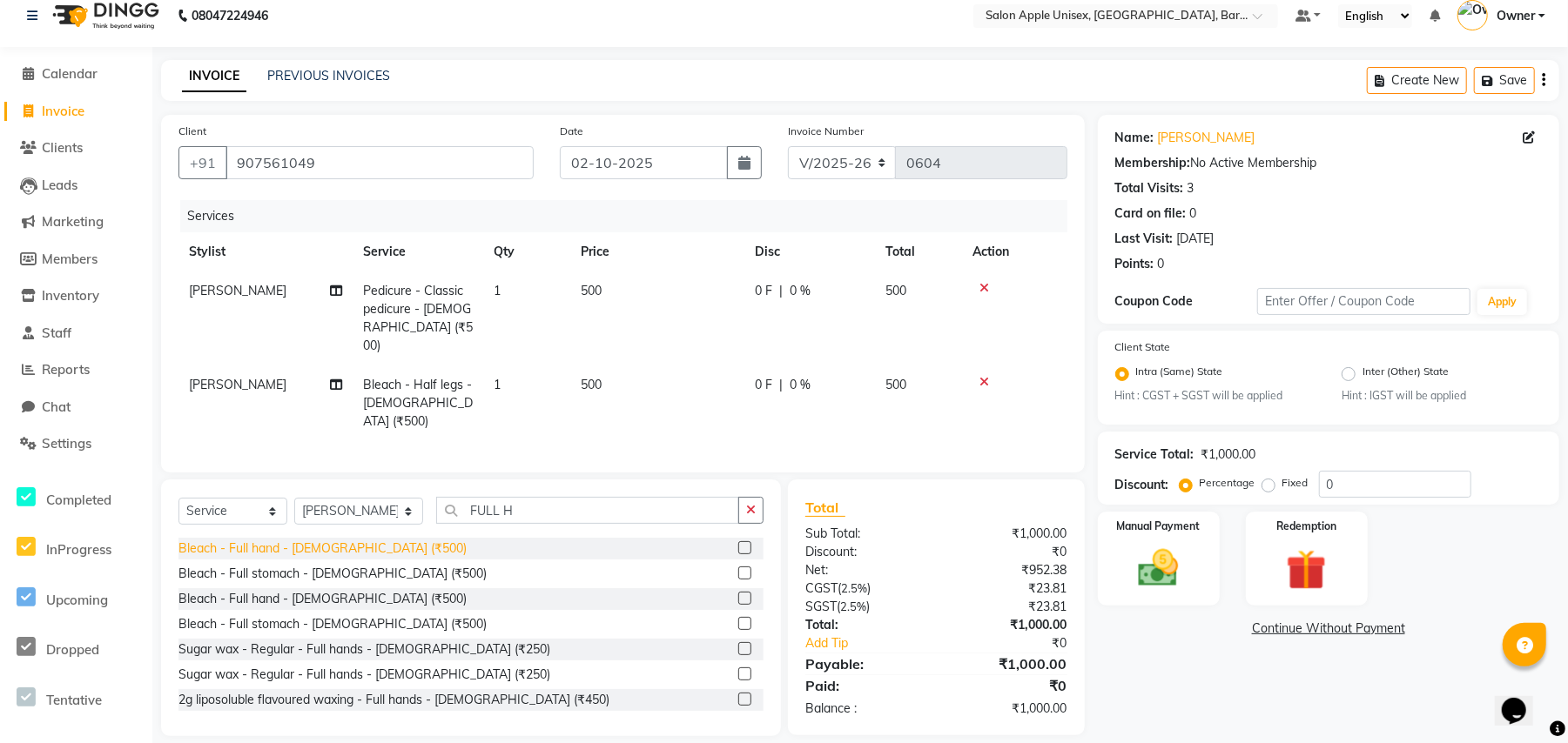
click at [318, 539] on div "Bleach - Full hand - [DEMOGRAPHIC_DATA] (₹500)" at bounding box center [322, 548] width 288 height 19
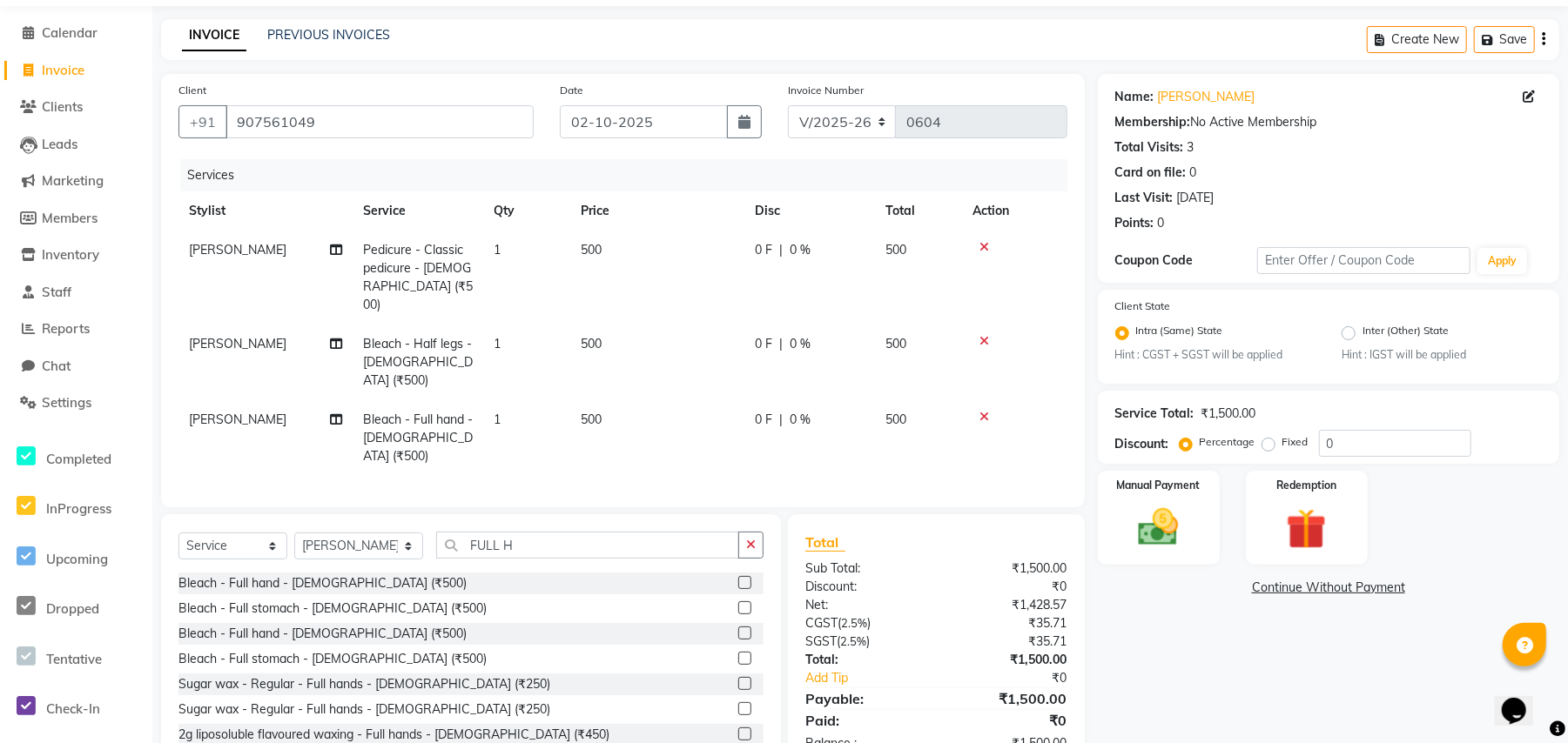
scroll to position [73, 0]
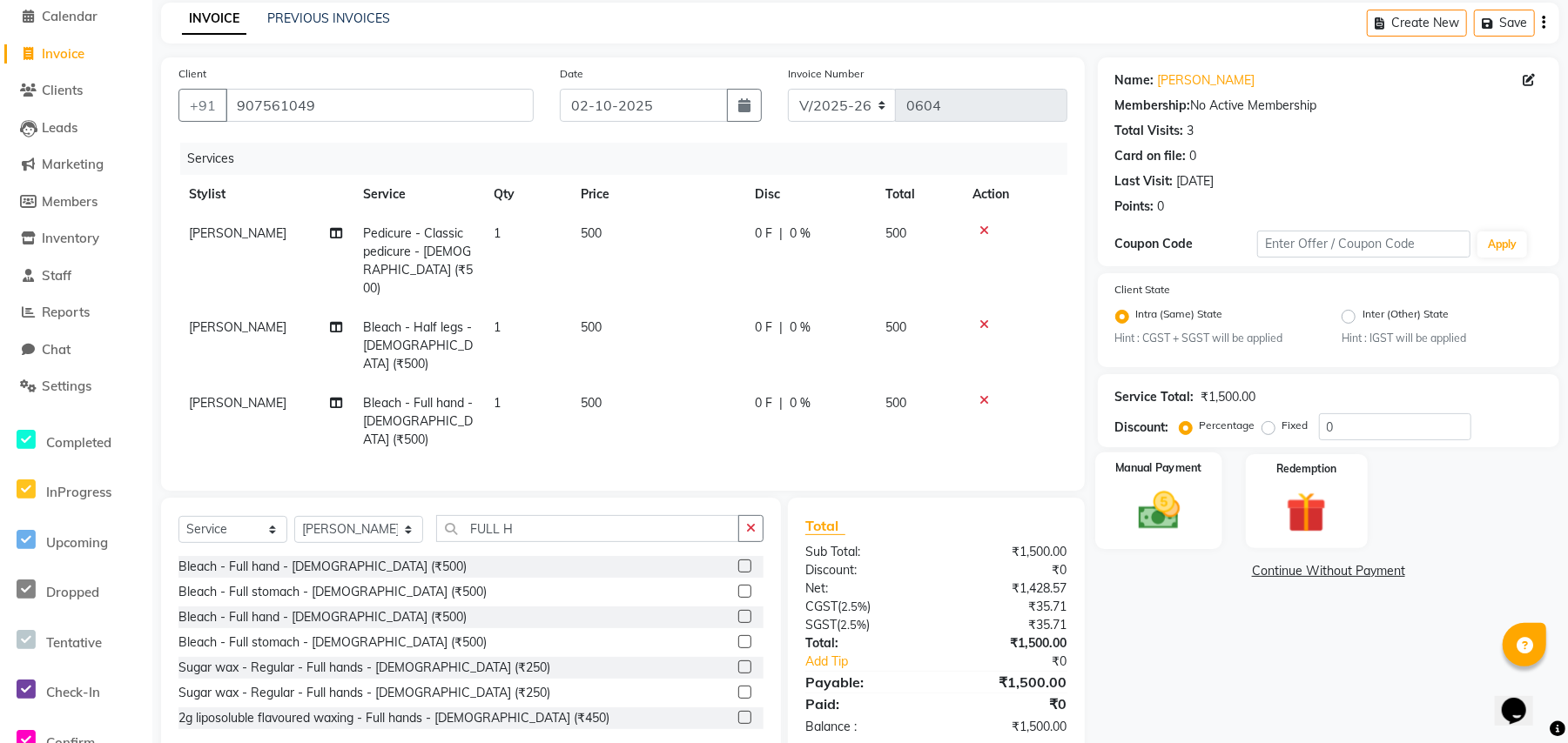
click at [1153, 512] on img at bounding box center [1158, 511] width 68 height 48
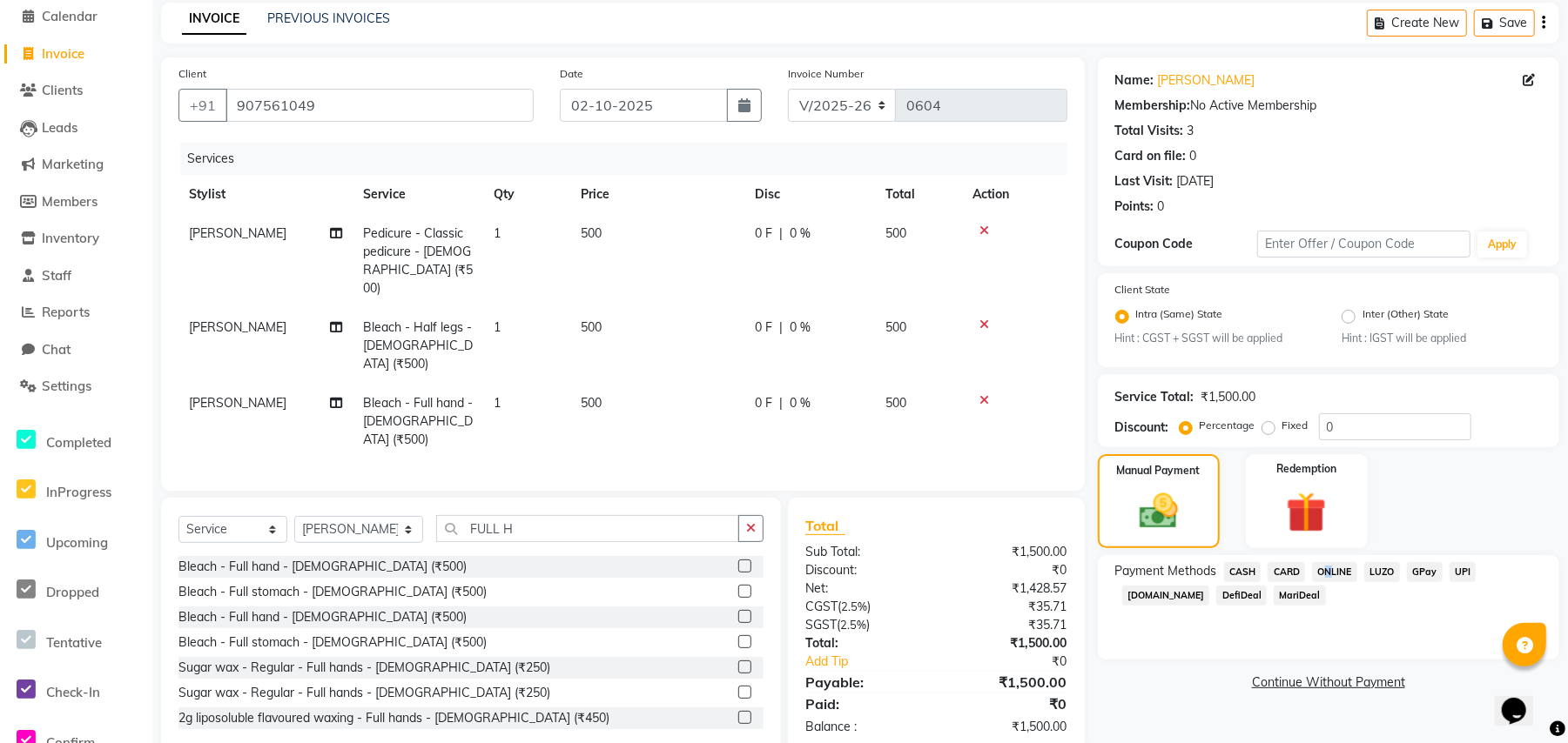
click at [1321, 565] on span "ONLINE" at bounding box center [1334, 572] width 45 height 20
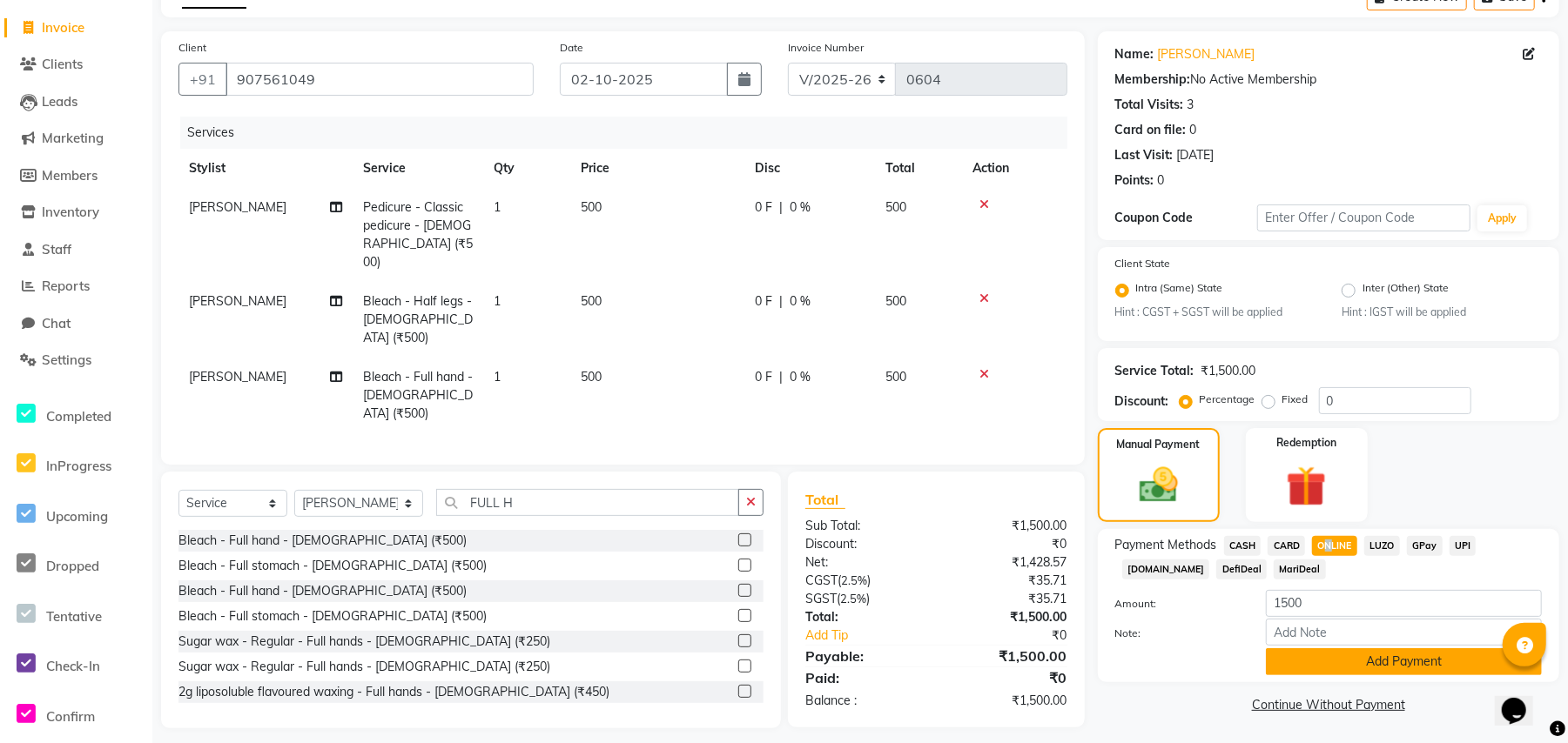
click at [1344, 661] on button "Add Payment" at bounding box center [1403, 662] width 276 height 27
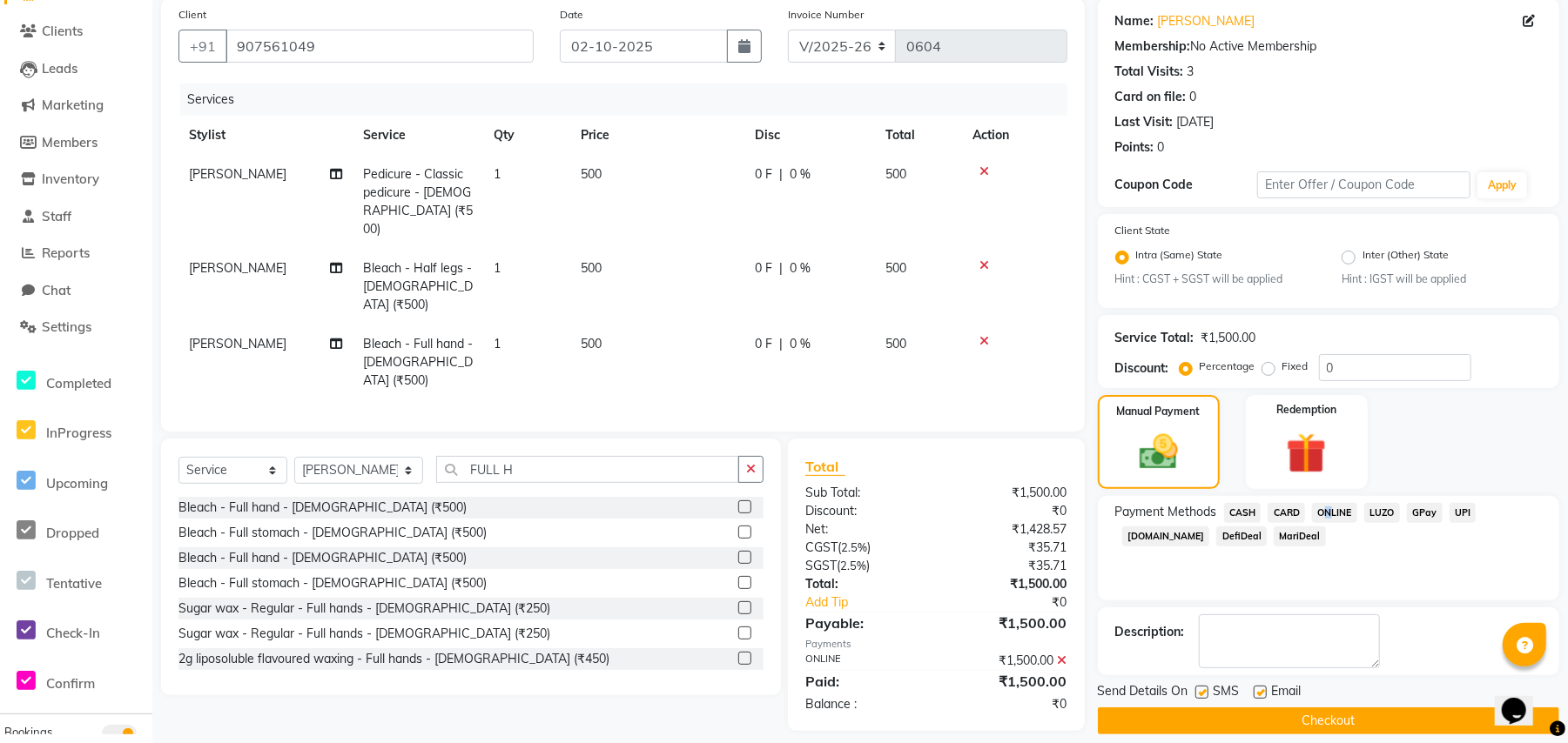
scroll to position [150, 0]
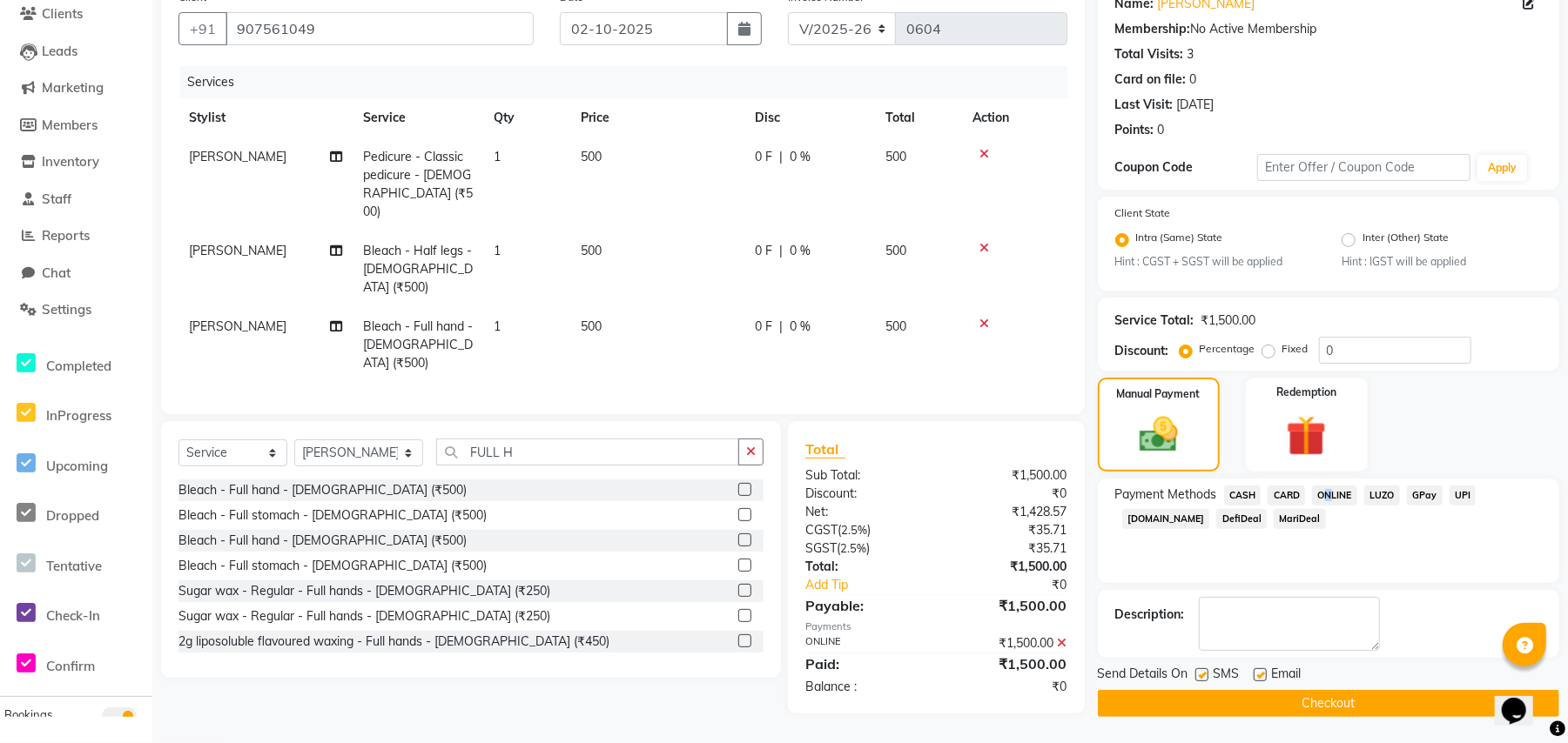
click at [1363, 698] on button "Checkout" at bounding box center [1328, 704] width 461 height 27
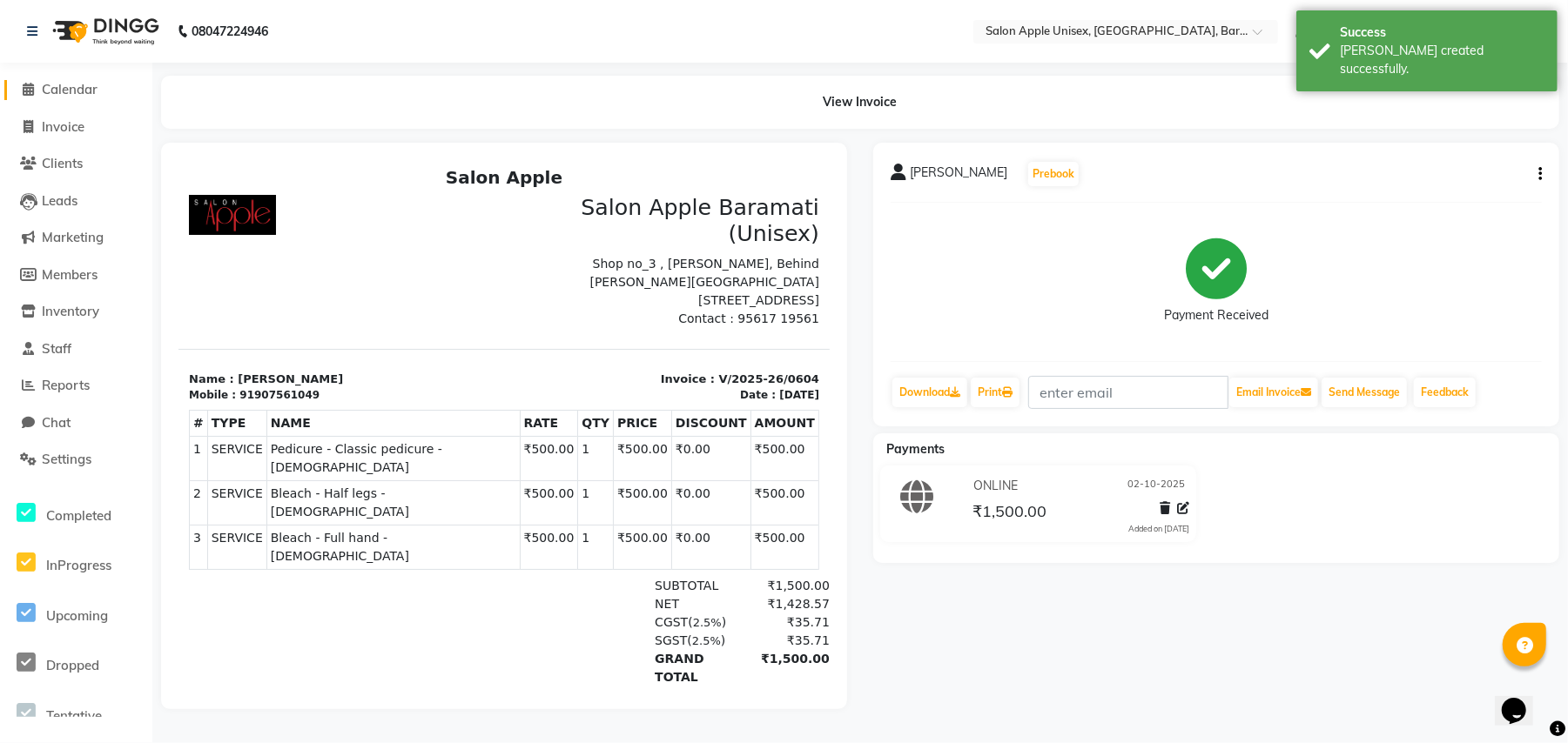
click at [47, 92] on span "Calendar" at bounding box center [70, 89] width 56 height 17
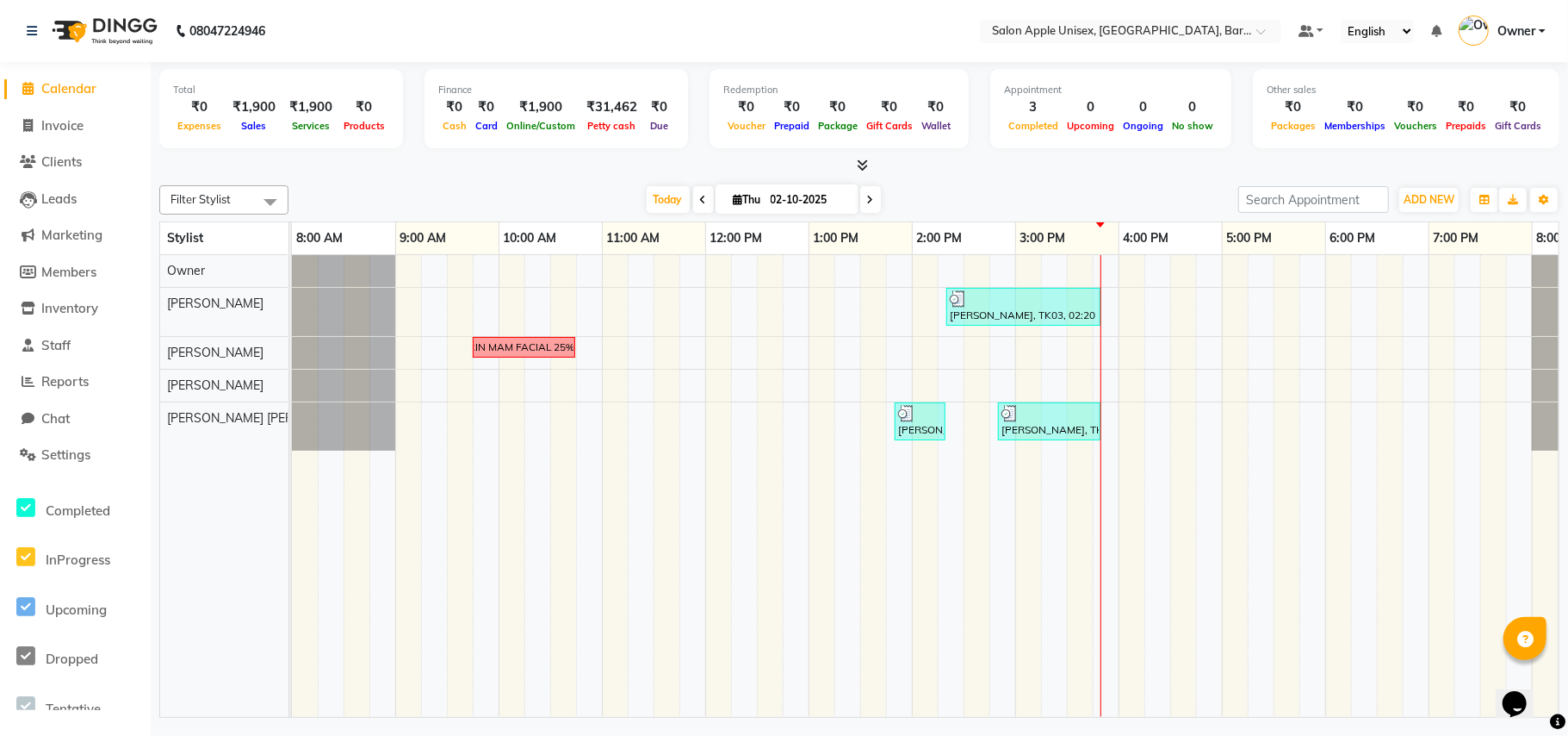
click at [1025, 185] on div "Filter Stylist Select All [PERSON_NAME] [PERSON_NAME] [PERSON_NAME] [PERSON_NAM…" at bounding box center [859, 200] width 1400 height 29
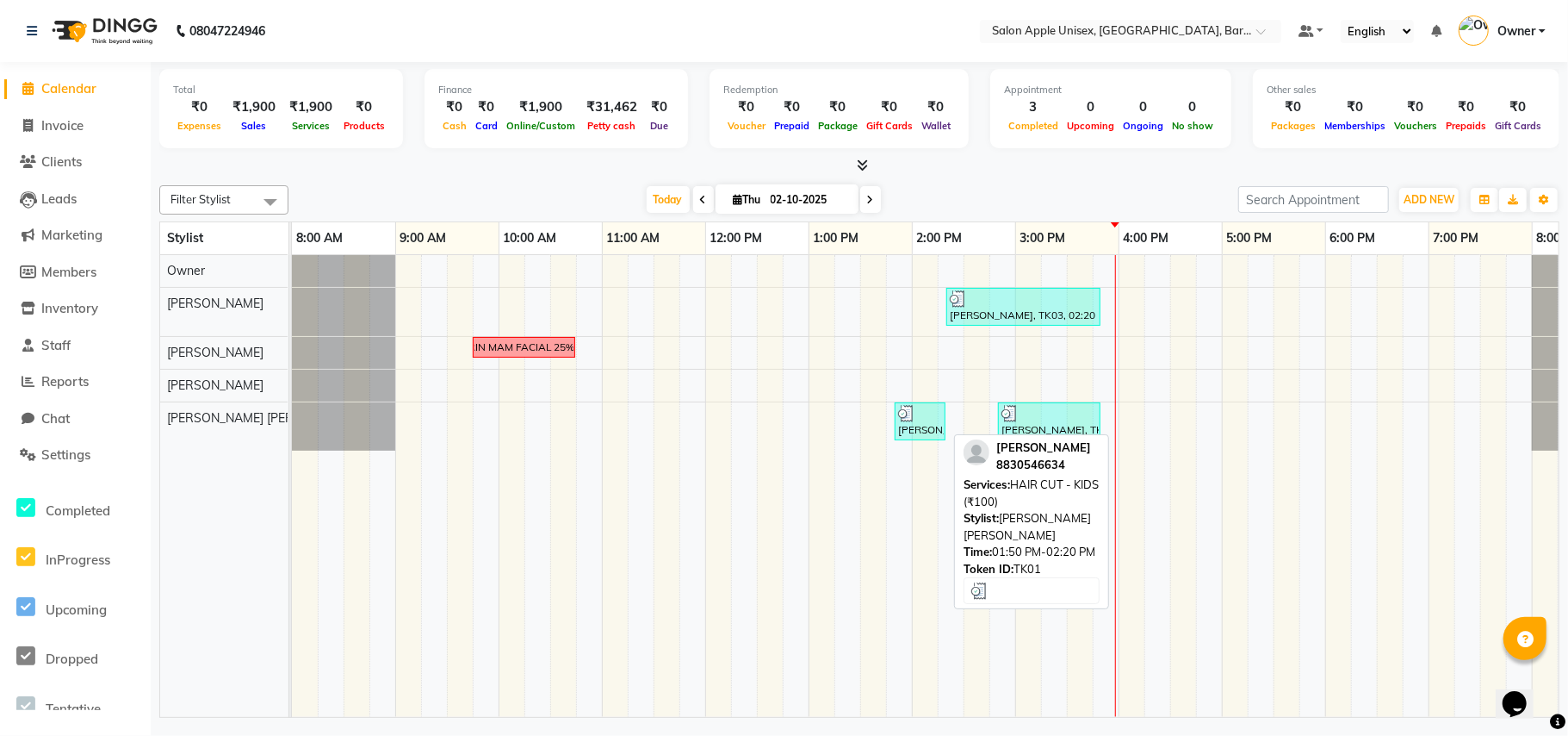
click at [932, 432] on div "[PERSON_NAME], TK01, 01:50 PM-02:20 PM, HAIR CUT - KIDS (₹100)" at bounding box center [920, 422] width 47 height 33
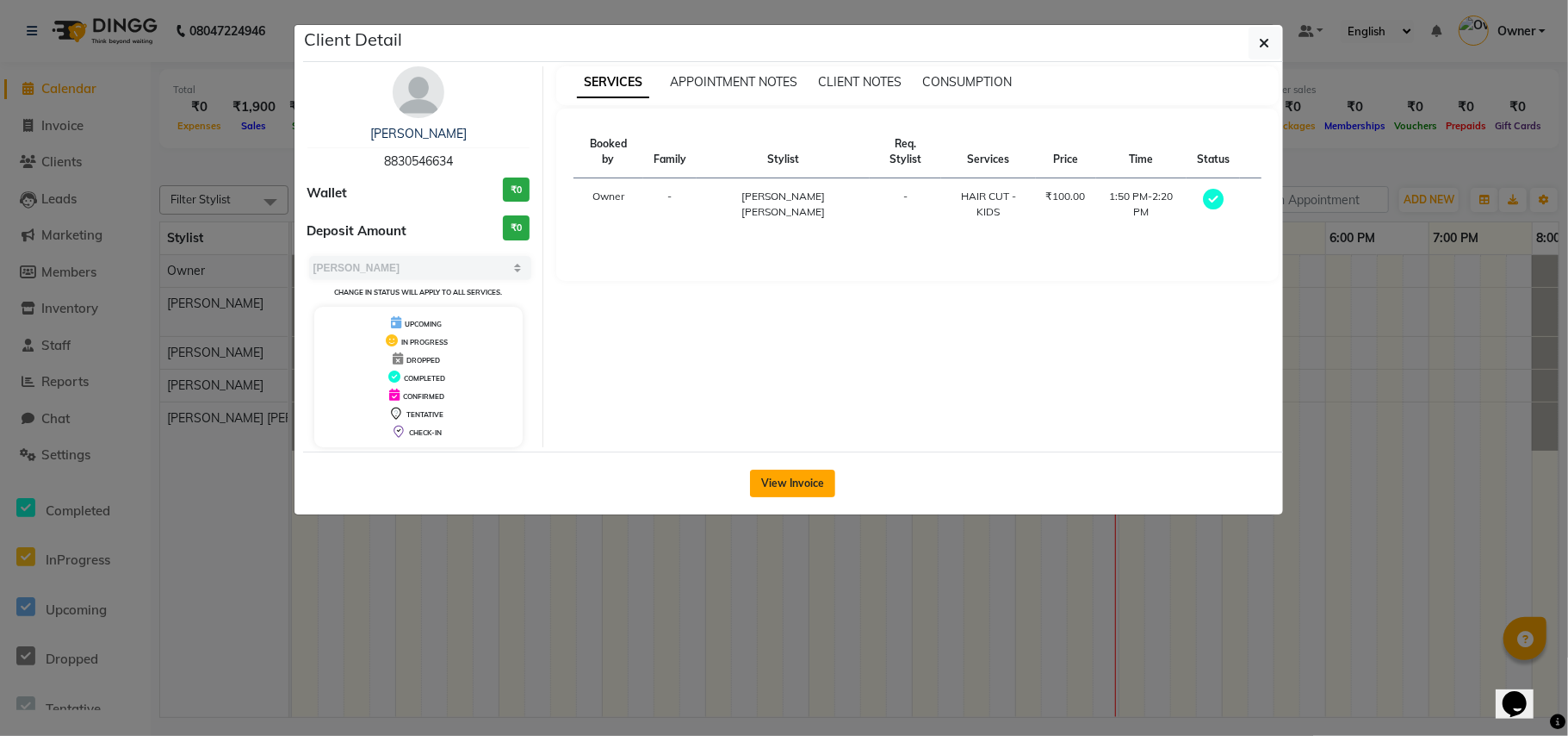
click at [800, 494] on button "View Invoice" at bounding box center [793, 483] width 85 height 27
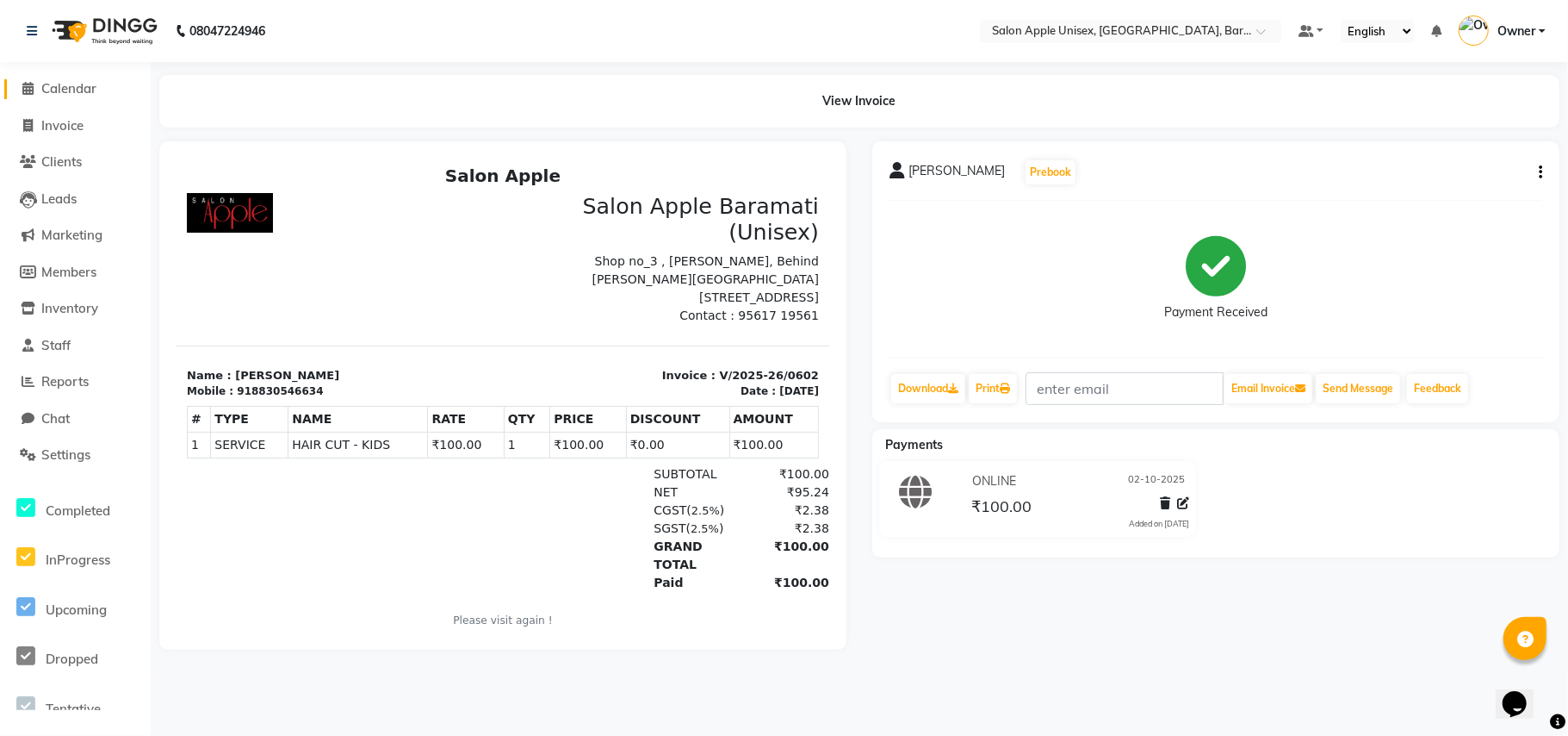
drag, startPoint x: 40, startPoint y: 88, endPoint x: 259, endPoint y: 151, distance: 227.9
click at [42, 87] on body "08047224946 Select Location × Salon Apple Unisex, [GEOGRAPHIC_DATA], Baramati 2…" at bounding box center [784, 368] width 1568 height 736
click at [64, 89] on span "Calendar" at bounding box center [69, 88] width 55 height 16
